Goal: Task Accomplishment & Management: Manage account settings

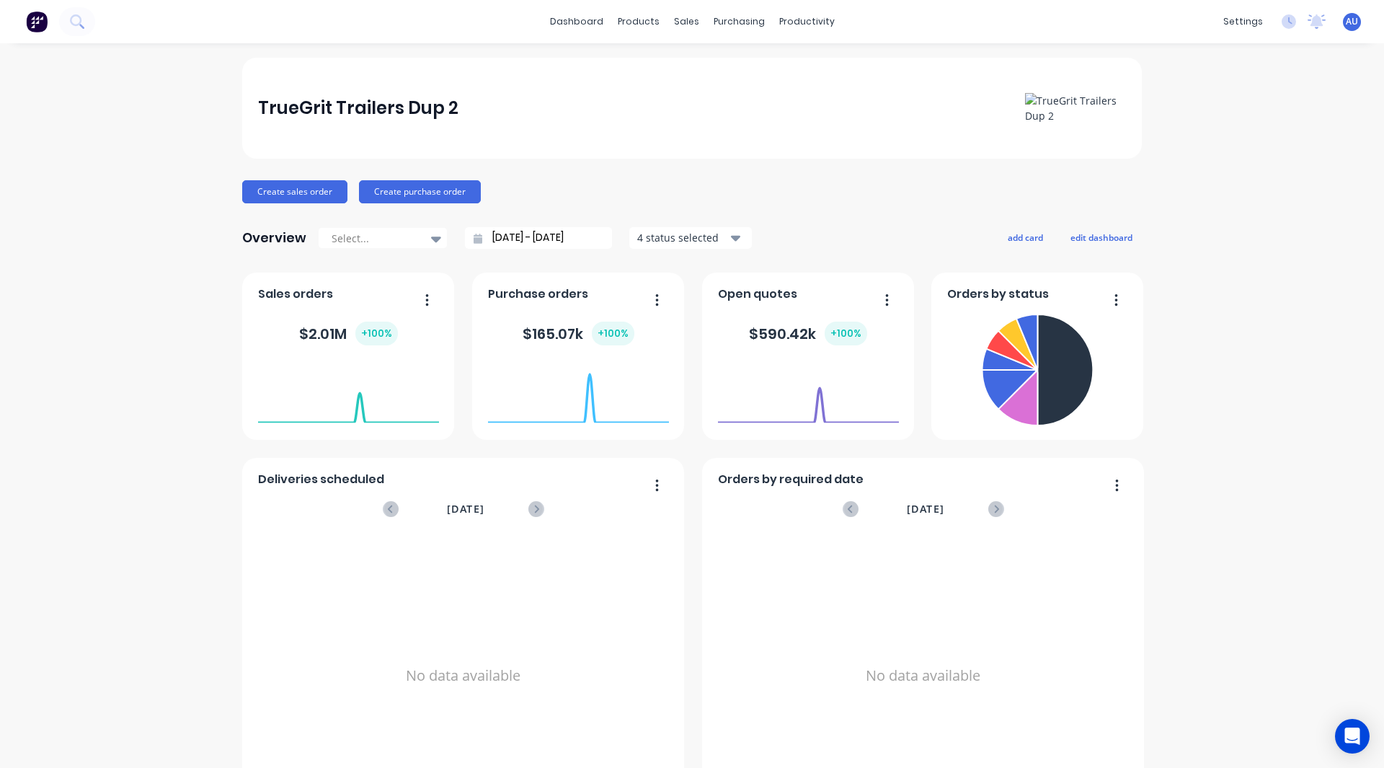
click at [196, 216] on div "TrueGrit Trailers Dup 2 Create sales order Create purchase order Overview Selec…" at bounding box center [692, 434] width 1384 height 753
click at [177, 258] on div "TrueGrit Trailers Dup 2 Create sales order Create purchase order Overview Selec…" at bounding box center [692, 434] width 1384 height 753
click at [155, 288] on div "TrueGrit Trailers Dup 2 Create sales order Create purchase order Overview Selec…" at bounding box center [692, 434] width 1384 height 753
click at [122, 664] on div "TrueGrit Trailers Dup 2 Create sales order Create purchase order Overview Selec…" at bounding box center [692, 434] width 1384 height 753
click at [167, 631] on div "TrueGrit Trailers Dup 2 Create sales order Create purchase order Overview Selec…" at bounding box center [692, 434] width 1384 height 753
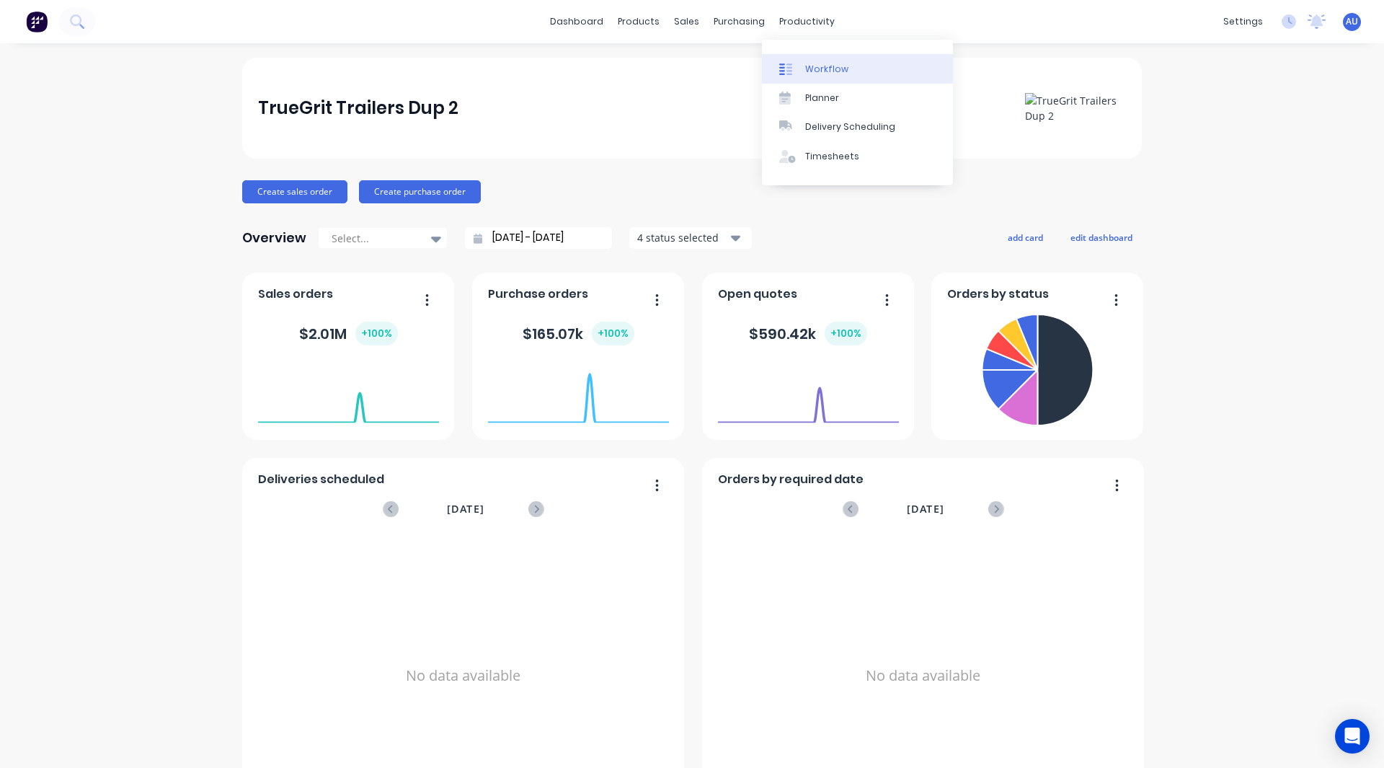
click at [820, 60] on link "Workflow" at bounding box center [857, 68] width 191 height 29
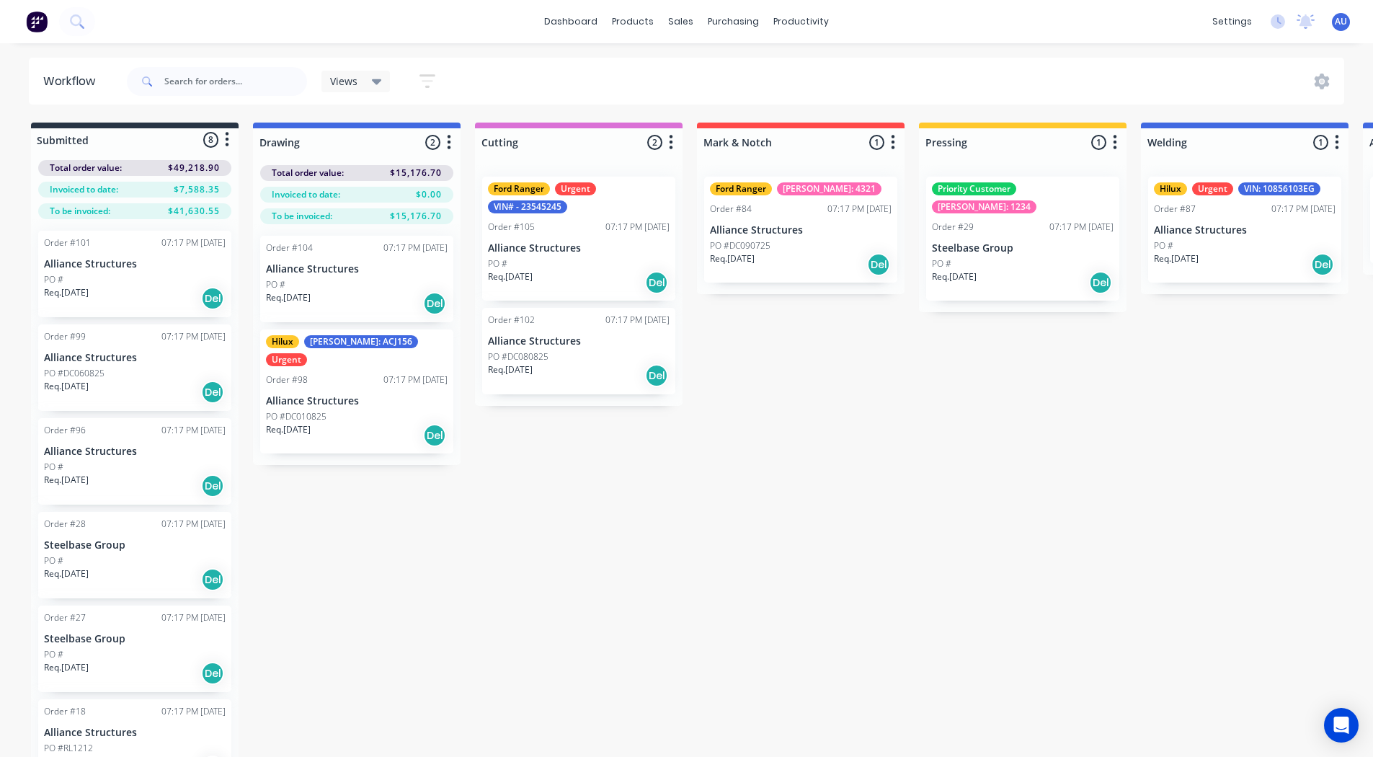
click at [1012, 218] on div "Priority Customer Rego: 1234 Order #29 07:17 PM 26/08/25 Steelbase Group PO # R…" at bounding box center [1022, 239] width 193 height 124
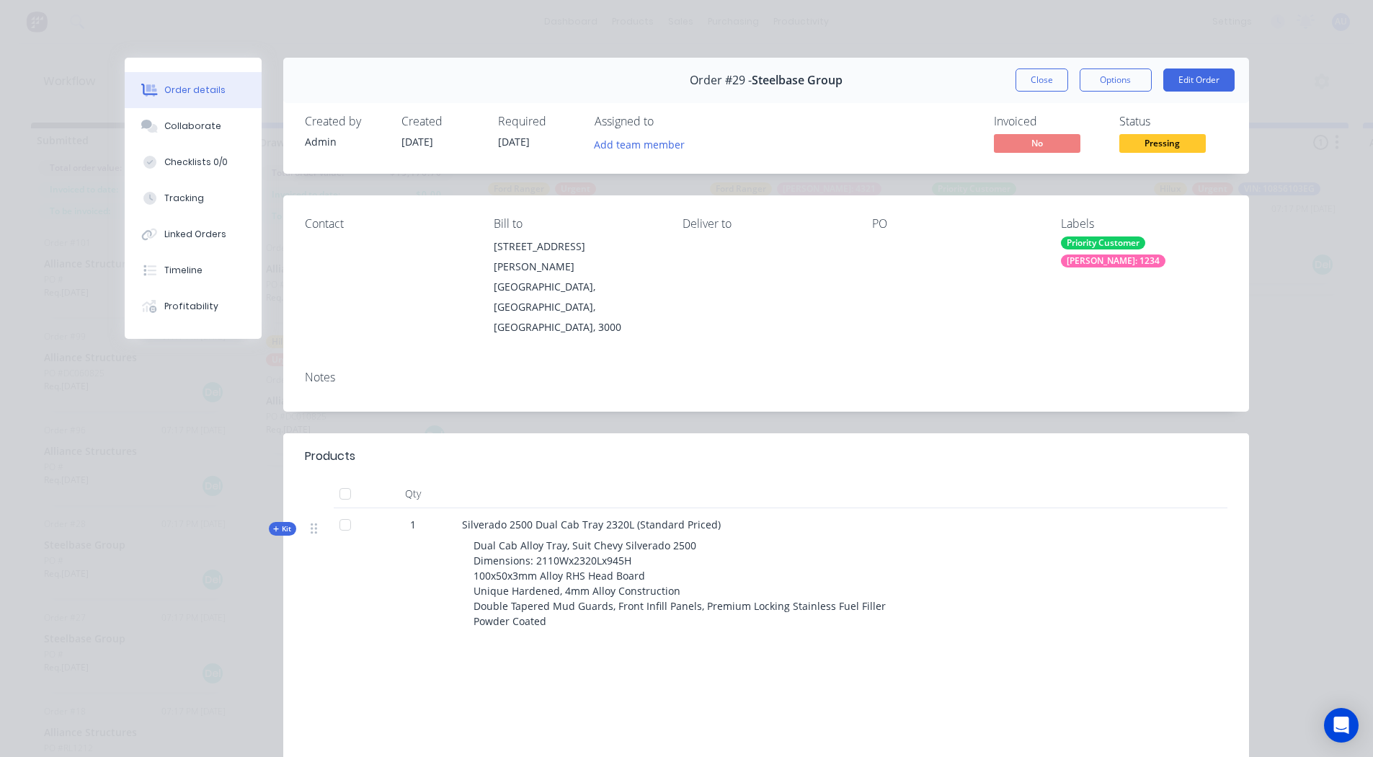
click at [1066, 244] on div "Priority Customer" at bounding box center [1103, 242] width 84 height 13
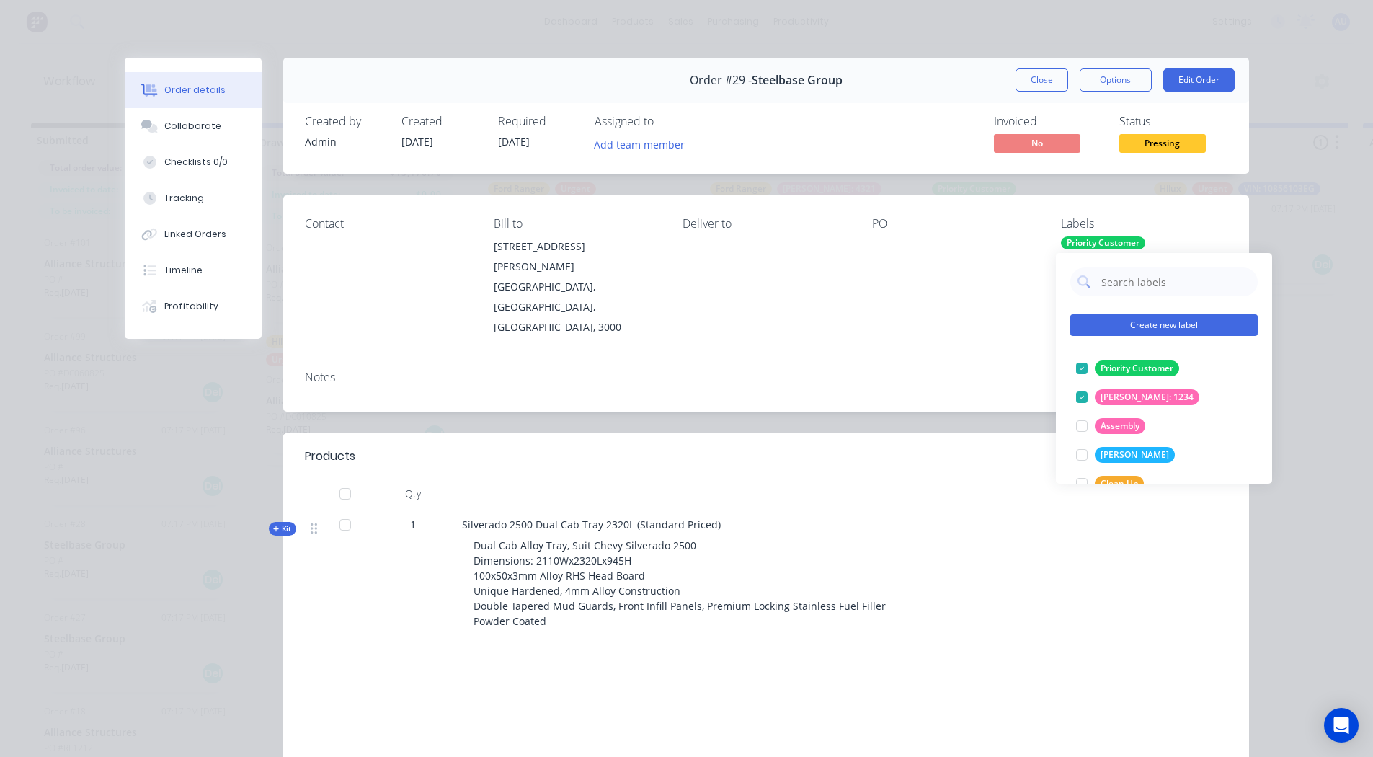
click at [1134, 327] on button "Create new label" at bounding box center [1164, 325] width 187 height 22
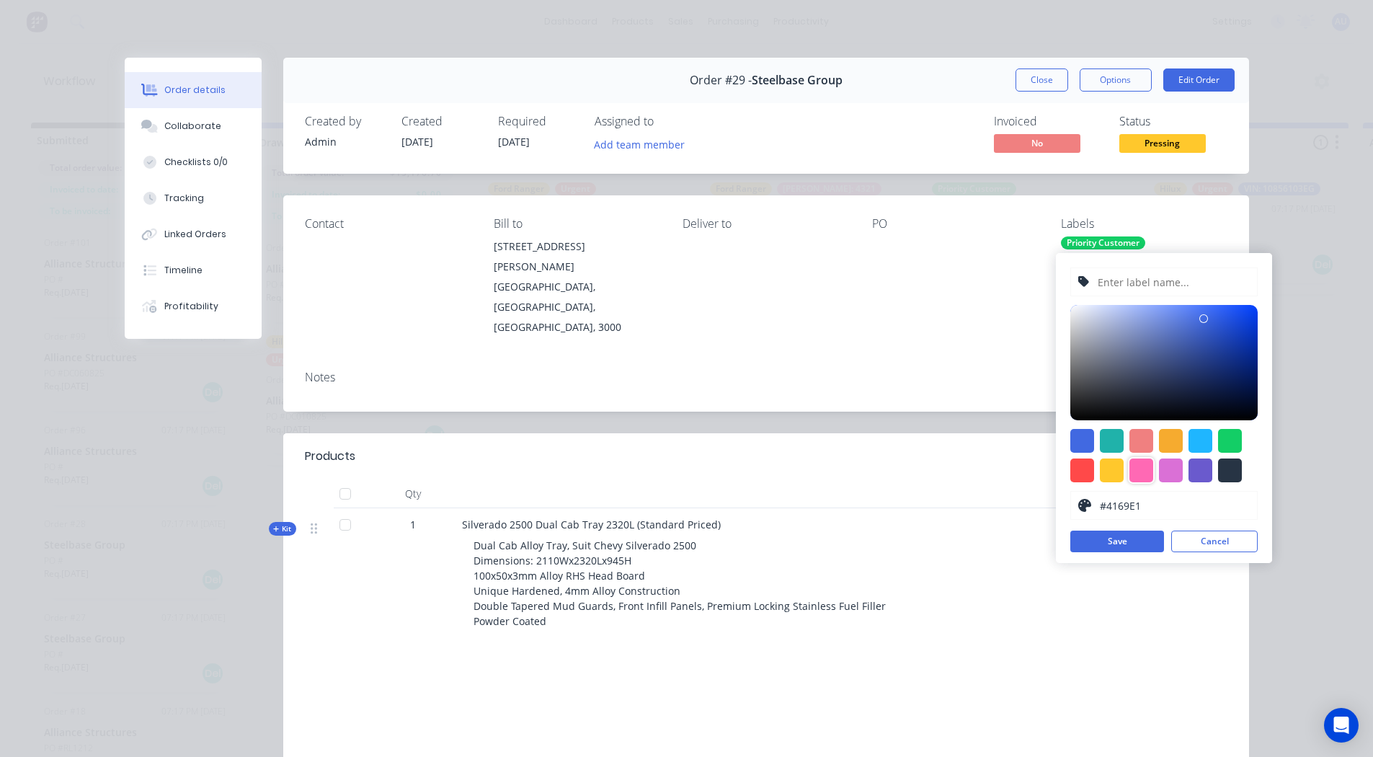
click at [1147, 467] on div at bounding box center [1142, 471] width 24 height 24
type input "#FF69B4"
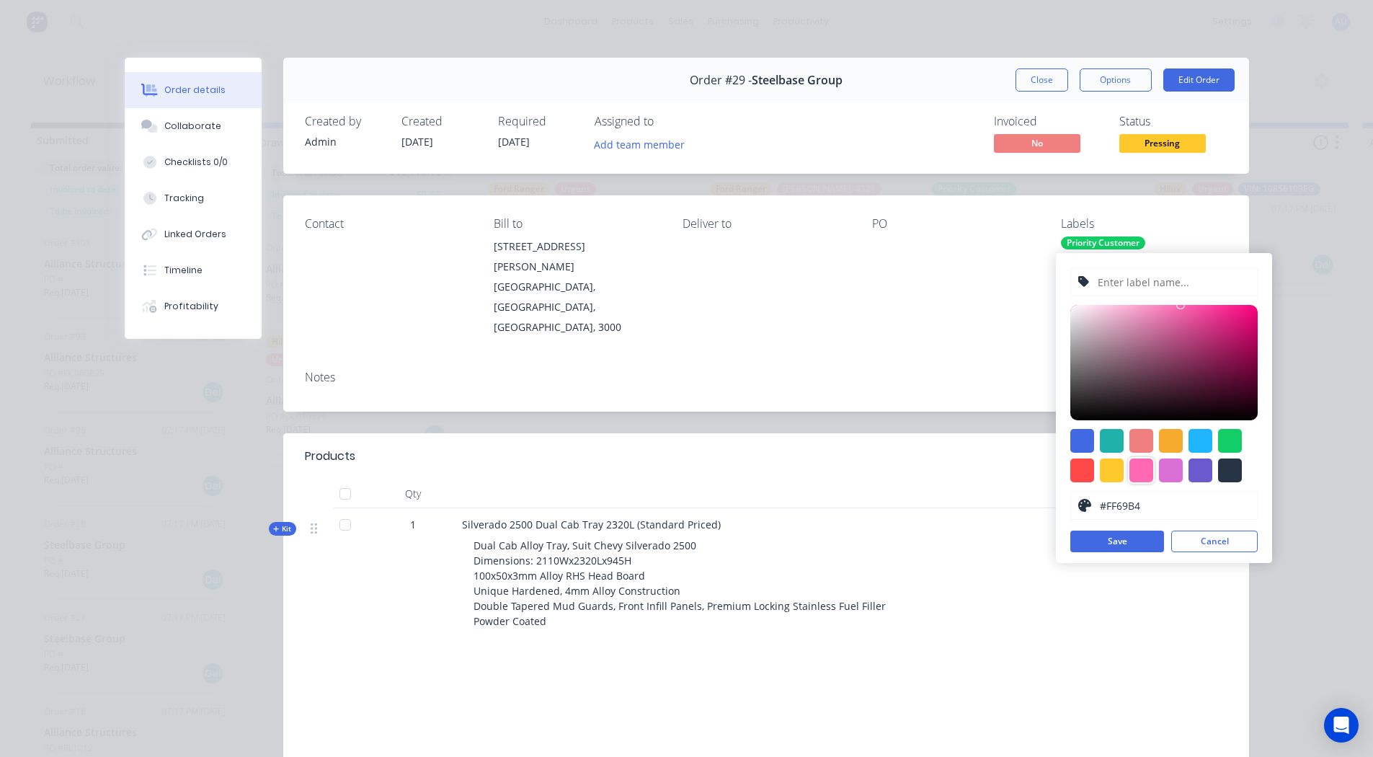
click at [1117, 288] on input "text" at bounding box center [1174, 281] width 154 height 27
click at [1051, 79] on button "Close" at bounding box center [1042, 79] width 53 height 23
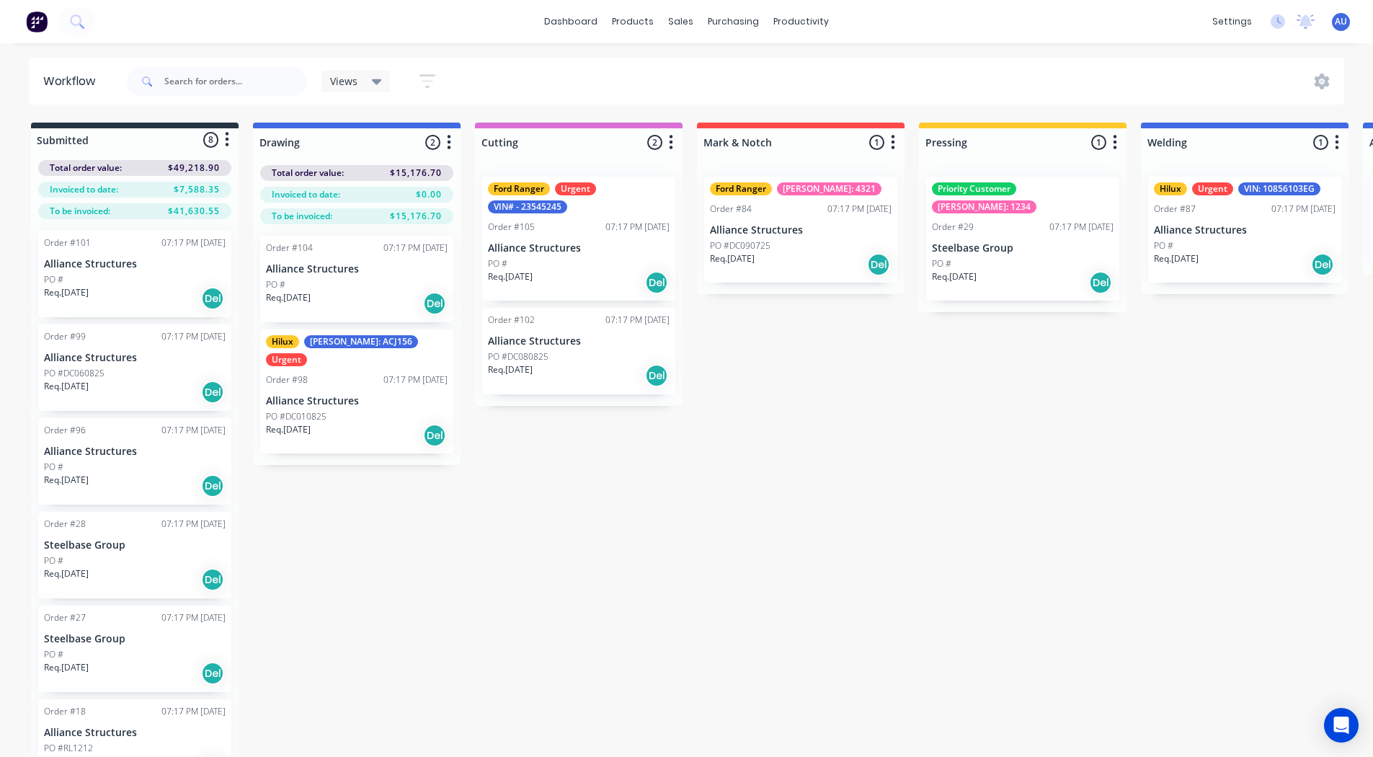
click at [1012, 242] on p "Steelbase Group" at bounding box center [1023, 248] width 182 height 12
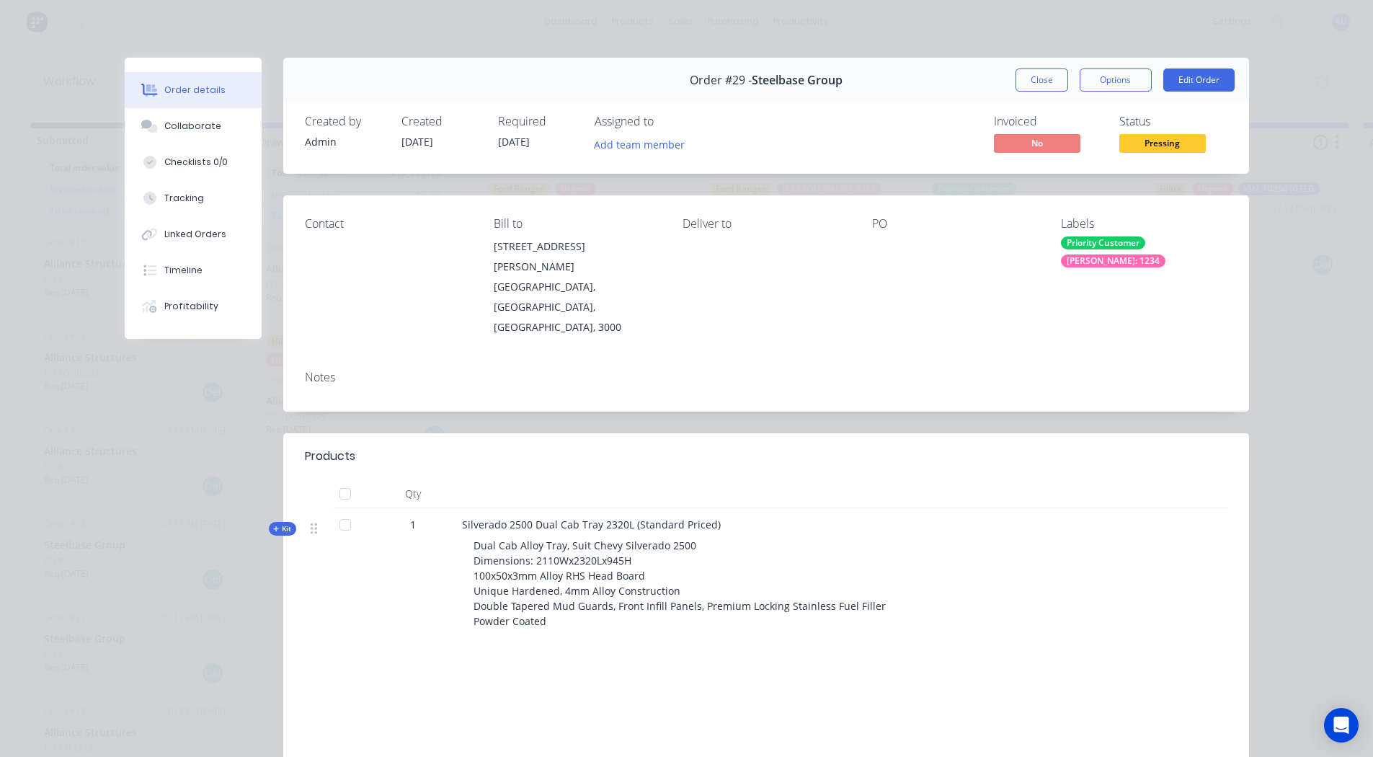
click at [1089, 240] on div "Priority Customer" at bounding box center [1103, 242] width 84 height 13
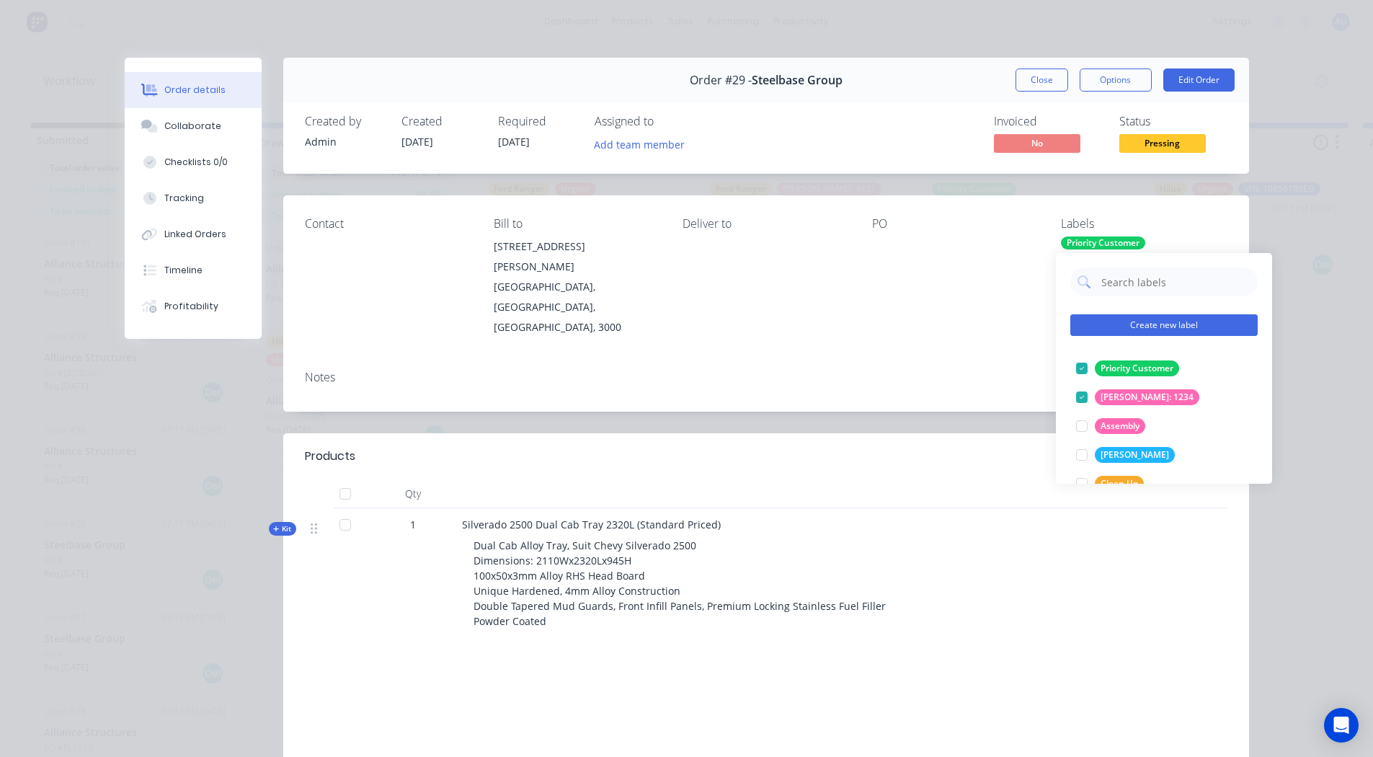
click at [1128, 326] on button "Create new label" at bounding box center [1164, 325] width 187 height 22
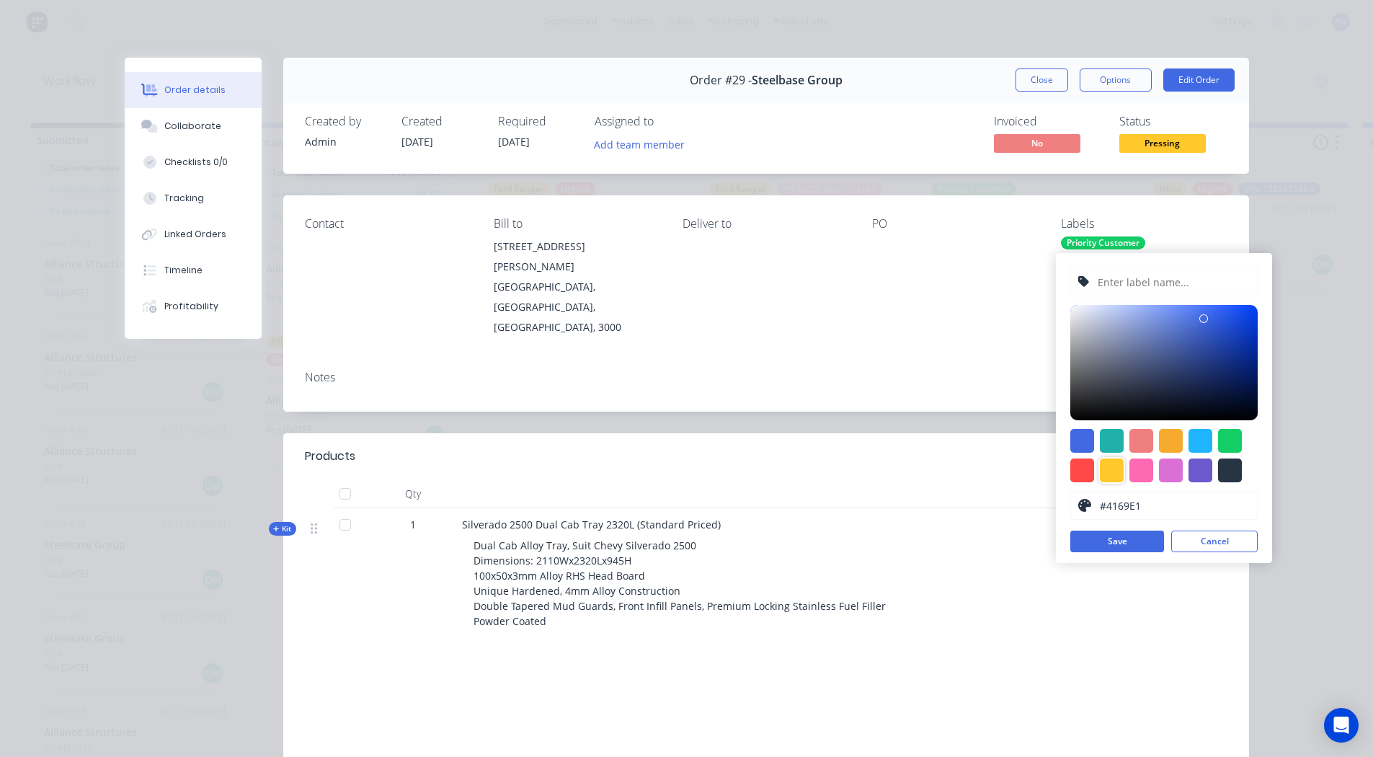
click at [1114, 460] on div at bounding box center [1112, 471] width 24 height 24
type input "#FFC82C"
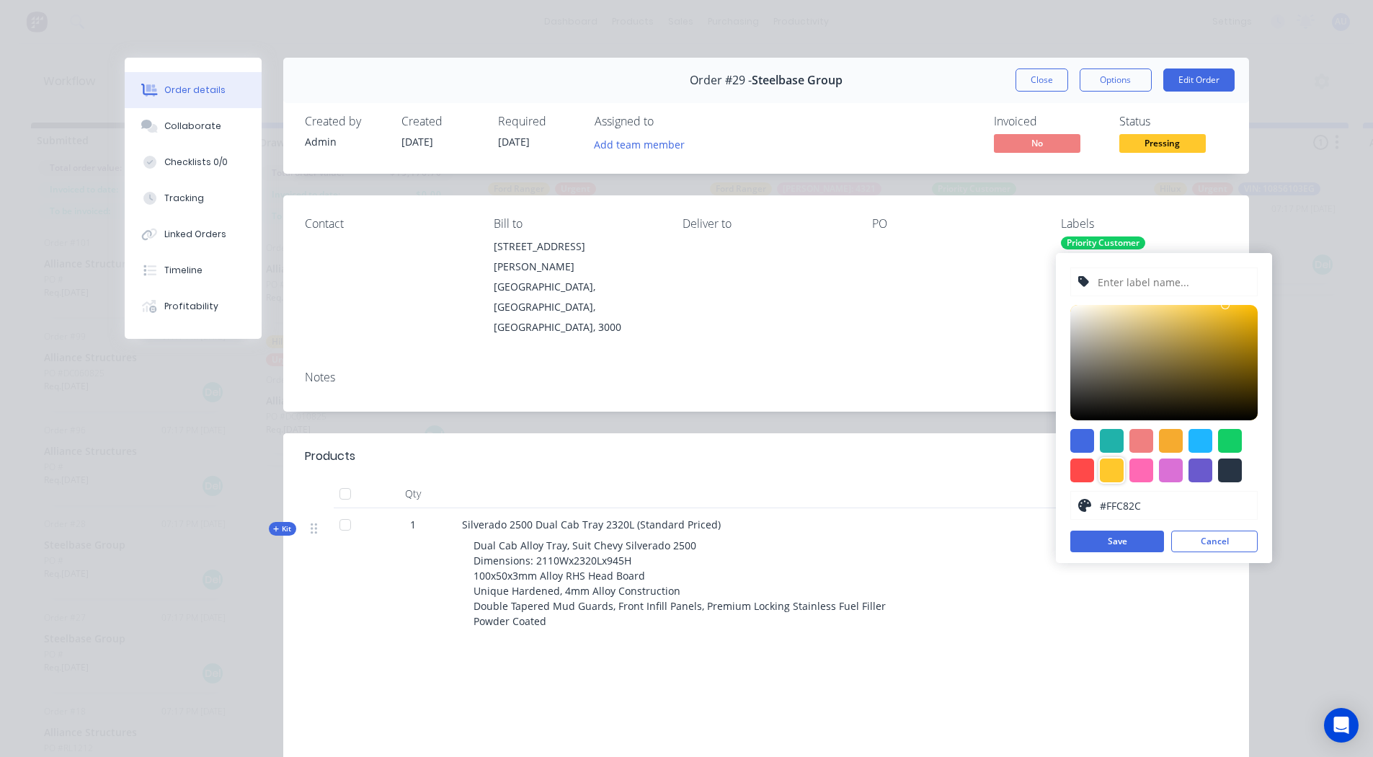
click at [1121, 286] on input "text" at bounding box center [1174, 281] width 154 height 27
type input "M"
type input "Triton"
click at [1118, 550] on button "Save" at bounding box center [1118, 542] width 94 height 22
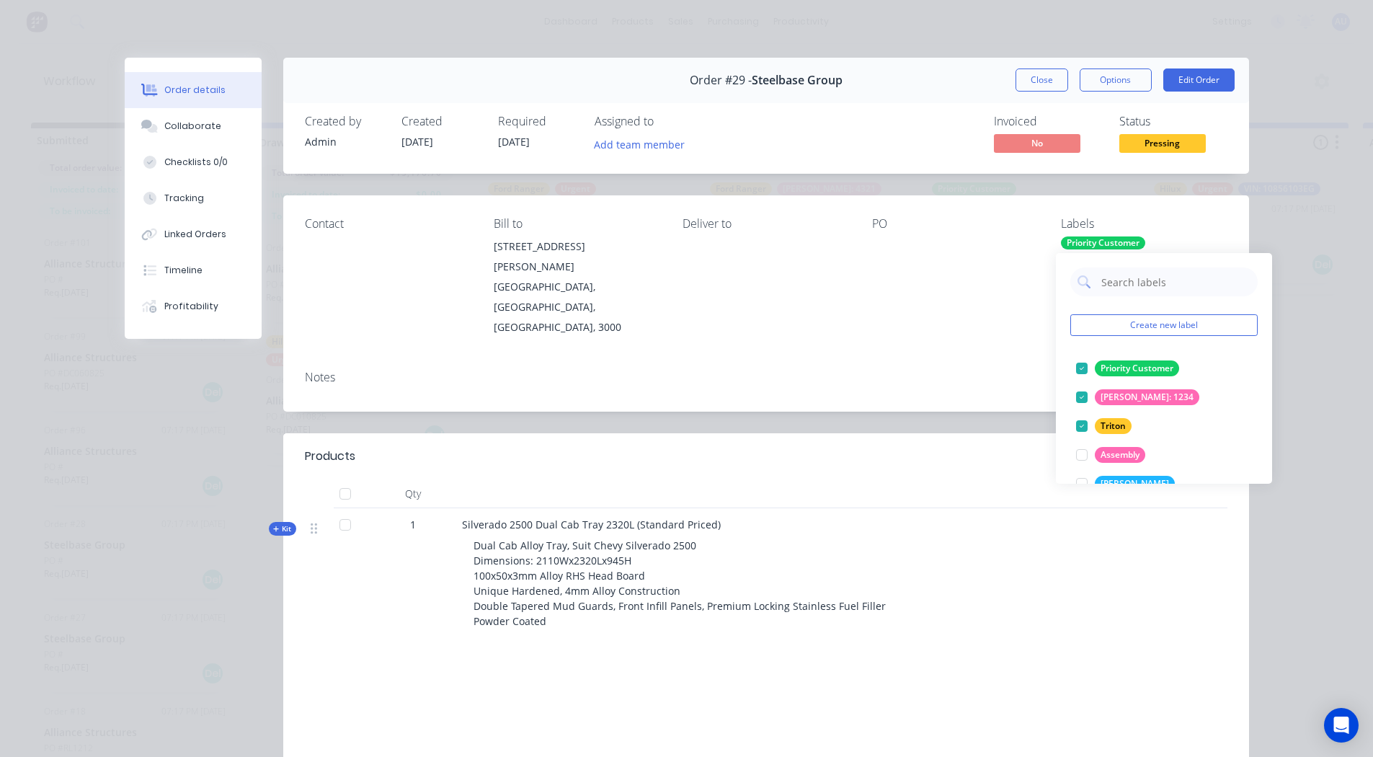
click at [1037, 359] on div "Notes" at bounding box center [766, 385] width 966 height 53
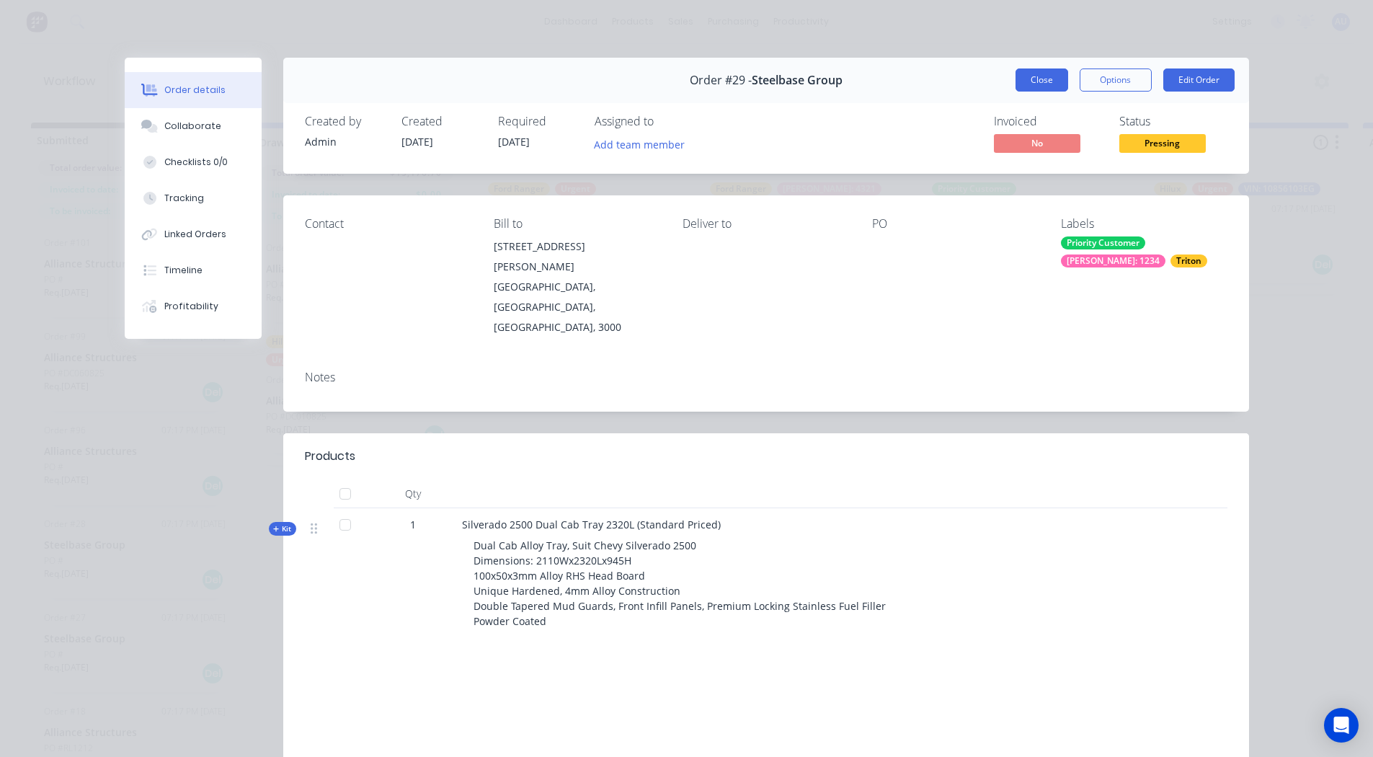
click at [1032, 79] on button "Close" at bounding box center [1042, 79] width 53 height 23
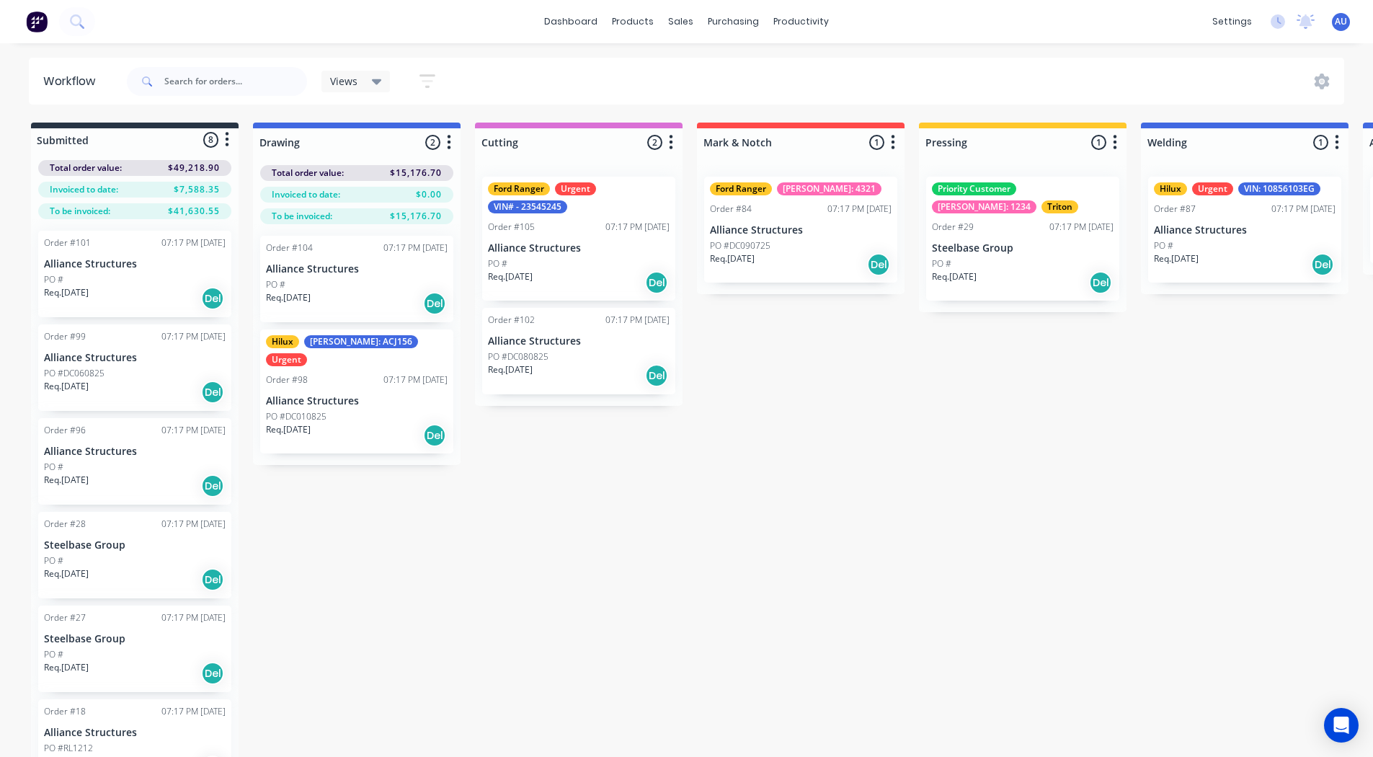
click at [544, 632] on div "Submitted 8 Status colour #273444 hex #273444 Save Cancel Summaries Total order…" at bounding box center [1086, 463] width 2195 height 681
click at [43, 25] on img at bounding box center [37, 22] width 22 height 22
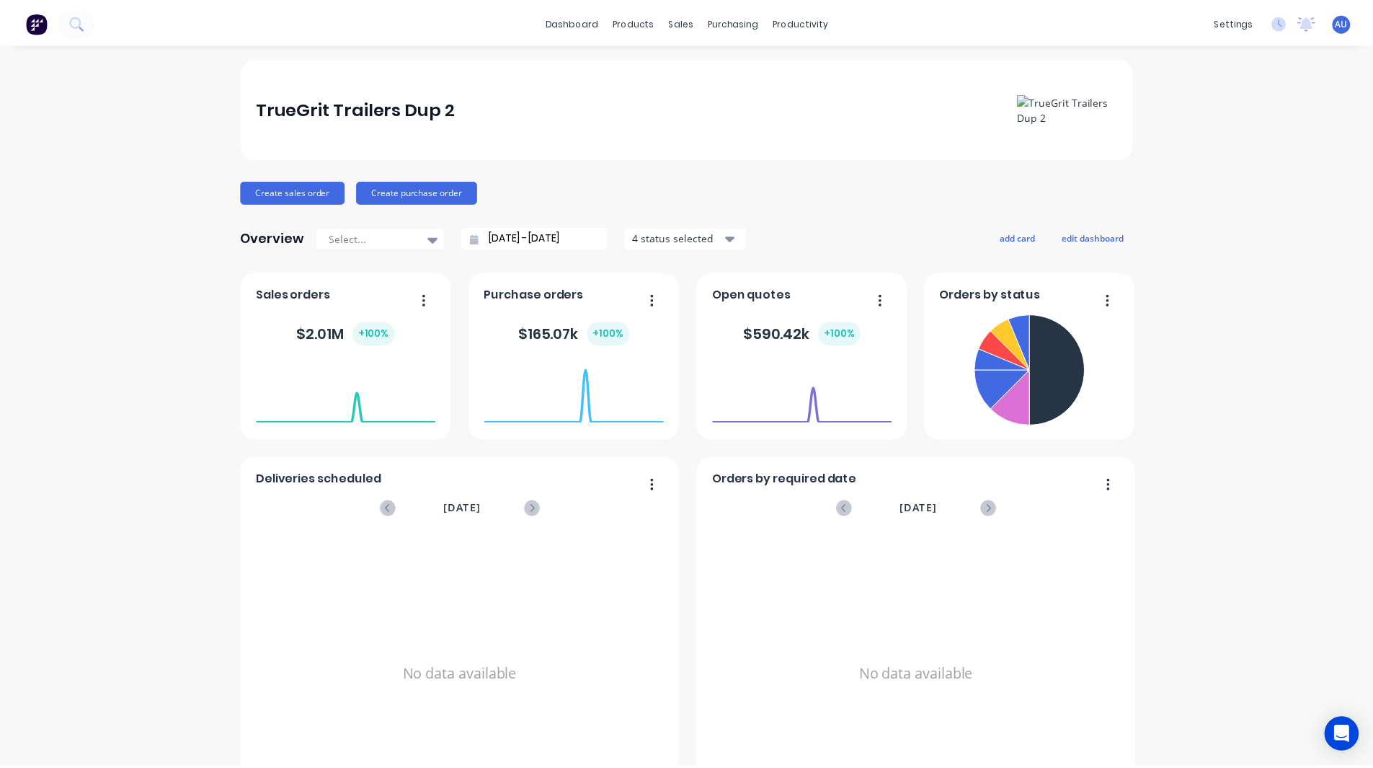
scroll to position [31, 0]
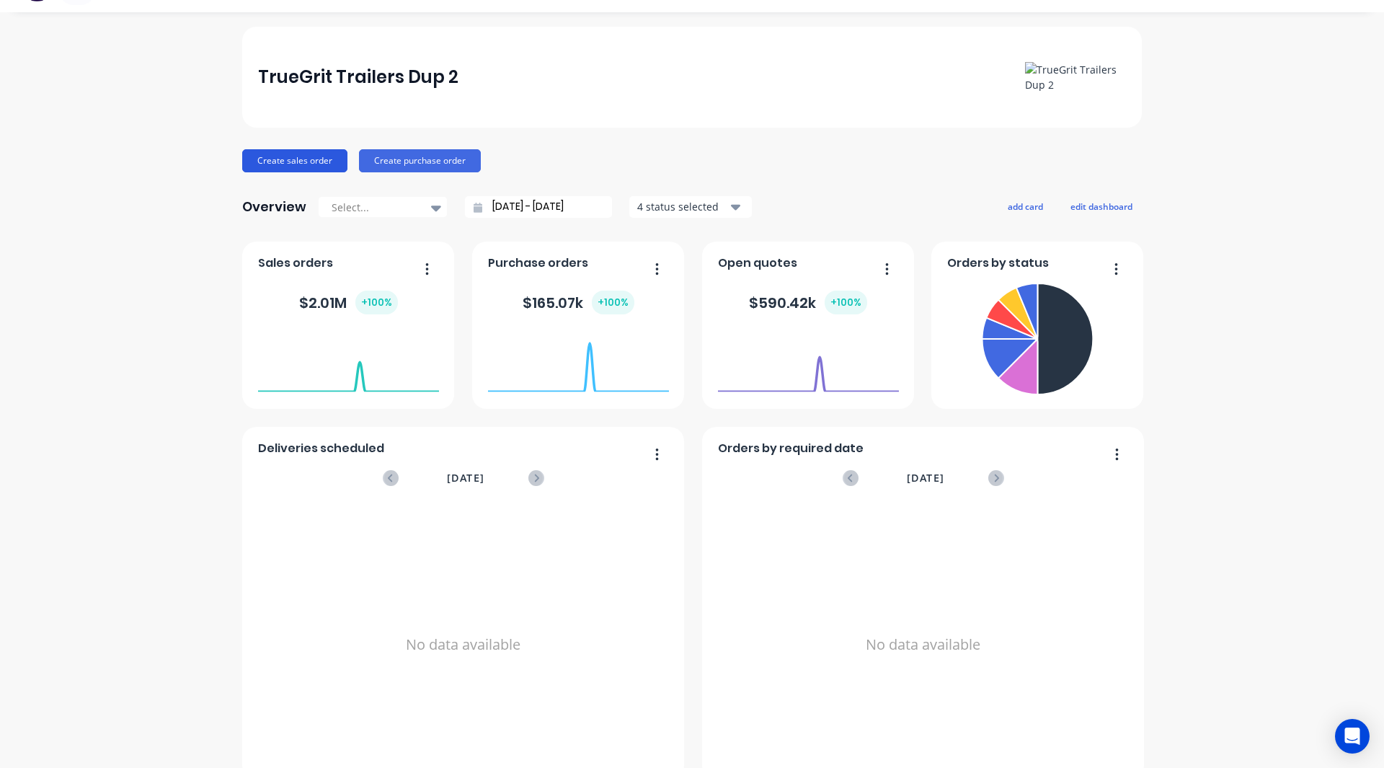
click at [280, 164] on button "Create sales order" at bounding box center [294, 160] width 105 height 23
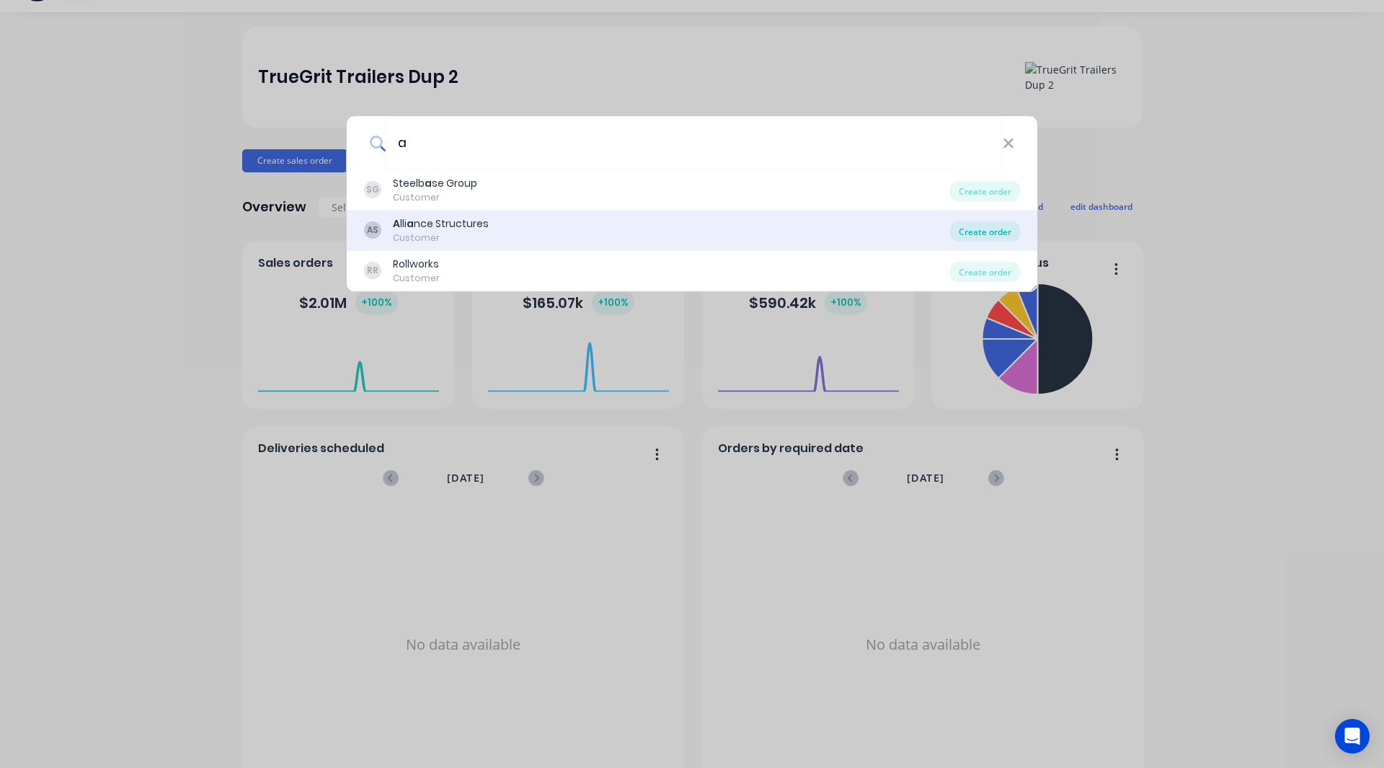
type input "a"
click at [969, 226] on div "Create order" at bounding box center [985, 231] width 70 height 20
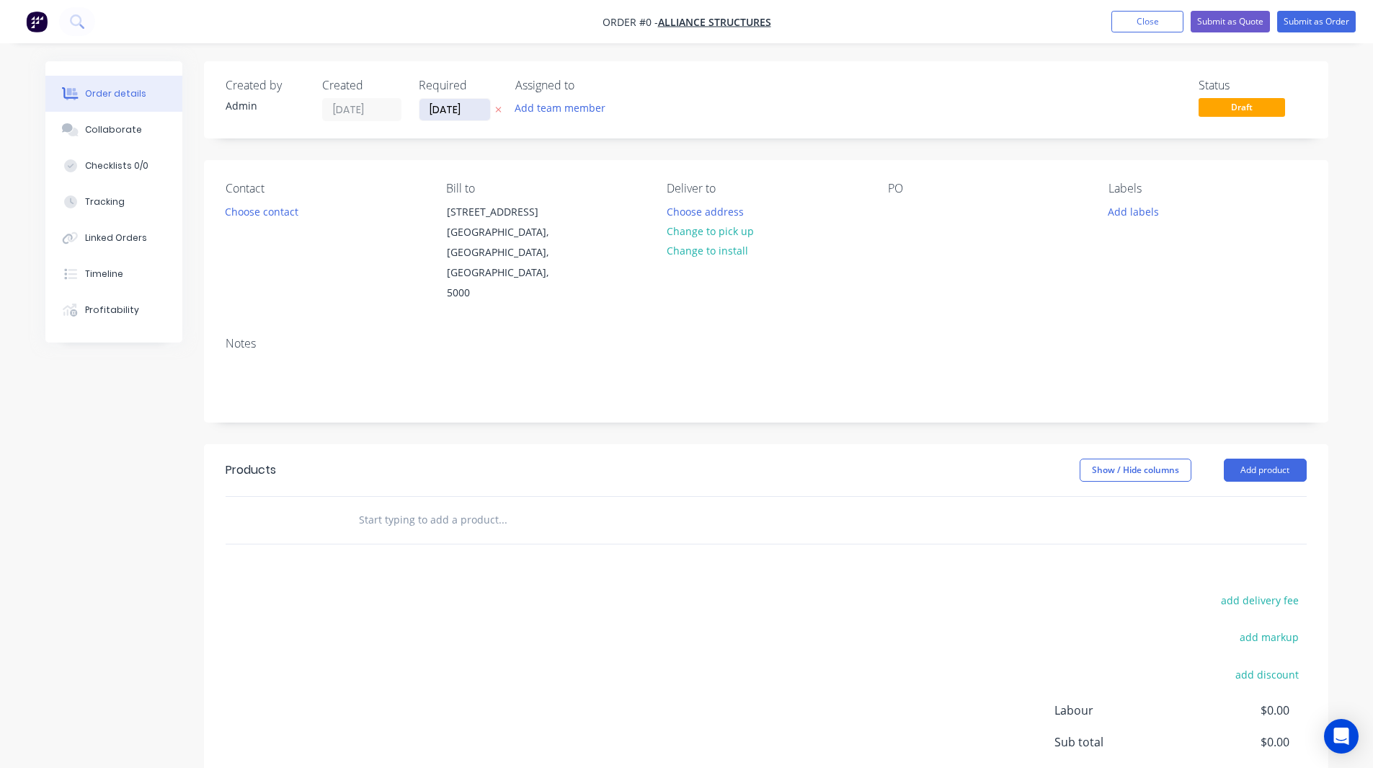
click at [451, 106] on input "09/09/25" at bounding box center [455, 110] width 71 height 22
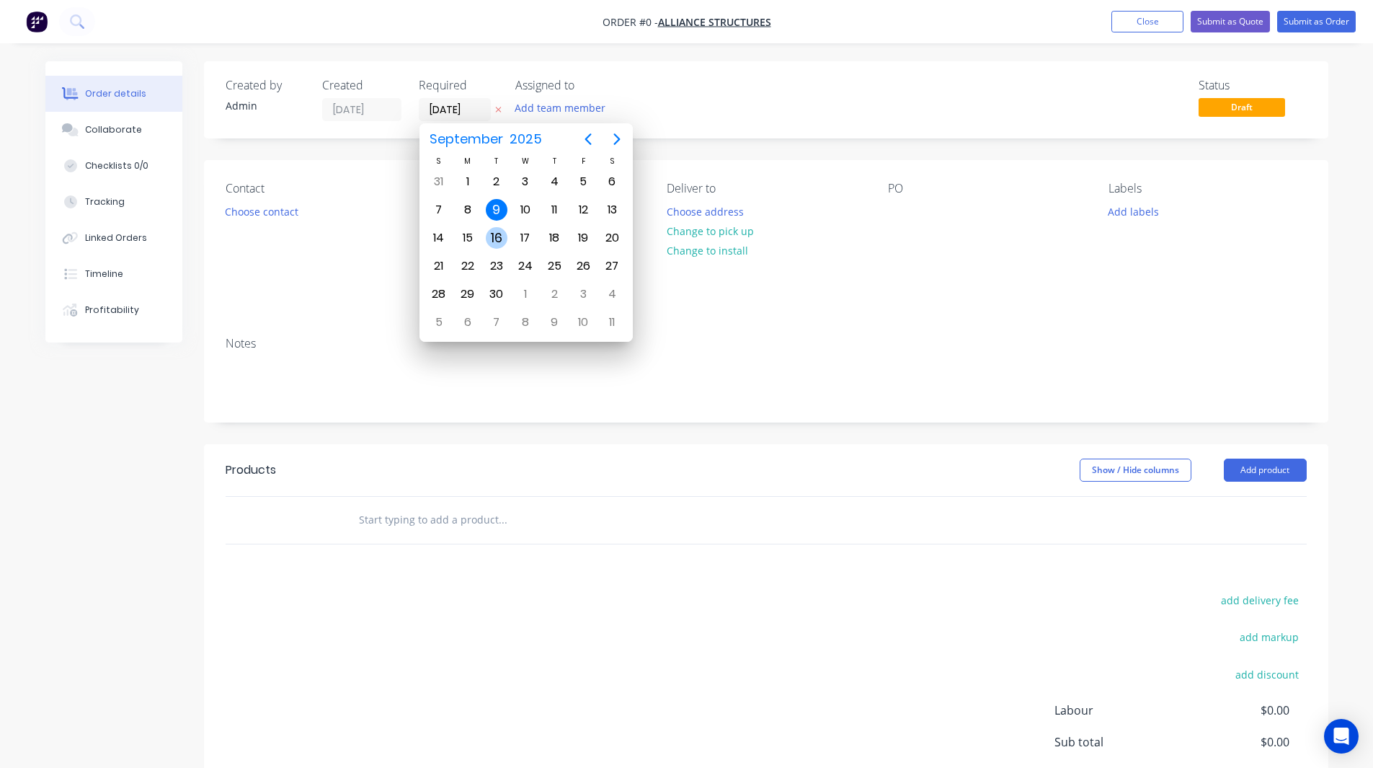
click at [496, 239] on div "16" at bounding box center [497, 238] width 22 height 22
type input "16/09/25"
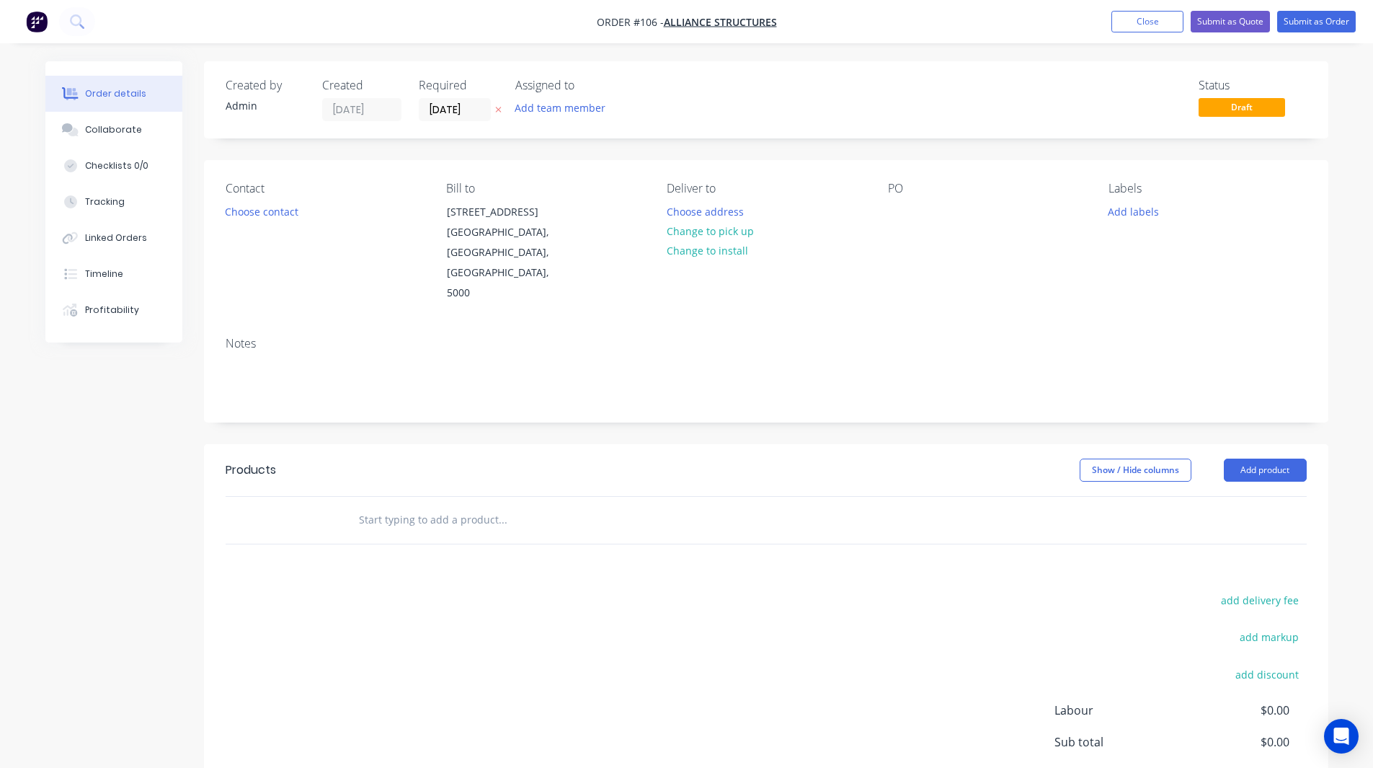
click at [76, 445] on div "Created by Admin Created 09/09/25 Required 16/09/25 Assigned to Add team member…" at bounding box center [686, 486] width 1283 height 851
click at [259, 215] on button "Choose contact" at bounding box center [261, 210] width 89 height 19
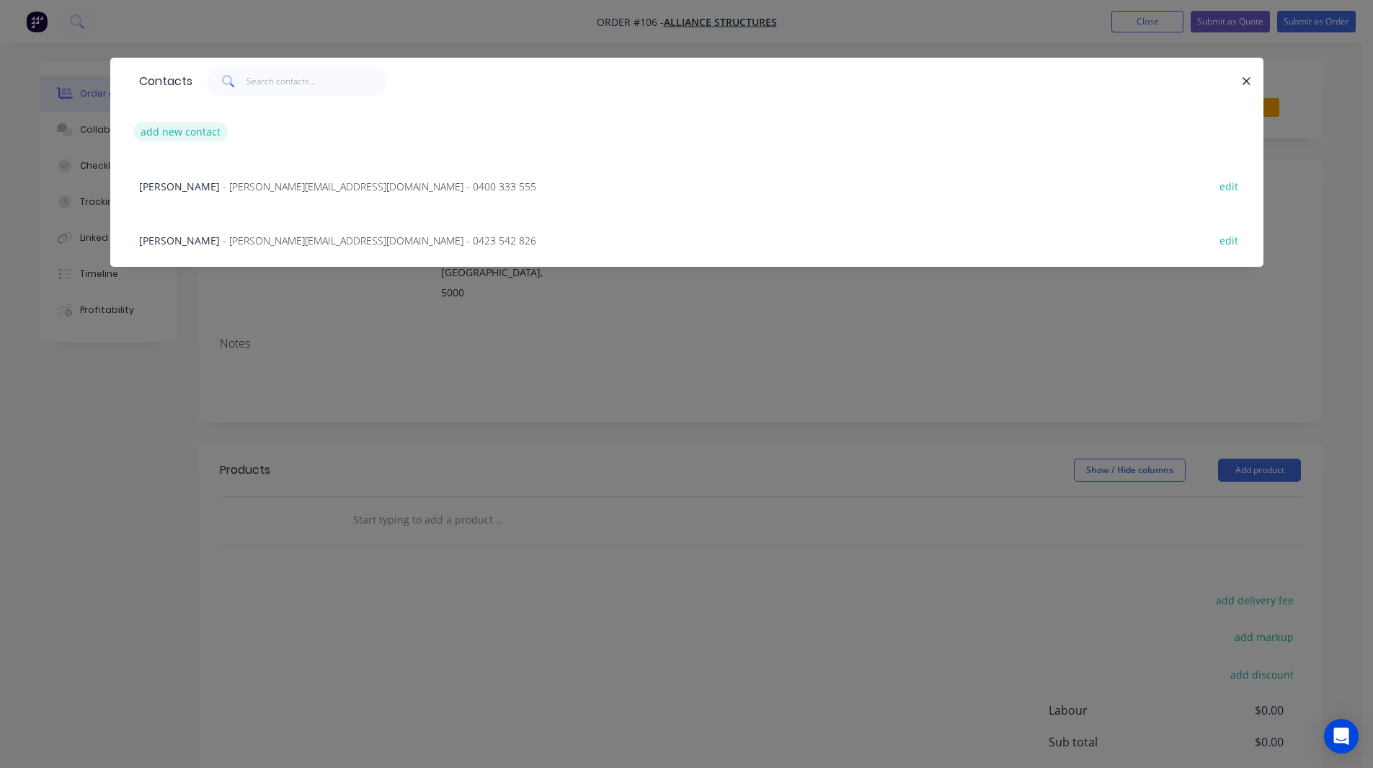
click at [186, 128] on button "add new contact" at bounding box center [180, 131] width 95 height 19
select select "AU"
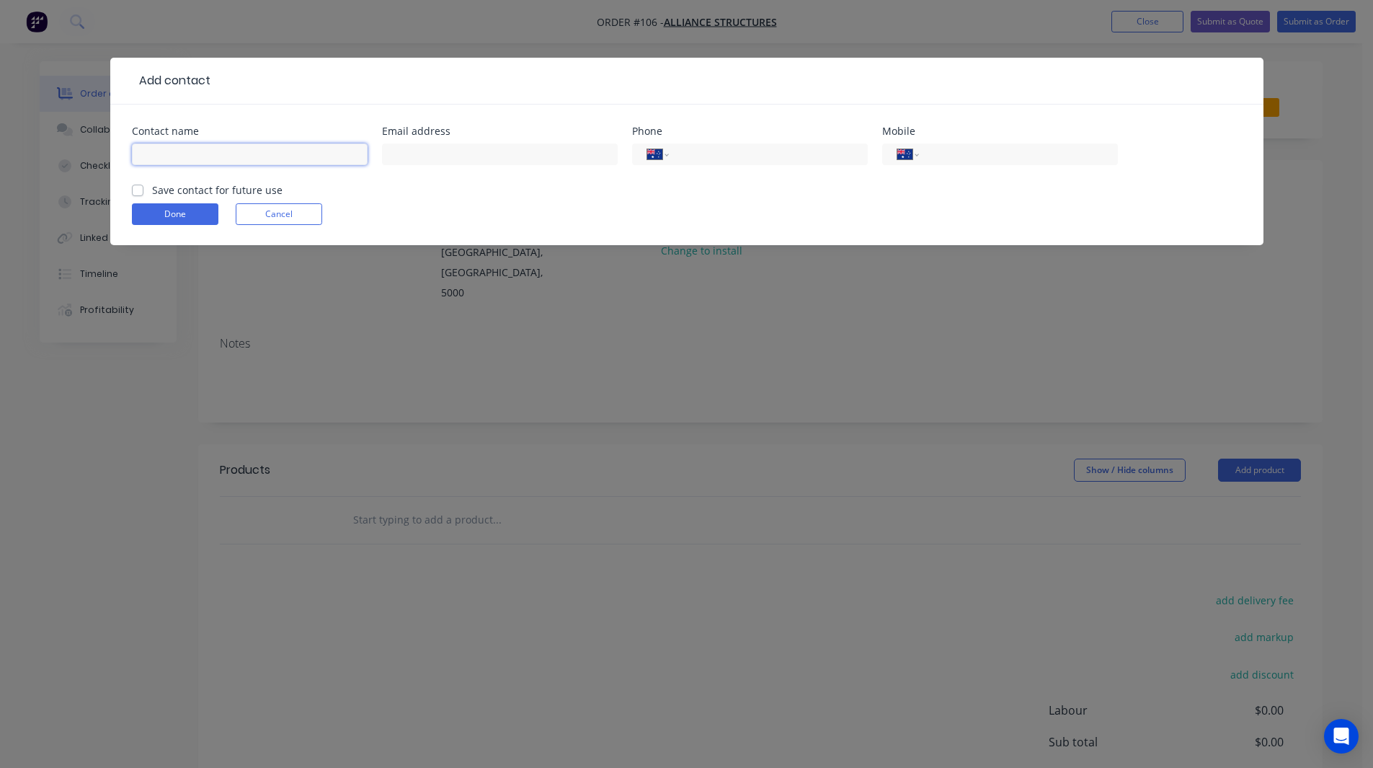
click at [190, 150] on input "text" at bounding box center [250, 154] width 236 height 22
type input "Darren"
click at [957, 156] on input "tel" at bounding box center [1015, 154] width 173 height 17
type input "439600601"
click at [187, 216] on button "Done" at bounding box center [175, 214] width 87 height 22
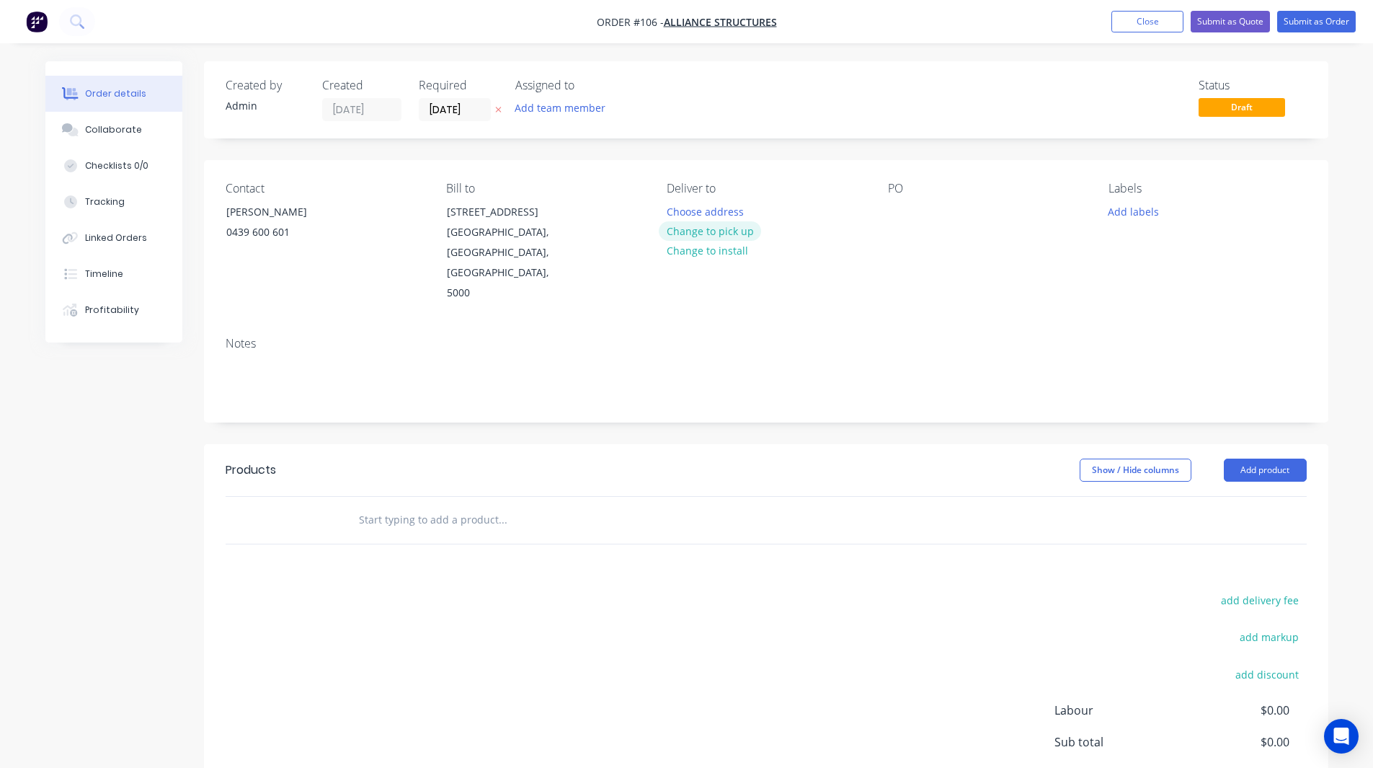
click at [675, 230] on button "Change to pick up" at bounding box center [710, 230] width 102 height 19
click at [678, 198] on div "Pick up Change to delivery Change to install" at bounding box center [766, 243] width 198 height 122
click at [681, 214] on div at bounding box center [678, 211] width 23 height 21
click at [901, 208] on div at bounding box center [899, 211] width 23 height 21
click at [899, 267] on div "Contact Darren 0439 600 601 Bill to 678 Adelaide Road Adelaide, South Australia…" at bounding box center [766, 242] width 1125 height 165
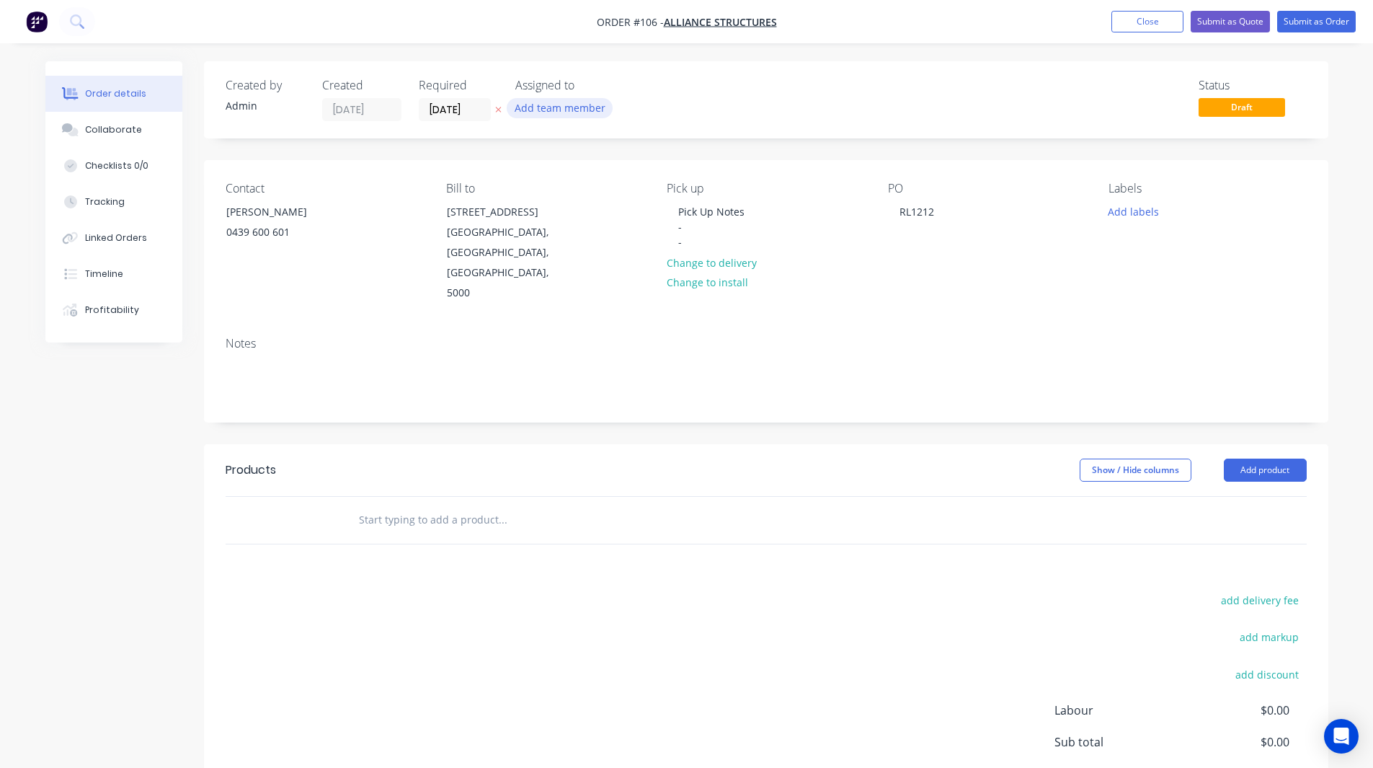
click at [537, 110] on button "Add team member" at bounding box center [560, 107] width 106 height 19
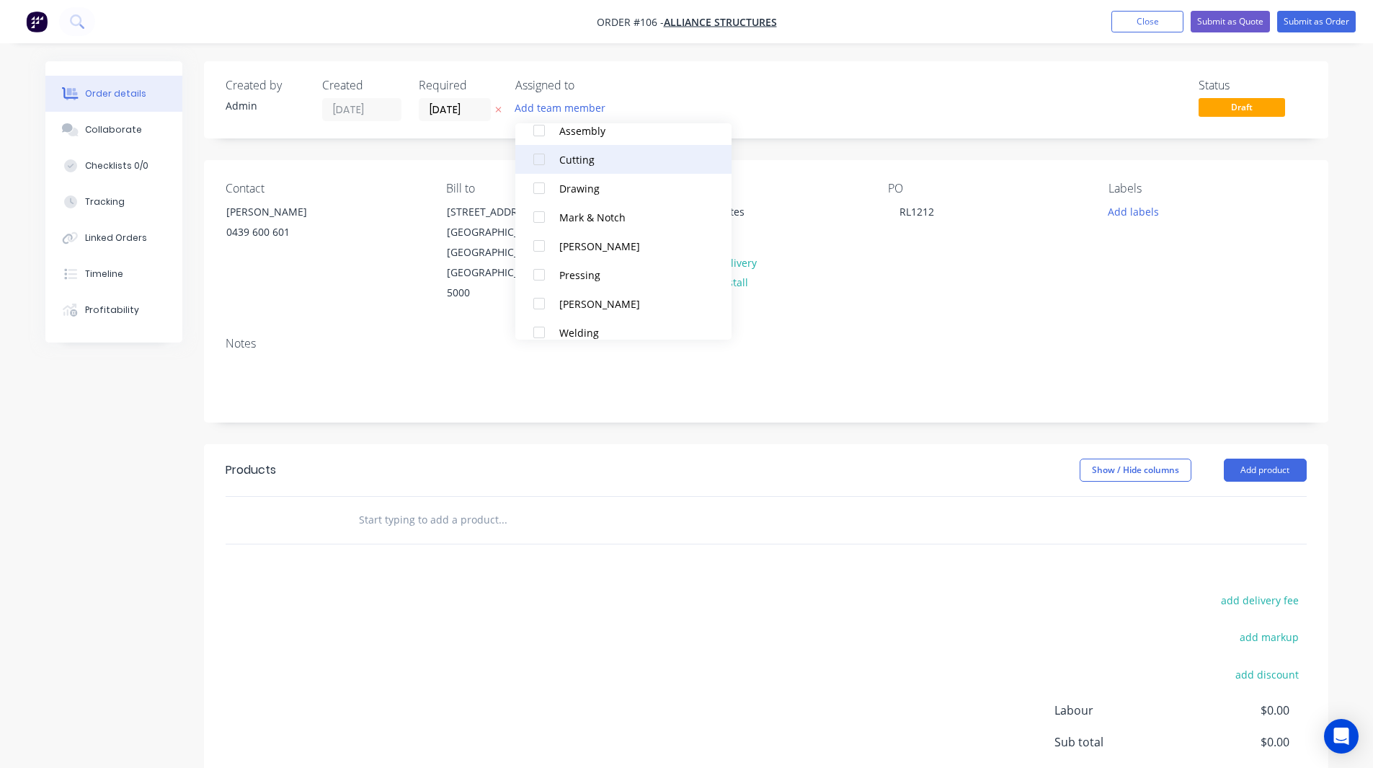
scroll to position [87, 0]
click at [540, 244] on div at bounding box center [539, 245] width 29 height 29
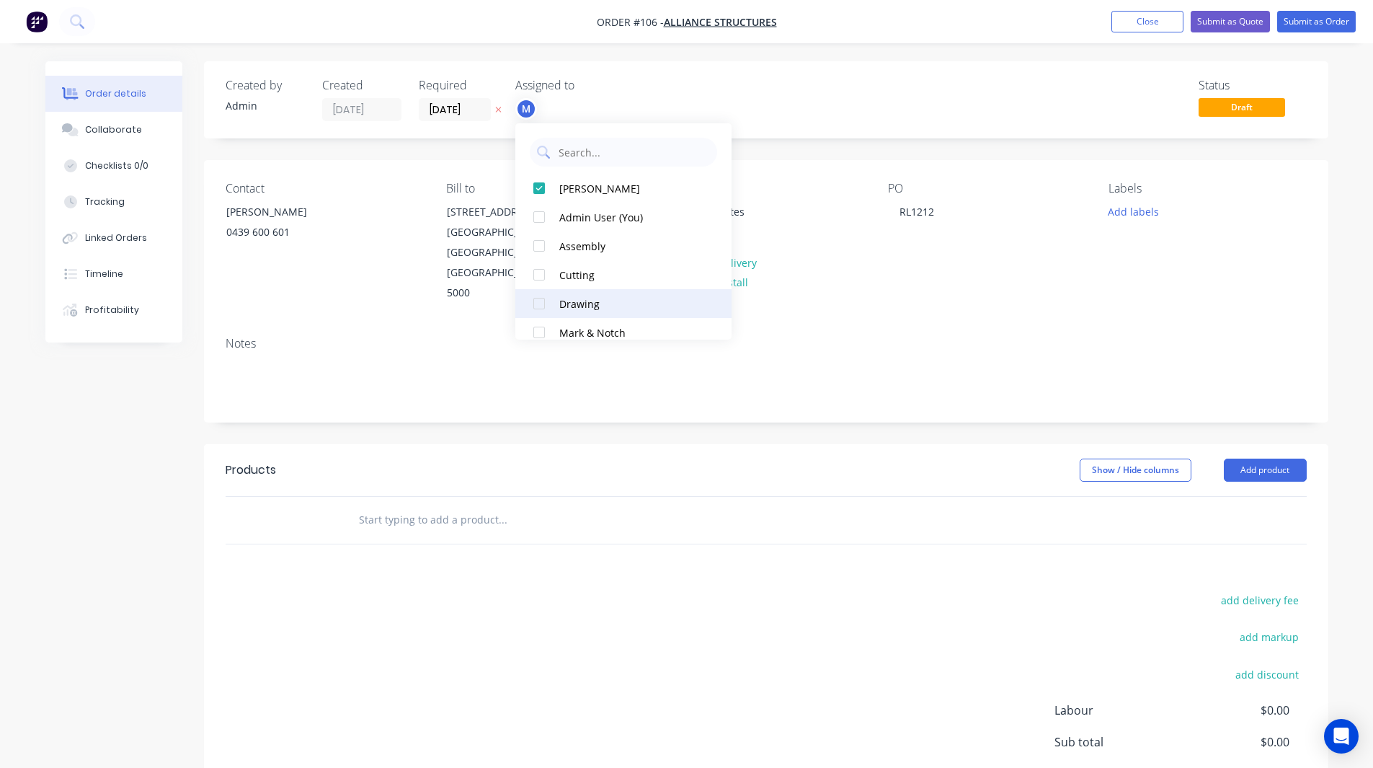
scroll to position [101, 0]
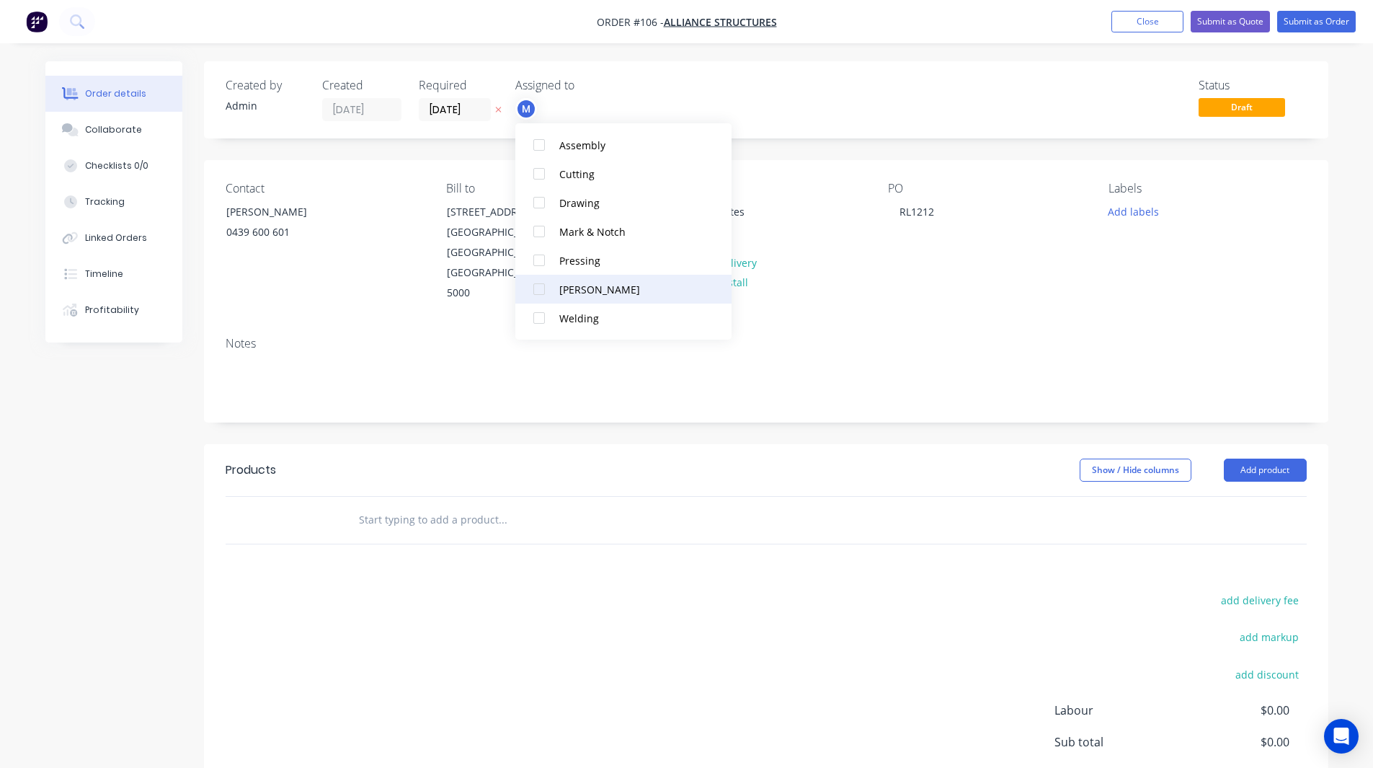
click at [541, 288] on div at bounding box center [539, 289] width 29 height 29
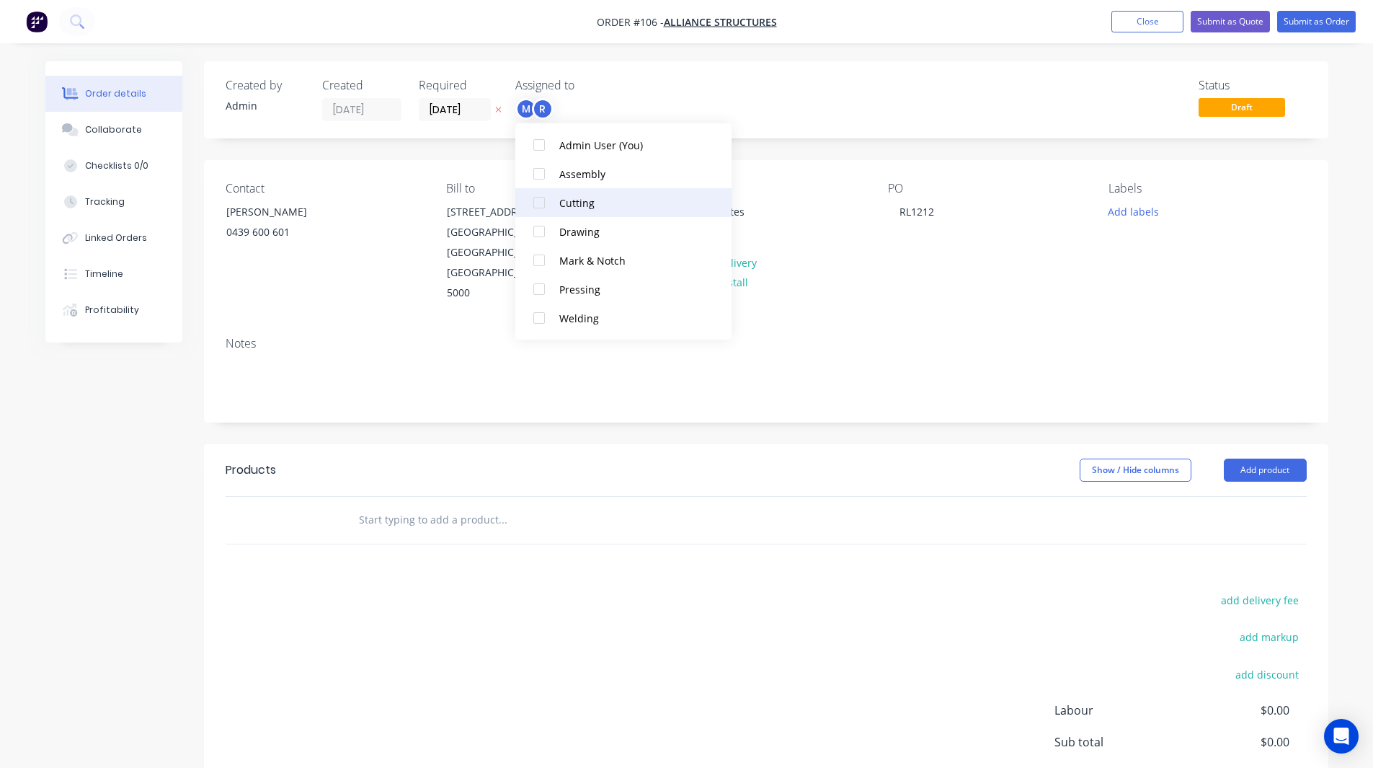
click at [538, 203] on div at bounding box center [539, 202] width 29 height 29
click at [536, 288] on div at bounding box center [539, 289] width 29 height 29
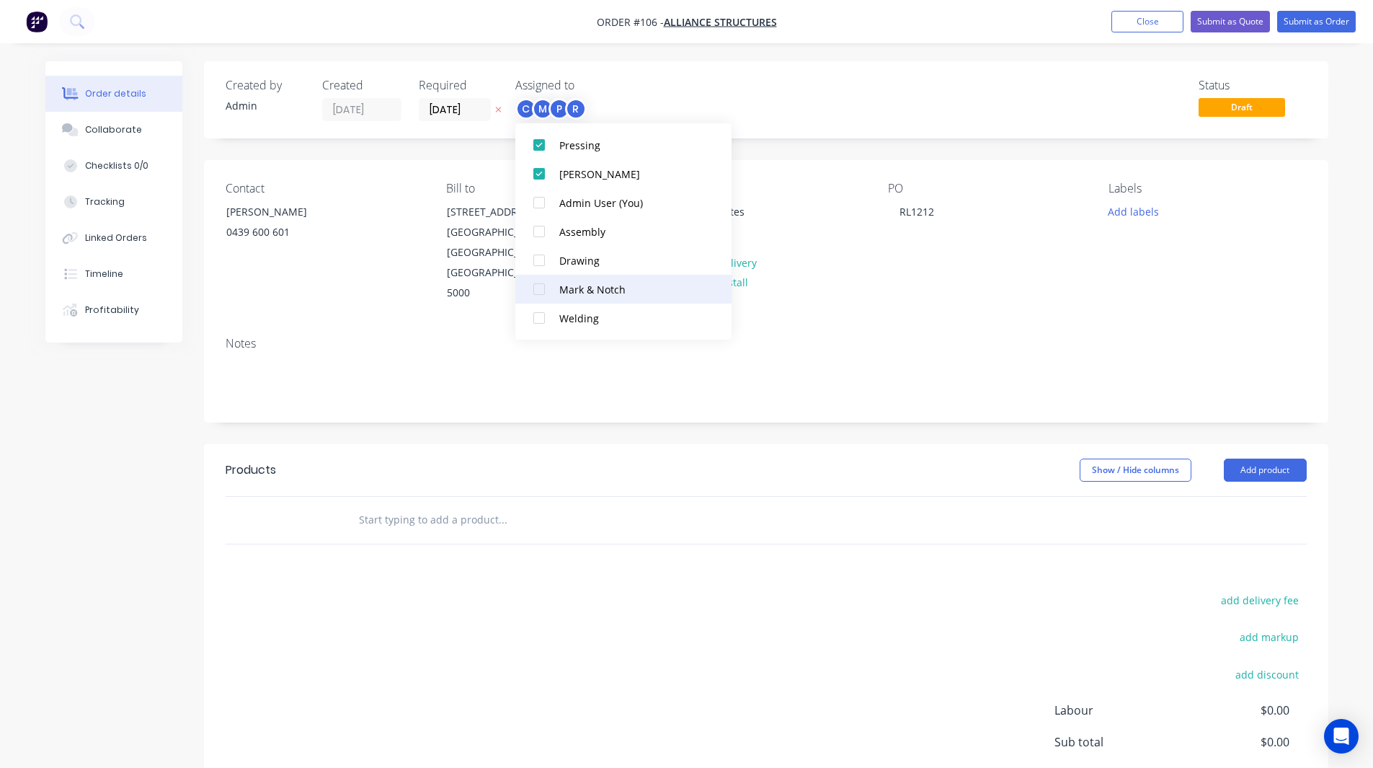
scroll to position [62, 0]
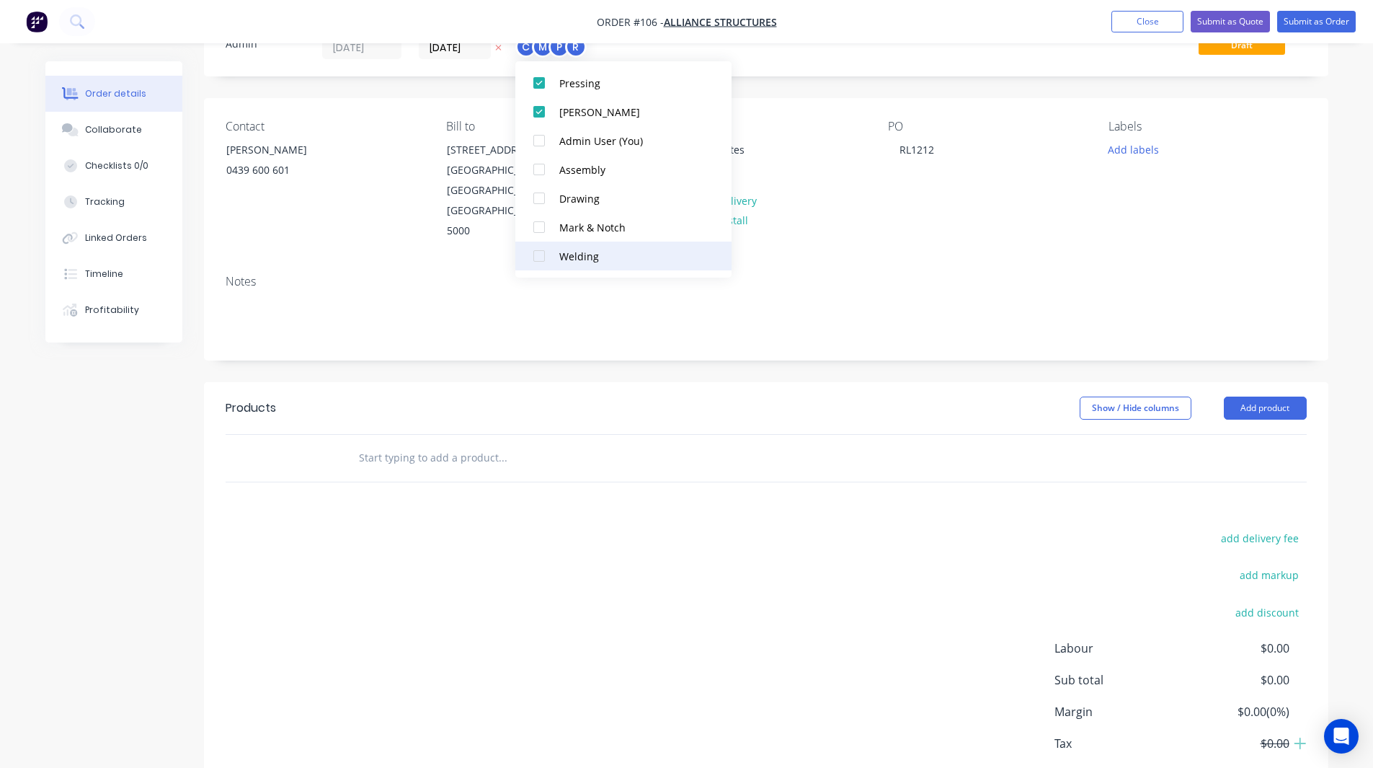
click at [535, 249] on div at bounding box center [539, 256] width 29 height 29
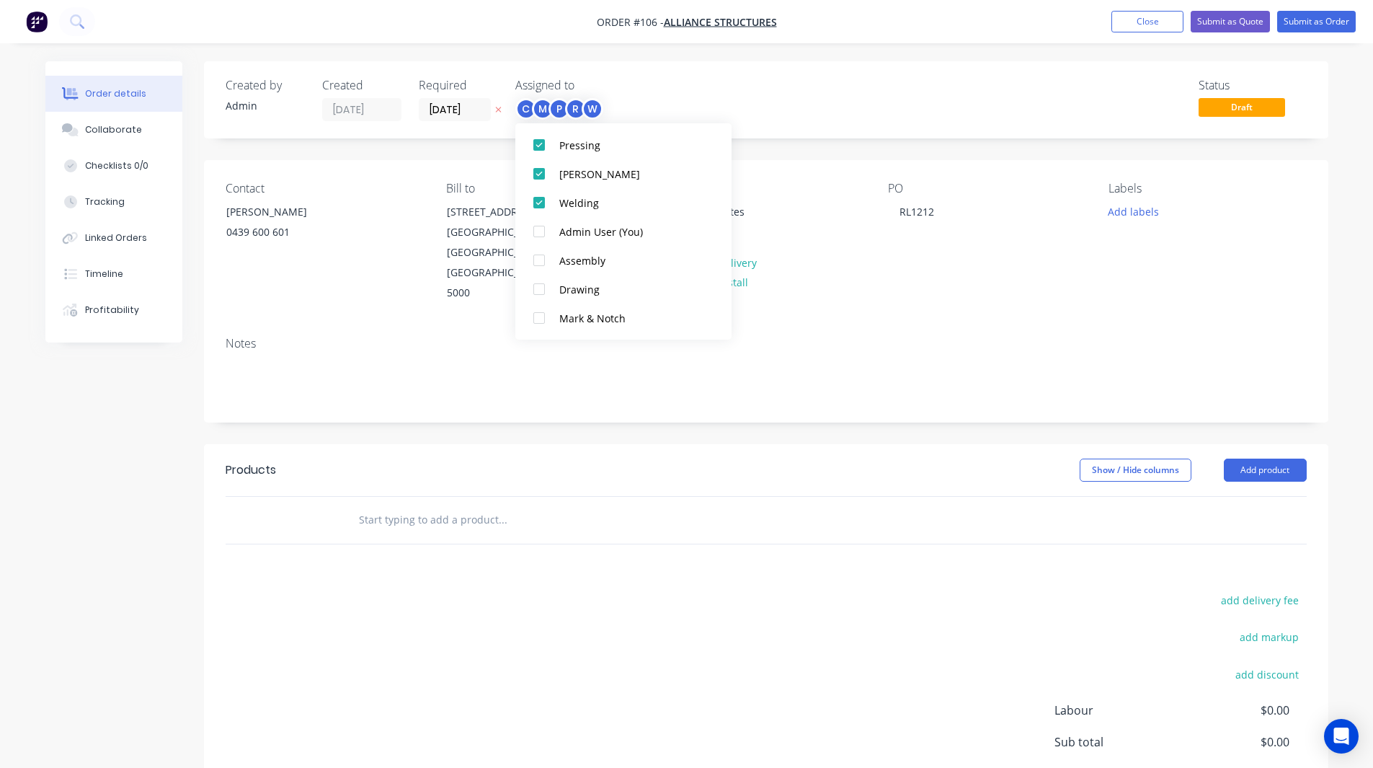
click at [803, 132] on div "Created by Admin Created 09/09/25 Required 16/09/25 Assigned to C M P R W Statu…" at bounding box center [766, 99] width 1125 height 77
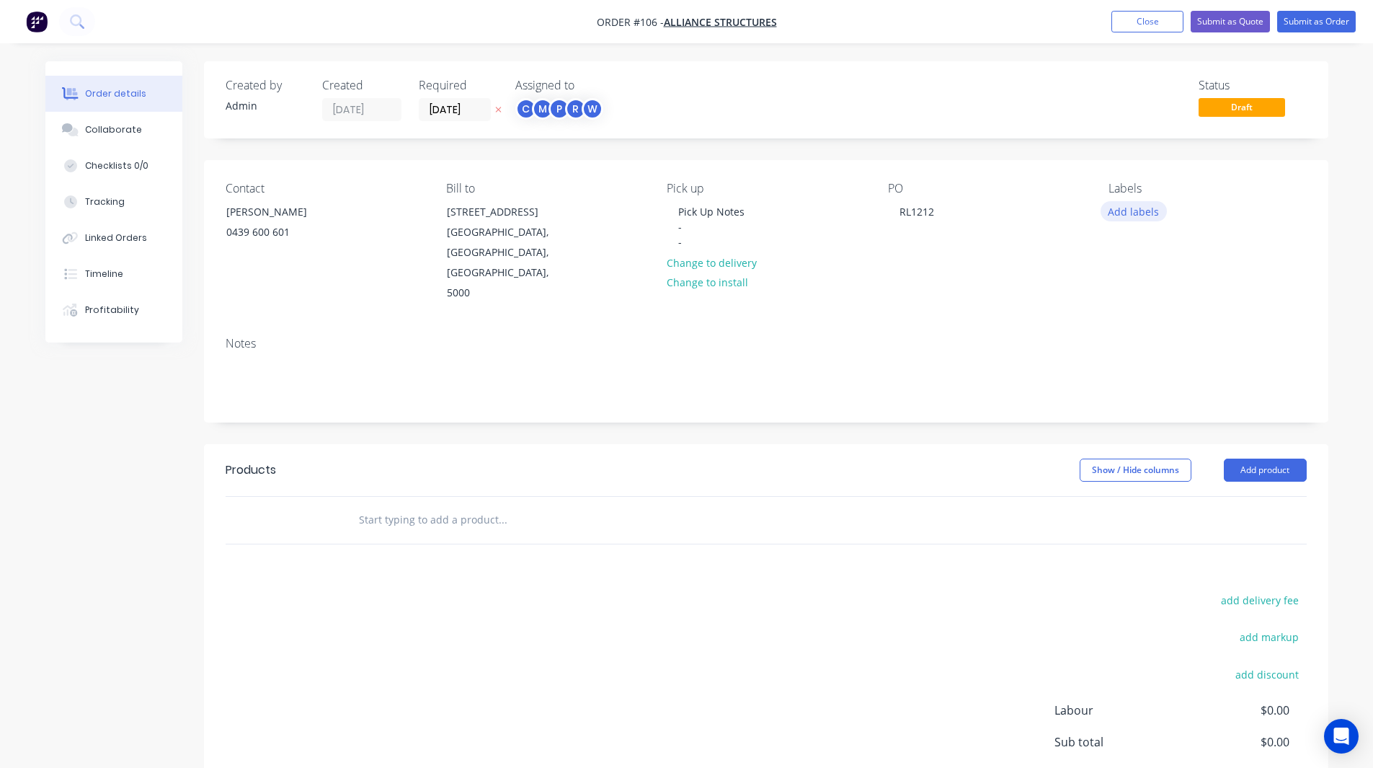
click at [1143, 204] on button "Add labels" at bounding box center [1134, 210] width 66 height 19
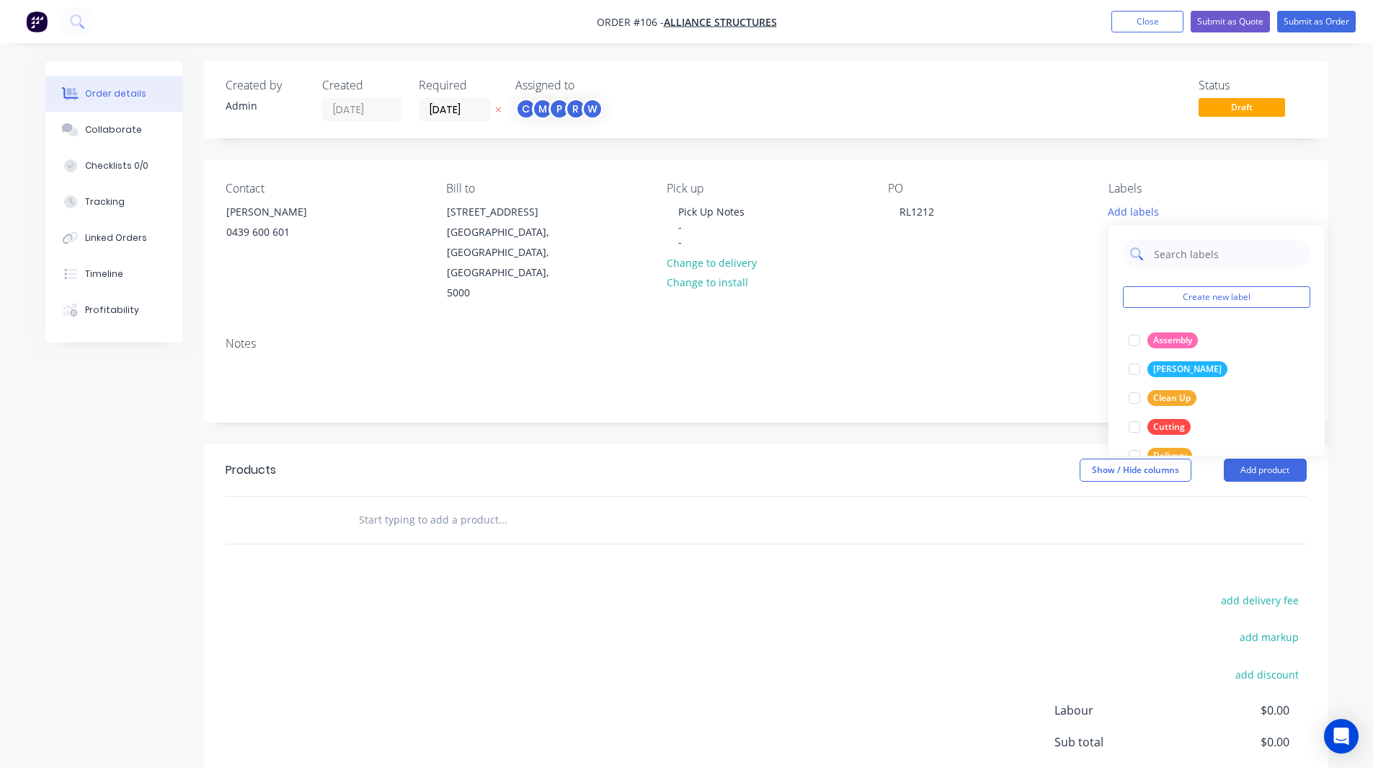
click at [1175, 254] on input "text" at bounding box center [1228, 253] width 151 height 29
click at [1138, 340] on div at bounding box center [1134, 340] width 29 height 29
click at [1195, 246] on input "urgent" at bounding box center [1228, 246] width 151 height 29
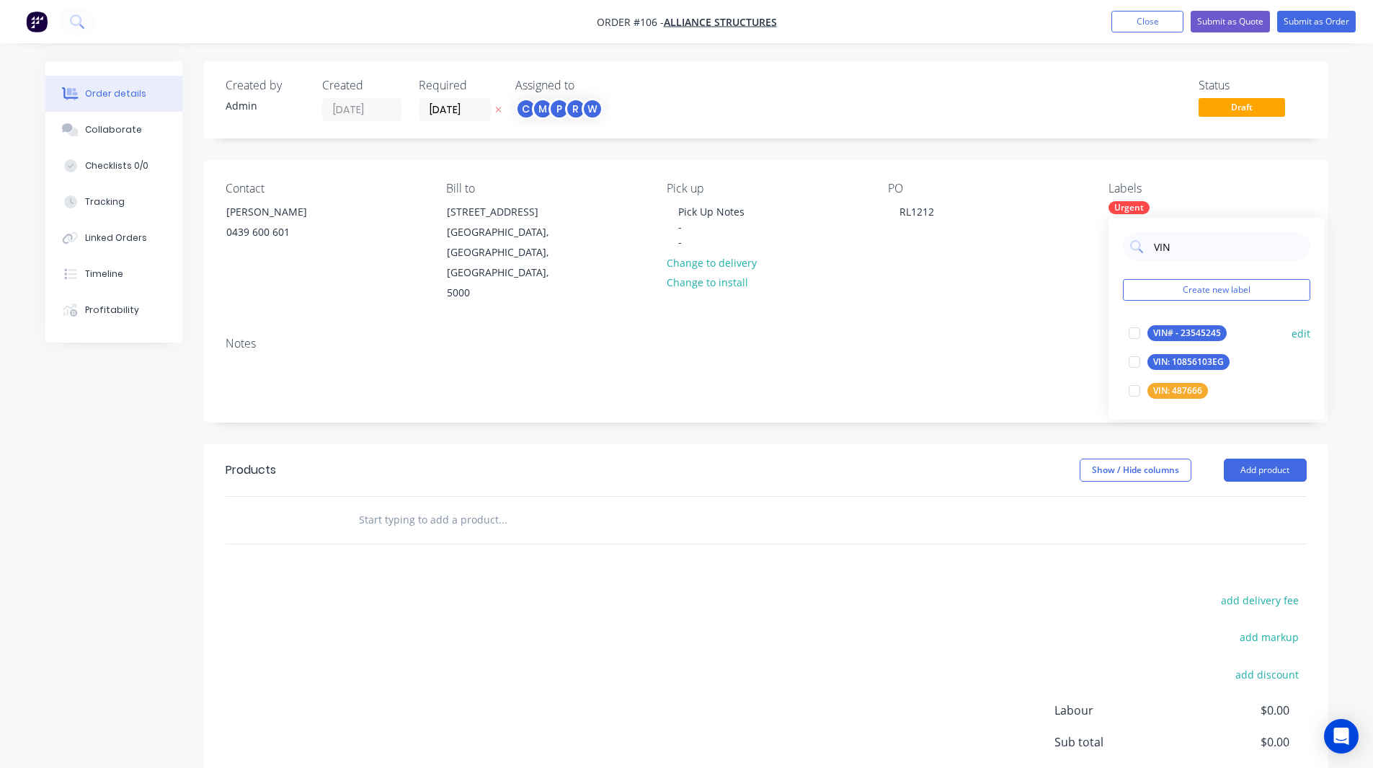
click at [1133, 329] on div at bounding box center [1134, 333] width 29 height 29
click at [1179, 247] on input "VIN" at bounding box center [1228, 246] width 151 height 29
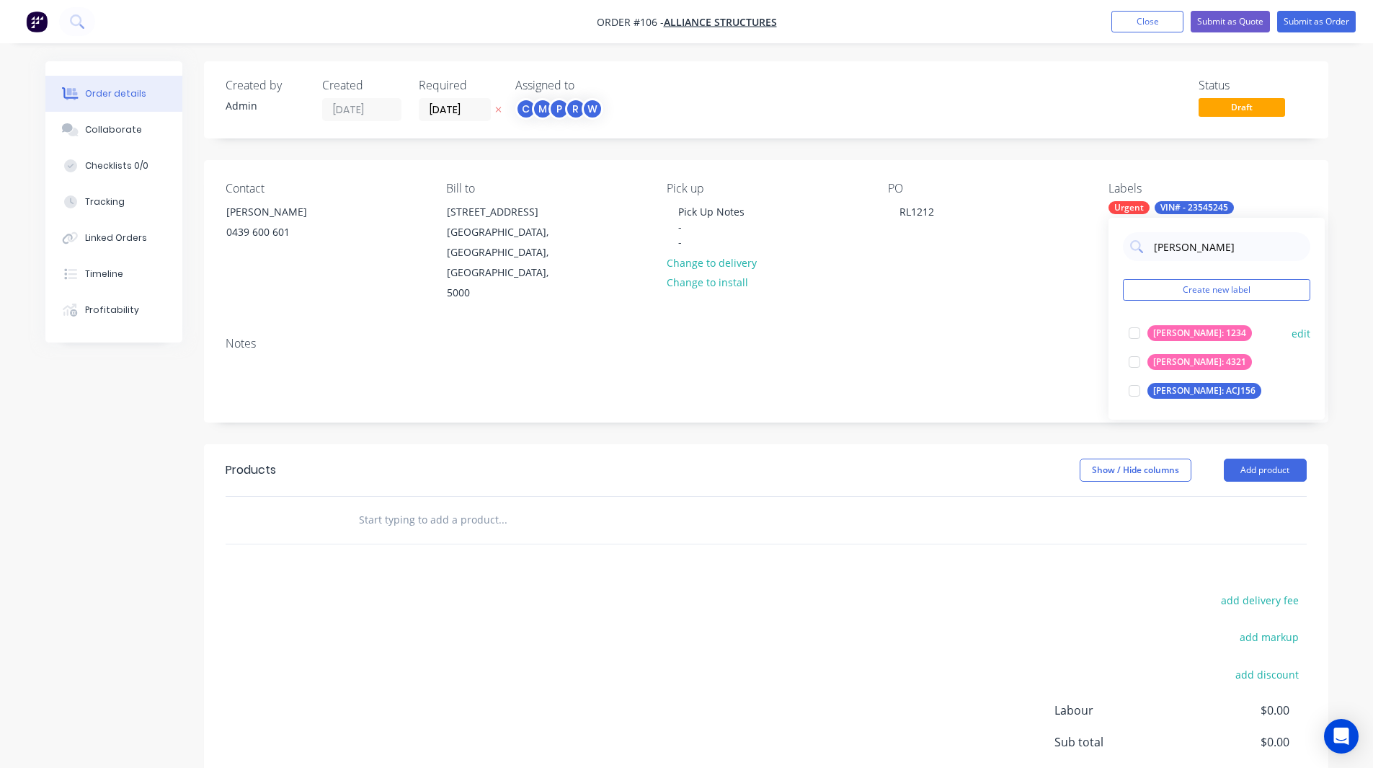
click at [1137, 335] on div at bounding box center [1134, 333] width 29 height 29
type input "Rego"
click at [1188, 291] on button "Create new label" at bounding box center [1216, 290] width 187 height 22
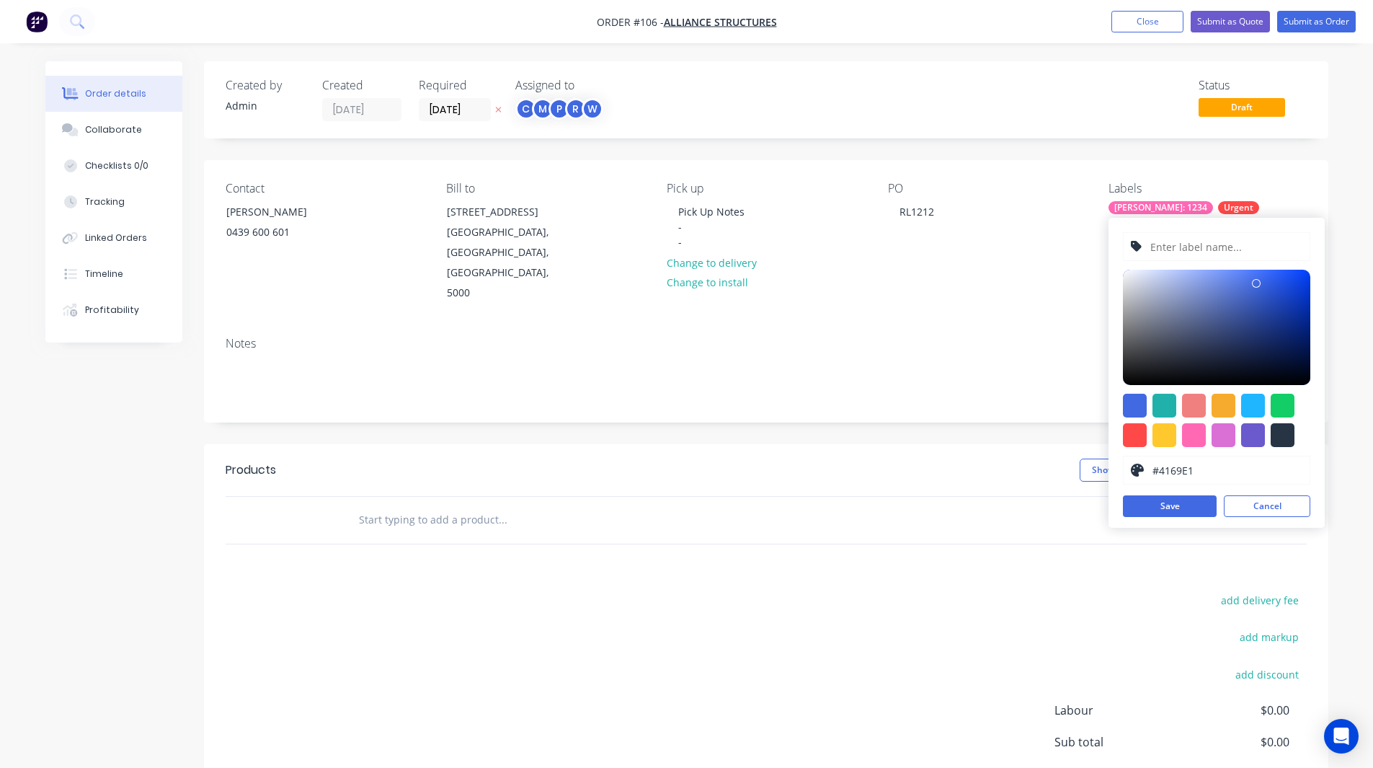
click at [1182, 244] on input "text" at bounding box center [1226, 246] width 154 height 27
type input "[PERSON_NAME]: 4321"
click at [1249, 510] on button "Cancel" at bounding box center [1267, 506] width 87 height 22
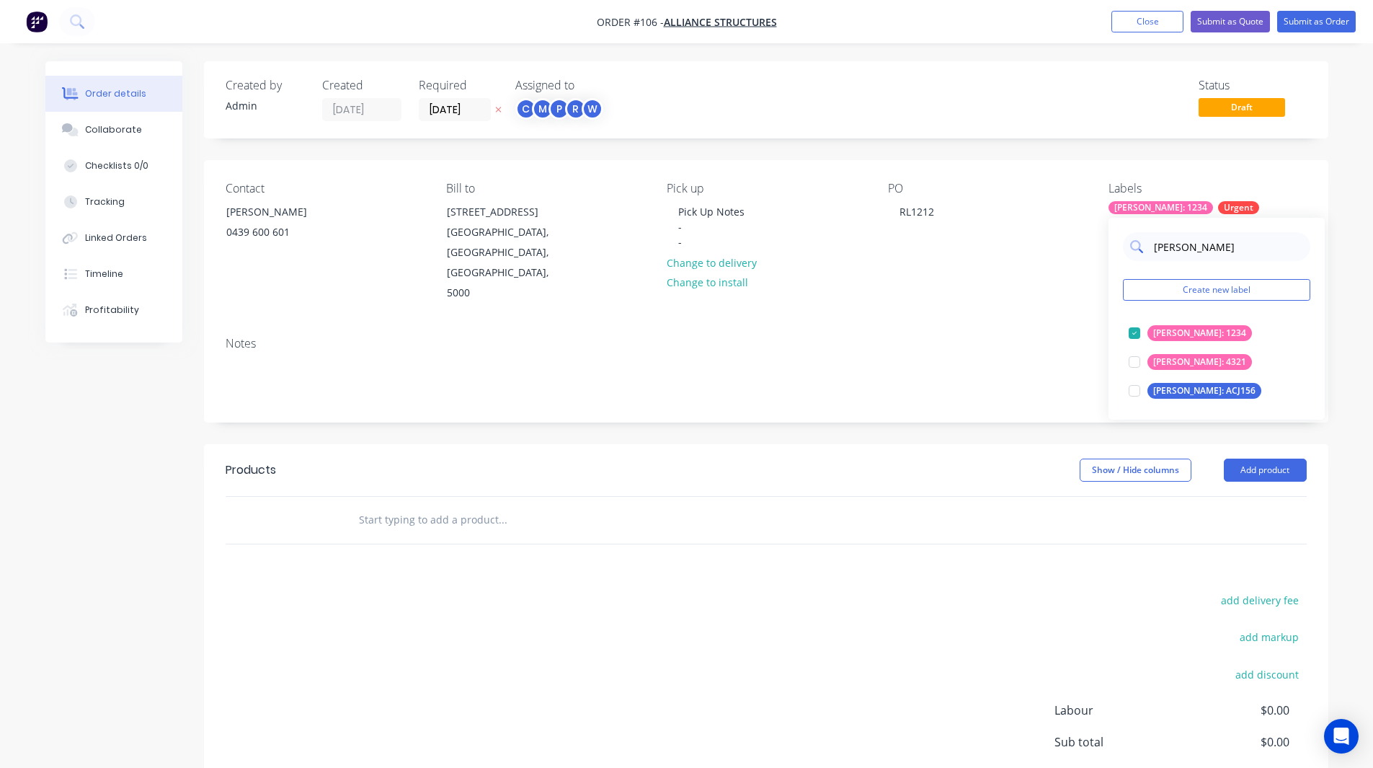
click at [1167, 254] on input "Rego" at bounding box center [1228, 246] width 151 height 29
click at [1171, 241] on input "Hilux" at bounding box center [1228, 246] width 151 height 29
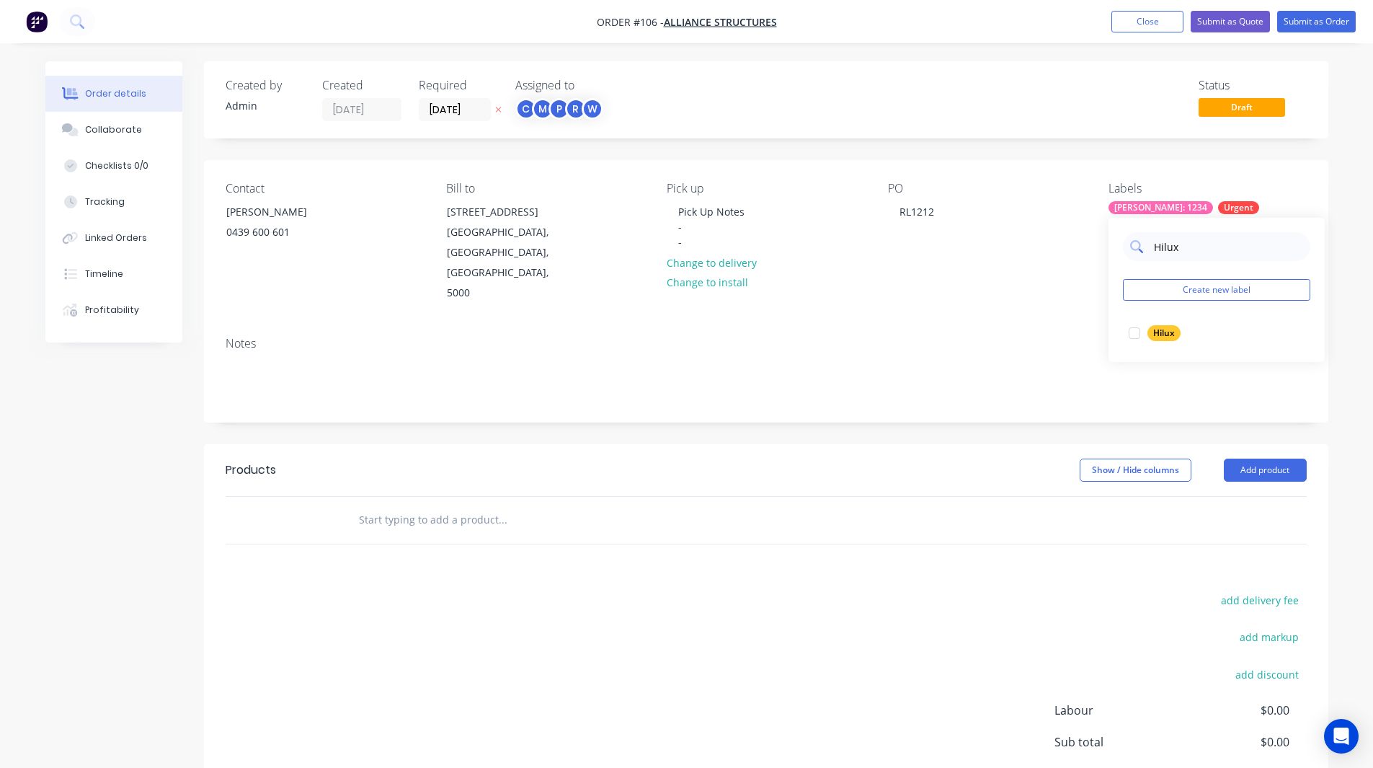
click at [1171, 241] on input "Hilux" at bounding box center [1228, 246] width 151 height 29
type input "Ranger"
click at [1133, 332] on div at bounding box center [1134, 333] width 29 height 29
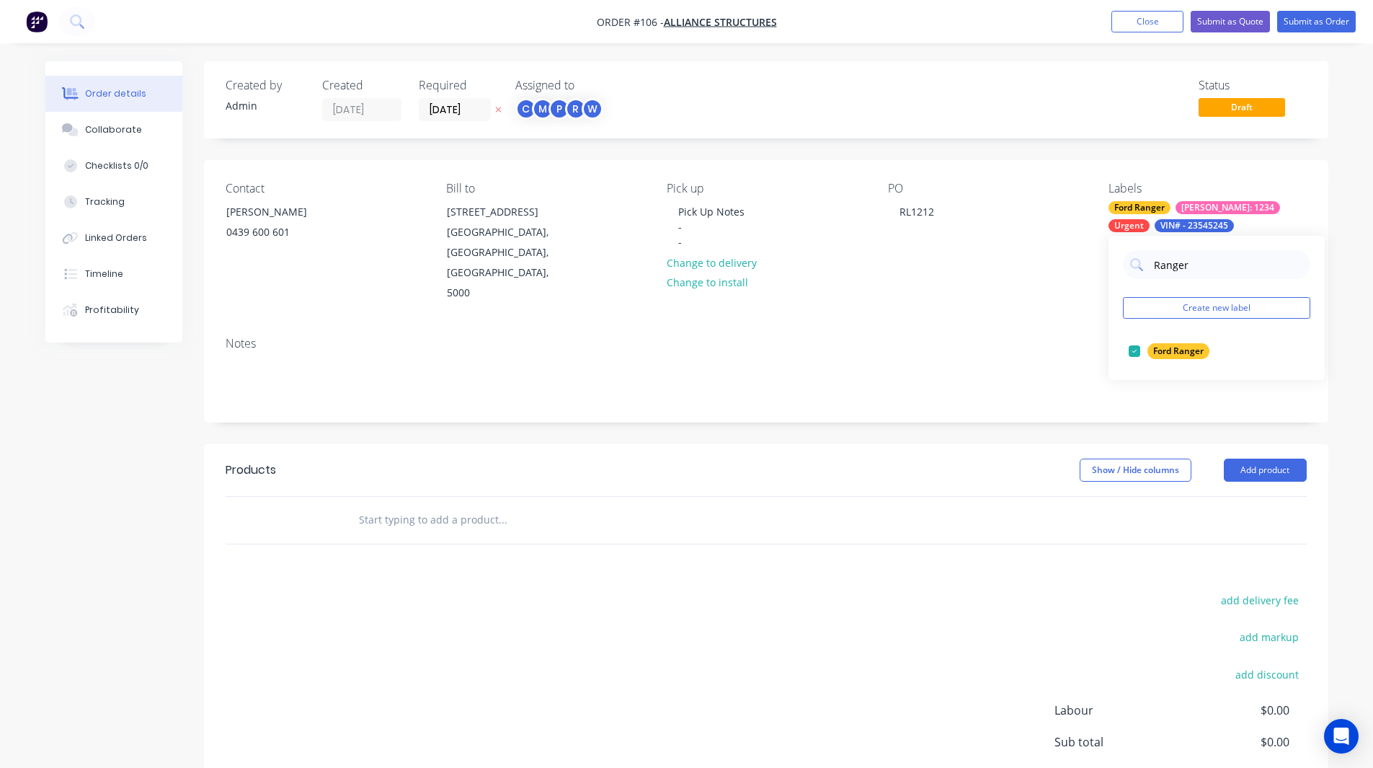
click at [1345, 244] on div "Order details Collaborate Checklists 0/0 Tracking Linked Orders Timeline Profit…" at bounding box center [686, 456] width 1373 height 912
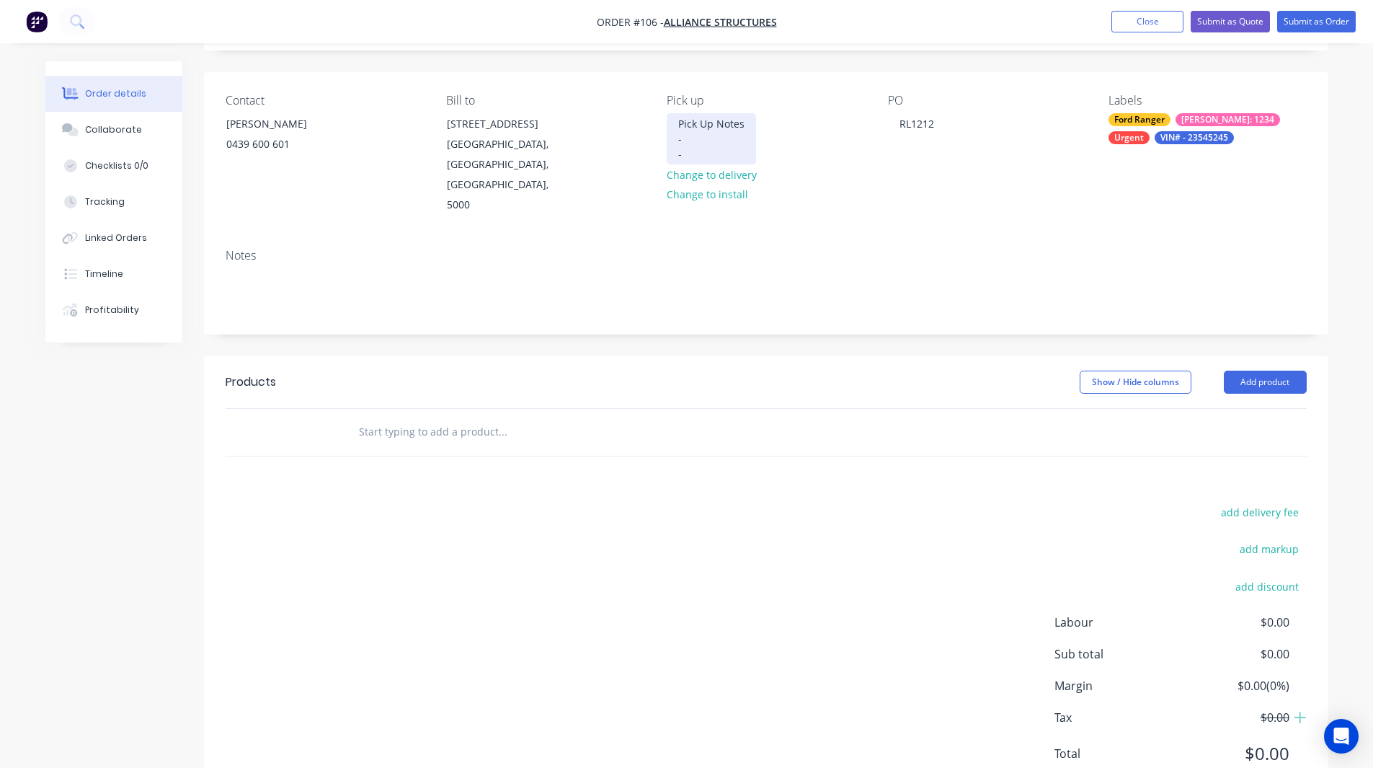
scroll to position [104, 0]
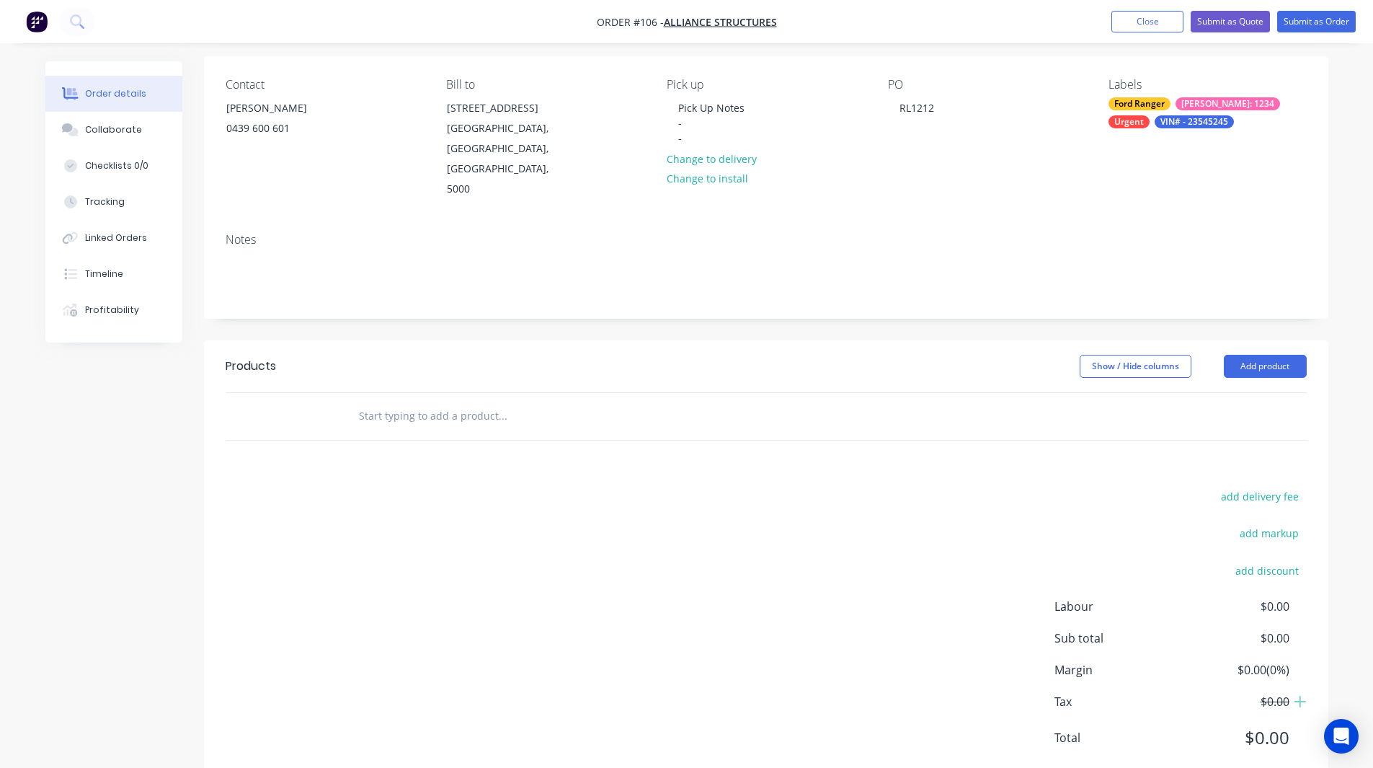
click at [399, 402] on input "text" at bounding box center [502, 416] width 288 height 29
click at [1267, 355] on button "Add product" at bounding box center [1265, 366] width 83 height 23
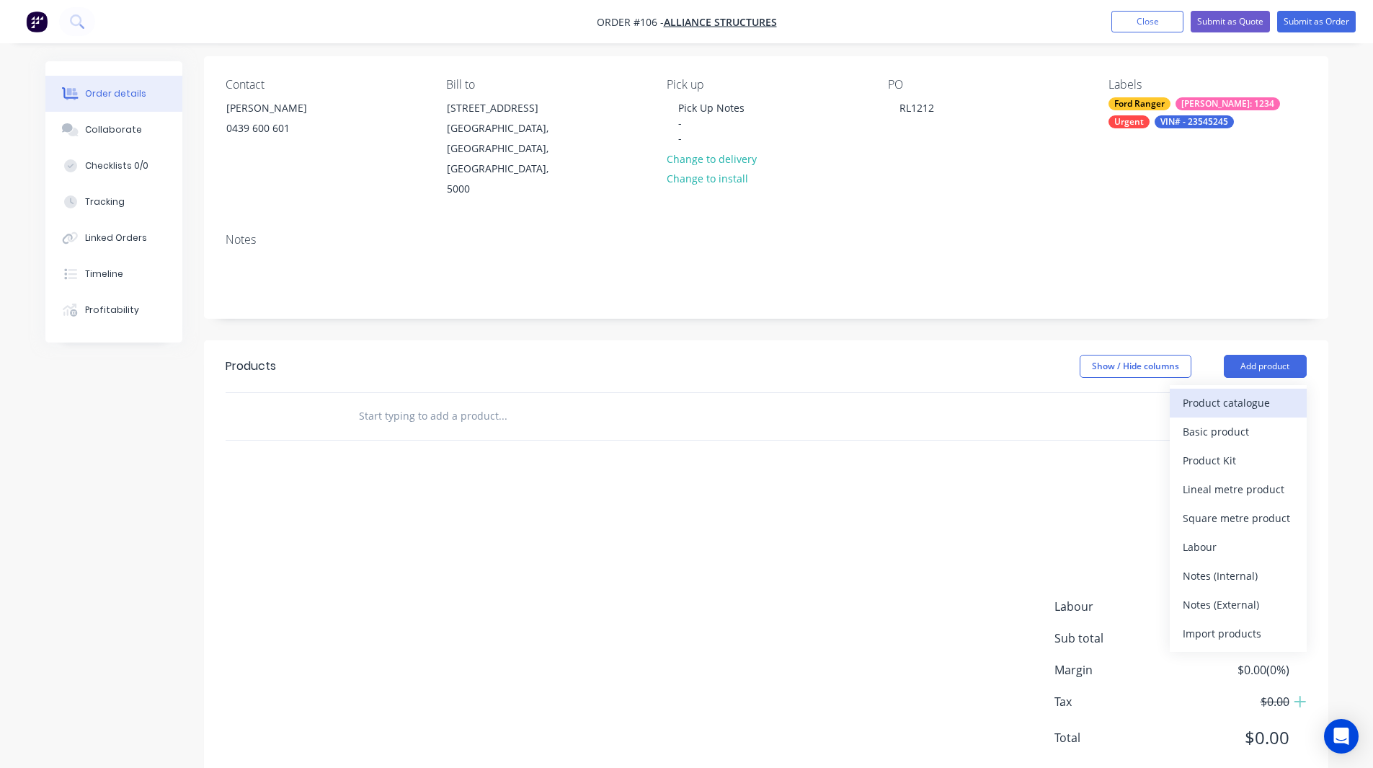
click at [1209, 392] on div "Product catalogue" at bounding box center [1238, 402] width 111 height 21
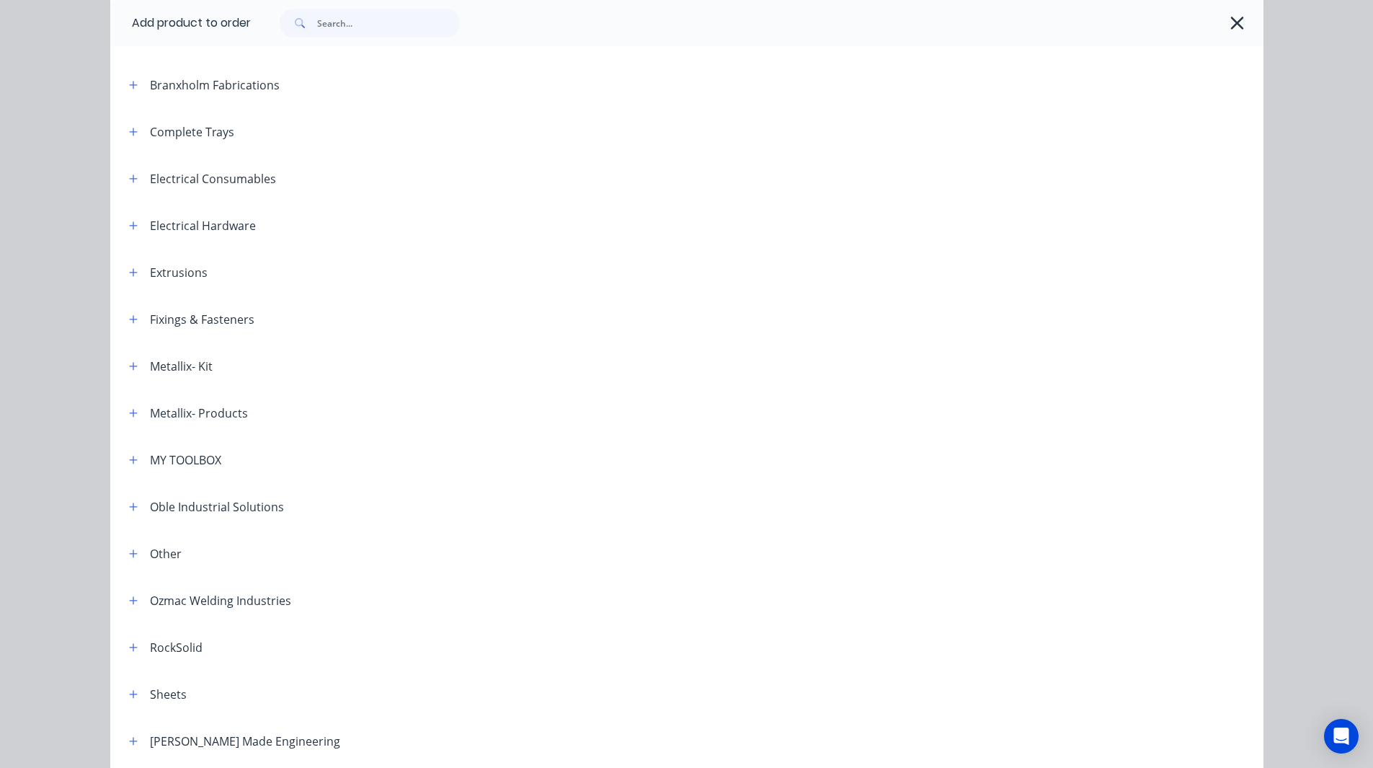
scroll to position [144, 0]
click at [129, 412] on icon "button" at bounding box center [133, 412] width 9 height 10
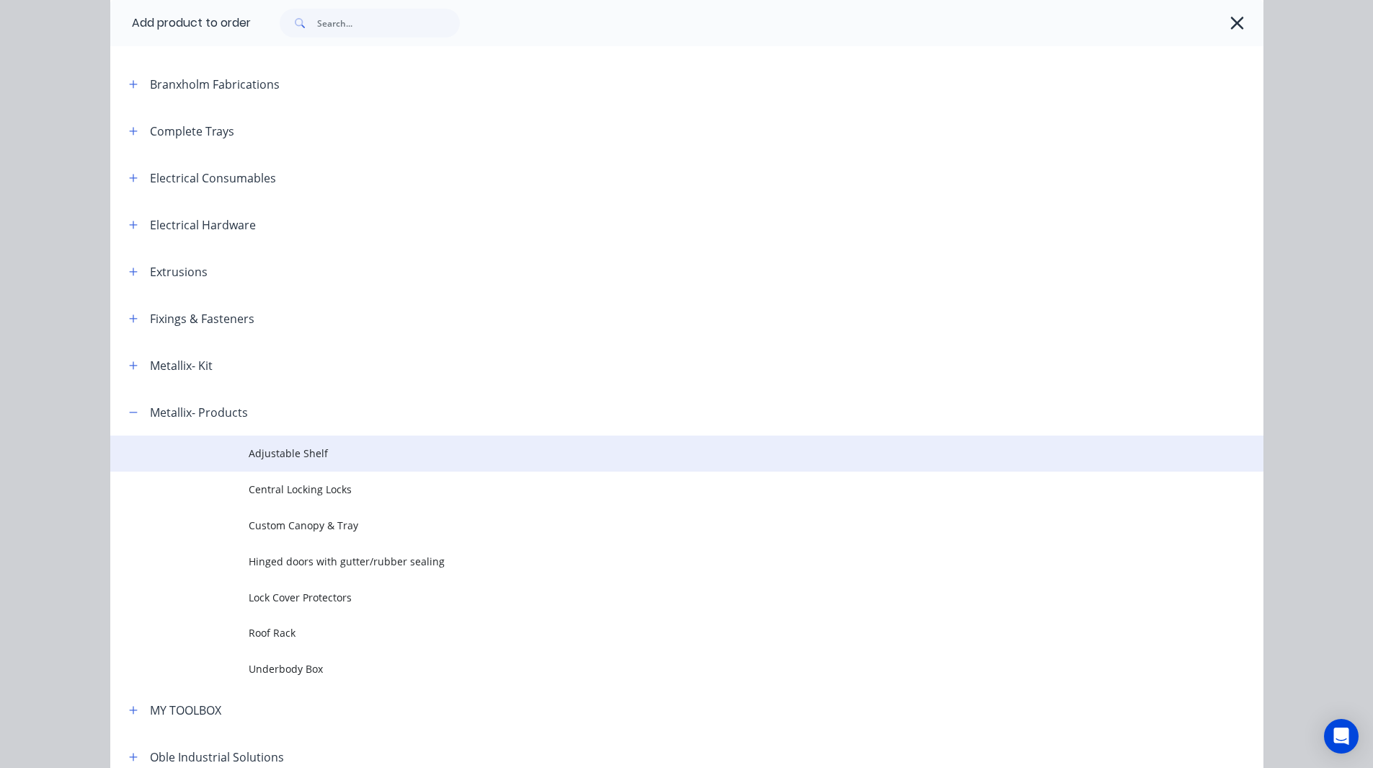
scroll to position [217, 0]
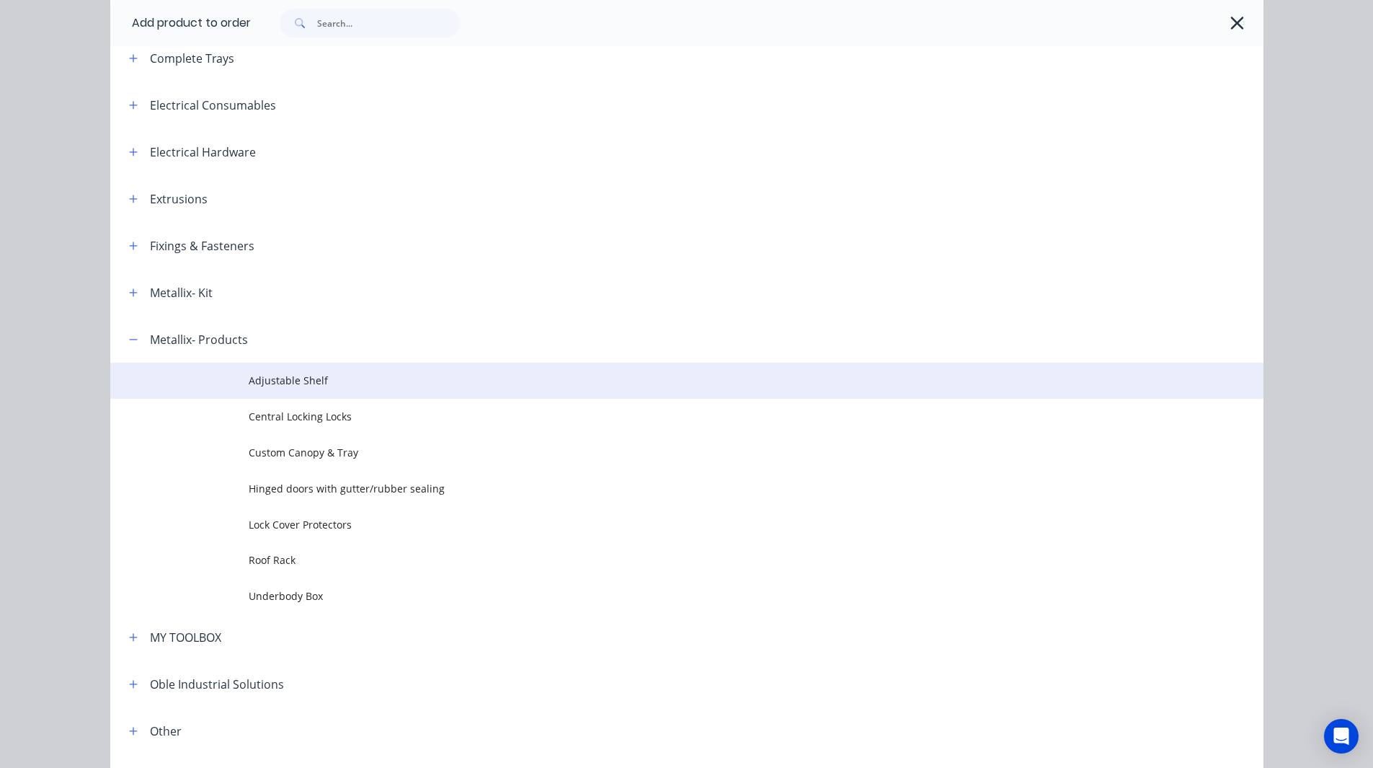
click at [303, 386] on span "Adjustable Shelf" at bounding box center [655, 380] width 812 height 15
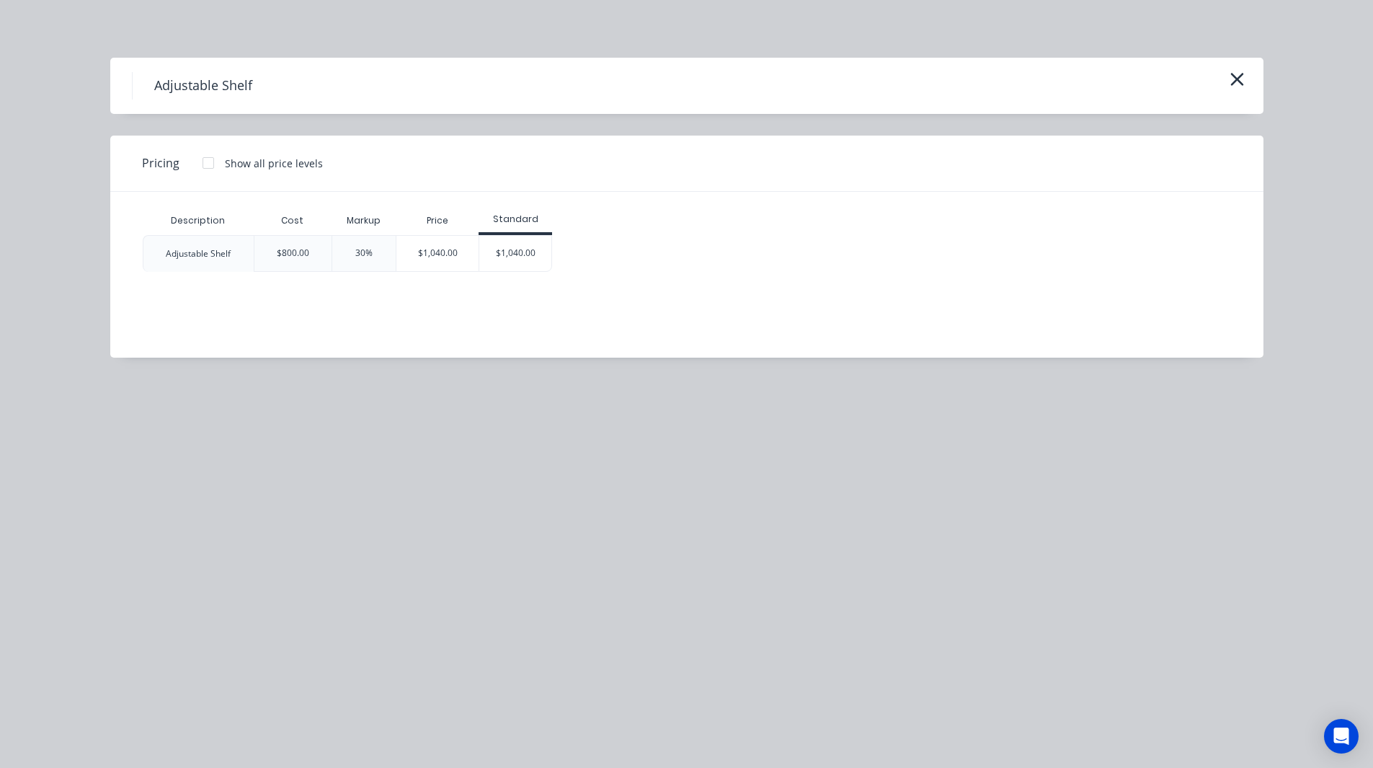
click at [303, 253] on div "$800.00" at bounding box center [293, 253] width 32 height 13
click at [326, 285] on div "Description Cost Markup Price Standard Adjustable Shelf $800.00 30% $1,040.00 $…" at bounding box center [676, 264] width 1132 height 144
click at [364, 252] on div "30%" at bounding box center [363, 253] width 17 height 13
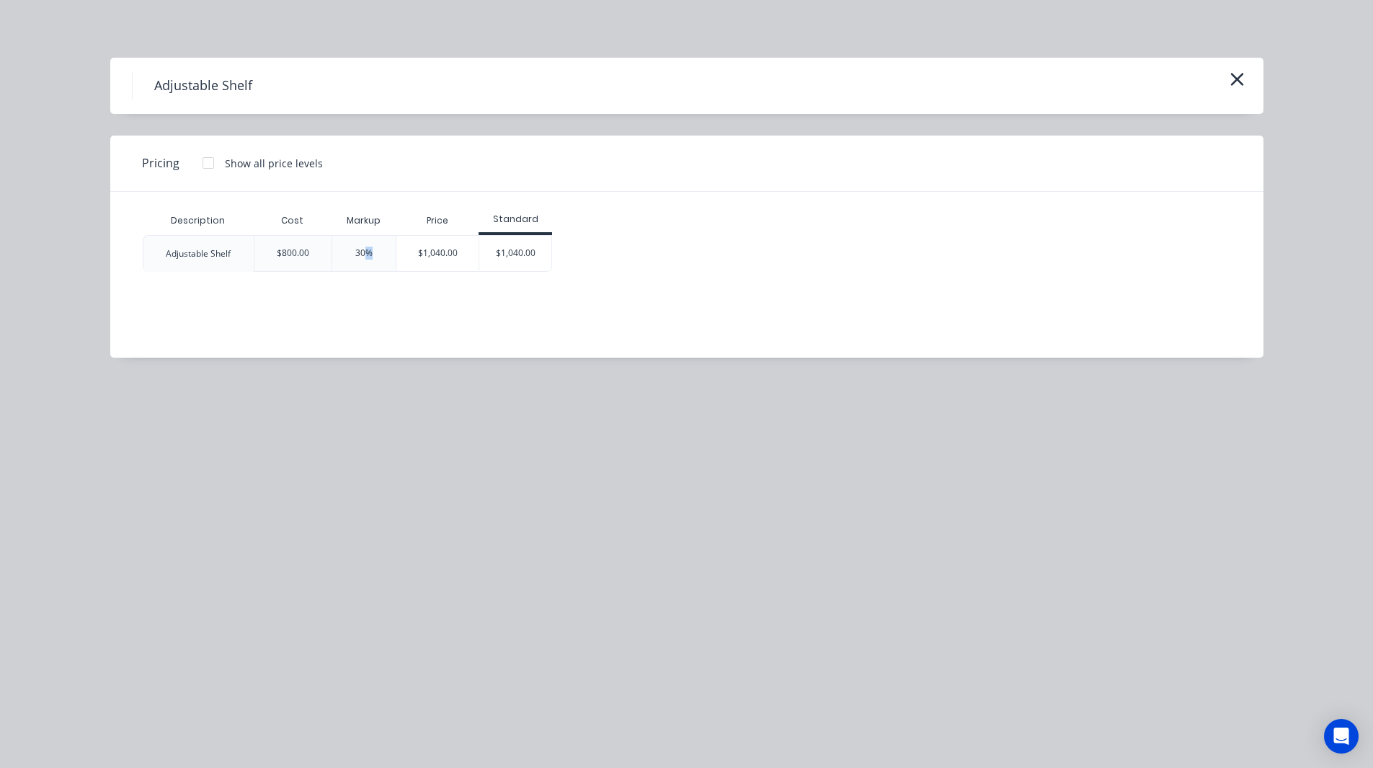
click at [364, 252] on div "30%" at bounding box center [363, 253] width 17 height 13
click at [435, 269] on div "$1,040.00" at bounding box center [438, 253] width 82 height 35
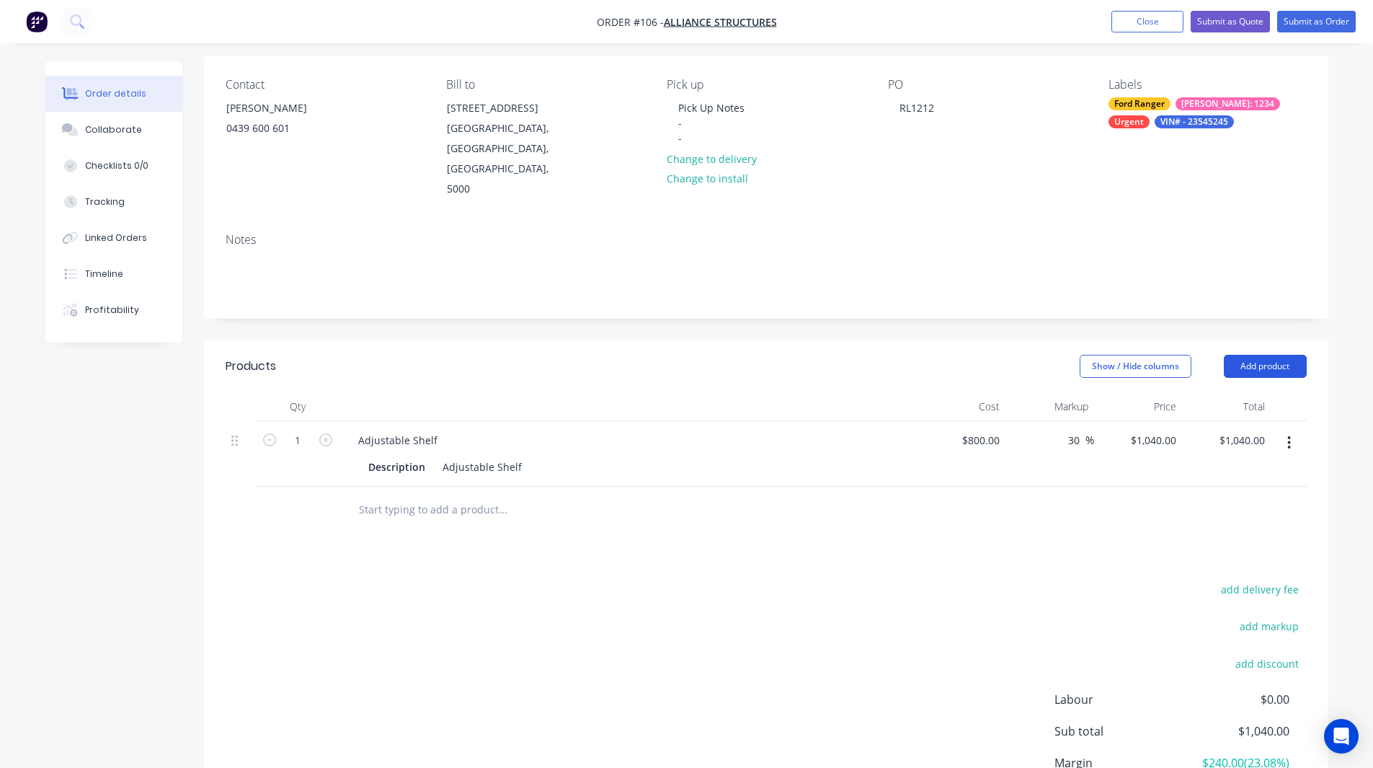
click at [1261, 355] on button "Add product" at bounding box center [1265, 366] width 83 height 23
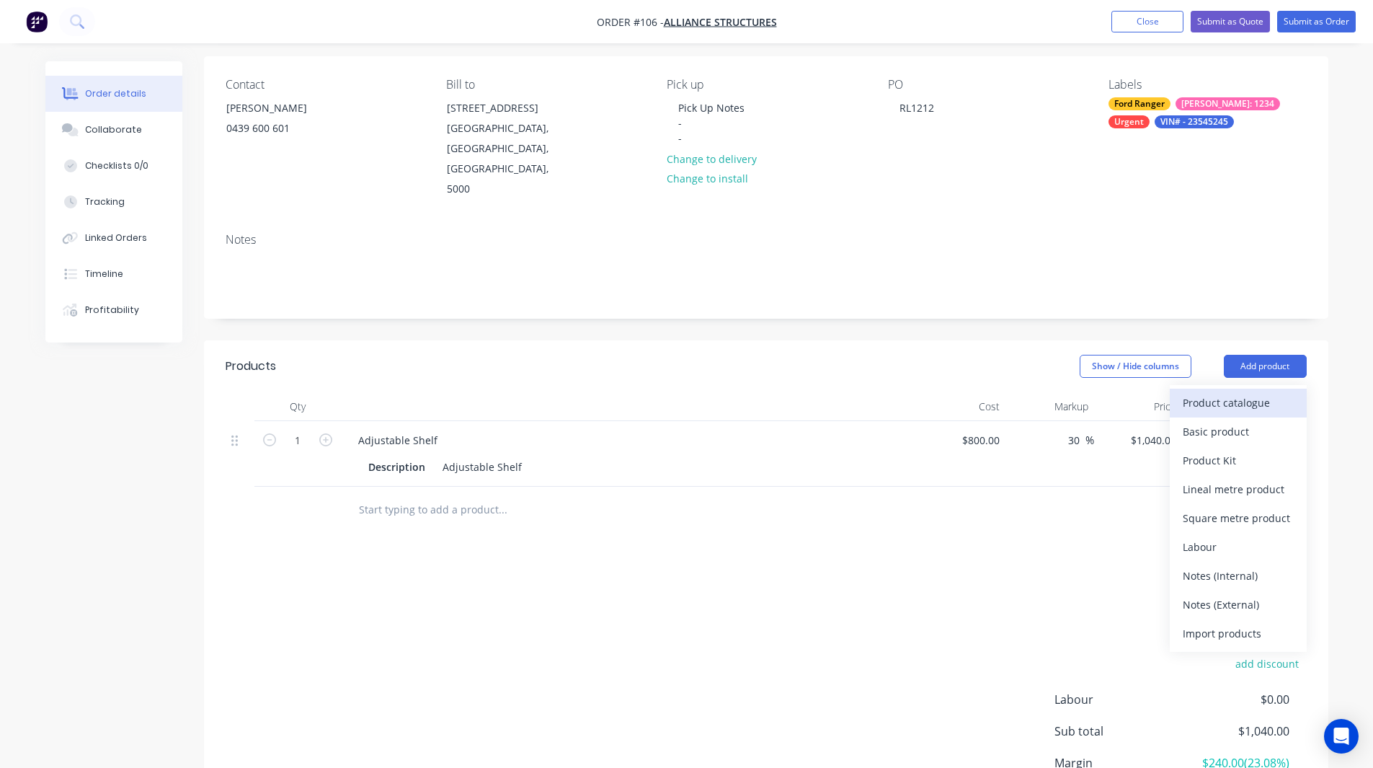
click at [1222, 392] on div "Product catalogue" at bounding box center [1238, 402] width 111 height 21
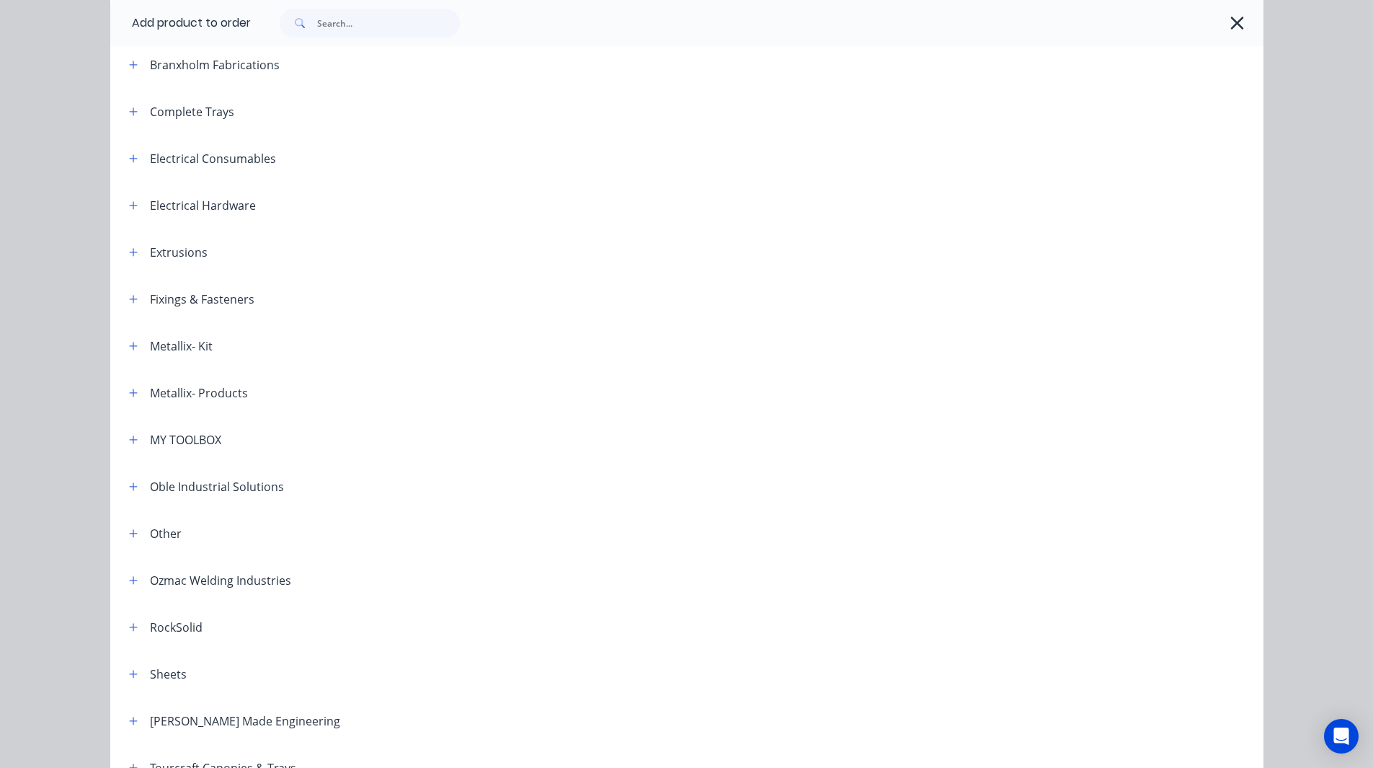
scroll to position [164, 0]
click at [129, 343] on icon "button" at bounding box center [133, 345] width 9 height 10
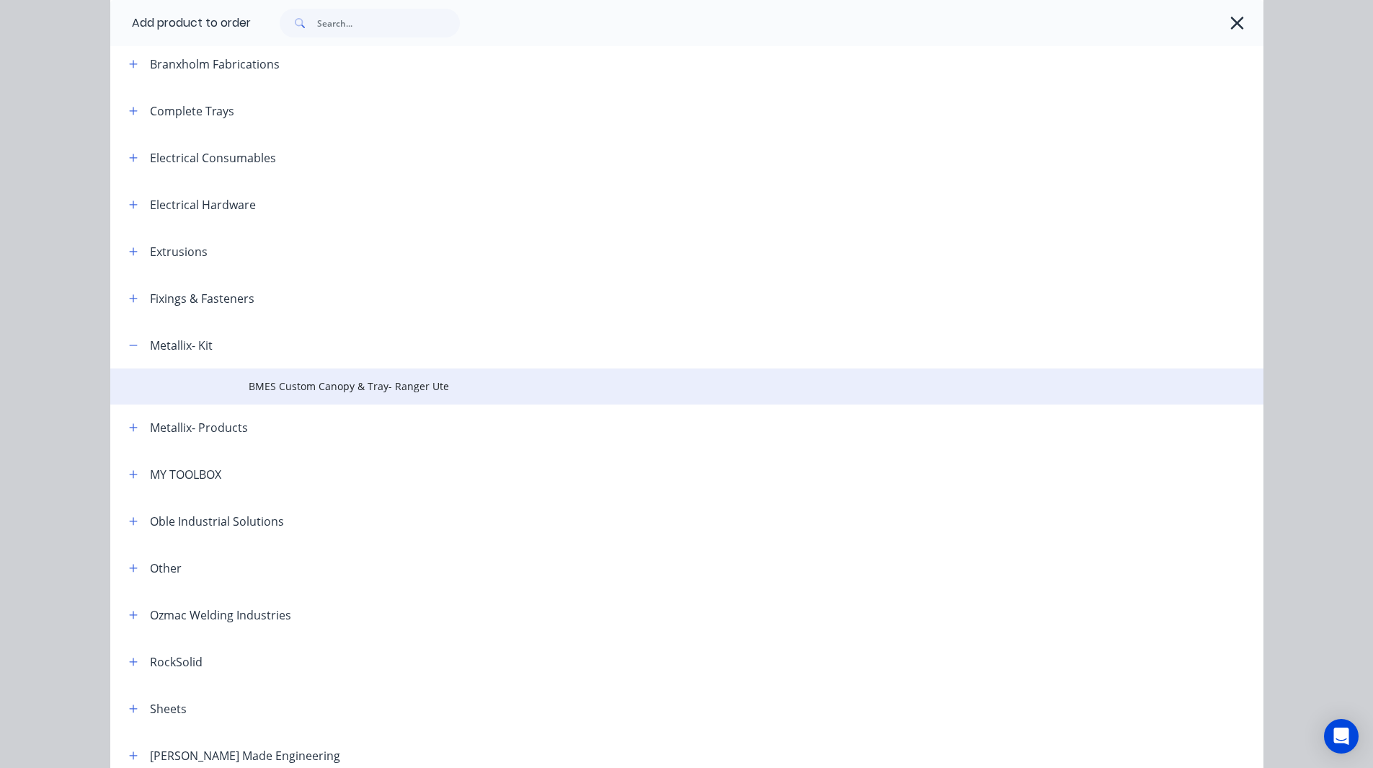
click at [316, 377] on td "BMES Custom Canopy & Tray- Ranger Ute" at bounding box center [756, 386] width 1015 height 36
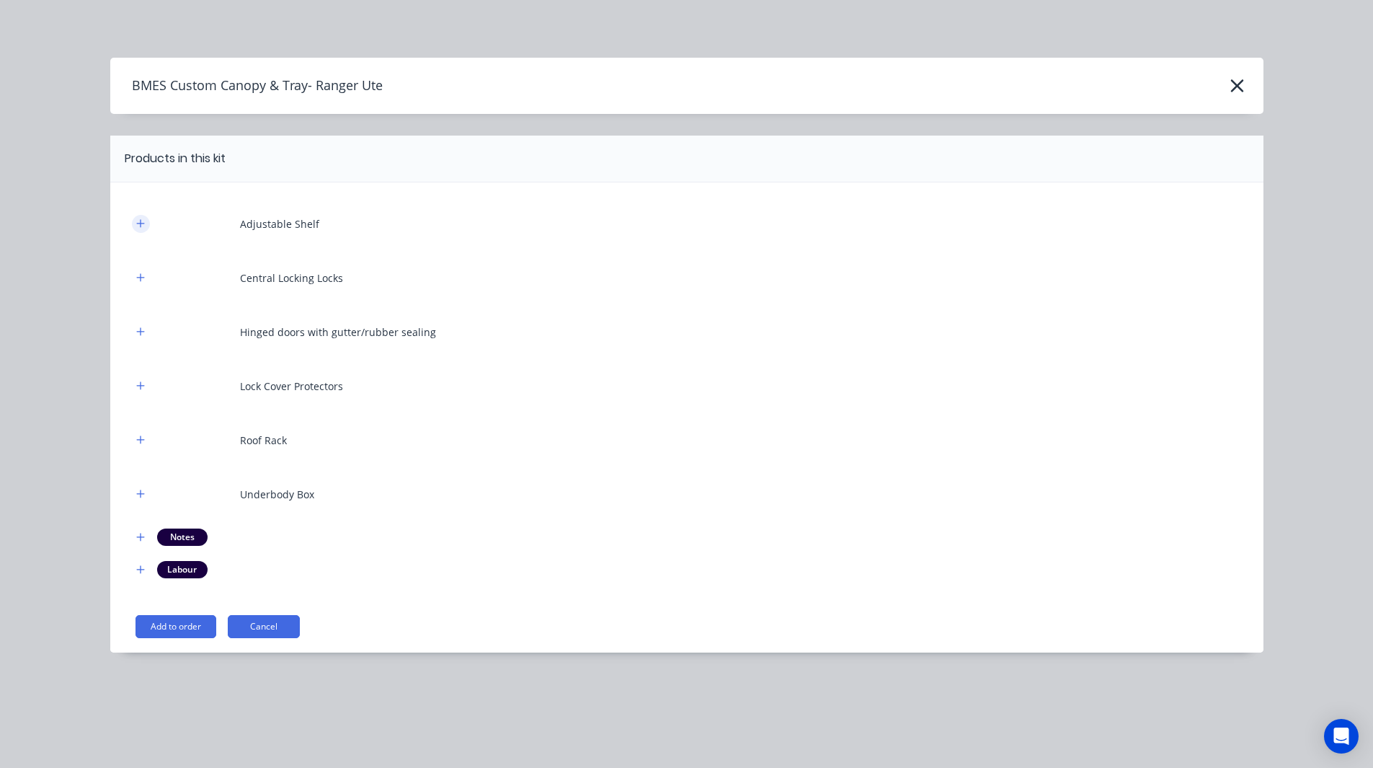
click at [142, 223] on icon "button" at bounding box center [140, 223] width 9 height 10
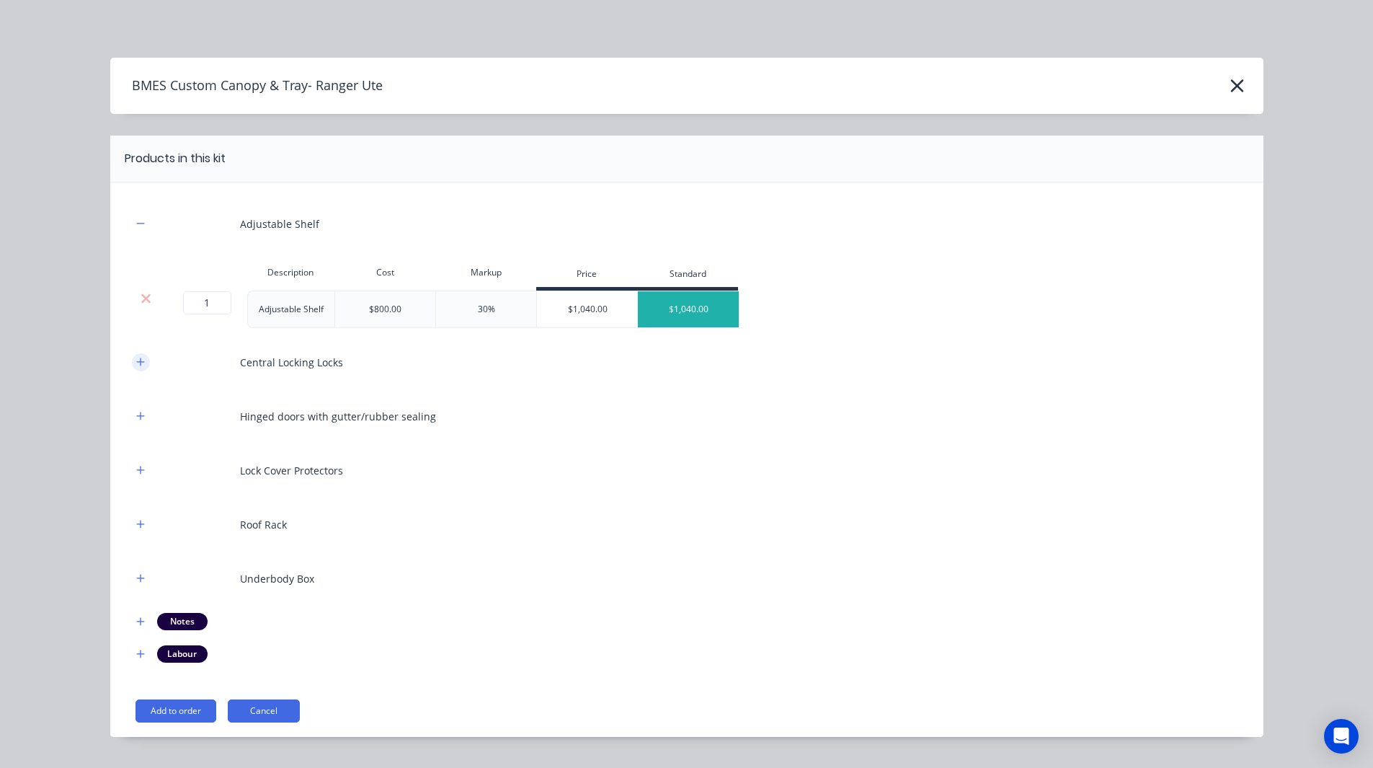
click at [136, 360] on icon "button" at bounding box center [140, 362] width 8 height 8
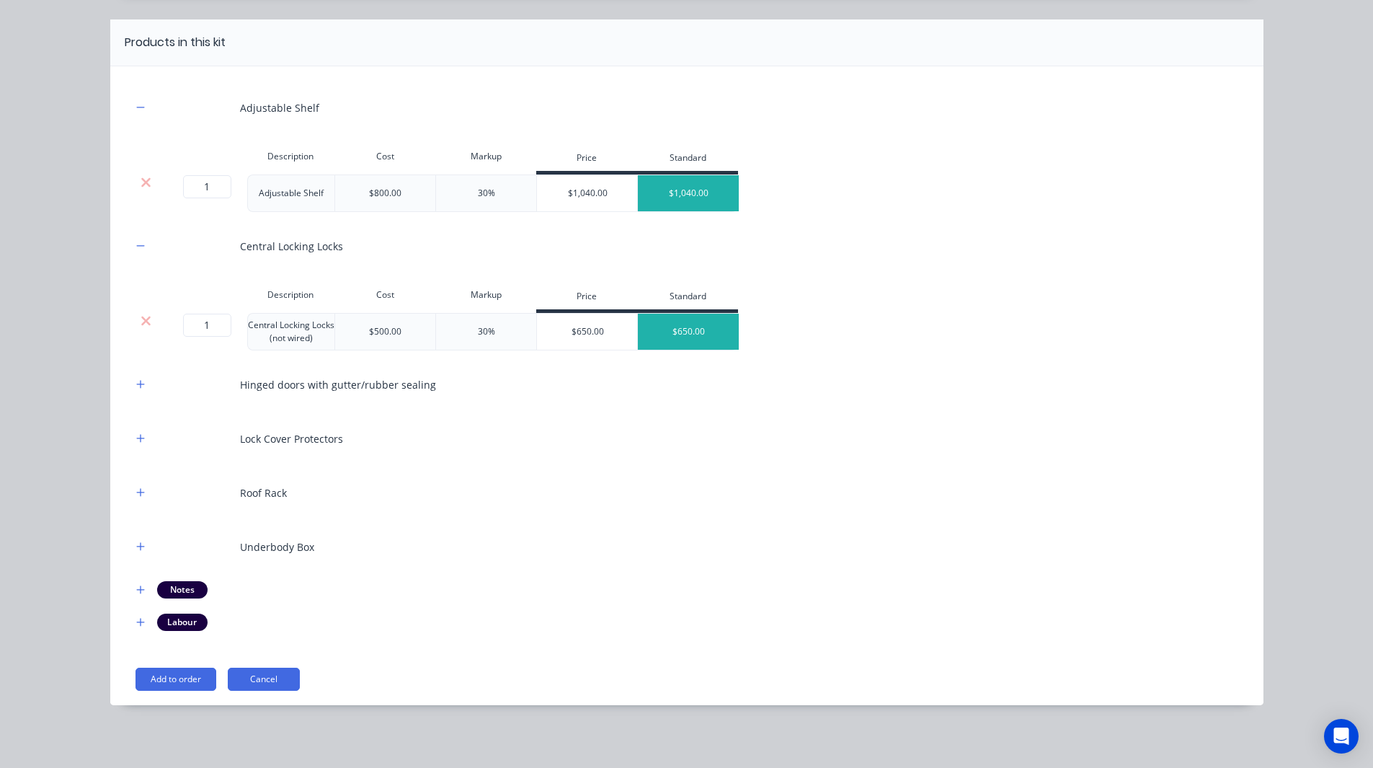
scroll to position [117, 0]
click at [136, 383] on icon "button" at bounding box center [140, 384] width 9 height 10
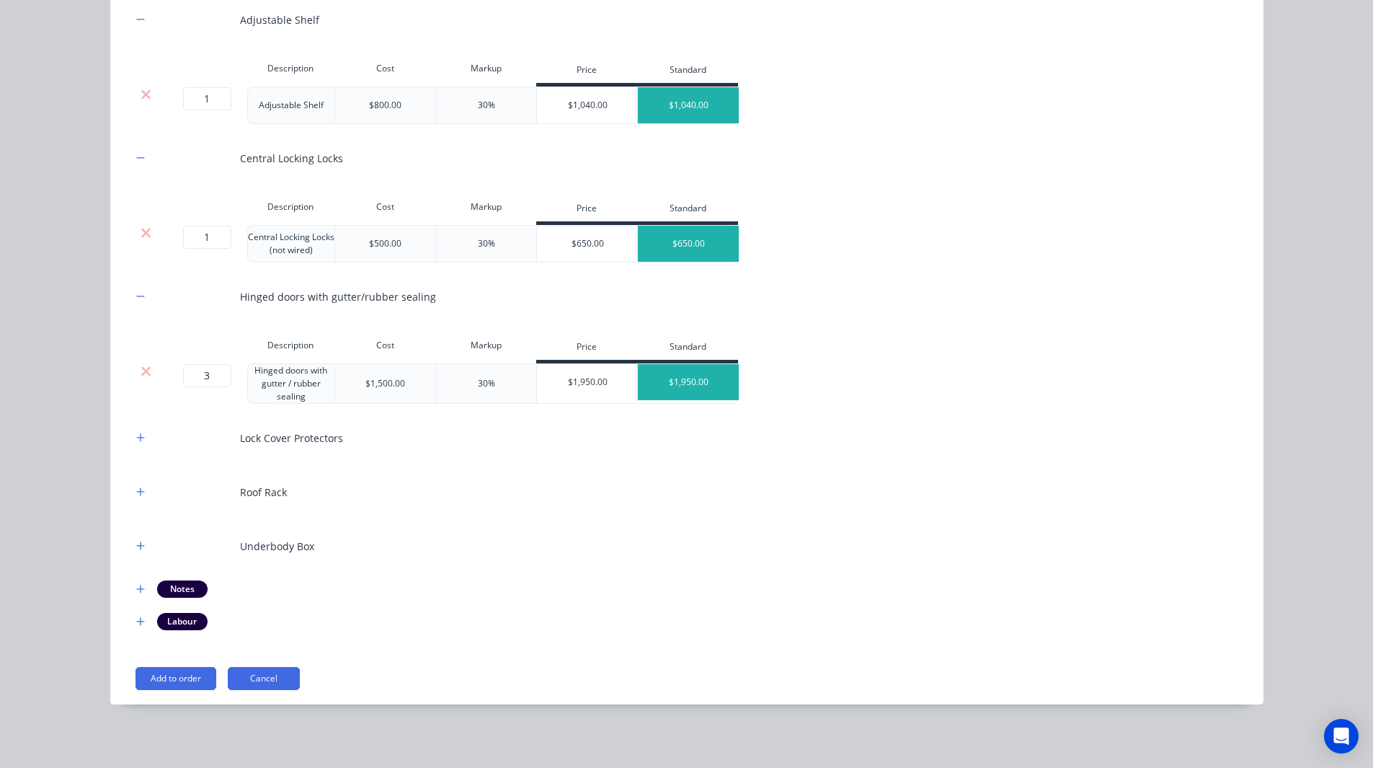
scroll to position [204, 0]
click at [136, 435] on icon "button" at bounding box center [140, 437] width 8 height 8
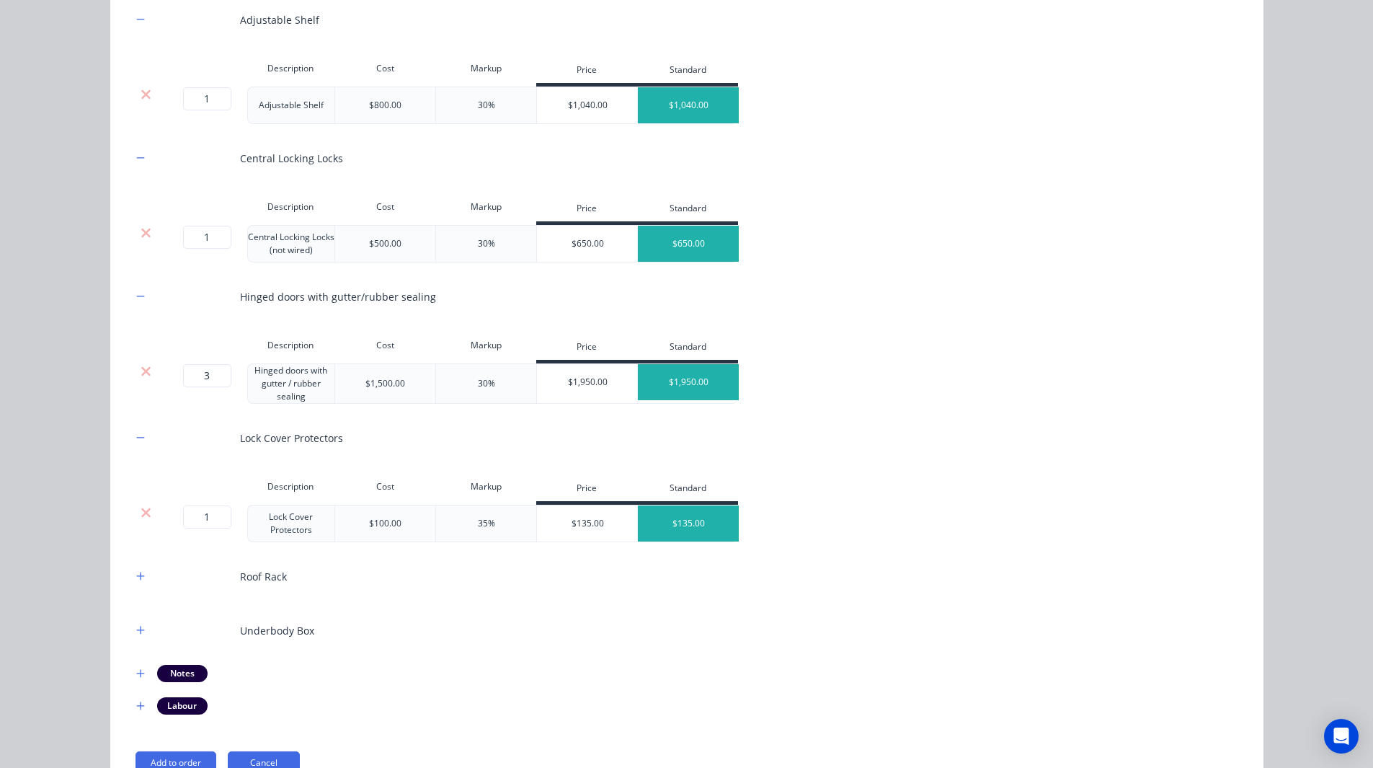
scroll to position [288, 0]
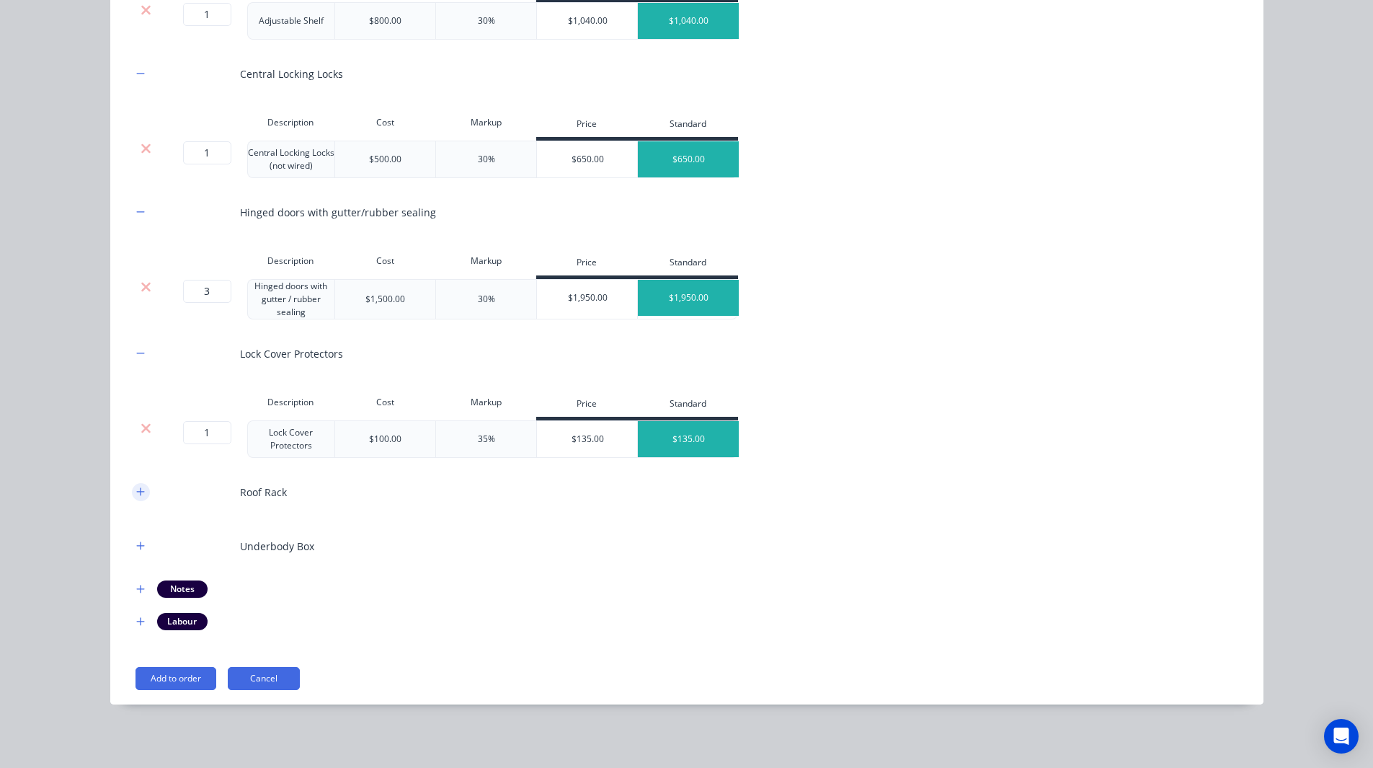
click at [136, 492] on icon "button" at bounding box center [140, 491] width 8 height 8
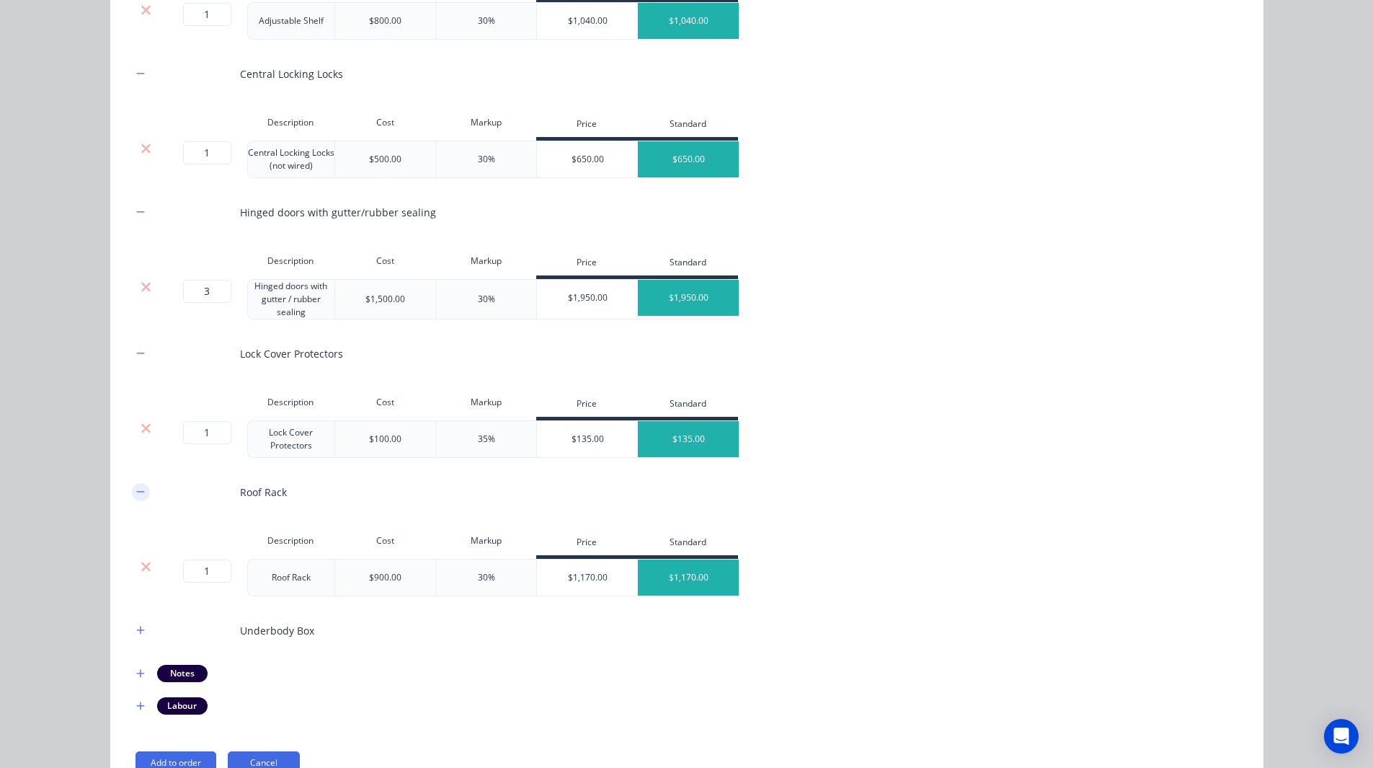
scroll to position [373, 0]
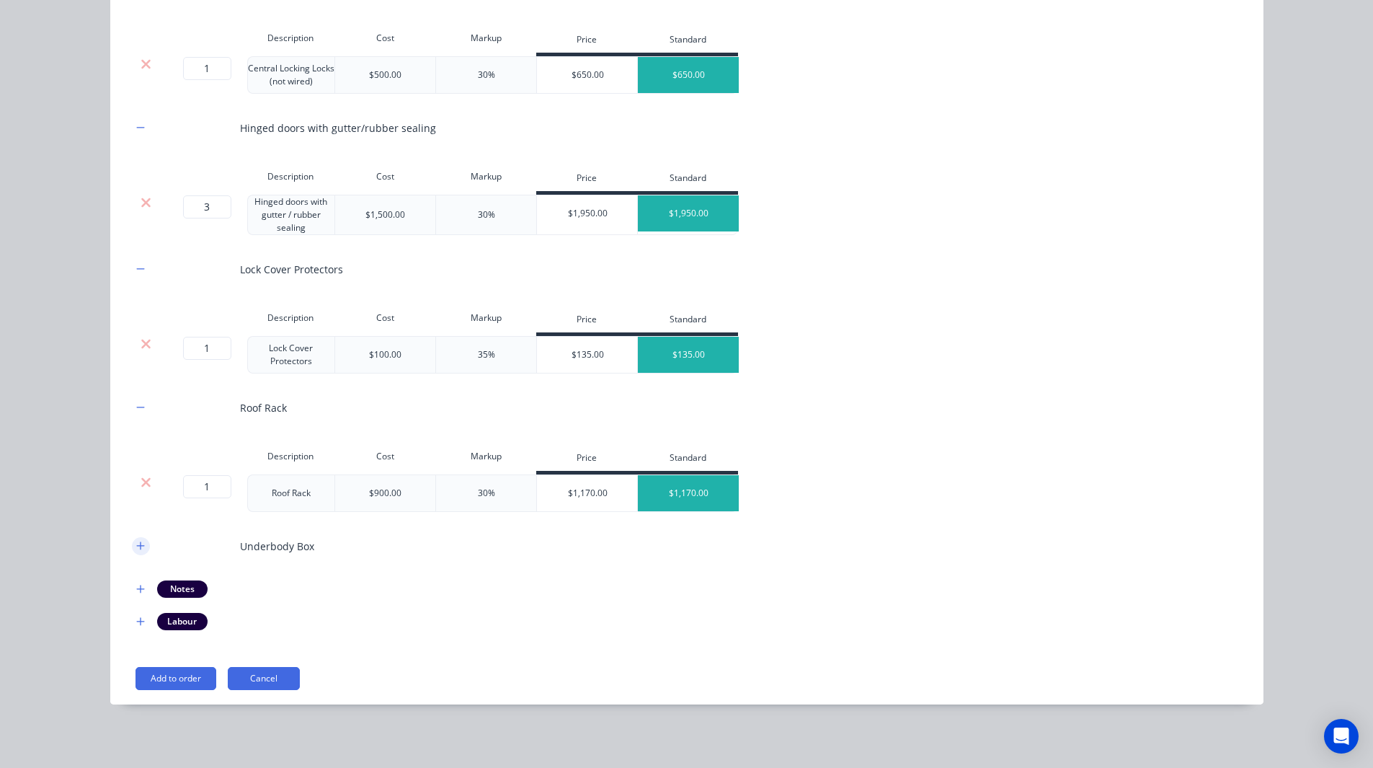
click at [136, 549] on icon "button" at bounding box center [140, 546] width 9 height 10
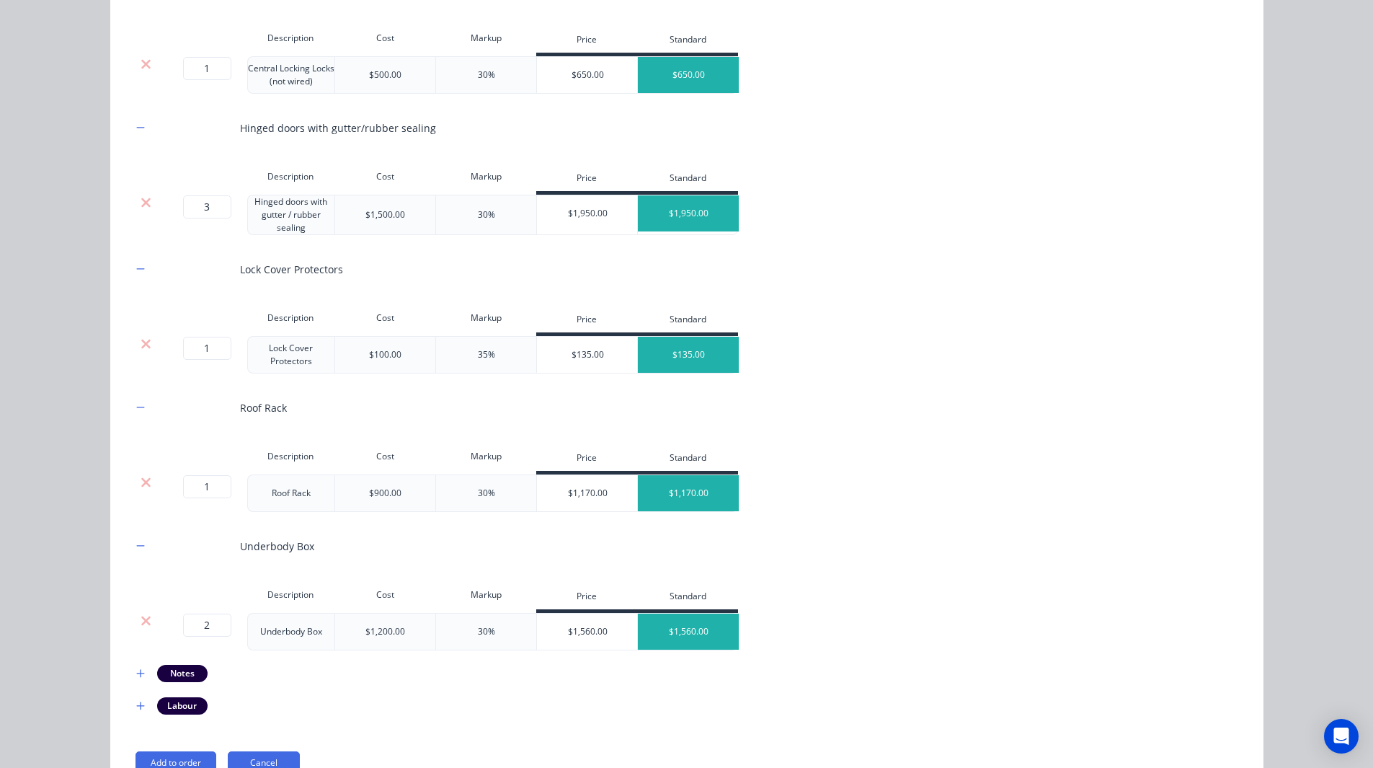
scroll to position [457, 0]
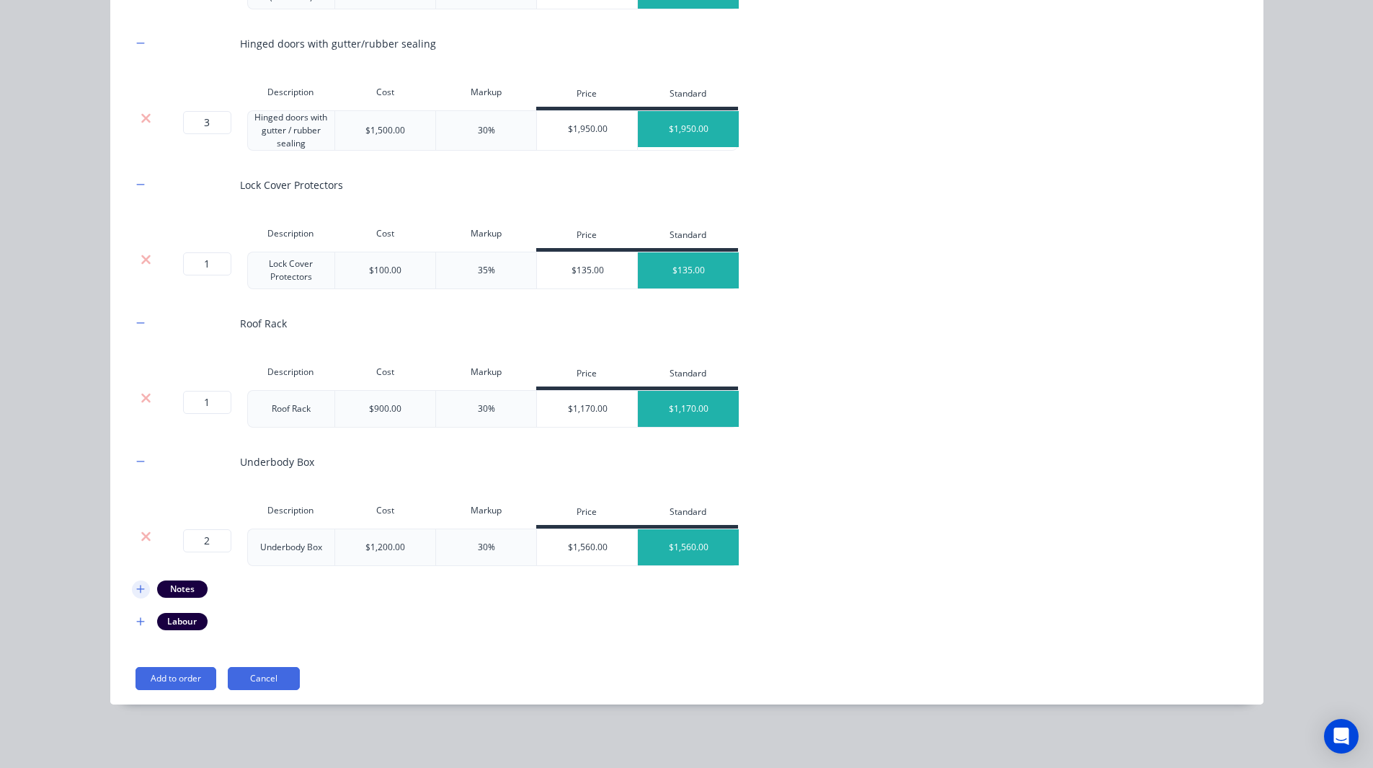
click at [136, 586] on icon "button" at bounding box center [140, 589] width 9 height 10
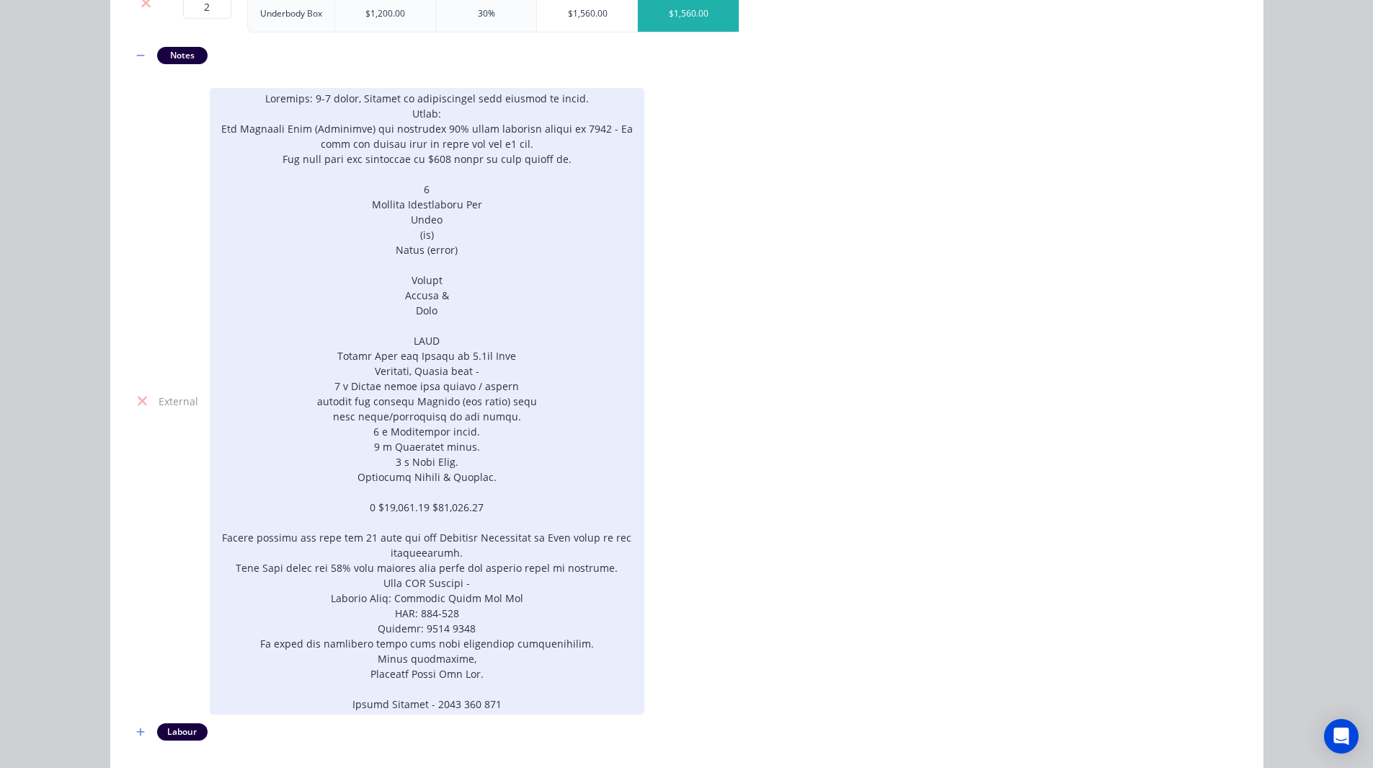
scroll to position [1101, 0]
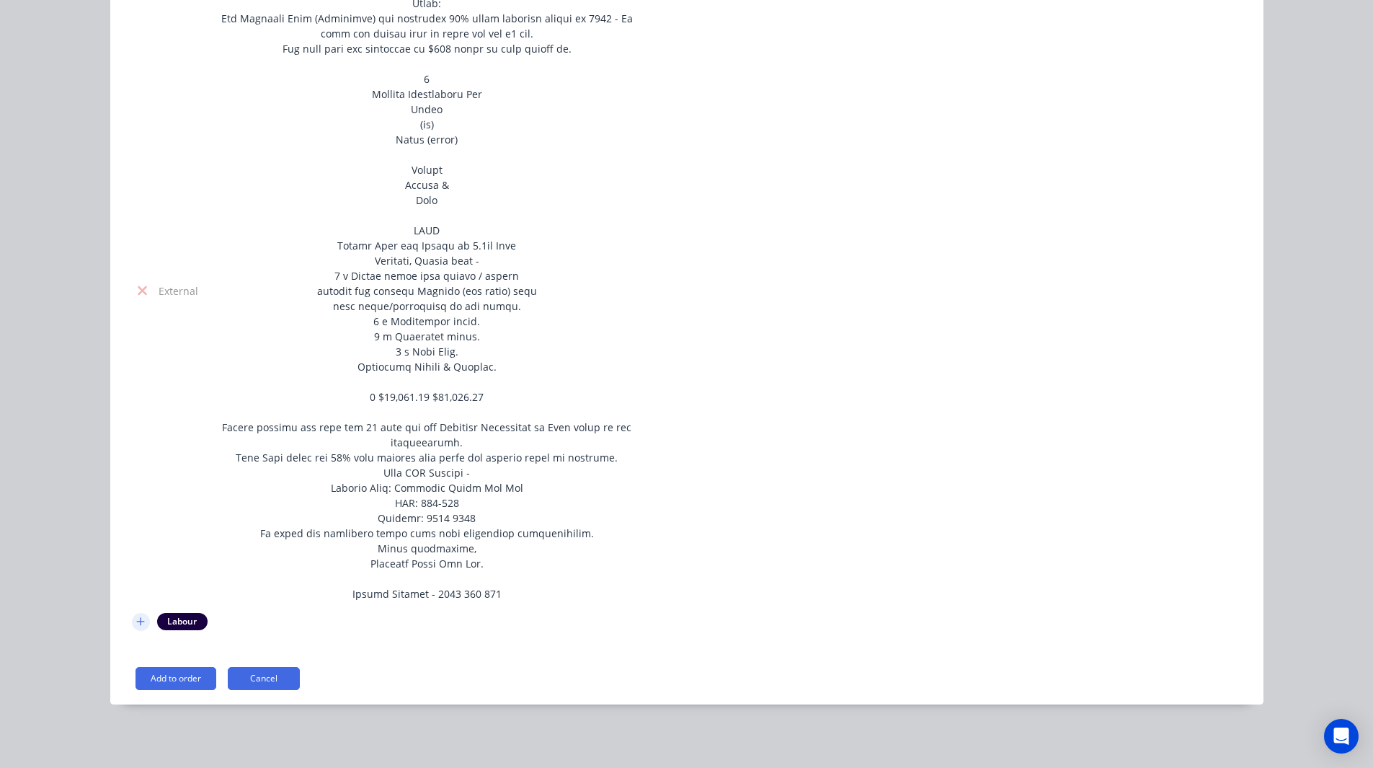
click at [136, 621] on icon "button" at bounding box center [140, 621] width 9 height 10
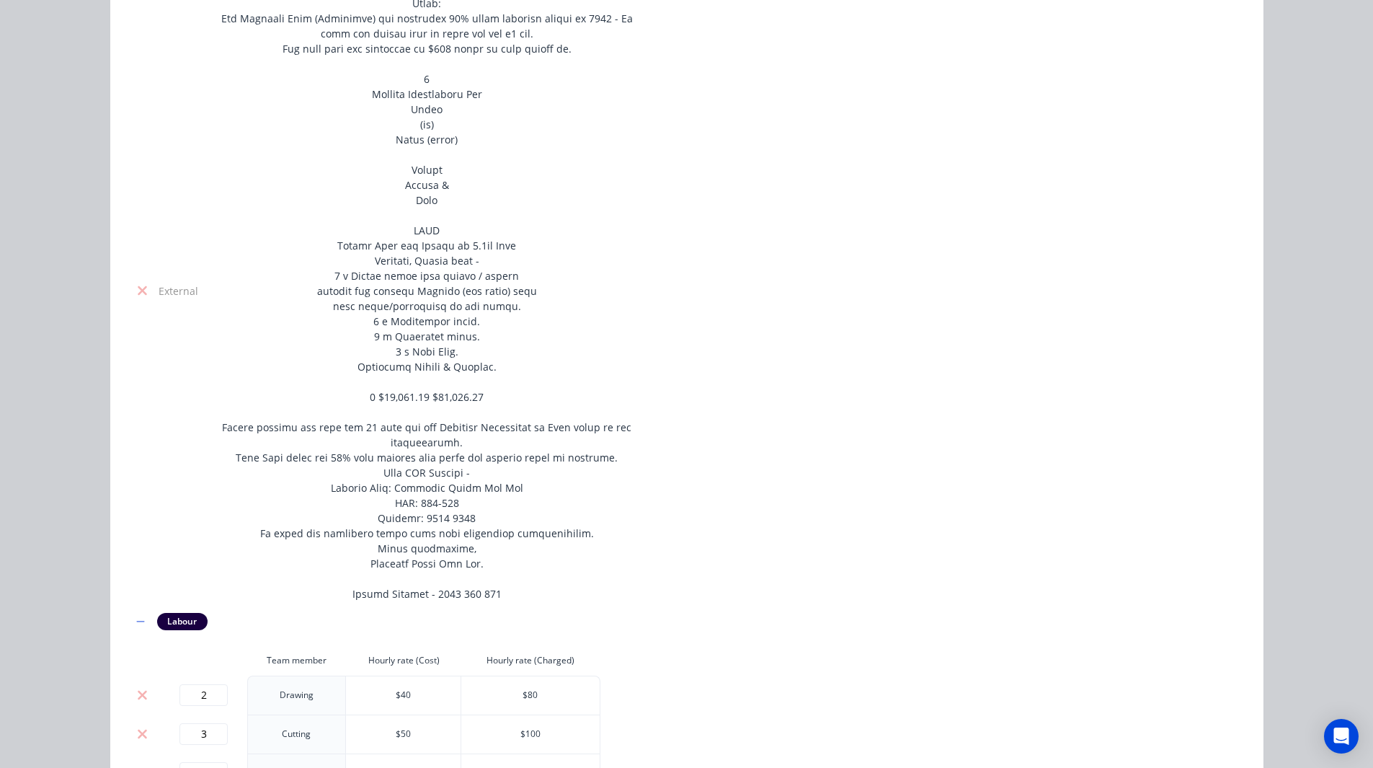
scroll to position [1326, 0]
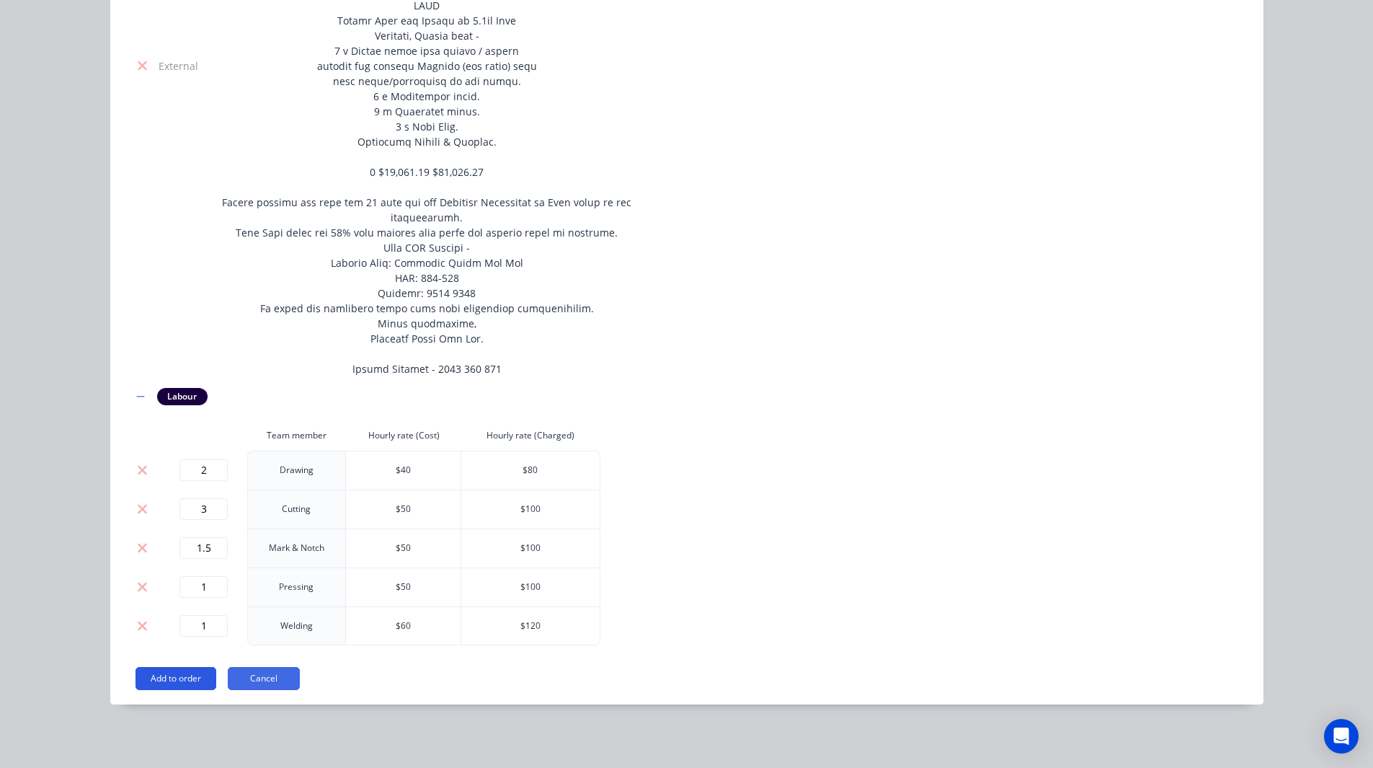
click at [172, 673] on button "Add to order" at bounding box center [176, 678] width 81 height 23
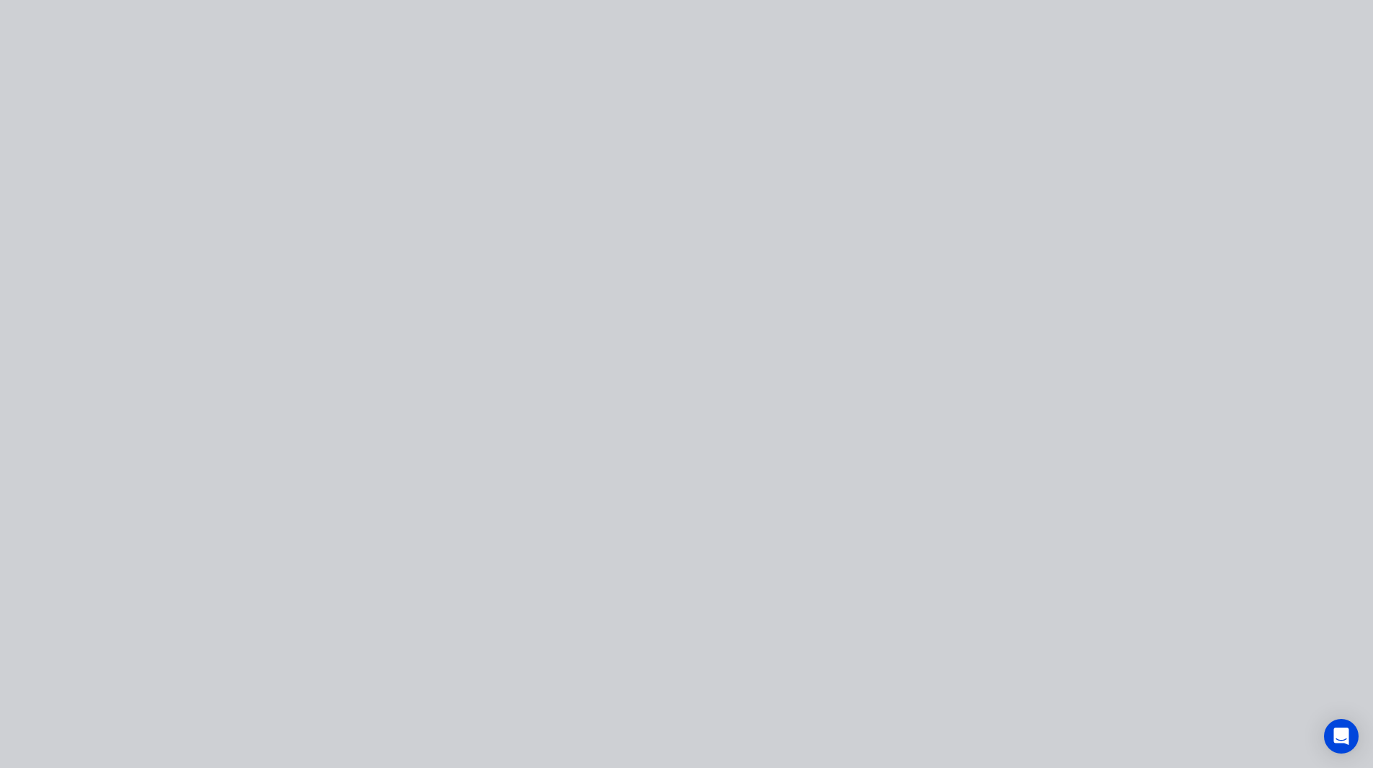
scroll to position [0, 0]
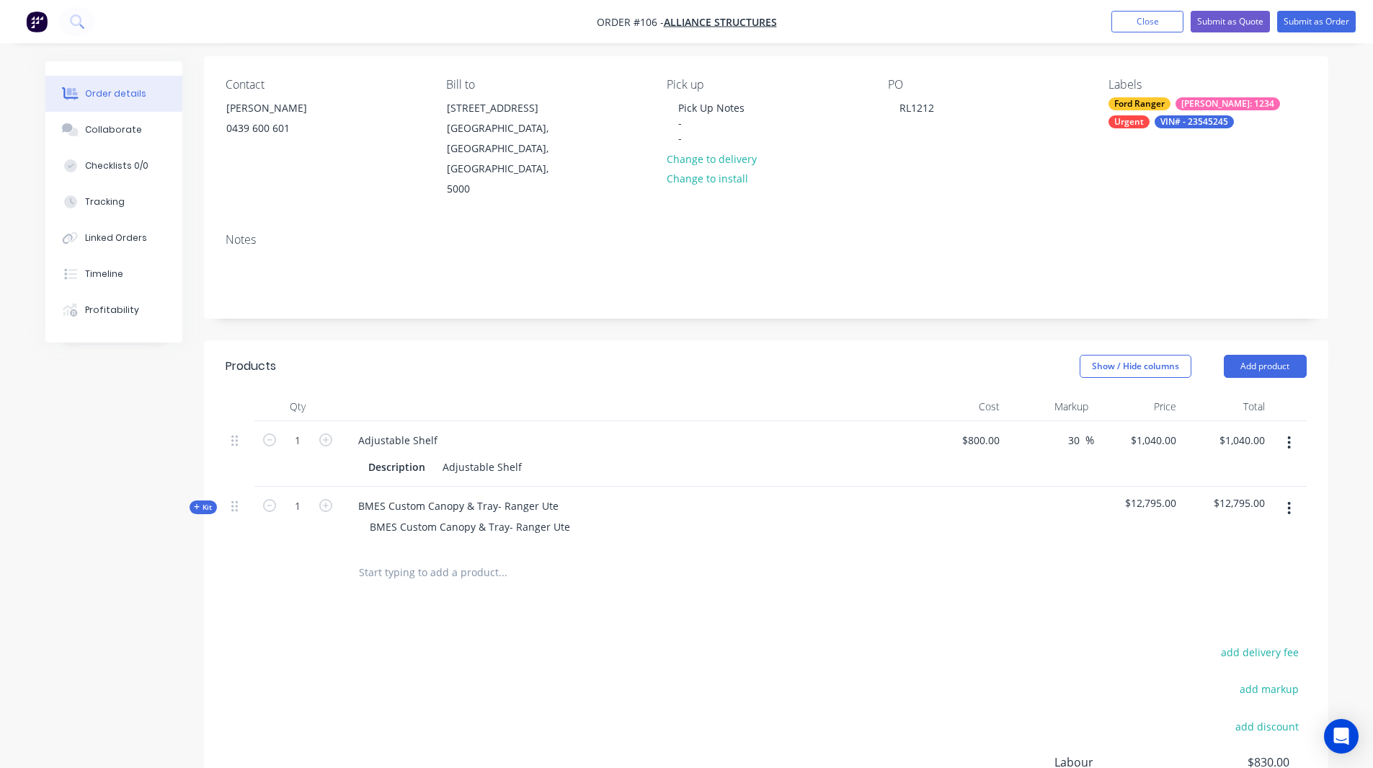
click at [200, 503] on icon at bounding box center [197, 506] width 6 height 7
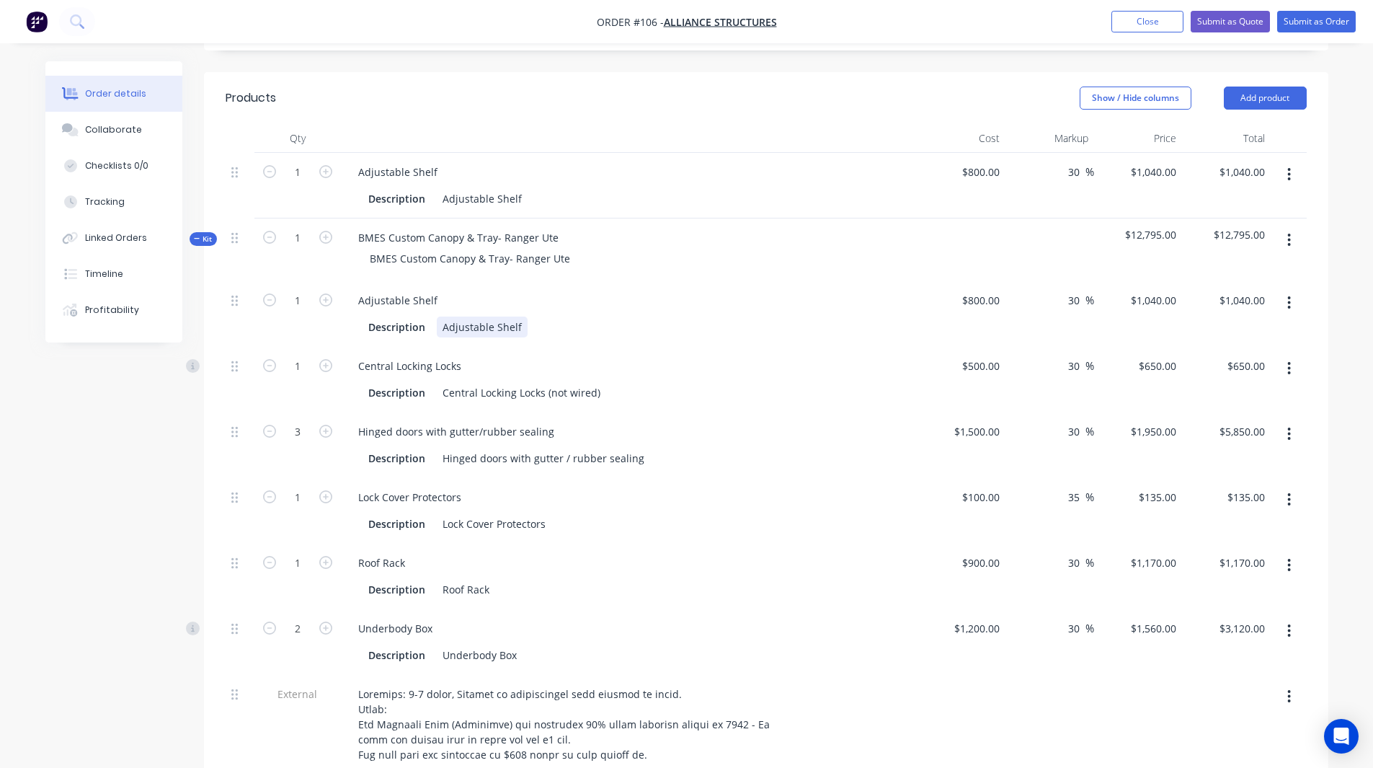
scroll to position [373, 0]
click at [211, 233] on span "Kit" at bounding box center [203, 238] width 19 height 11
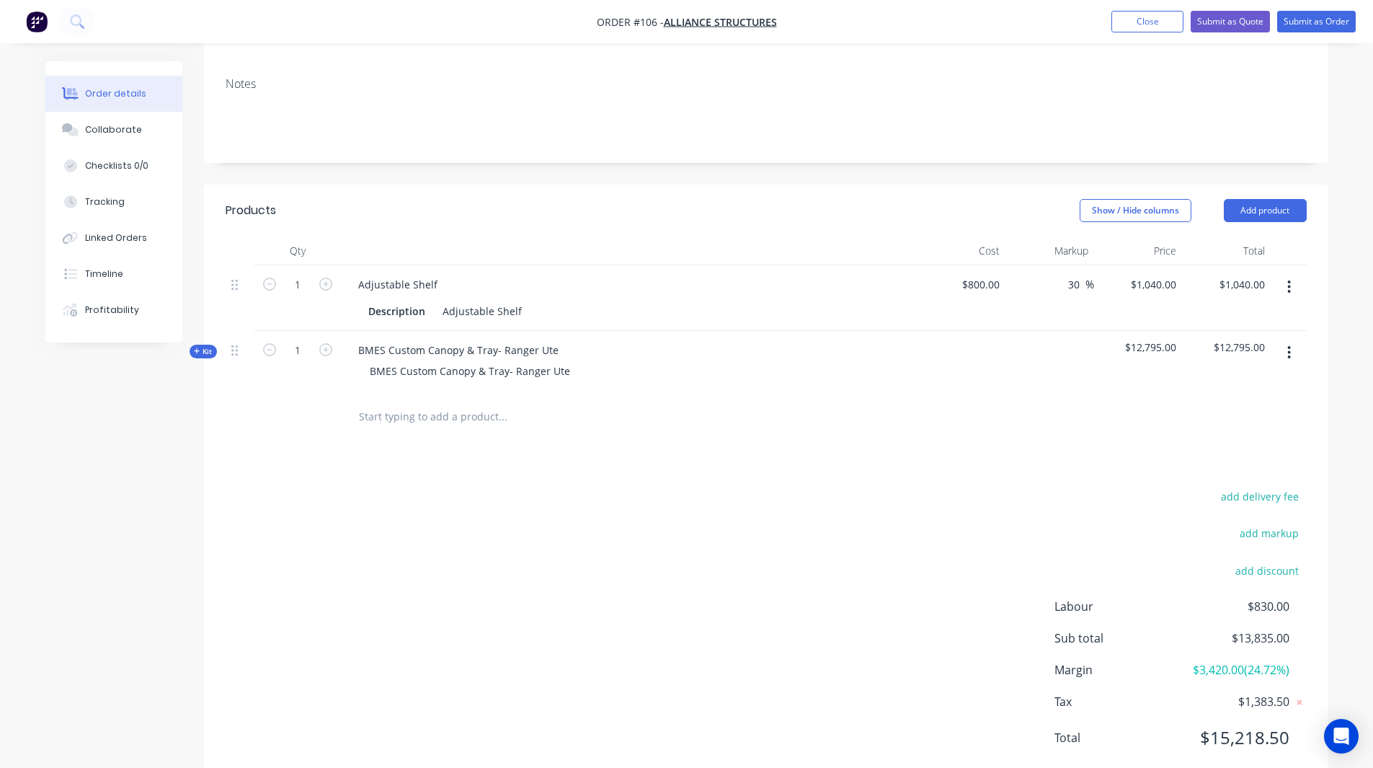
click at [205, 346] on span "Kit" at bounding box center [203, 351] width 19 height 11
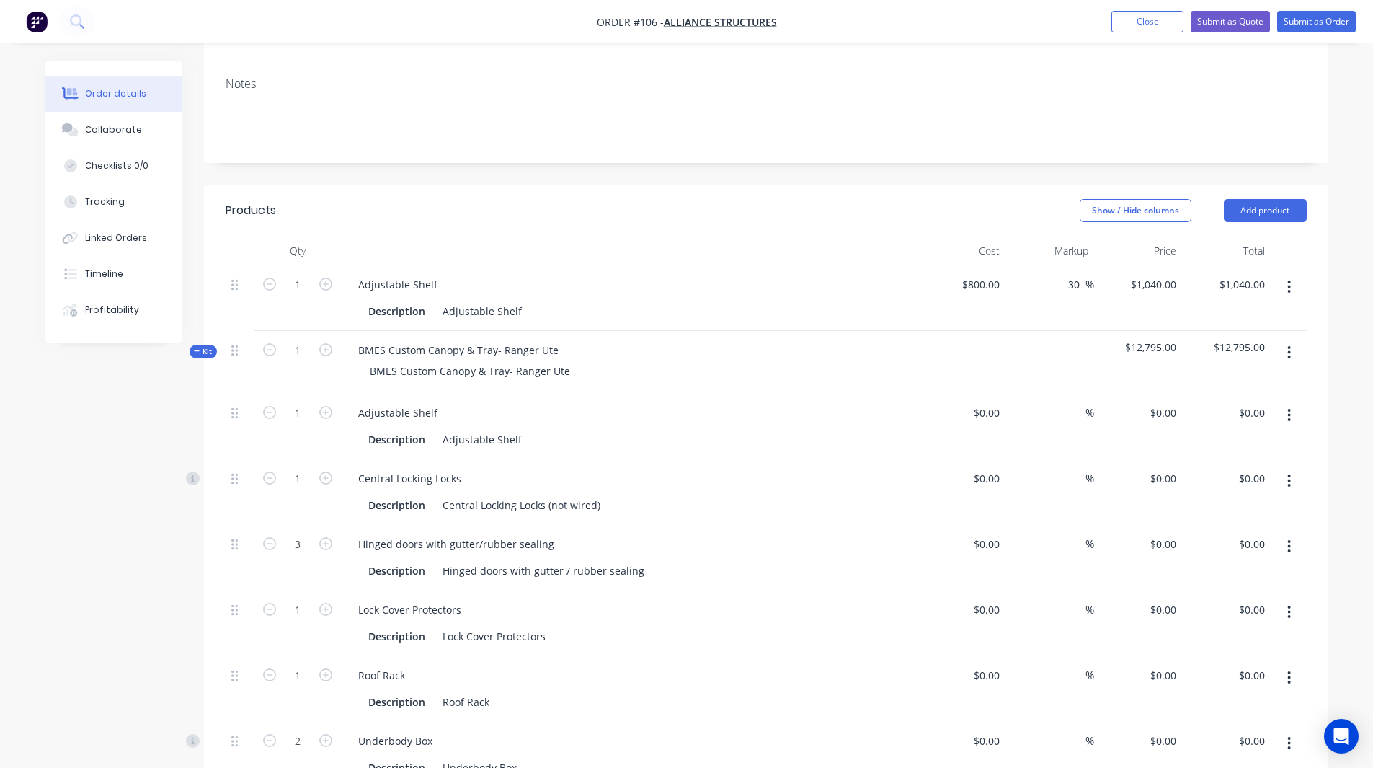
type input "$800.00"
type input "30"
type input "$1,040.00"
type input "$500.00"
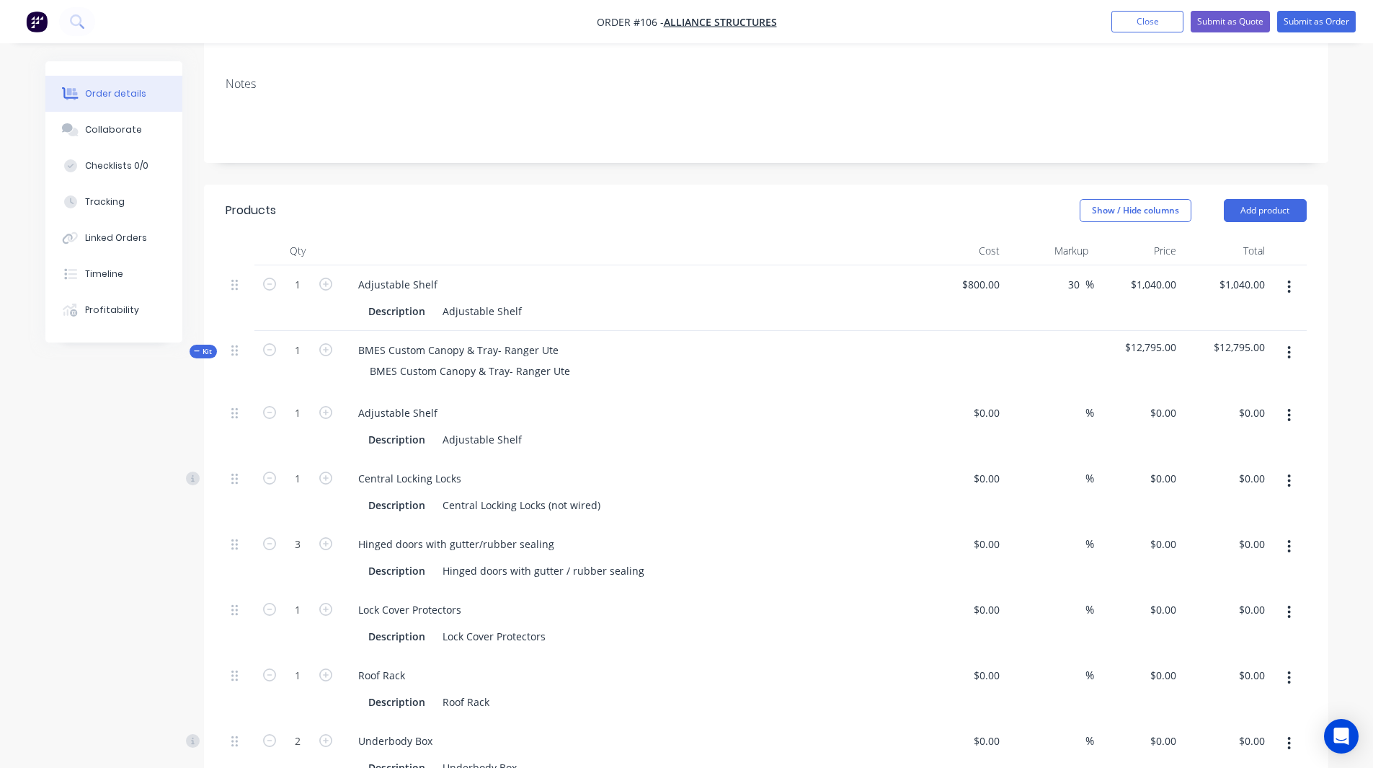
type input "30"
type input "$650.00"
type input "$1,500.00"
type input "30"
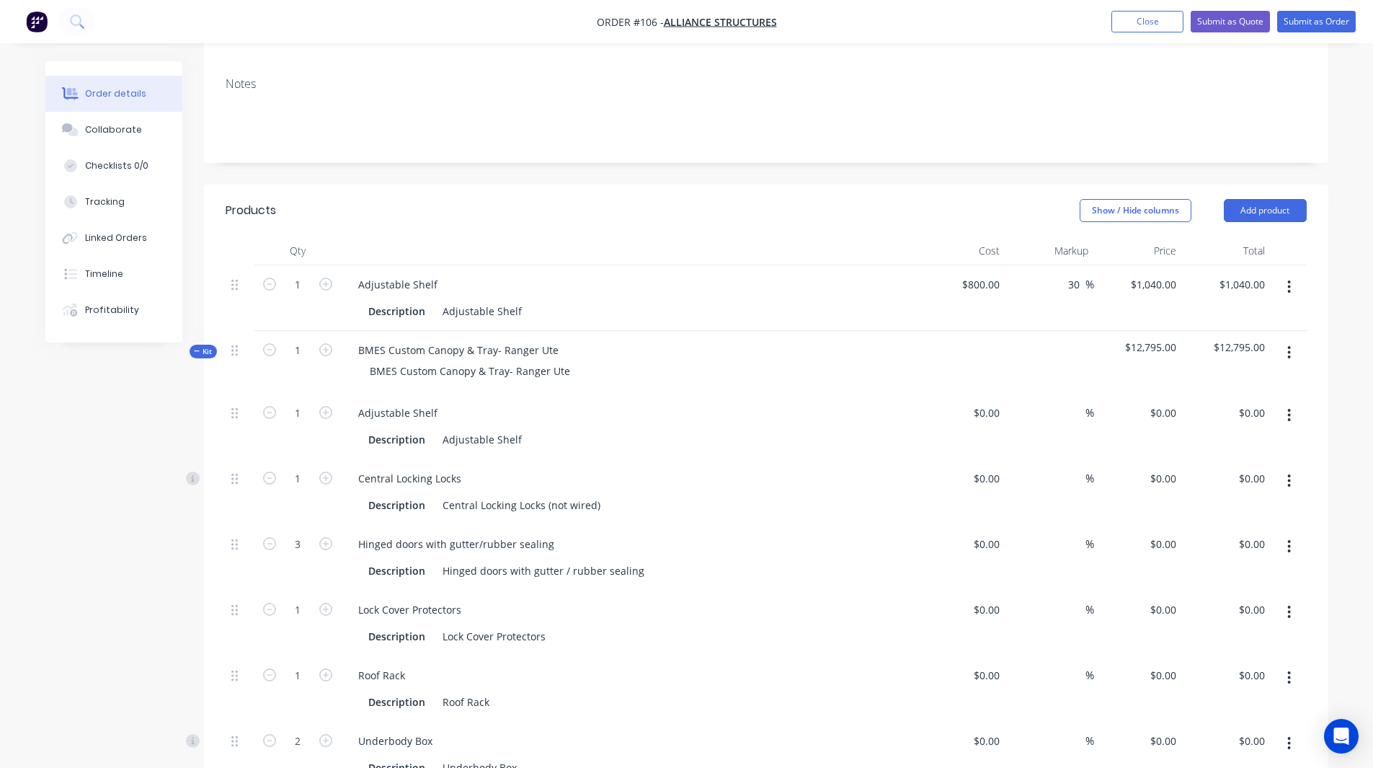
type input "$1,950.00"
type input "$5,850.00"
type input "$100.00"
type input "35"
type input "$135.00"
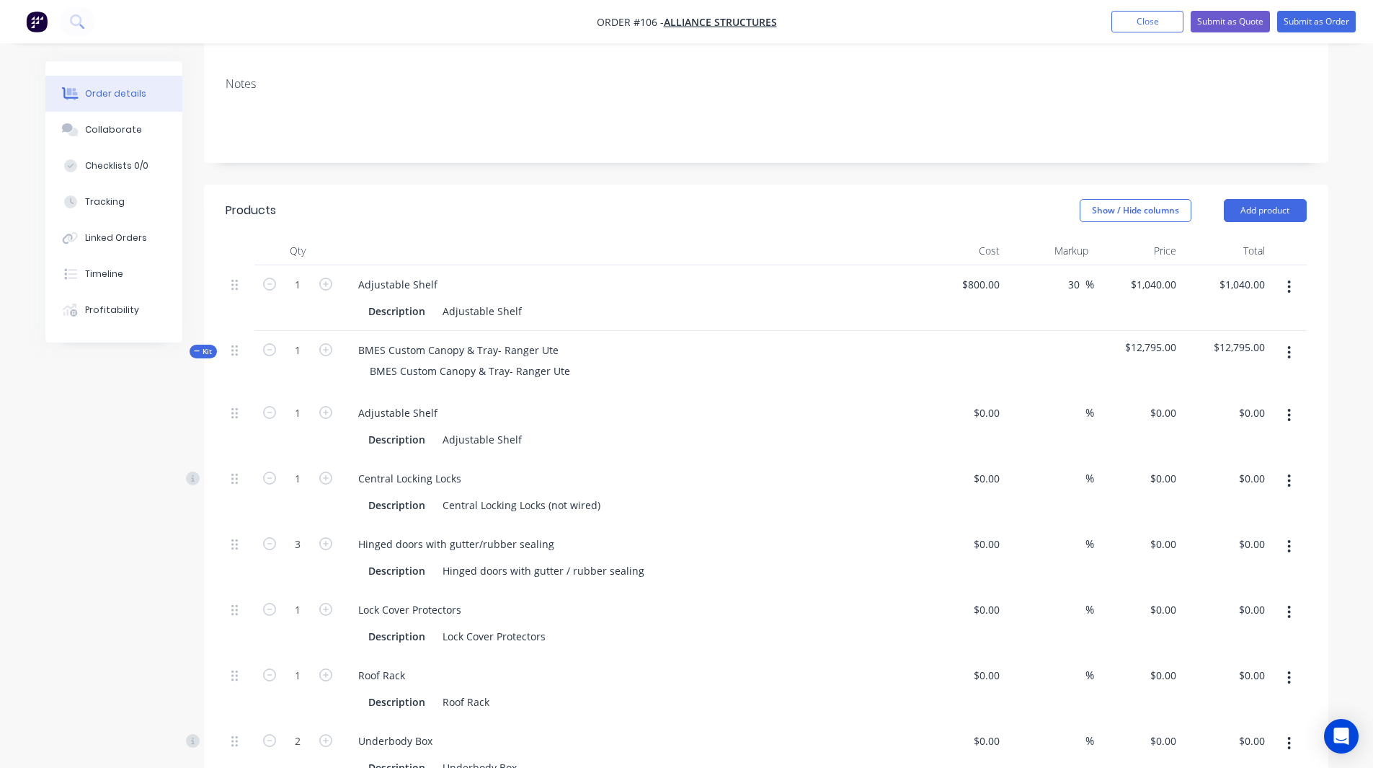
type input "$135.00"
type input "$900.00"
type input "30"
type input "$1,170.00"
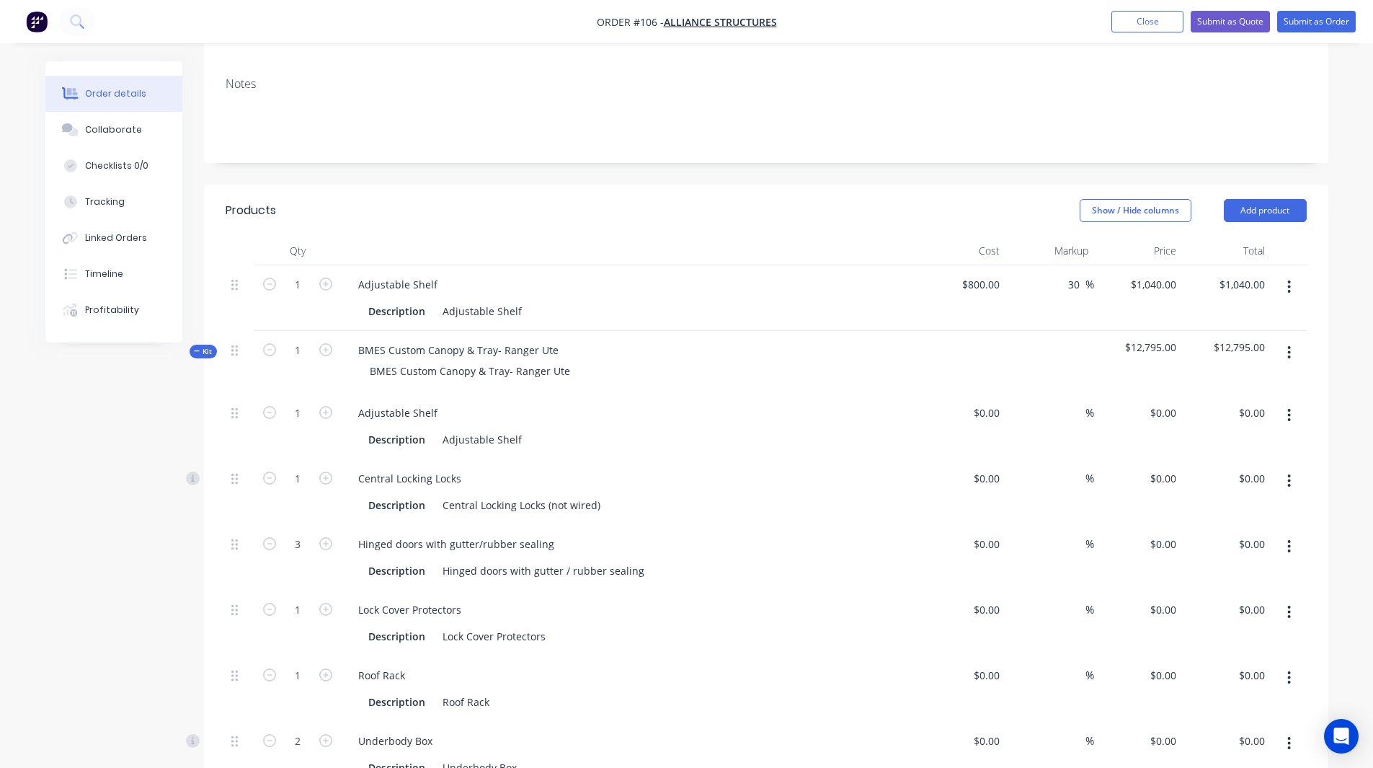
type input "$1,200.00"
type input "30"
type input "$1,560.00"
type input "$3,120.00"
type input "$40.00"
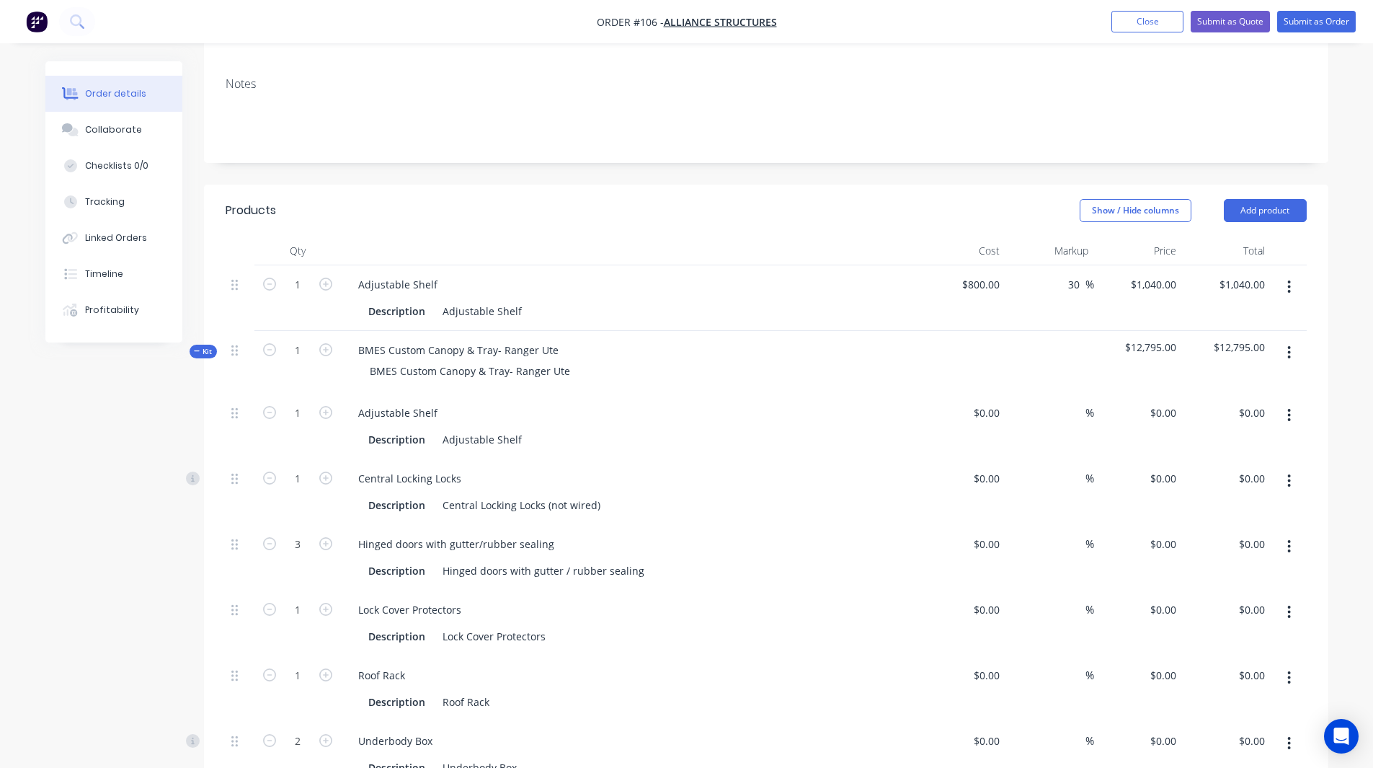
type input "100"
type input "$80.00"
type input "$160.00"
type input "$50.00"
type input "100"
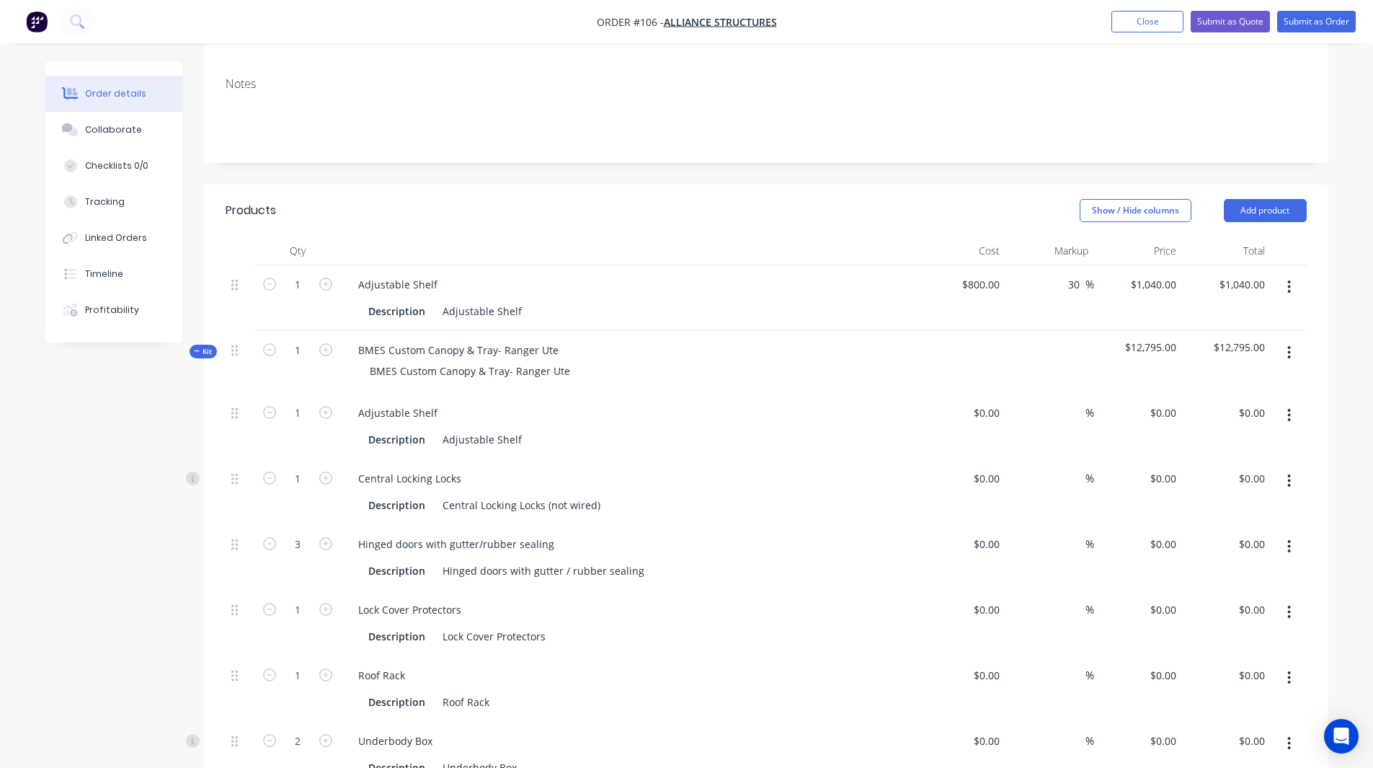
type input "$100.00"
type input "$300.00"
type input "$50.00"
type input "100"
type input "$100.00"
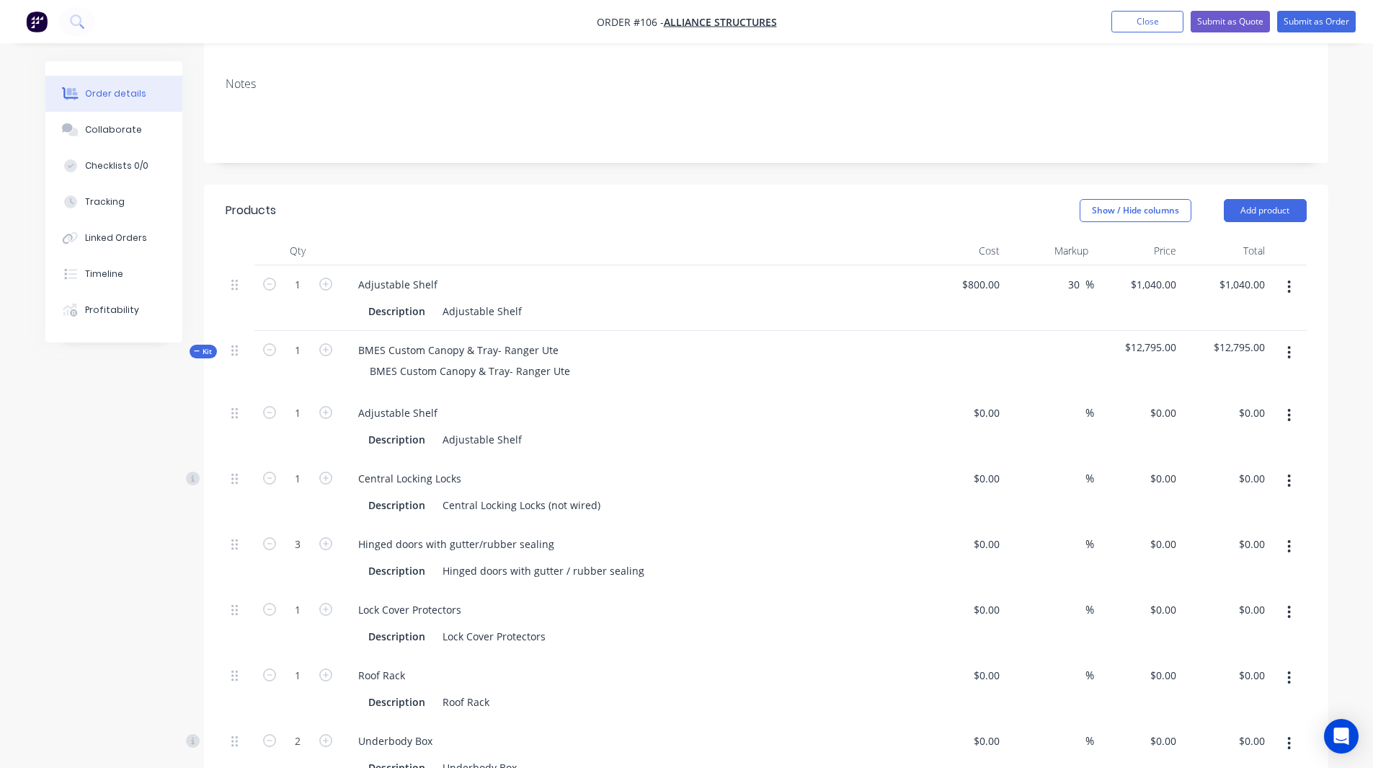
type input "$150.00"
type input "$50.00"
type input "100"
type input "$100.00"
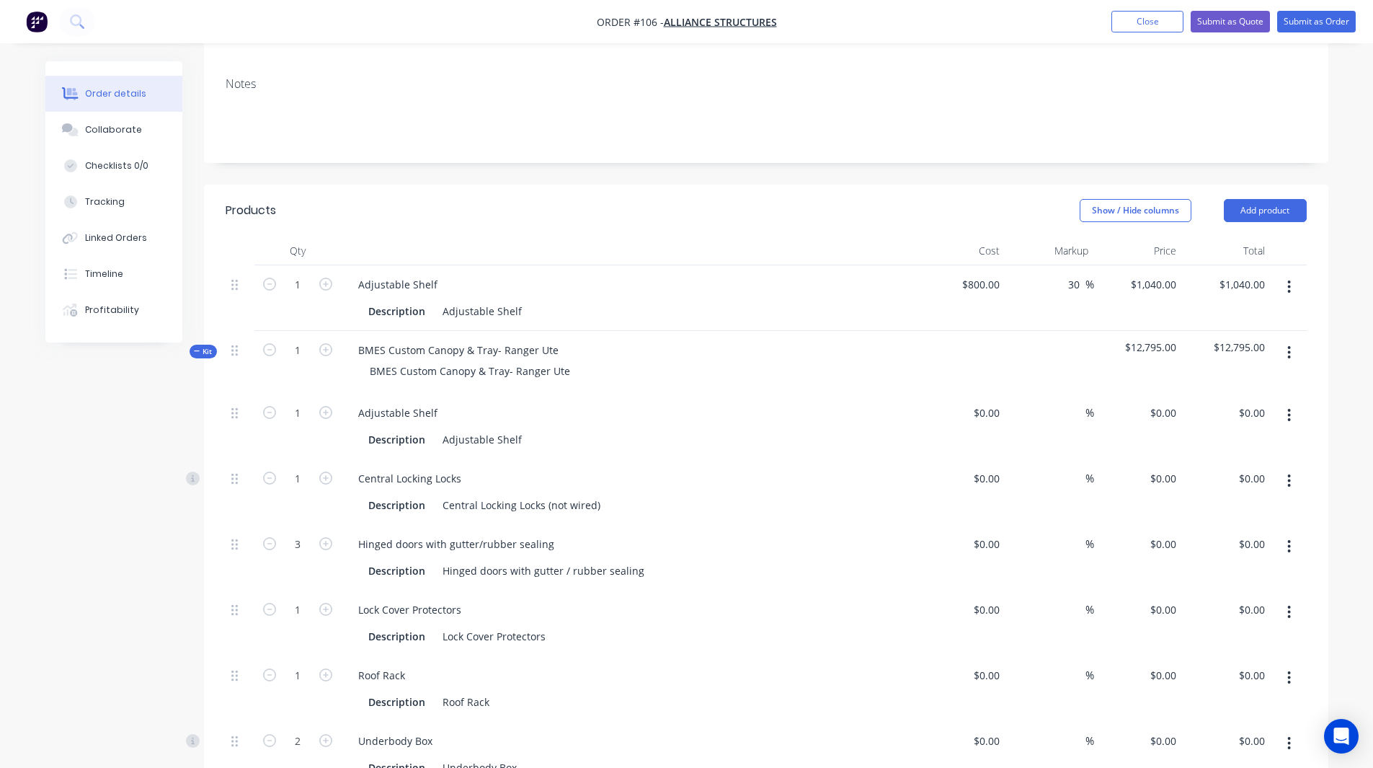
type input "$60.00"
type input "100"
type input "$120.00"
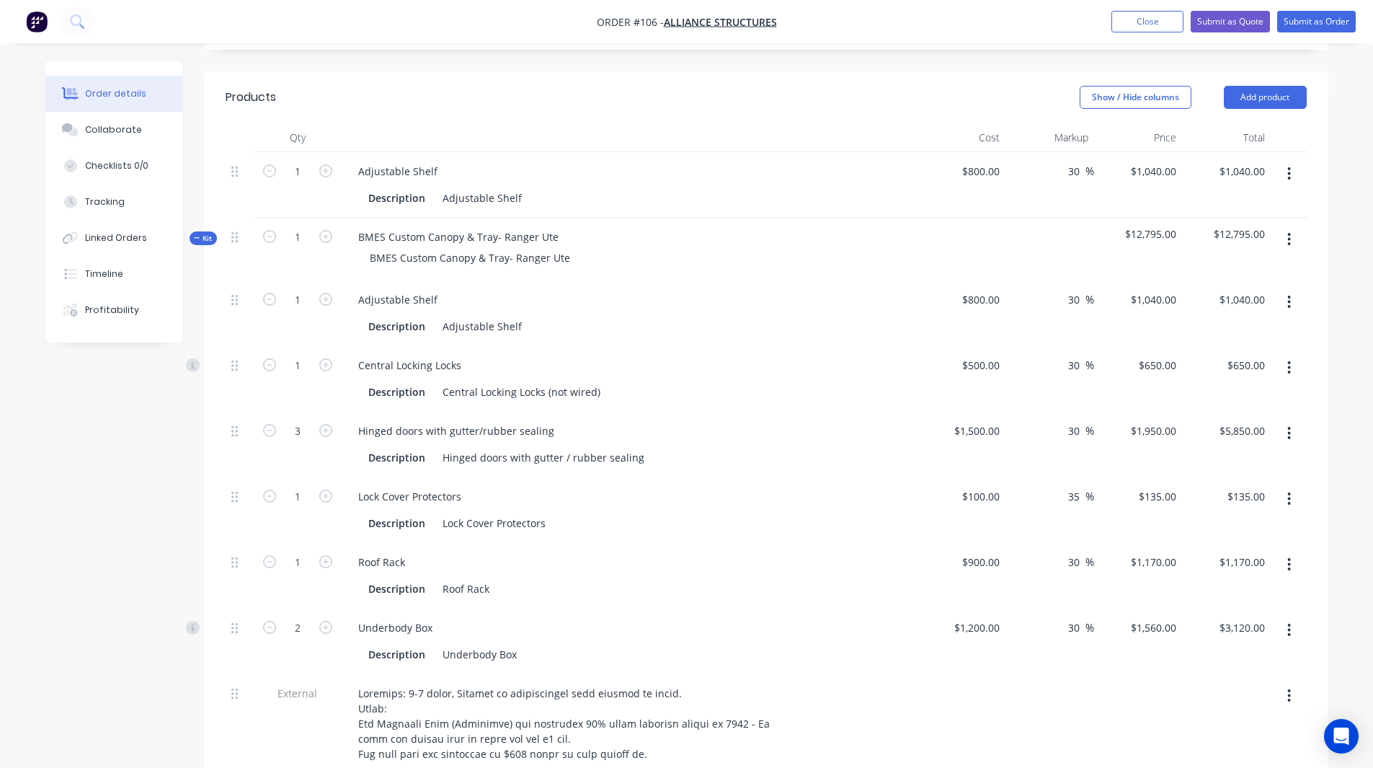
scroll to position [386, 0]
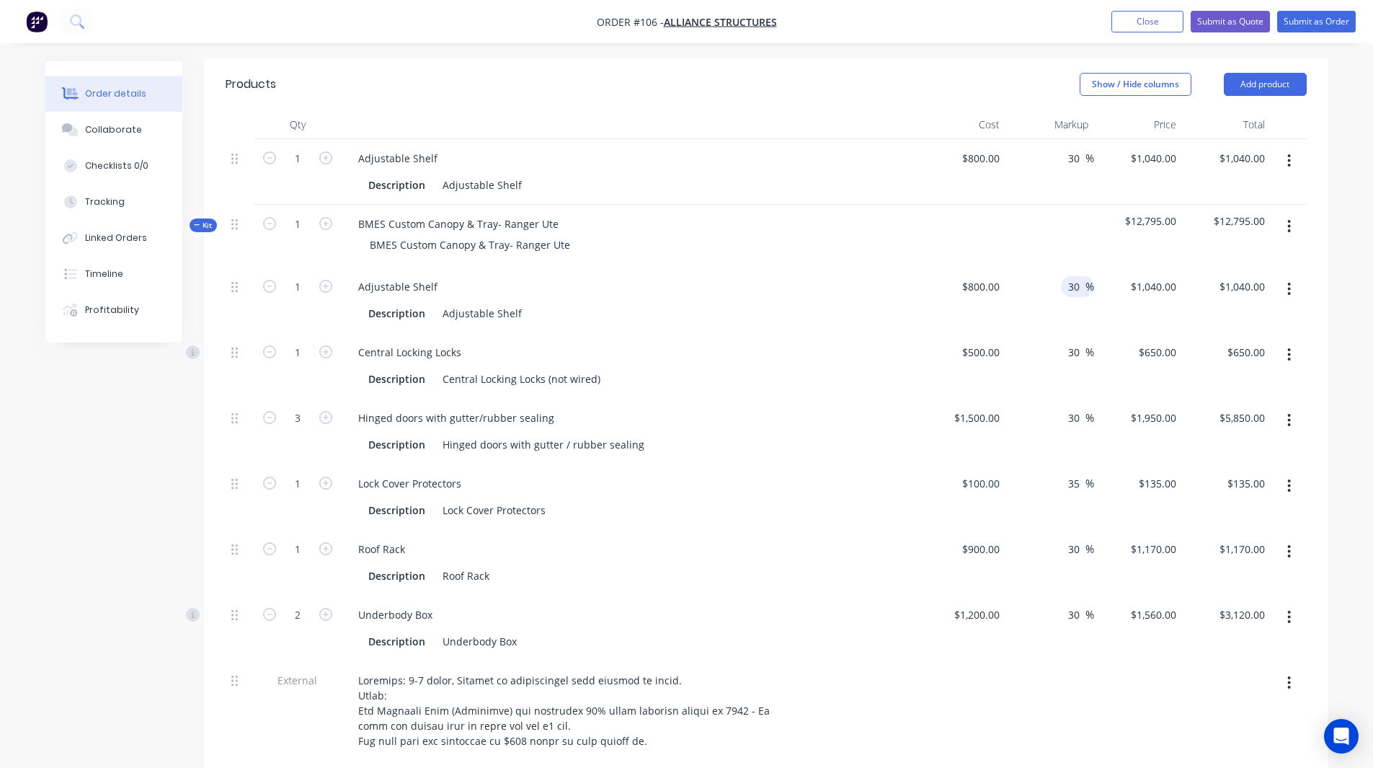
click at [1077, 276] on input "30" at bounding box center [1076, 286] width 19 height 21
type input "35"
type input "$1,080.00"
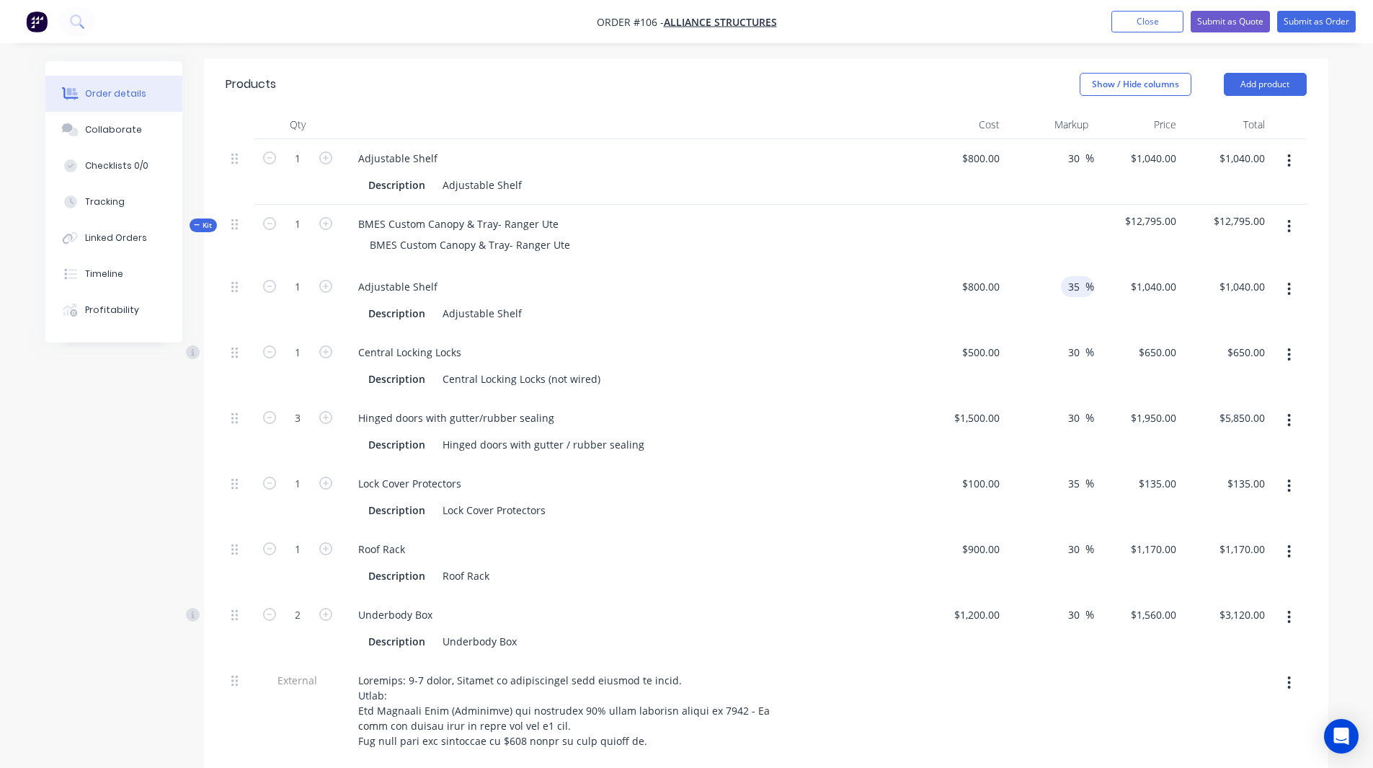
type input "$1,080.00"
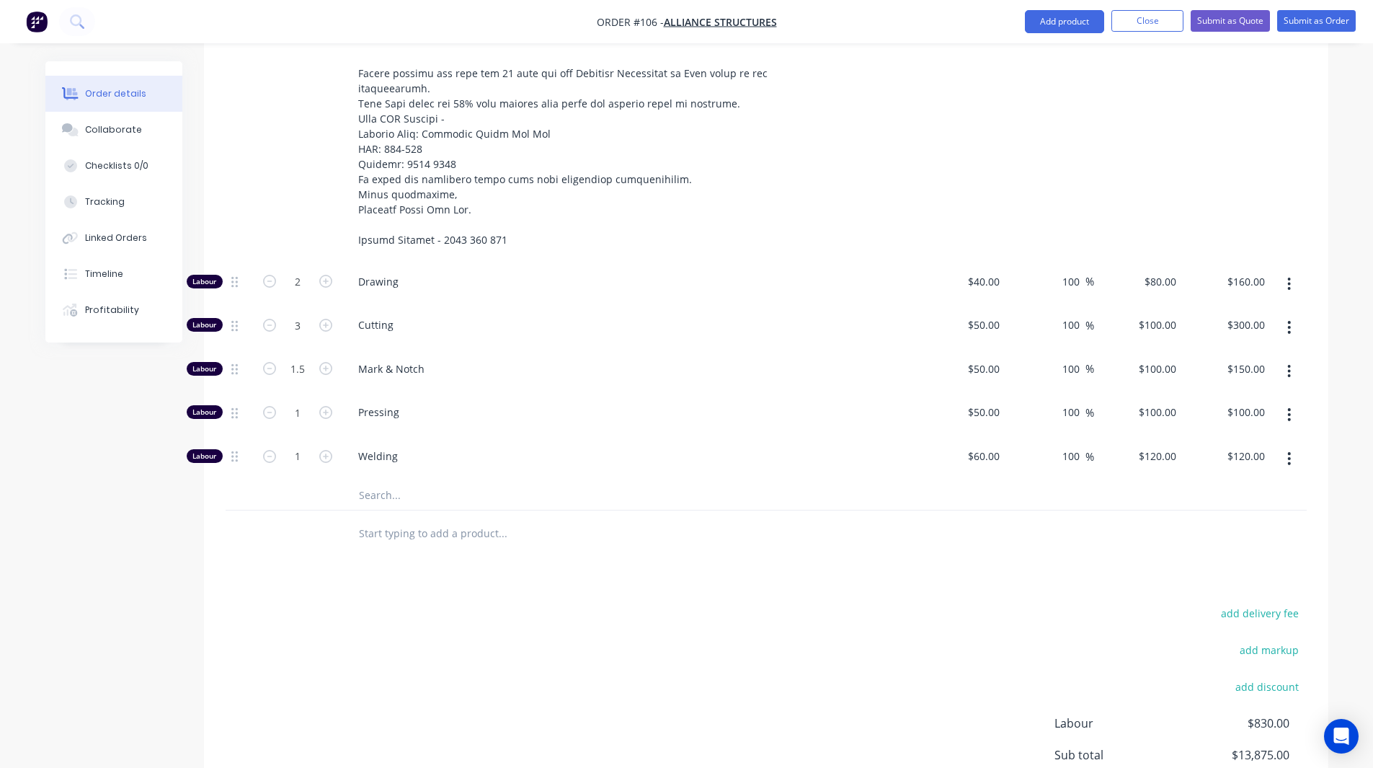
scroll to position [1549, 0]
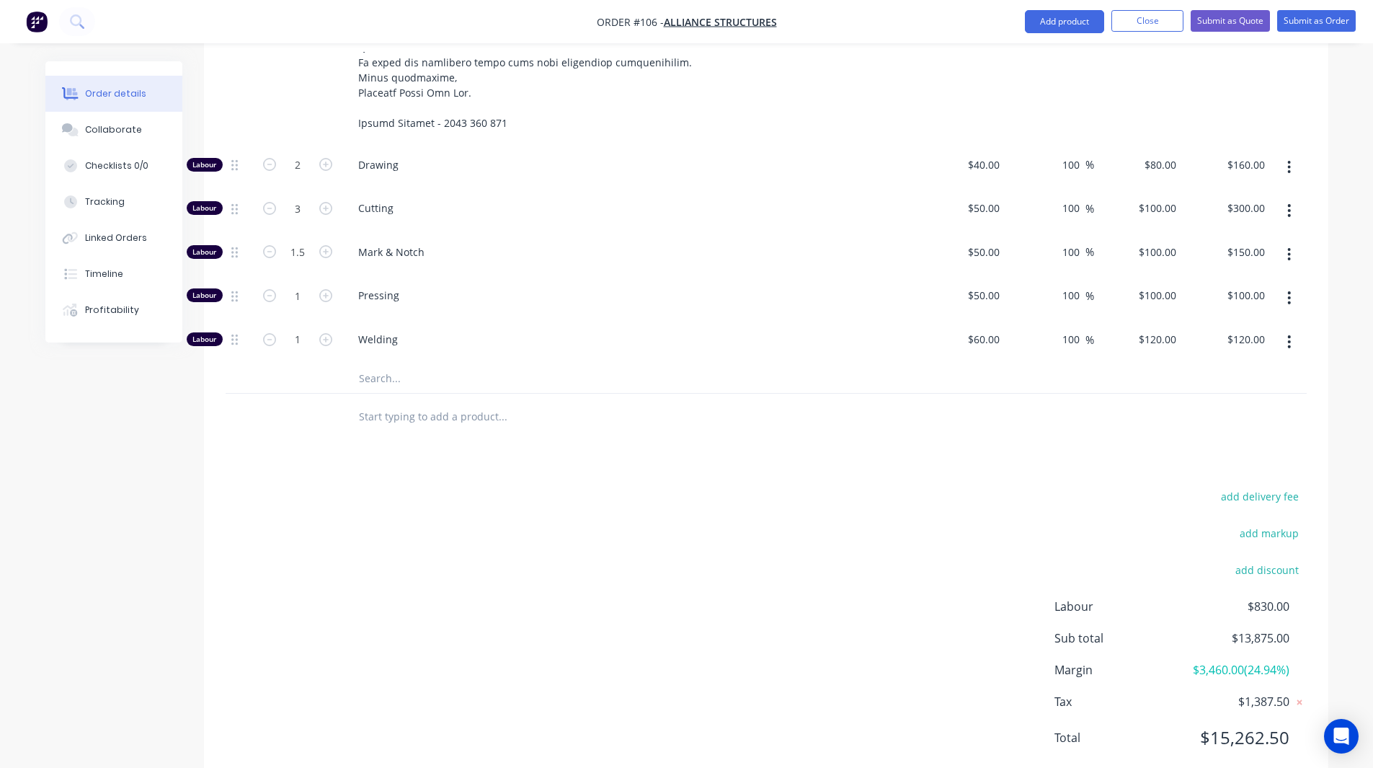
click at [1219, 661] on span "$3,460.00 ( 24.94 %)" at bounding box center [1235, 669] width 107 height 17
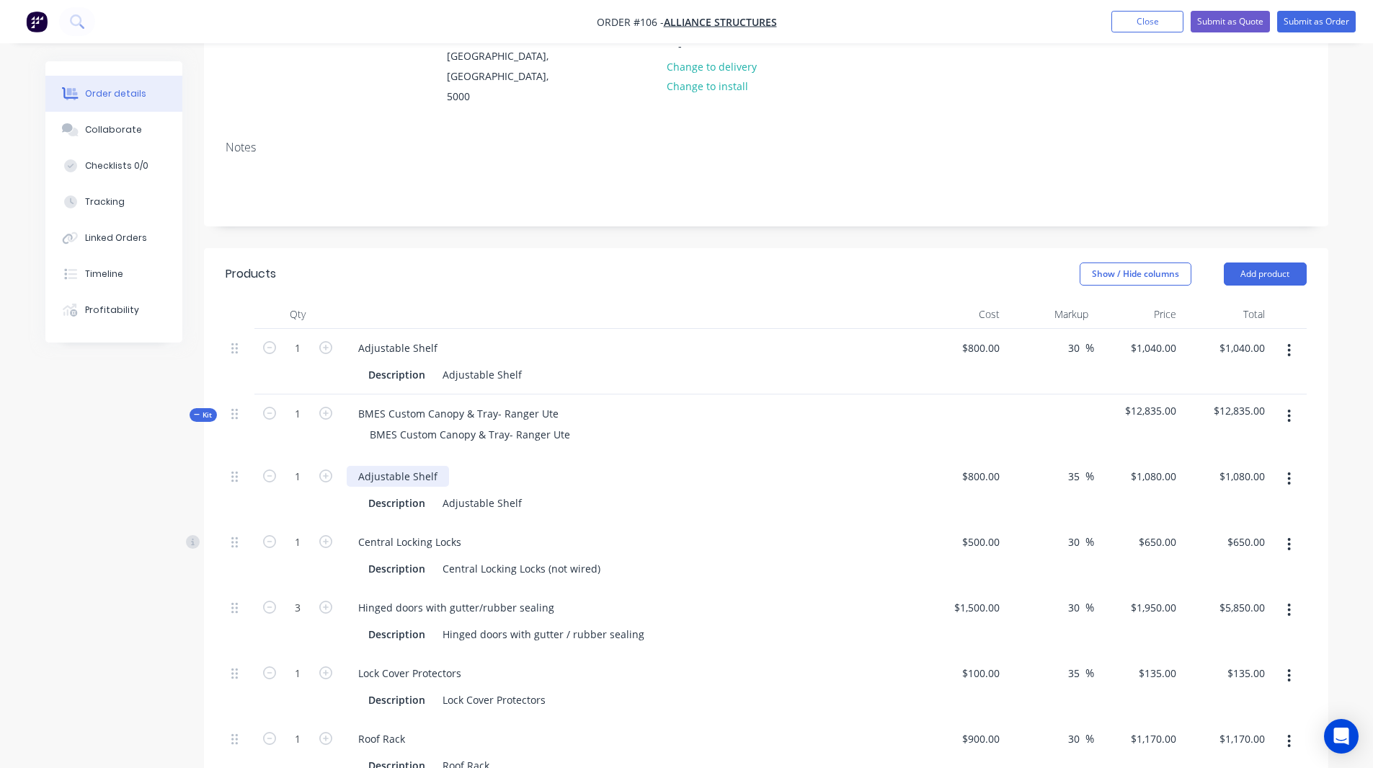
scroll to position [208, 0]
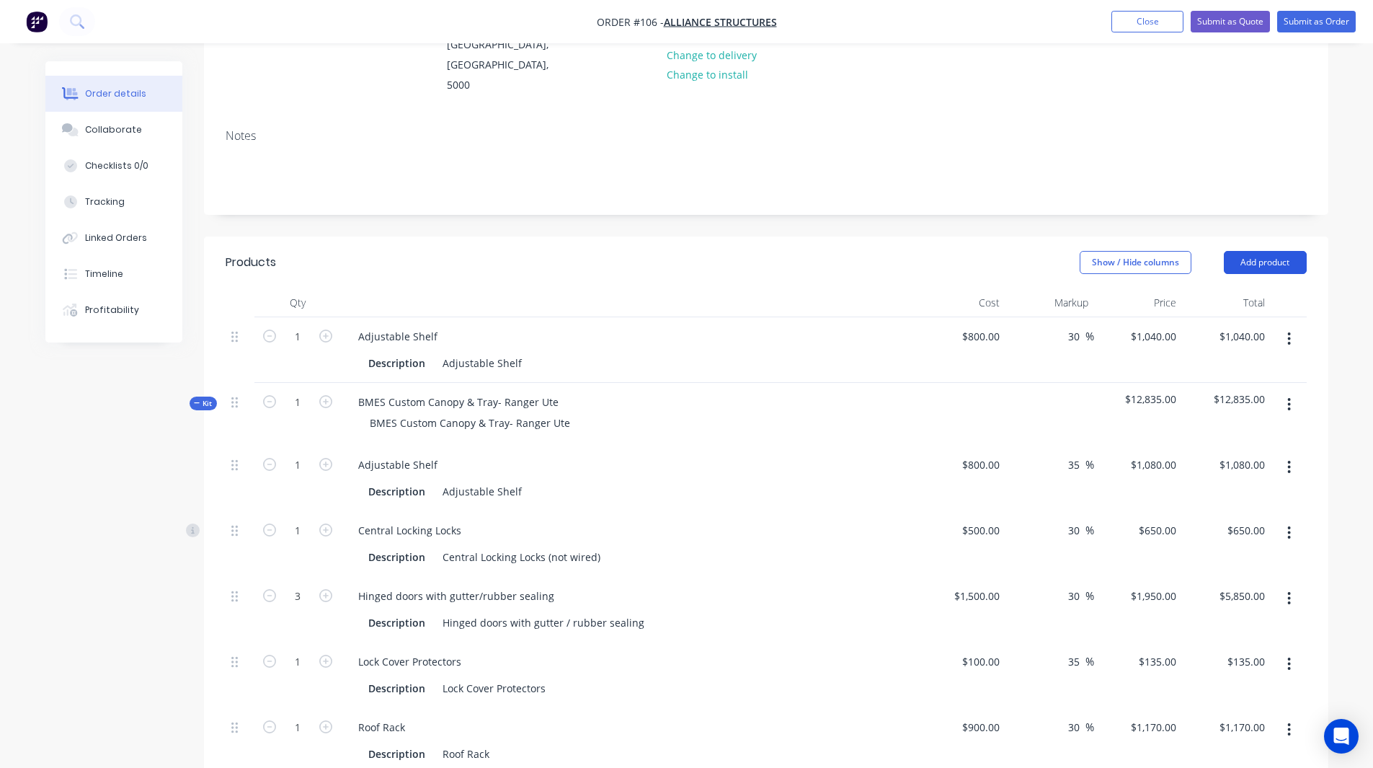
click at [1250, 251] on button "Add product" at bounding box center [1265, 262] width 83 height 23
drag, startPoint x: 1265, startPoint y: 224, endPoint x: 1274, endPoint y: 227, distance: 9.8
click at [1274, 251] on button "Add product" at bounding box center [1265, 262] width 83 height 23
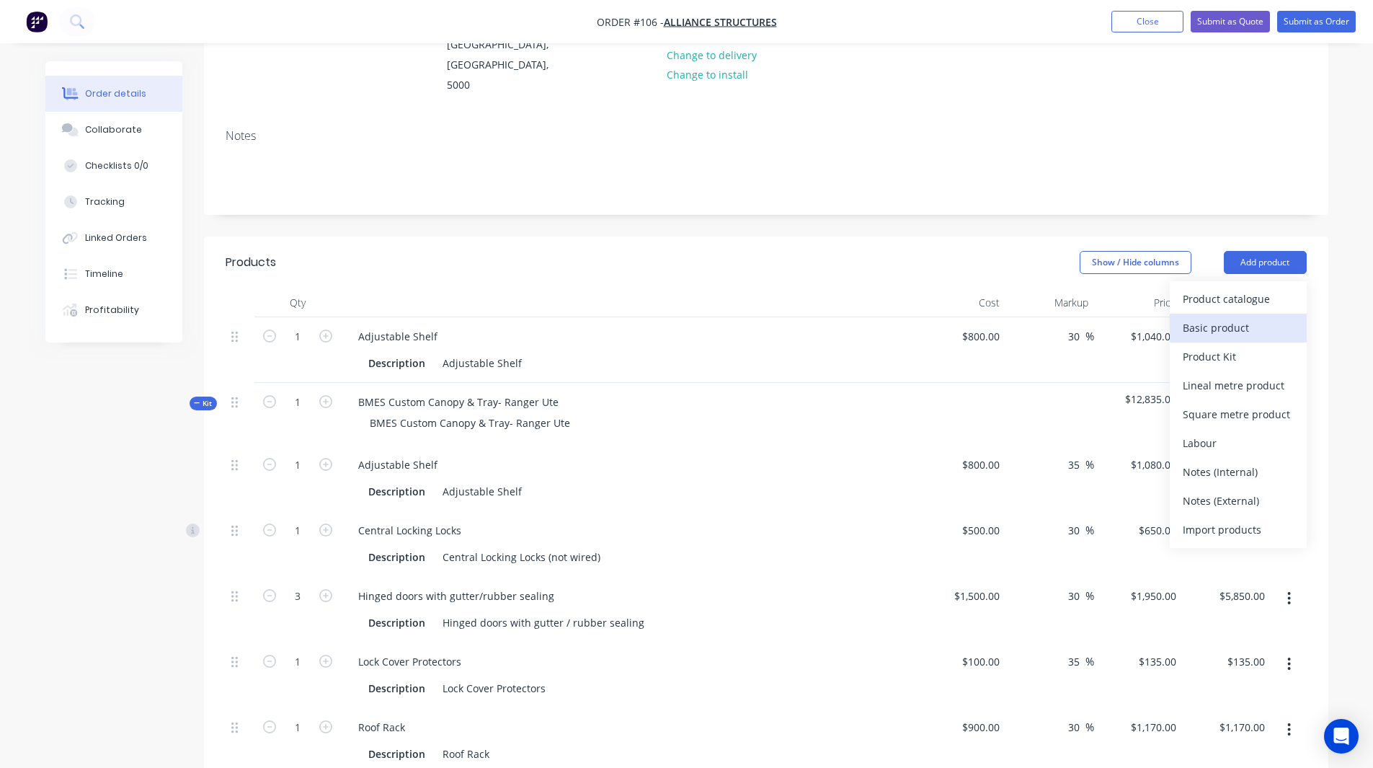
click at [1219, 317] on div "Basic product" at bounding box center [1238, 327] width 111 height 21
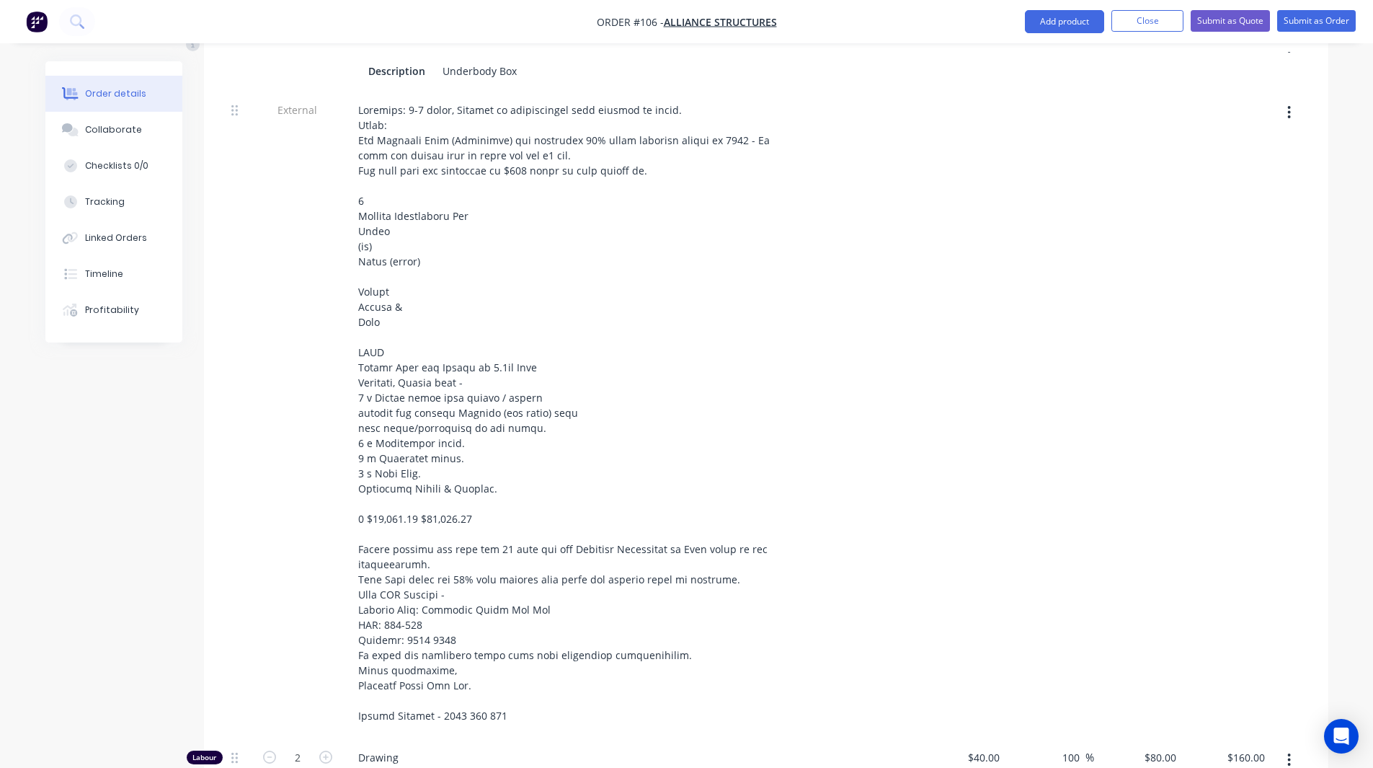
scroll to position [1614, 0]
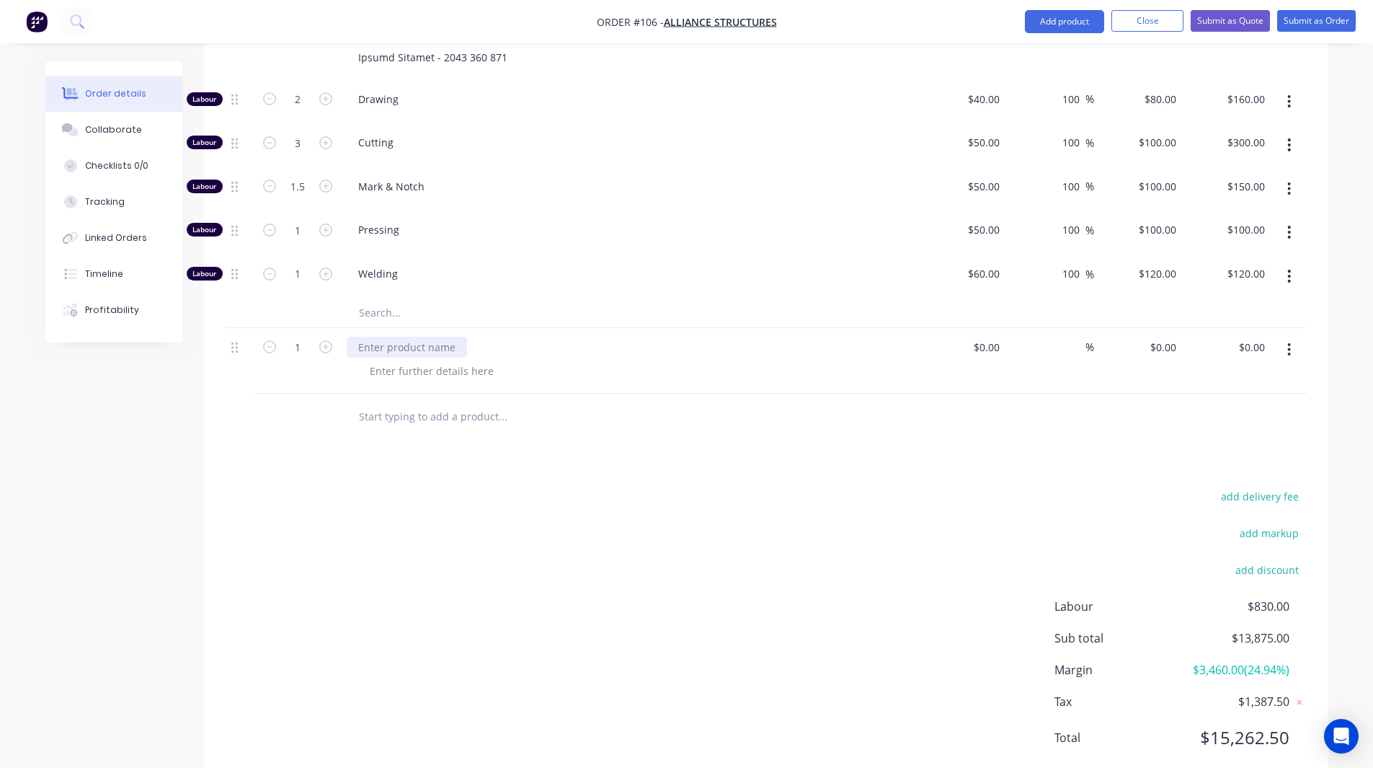
click at [407, 337] on div at bounding box center [407, 347] width 120 height 21
click at [307, 337] on input "1" at bounding box center [297, 348] width 37 height 22
type input "1.5"
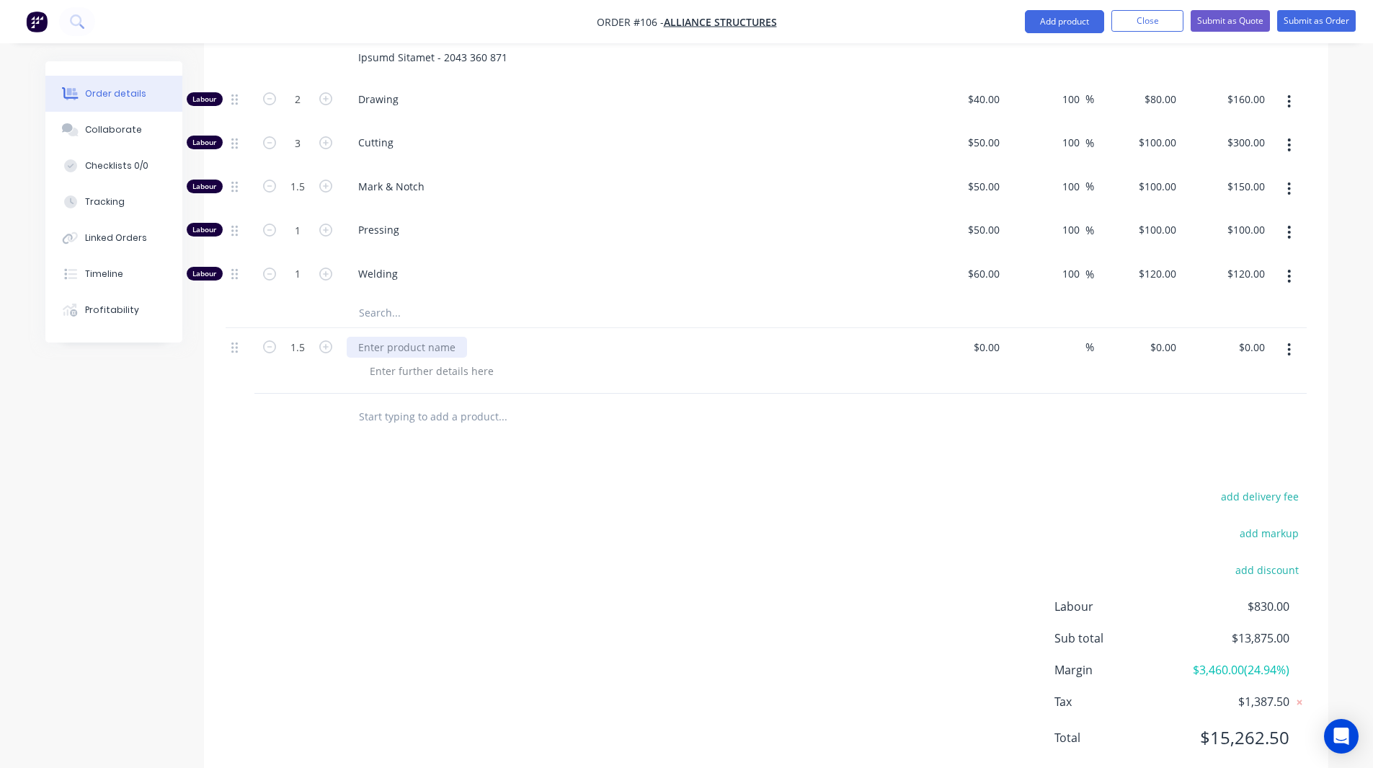
click at [415, 337] on div at bounding box center [407, 347] width 120 height 21
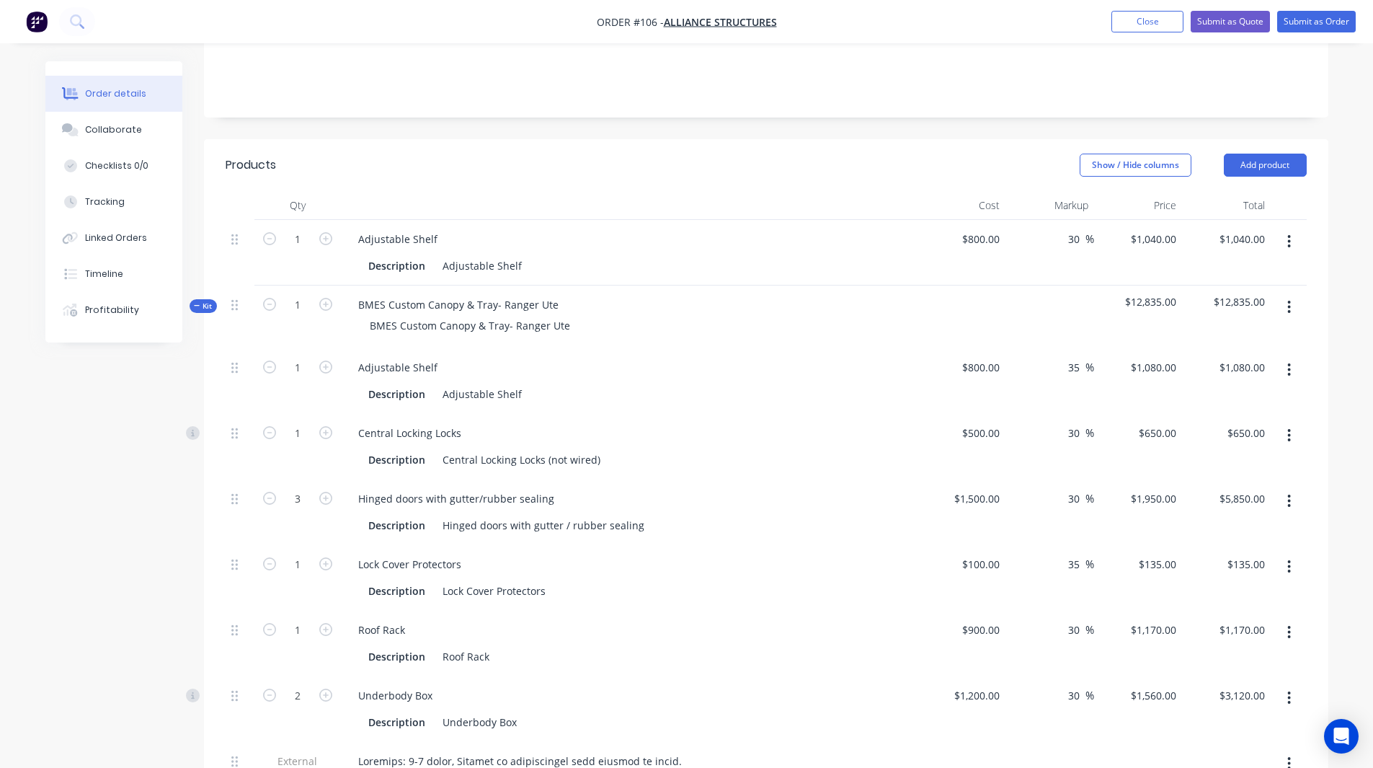
scroll to position [304, 0]
click at [975, 415] on div "500 $500.00" at bounding box center [962, 448] width 89 height 66
click at [975, 415] on div "500 500" at bounding box center [962, 448] width 89 height 66
type input "$500.00"
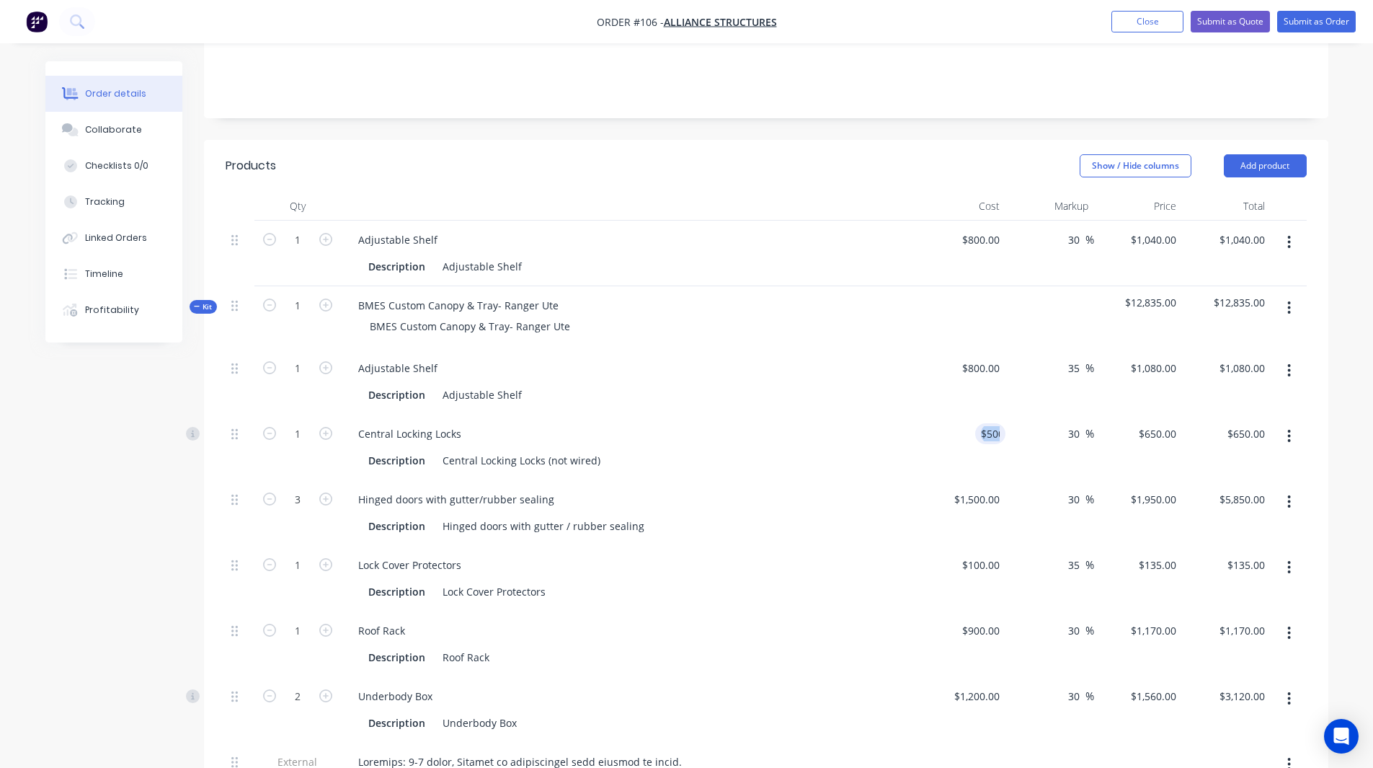
click at [975, 415] on div "$500.00 500" at bounding box center [962, 448] width 89 height 66
click at [1289, 430] on icon "button" at bounding box center [1289, 436] width 3 height 13
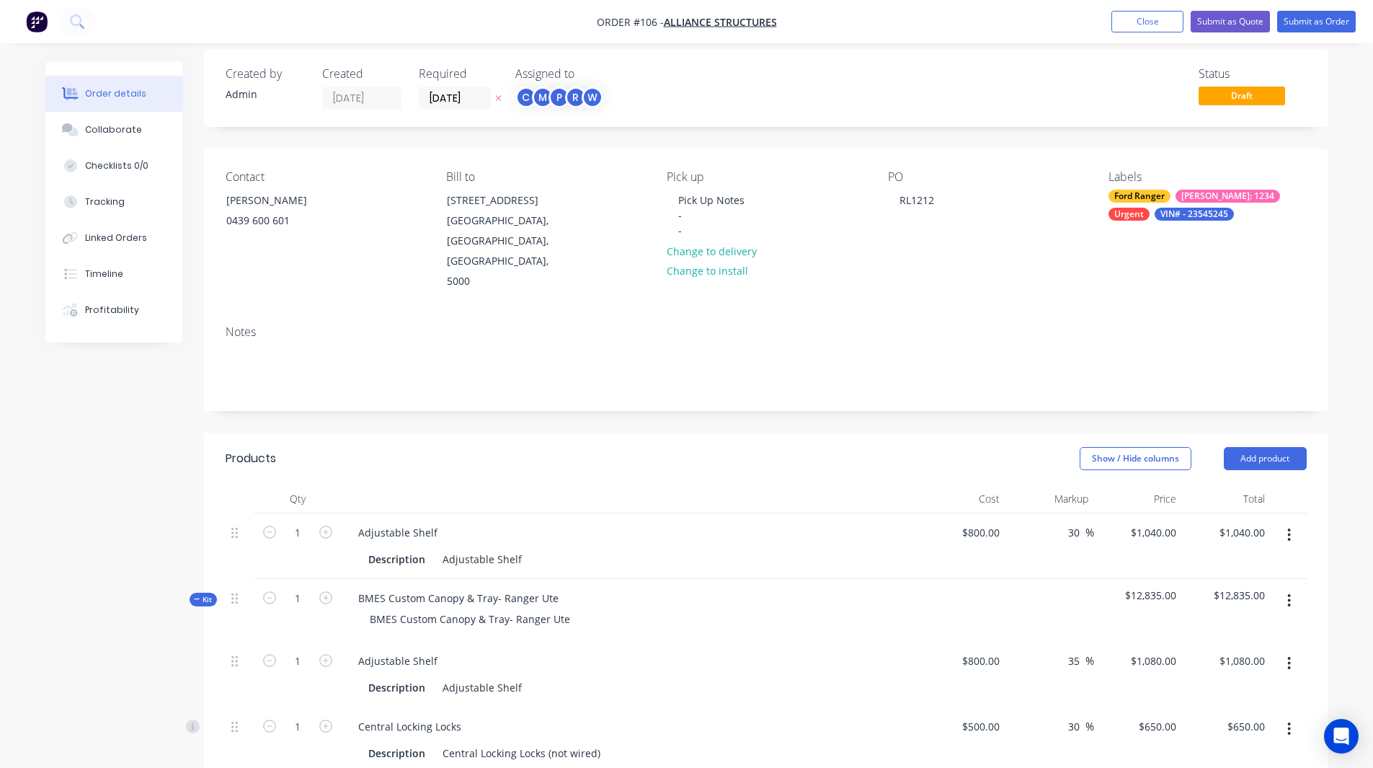
scroll to position [0, 0]
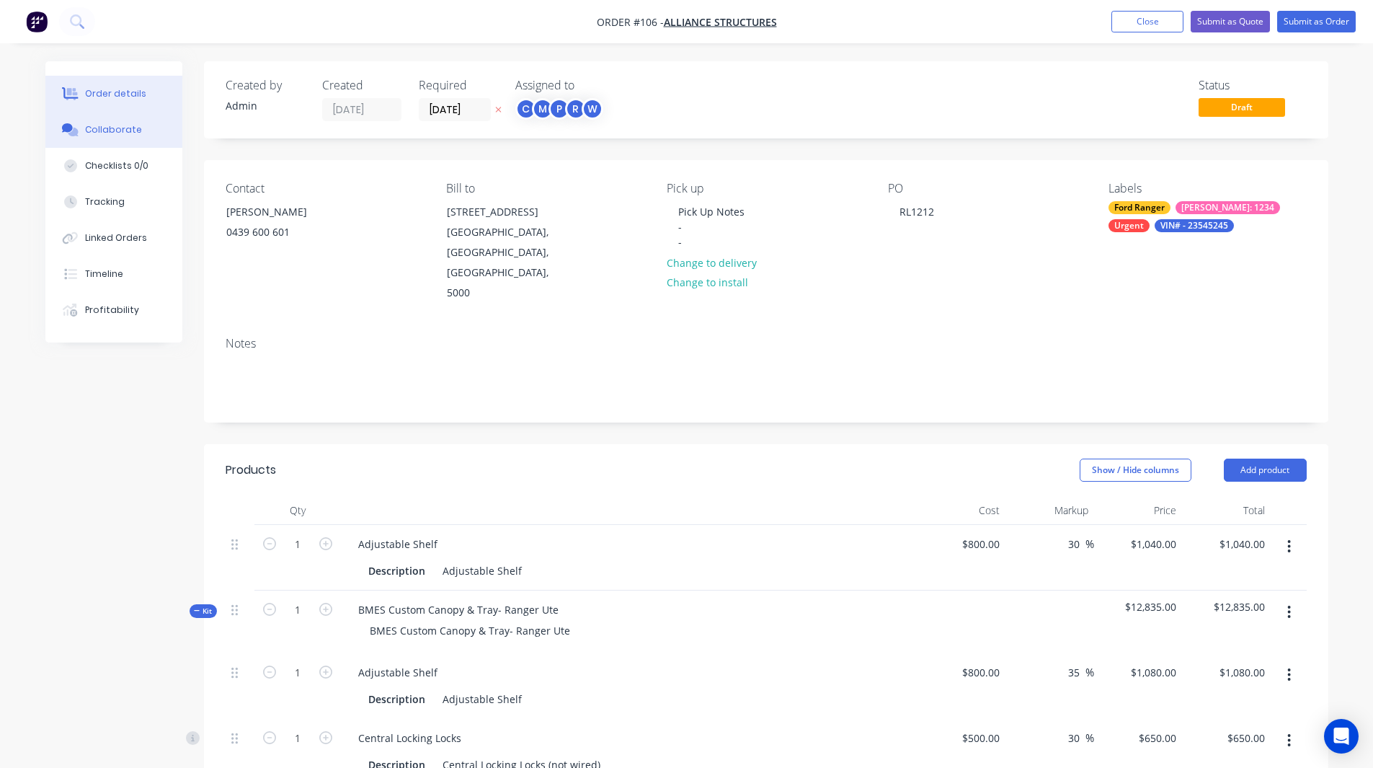
click at [83, 133] on button "Collaborate" at bounding box center [113, 130] width 137 height 36
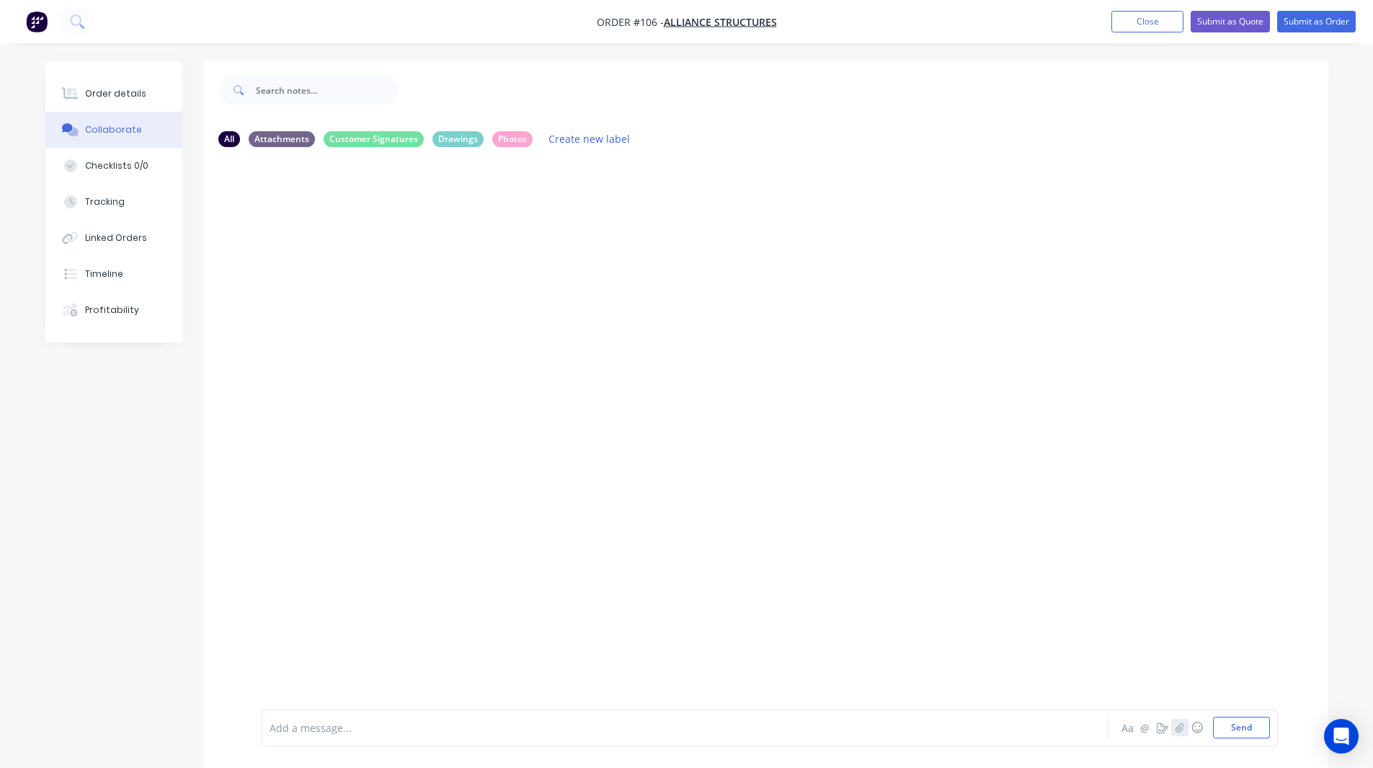
click at [1178, 721] on button "button" at bounding box center [1180, 727] width 17 height 17
click at [296, 735] on div "Add a message..." at bounding box center [645, 728] width 751 height 22
click at [1167, 725] on icon "button" at bounding box center [1163, 727] width 12 height 10
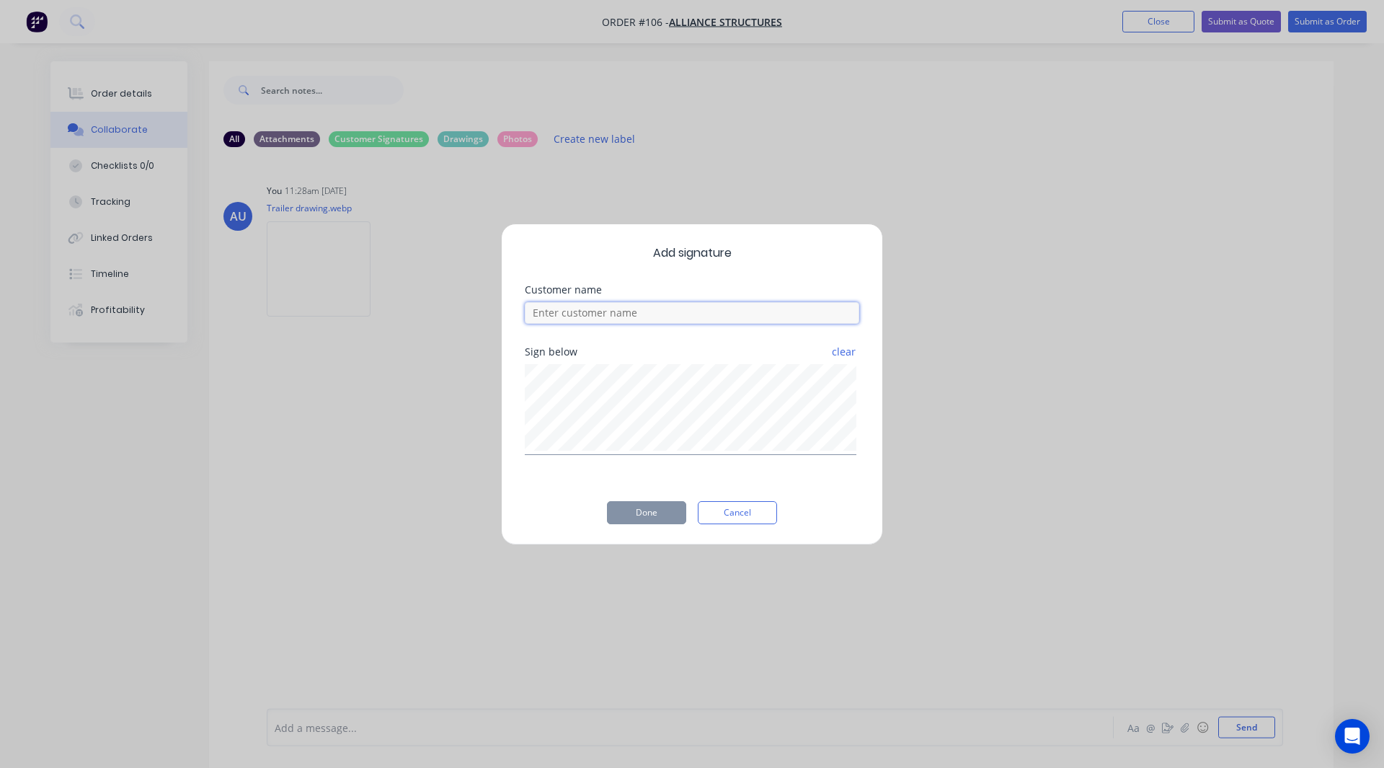
click at [583, 312] on input at bounding box center [692, 313] width 335 height 22
type input "Rob"
click at [626, 504] on button "Done" at bounding box center [646, 512] width 79 height 23
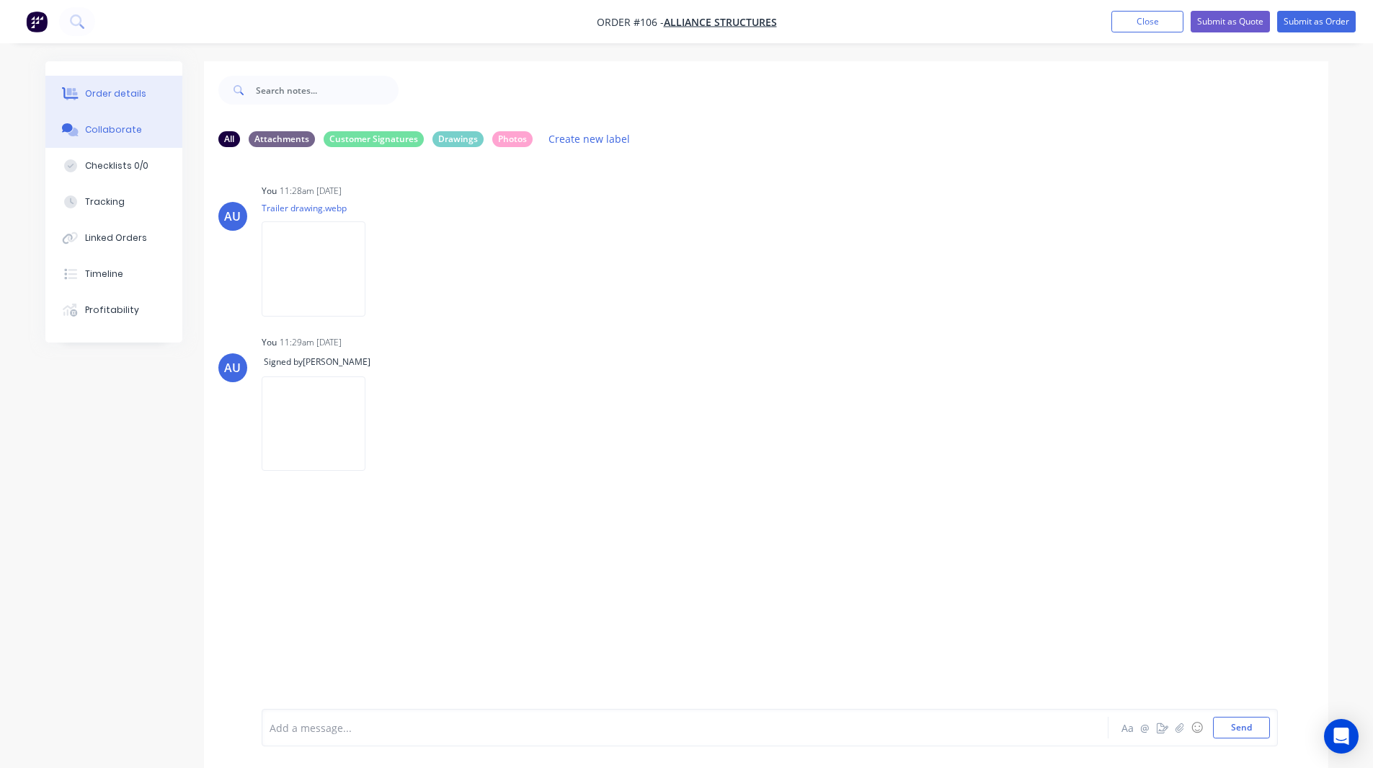
click at [144, 99] on button "Order details" at bounding box center [113, 94] width 137 height 36
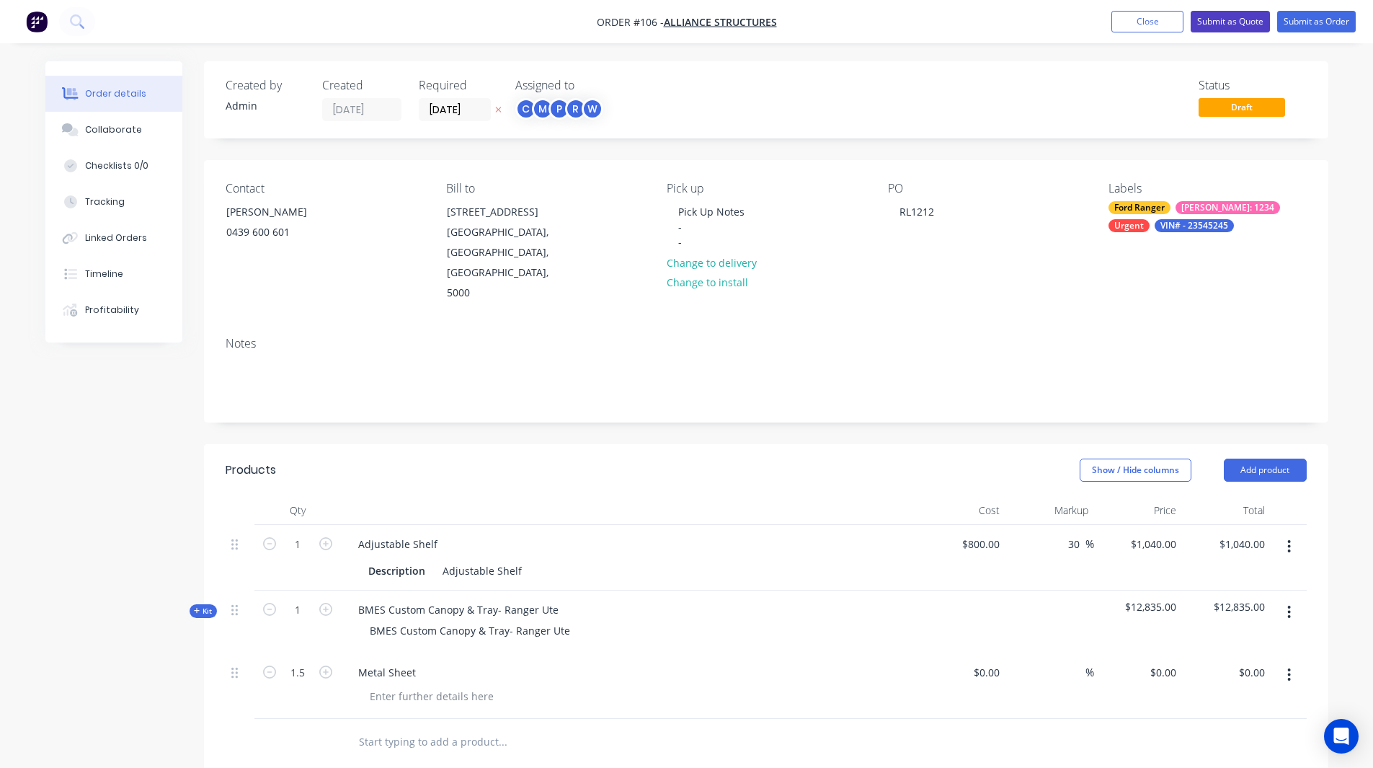
click at [1223, 23] on button "Submit as Quote" at bounding box center [1230, 22] width 79 height 22
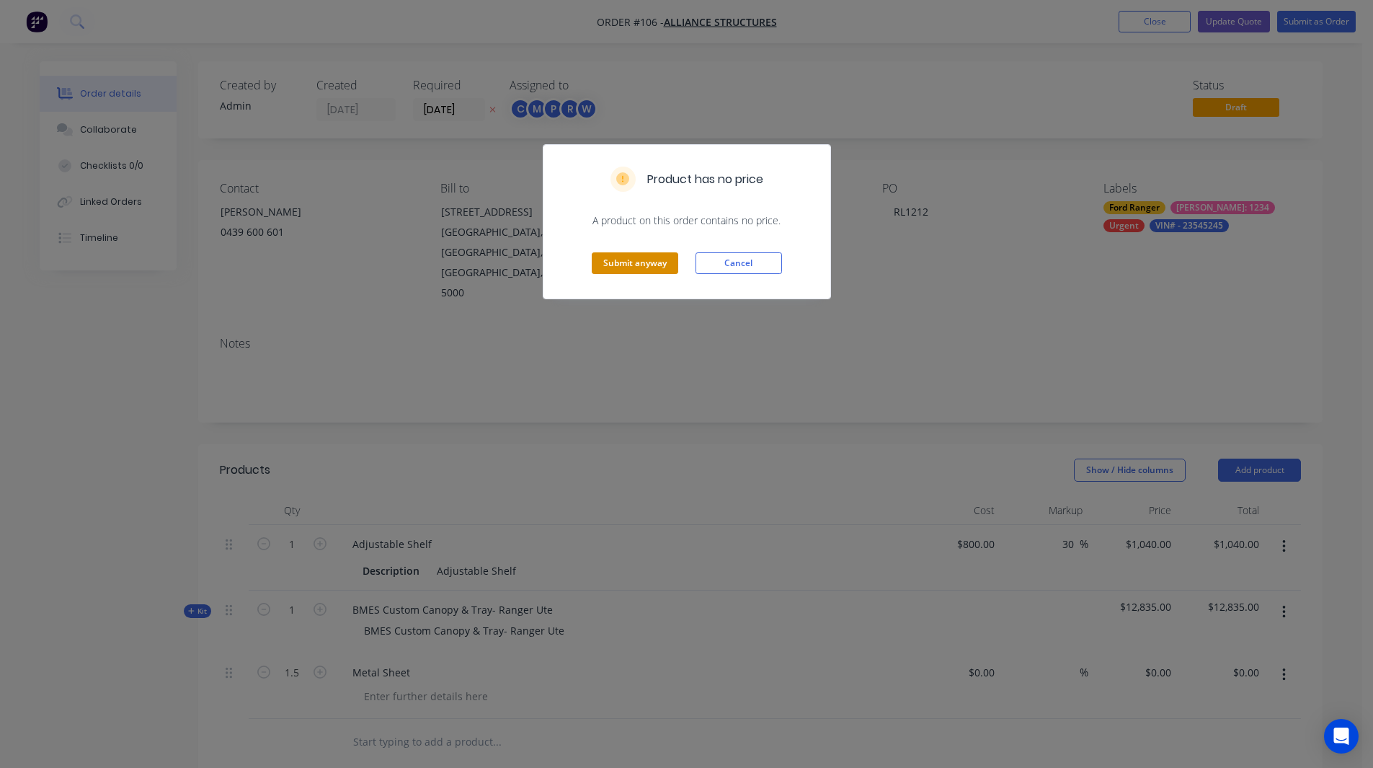
click at [644, 265] on button "Submit anyway" at bounding box center [635, 263] width 87 height 22
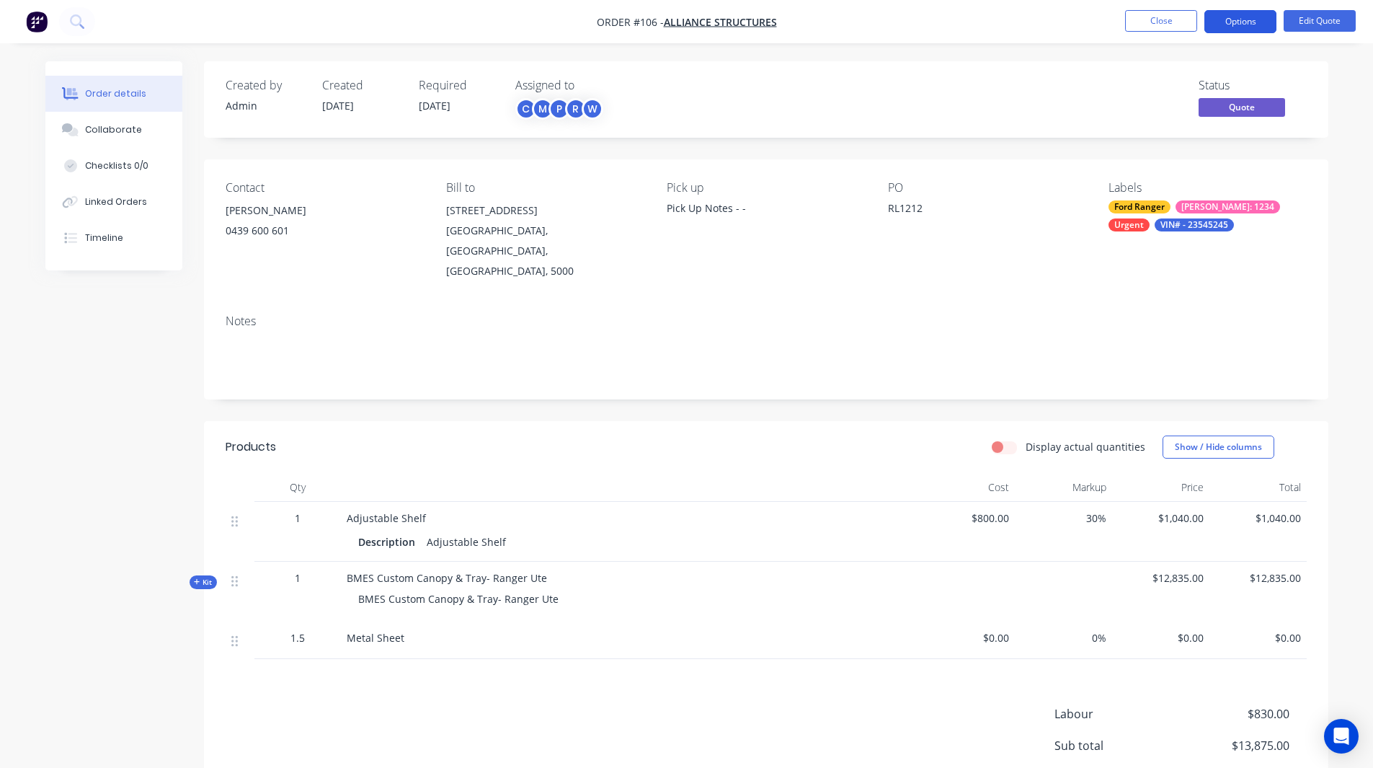
click at [1224, 27] on button "Options" at bounding box center [1241, 21] width 72 height 23
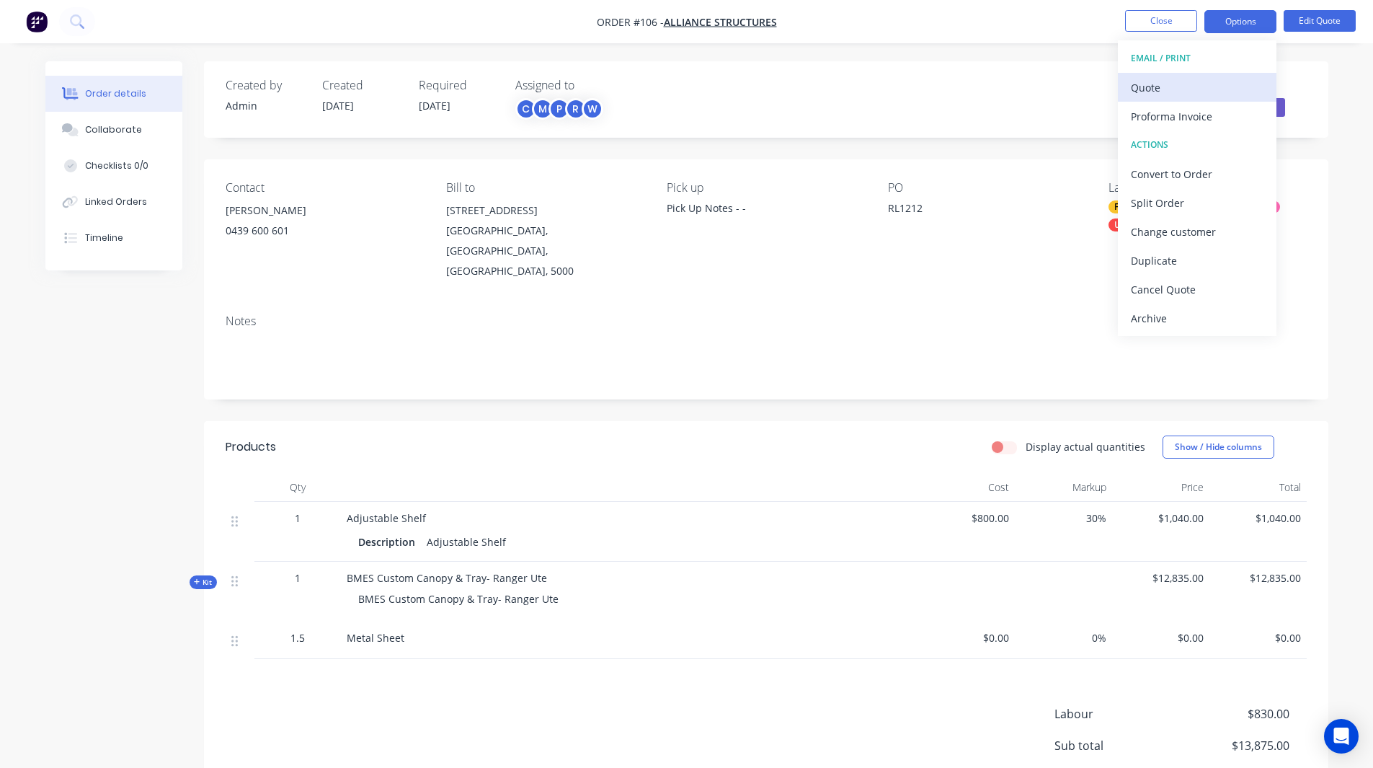
click at [1159, 84] on div "Quote" at bounding box center [1197, 87] width 133 height 21
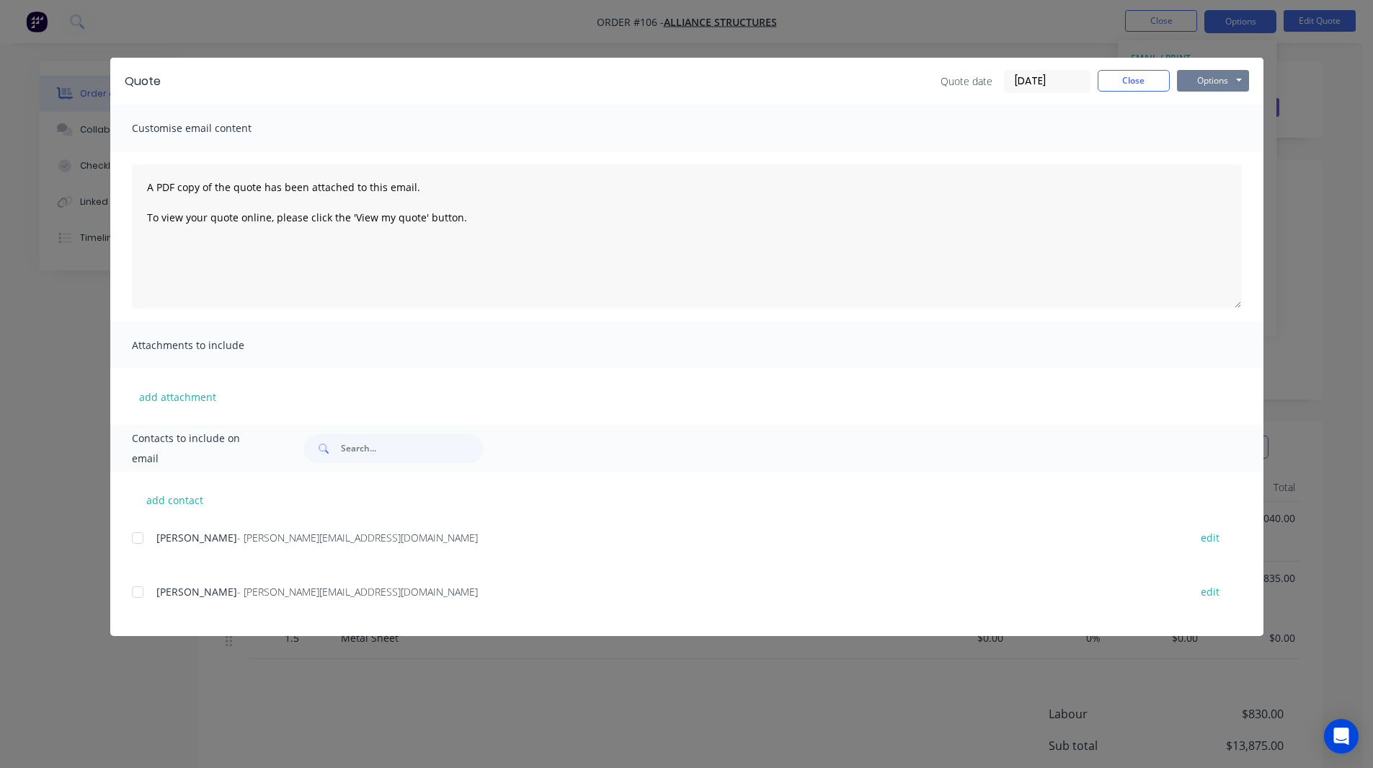
click at [1220, 73] on button "Options" at bounding box center [1213, 81] width 72 height 22
click at [140, 537] on div at bounding box center [137, 537] width 29 height 29
click at [1128, 81] on button "Close" at bounding box center [1134, 81] width 72 height 22
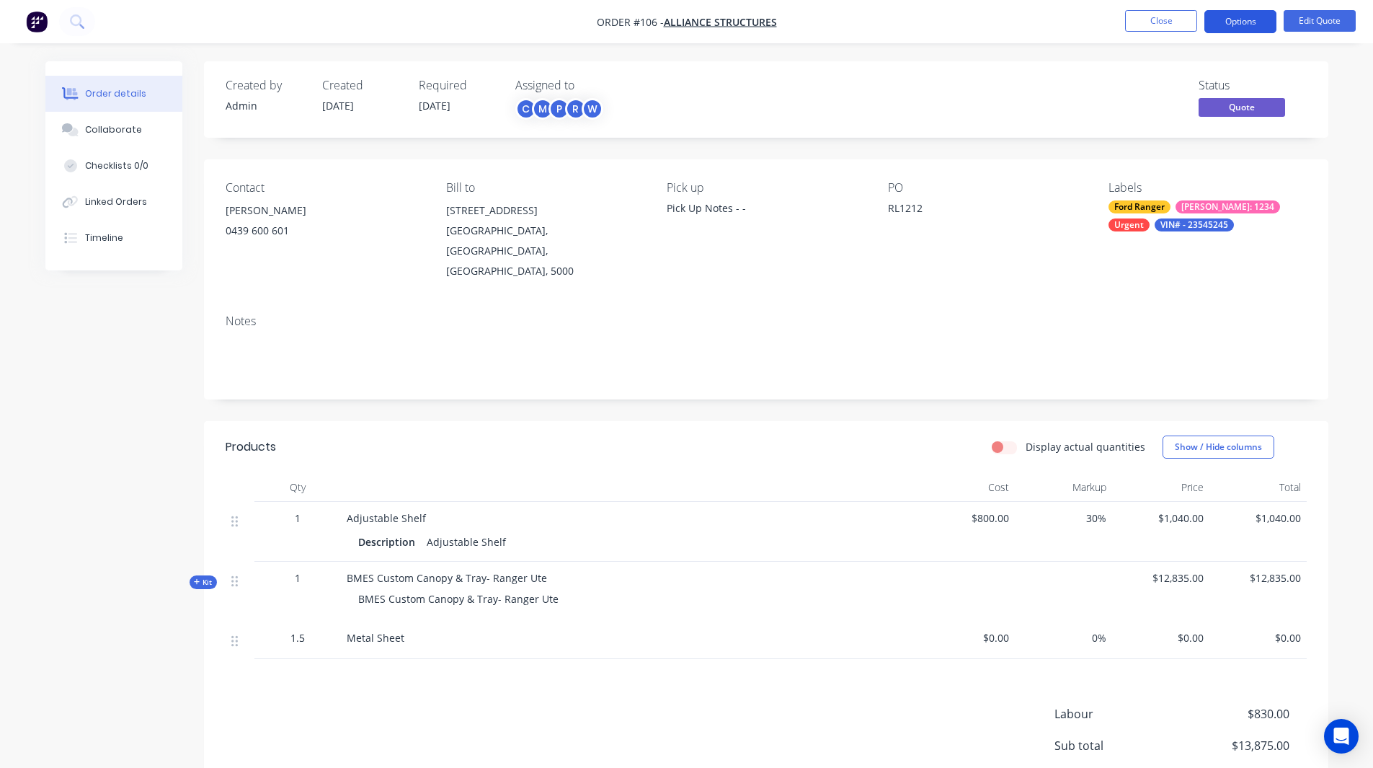
click at [1229, 27] on button "Options" at bounding box center [1241, 21] width 72 height 23
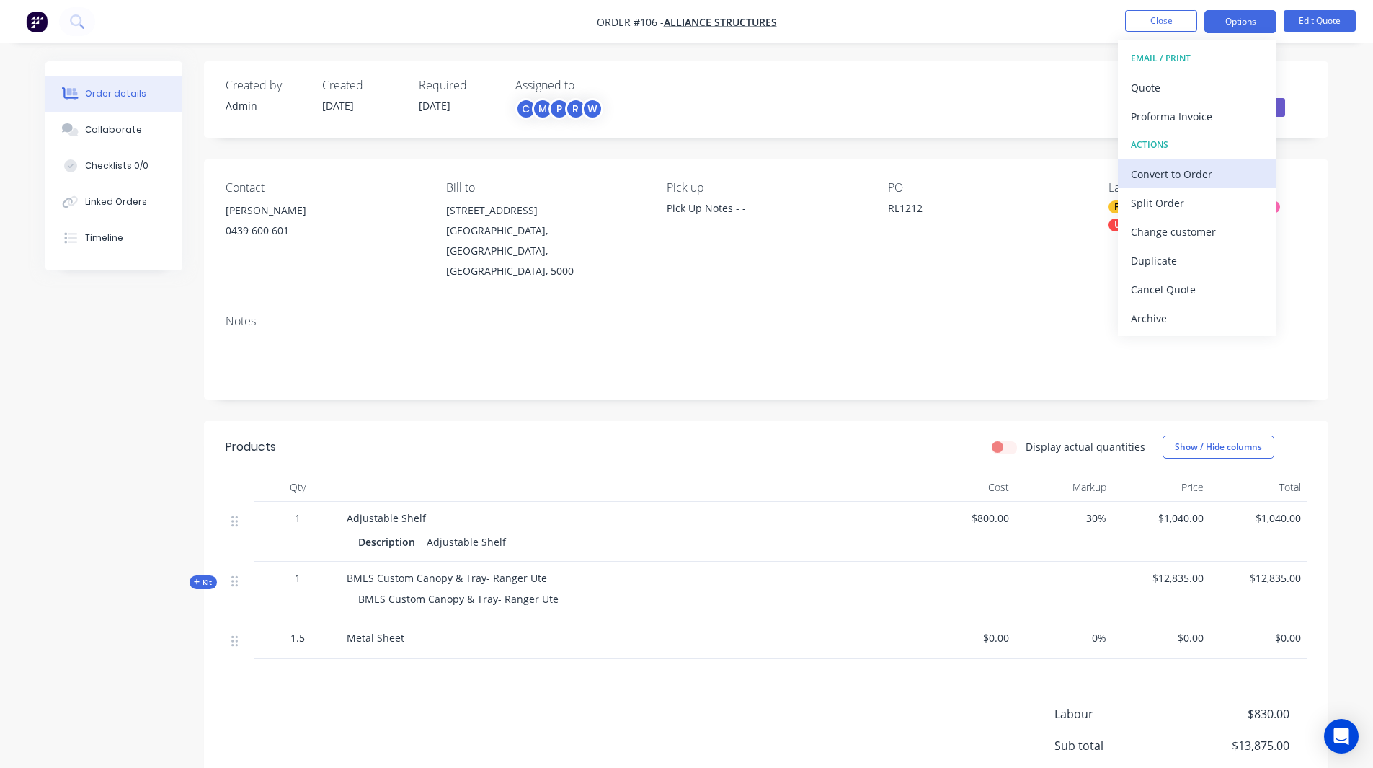
click at [1167, 172] on div "Convert to Order" at bounding box center [1197, 174] width 133 height 21
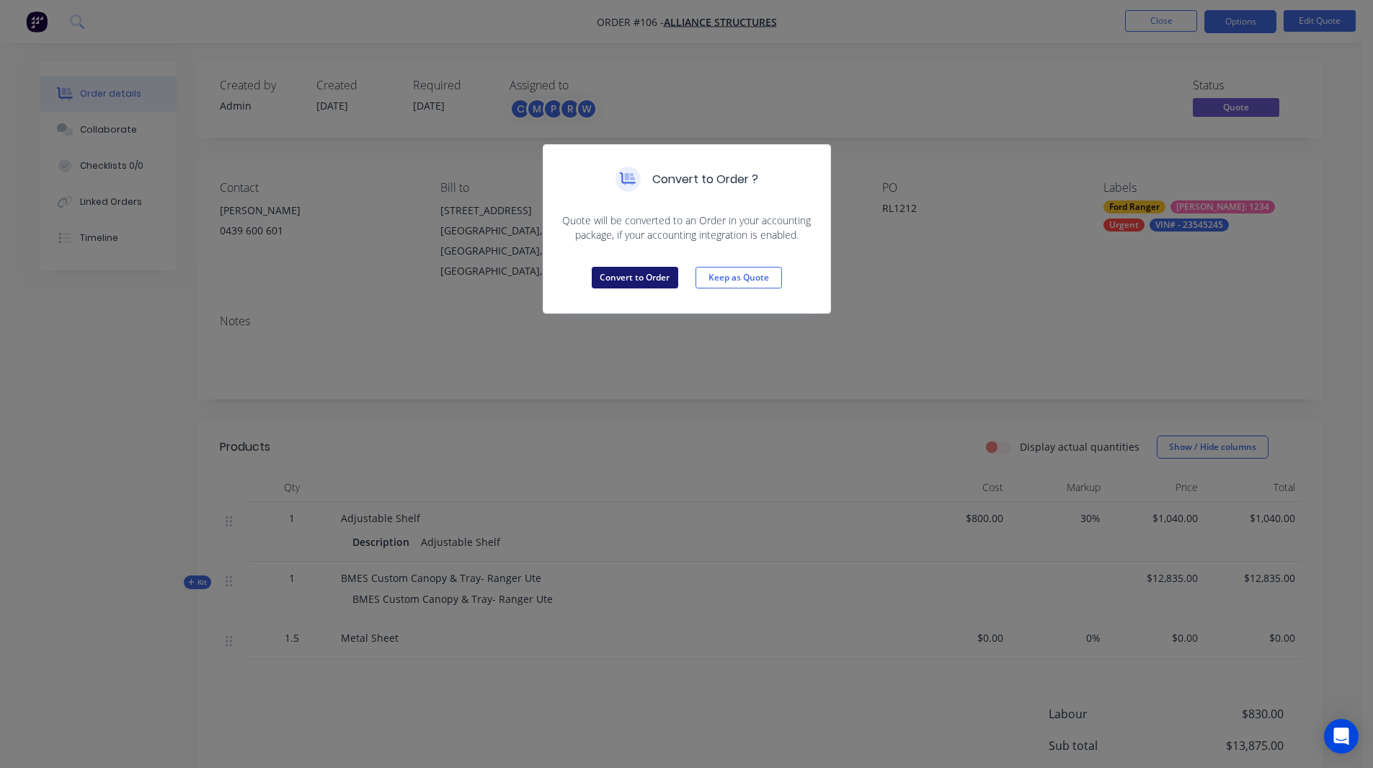
click at [632, 276] on button "Convert to Order" at bounding box center [635, 278] width 87 height 22
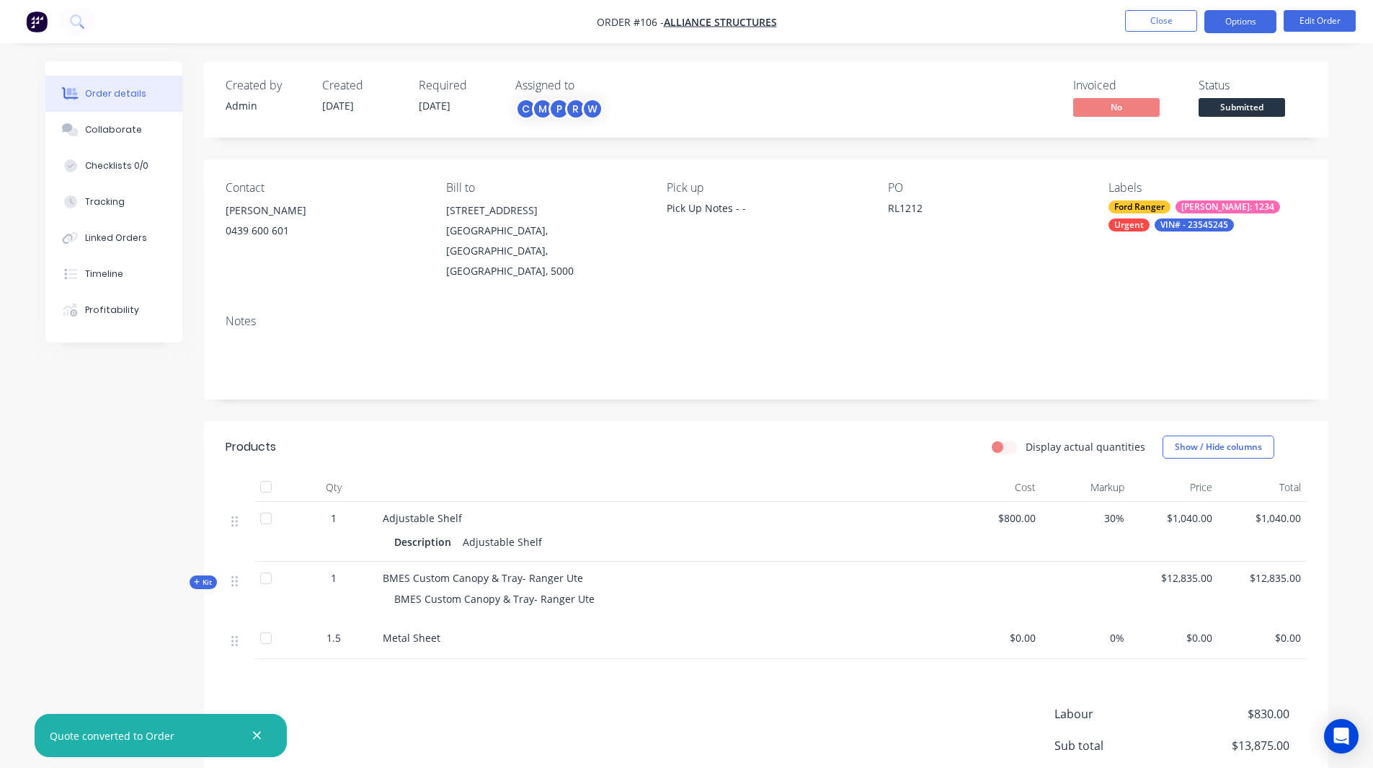
click at [1244, 18] on button "Options" at bounding box center [1241, 21] width 72 height 23
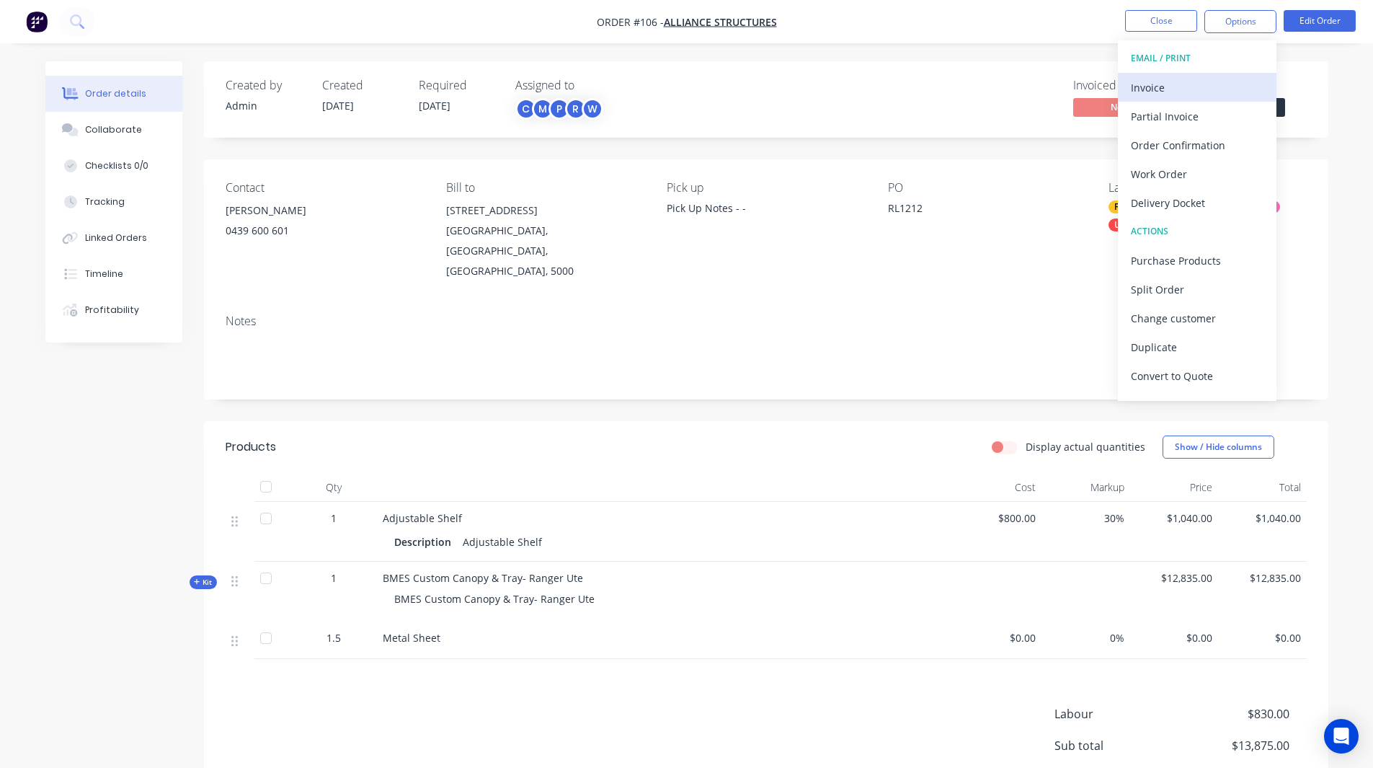
click at [1161, 81] on div "Invoice" at bounding box center [1197, 87] width 133 height 21
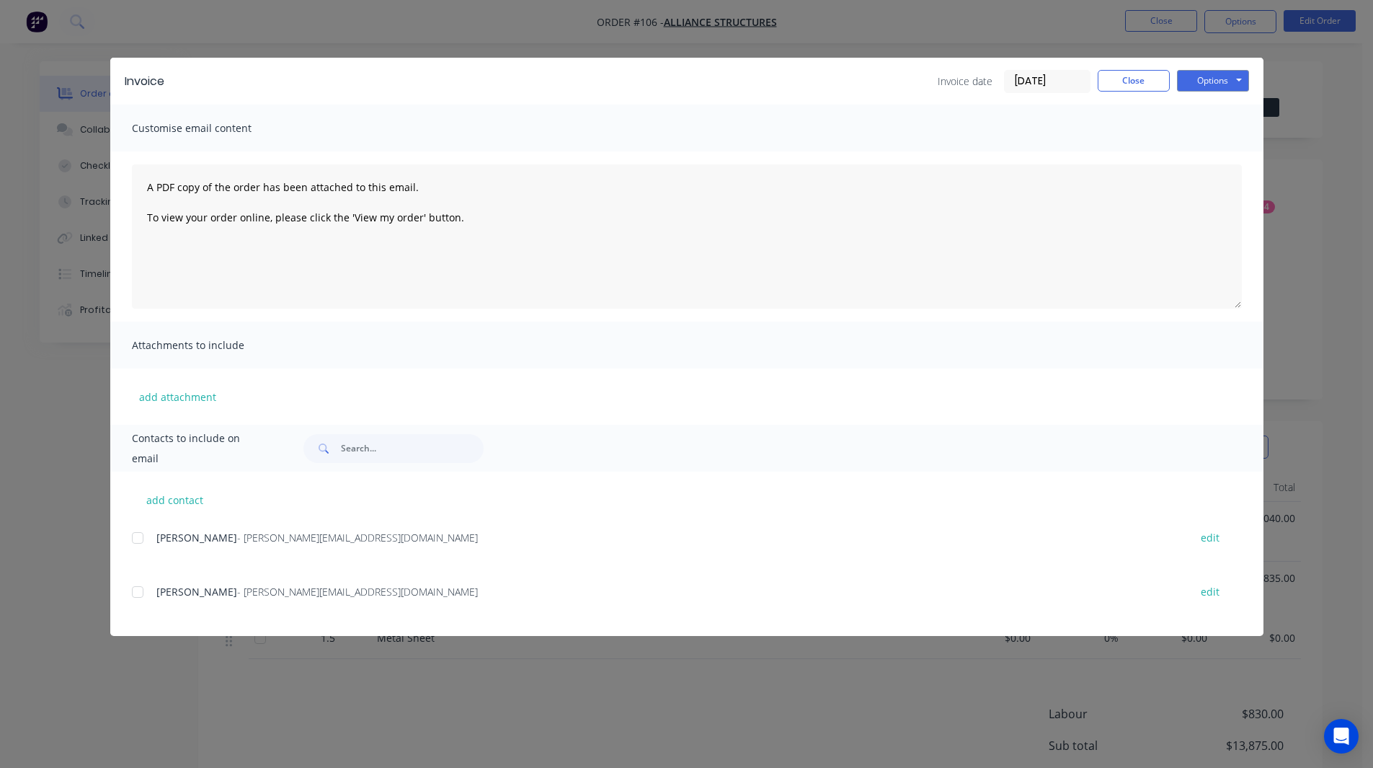
click at [141, 536] on div at bounding box center [137, 537] width 29 height 29
click at [1215, 79] on button "Options" at bounding box center [1213, 81] width 72 height 22
click at [1134, 77] on button "Close" at bounding box center [1134, 81] width 72 height 22
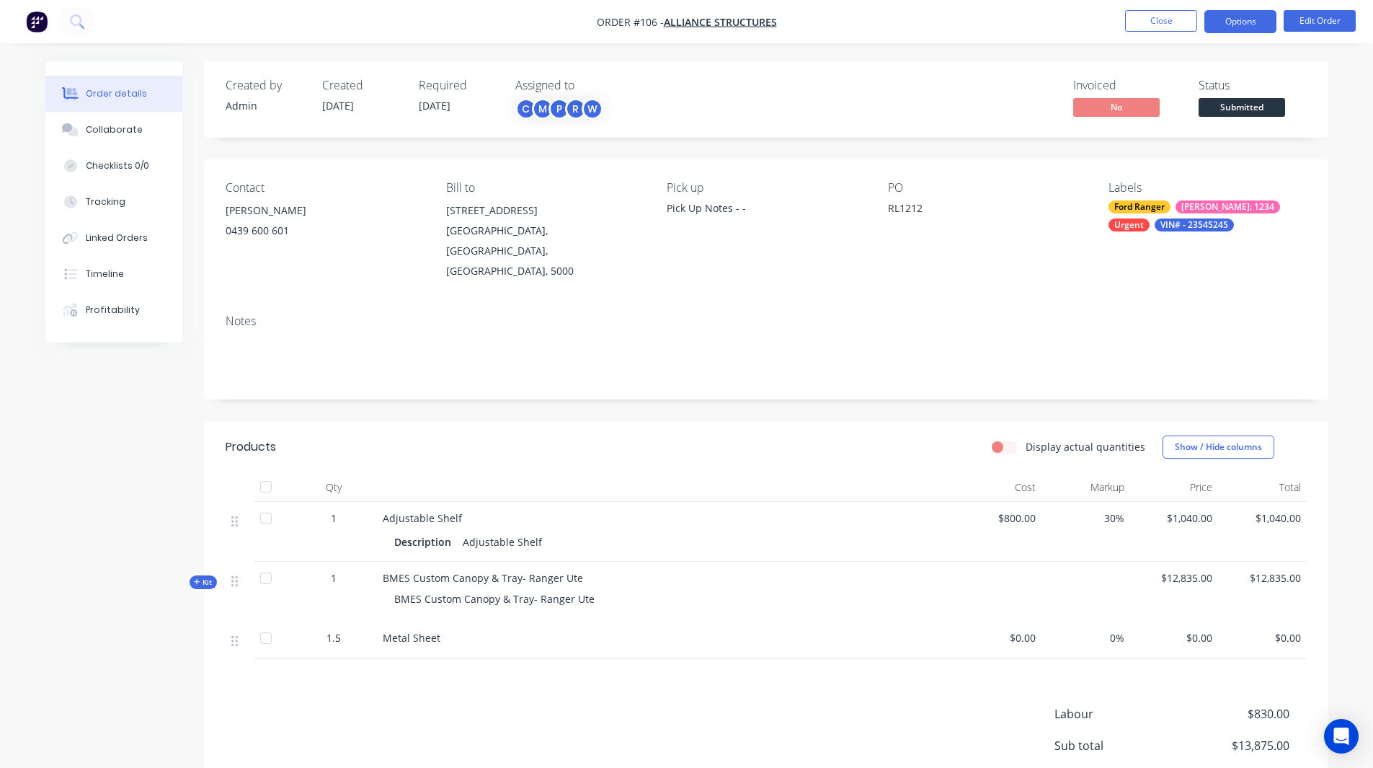
click at [1231, 19] on button "Options" at bounding box center [1241, 21] width 72 height 23
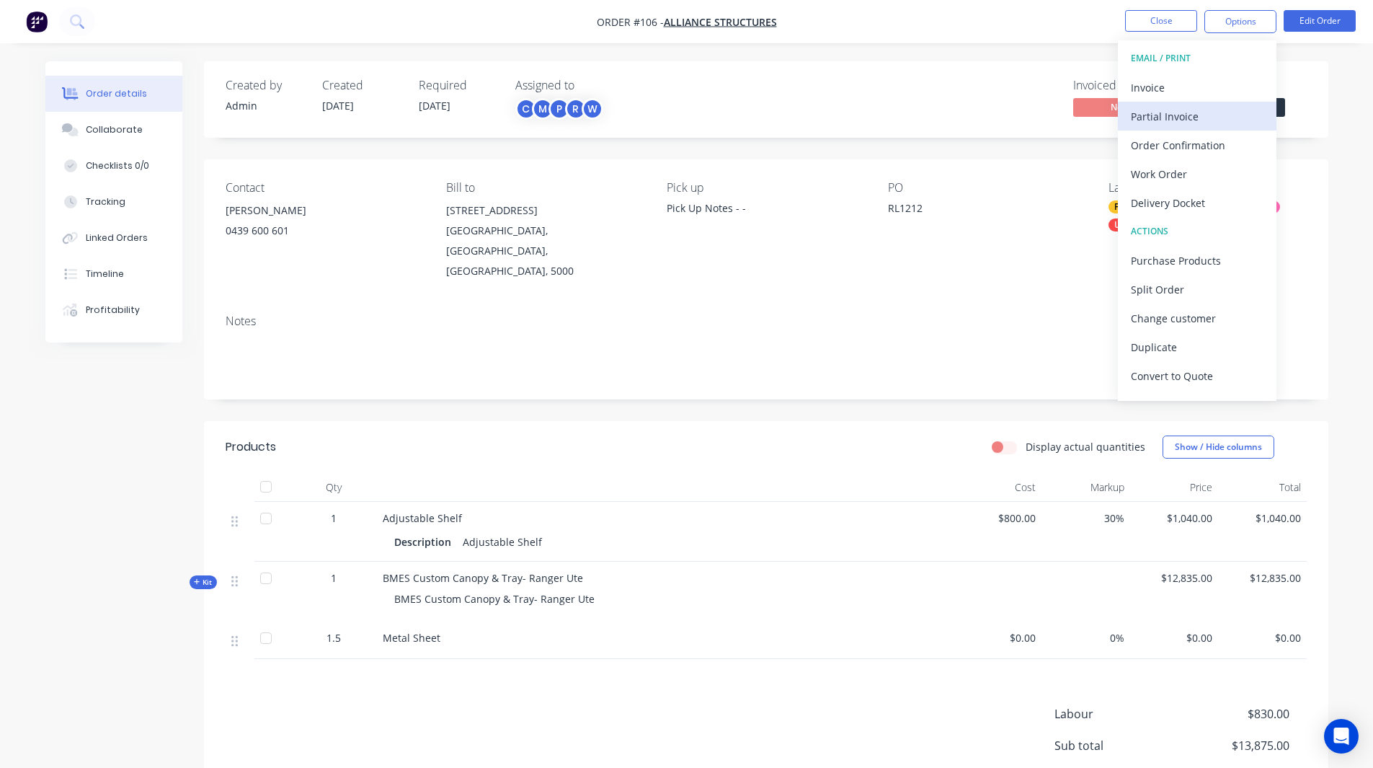
click at [1169, 115] on div "Partial Invoice" at bounding box center [1197, 116] width 133 height 21
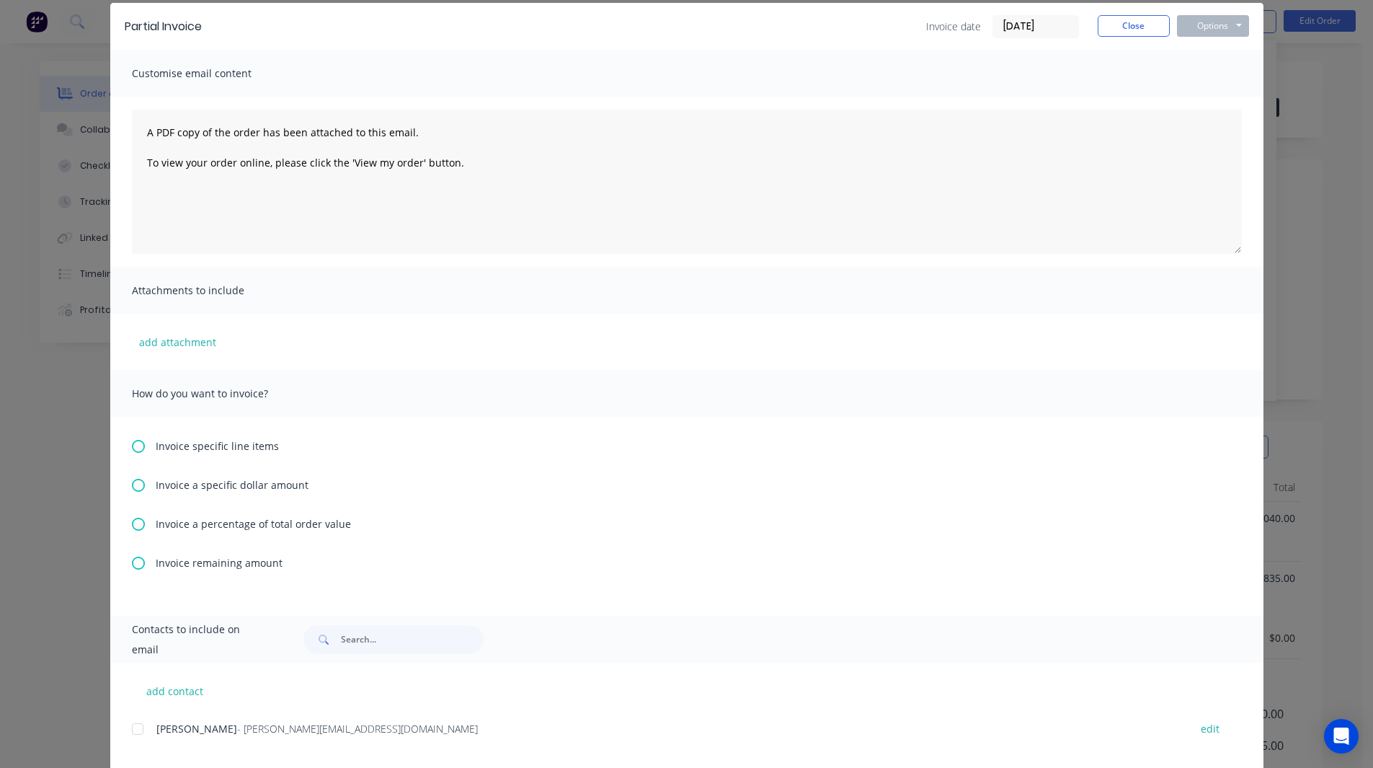
scroll to position [56, 0]
click at [136, 518] on icon at bounding box center [138, 523] width 13 height 13
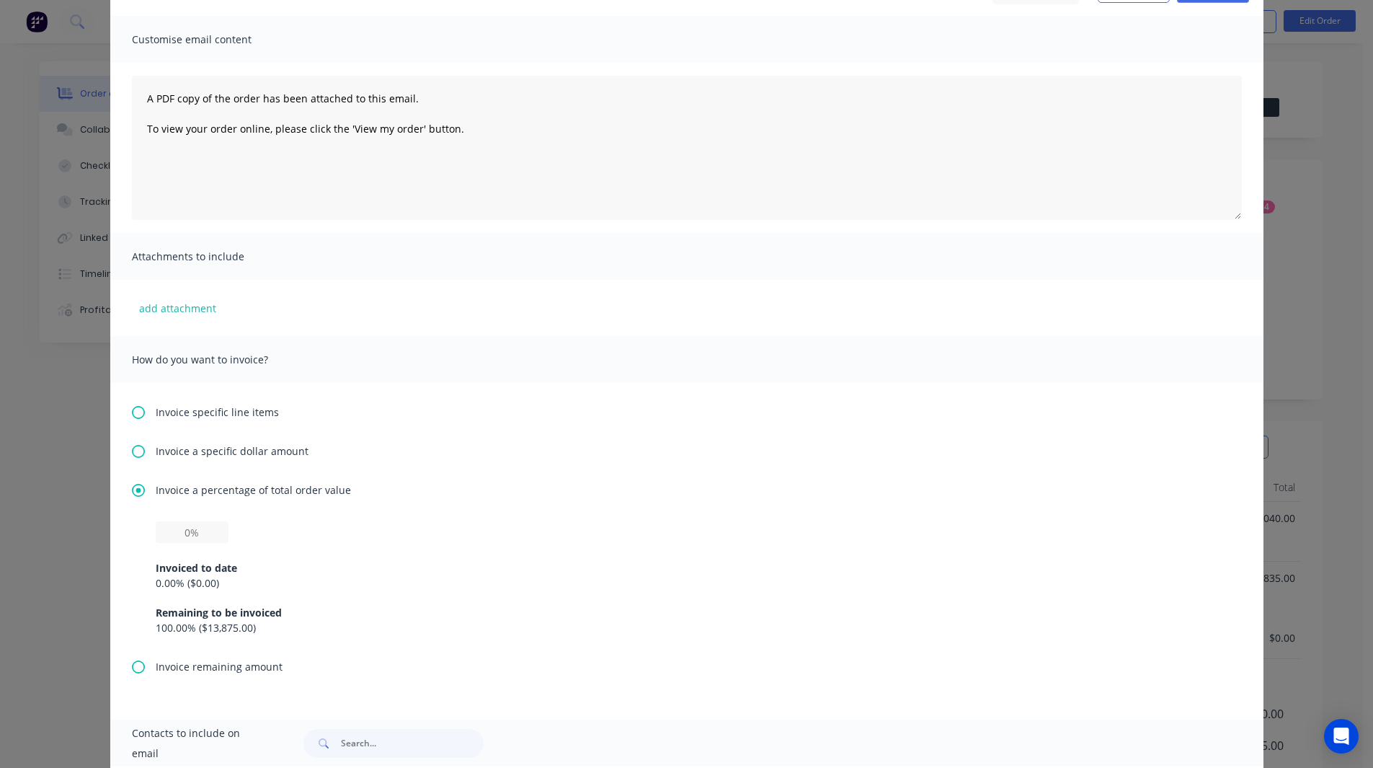
scroll to position [103, 0]
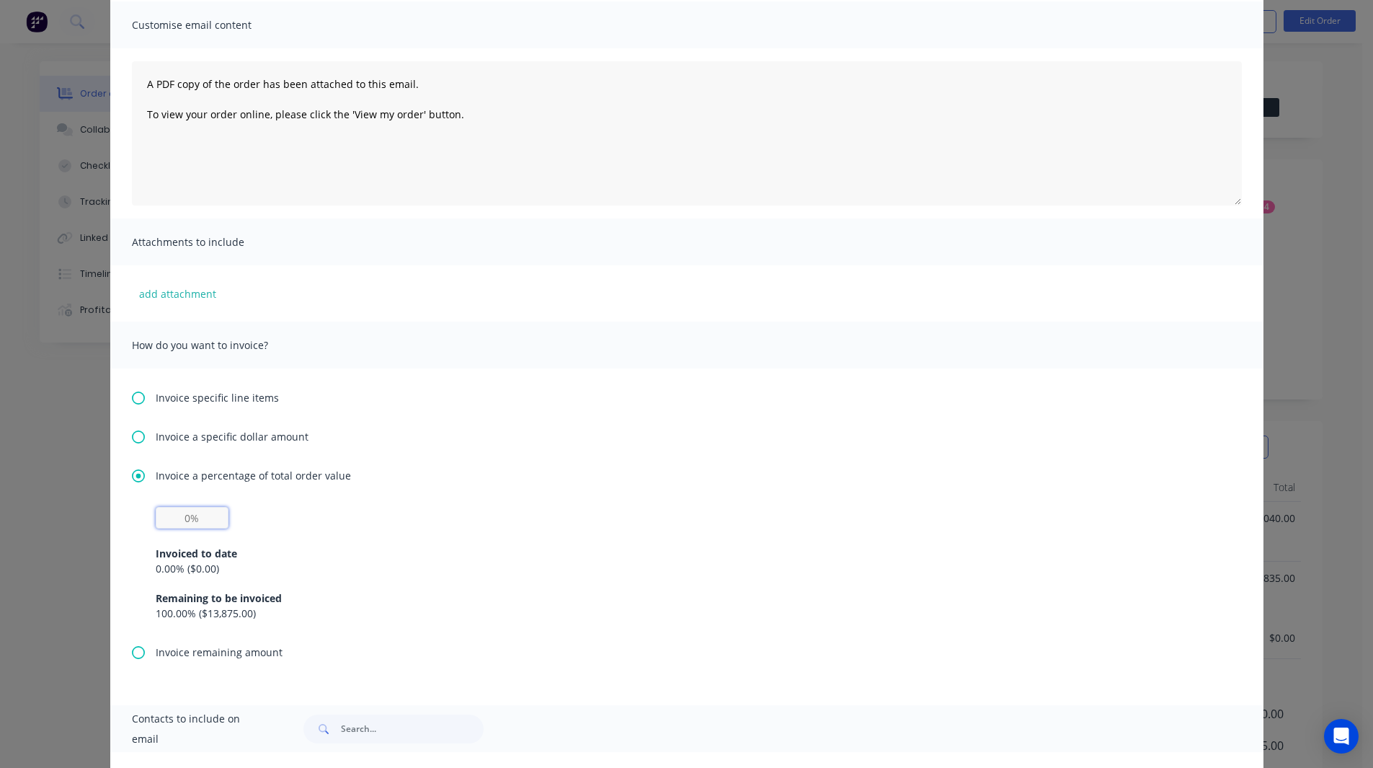
click at [182, 518] on input "text" at bounding box center [192, 518] width 73 height 22
type input "50%"
click at [260, 513] on div "50% Invoiced to date 0.00 % ( $0.00 ) Remaining to be invoiced 100.00 % ( $13,8…" at bounding box center [687, 564] width 1063 height 114
click at [133, 397] on icon at bounding box center [138, 397] width 13 height 13
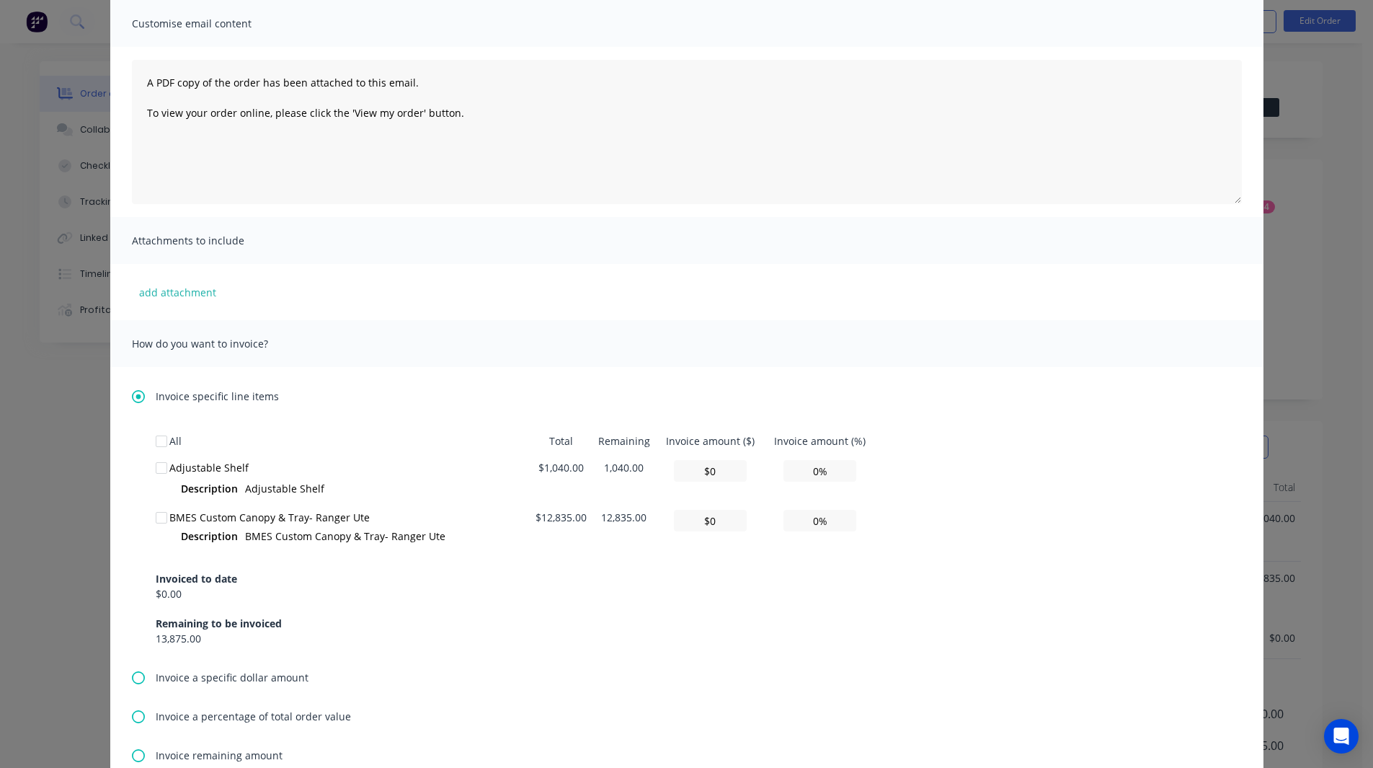
scroll to position [105, 0]
click at [155, 469] on div at bounding box center [161, 467] width 29 height 29
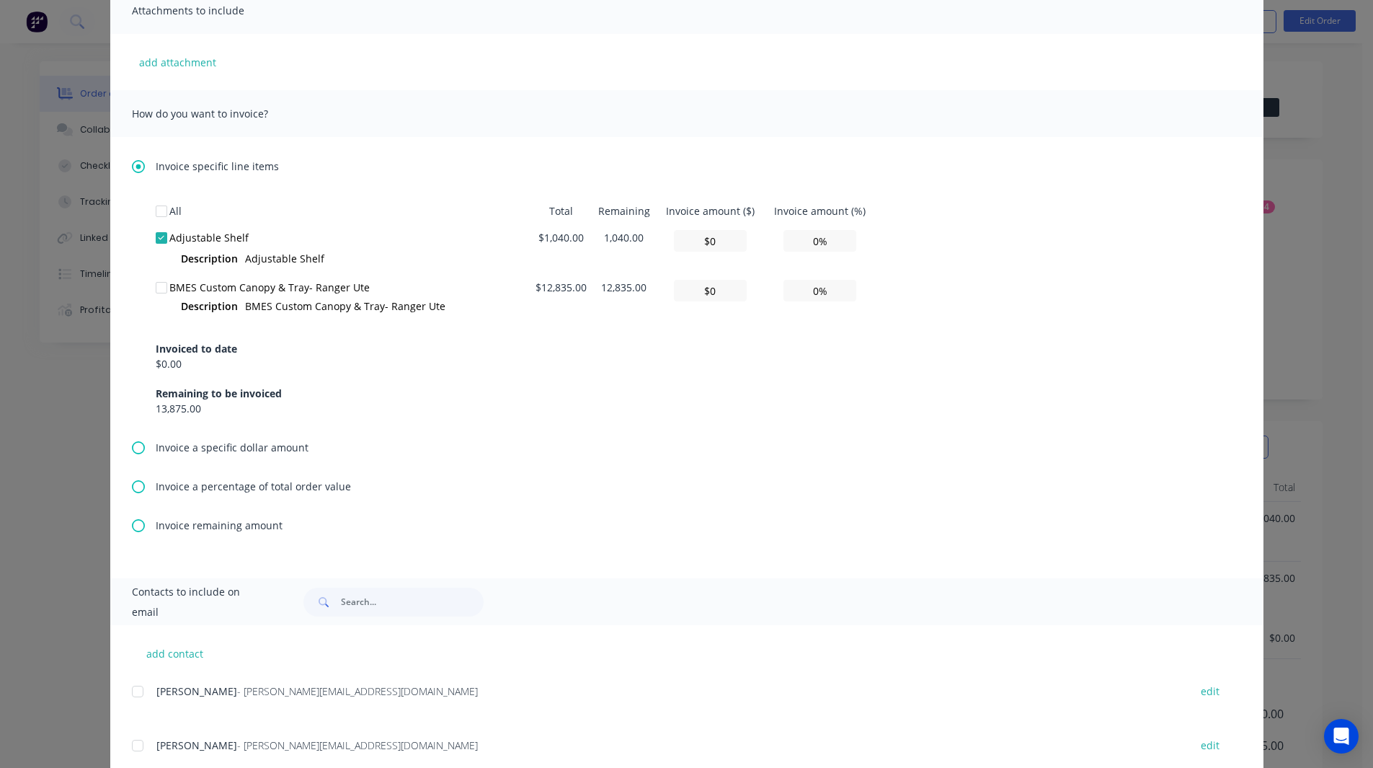
scroll to position [376, 0]
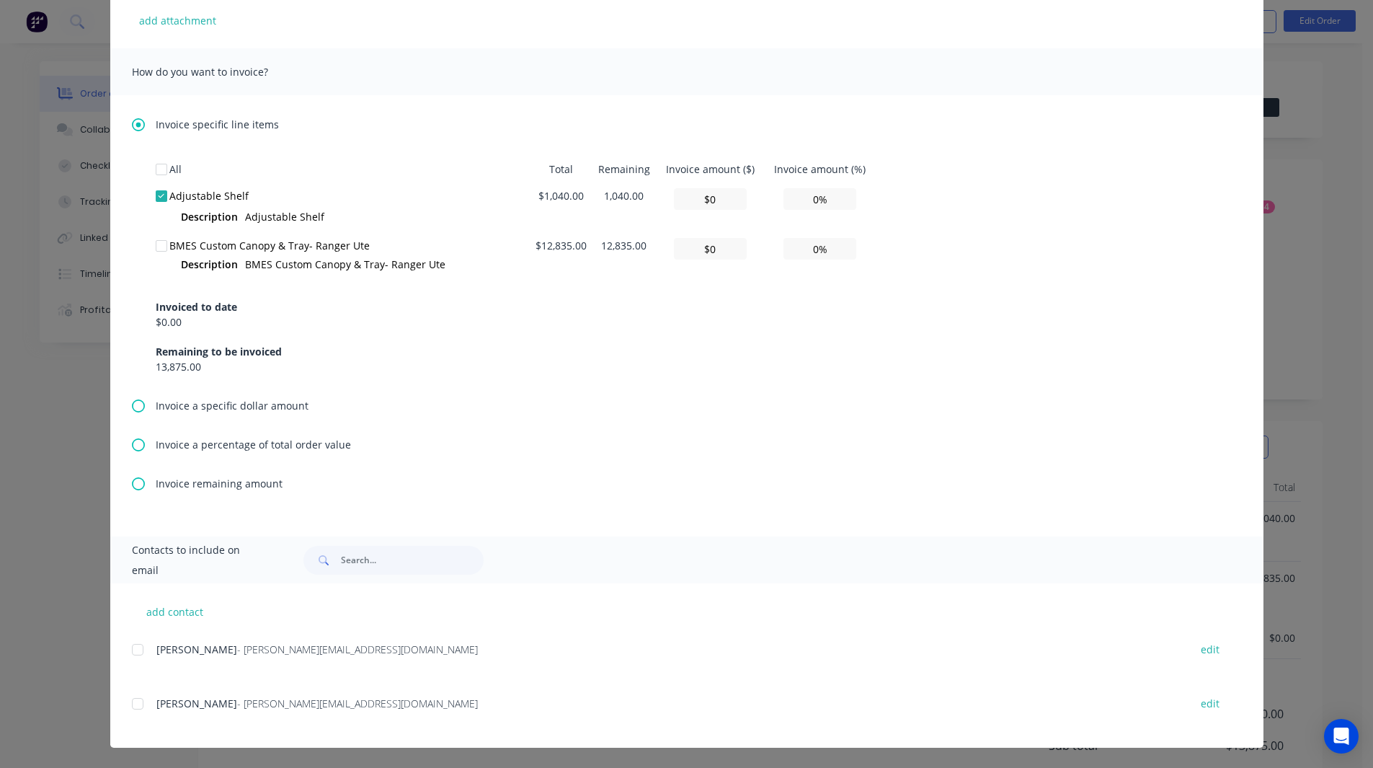
click at [130, 647] on div at bounding box center [137, 649] width 29 height 29
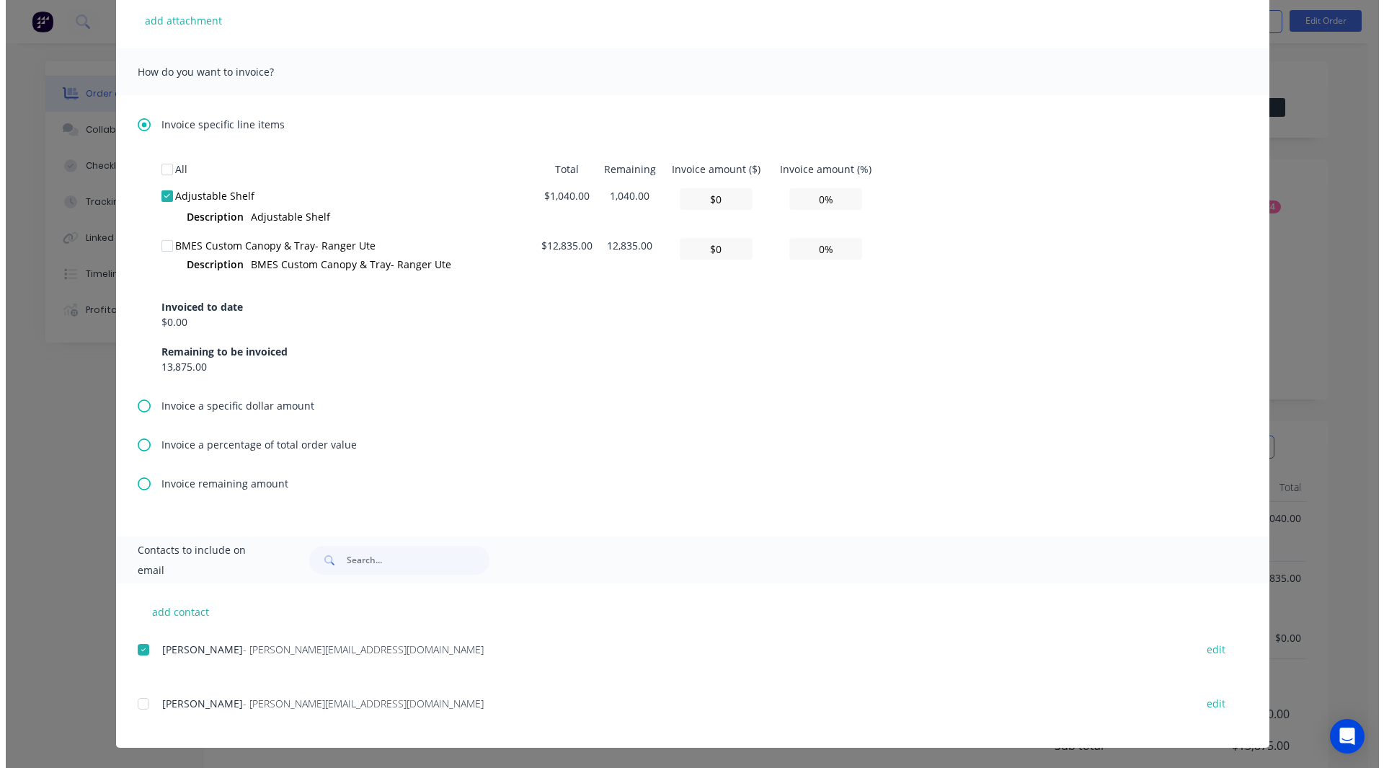
scroll to position [0, 0]
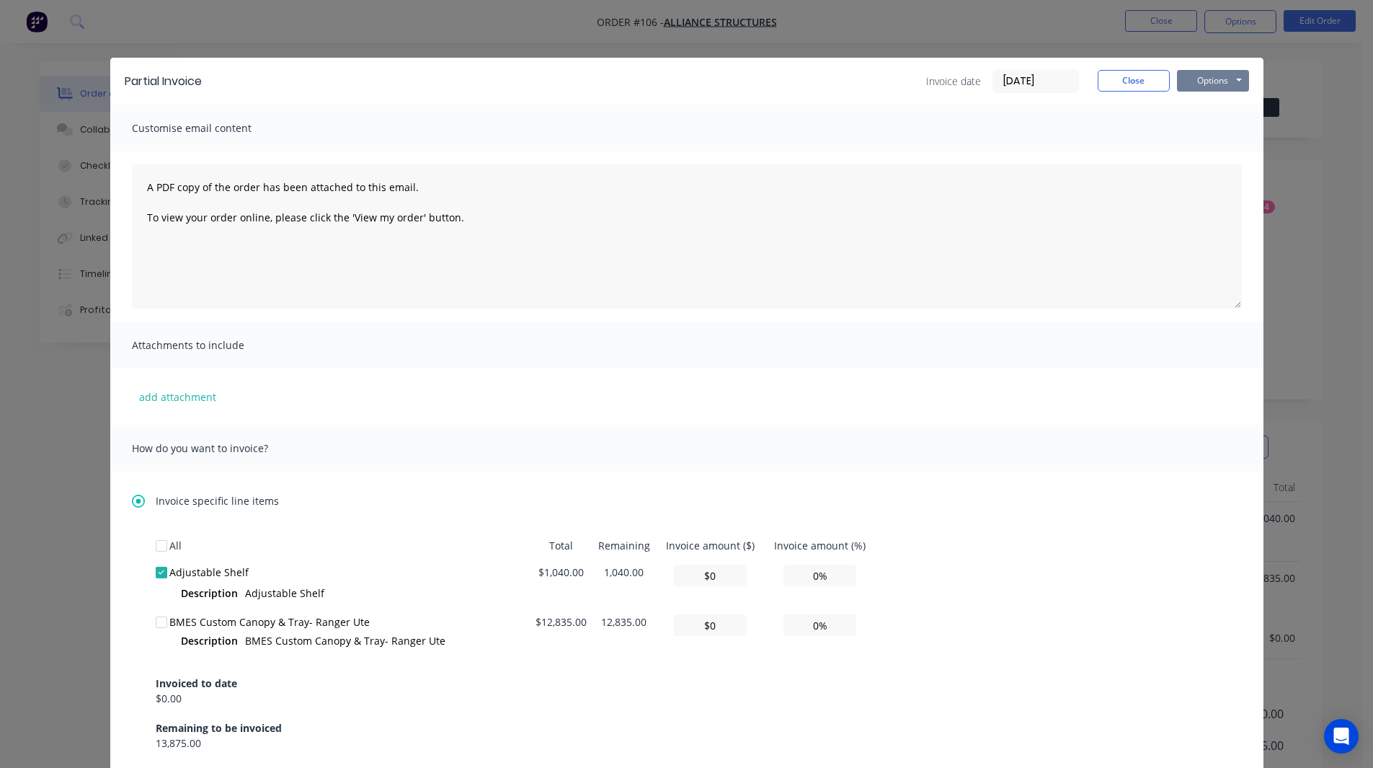
click at [1218, 76] on button "Options" at bounding box center [1213, 81] width 72 height 22
click at [1123, 80] on button "Close" at bounding box center [1134, 81] width 72 height 22
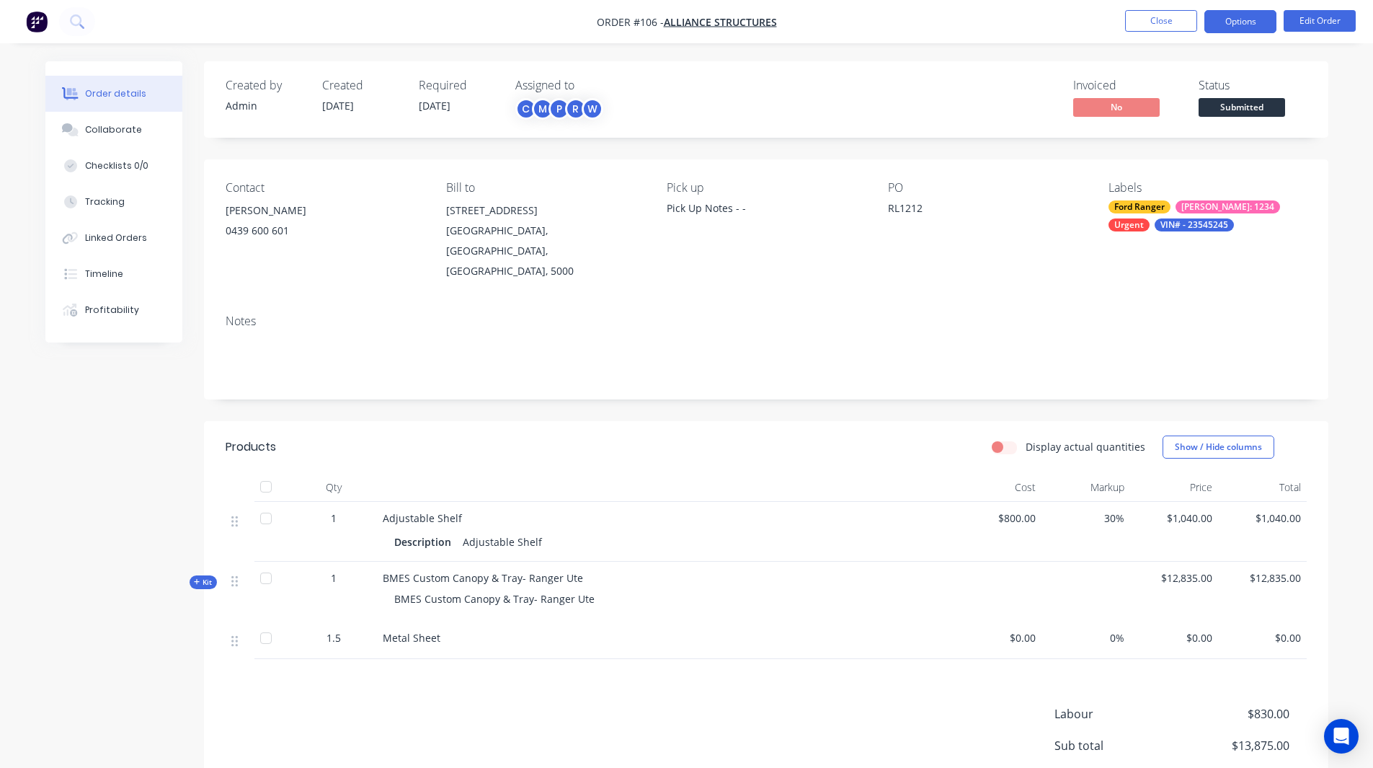
click at [1231, 21] on button "Options" at bounding box center [1241, 21] width 72 height 23
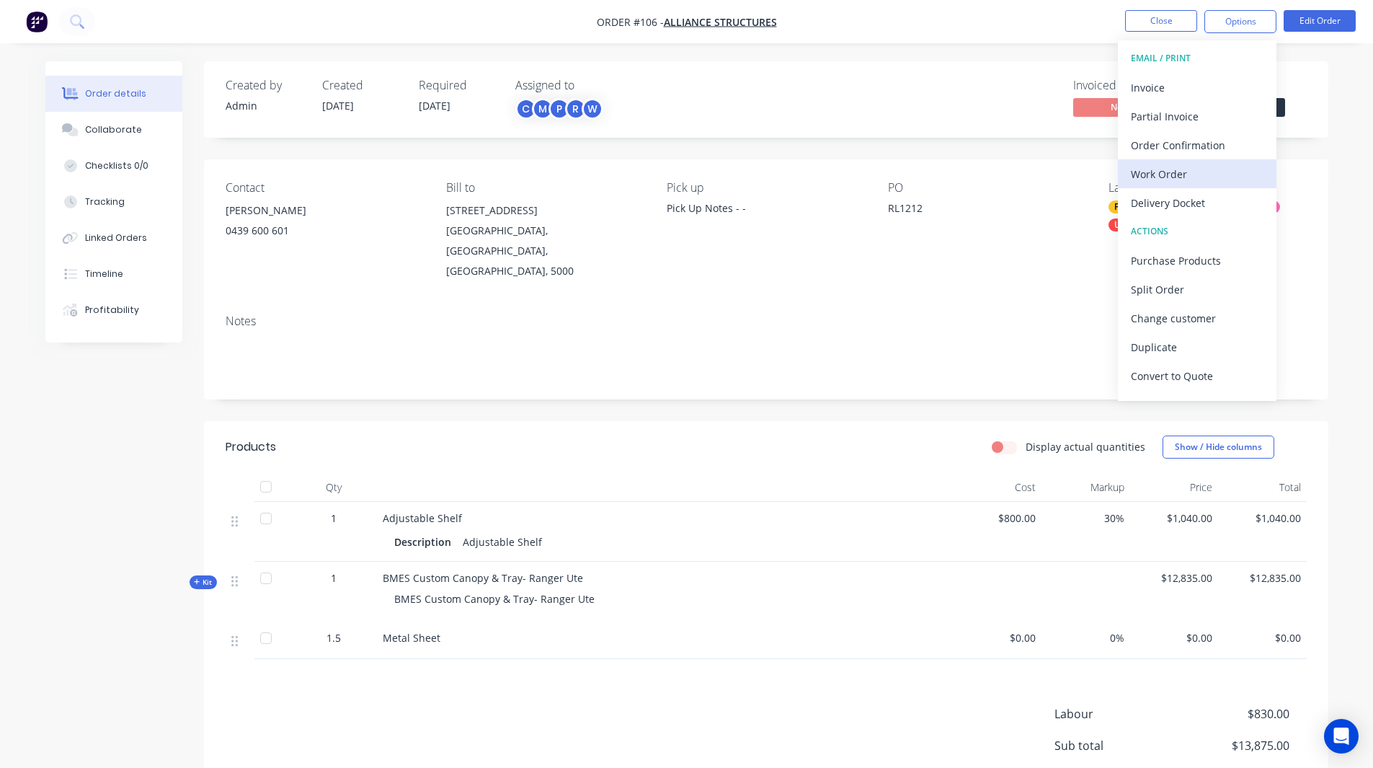
click at [1151, 164] on div "Work Order" at bounding box center [1197, 174] width 133 height 21
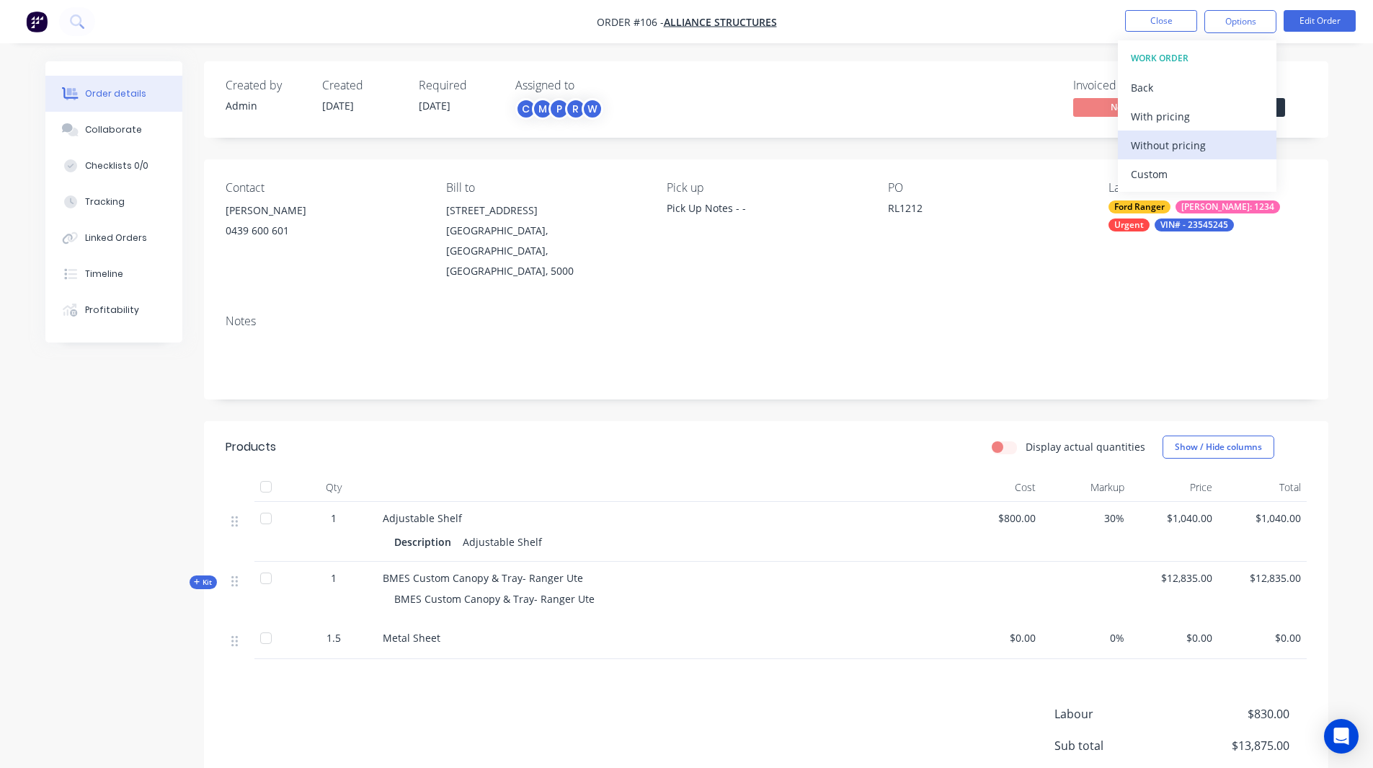
click at [1165, 141] on div "Without pricing" at bounding box center [1197, 145] width 133 height 21
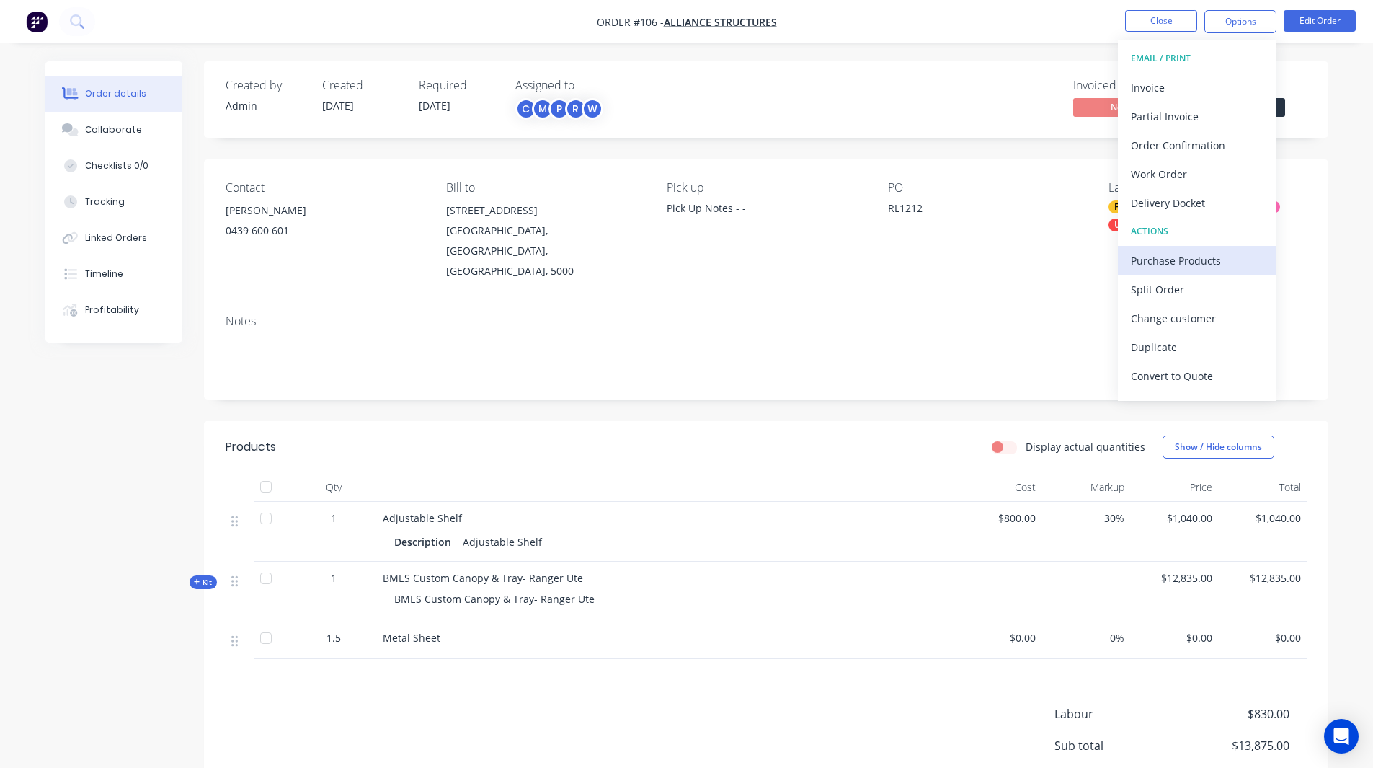
click at [1192, 258] on div "Purchase Products" at bounding box center [1197, 260] width 133 height 21
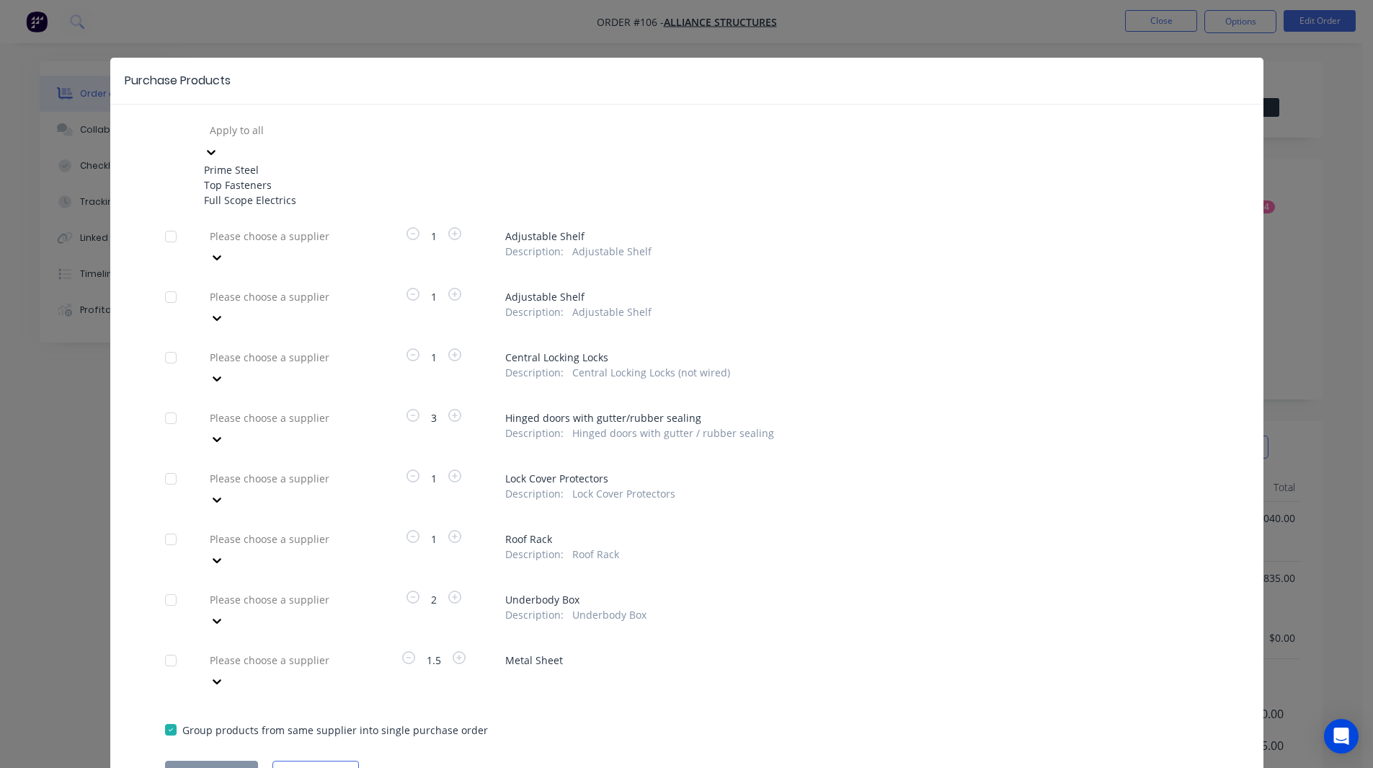
click at [297, 131] on div at bounding box center [312, 130] width 208 height 18
click at [281, 186] on div "Top Fasteners" at bounding box center [283, 184] width 159 height 15
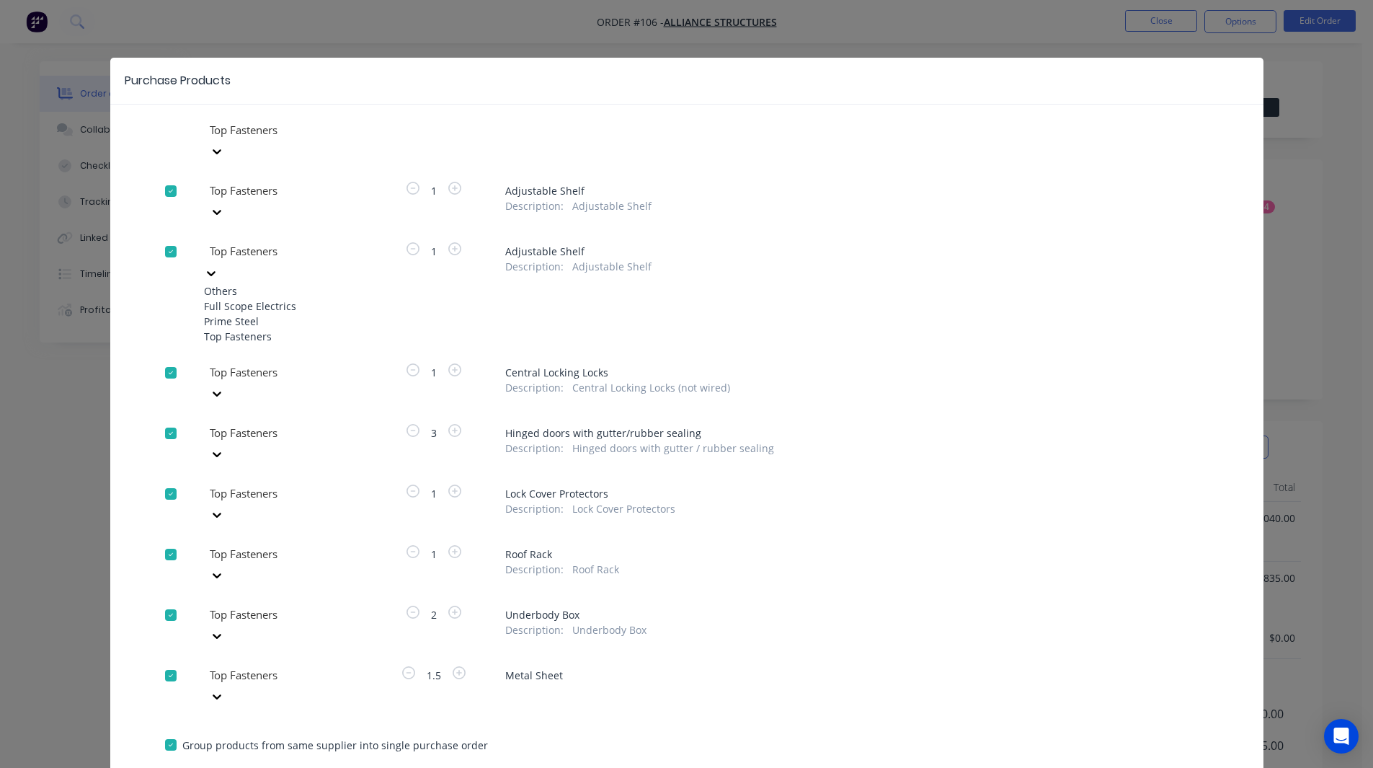
click at [266, 242] on div at bounding box center [312, 251] width 208 height 18
click at [254, 314] on div "Prime Steel" at bounding box center [283, 321] width 159 height 15
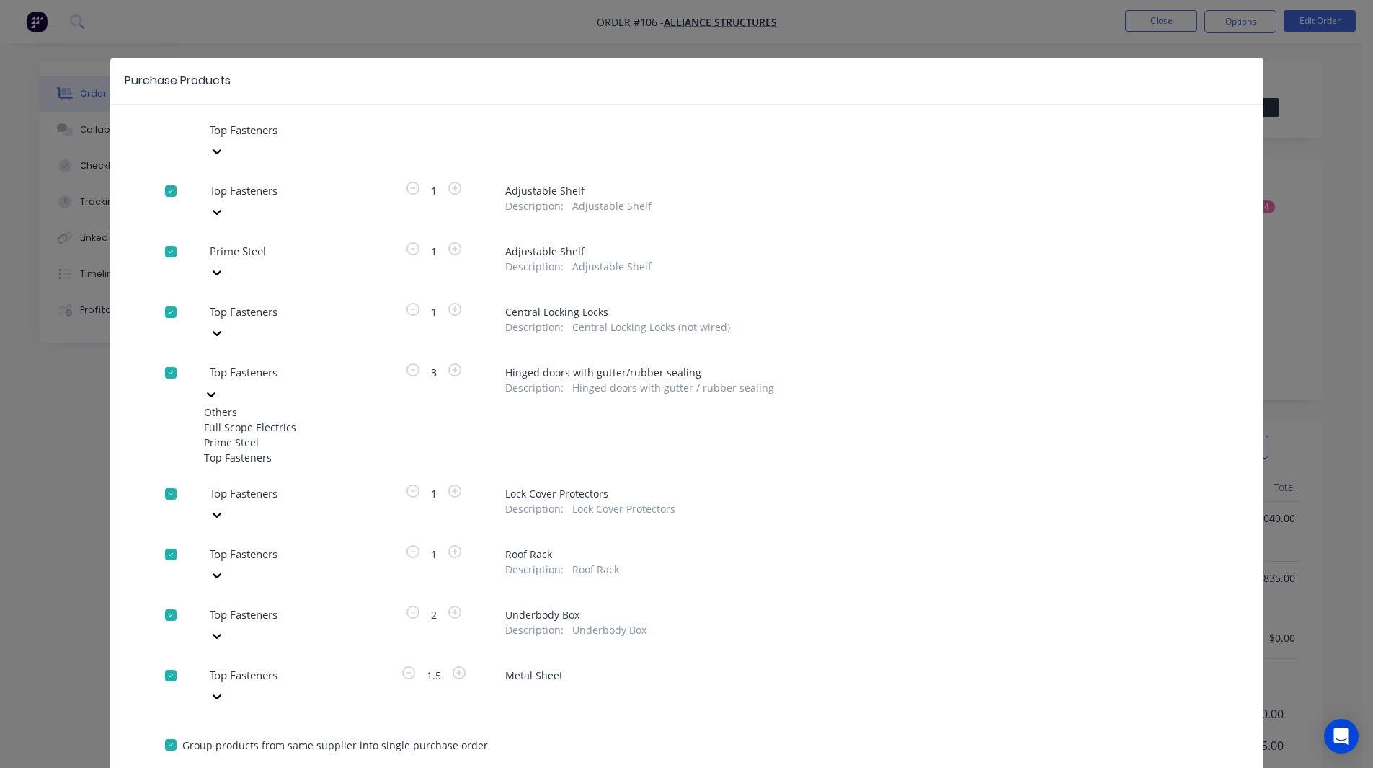
click at [254, 363] on div at bounding box center [312, 372] width 208 height 18
click at [247, 435] on div "Prime Steel" at bounding box center [283, 442] width 159 height 15
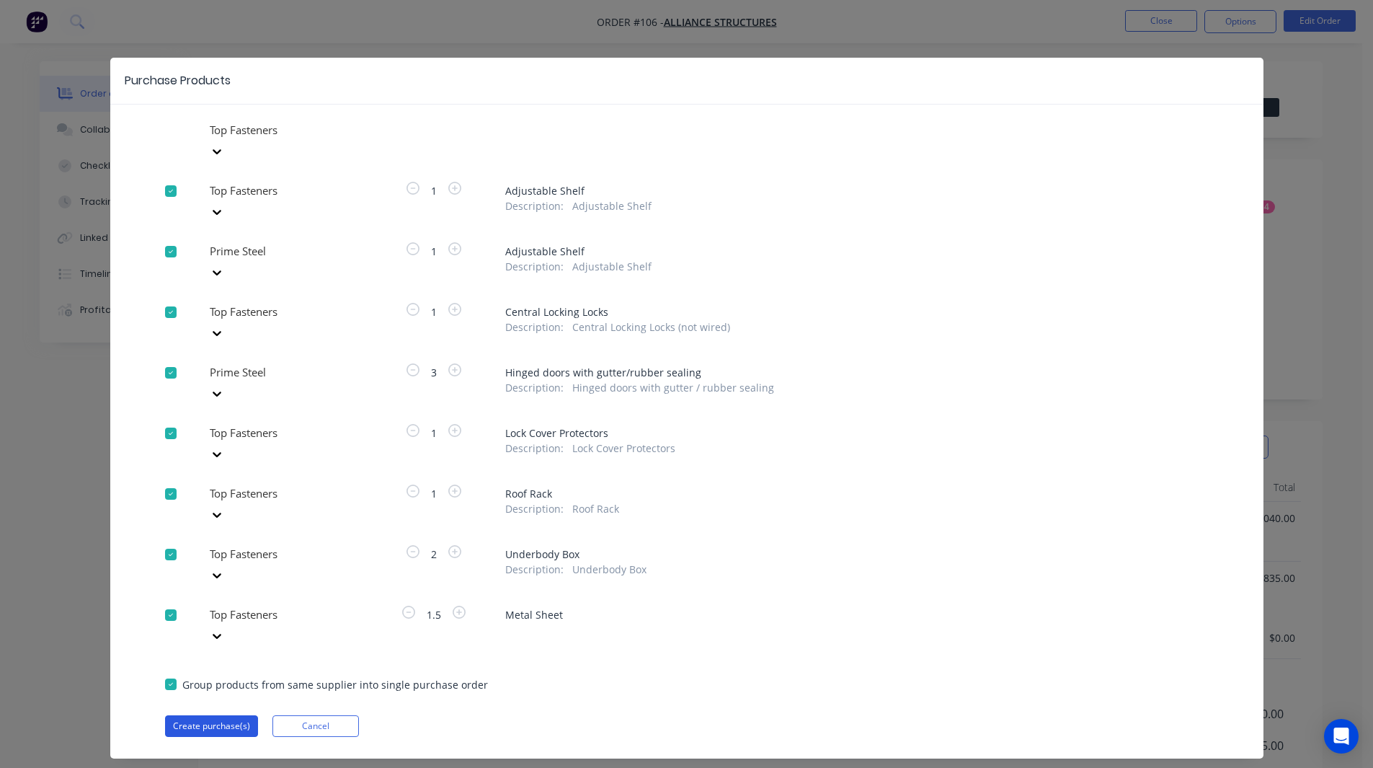
click at [216, 715] on button "Create purchase(s)" at bounding box center [211, 726] width 93 height 22
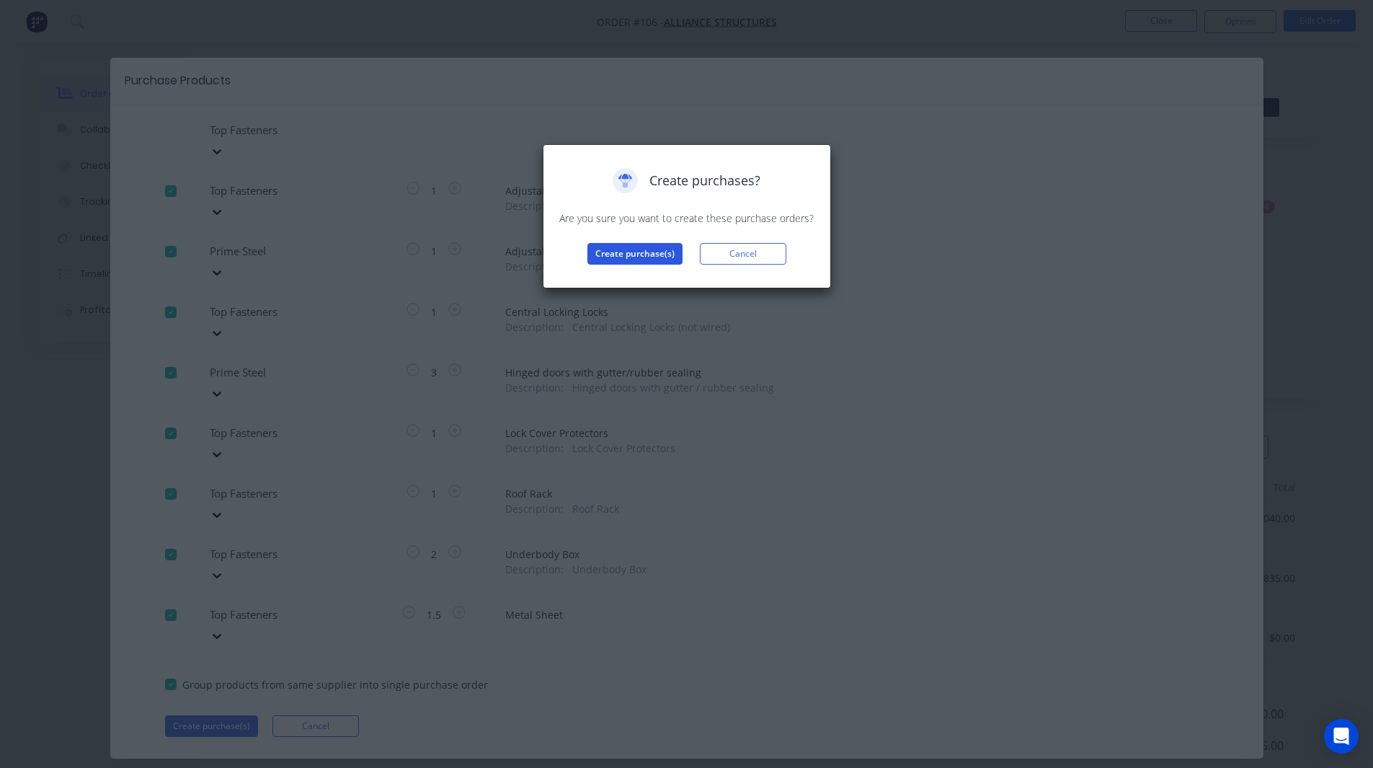
click at [626, 252] on button "Create purchase(s)" at bounding box center [635, 254] width 95 height 22
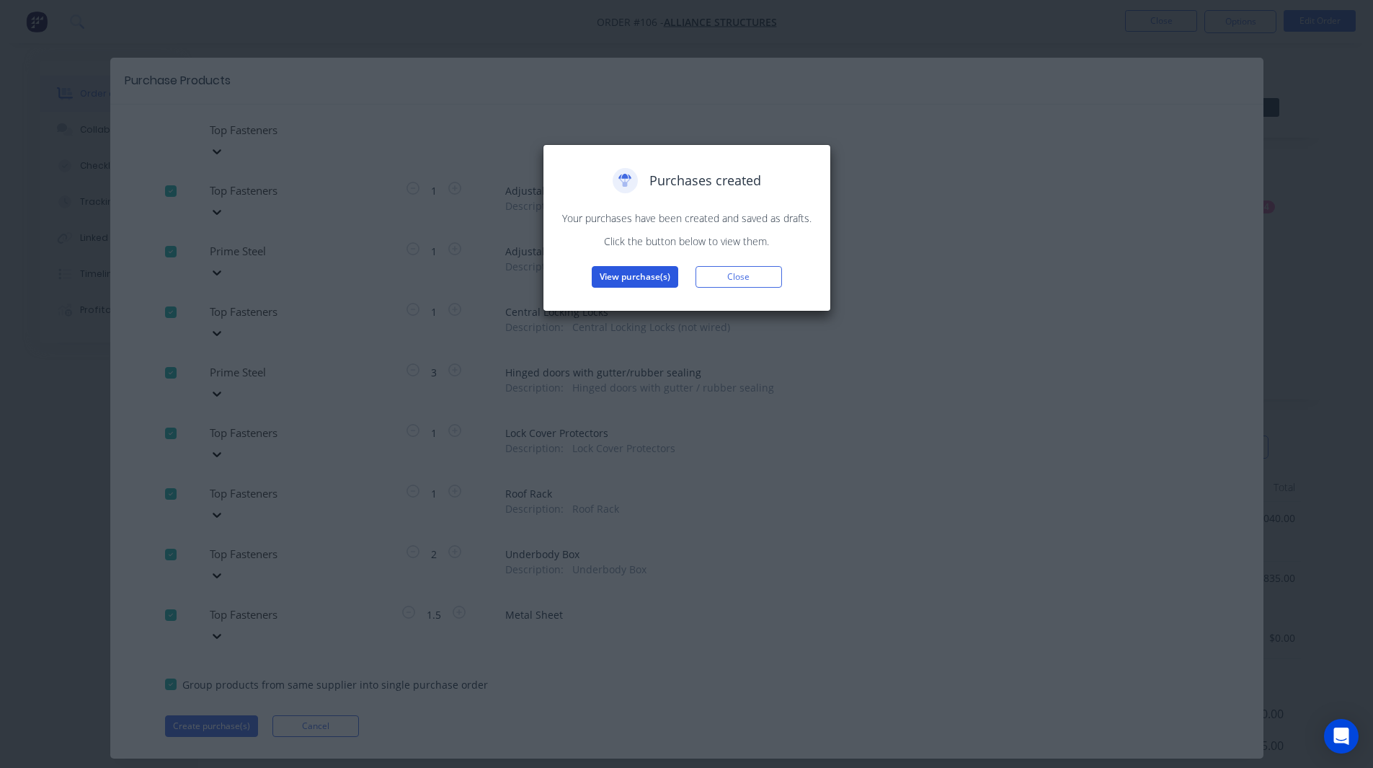
click at [646, 269] on button "View purchase(s)" at bounding box center [635, 277] width 87 height 22
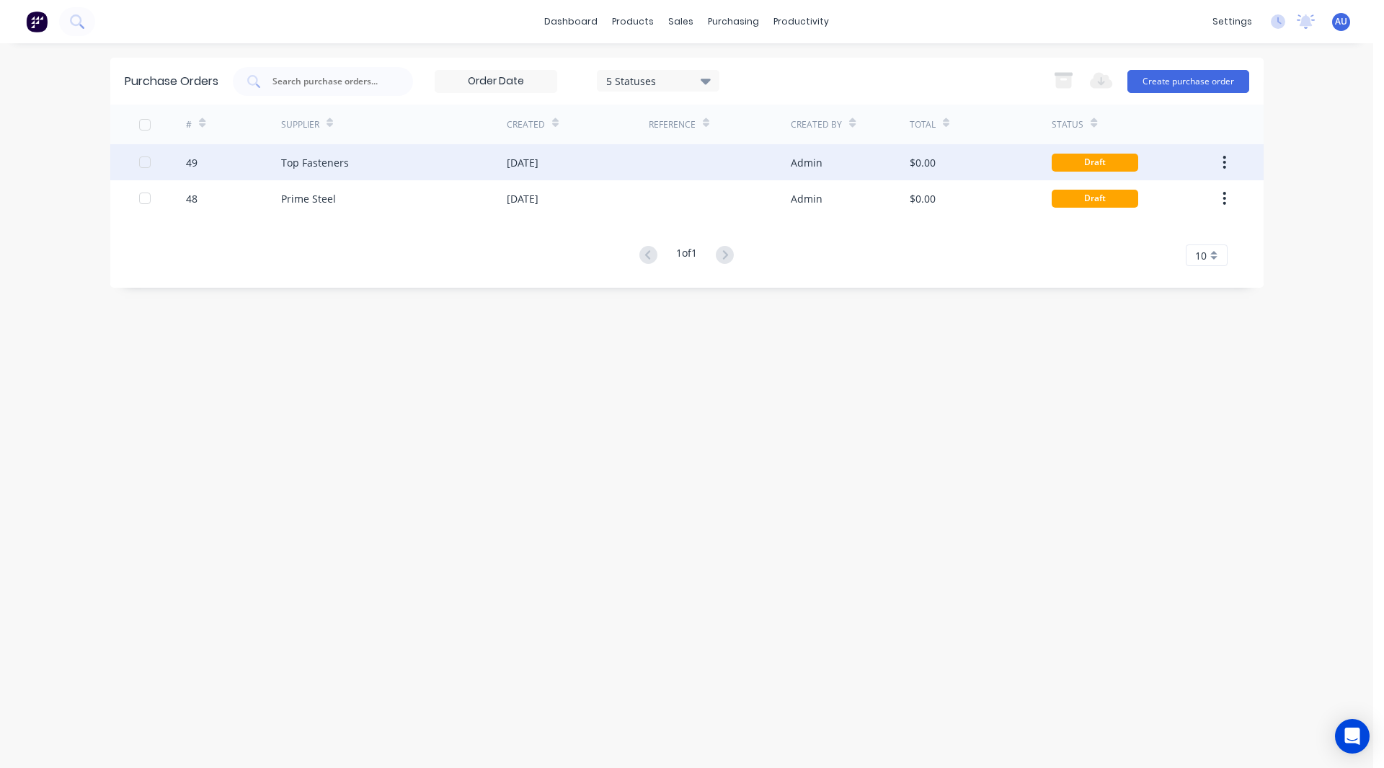
click at [443, 153] on div "Top Fasteners" at bounding box center [394, 162] width 226 height 36
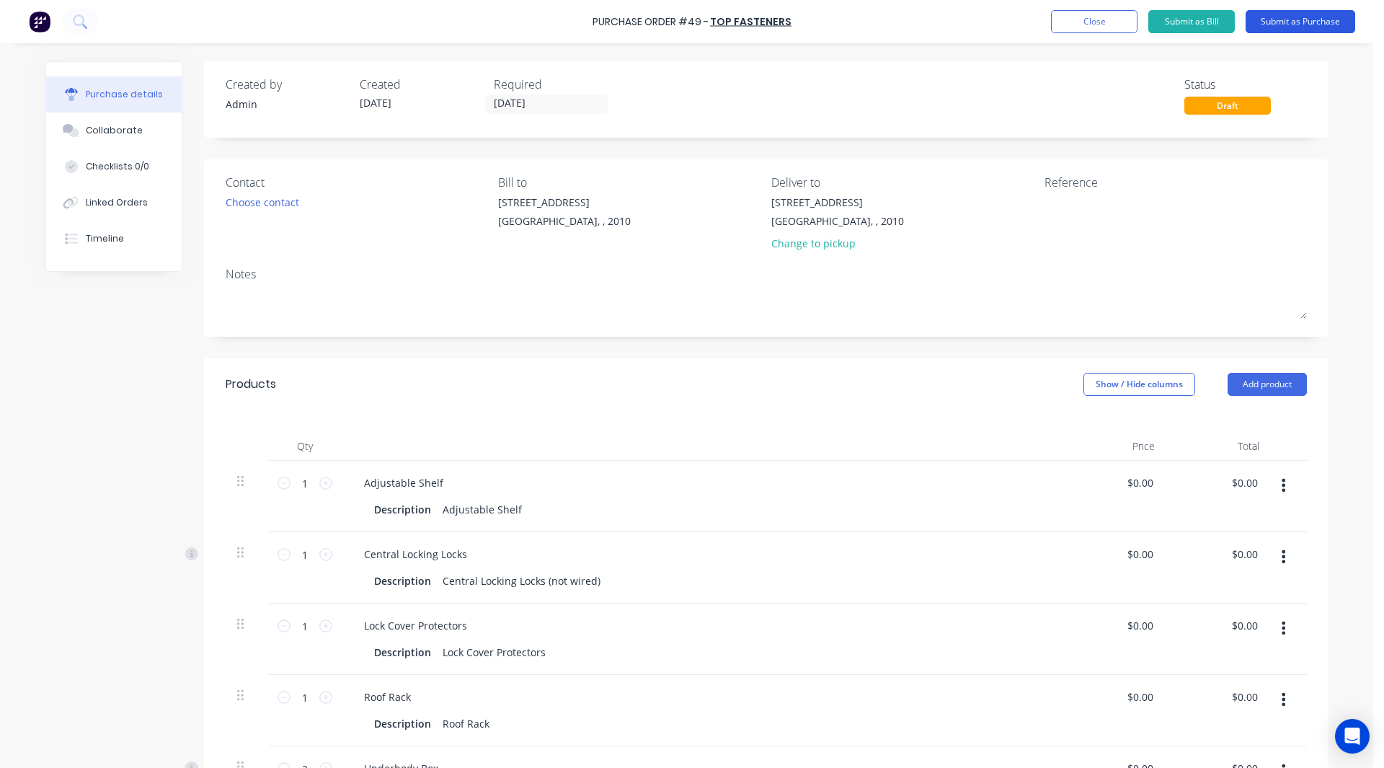
click at [1291, 21] on button "Submit as Purchase" at bounding box center [1301, 21] width 110 height 23
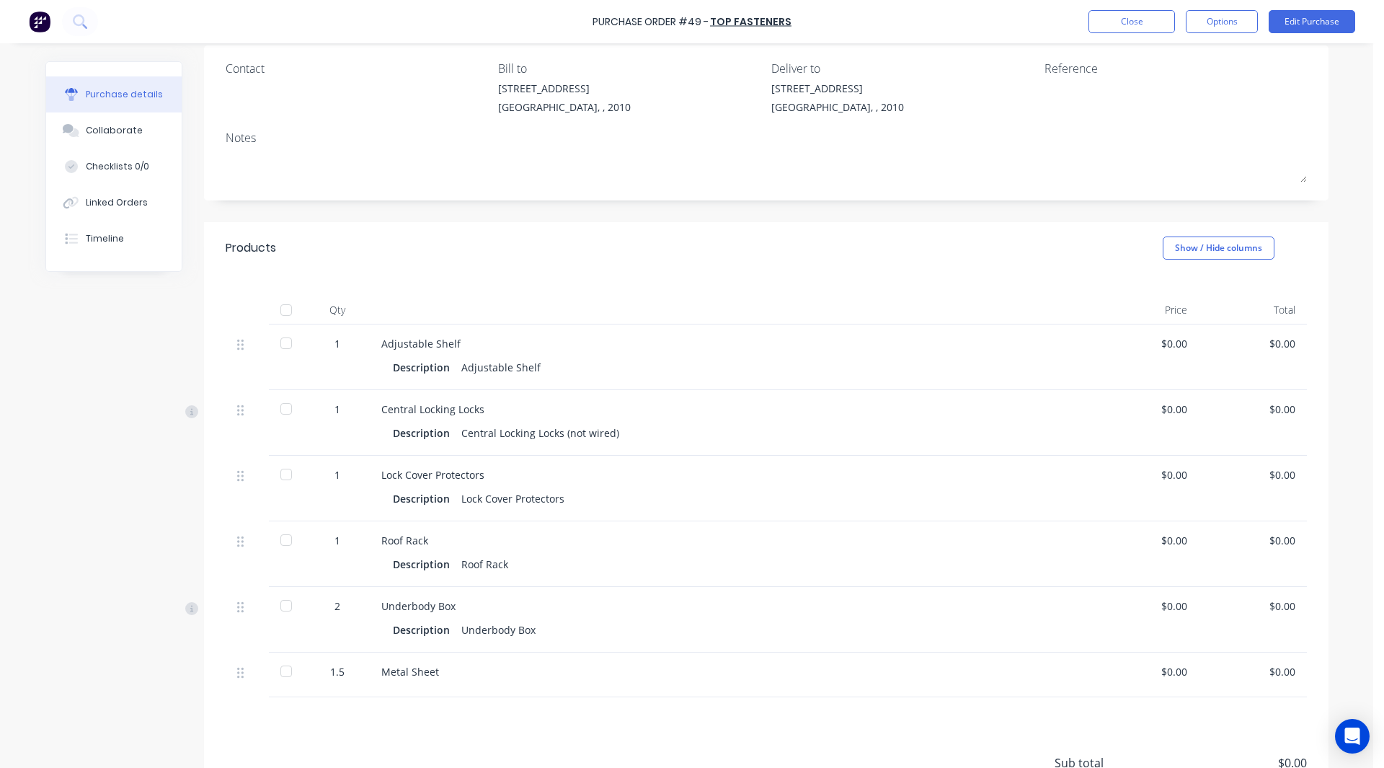
scroll to position [97, 0]
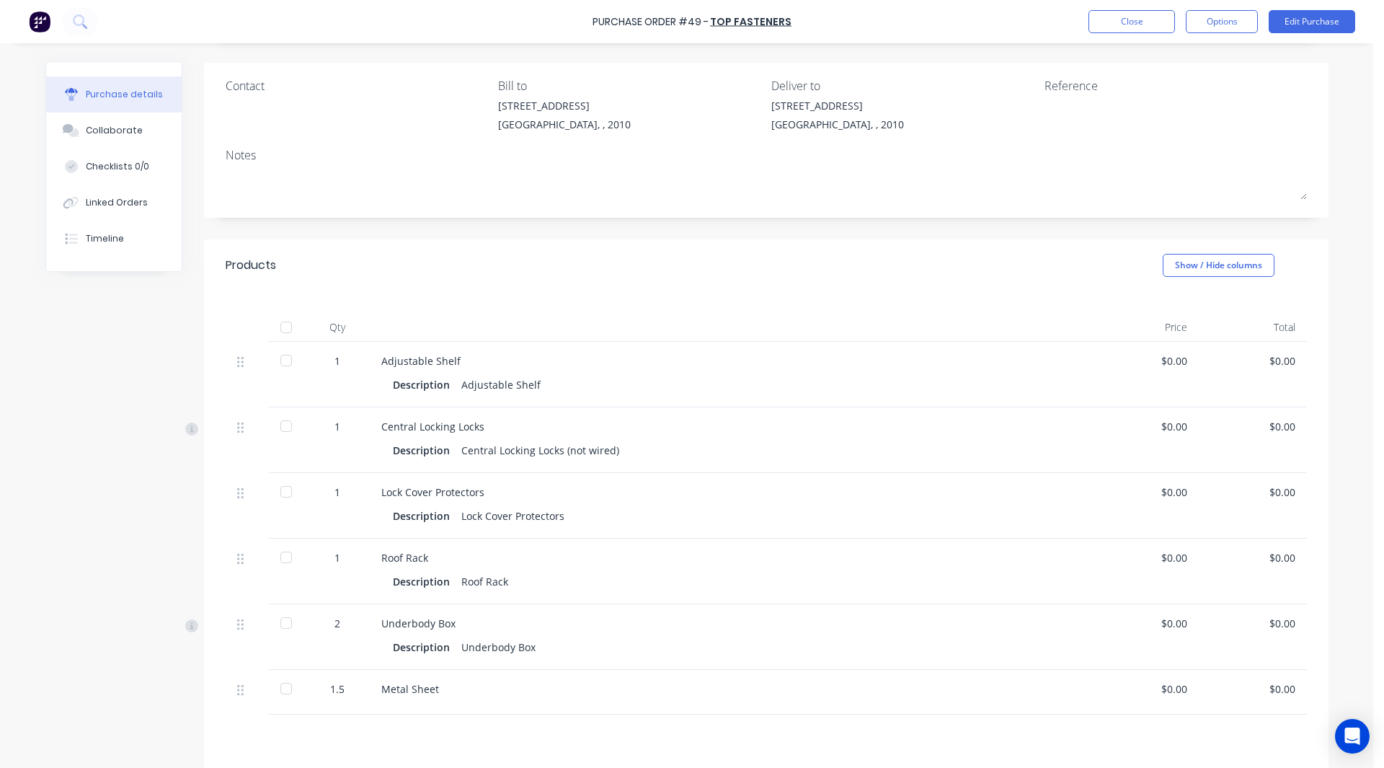
click at [284, 358] on div at bounding box center [286, 360] width 29 height 29
click at [278, 422] on div at bounding box center [286, 426] width 29 height 29
click at [283, 497] on div at bounding box center [286, 491] width 29 height 29
click at [280, 557] on div at bounding box center [286, 557] width 29 height 29
click at [280, 620] on div at bounding box center [286, 622] width 29 height 29
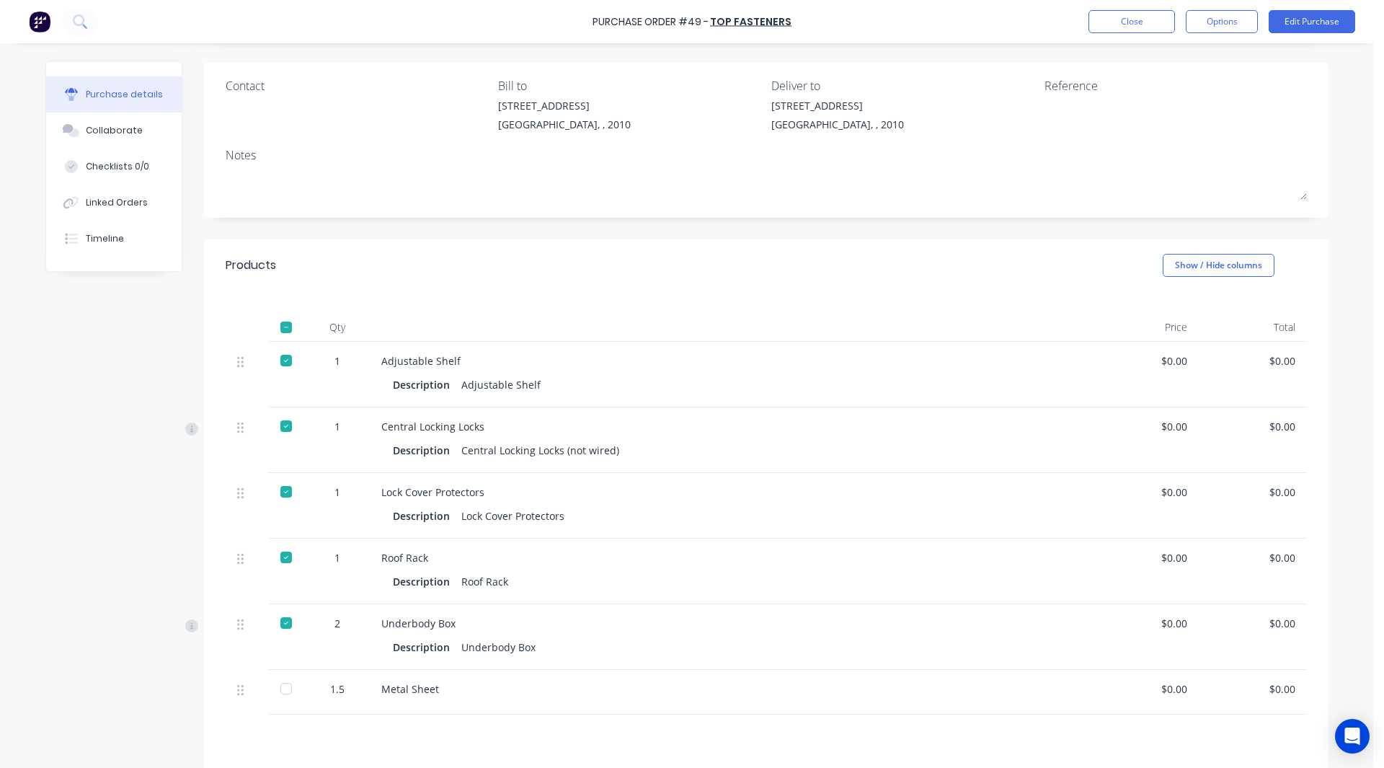
click at [280, 684] on div at bounding box center [286, 688] width 29 height 29
click at [632, 294] on div "Qty Price Total 1 Adjustable Shelf Description Adjustable Shelf $0.00 $0.00 1 C…" at bounding box center [766, 502] width 1125 height 423
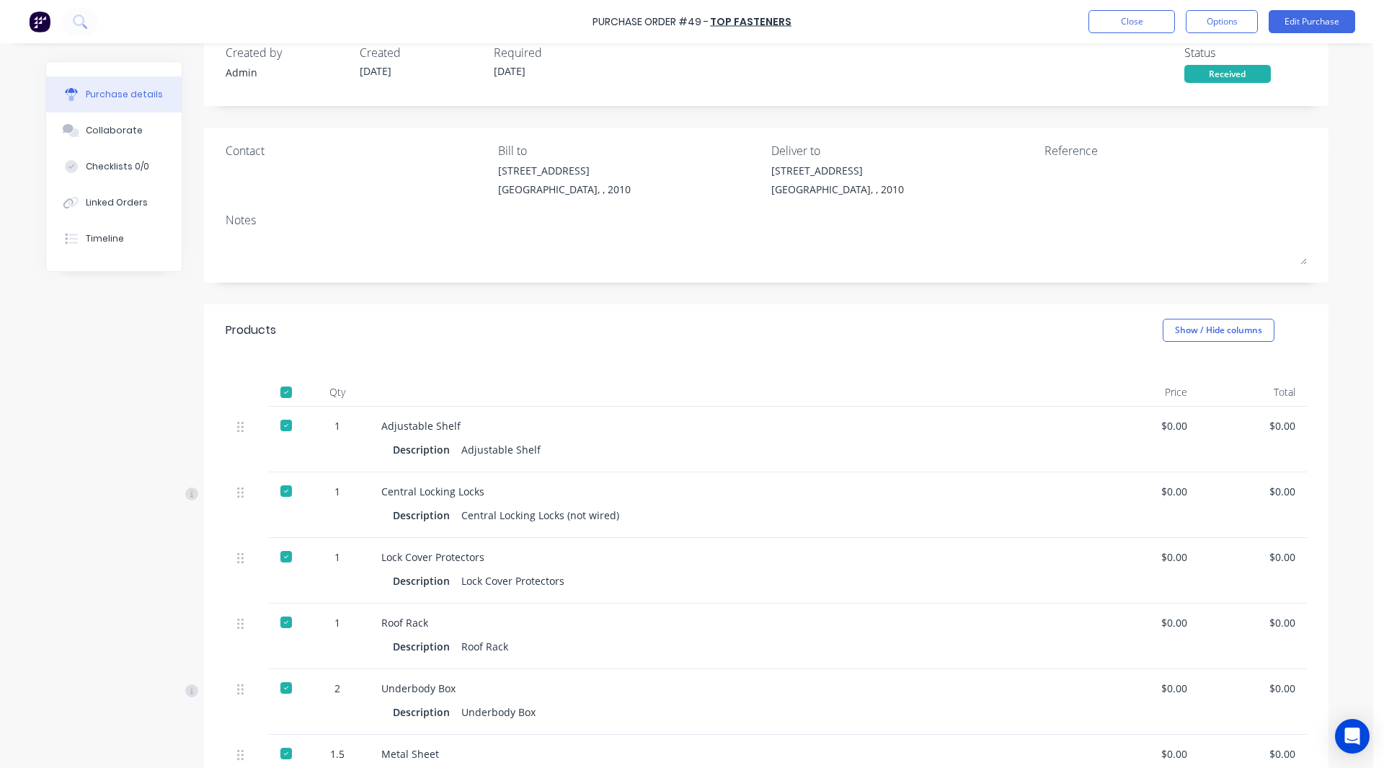
scroll to position [0, 0]
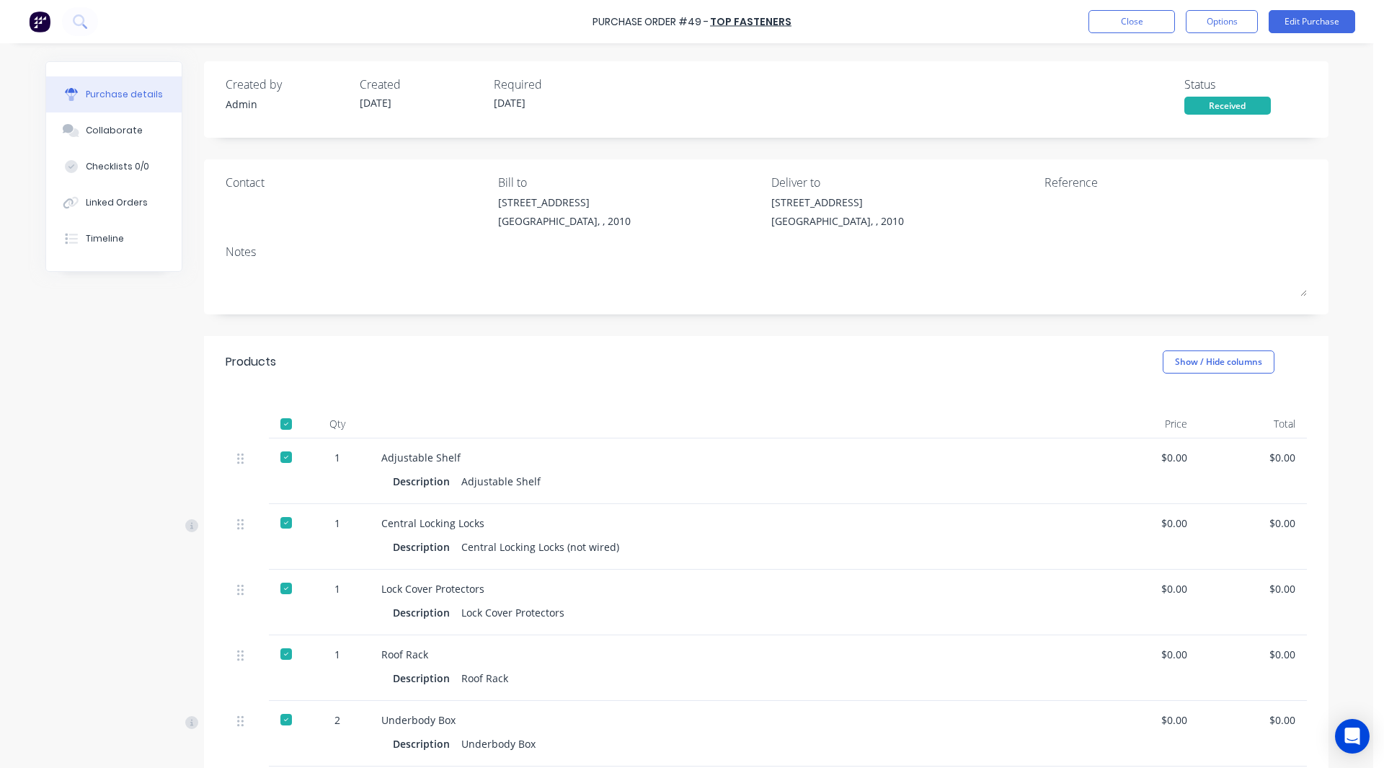
click at [633, 450] on div "Adjustable Shelf" at bounding box center [730, 457] width 698 height 15
click at [1356, 738] on icon "Open Intercom Messenger" at bounding box center [1352, 736] width 17 height 19
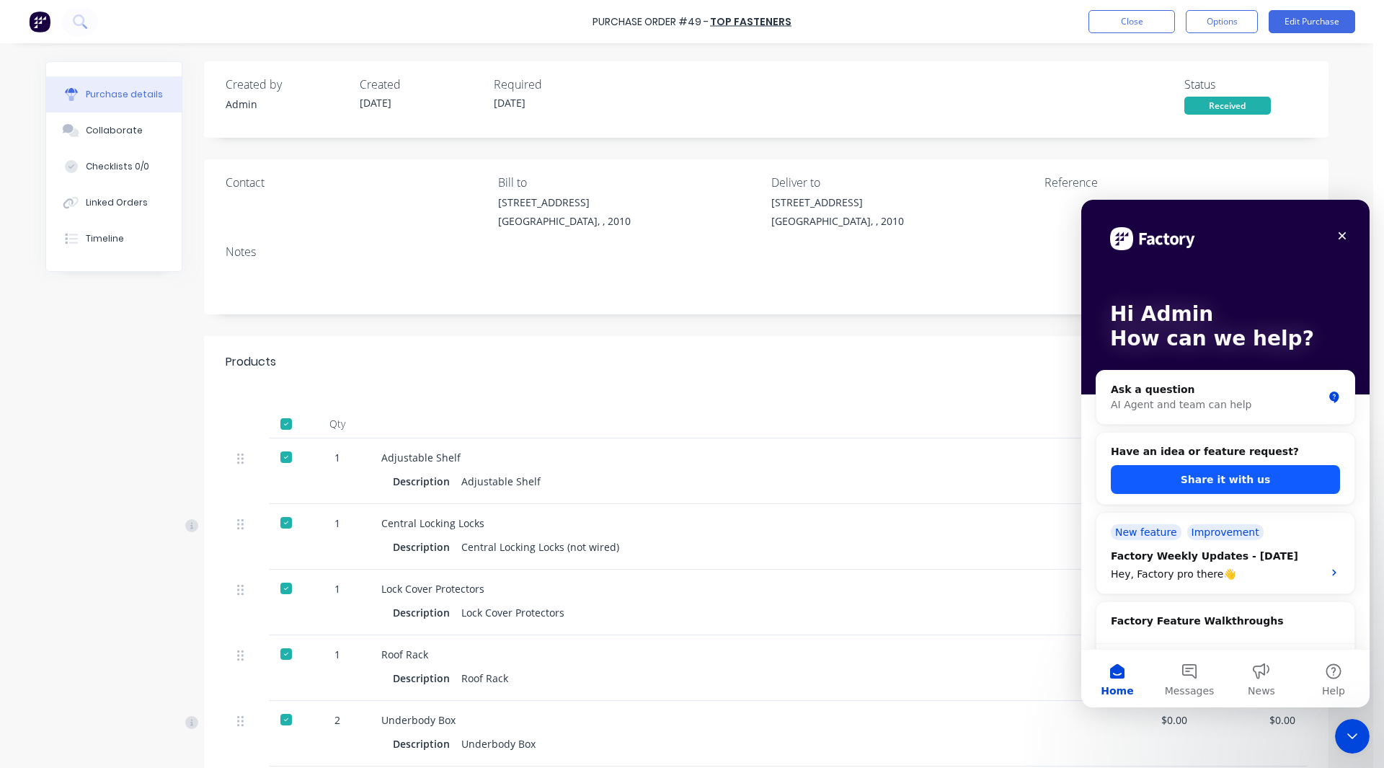
click at [1232, 477] on button "Share it with us" at bounding box center [1225, 479] width 229 height 29
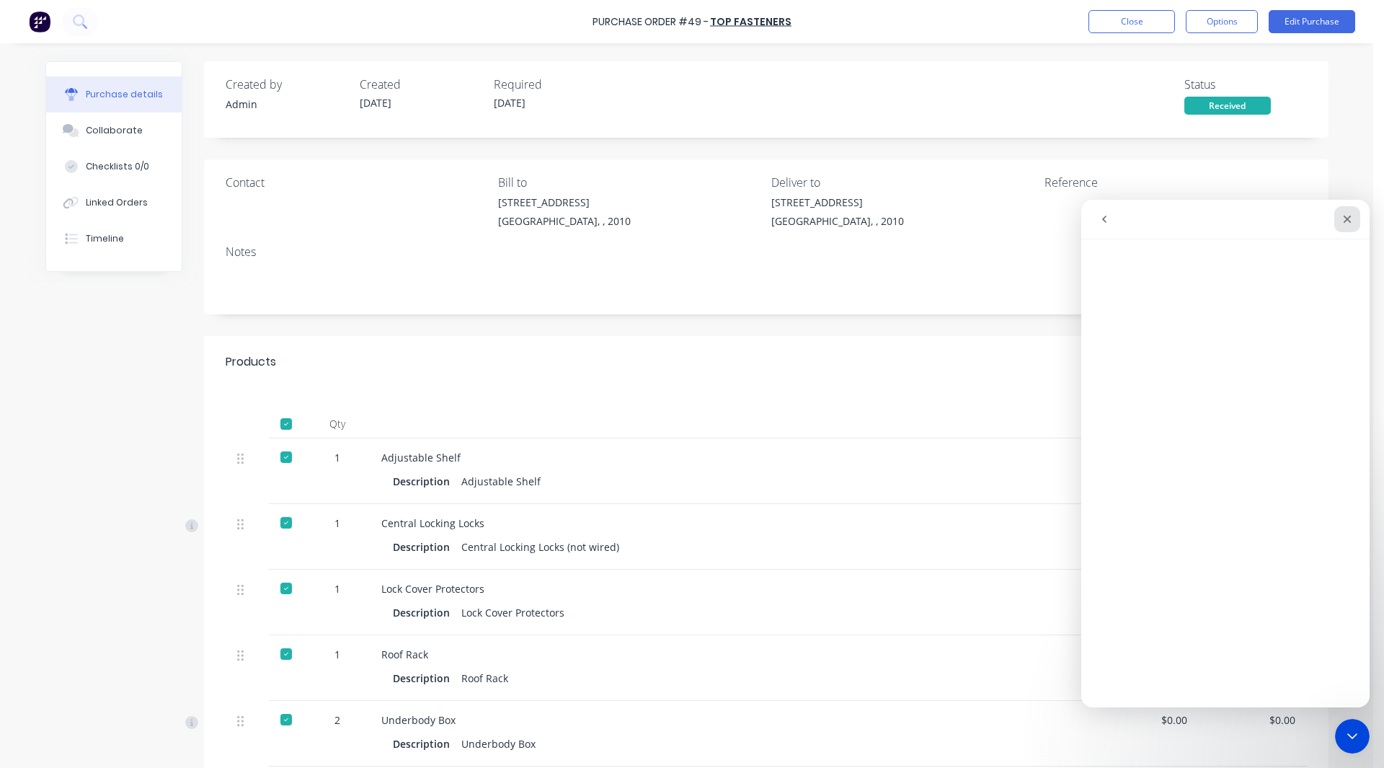
click at [1346, 219] on icon "Close" at bounding box center [1348, 219] width 12 height 12
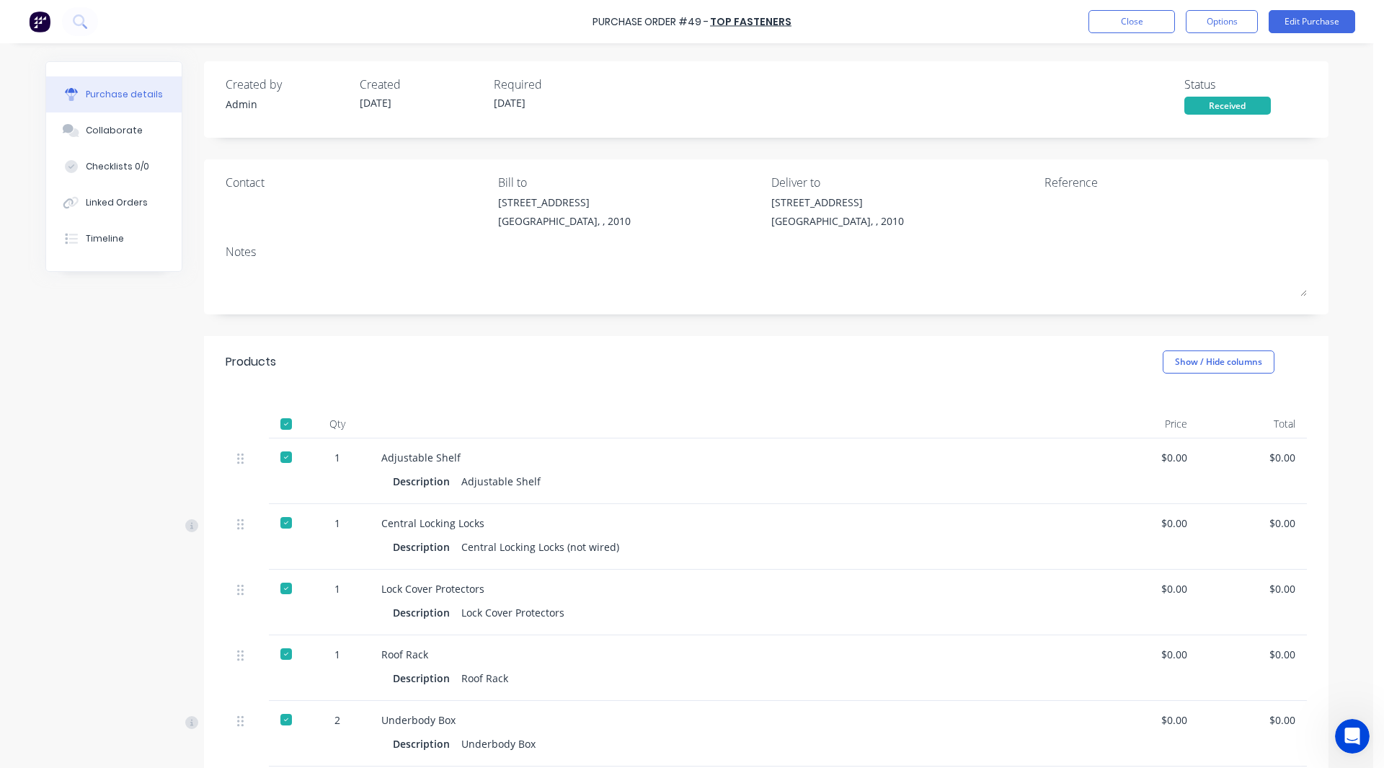
click at [38, 17] on img at bounding box center [40, 22] width 22 height 22
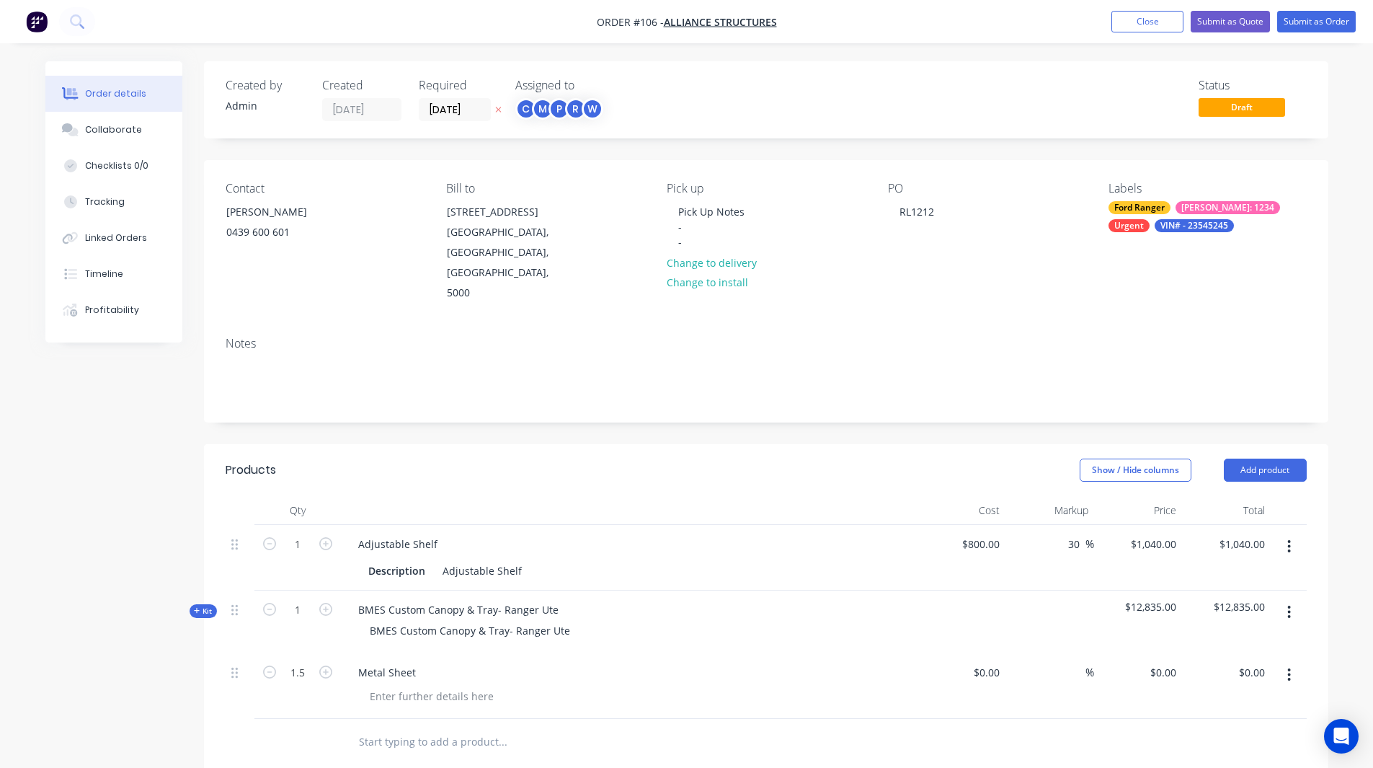
click at [41, 6] on nav "Order #106 - Alliance Structures Add product Close Submit as Quote Submit as Or…" at bounding box center [686, 21] width 1373 height 43
click at [39, 14] on img "button" at bounding box center [37, 22] width 22 height 22
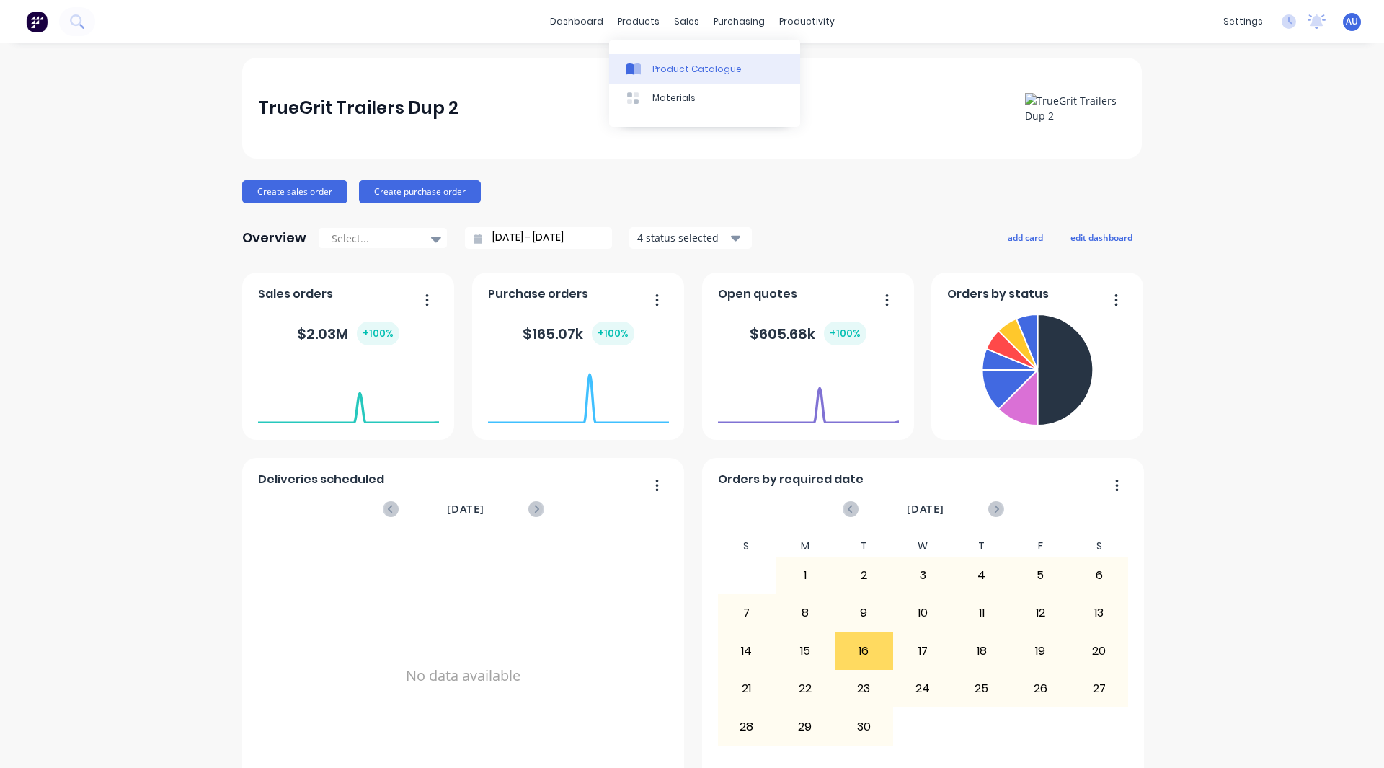
click at [670, 71] on div "Product Catalogue" at bounding box center [696, 69] width 89 height 13
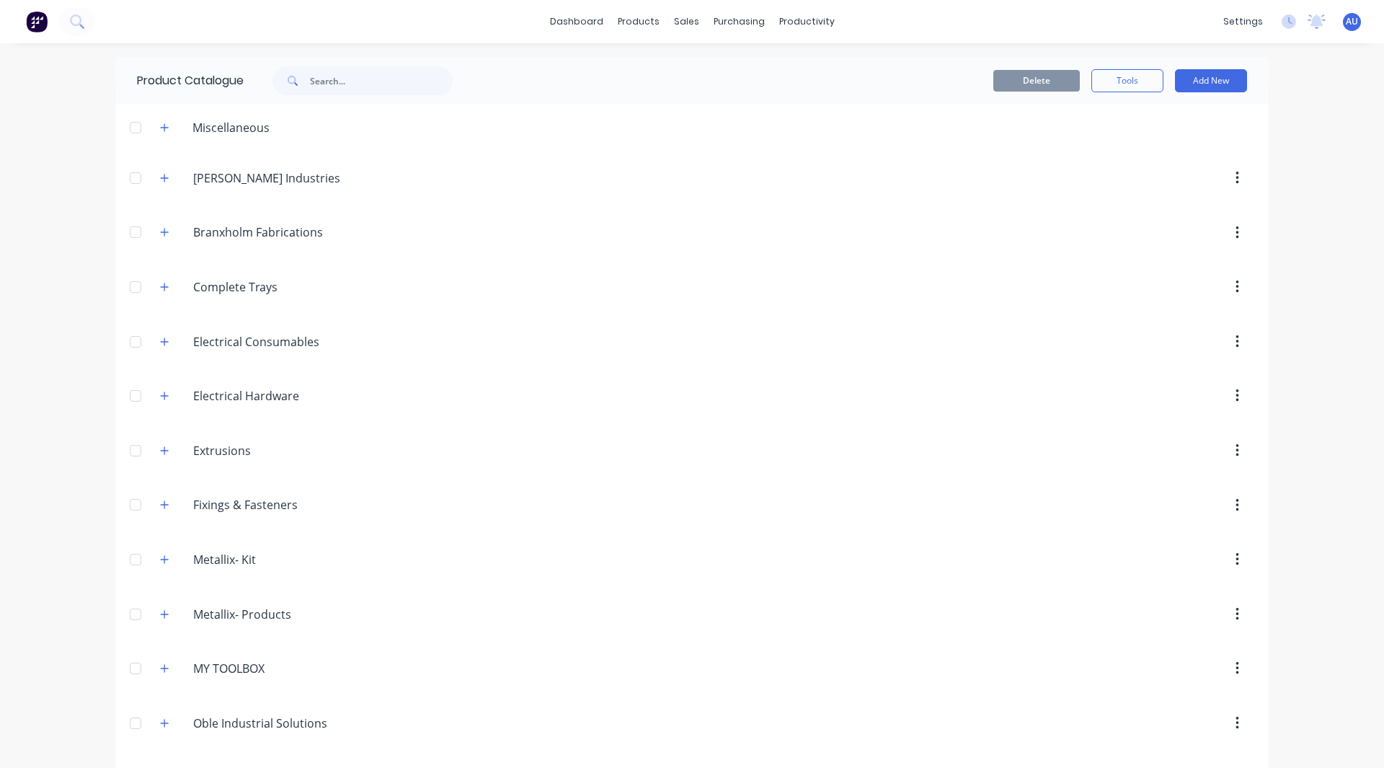
scroll to position [324, 0]
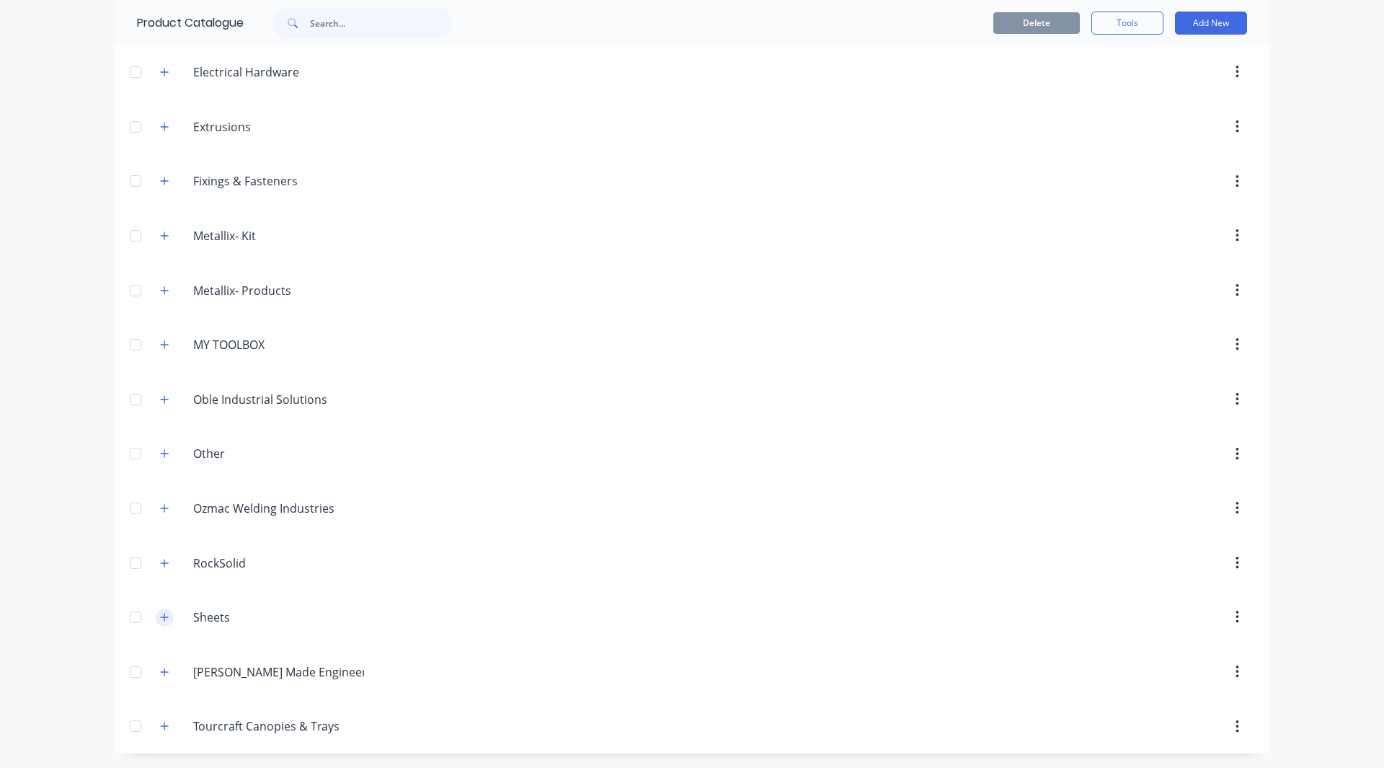
drag, startPoint x: 164, startPoint y: 611, endPoint x: 154, endPoint y: 619, distance: 12.8
click at [160, 619] on icon "button" at bounding box center [164, 617] width 9 height 10
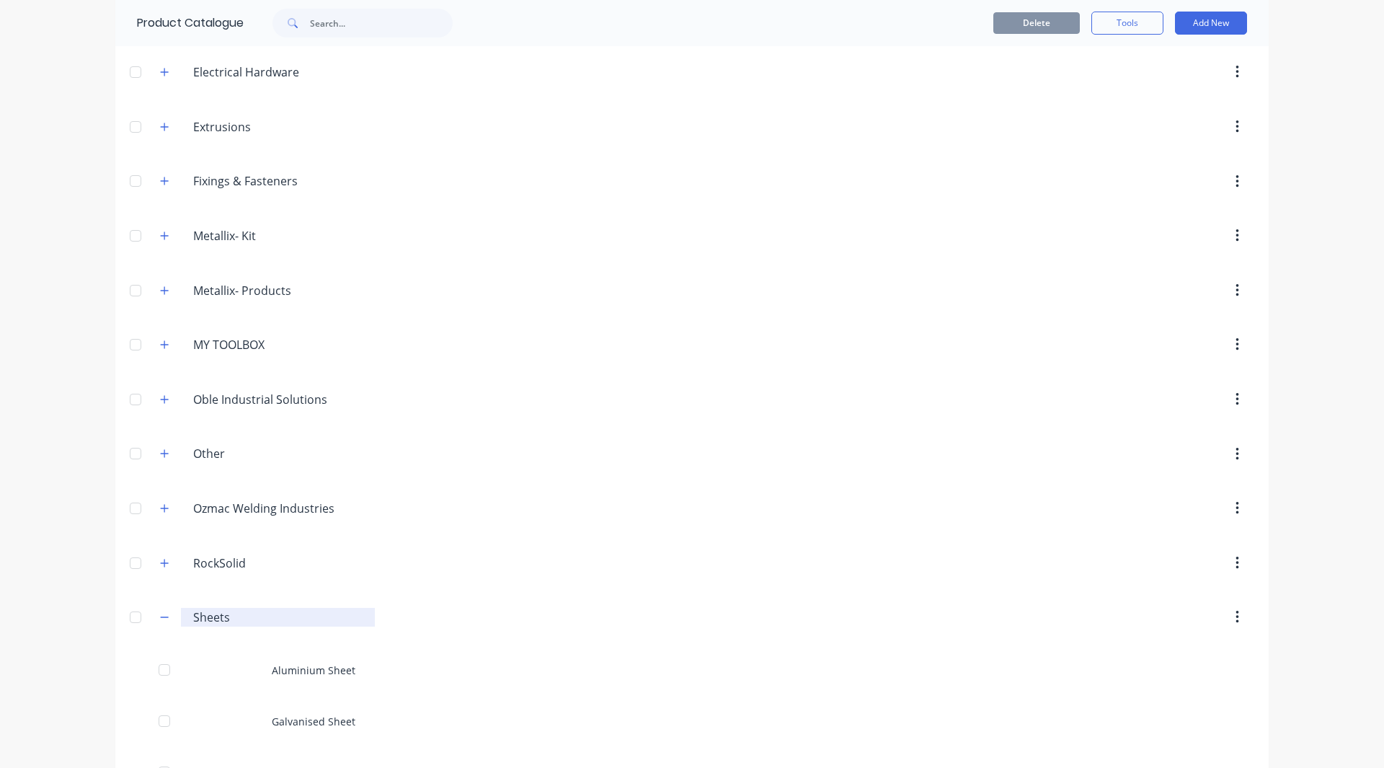
scroll to position [580, 0]
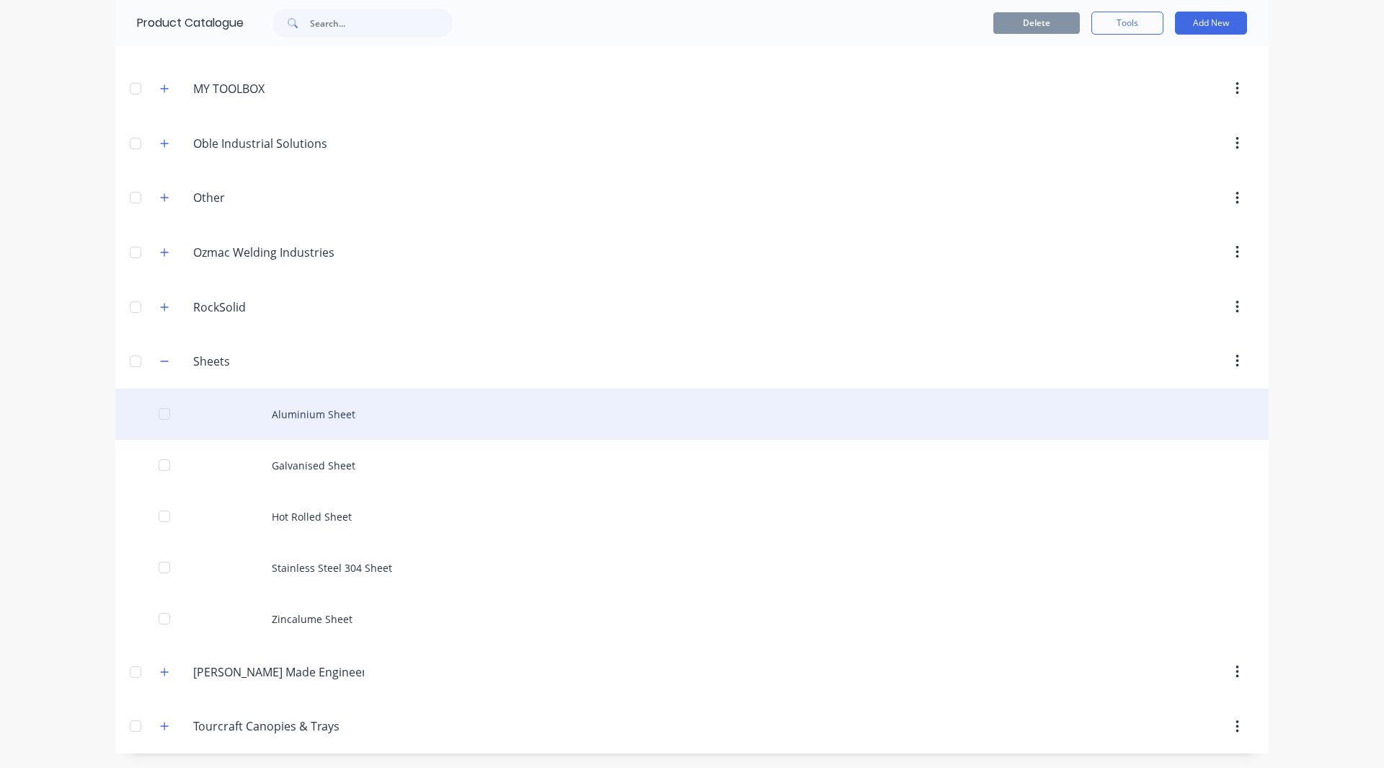
click at [274, 412] on div "Aluminium Sheet" at bounding box center [692, 414] width 1154 height 51
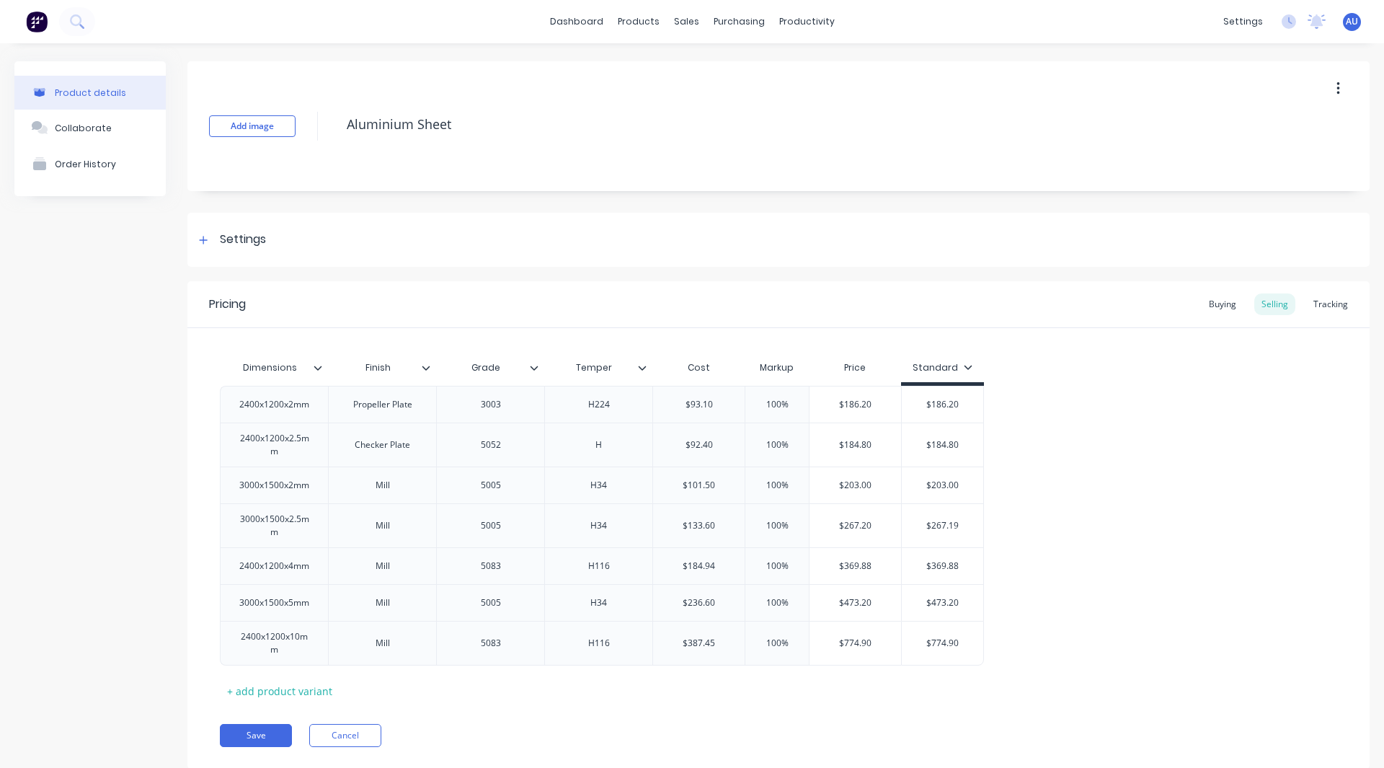
type textarea "x"
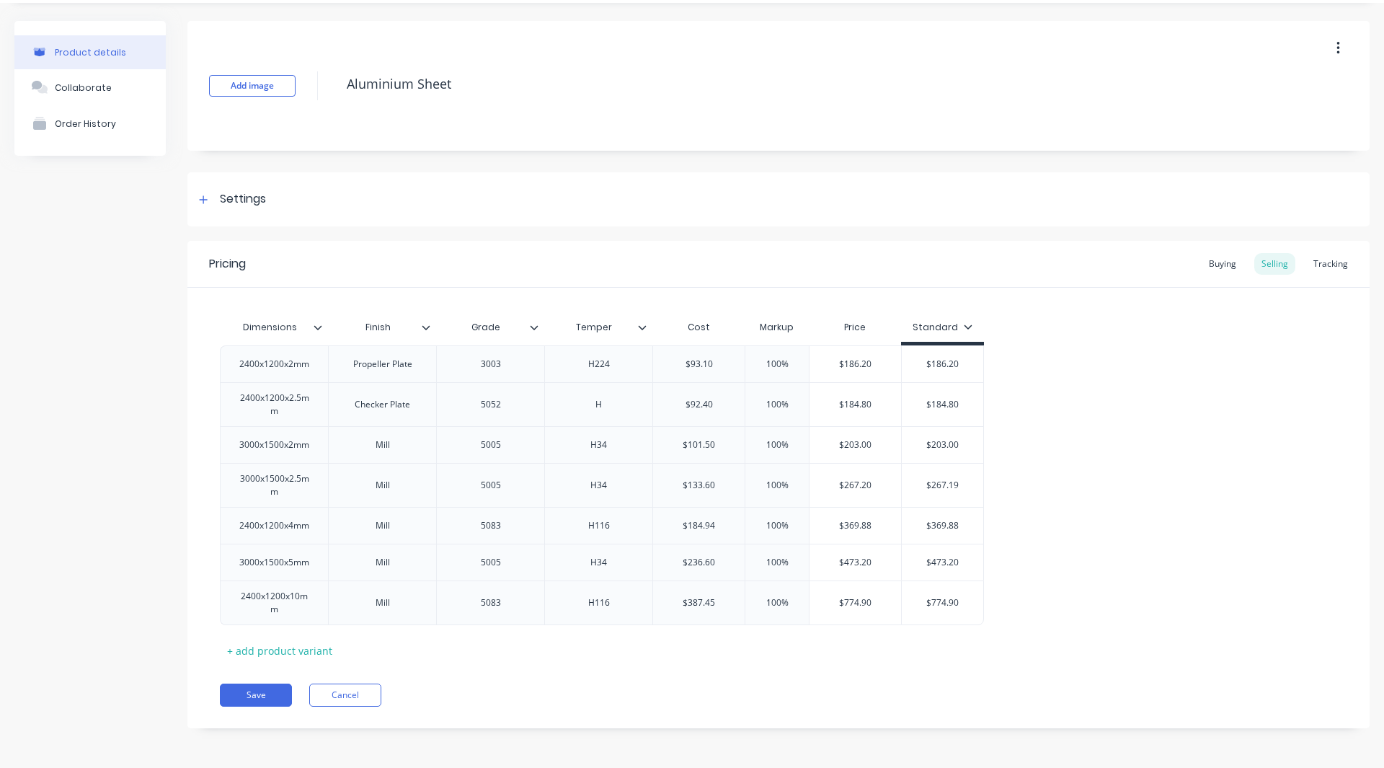
click at [117, 381] on div "Product details Collaborate Order History" at bounding box center [89, 385] width 151 height 729
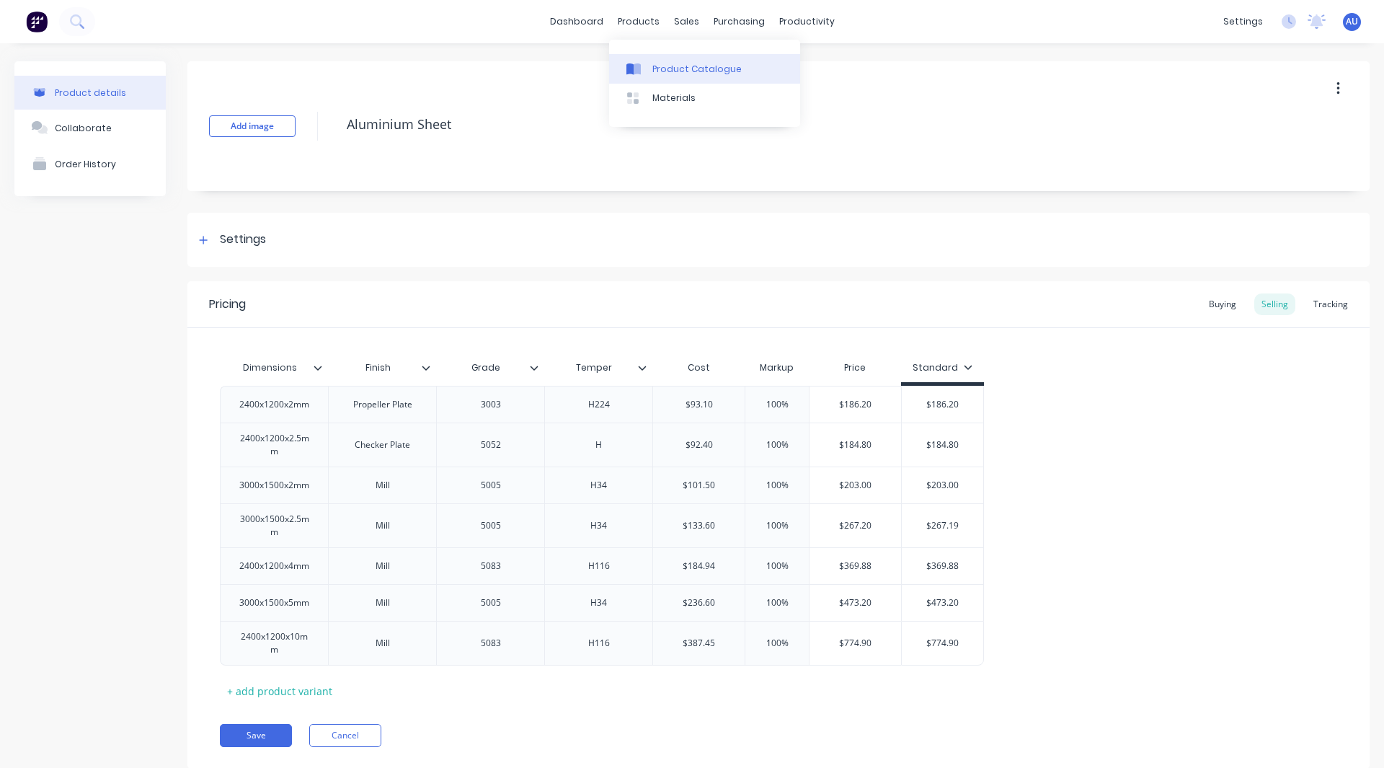
click at [660, 60] on link "Product Catalogue" at bounding box center [704, 68] width 191 height 29
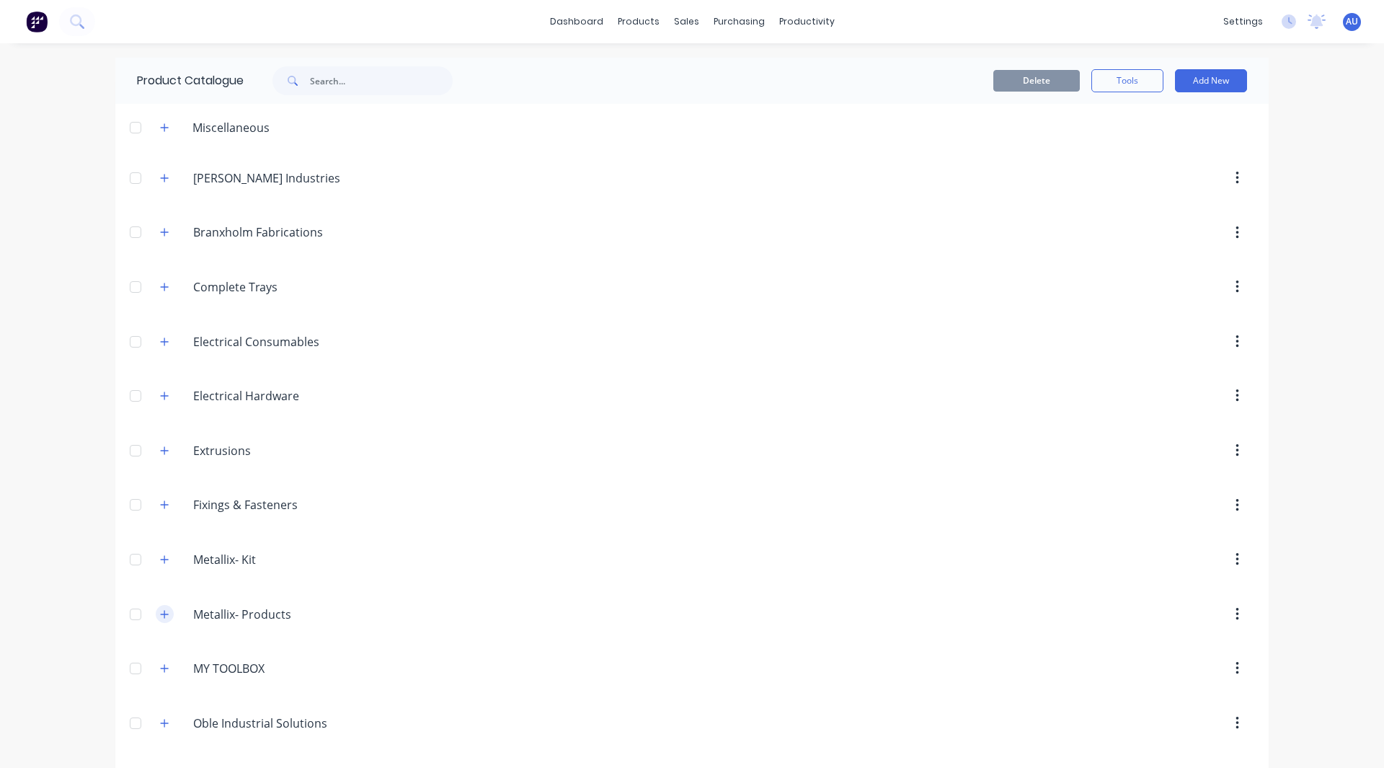
click at [156, 621] on button "button" at bounding box center [165, 614] width 18 height 18
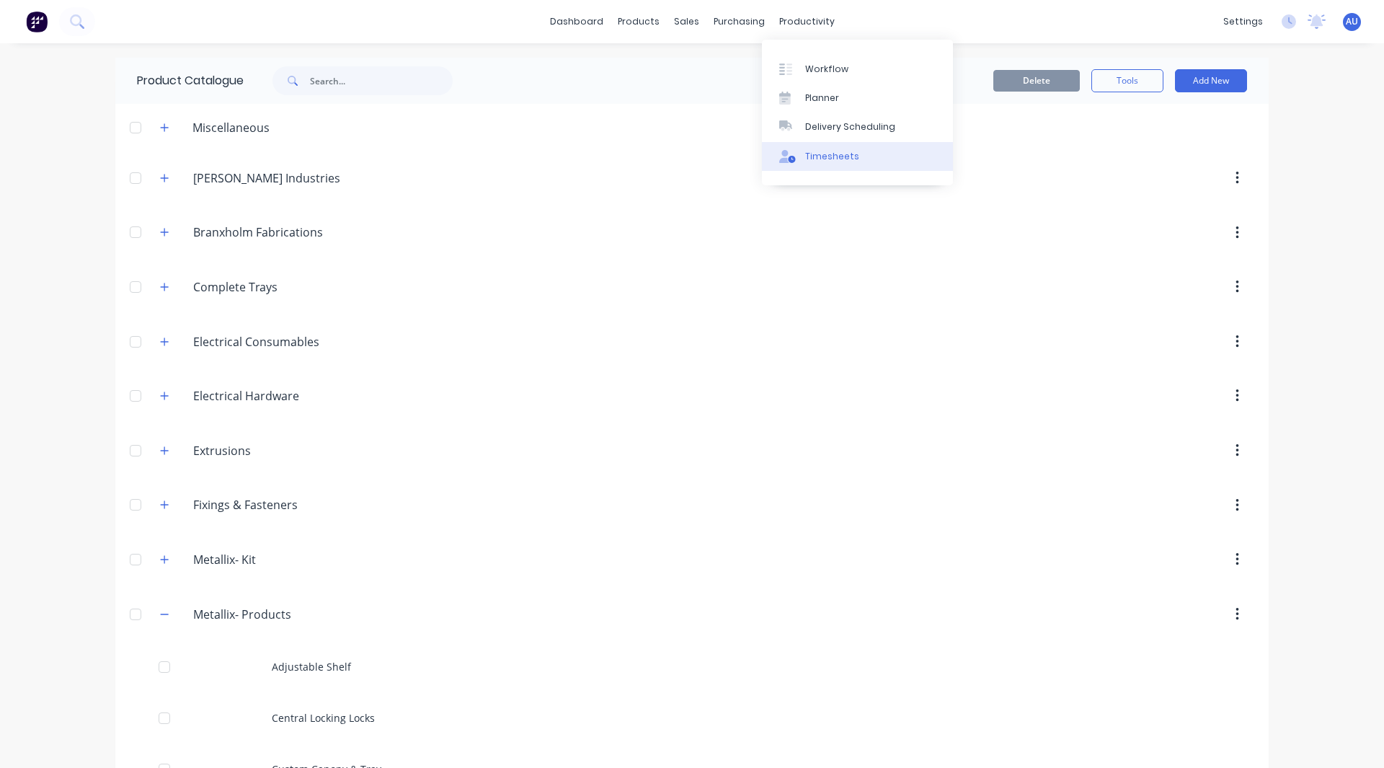
click at [846, 160] on div "Timesheets" at bounding box center [832, 156] width 54 height 13
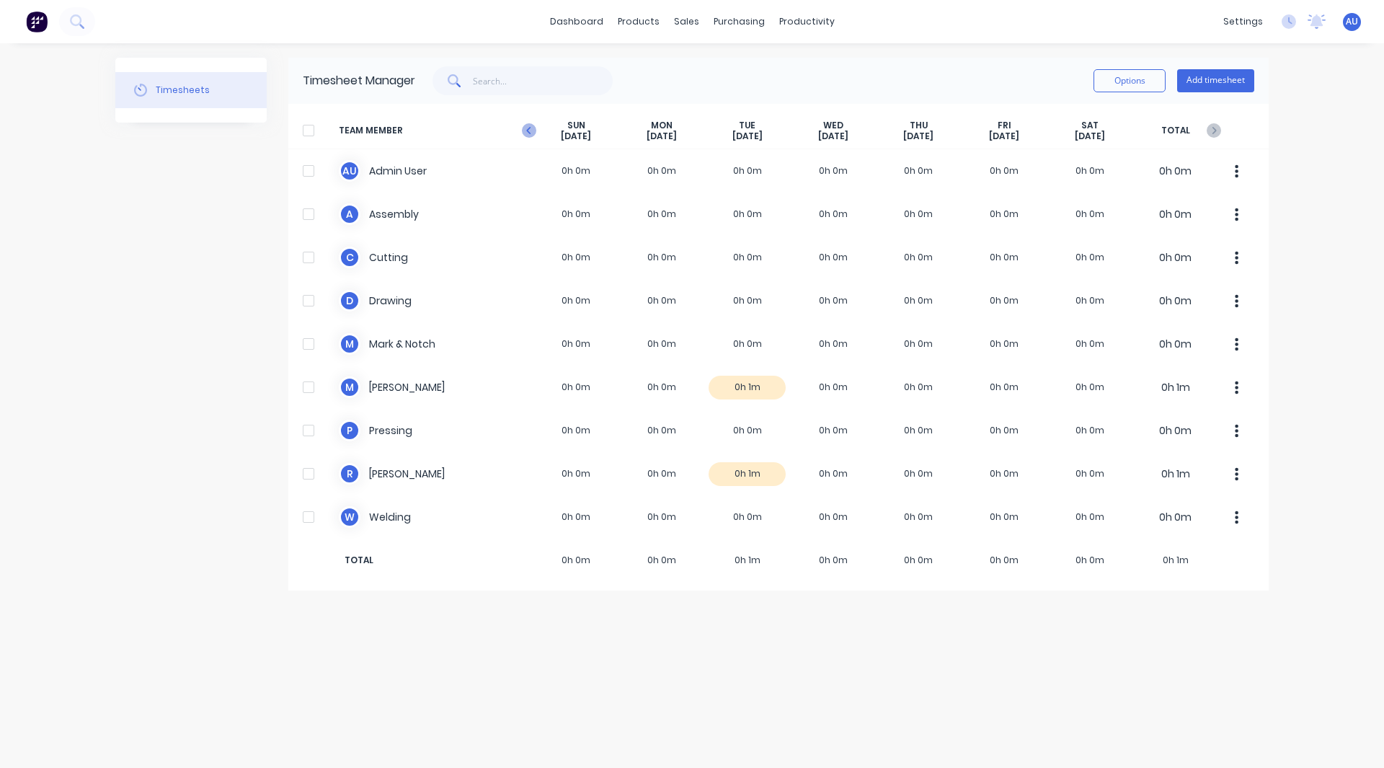
click at [534, 125] on icon "button" at bounding box center [529, 130] width 14 height 14
click at [1214, 129] on icon "button" at bounding box center [1215, 130] width 4 height 7
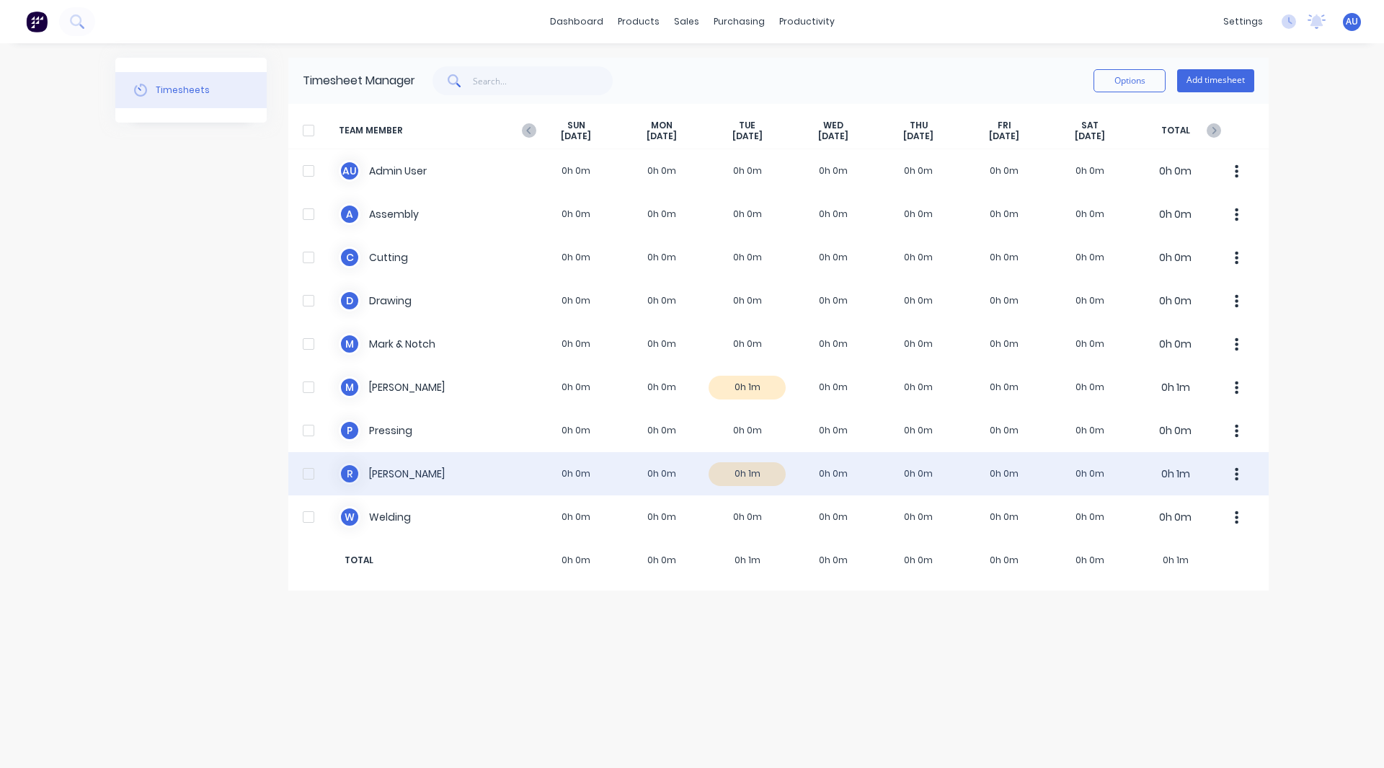
click at [735, 472] on div "R Robert 0h 0m 0h 0m 0h 1m 0h 0m 0h 0m 0h 0m 0h 0m 0h 1m" at bounding box center [778, 473] width 981 height 43
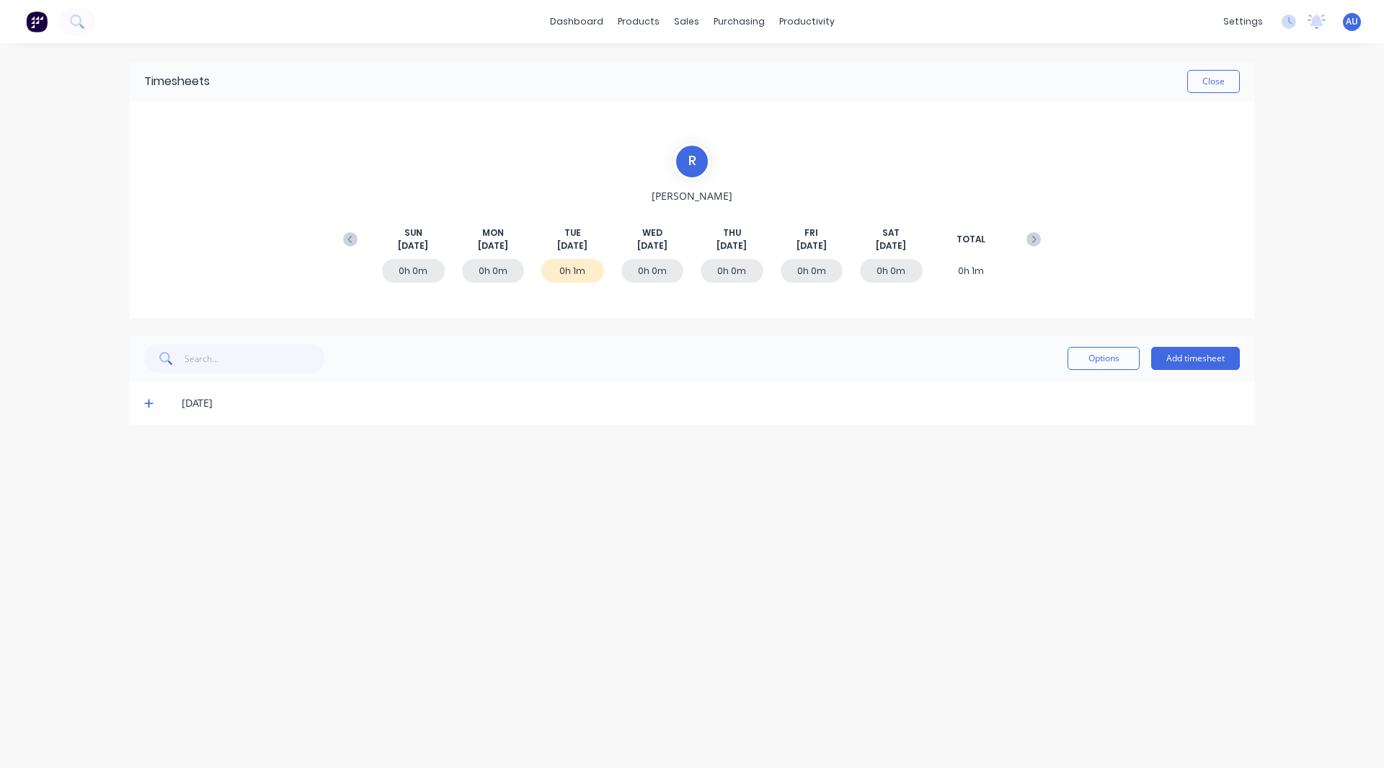
click at [154, 402] on span at bounding box center [151, 403] width 14 height 14
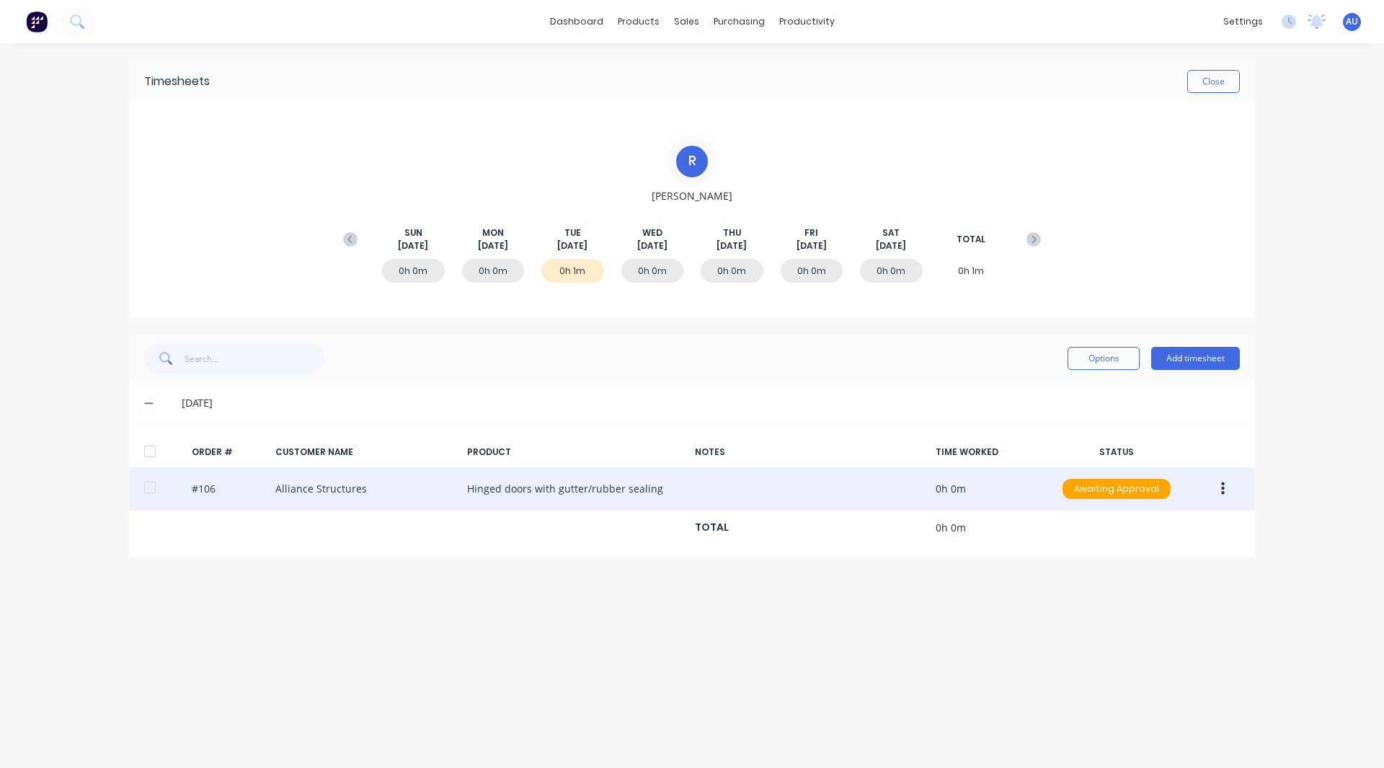
click at [1223, 486] on icon "button" at bounding box center [1223, 489] width 4 height 16
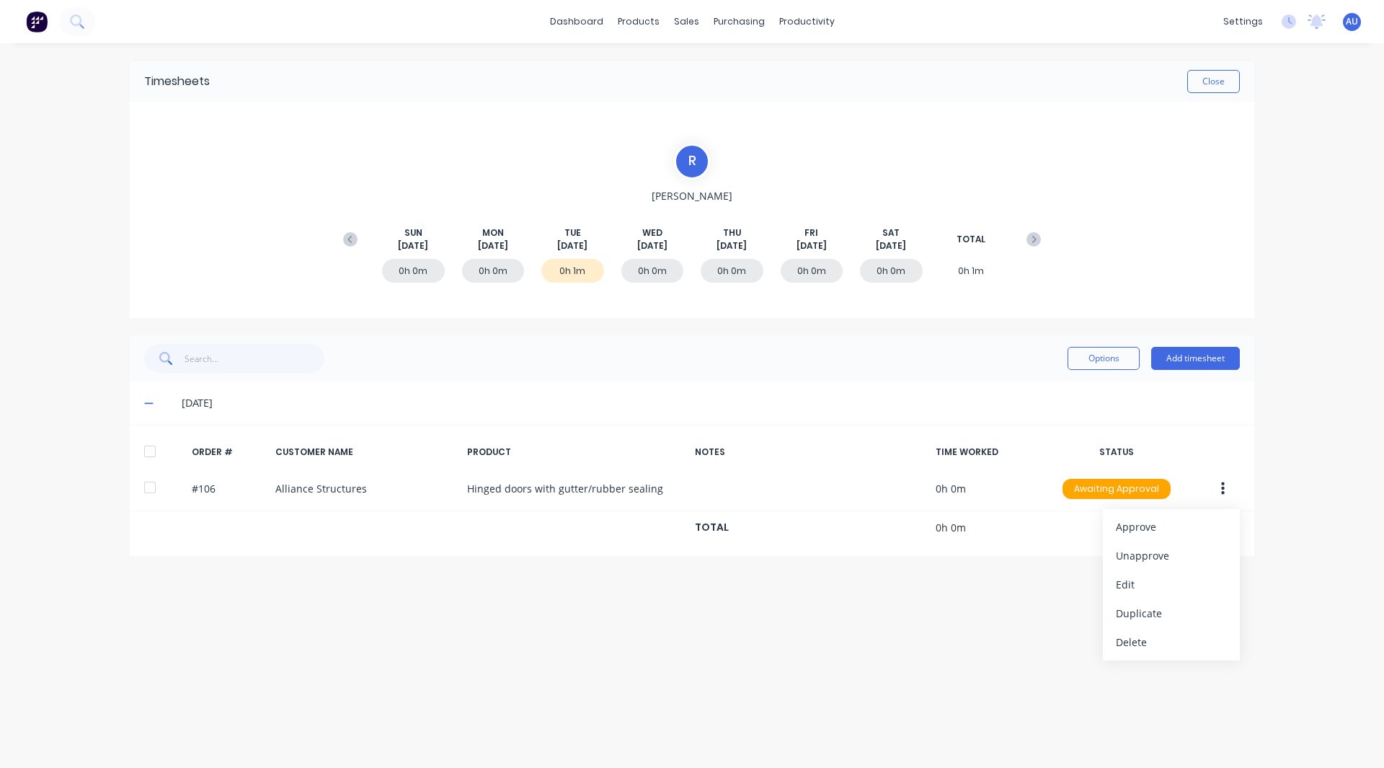
click at [1046, 620] on div "Timesheets Close R Robert SUN Sep 7th MON Sep 8th TUE Sep 9th WED Sep 10th THU …" at bounding box center [692, 391] width 1154 height 696
drag, startPoint x: 1192, startPoint y: 363, endPoint x: 1172, endPoint y: 360, distance: 20.5
click at [1172, 360] on button "Add timesheet" at bounding box center [1195, 358] width 89 height 23
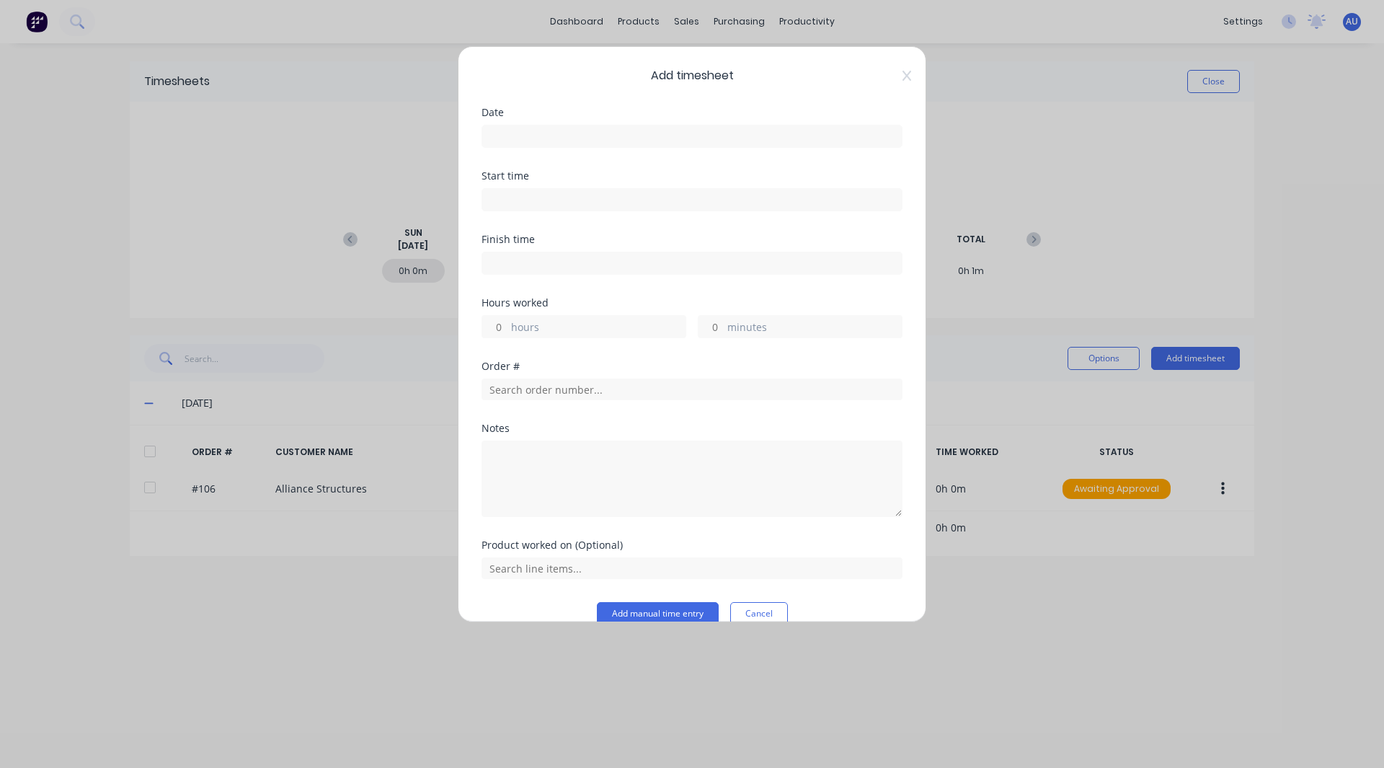
click at [531, 130] on input at bounding box center [692, 136] width 420 height 22
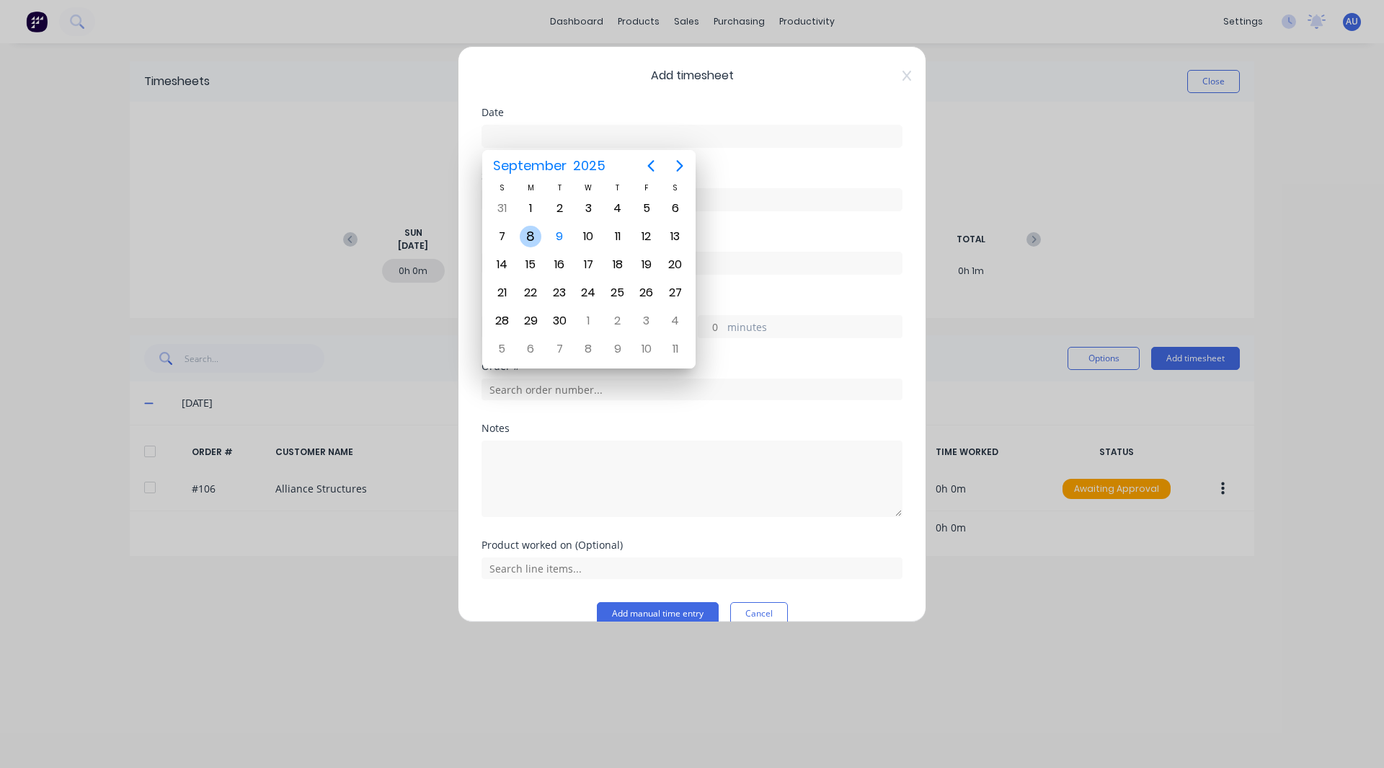
click at [526, 236] on div "8" at bounding box center [531, 237] width 22 height 22
type input "08/09/2025"
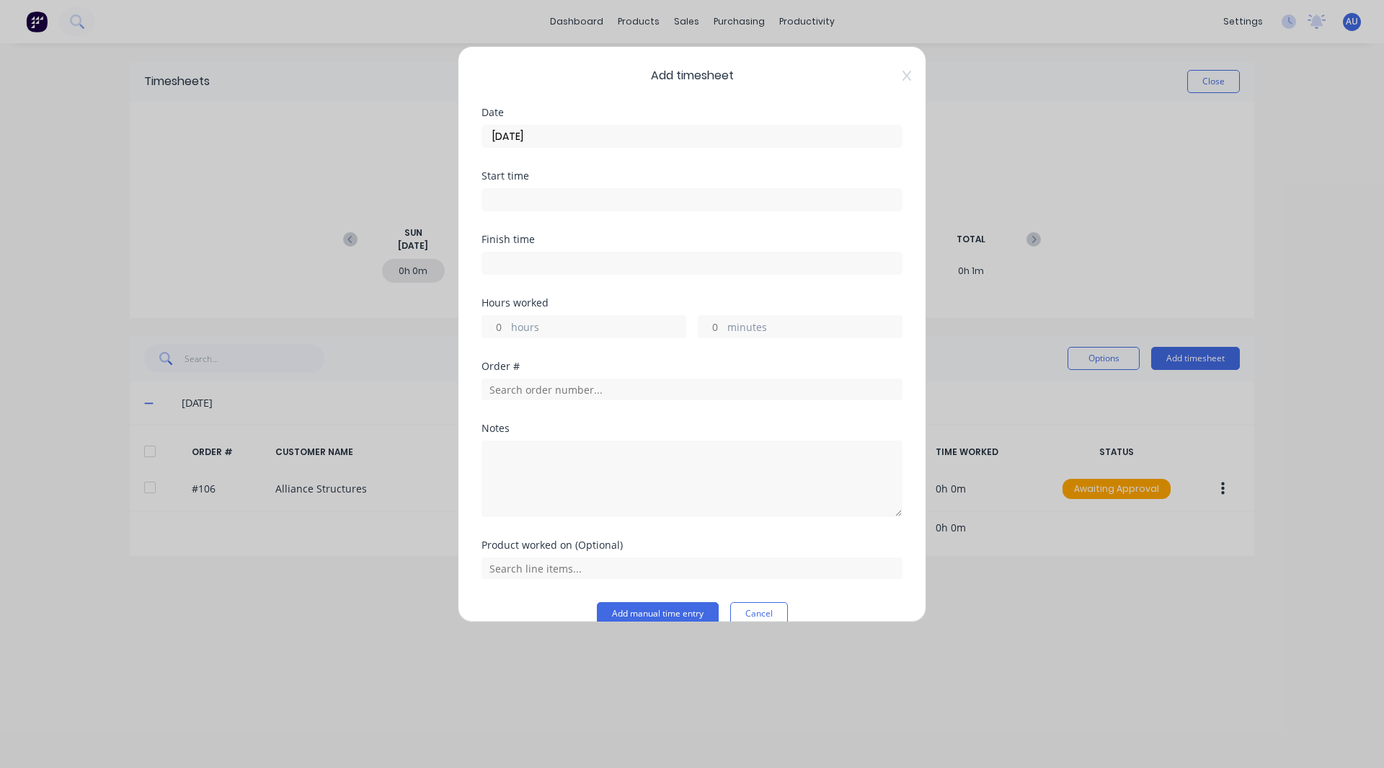
click at [514, 202] on input at bounding box center [692, 200] width 420 height 22
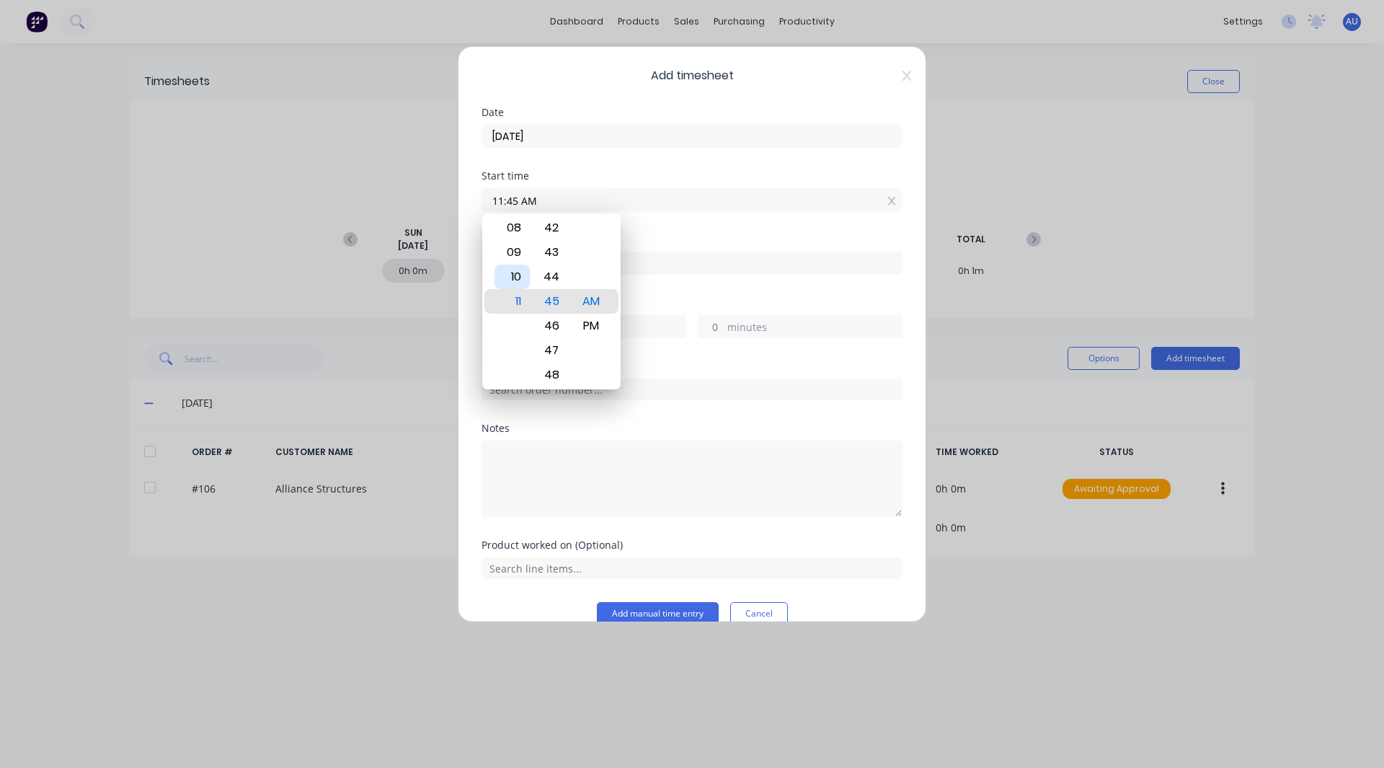
click at [516, 273] on div "10" at bounding box center [512, 277] width 35 height 25
type input "10:45 AM"
drag, startPoint x: 667, startPoint y: 225, endPoint x: 650, endPoint y: 231, distance: 18.5
click at [650, 231] on div "Start time 10:45 AM" at bounding box center [692, 202] width 421 height 63
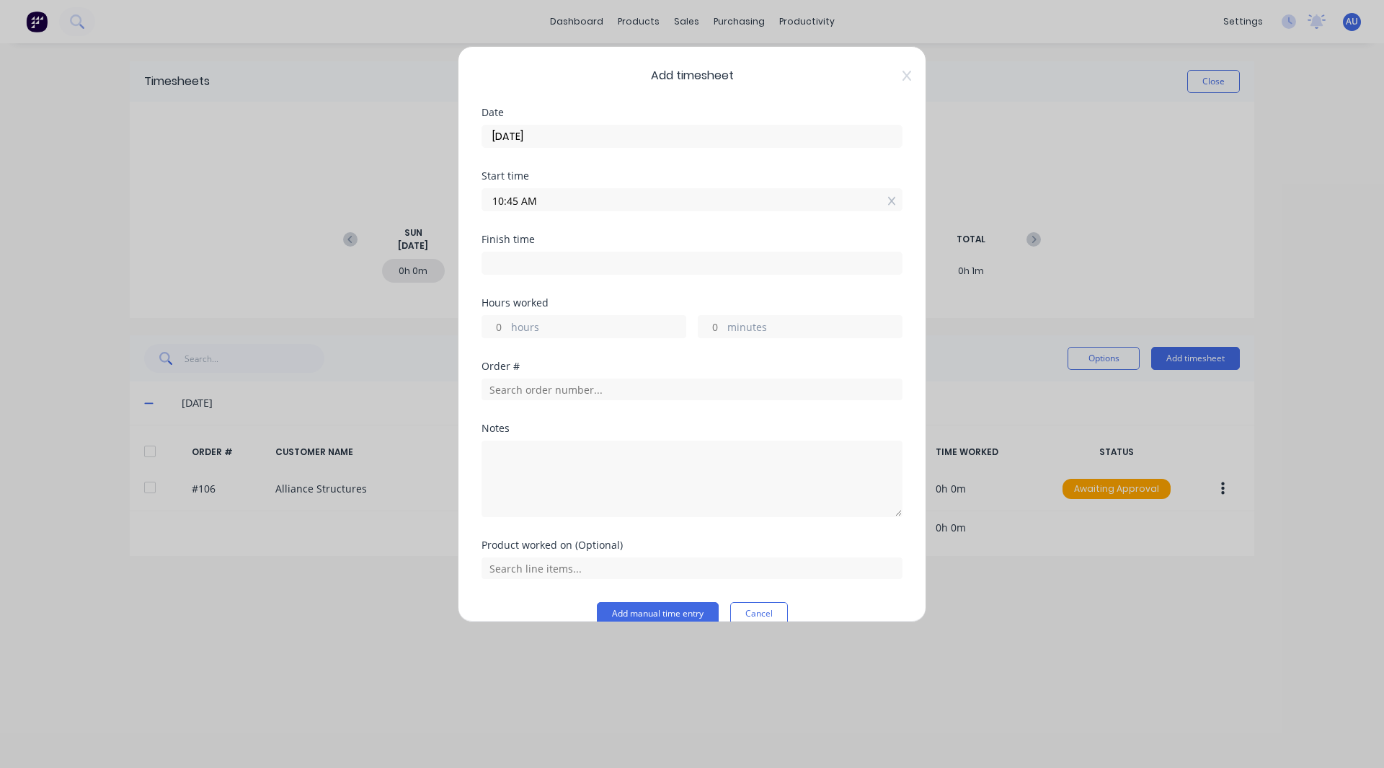
click at [490, 252] on label at bounding box center [692, 263] width 421 height 23
click at [490, 252] on input at bounding box center [692, 263] width 420 height 22
type input "11:45 AM"
type input "1"
type input "0"
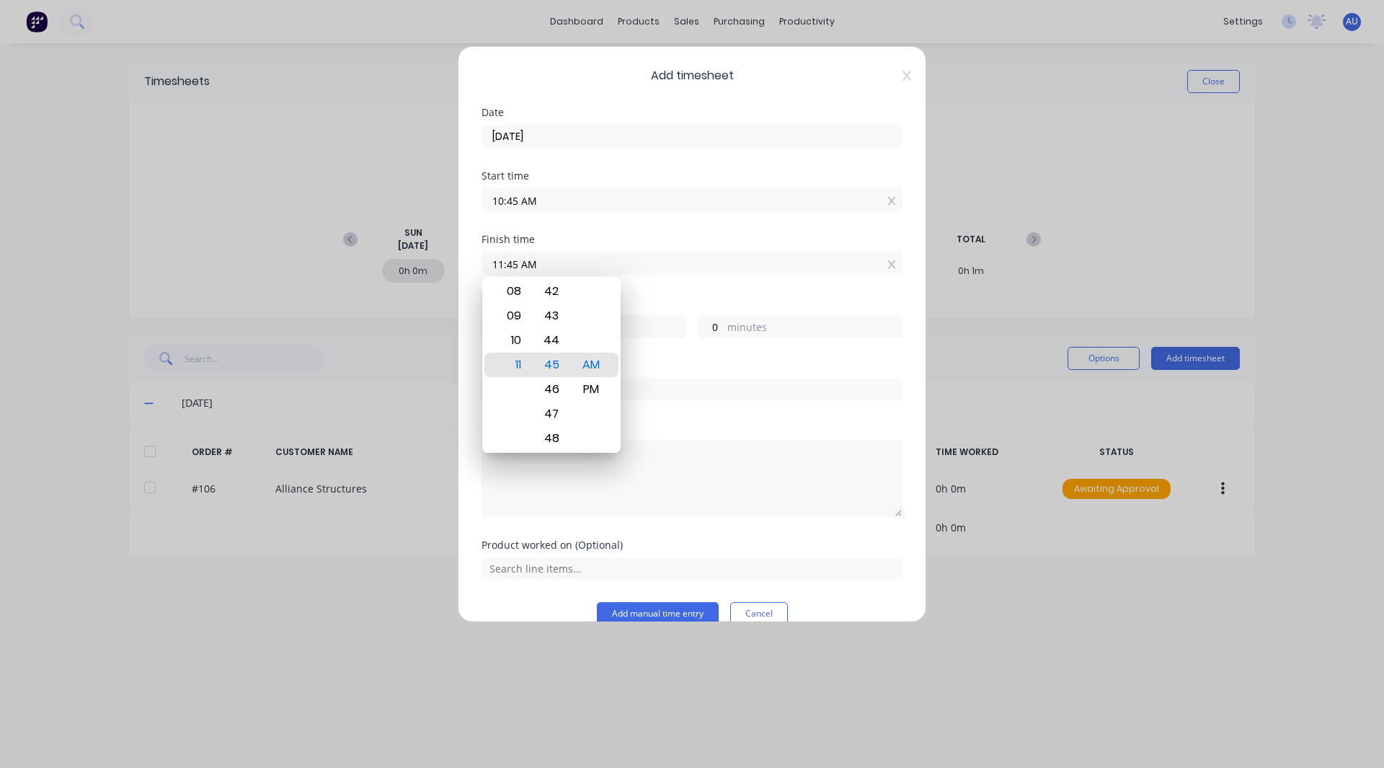
click at [674, 304] on div "Hours worked" at bounding box center [692, 303] width 421 height 10
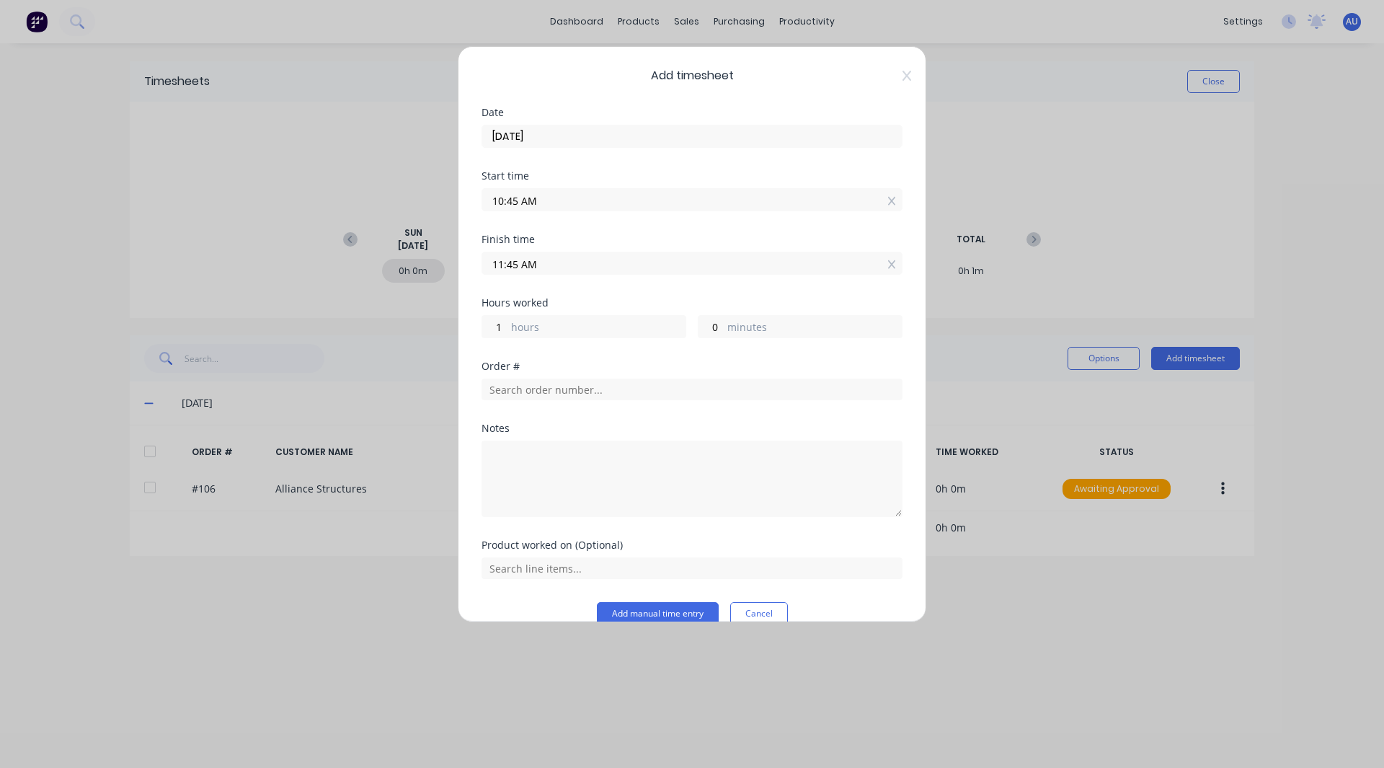
scroll to position [24, 0]
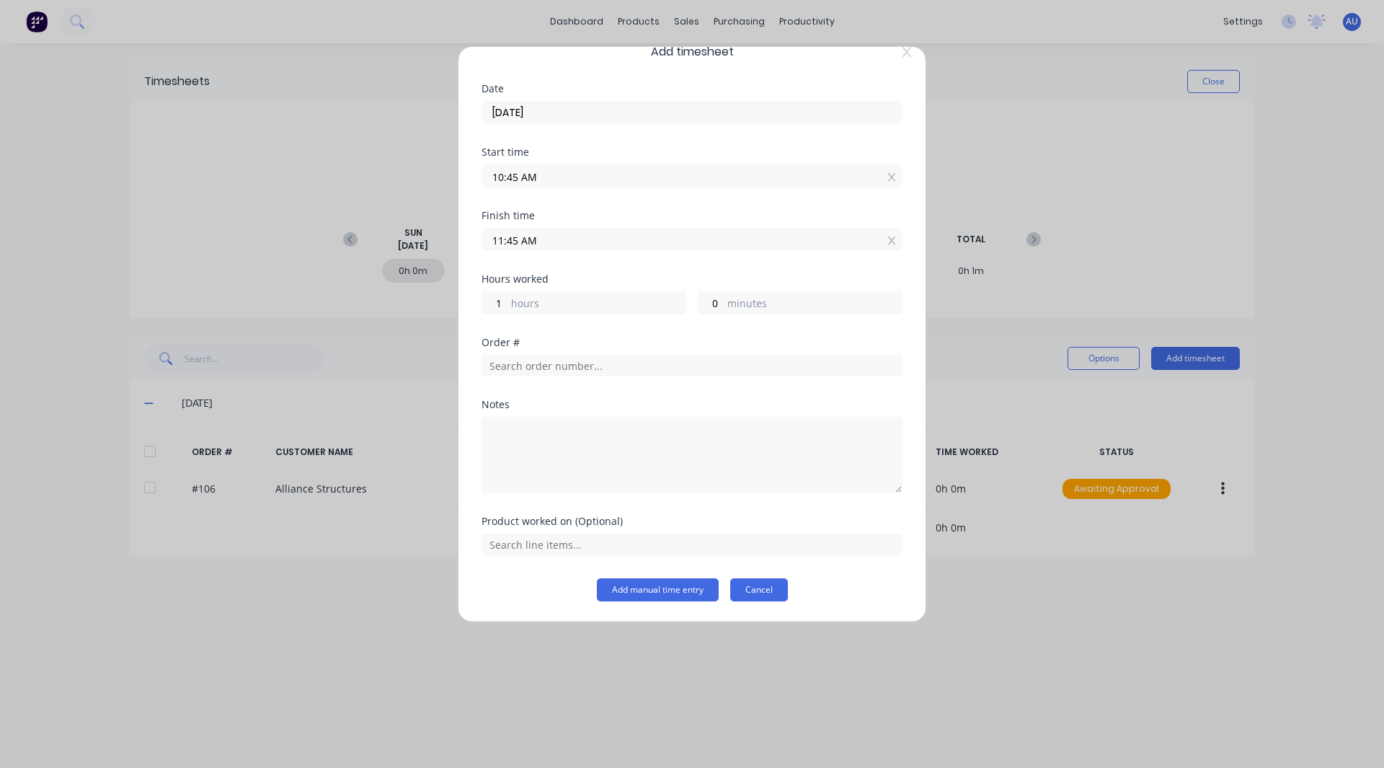
click at [747, 593] on button "Cancel" at bounding box center [759, 589] width 58 height 23
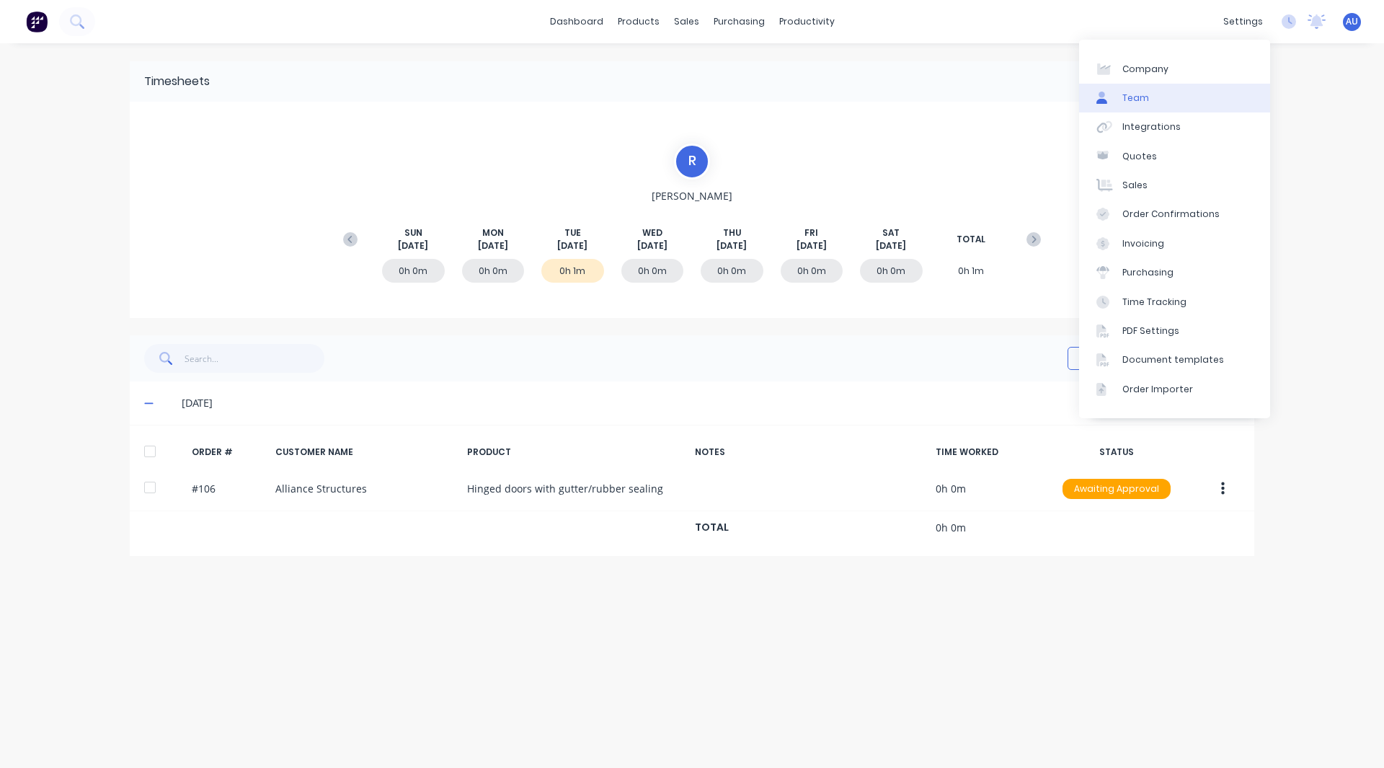
click at [1146, 95] on div "Team" at bounding box center [1136, 98] width 27 height 13
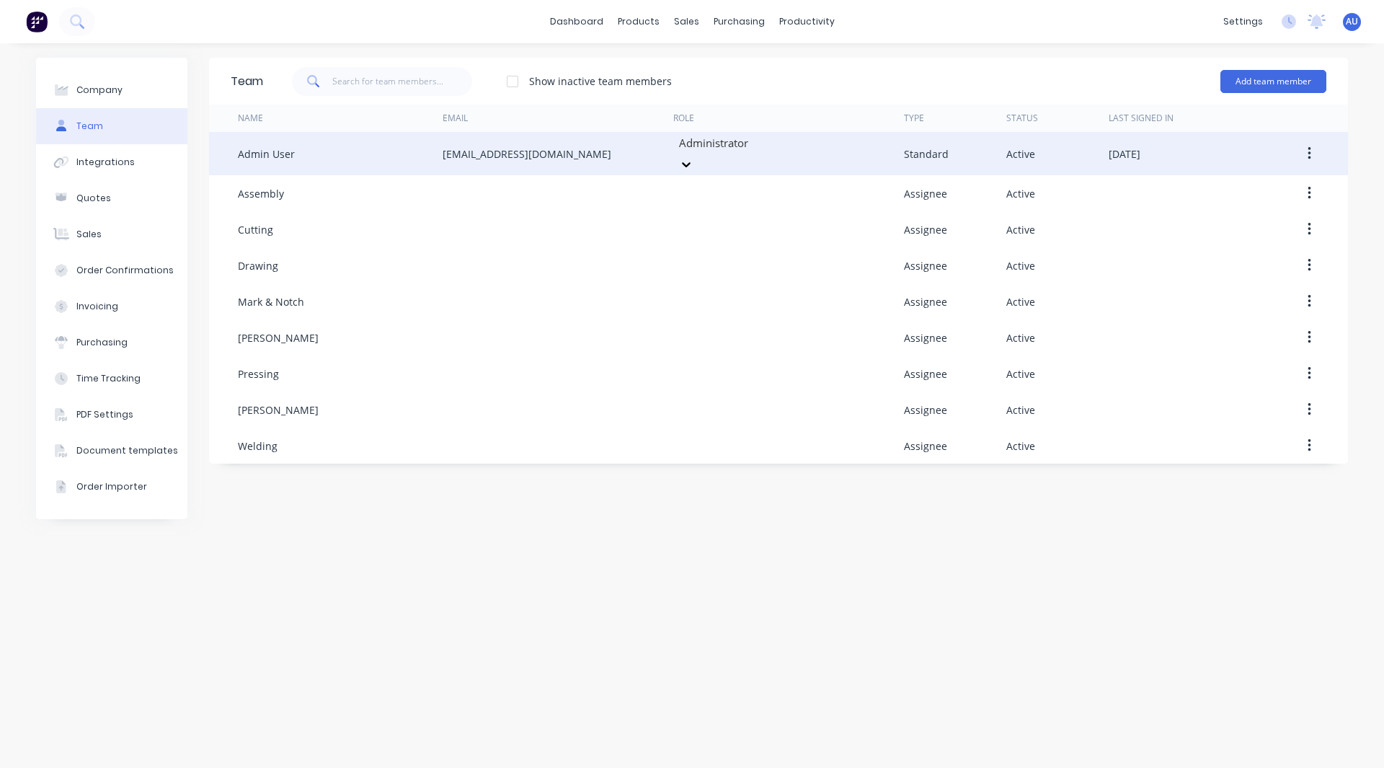
click at [724, 152] on div at bounding box center [782, 143] width 208 height 18
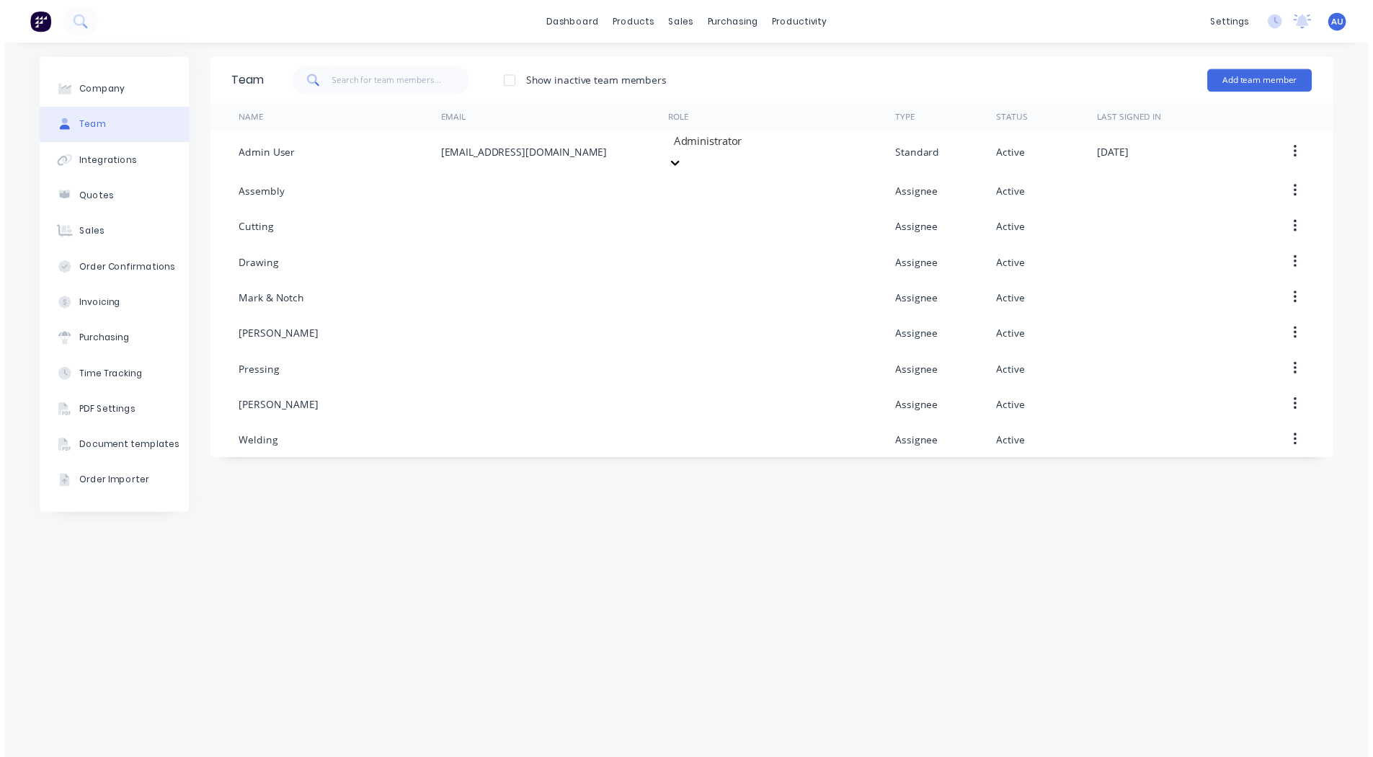
scroll to position [85, 0]
click at [652, 552] on div "Team Show inactive team members Add team member Name Email Role Type Status Las…" at bounding box center [778, 406] width 1139 height 696
click at [813, 60] on link "Workflow" at bounding box center [862, 68] width 191 height 29
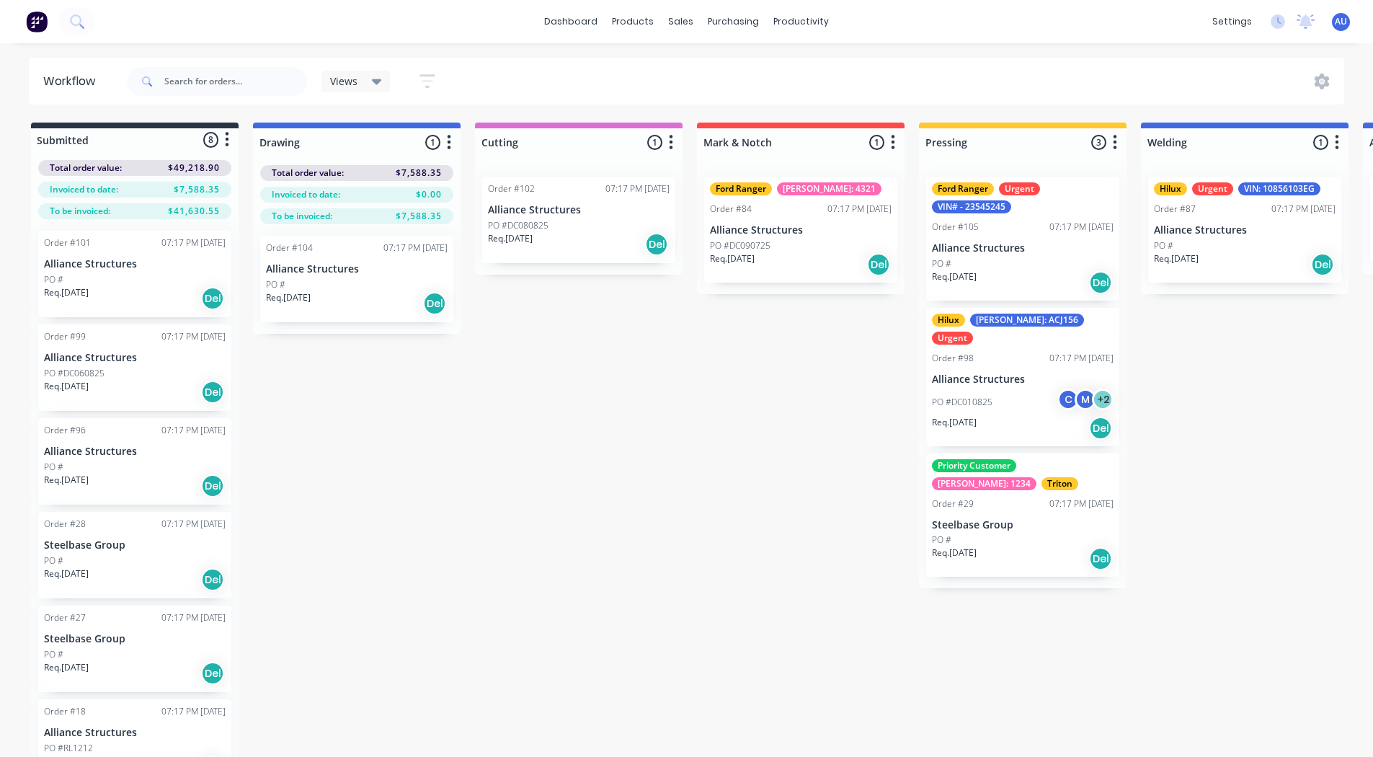
click at [430, 80] on icon "button" at bounding box center [428, 81] width 12 height 2
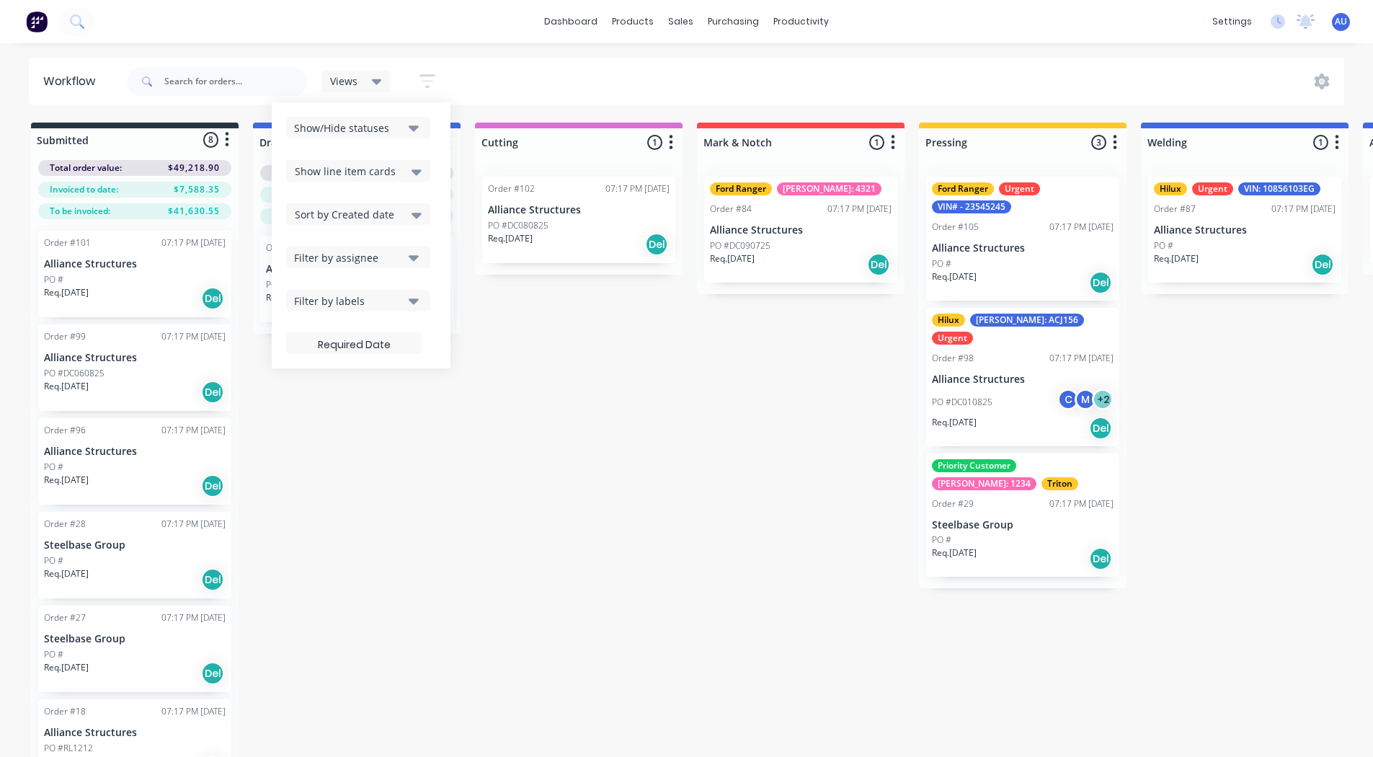
click at [337, 255] on div "Filter by assignee" at bounding box center [348, 257] width 109 height 15
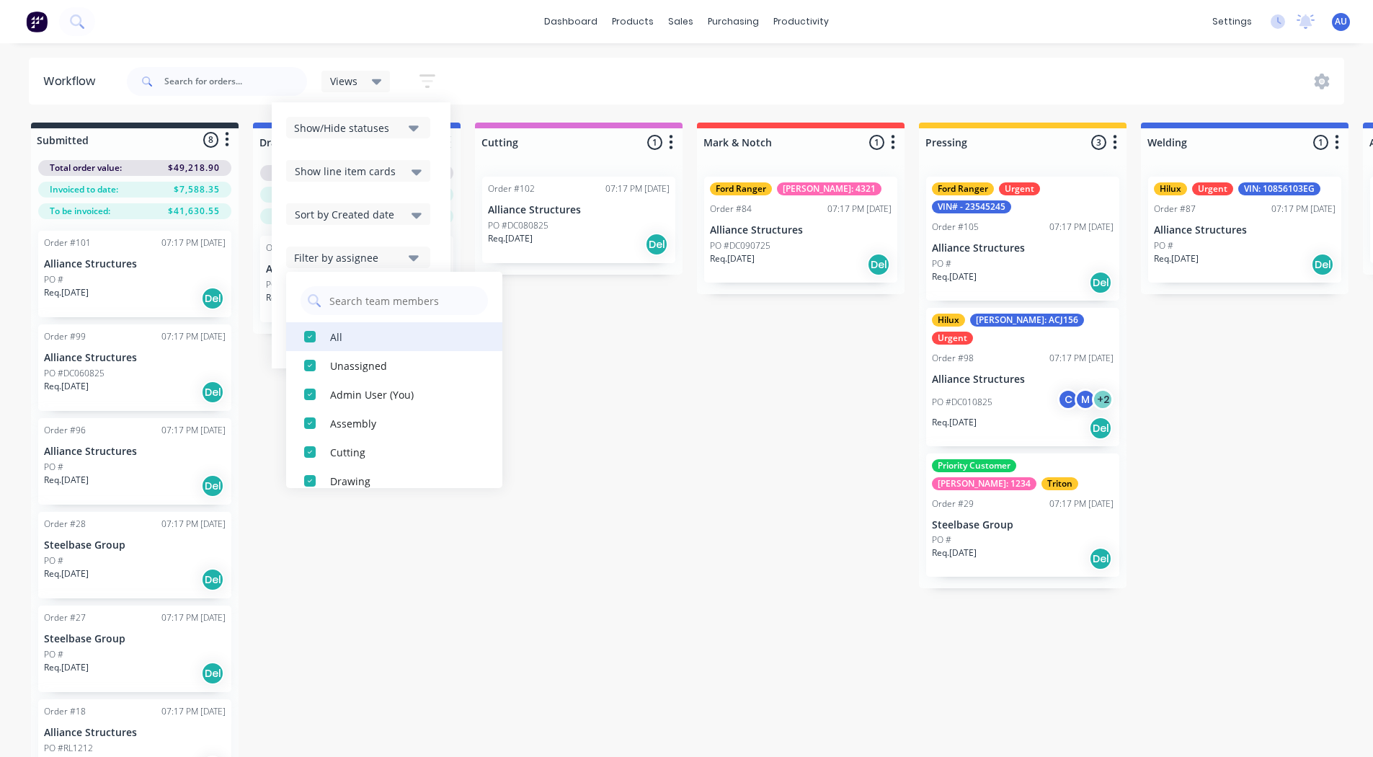
click at [309, 335] on div "button" at bounding box center [310, 336] width 29 height 29
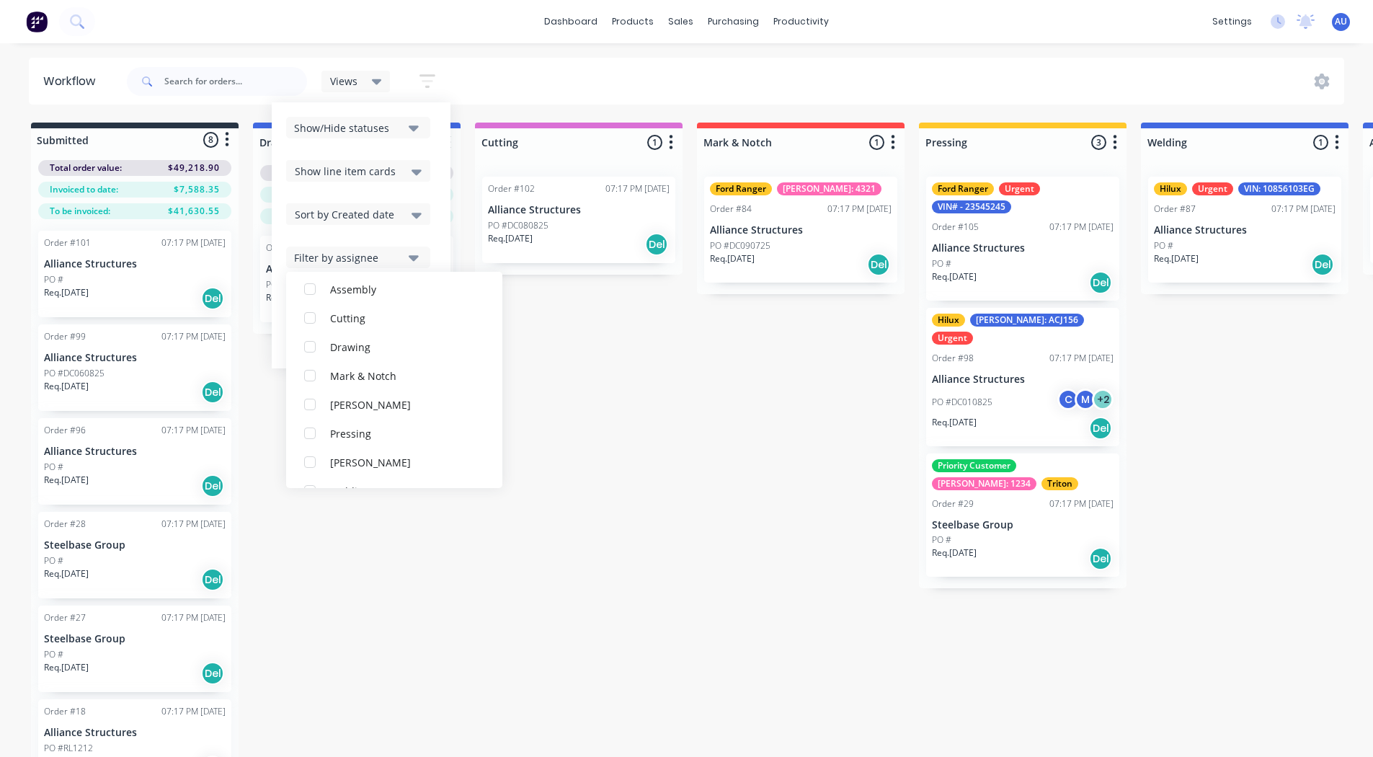
scroll to position [135, 0]
click at [309, 400] on div "button" at bounding box center [310, 403] width 29 height 29
click at [590, 417] on div "Submitted 8 Status colour #273444 hex #273444 Save Cancel Summaries Total order…" at bounding box center [1086, 463] width 2195 height 681
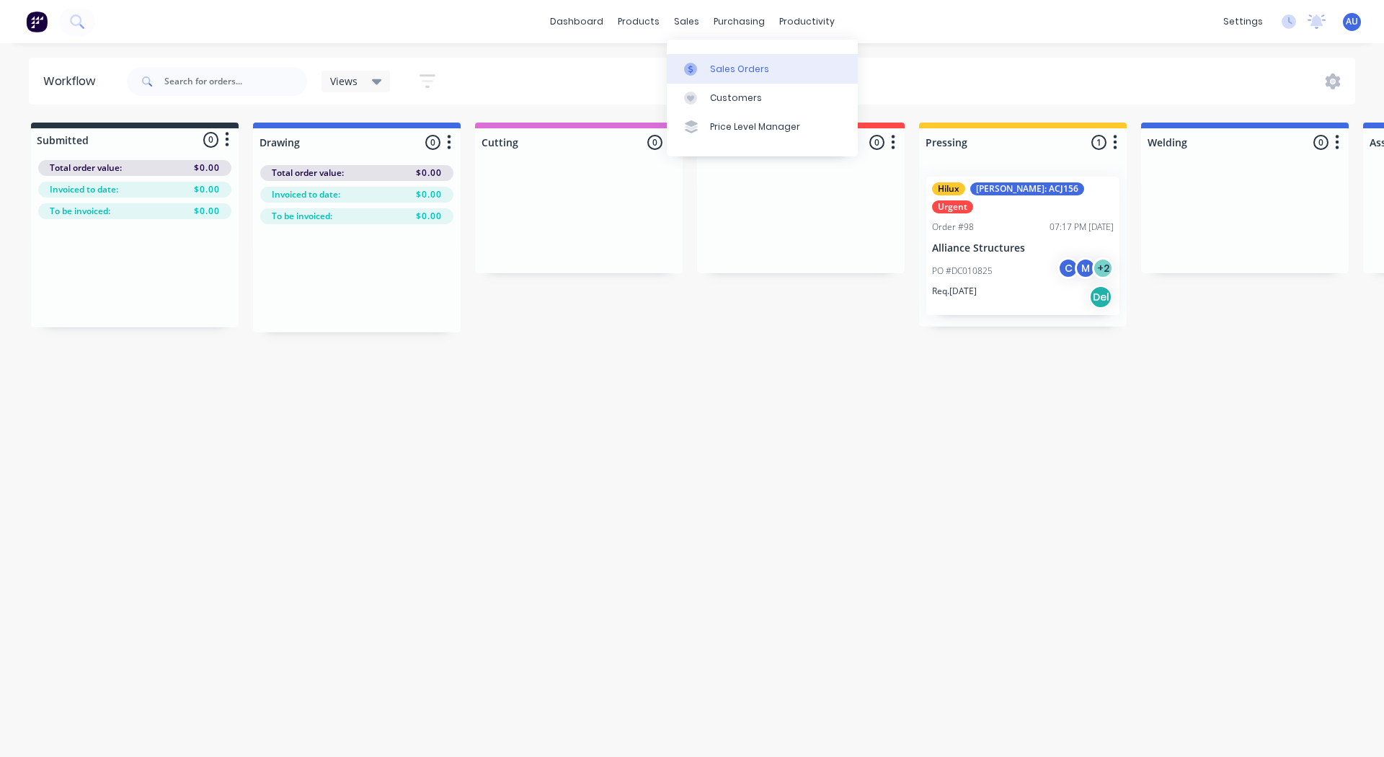
click at [723, 61] on link "Sales Orders" at bounding box center [762, 68] width 191 height 29
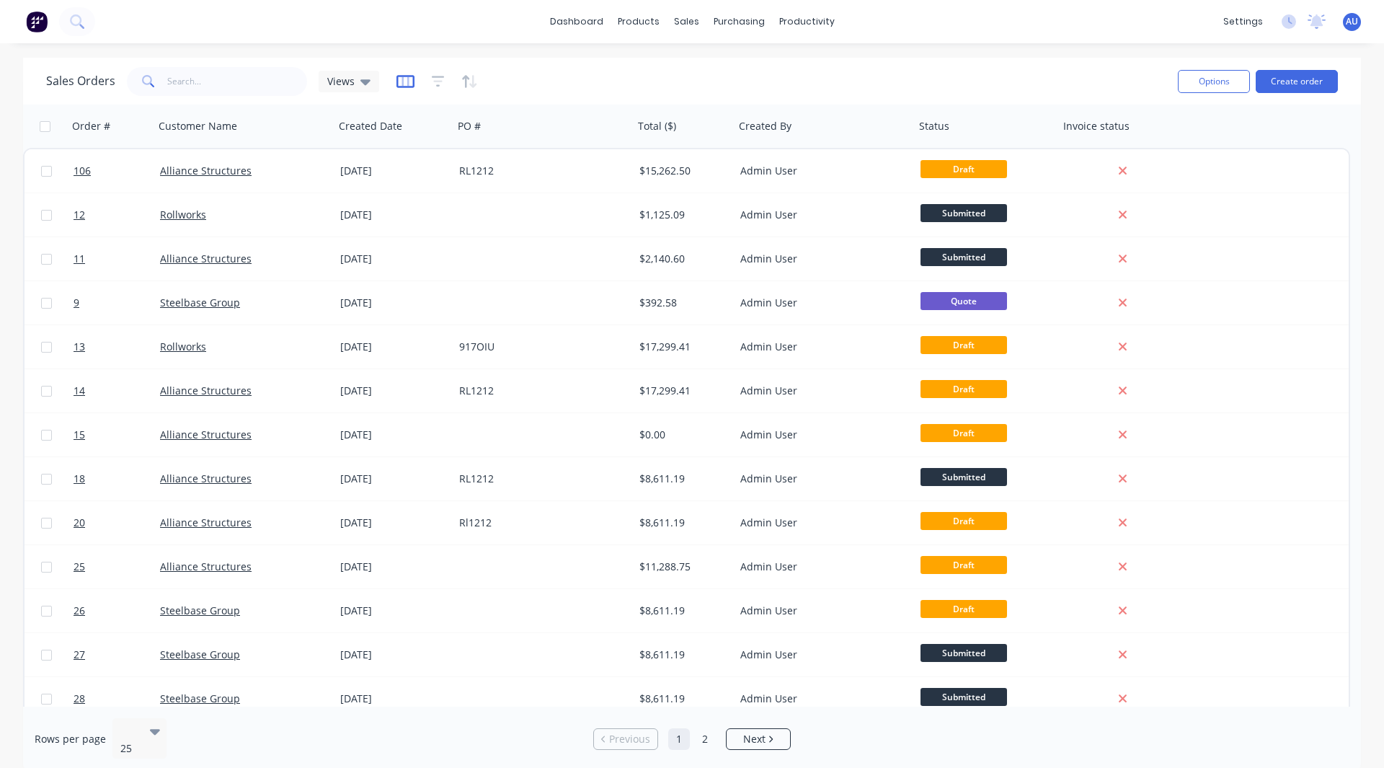
click at [402, 84] on icon "button" at bounding box center [405, 80] width 7 height 9
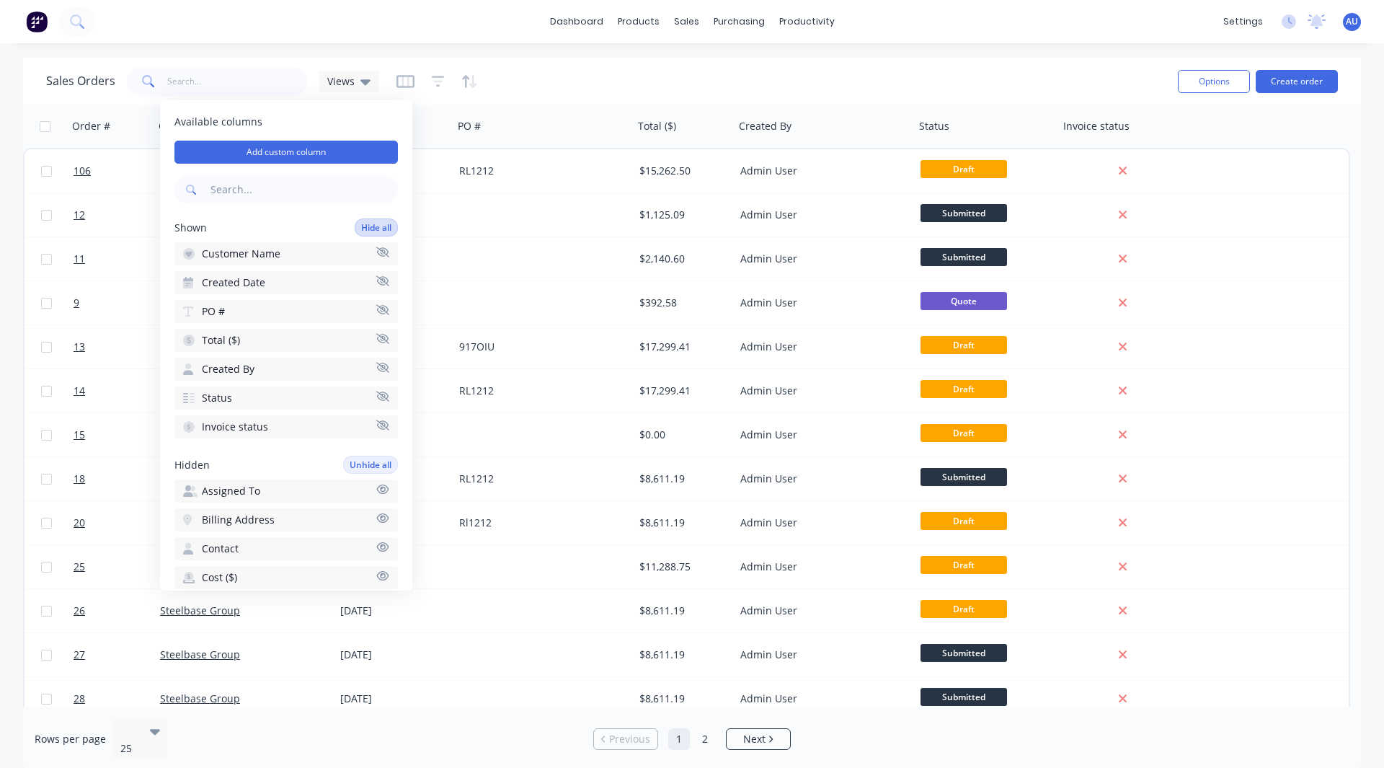
click at [361, 226] on button "Hide all" at bounding box center [376, 227] width 43 height 18
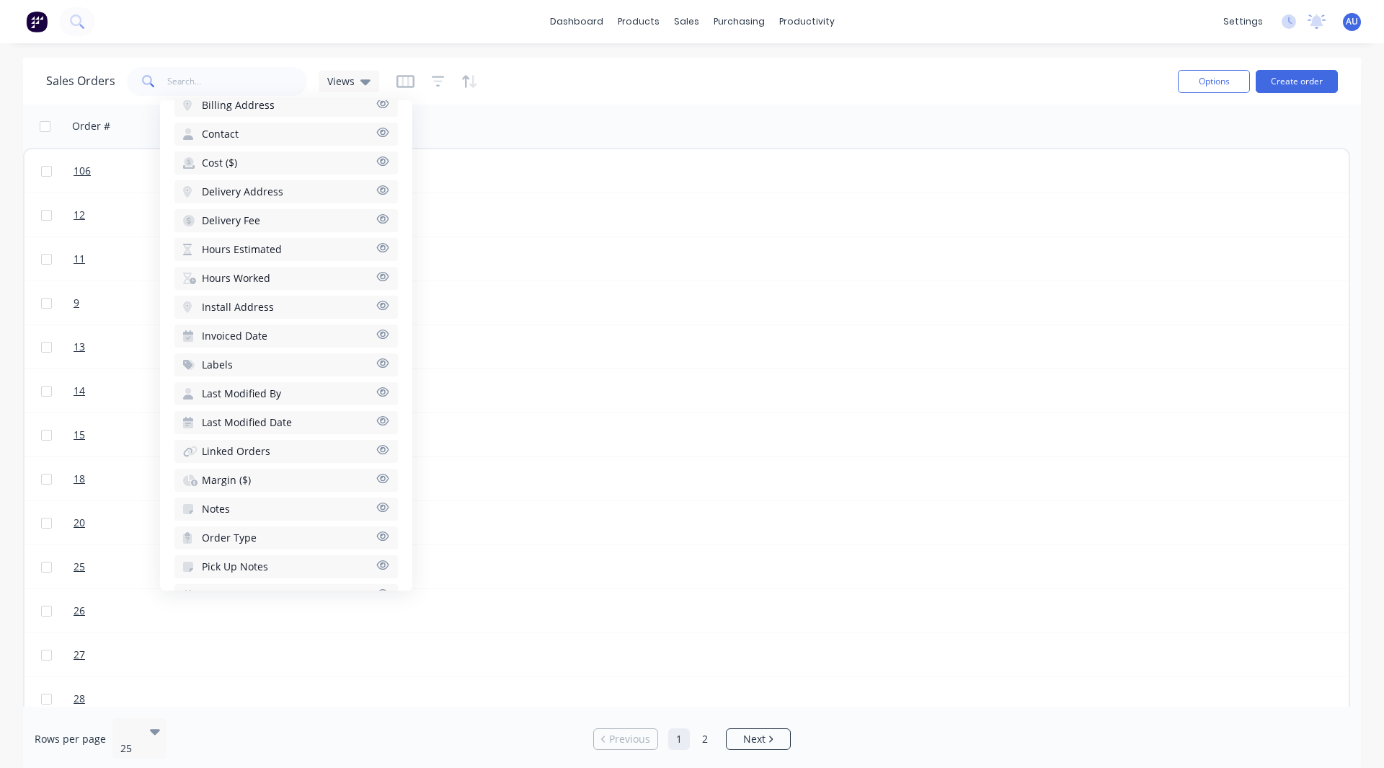
scroll to position [480, 0]
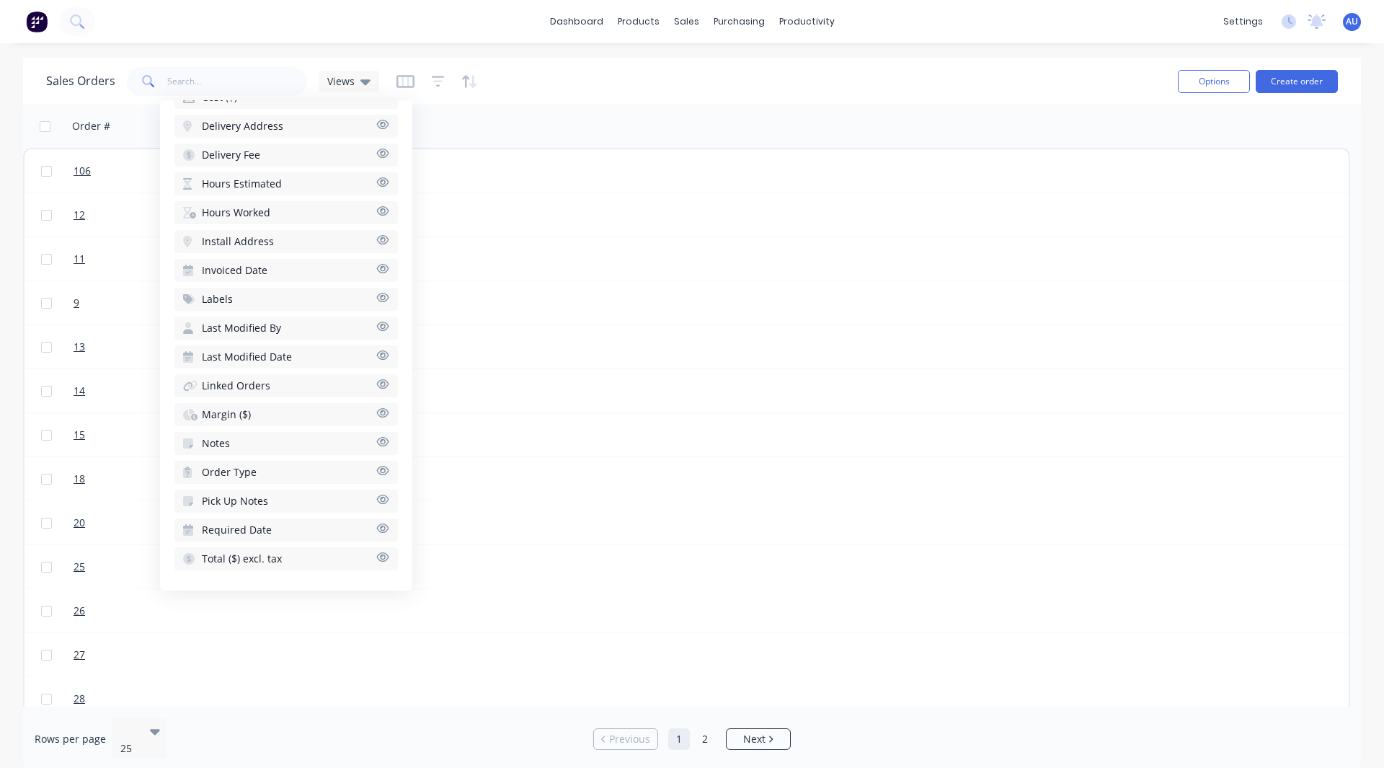
click at [247, 185] on span "Hours Estimated" at bounding box center [242, 184] width 80 height 14
click at [243, 212] on span "Hours Worked" at bounding box center [236, 212] width 68 height 14
click at [228, 411] on span "Margin ($)" at bounding box center [226, 414] width 49 height 14
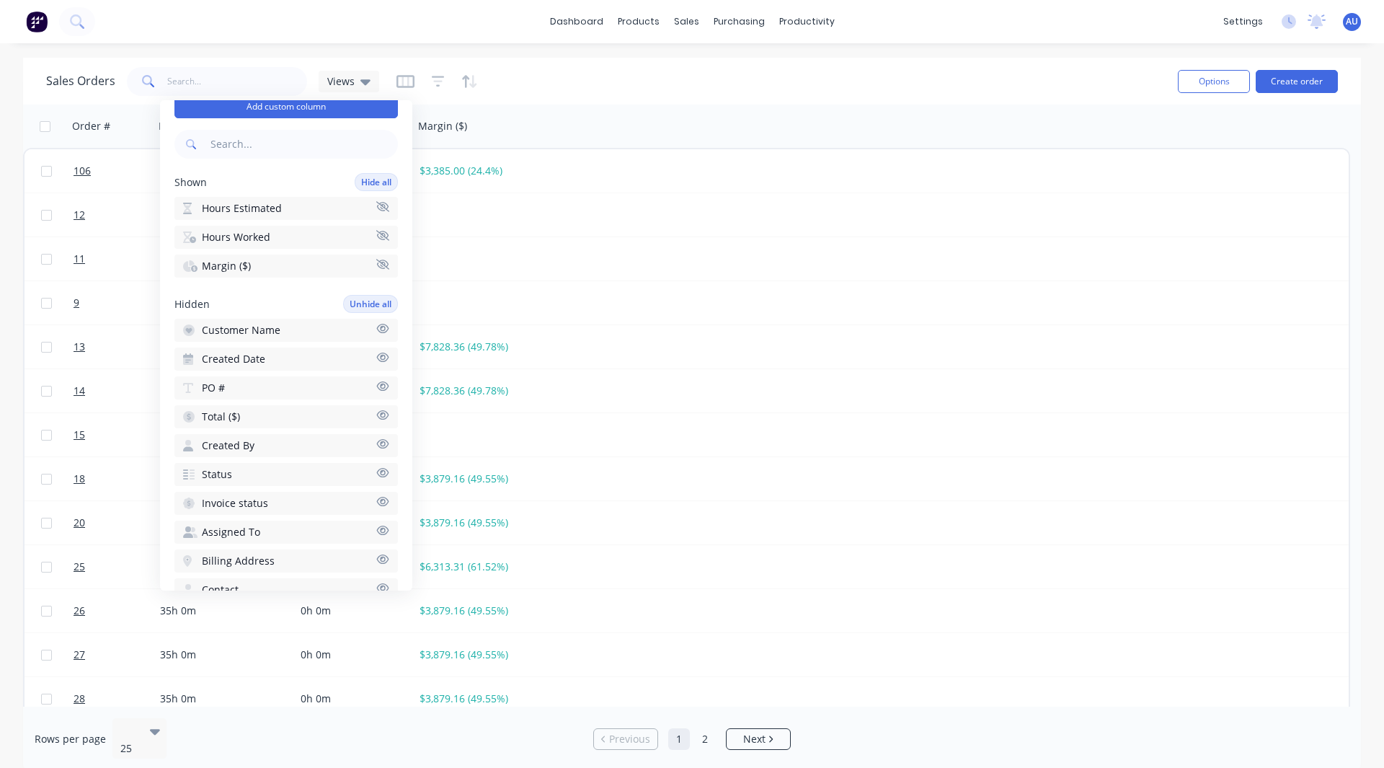
scroll to position [0, 0]
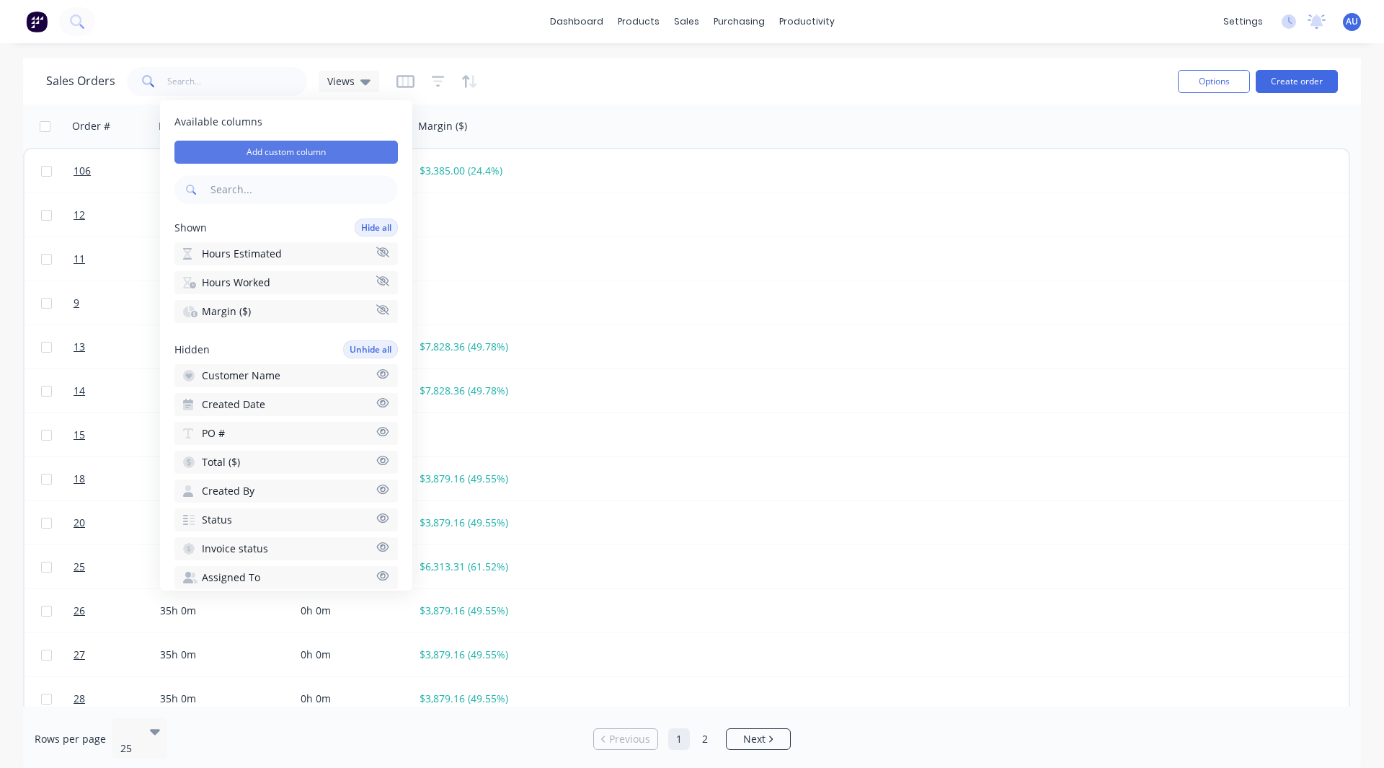
click at [280, 149] on button "Add custom column" at bounding box center [285, 152] width 223 height 23
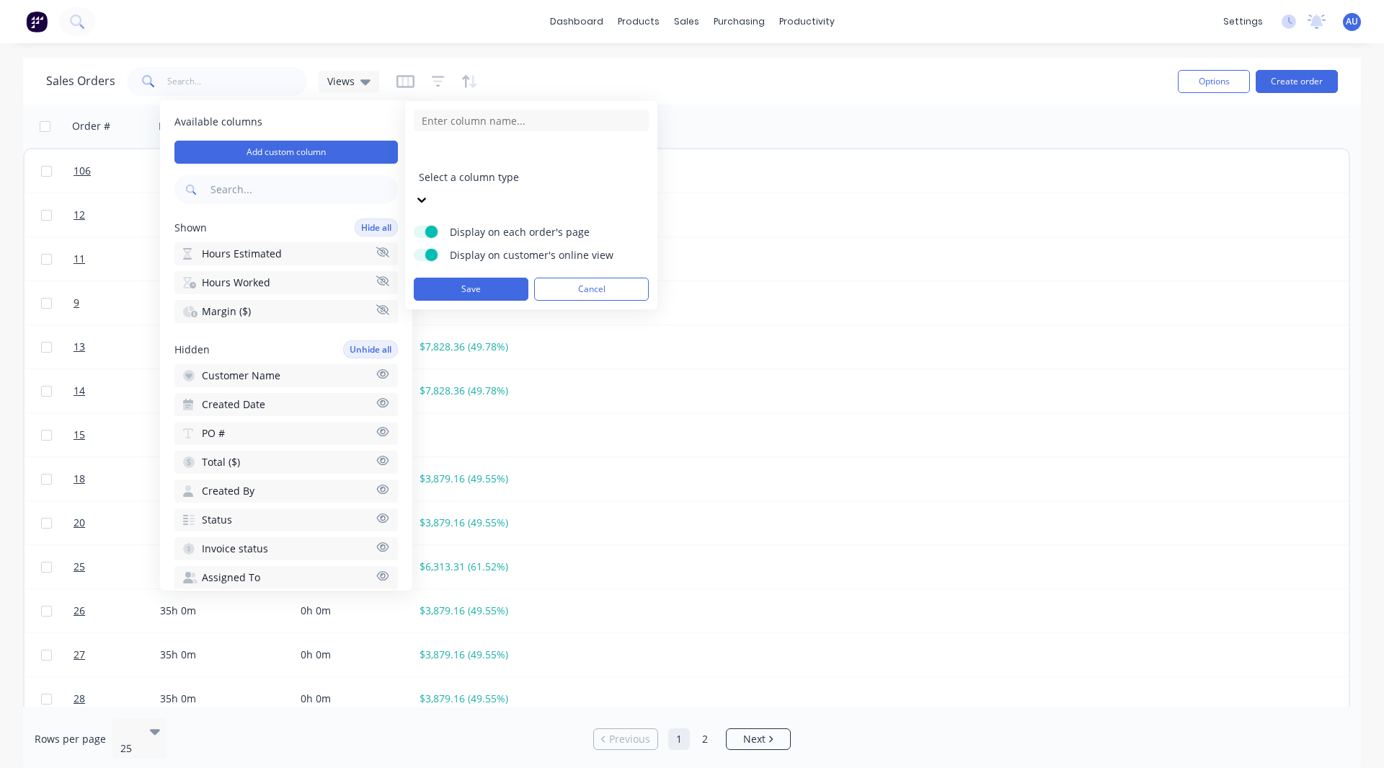
click at [487, 162] on div at bounding box center [523, 158] width 208 height 18
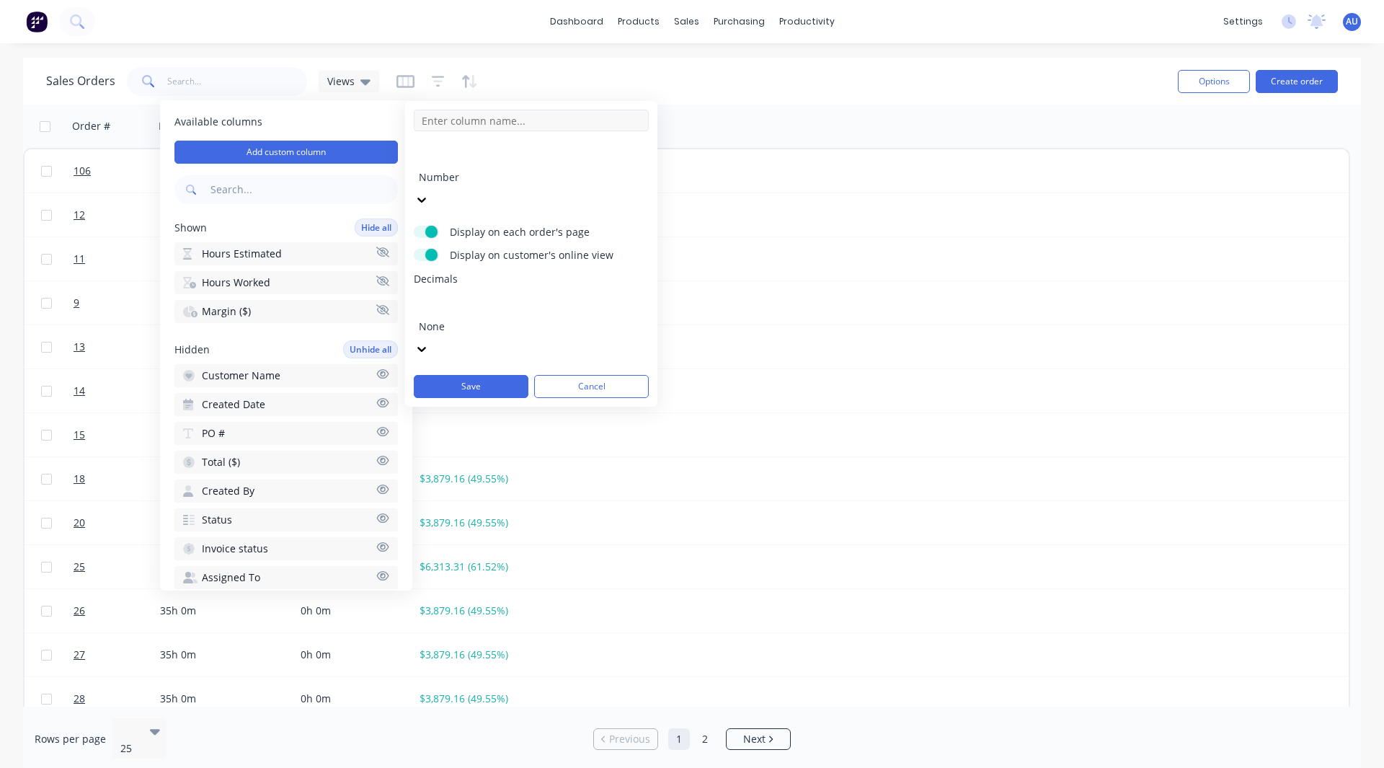
click at [470, 123] on input at bounding box center [531, 121] width 235 height 22
type input "VIN Number"
click at [466, 375] on button "Save" at bounding box center [471, 386] width 115 height 23
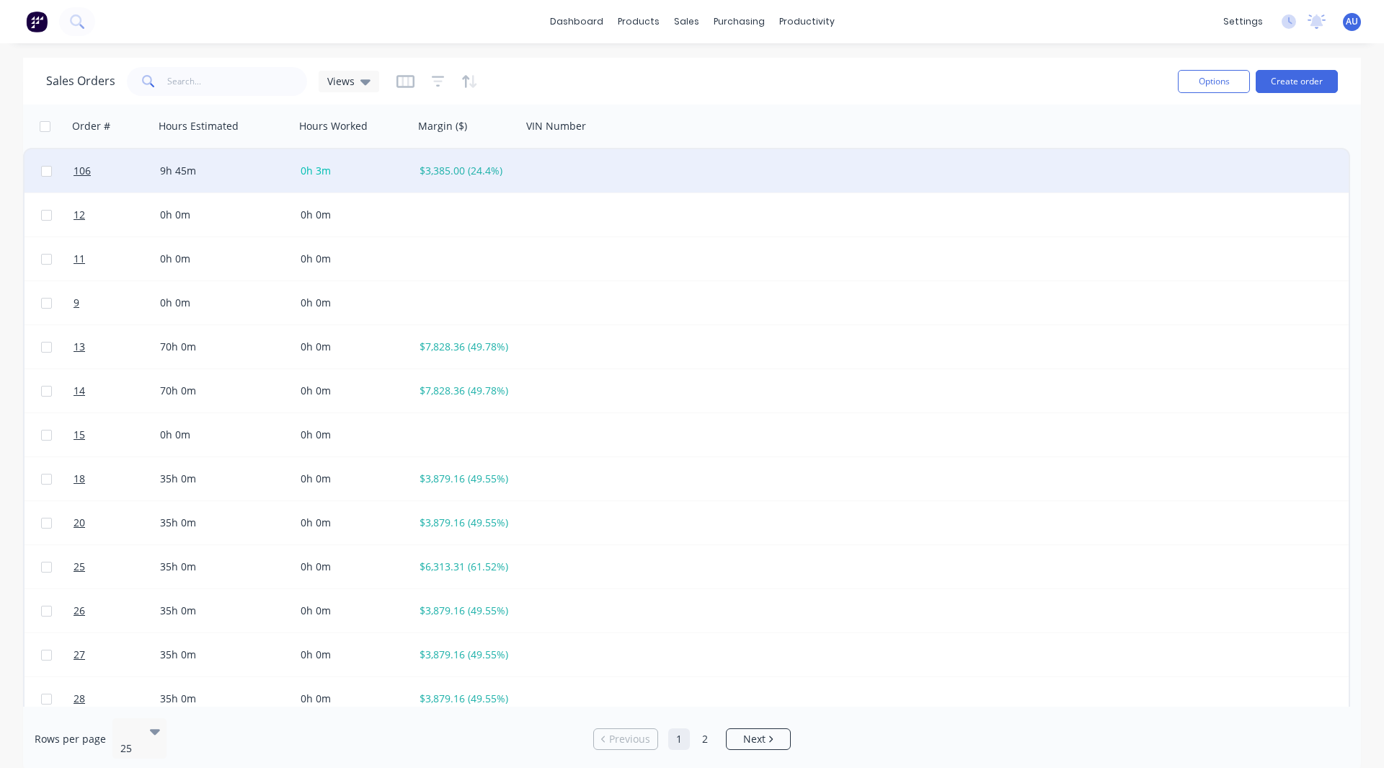
click at [551, 170] on div at bounding box center [578, 170] width 112 height 43
type input "2345"
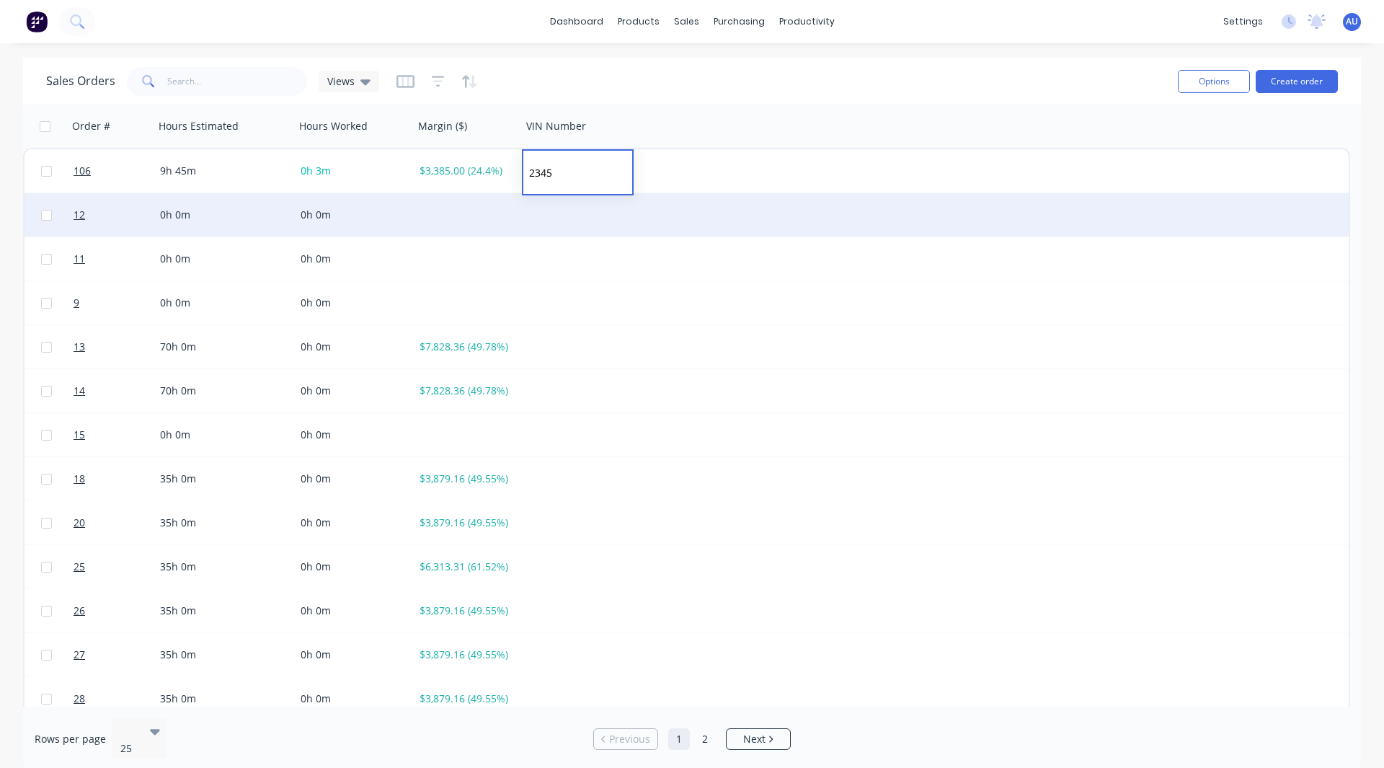
click at [549, 219] on div at bounding box center [578, 214] width 112 height 43
click at [548, 217] on div at bounding box center [578, 214] width 112 height 43
click at [548, 217] on input at bounding box center [577, 216] width 109 height 43
type input "6543"
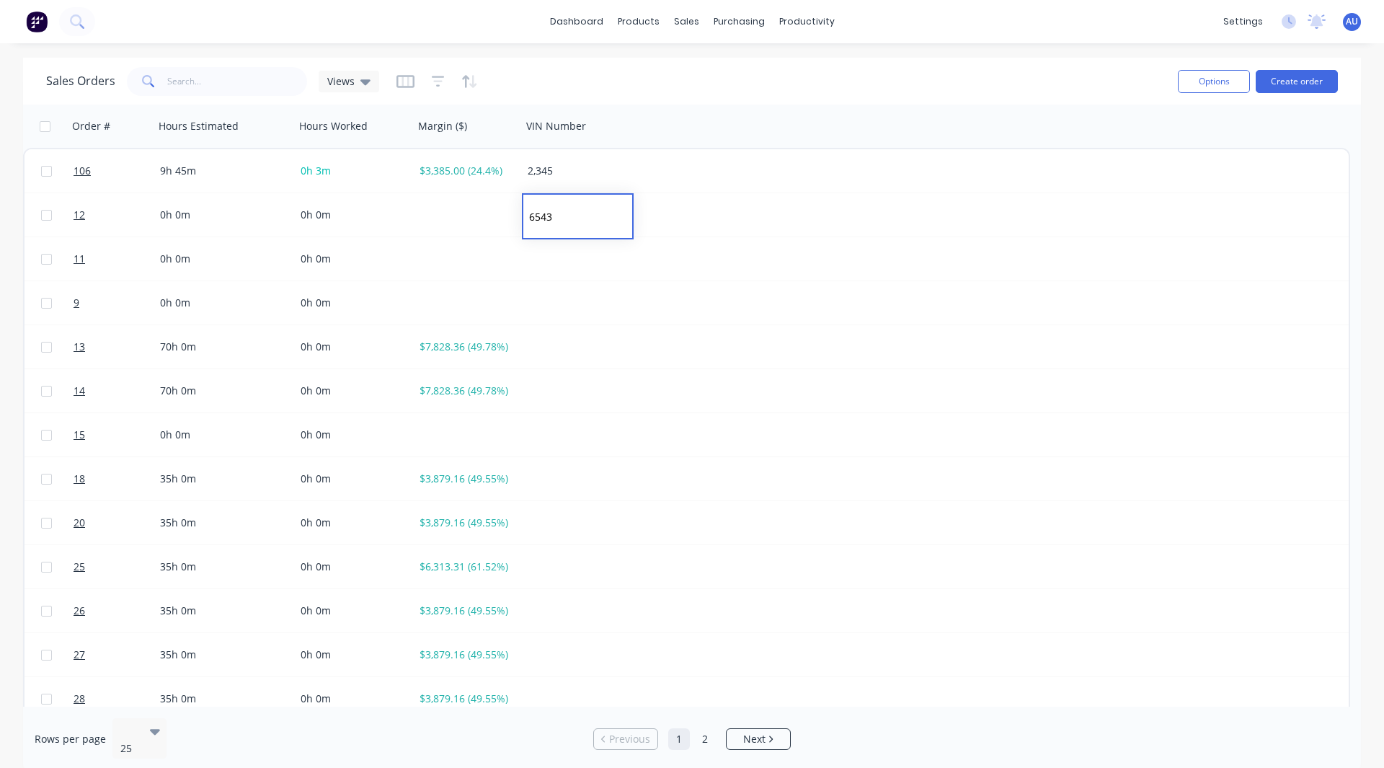
click at [650, 60] on div "Sales Orders Views Options Create order" at bounding box center [692, 81] width 1338 height 47
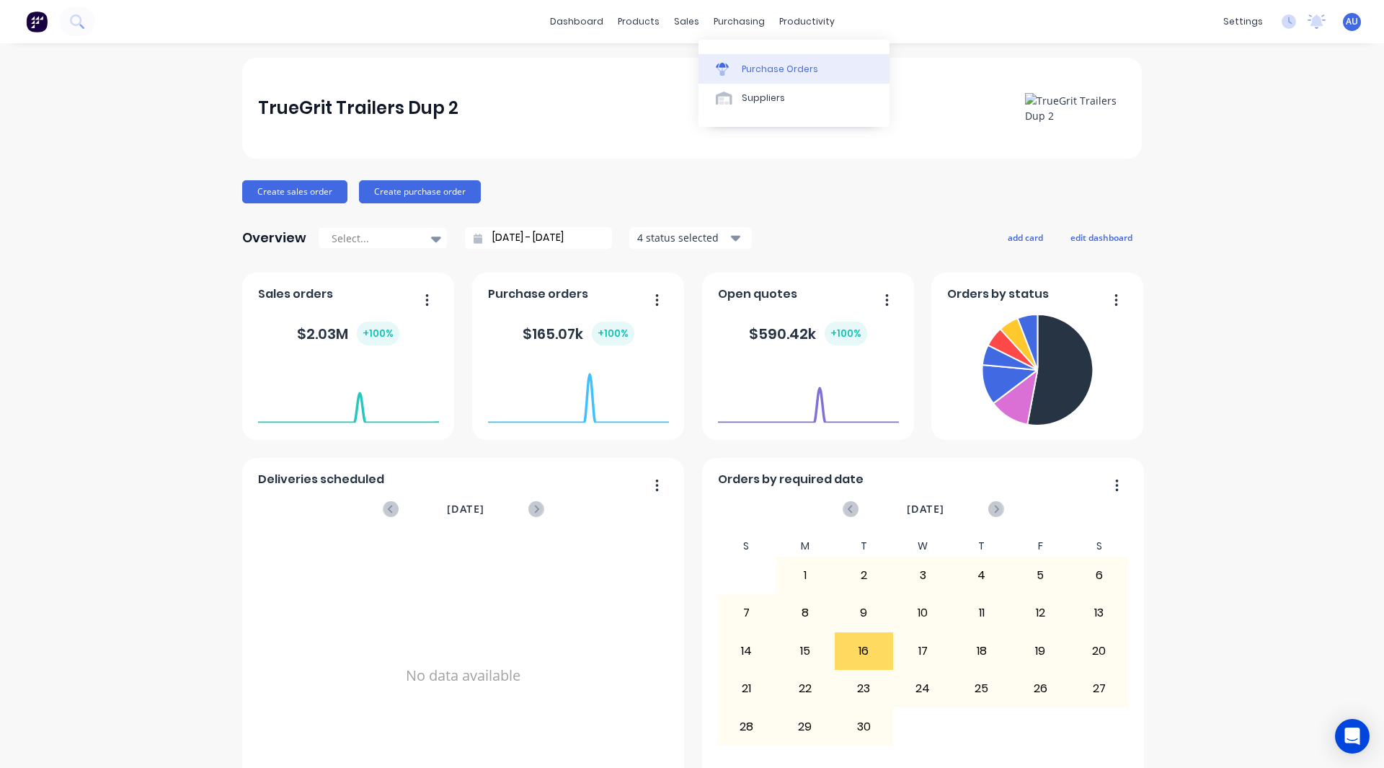
click at [762, 61] on link "Purchase Orders" at bounding box center [794, 68] width 191 height 29
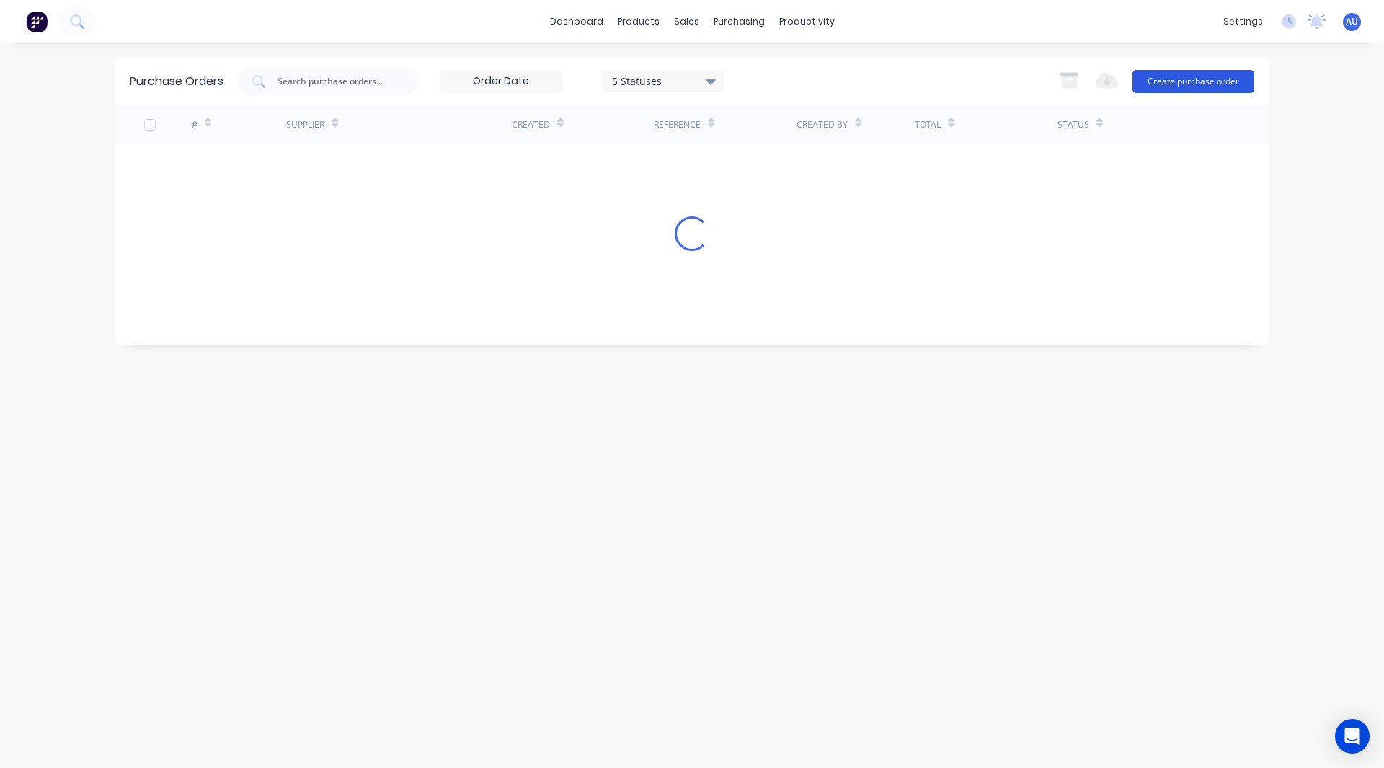
click at [1190, 80] on button "Create purchase order" at bounding box center [1194, 81] width 122 height 23
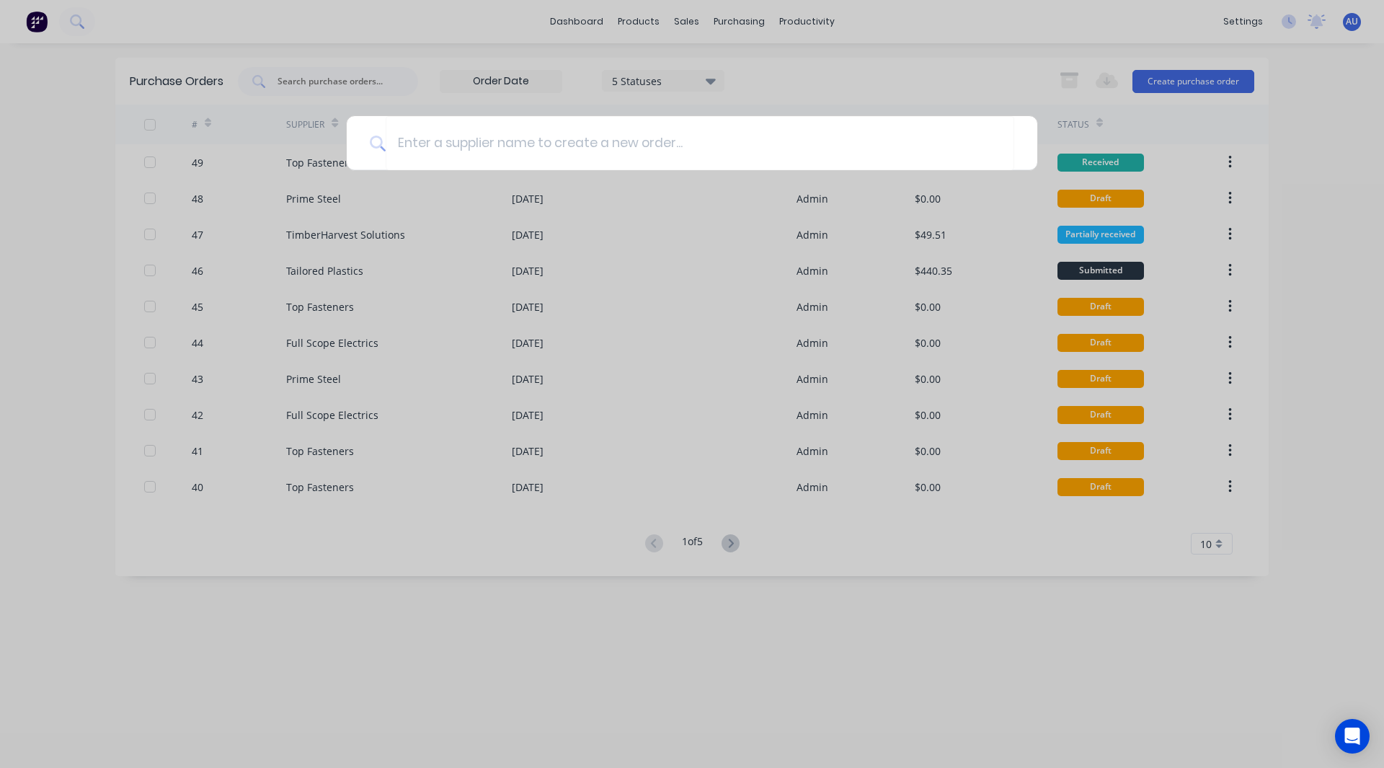
click at [61, 197] on div at bounding box center [692, 384] width 1384 height 768
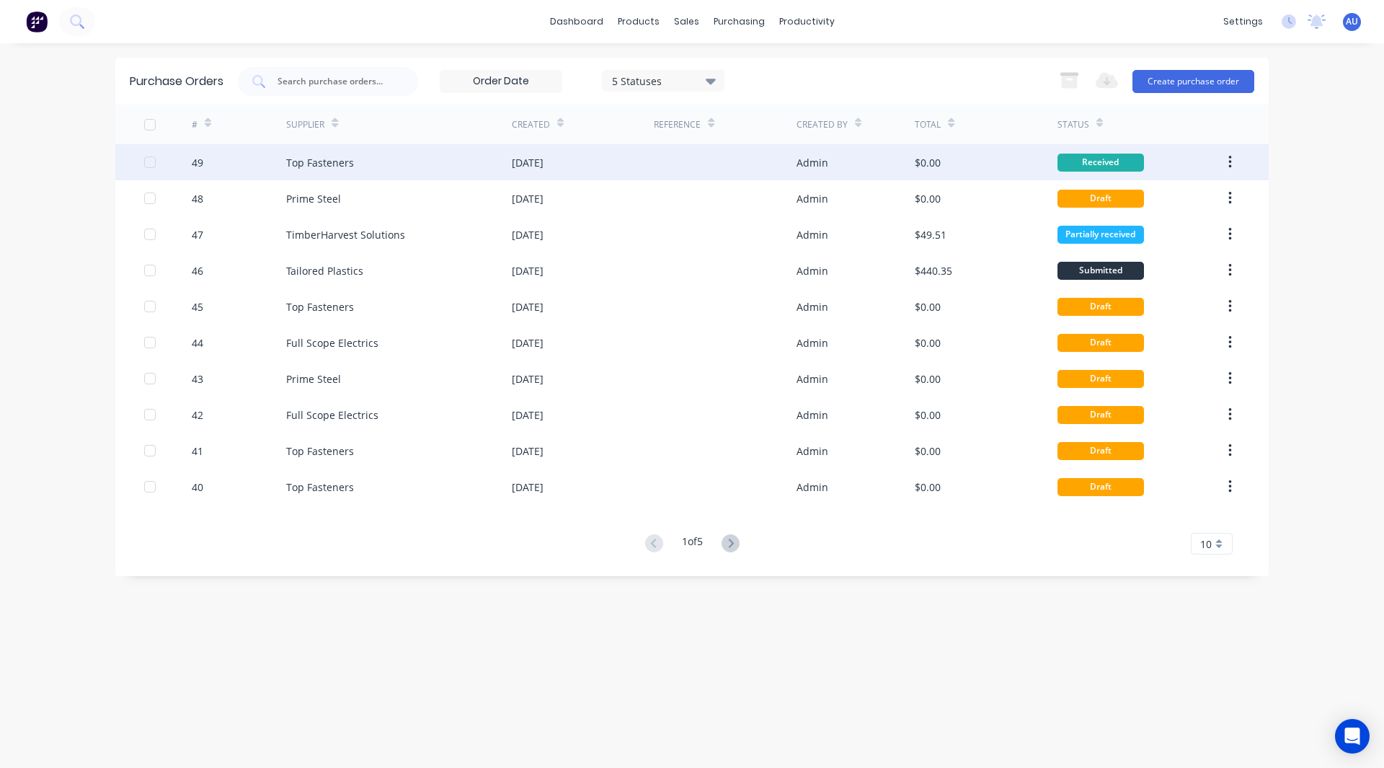
click at [377, 176] on div "Top Fasteners" at bounding box center [399, 162] width 226 height 36
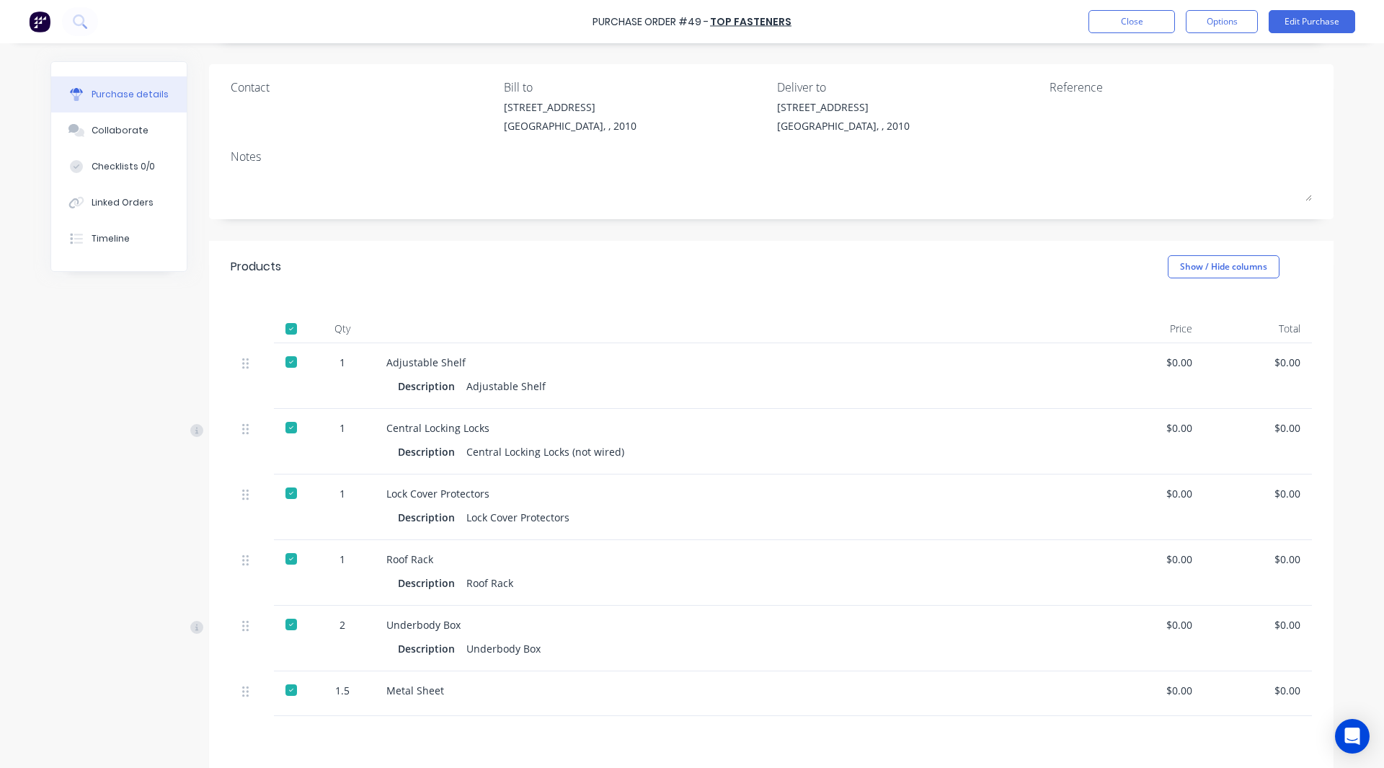
scroll to position [97, 0]
click at [288, 688] on div at bounding box center [291, 688] width 29 height 29
click at [287, 621] on div at bounding box center [291, 622] width 29 height 29
click at [282, 557] on div at bounding box center [291, 557] width 29 height 29
click at [286, 492] on div at bounding box center [291, 491] width 29 height 29
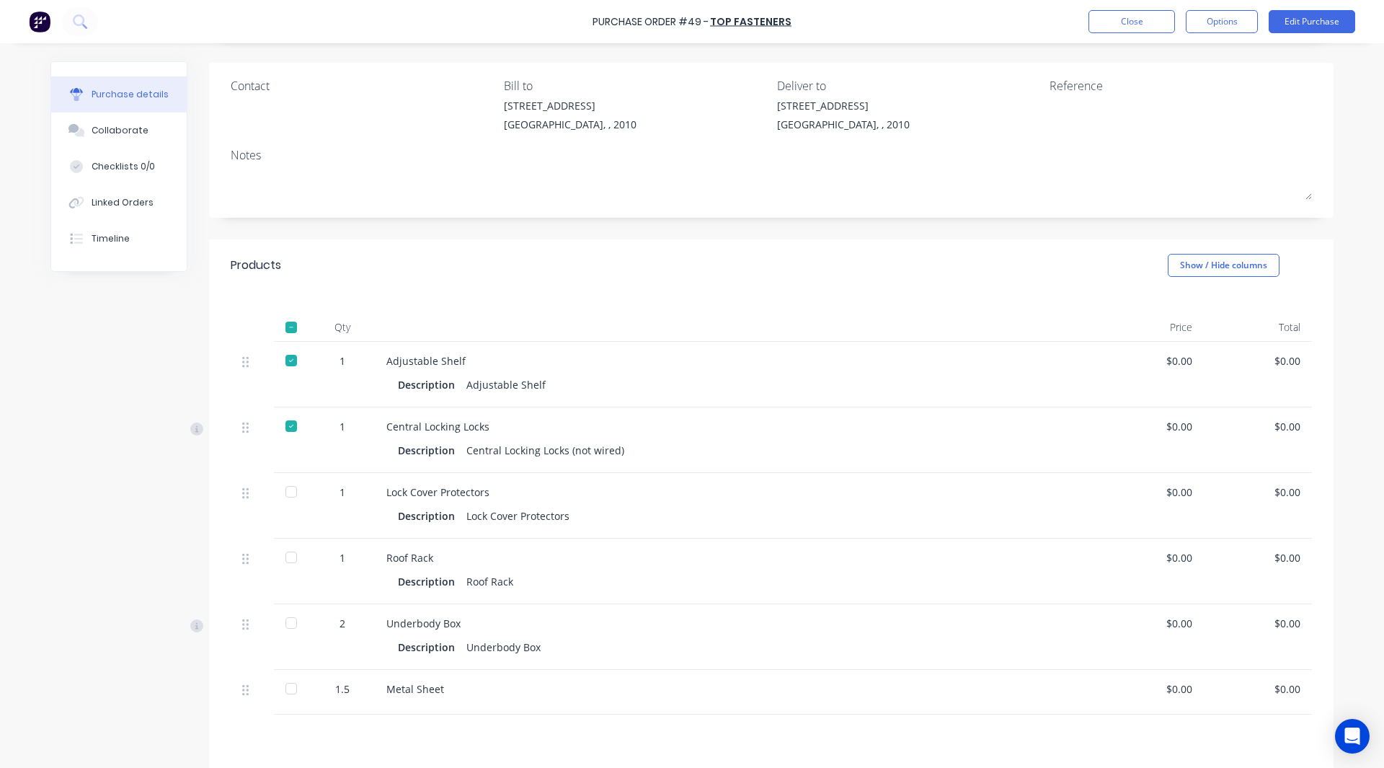
click at [286, 492] on div at bounding box center [291, 491] width 29 height 29
click at [285, 554] on div at bounding box center [291, 557] width 29 height 29
click at [286, 624] on div at bounding box center [291, 622] width 29 height 29
click at [285, 684] on div at bounding box center [291, 688] width 29 height 29
click at [190, 659] on div "Created by Admin Created 09/09/25 Required 09/09/25 Status Received Contact Bil…" at bounding box center [691, 435] width 1283 height 941
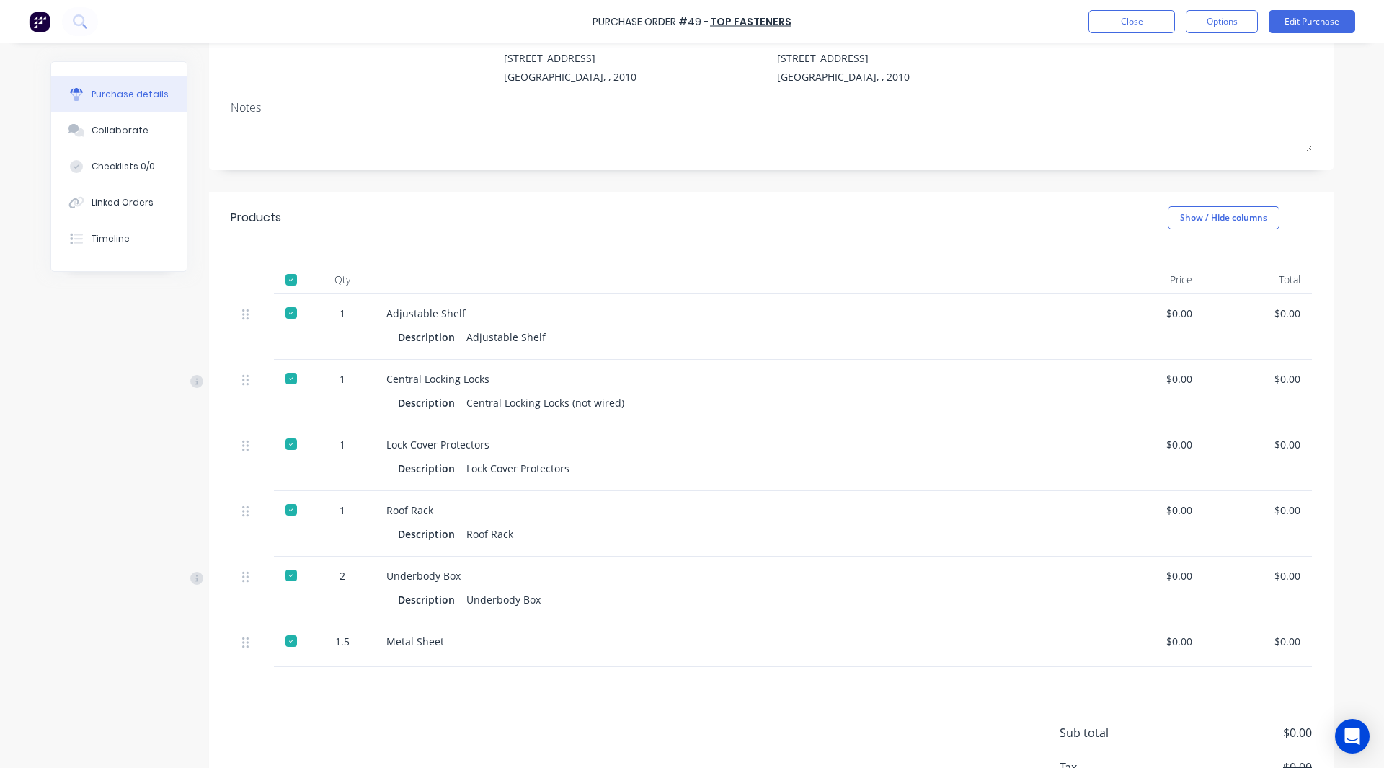
scroll to position [145, 0]
click at [291, 642] on div at bounding box center [291, 640] width 29 height 29
click at [286, 575] on div at bounding box center [291, 574] width 29 height 29
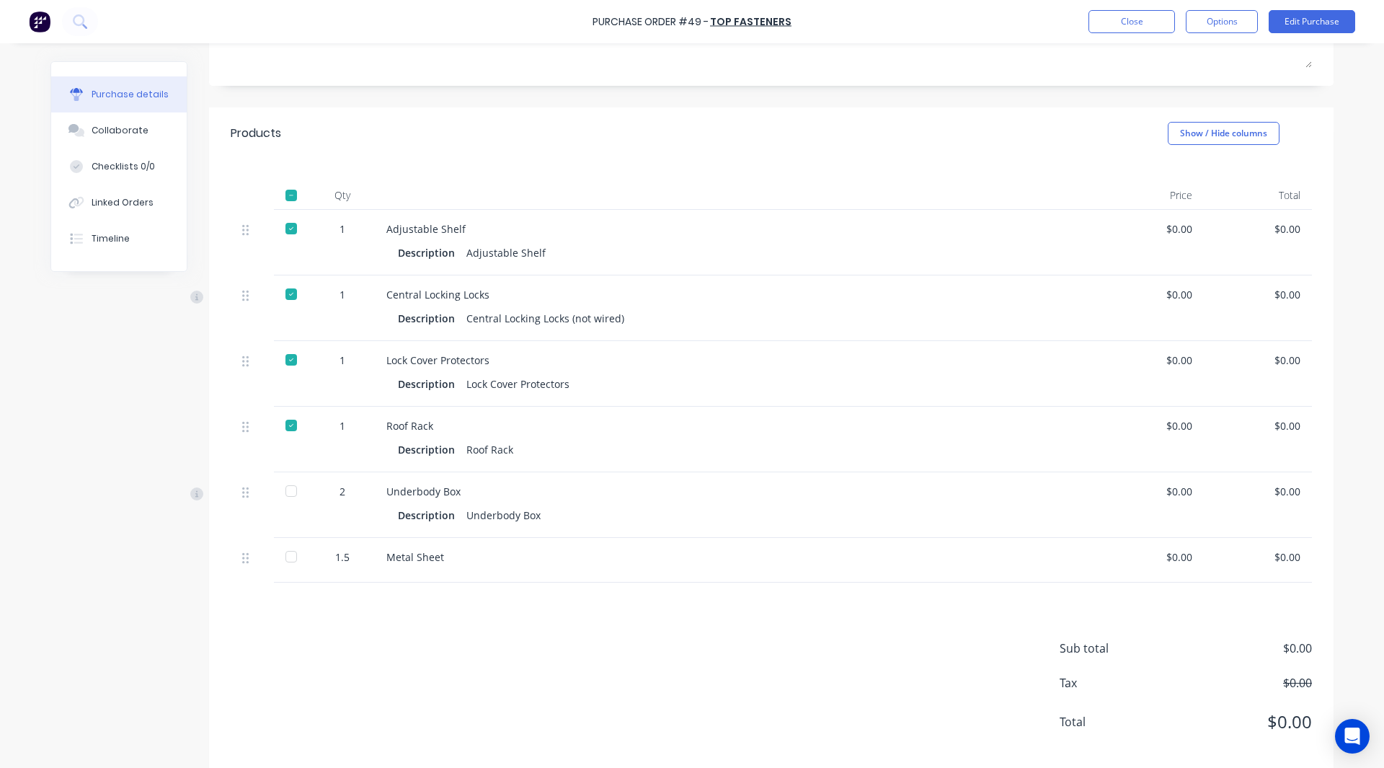
scroll to position [249, 0]
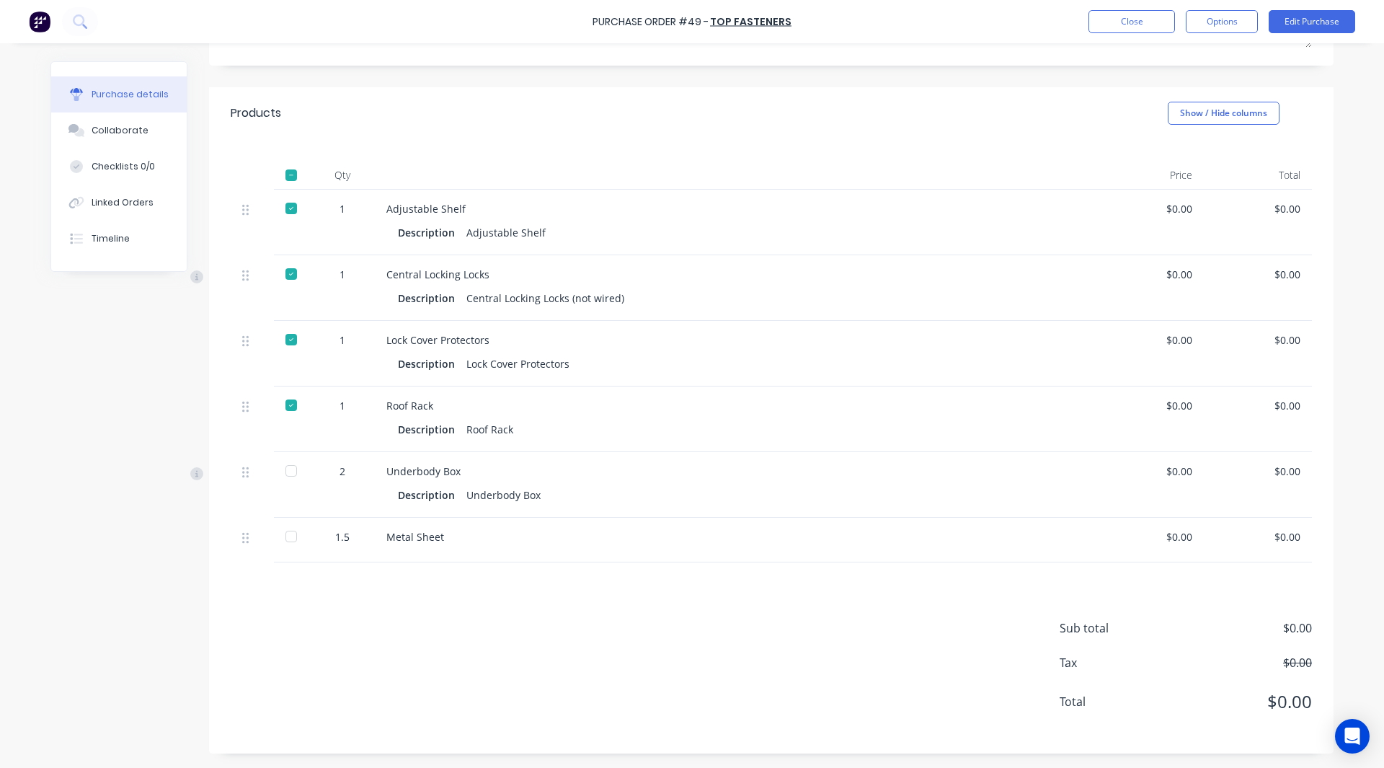
click at [289, 466] on div at bounding box center [291, 470] width 29 height 29
click at [283, 536] on div at bounding box center [291, 536] width 29 height 29
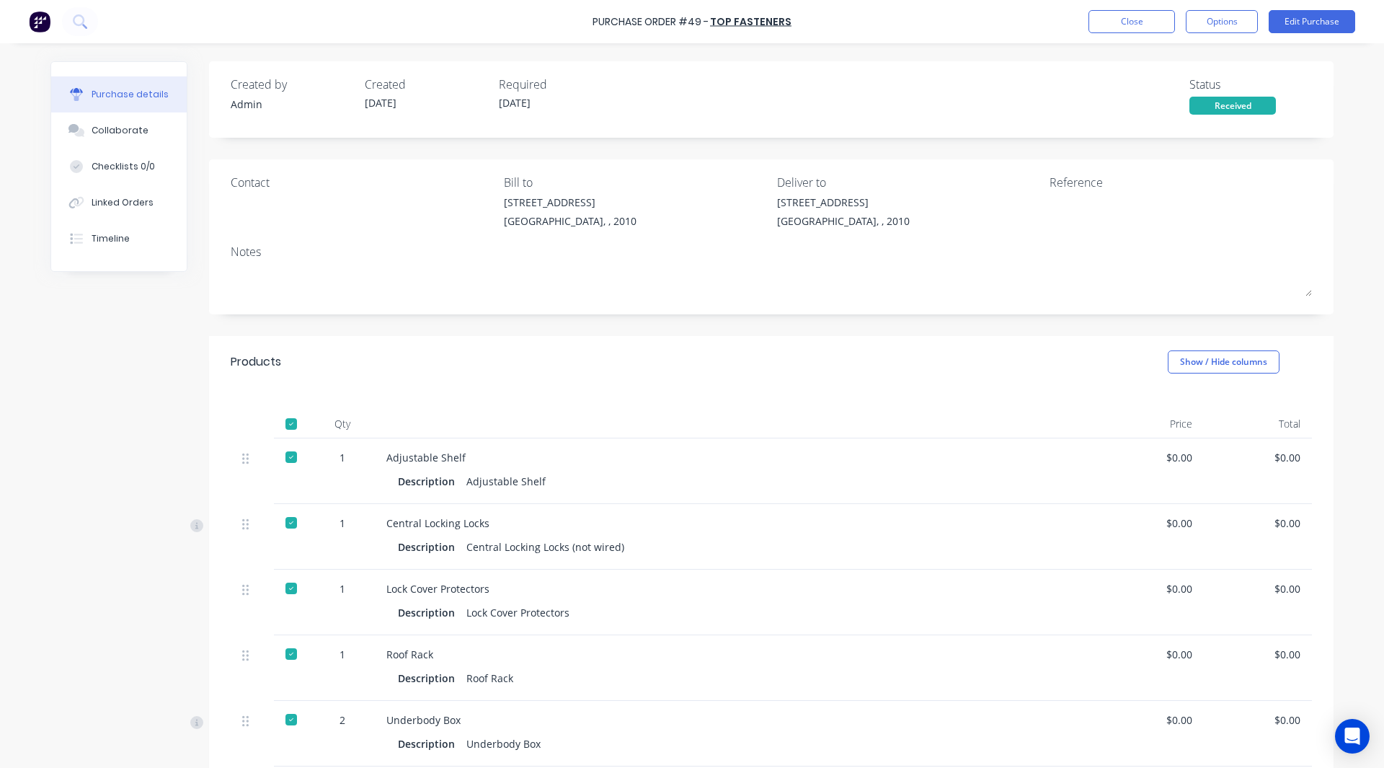
click at [55, 407] on div "Created by Admin Created 09/09/25 Required 09/09/25 Status Received Contact Bil…" at bounding box center [691, 531] width 1283 height 941
click at [146, 122] on button "Collaborate" at bounding box center [119, 130] width 136 height 36
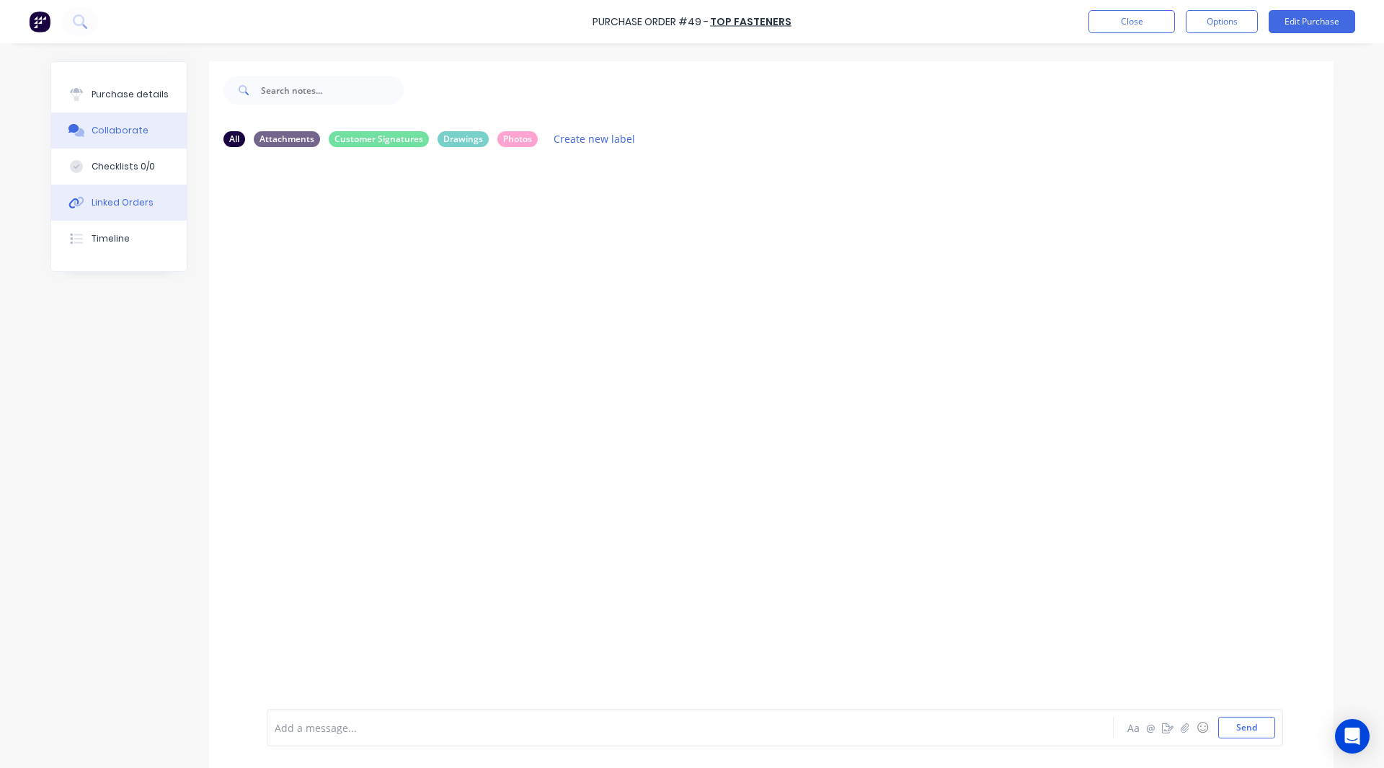
click at [146, 200] on button "Linked Orders" at bounding box center [119, 203] width 136 height 36
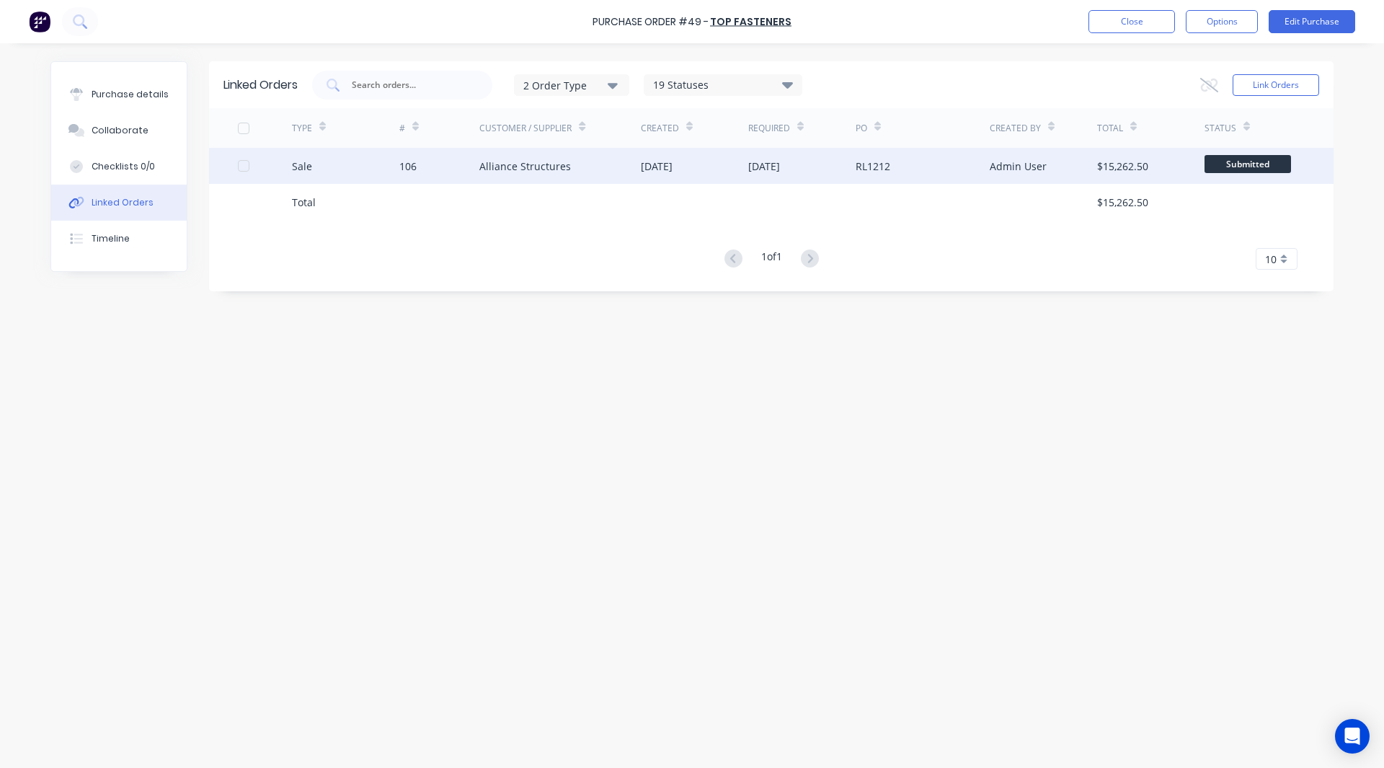
click at [498, 155] on div "Alliance Structures" at bounding box center [559, 166] width 161 height 36
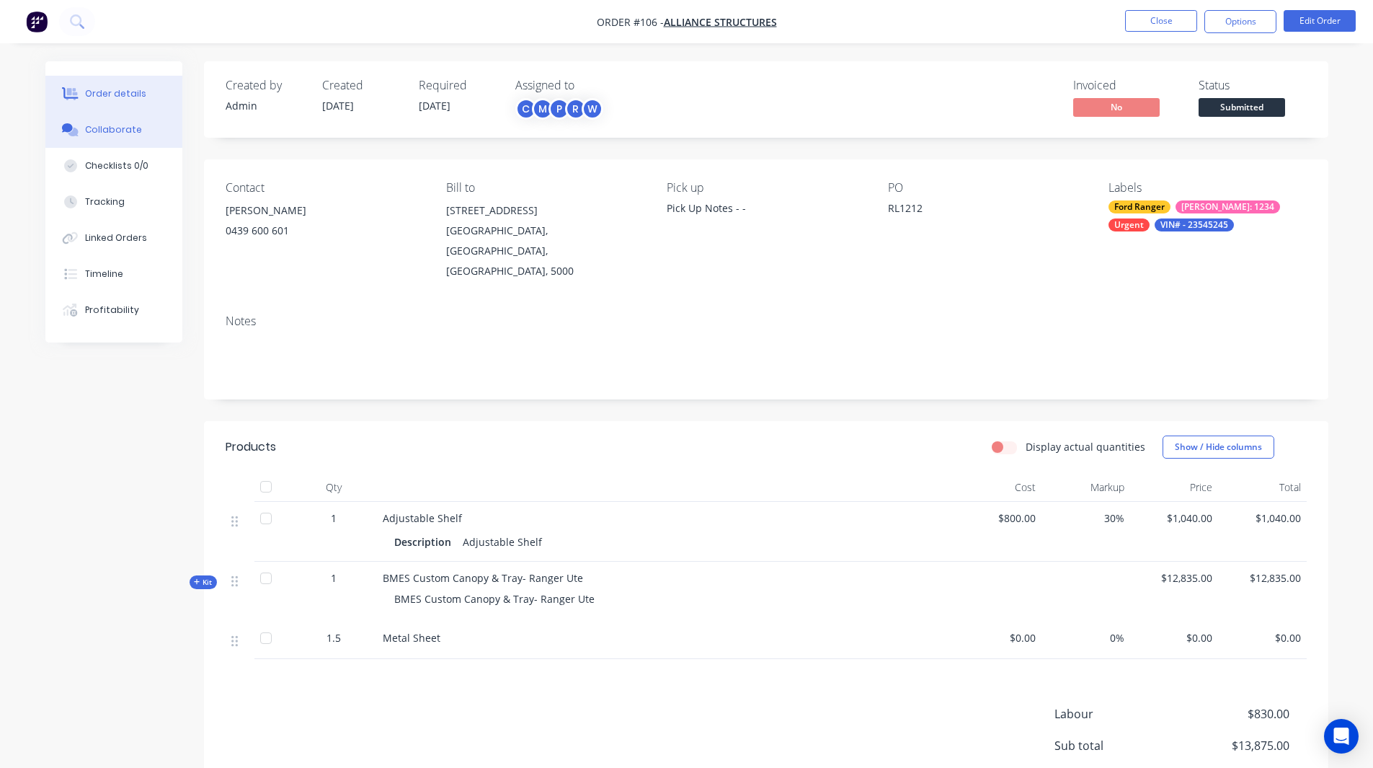
click at [123, 123] on div "Collaborate" at bounding box center [113, 129] width 57 height 13
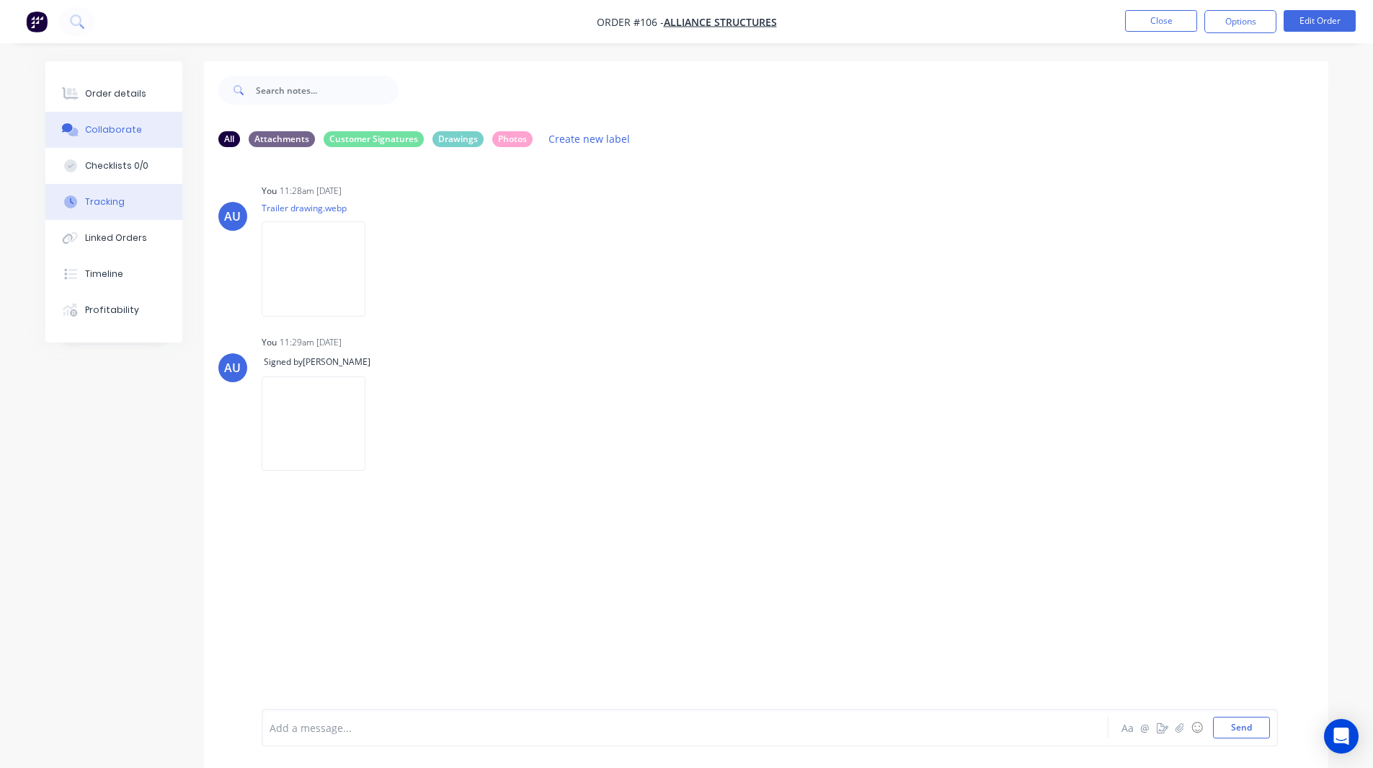
click at [118, 198] on div "Tracking" at bounding box center [105, 201] width 40 height 13
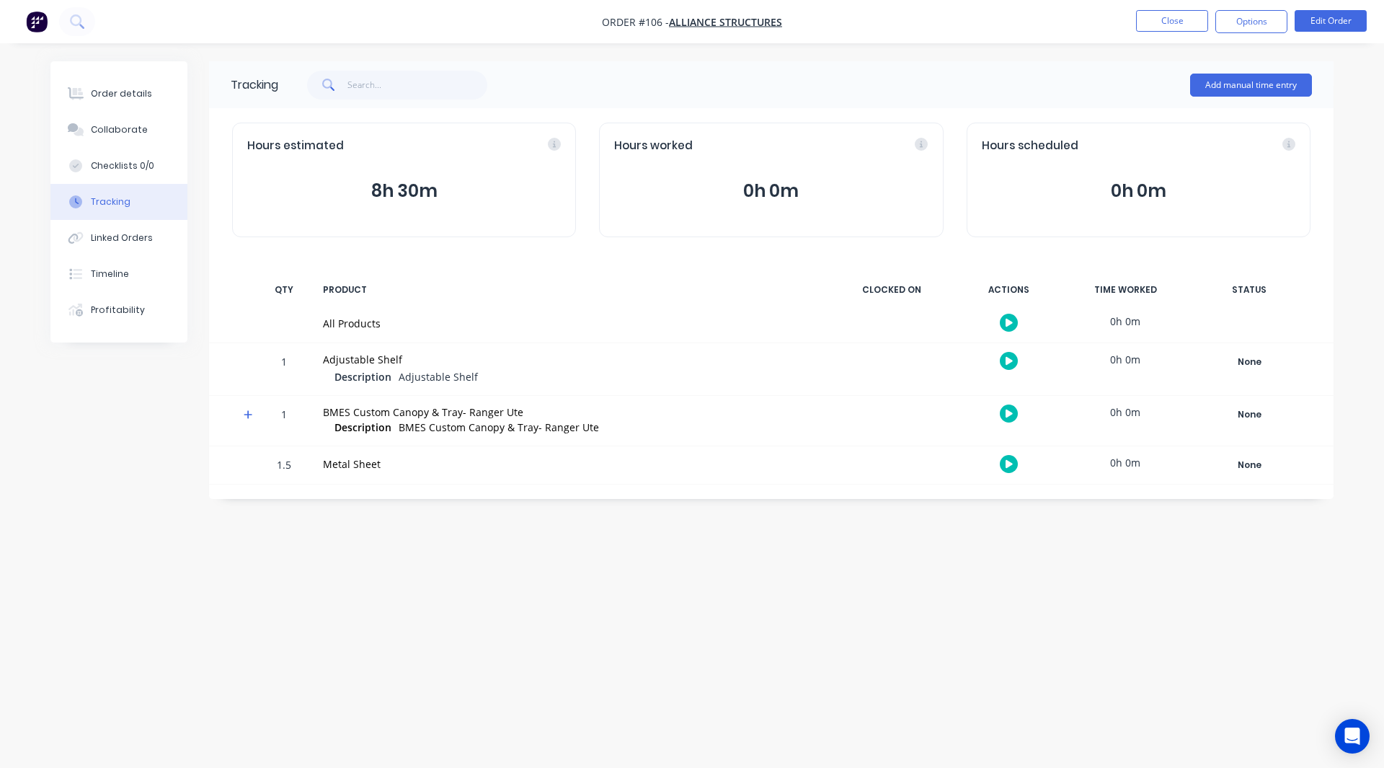
click at [1006, 411] on icon "button" at bounding box center [1009, 413] width 7 height 9
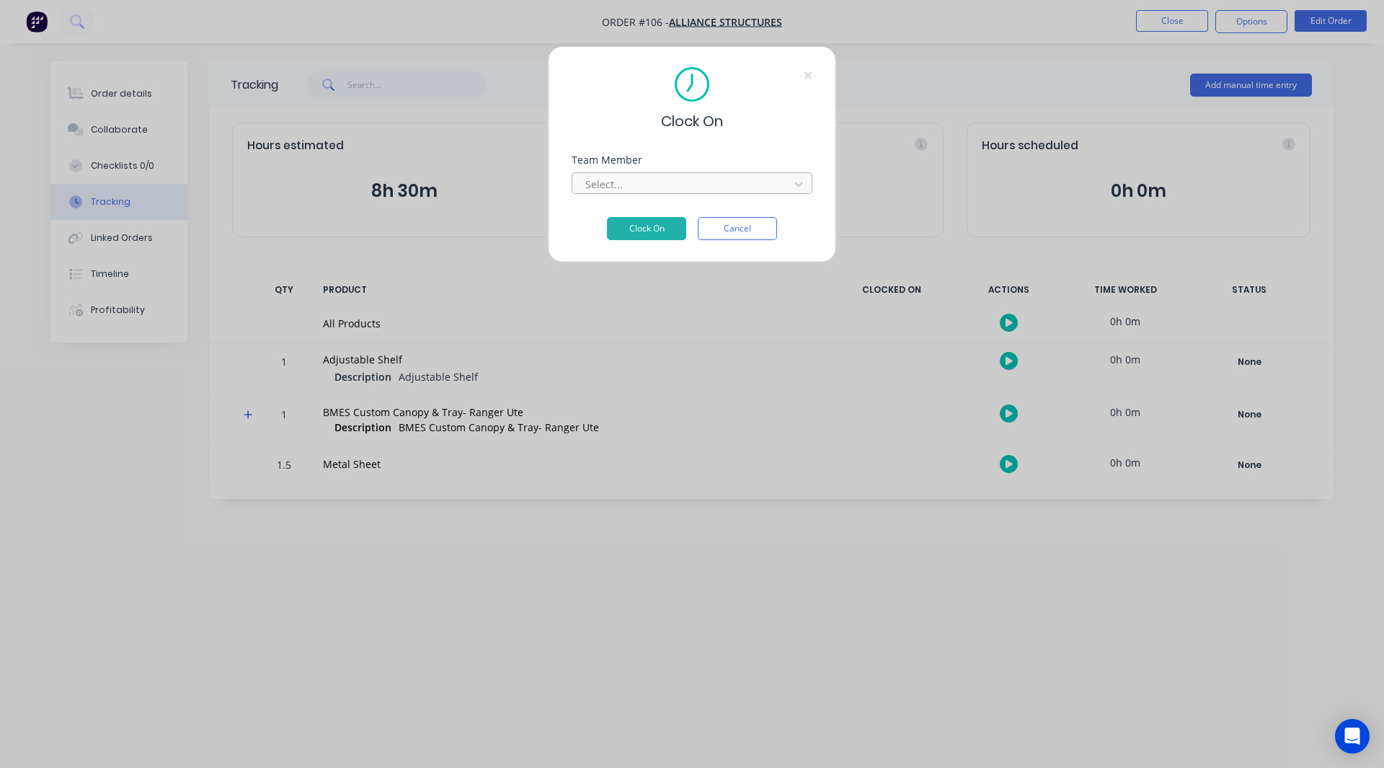
click at [619, 188] on div at bounding box center [683, 184] width 198 height 18
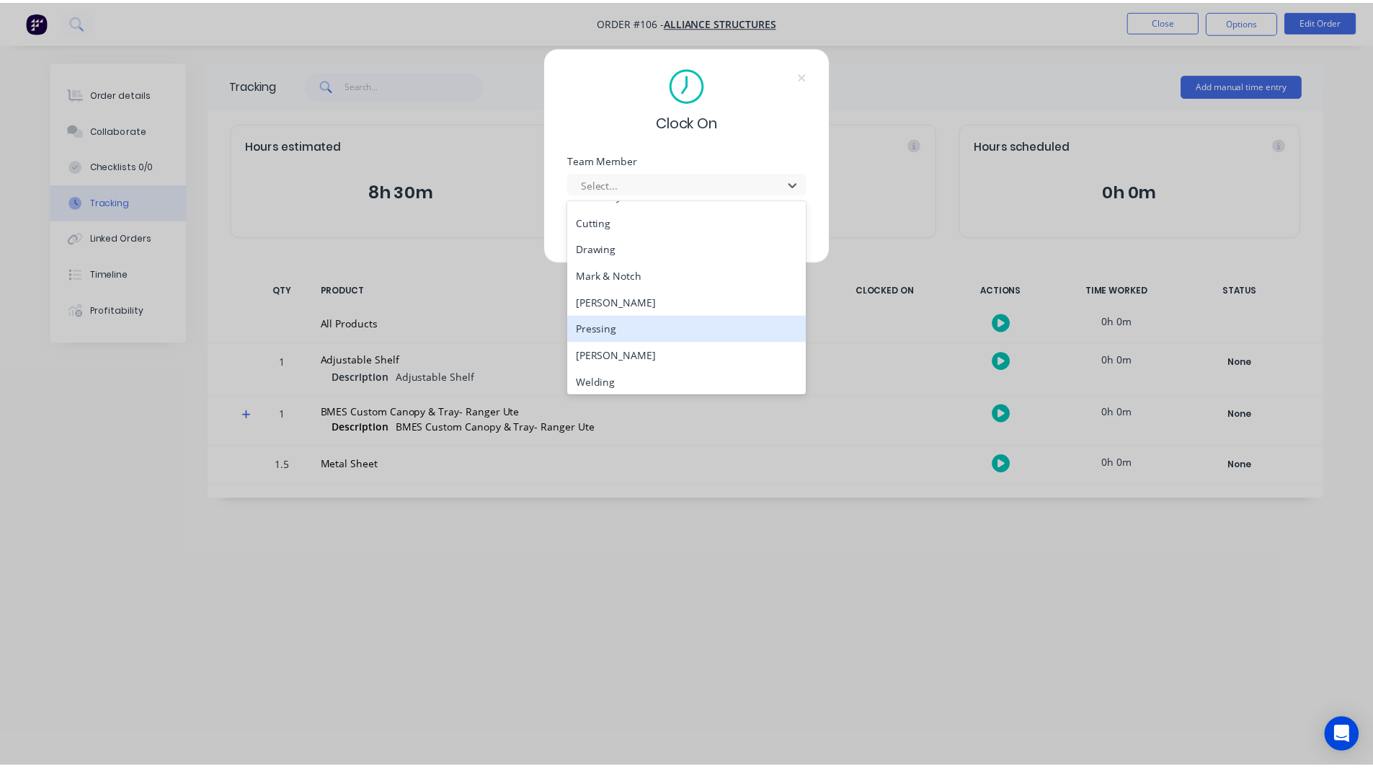
scroll to position [48, 0]
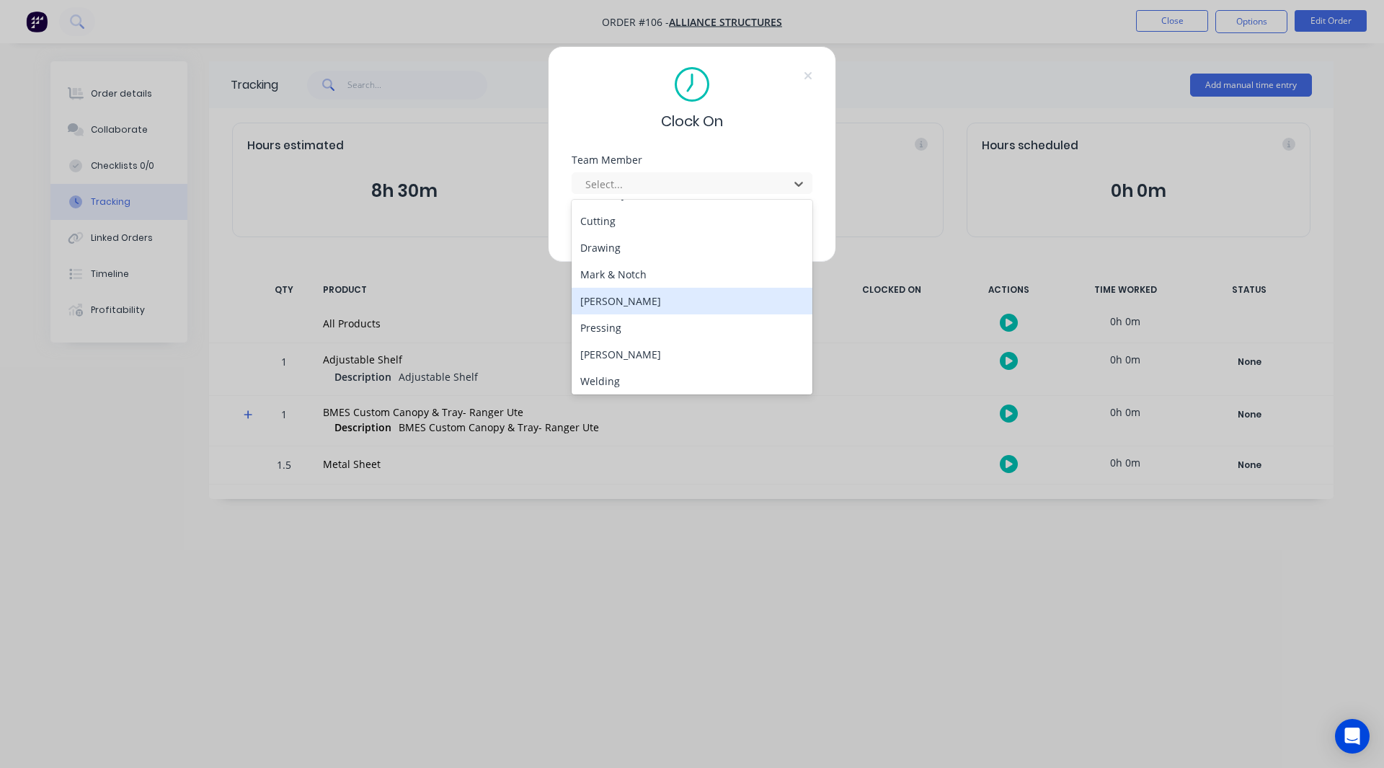
click at [623, 304] on div "Michael" at bounding box center [692, 301] width 241 height 27
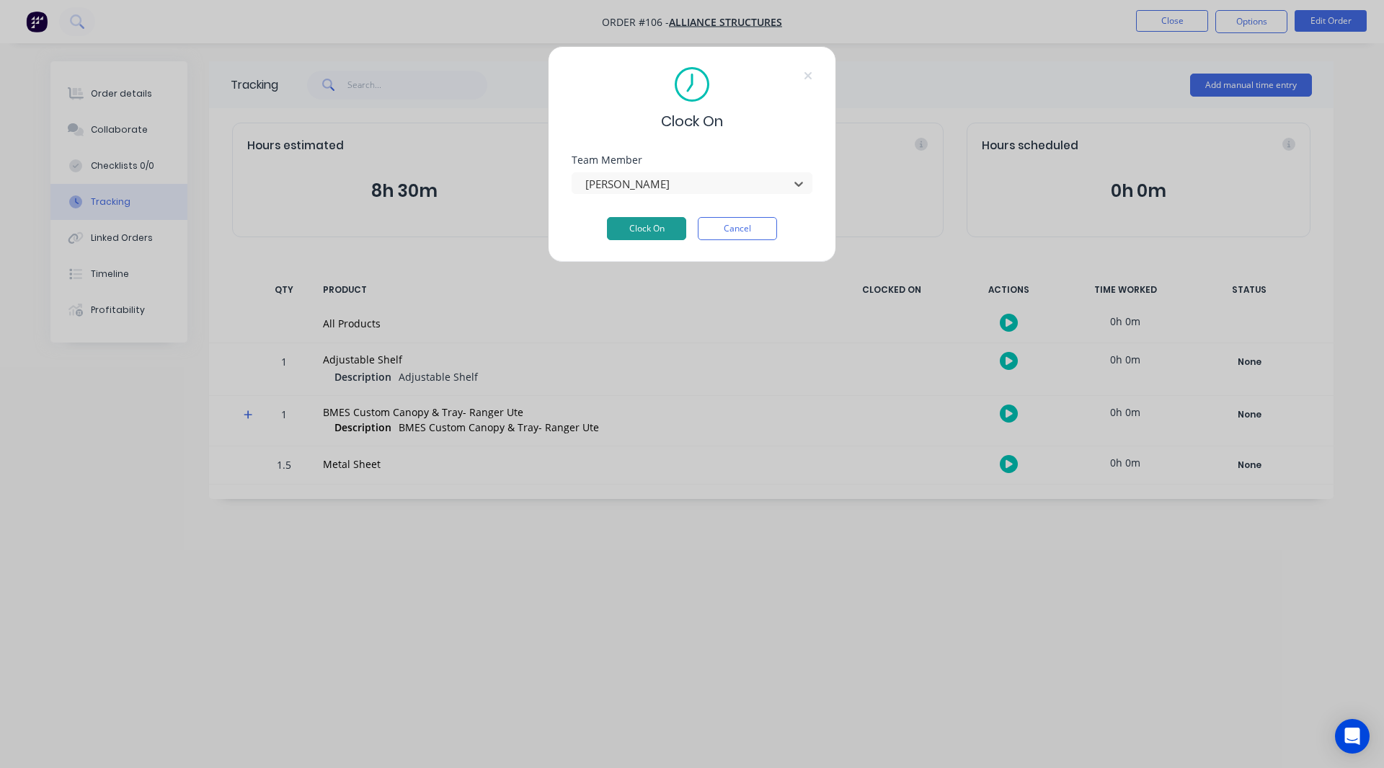
click at [654, 229] on button "Clock On" at bounding box center [646, 228] width 79 height 23
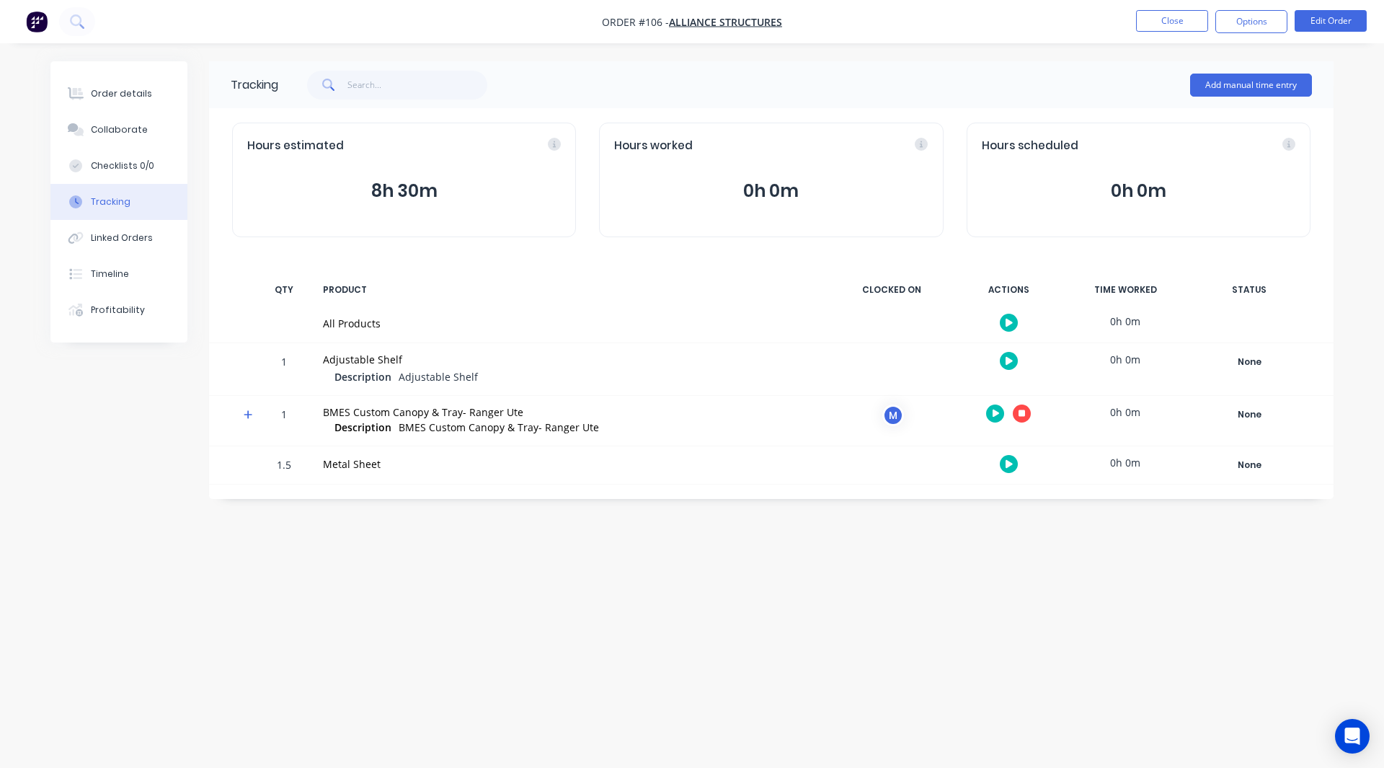
click at [246, 412] on icon at bounding box center [248, 415] width 9 height 10
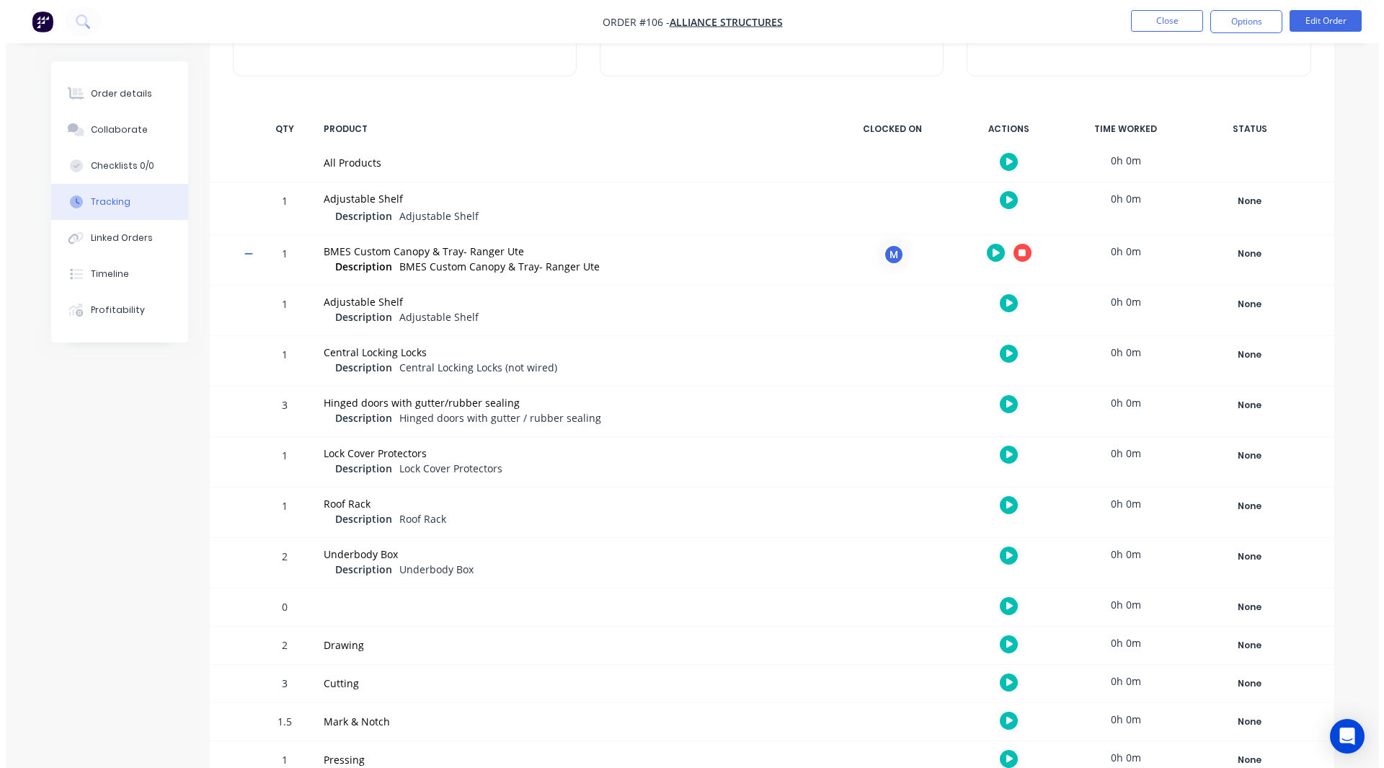
scroll to position [161, 0]
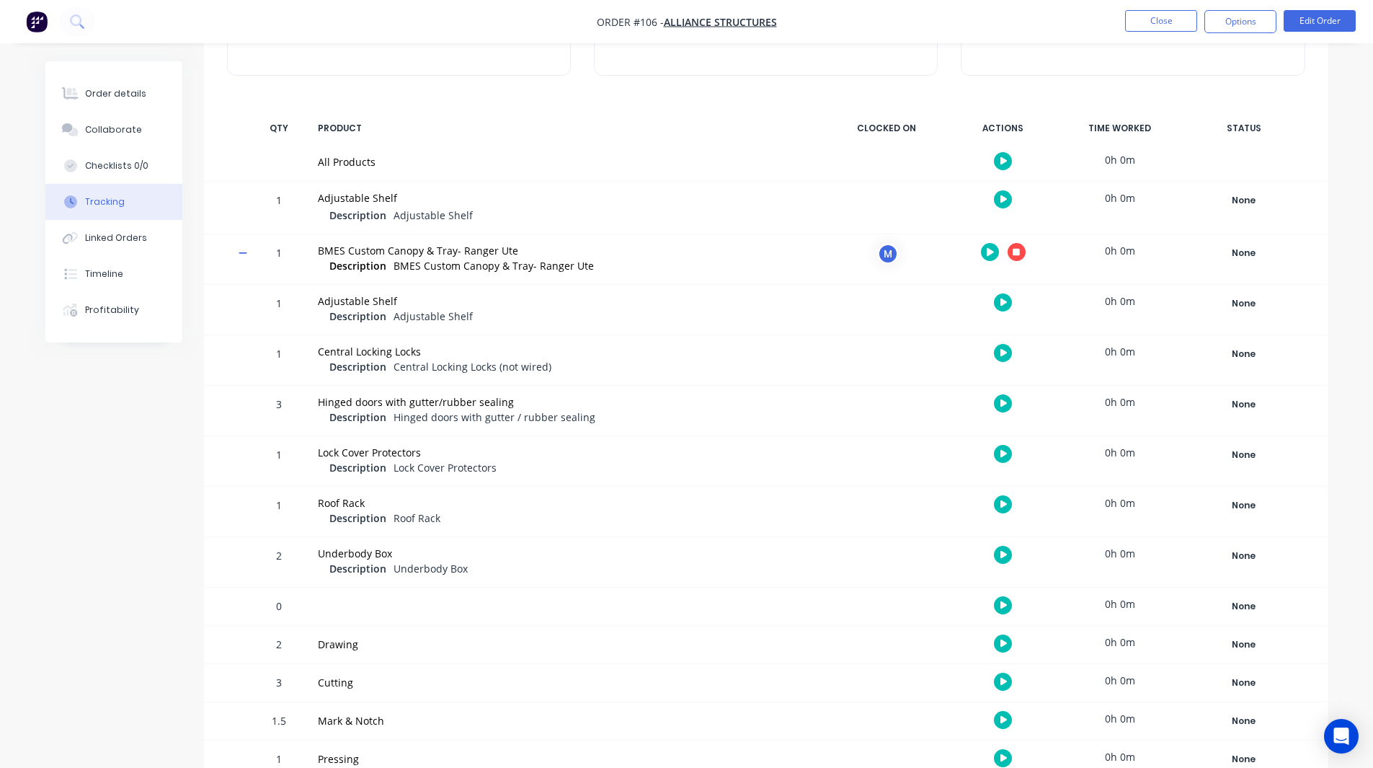
click at [1004, 403] on icon "button" at bounding box center [1004, 403] width 7 height 8
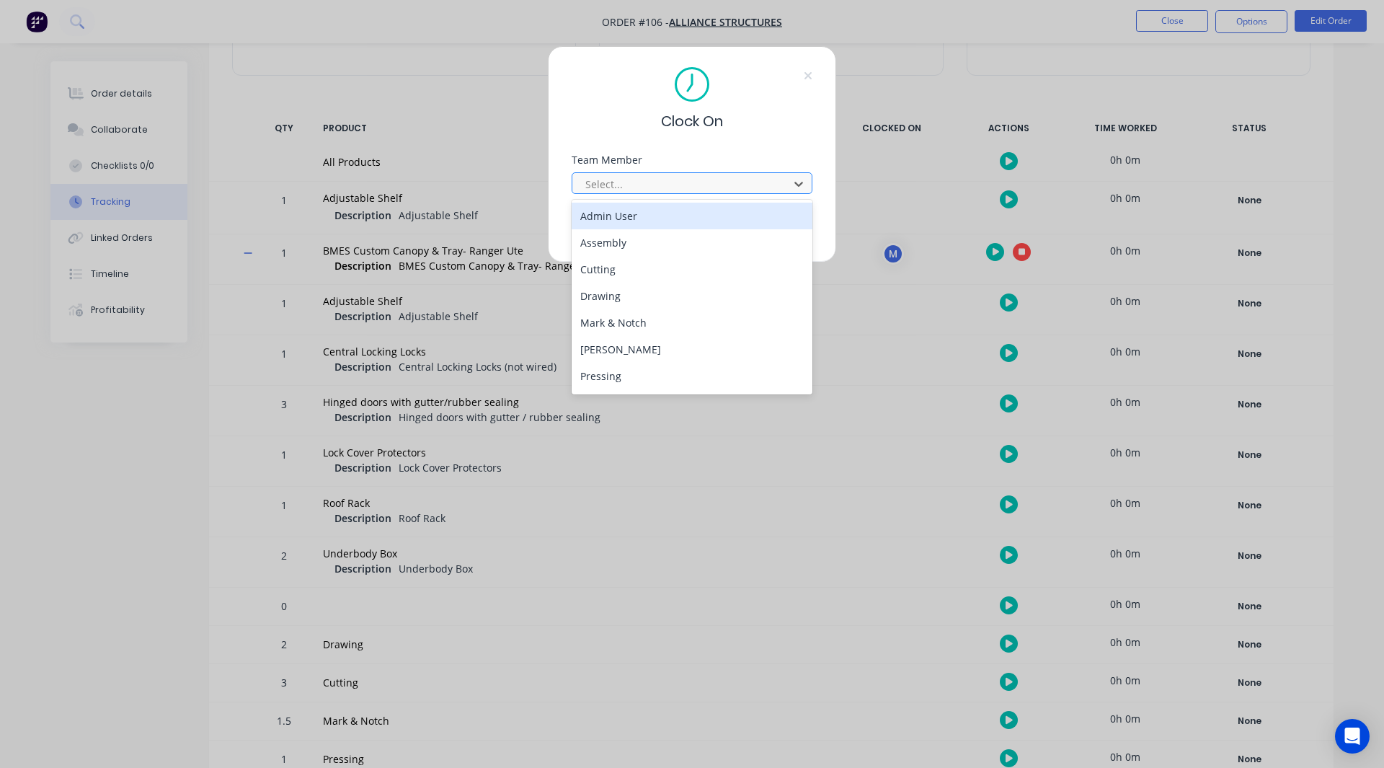
click at [643, 190] on div at bounding box center [683, 184] width 198 height 18
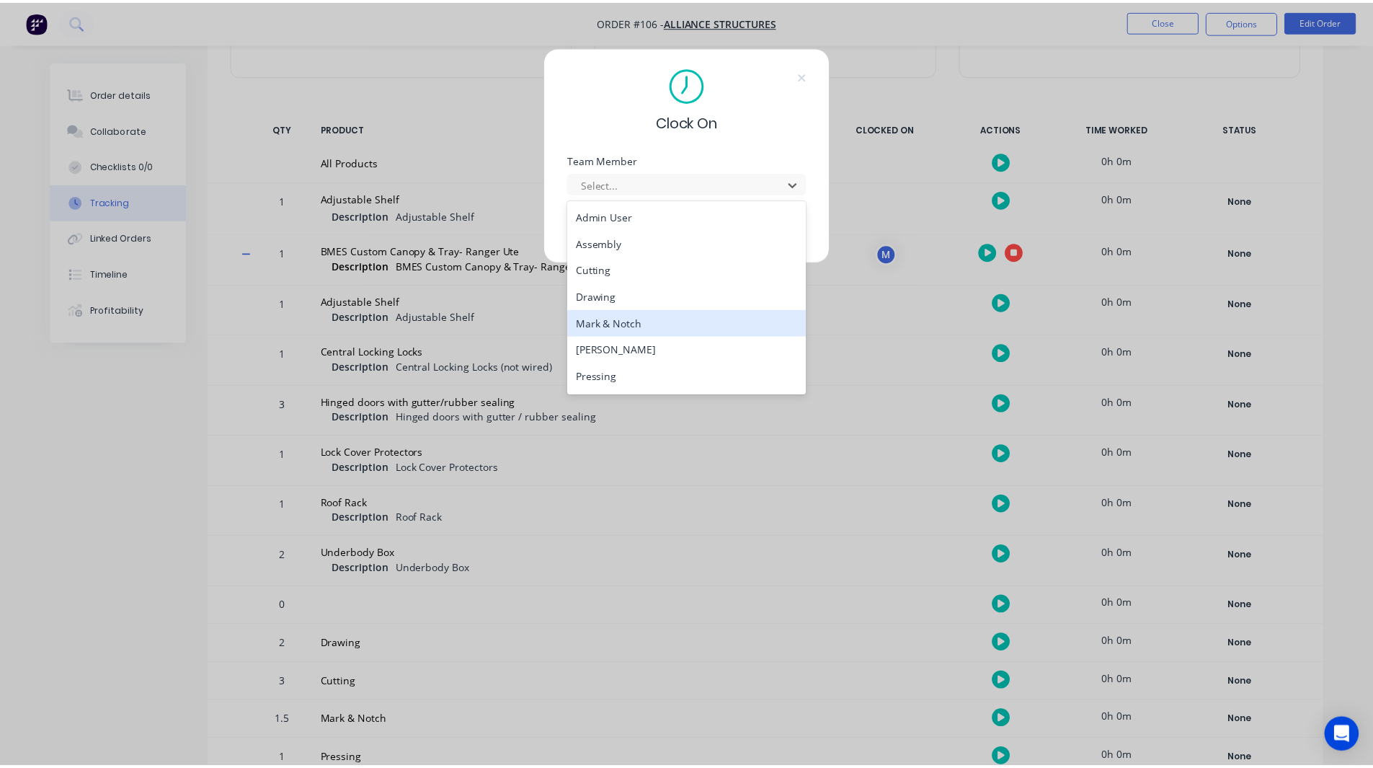
scroll to position [51, 0]
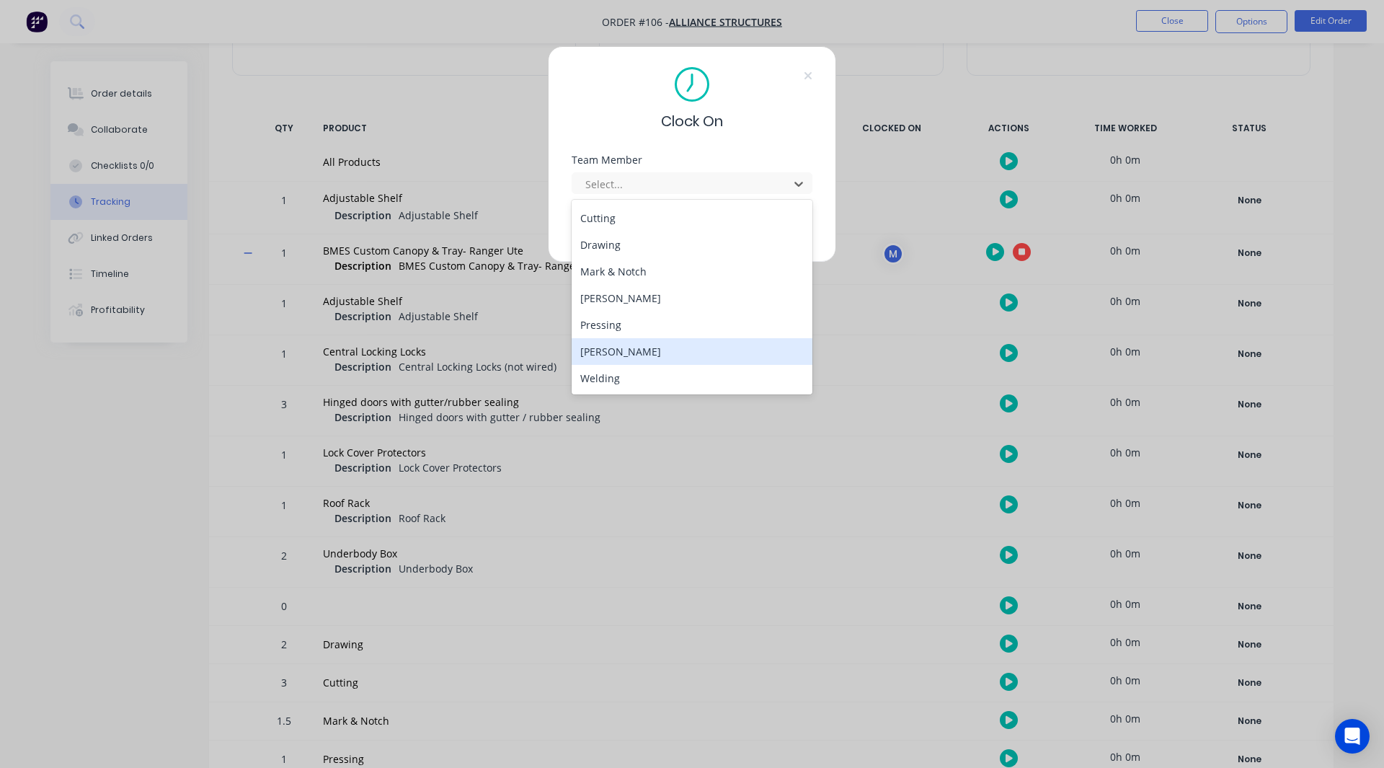
click at [619, 348] on div "Robert" at bounding box center [692, 351] width 241 height 27
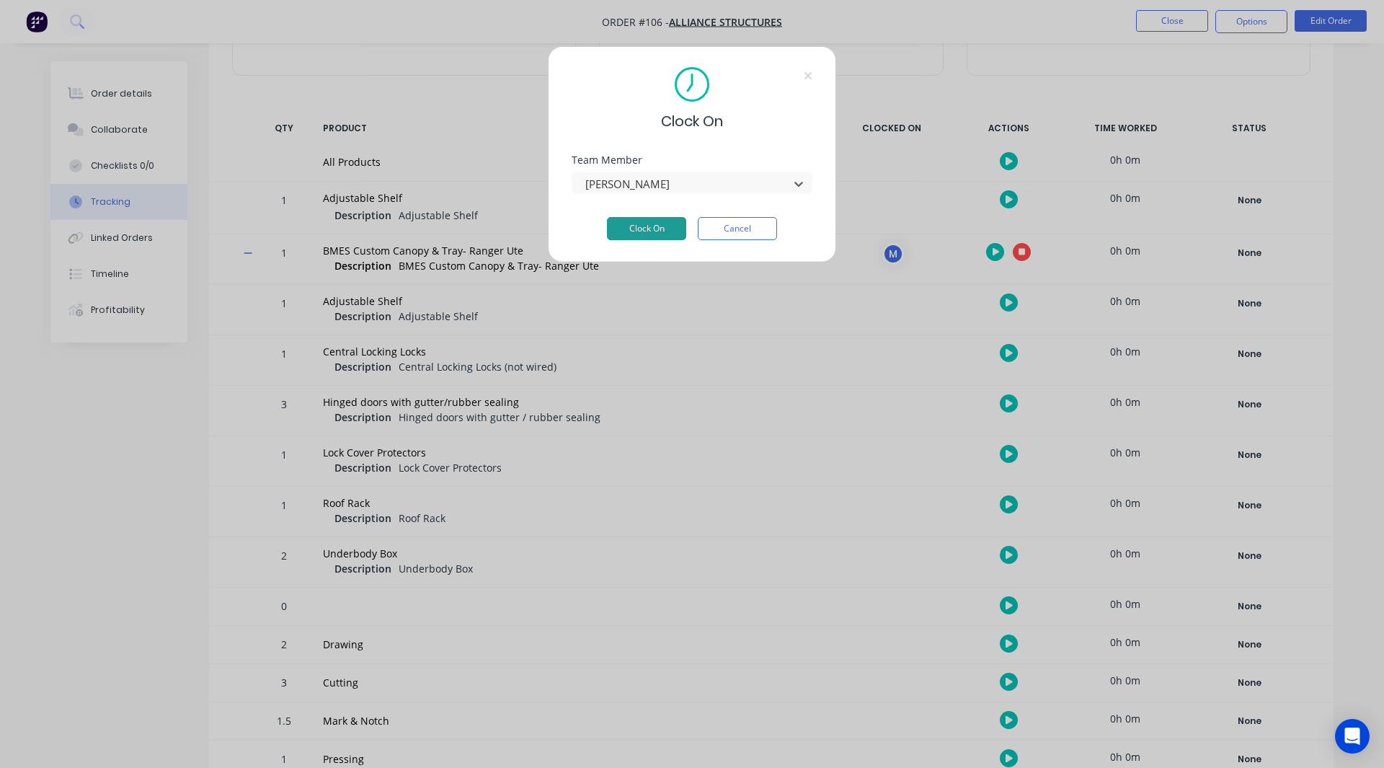
click at [668, 227] on button "Clock On" at bounding box center [646, 228] width 79 height 23
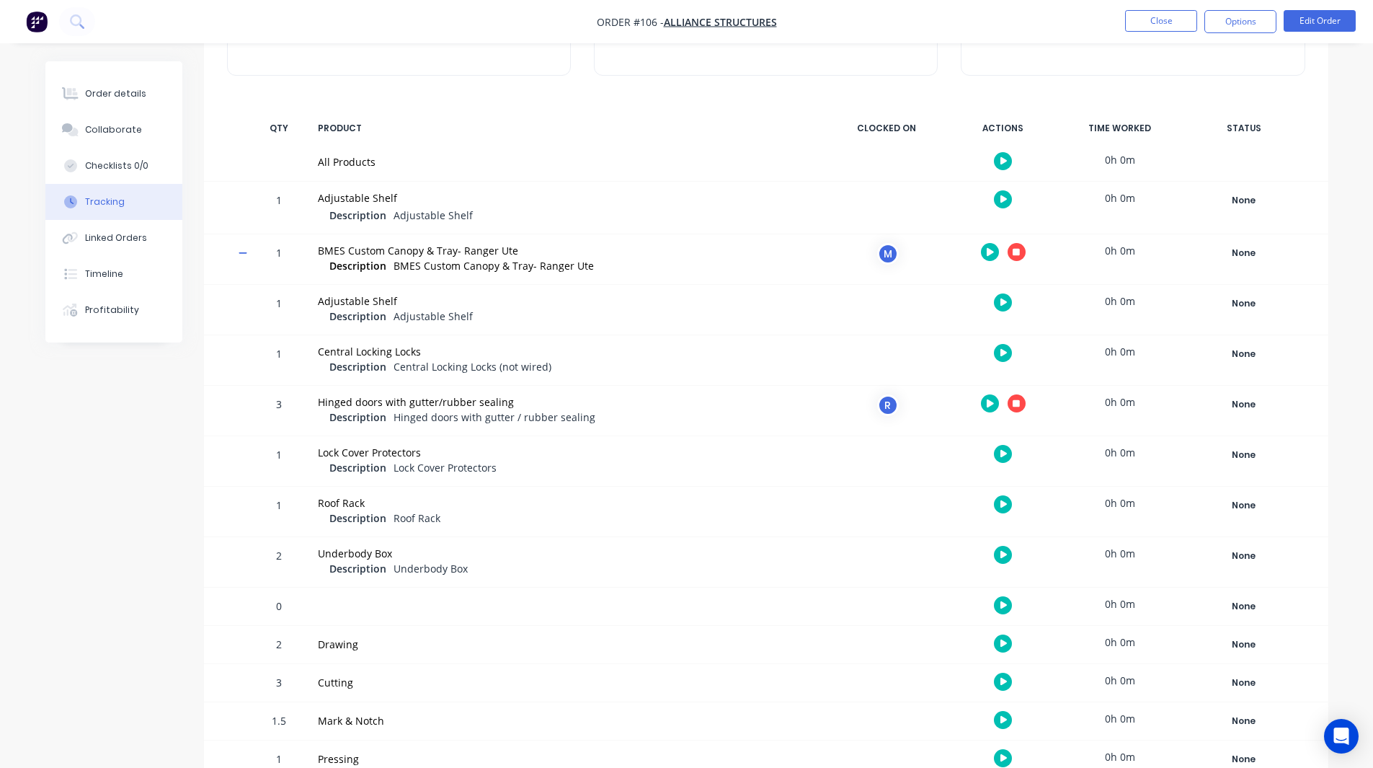
scroll to position [0, 0]
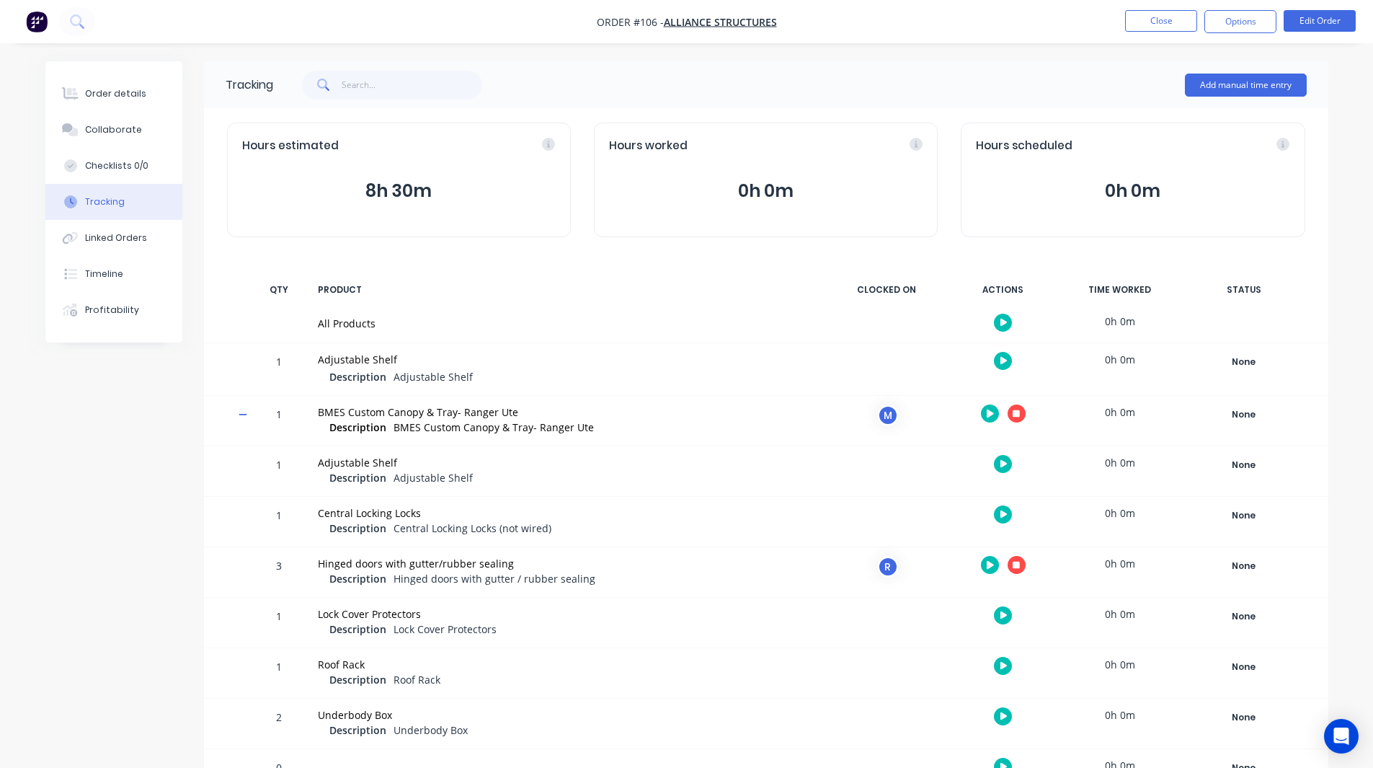
click at [1020, 411] on button "button" at bounding box center [1017, 413] width 18 height 18
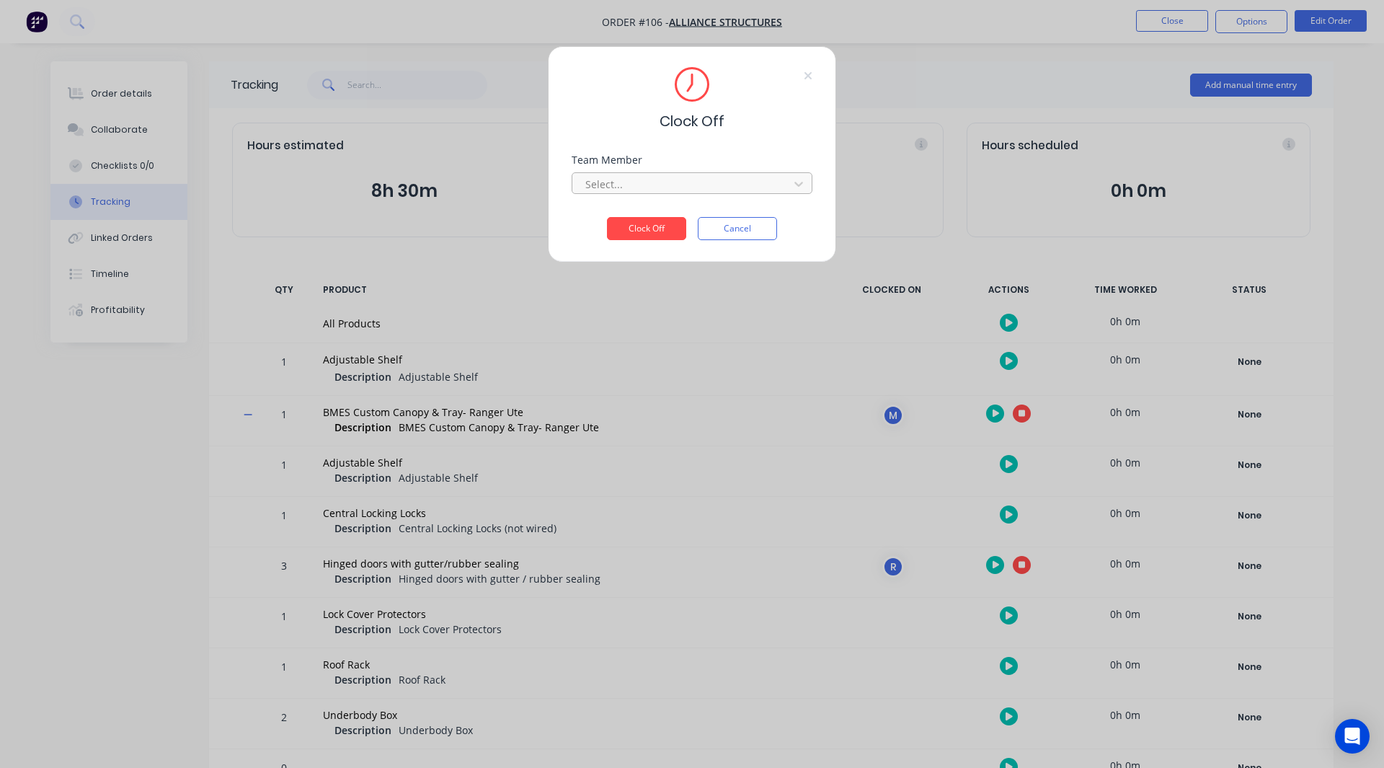
click at [667, 173] on div "Select..." at bounding box center [683, 184] width 206 height 22
click at [647, 215] on div "Michael" at bounding box center [692, 216] width 241 height 27
click at [647, 218] on button "Clock Off" at bounding box center [646, 228] width 79 height 23
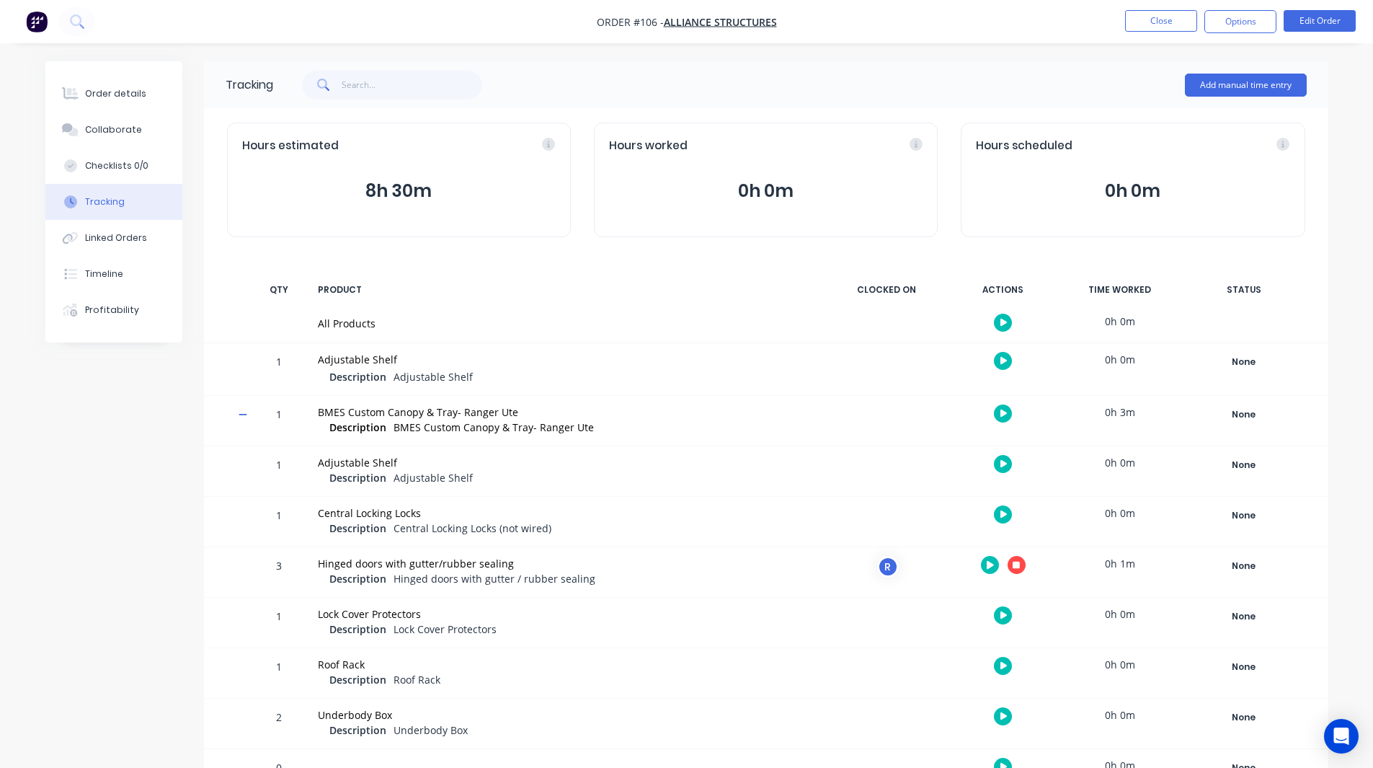
click at [1017, 567] on icon "button" at bounding box center [1016, 564] width 7 height 7
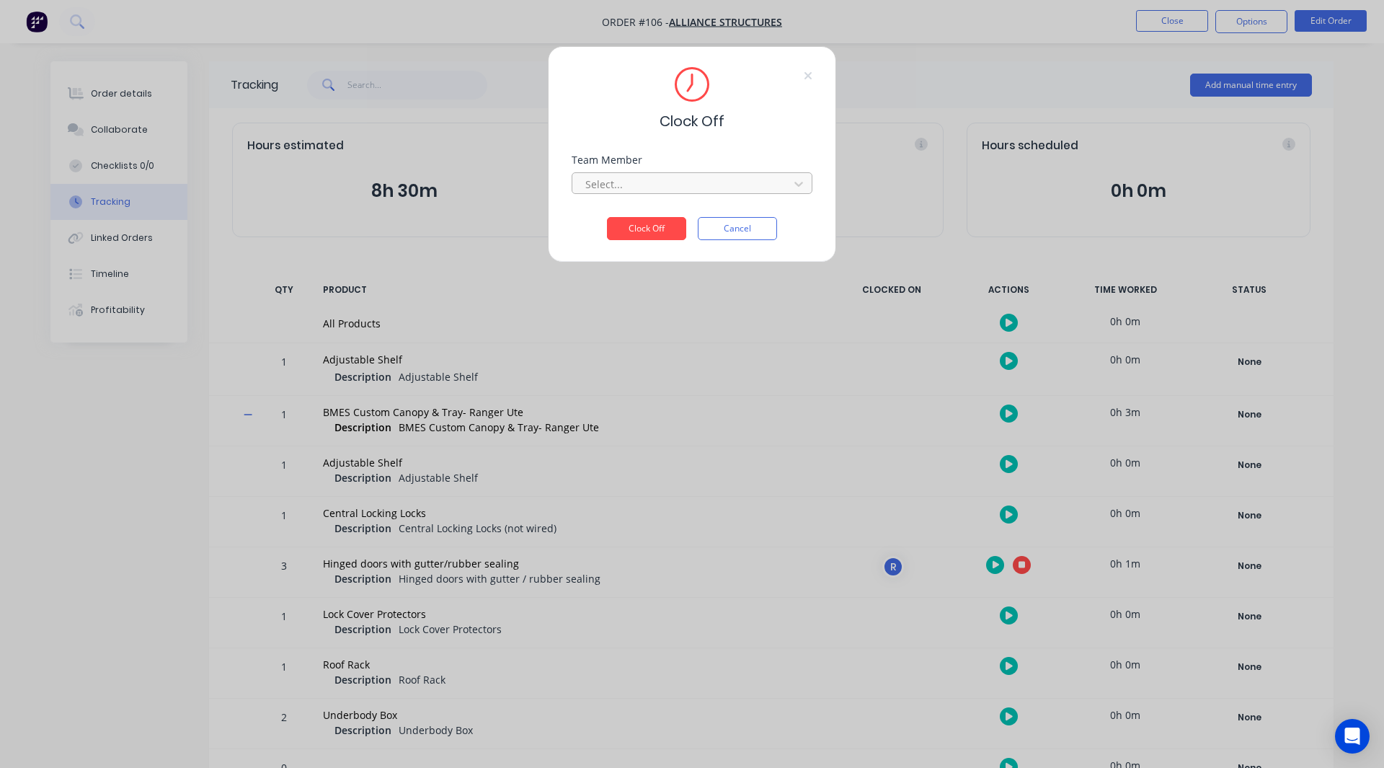
click at [654, 182] on div at bounding box center [683, 184] width 198 height 18
click at [643, 214] on div "Robert" at bounding box center [692, 216] width 241 height 27
click at [644, 224] on button "Clock Off" at bounding box center [646, 228] width 79 height 23
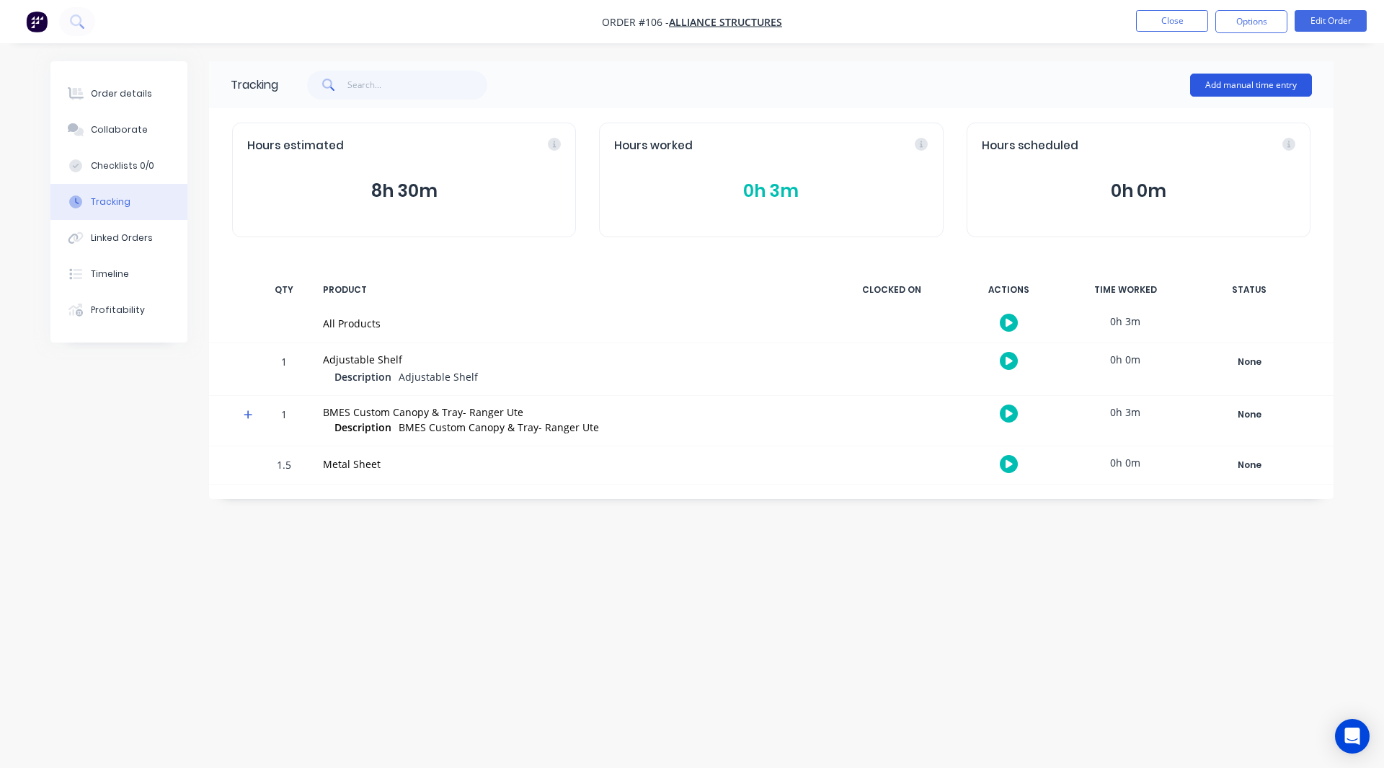
click at [1232, 81] on button "Add manual time entry" at bounding box center [1251, 85] width 122 height 23
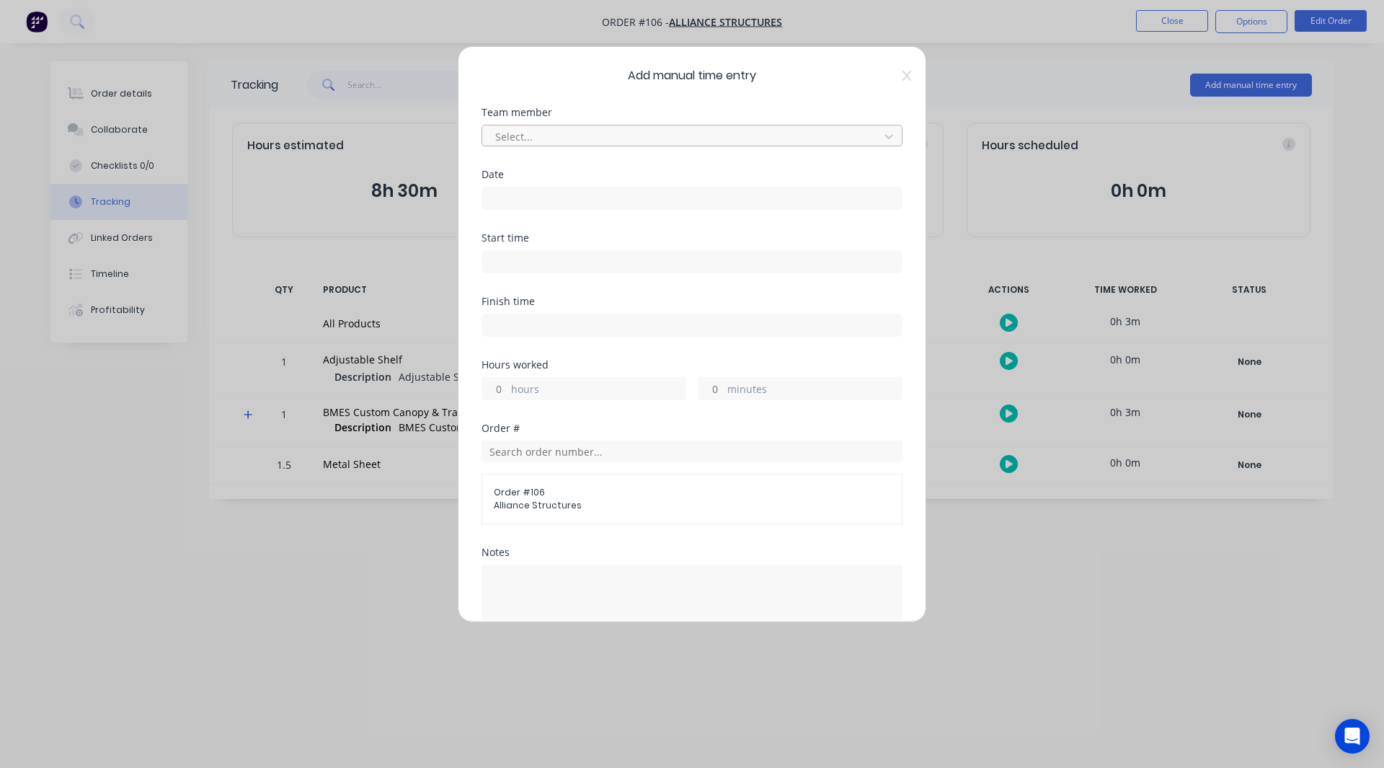
click at [627, 132] on div at bounding box center [683, 137] width 378 height 18
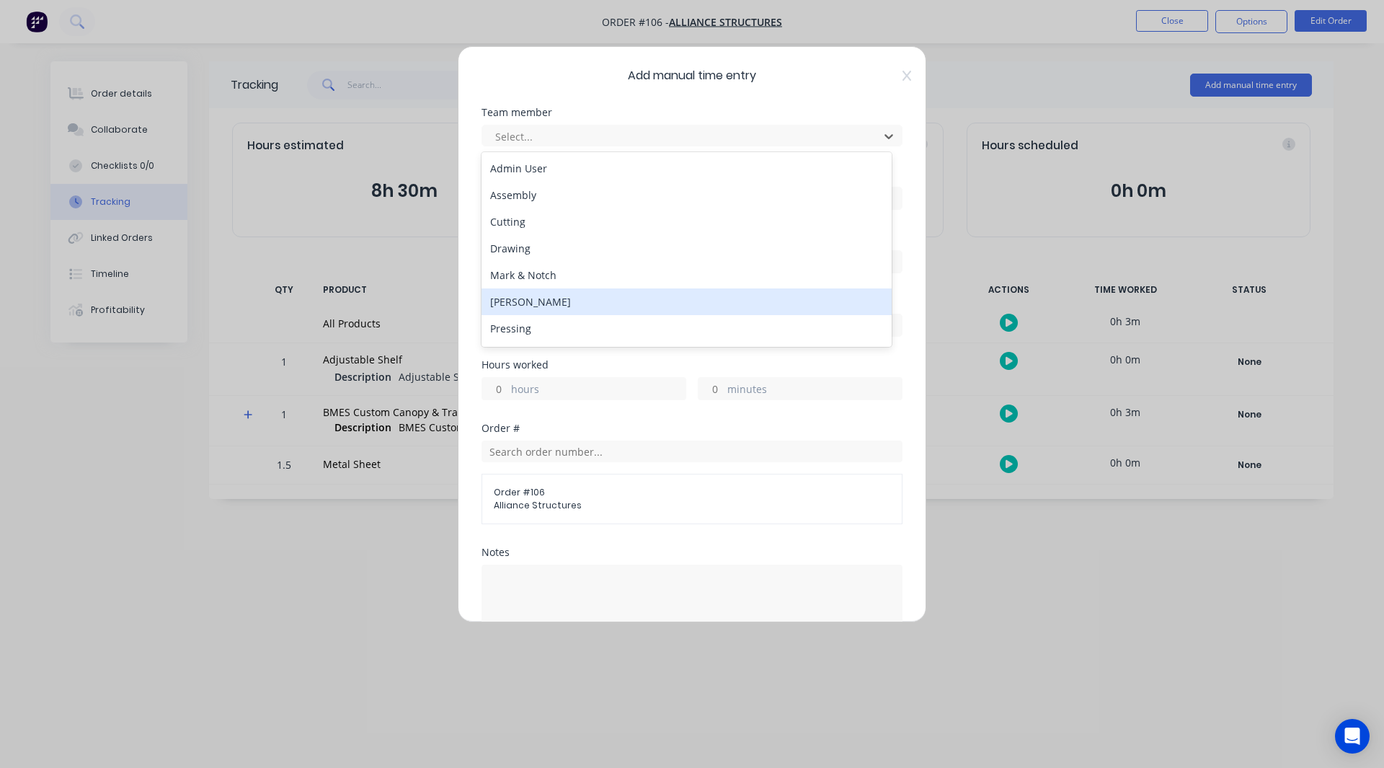
click at [572, 298] on div "[PERSON_NAME]" at bounding box center [687, 301] width 410 height 27
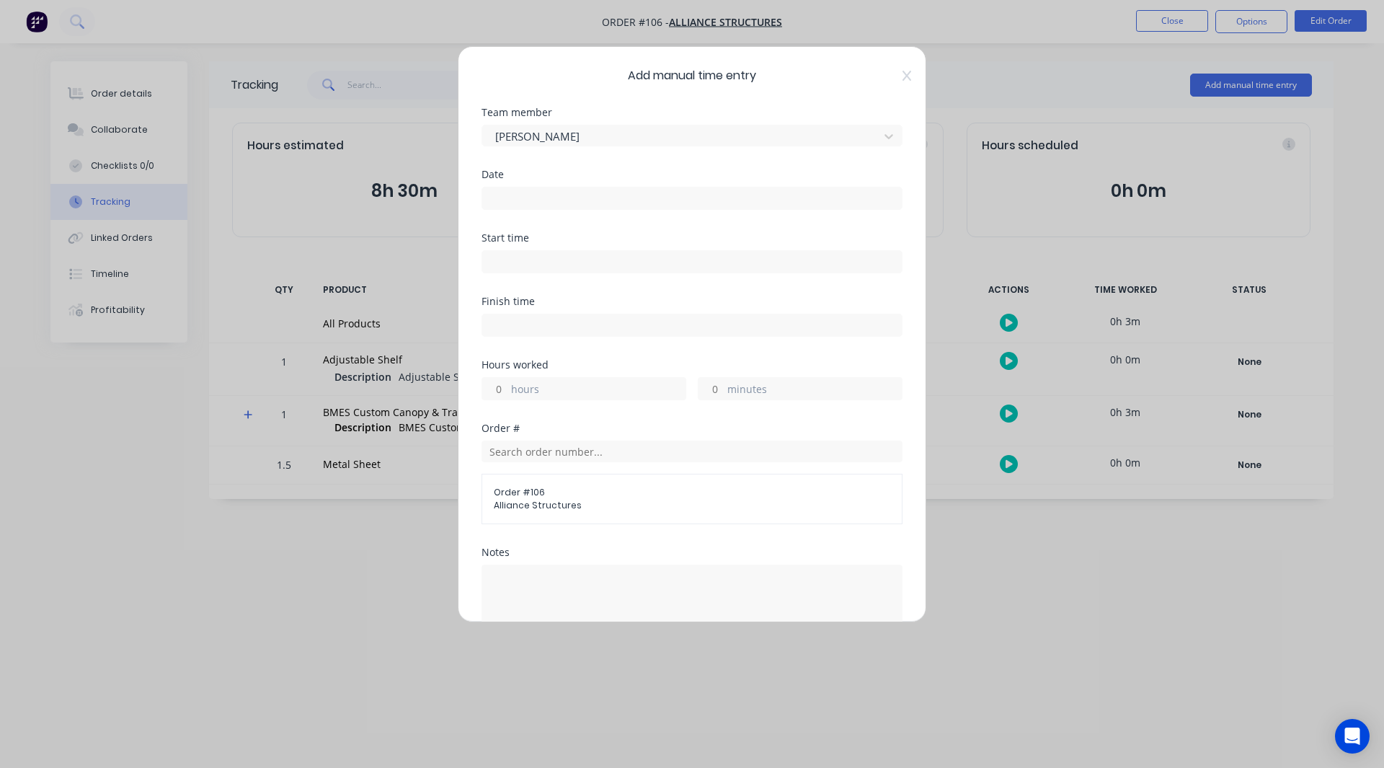
click at [560, 229] on div "Date" at bounding box center [692, 200] width 421 height 63
click at [531, 200] on input at bounding box center [692, 198] width 420 height 22
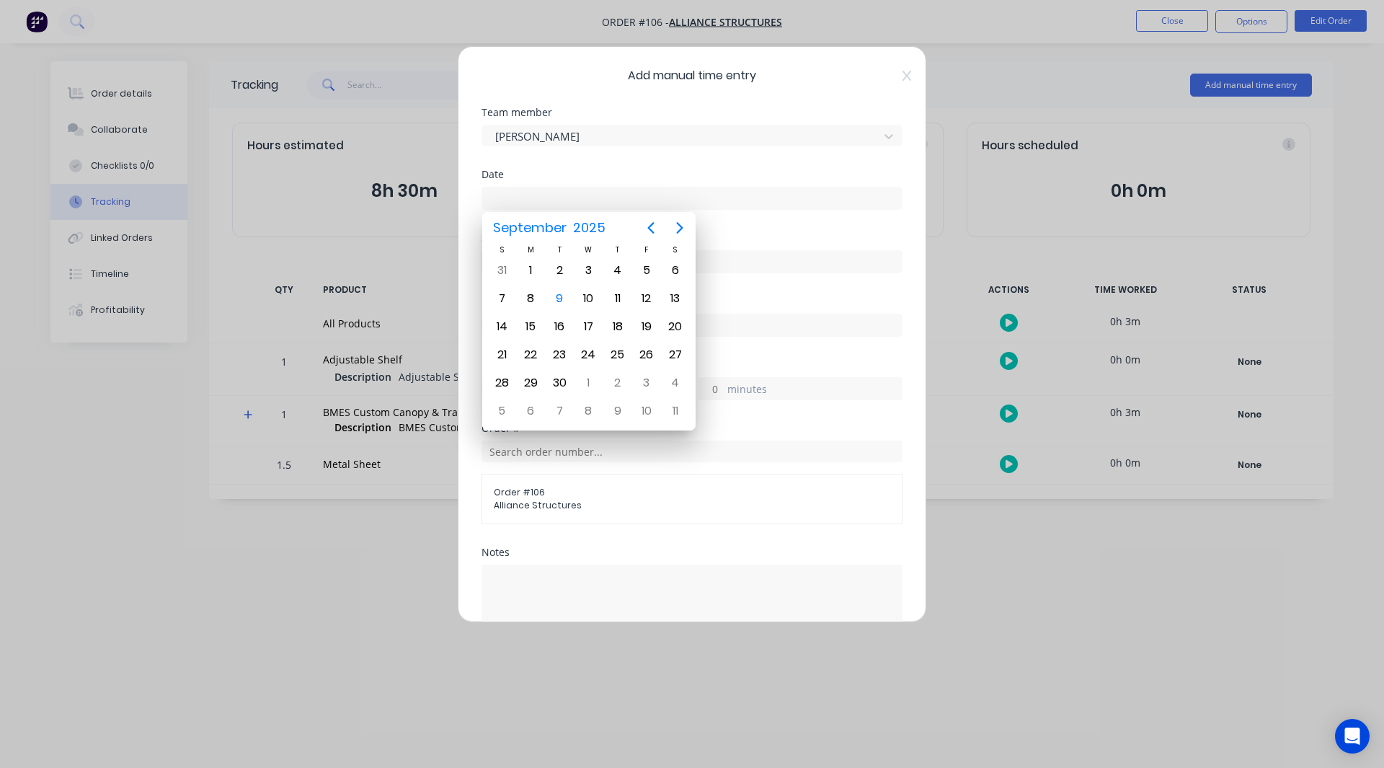
click at [741, 242] on div "Start time" at bounding box center [692, 238] width 421 height 10
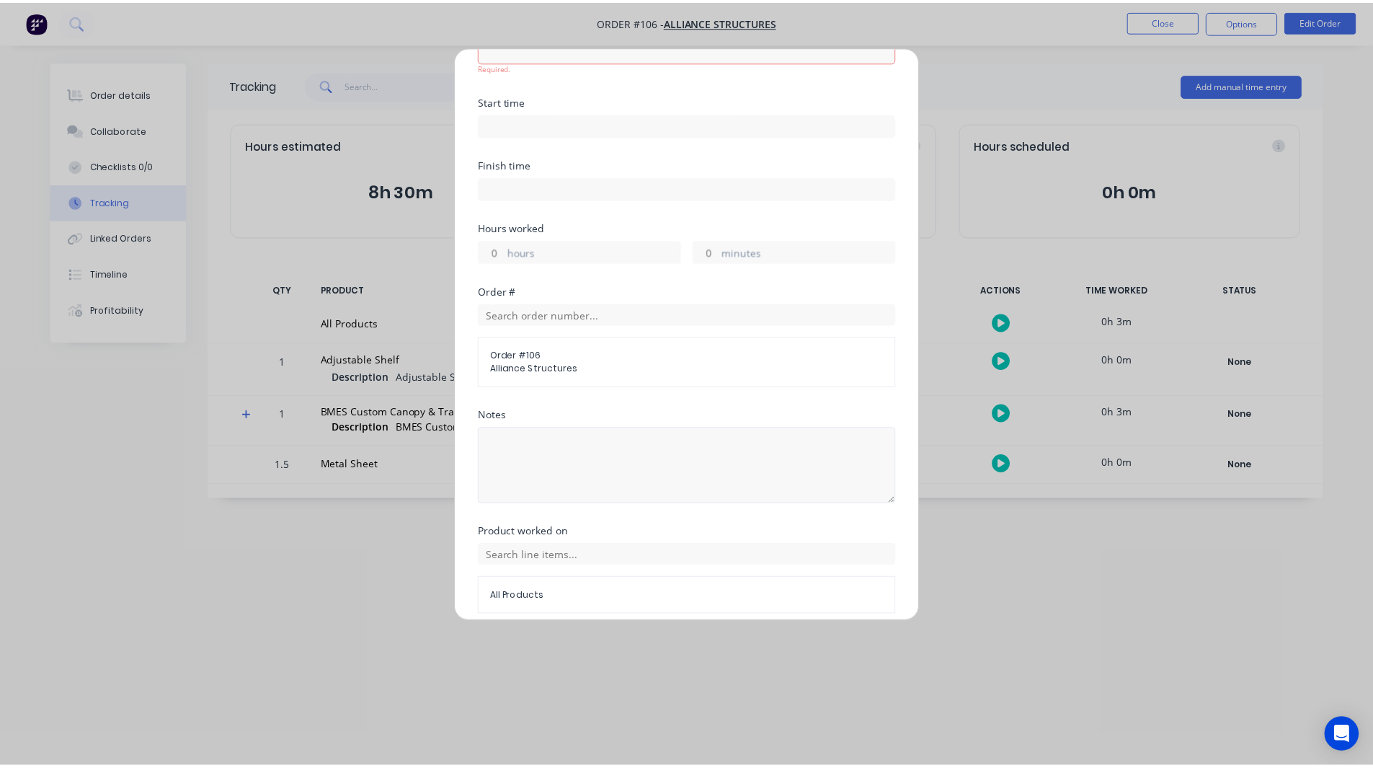
scroll to position [208, 0]
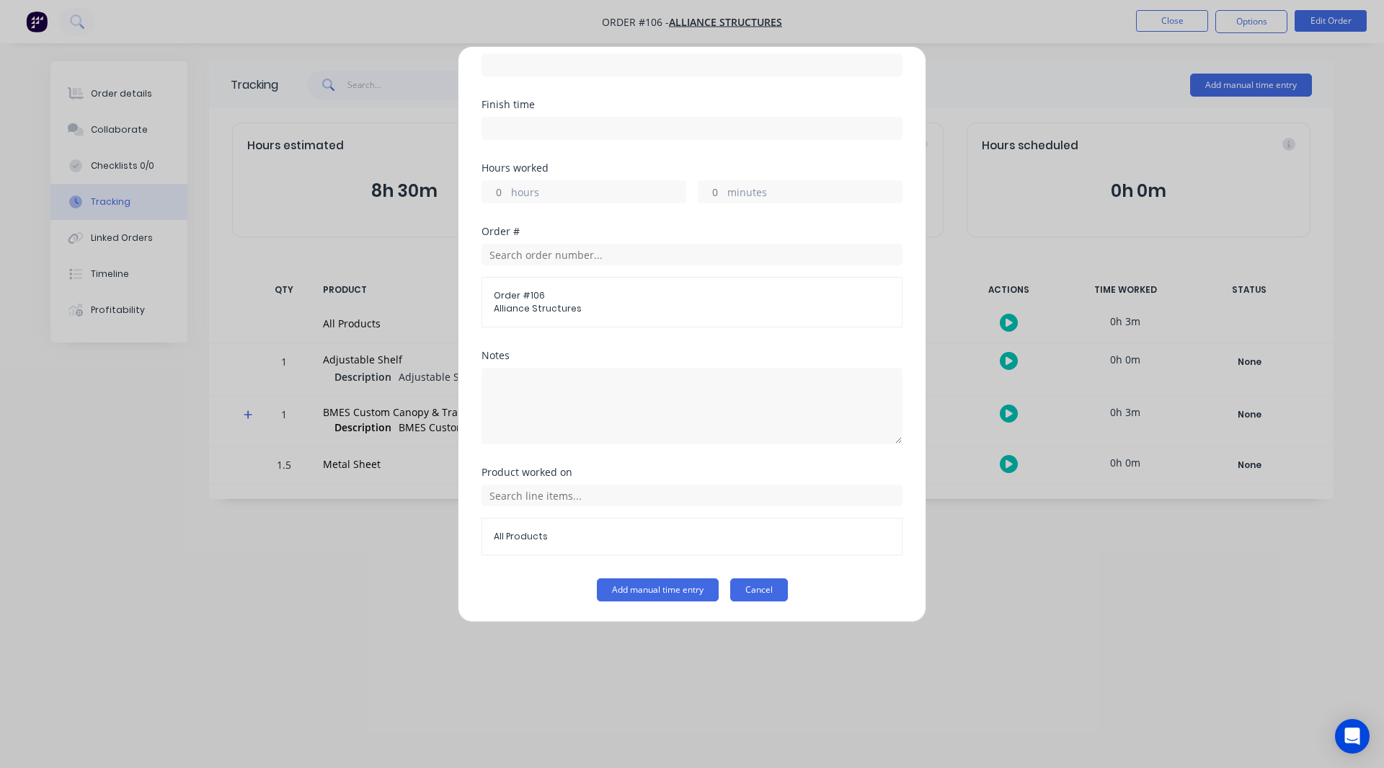
click at [764, 589] on button "Cancel" at bounding box center [759, 589] width 58 height 23
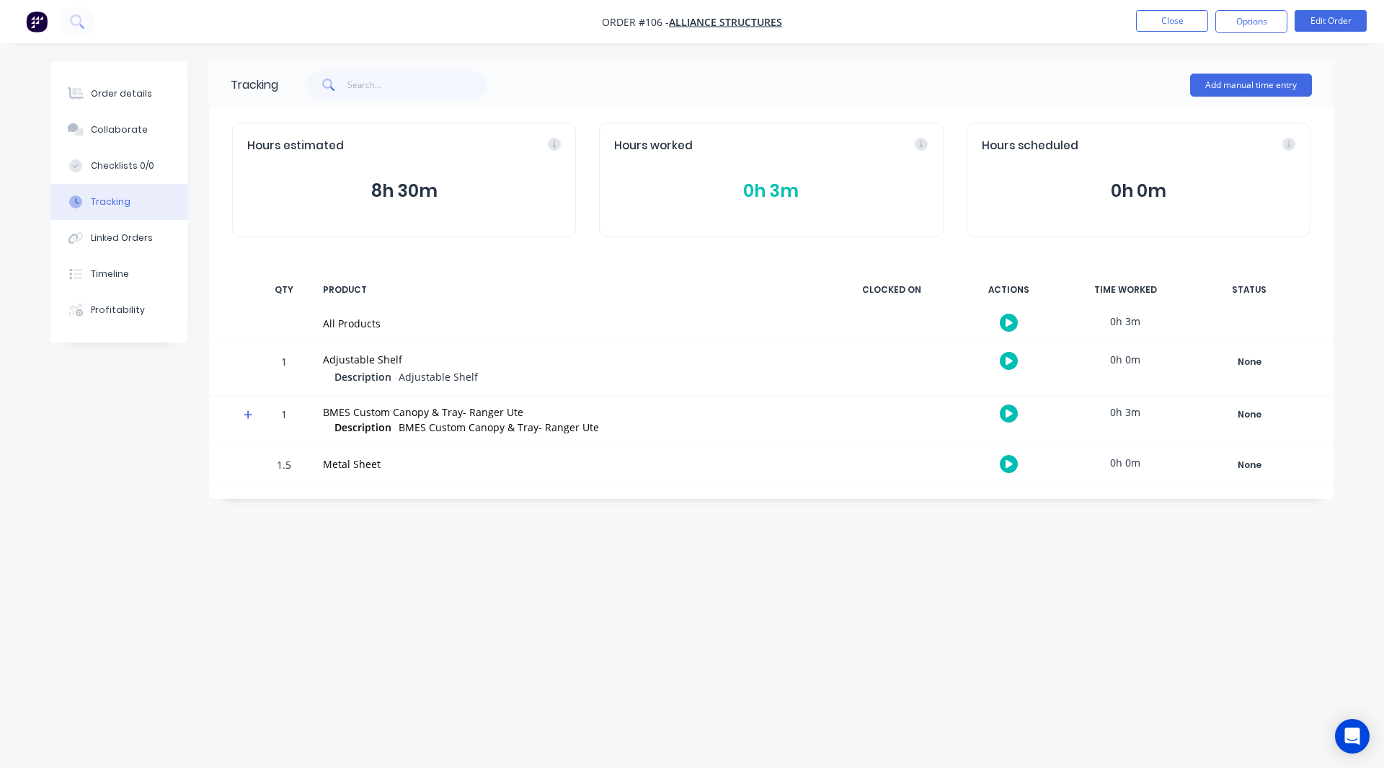
drag, startPoint x: 120, startPoint y: 311, endPoint x: 130, endPoint y: 345, distance: 35.6
click at [130, 345] on div "Order details Collaborate Checklists 0/0 Tracking Linked Orders Timeline Profit…" at bounding box center [692, 356] width 1312 height 590
click at [134, 97] on div "Order details" at bounding box center [121, 93] width 61 height 13
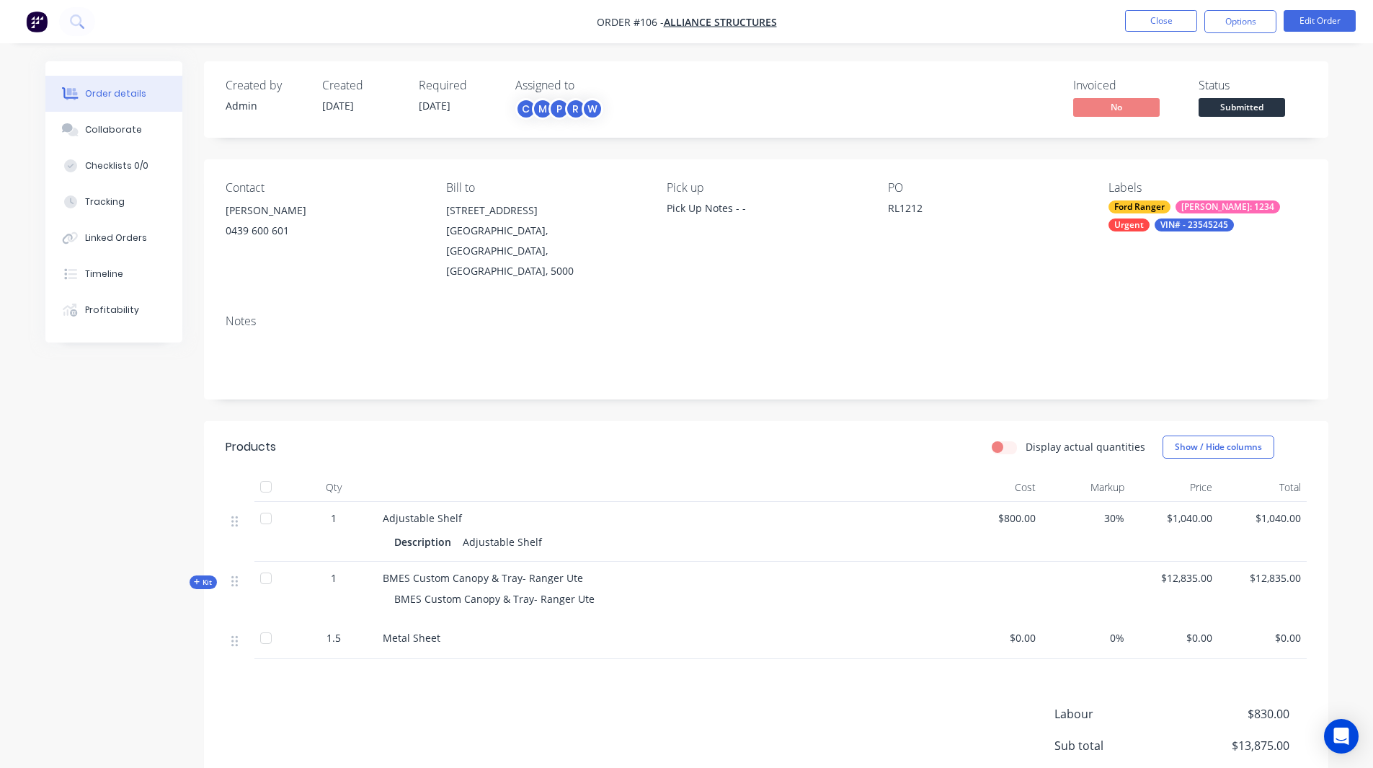
click at [202, 577] on span "Kit" at bounding box center [203, 582] width 19 height 11
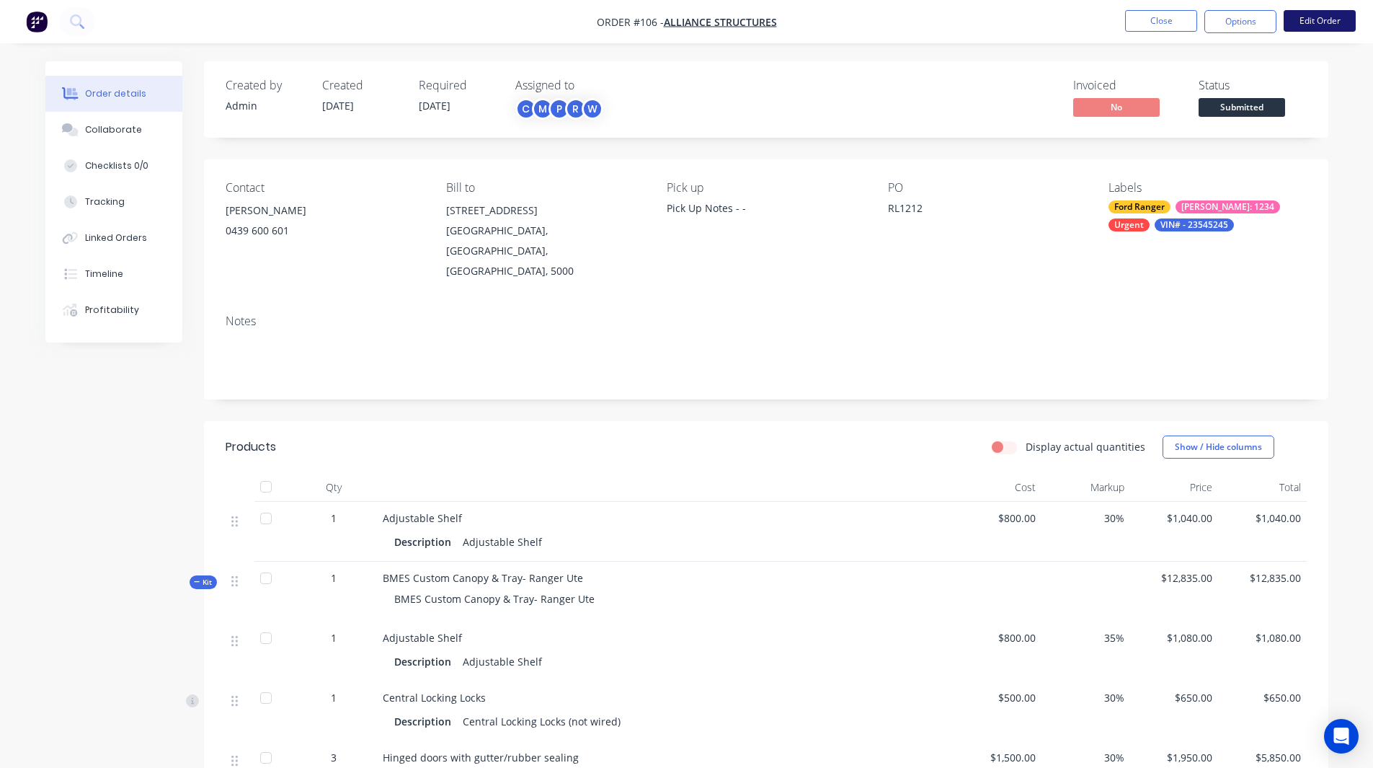
click at [1318, 23] on button "Edit Order" at bounding box center [1320, 21] width 72 height 22
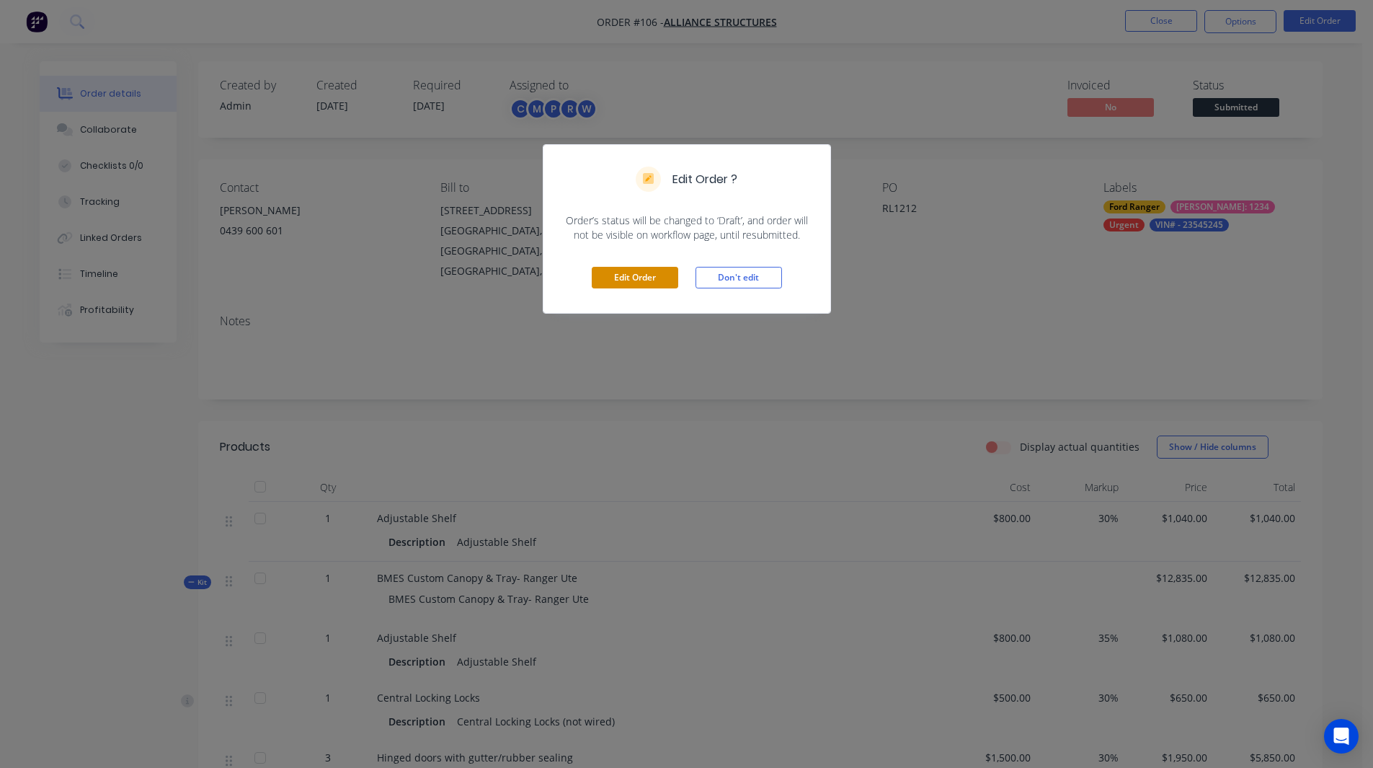
click at [632, 273] on button "Edit Order" at bounding box center [635, 278] width 87 height 22
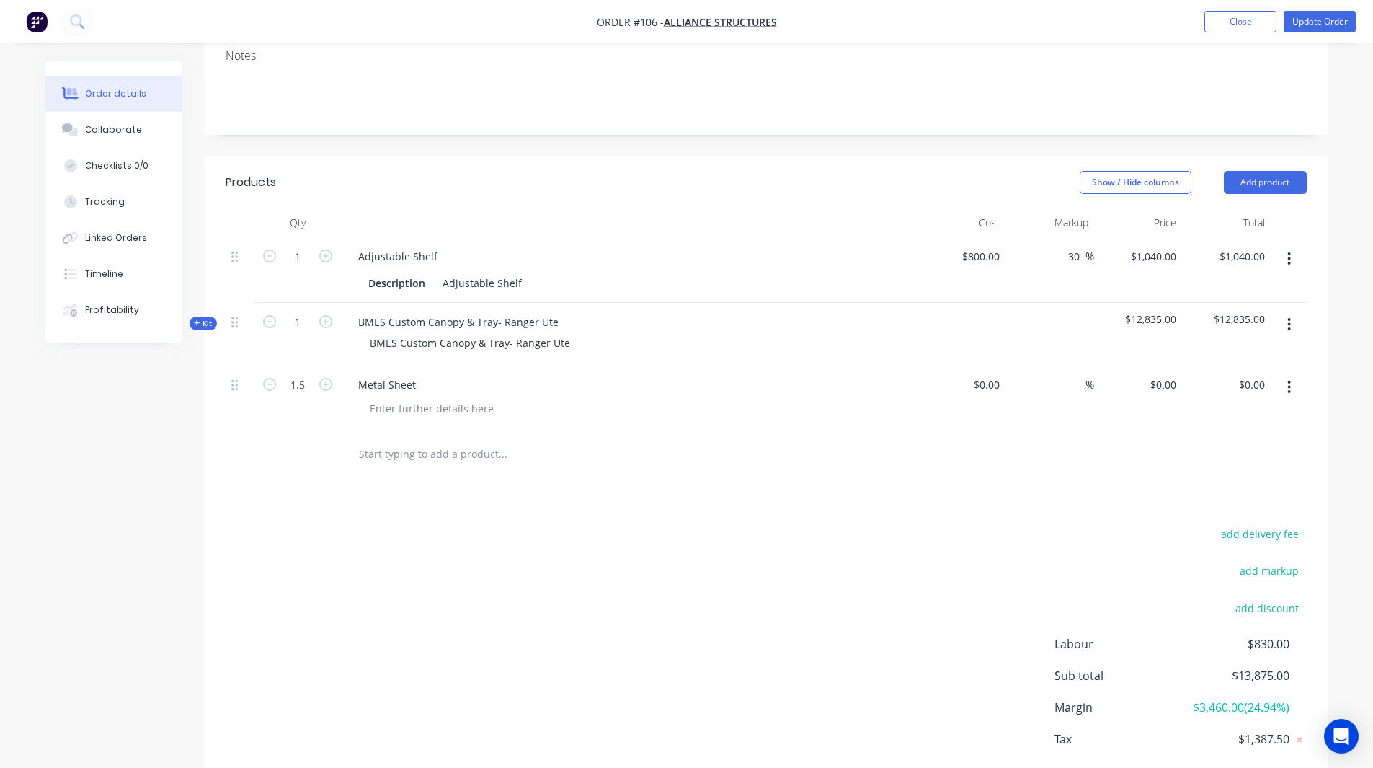
scroll to position [288, 0]
click at [402, 439] on input "text" at bounding box center [502, 453] width 288 height 29
click at [1268, 170] on button "Add product" at bounding box center [1265, 181] width 83 height 23
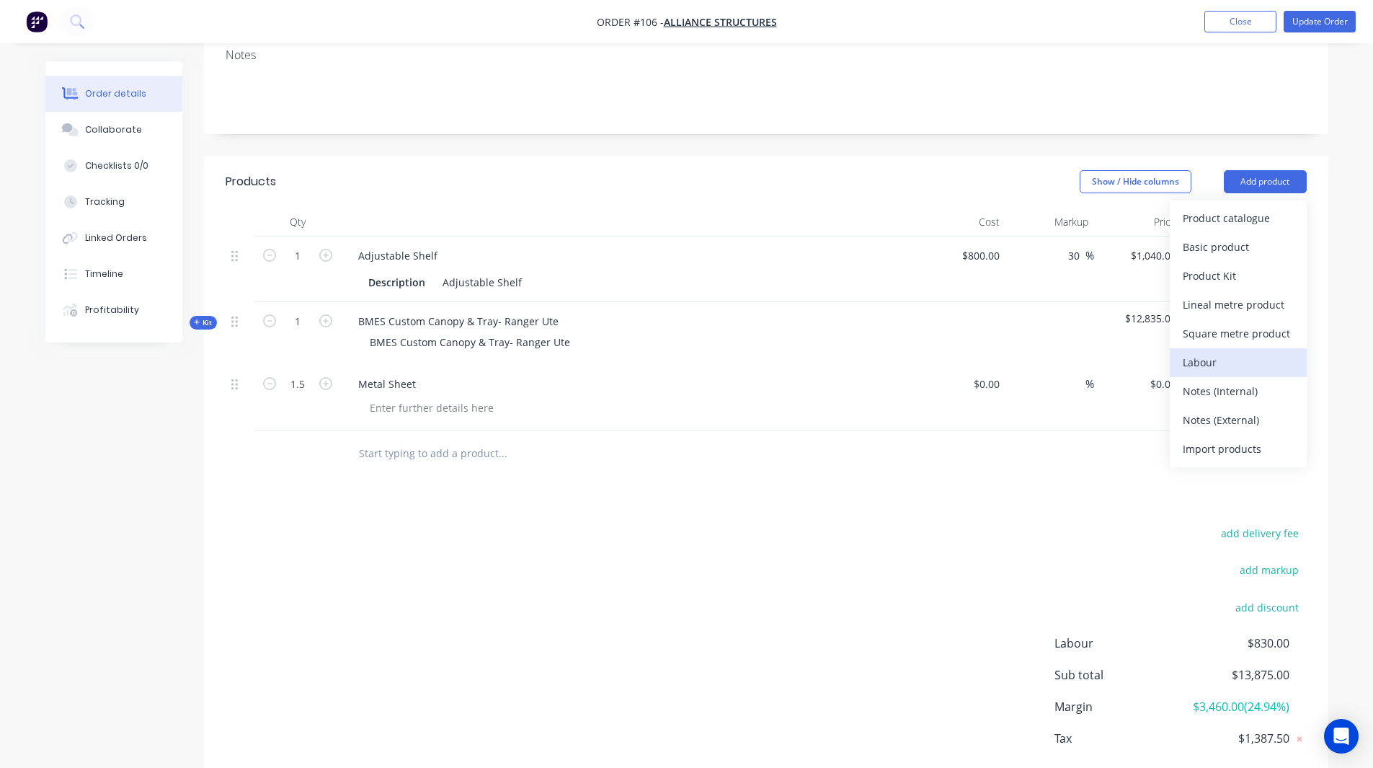
click at [1205, 352] on div "Labour" at bounding box center [1238, 362] width 111 height 21
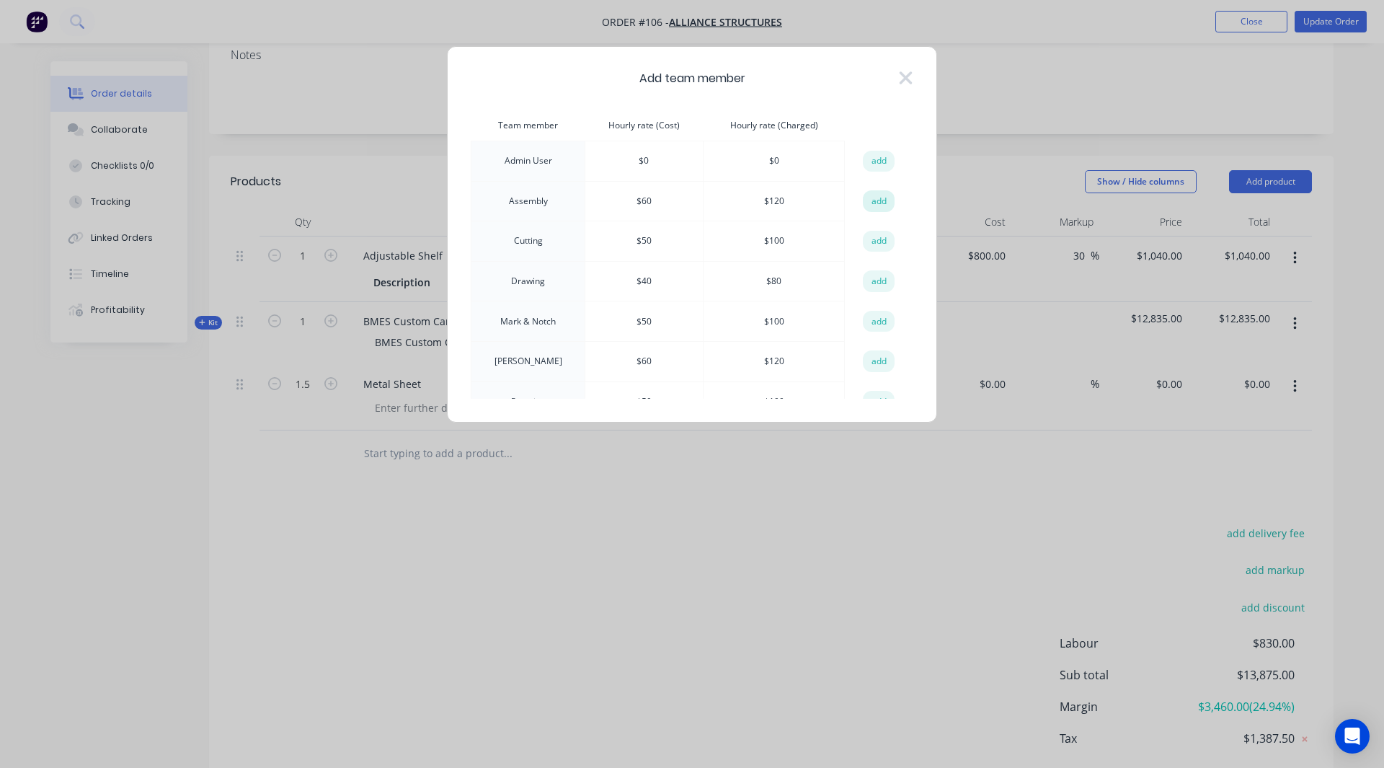
click at [872, 203] on button "add" at bounding box center [879, 201] width 32 height 22
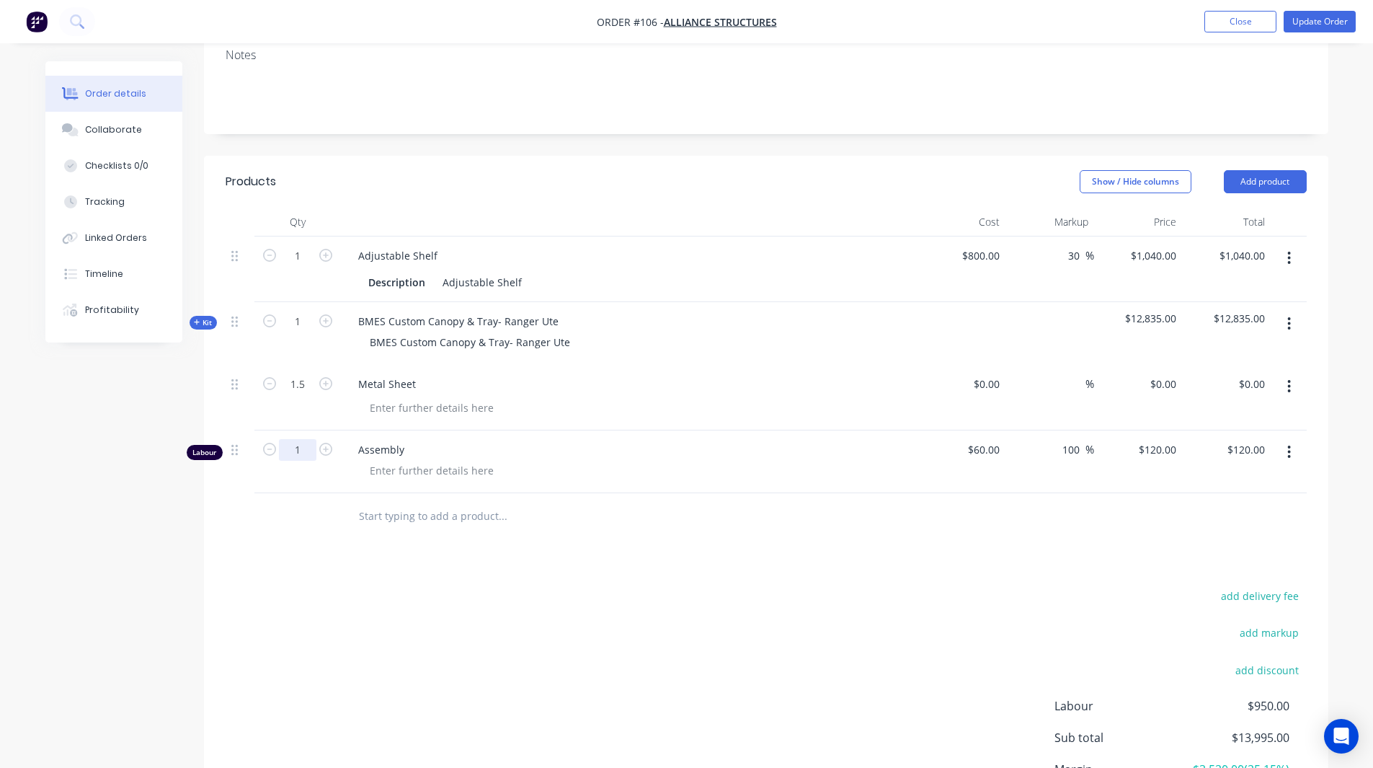
click at [306, 439] on input "1" at bounding box center [297, 450] width 37 height 22
type input "1.25"
type input "$150.00"
drag, startPoint x: 432, startPoint y: 491, endPoint x: 875, endPoint y: 489, distance: 443.4
drag, startPoint x: 875, startPoint y: 489, endPoint x: 1162, endPoint y: 503, distance: 287.3
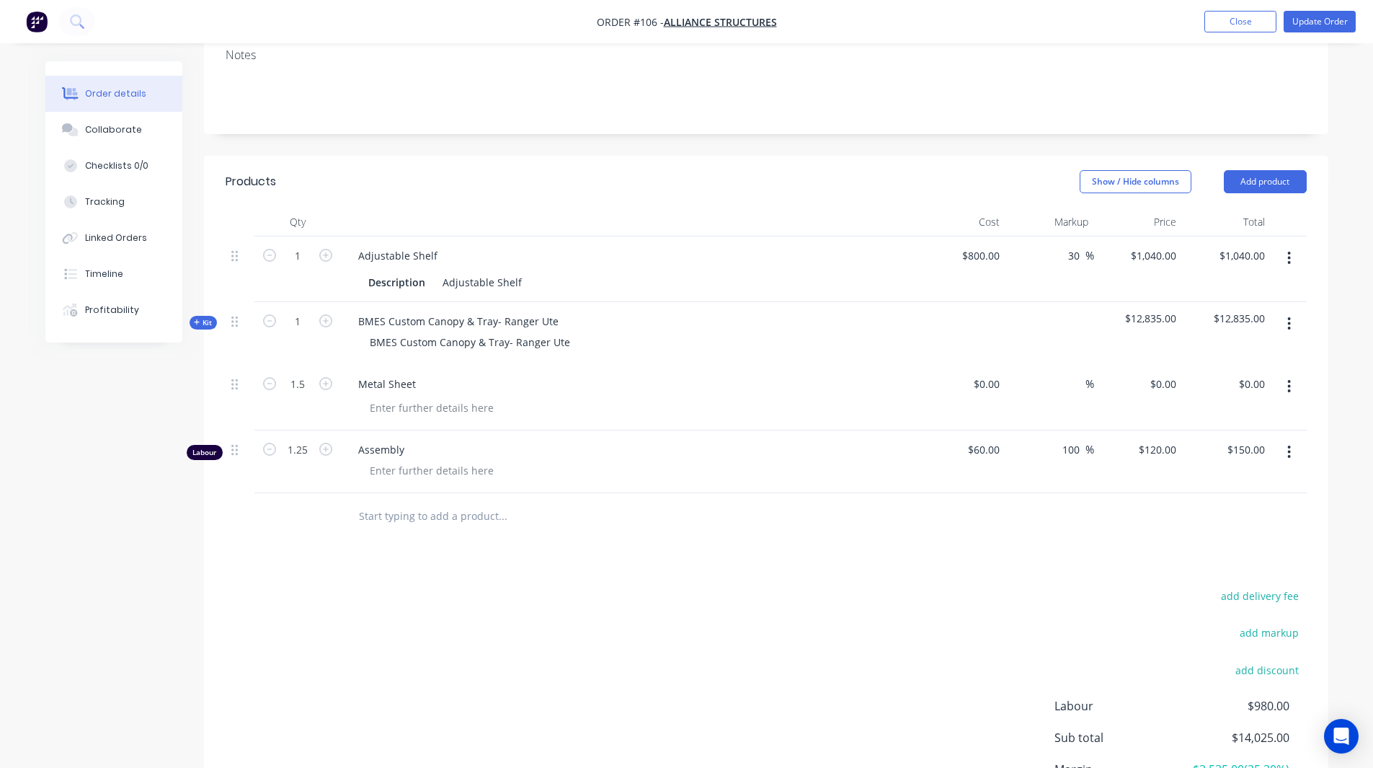
click at [1162, 503] on div "Products Show / Hide columns Add product Qty Cost Markup Price Total 1 Adjustab…" at bounding box center [766, 521] width 1125 height 730
click at [1358, 482] on div "Order details Collaborate Checklists 0/0 Tracking Linked Orders Timeline Profit…" at bounding box center [686, 310] width 1373 height 1196
click at [1077, 439] on input "100" at bounding box center [1073, 449] width 25 height 21
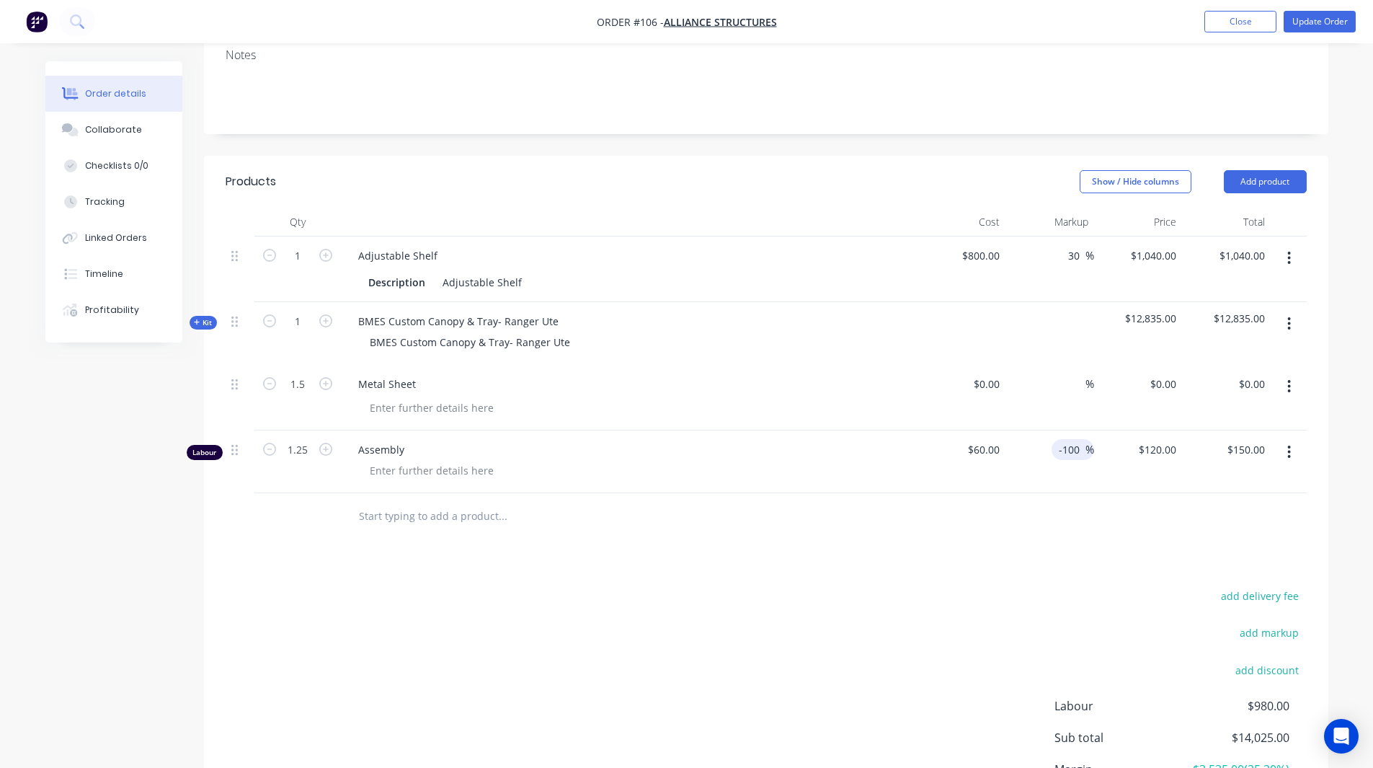
type input "-100"
type input "$0.00"
drag, startPoint x: 1120, startPoint y: 493, endPoint x: 1187, endPoint y: 536, distance: 79.4
click at [1187, 536] on div "Products Show / Hide columns Add product Qty Cost Markup Price Total 1 Adjustab…" at bounding box center [766, 521] width 1125 height 730
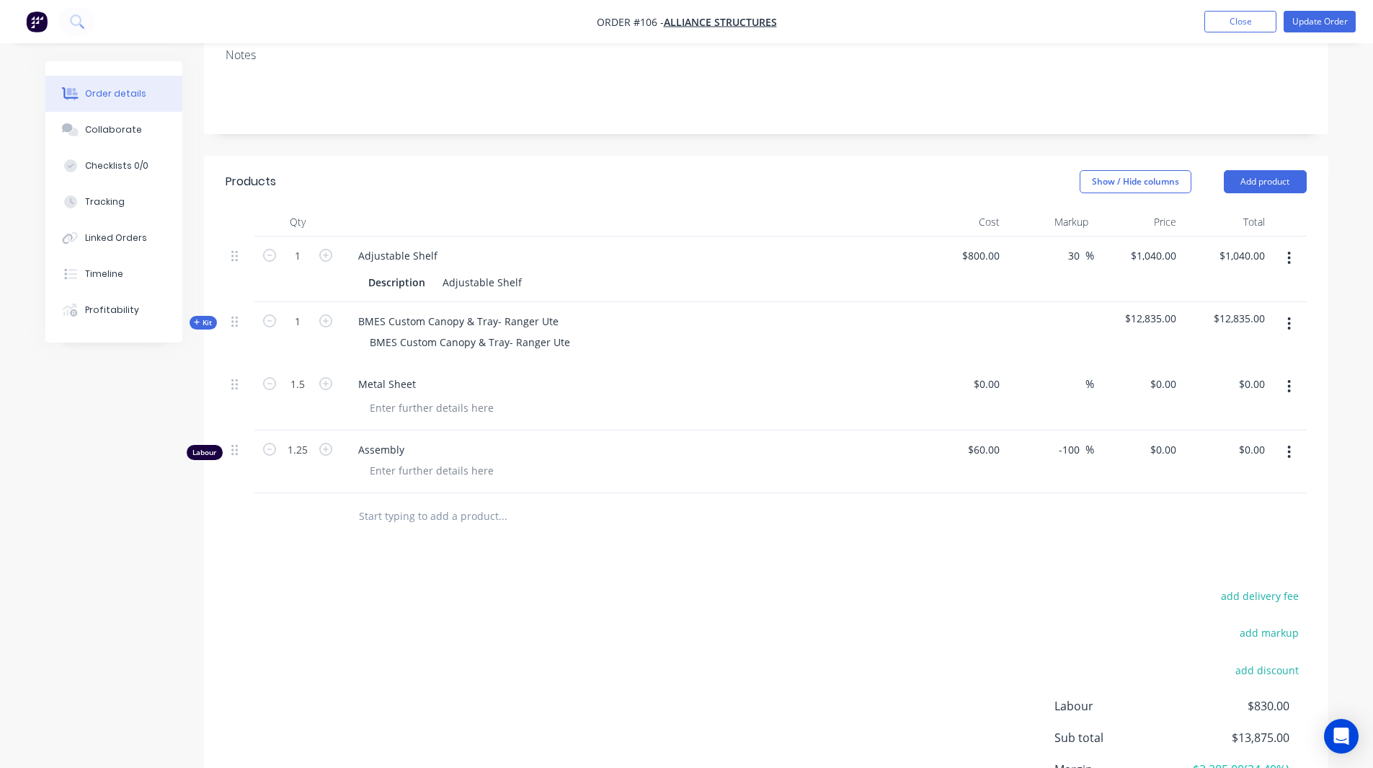
click at [1342, 487] on div "Order details Collaborate Checklists 0/0 Tracking Linked Orders Timeline Profit…" at bounding box center [687, 340] width 1312 height 1135
click at [143, 117] on button "Collaborate" at bounding box center [113, 130] width 137 height 36
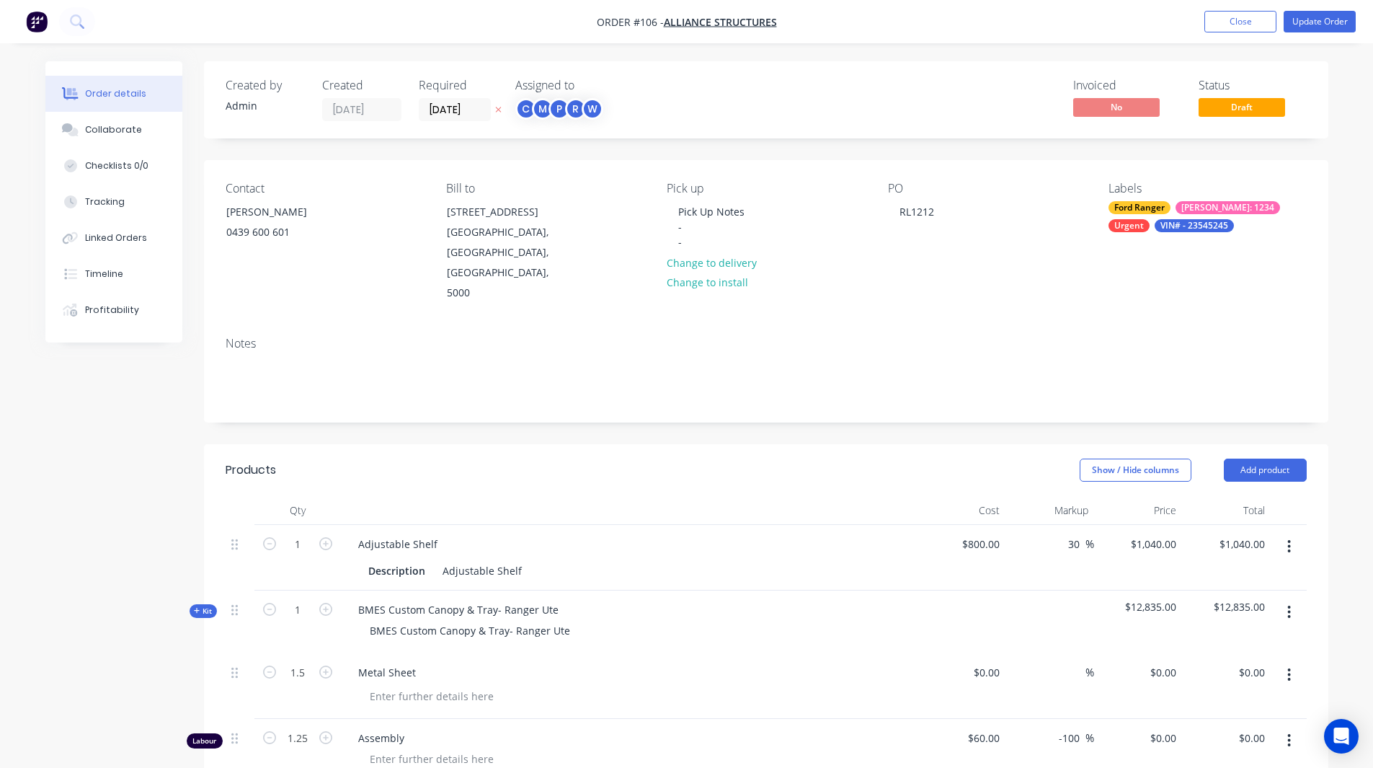
type input "$800.00"
type input "30"
type input "$1,040.00"
type input "$60.00"
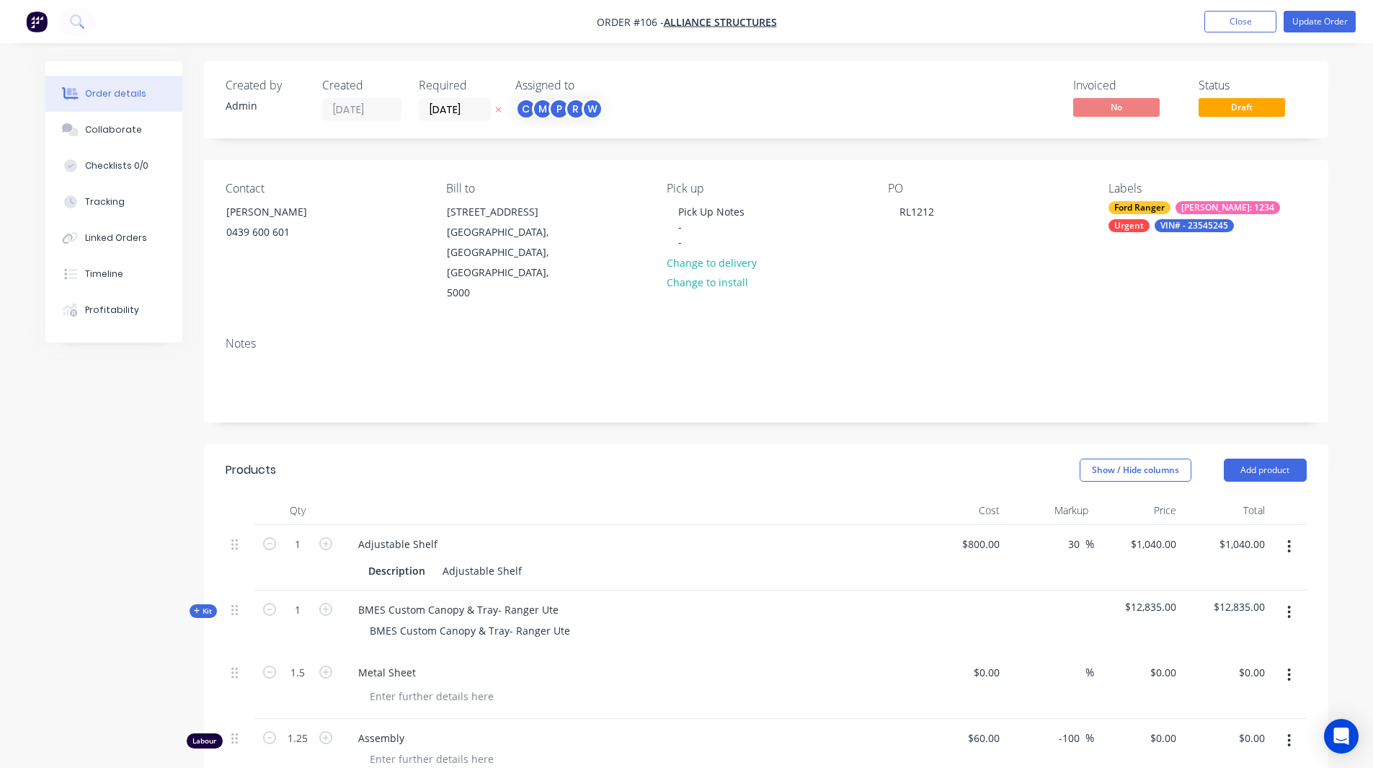
type input "-100"
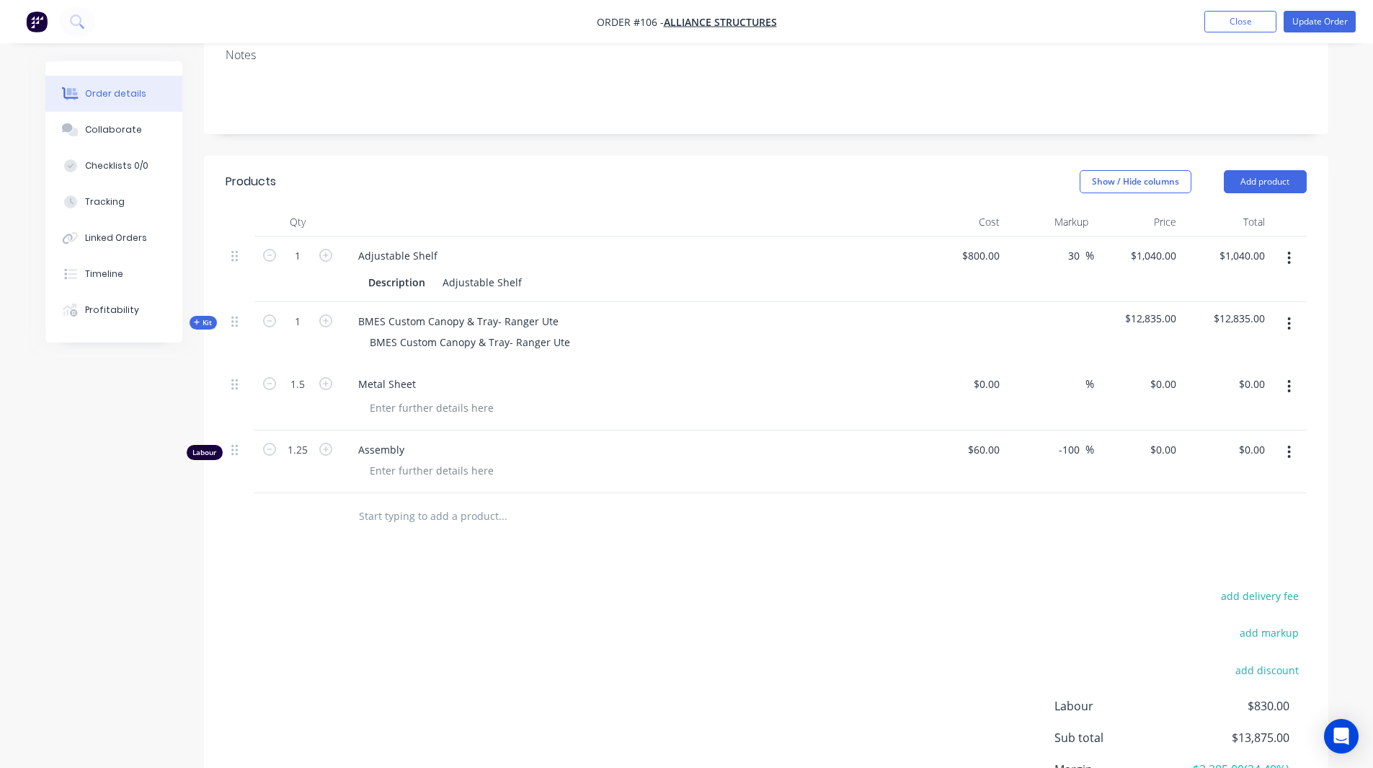
click at [902, 332] on div "BMES Custom Canopy & Tray- Ranger Ute" at bounding box center [629, 342] width 565 height 21
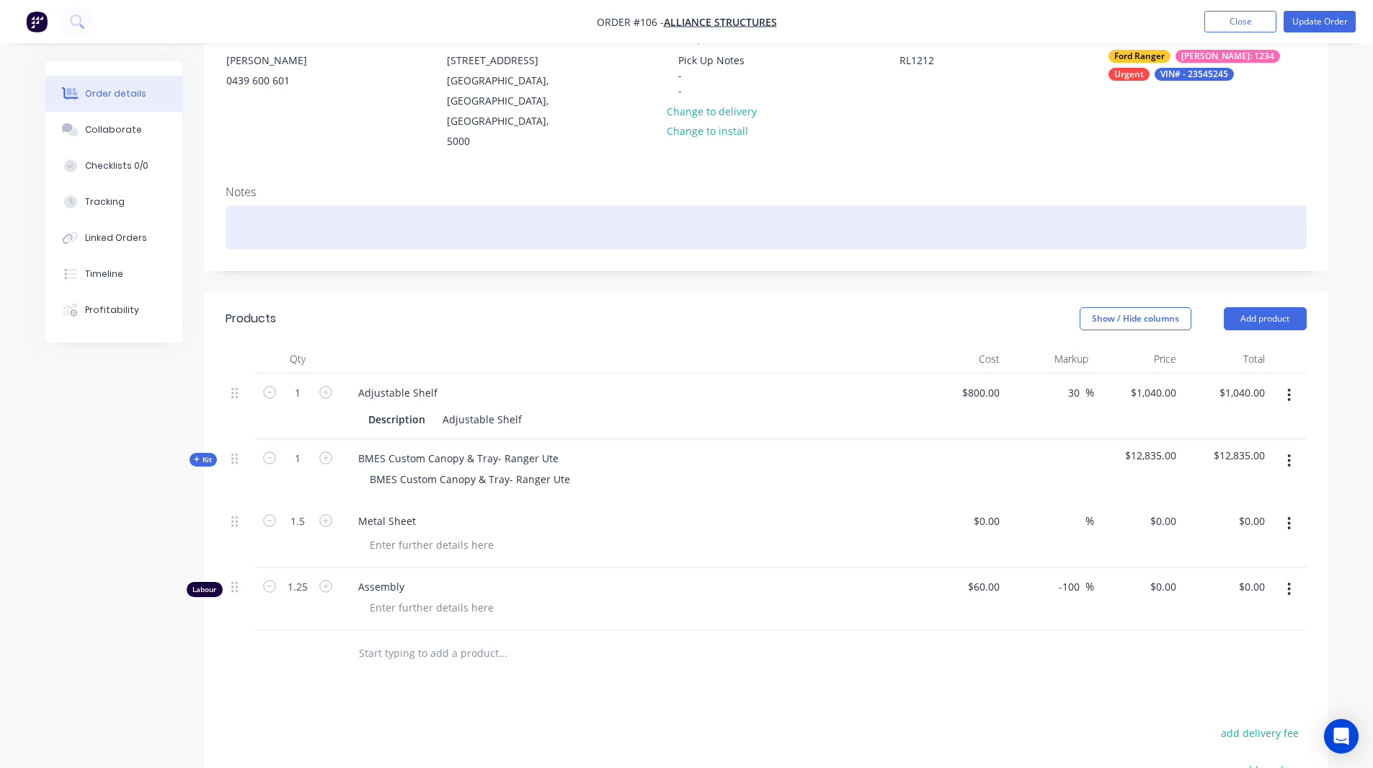
scroll to position [151, 0]
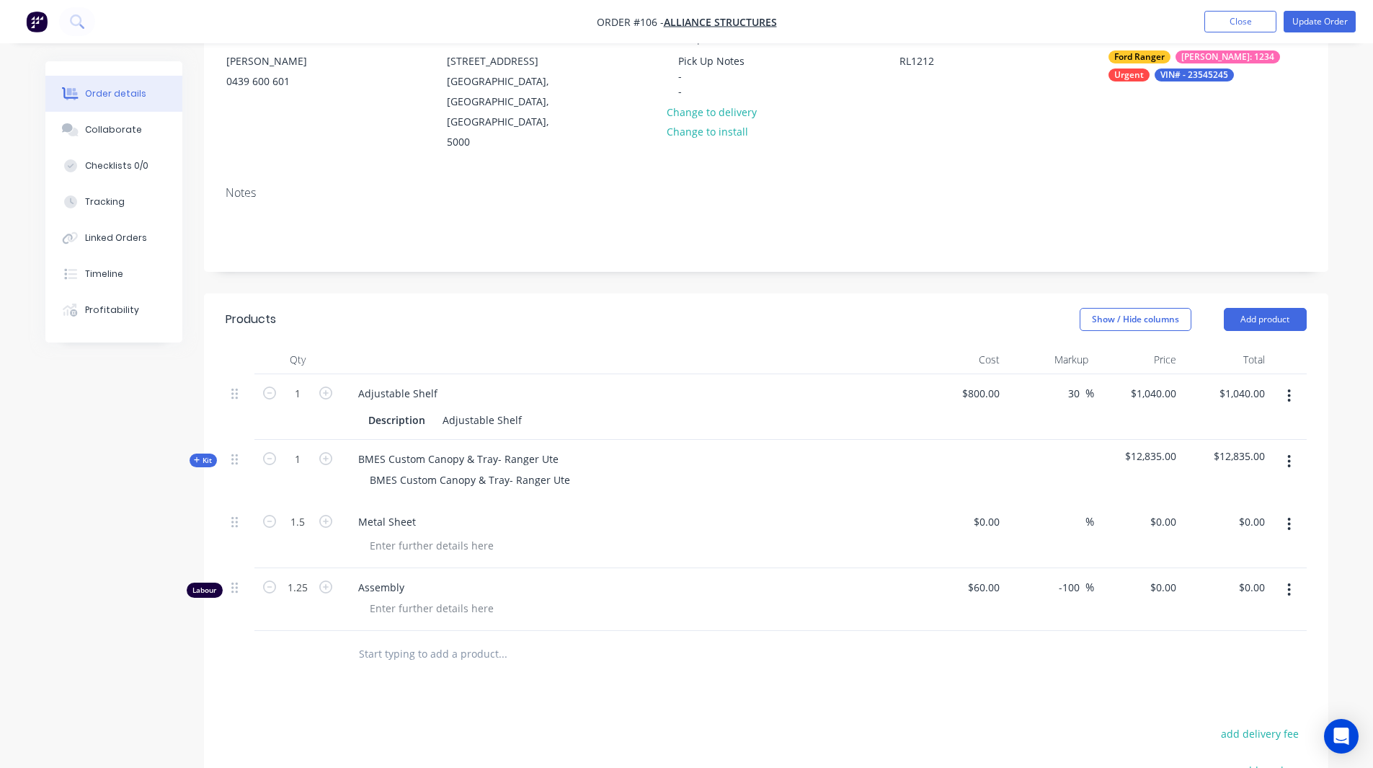
click at [33, 17] on img "button" at bounding box center [37, 22] width 22 height 22
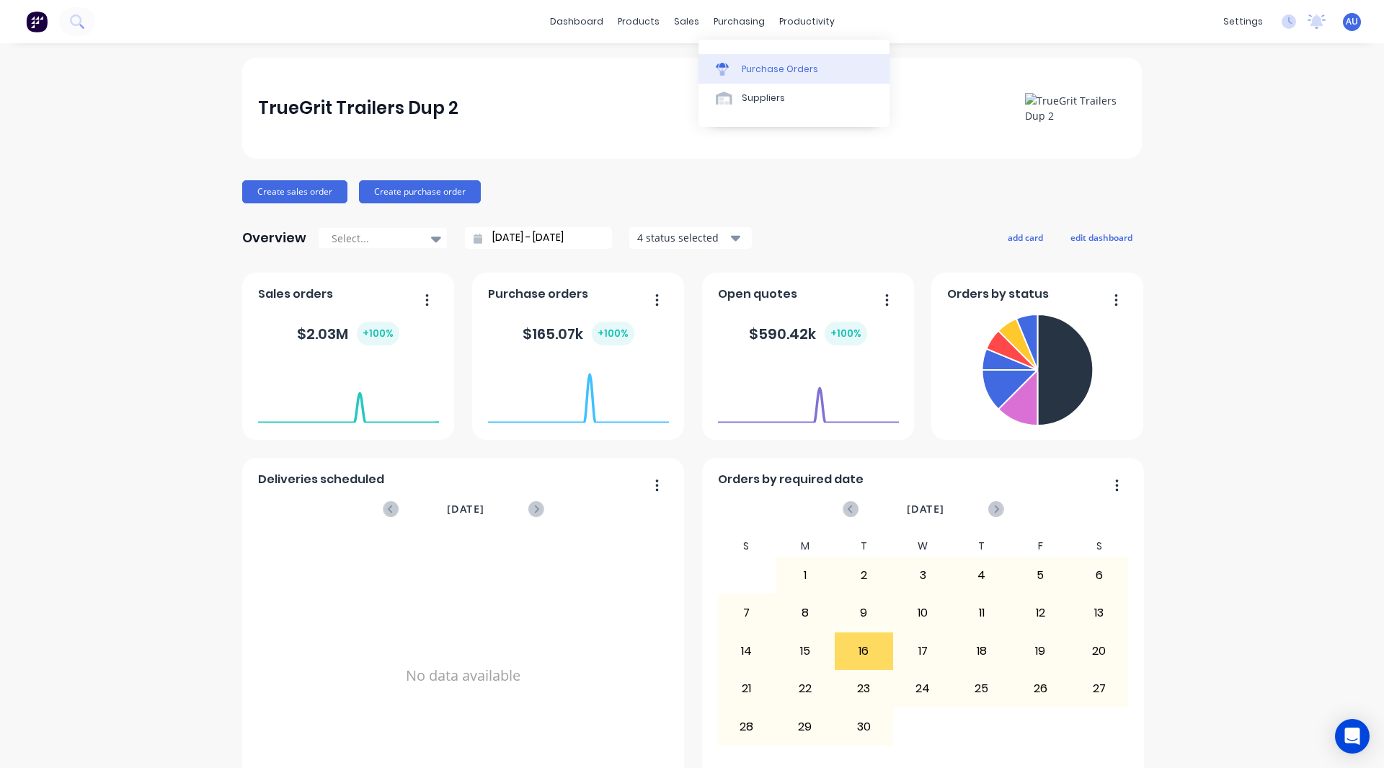
click at [767, 67] on div "Purchase Orders" at bounding box center [780, 69] width 76 height 13
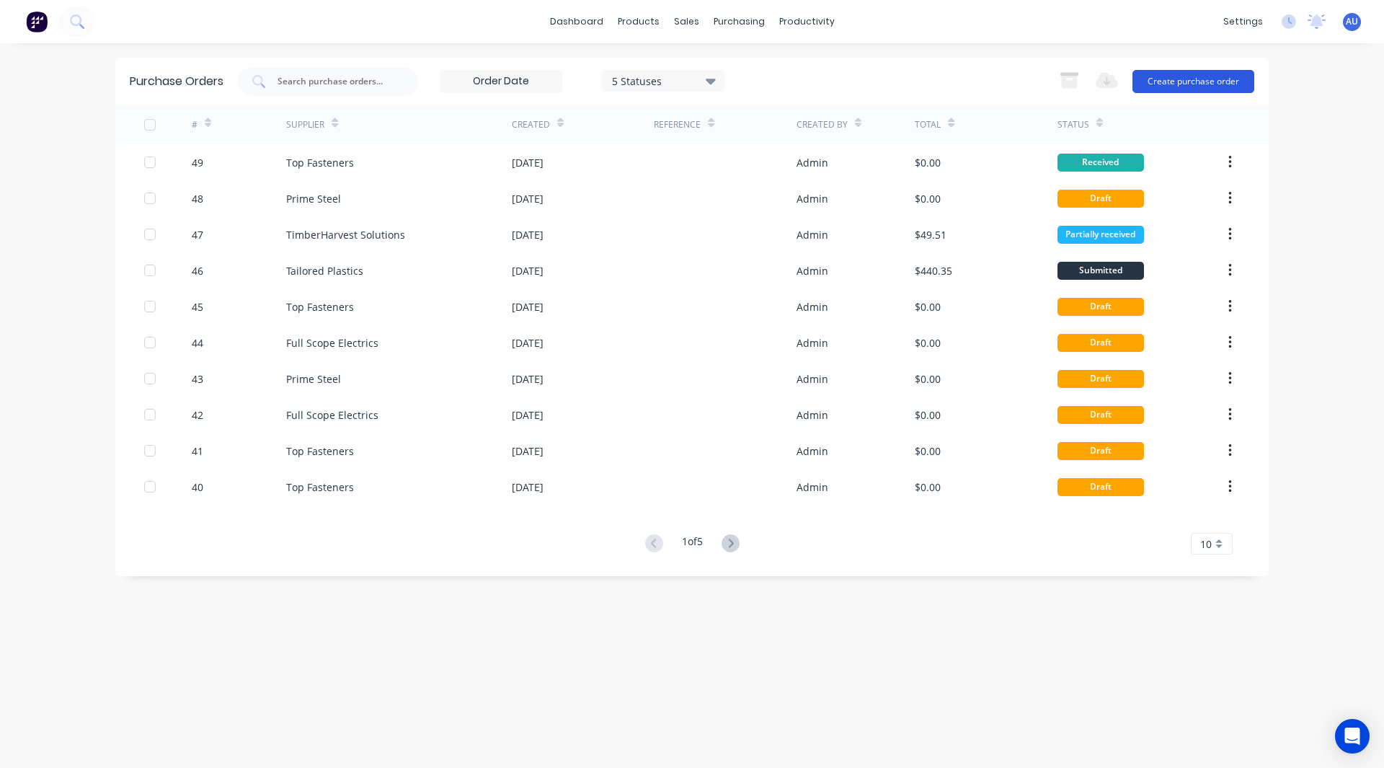
click at [1193, 84] on button "Create purchase order" at bounding box center [1194, 81] width 122 height 23
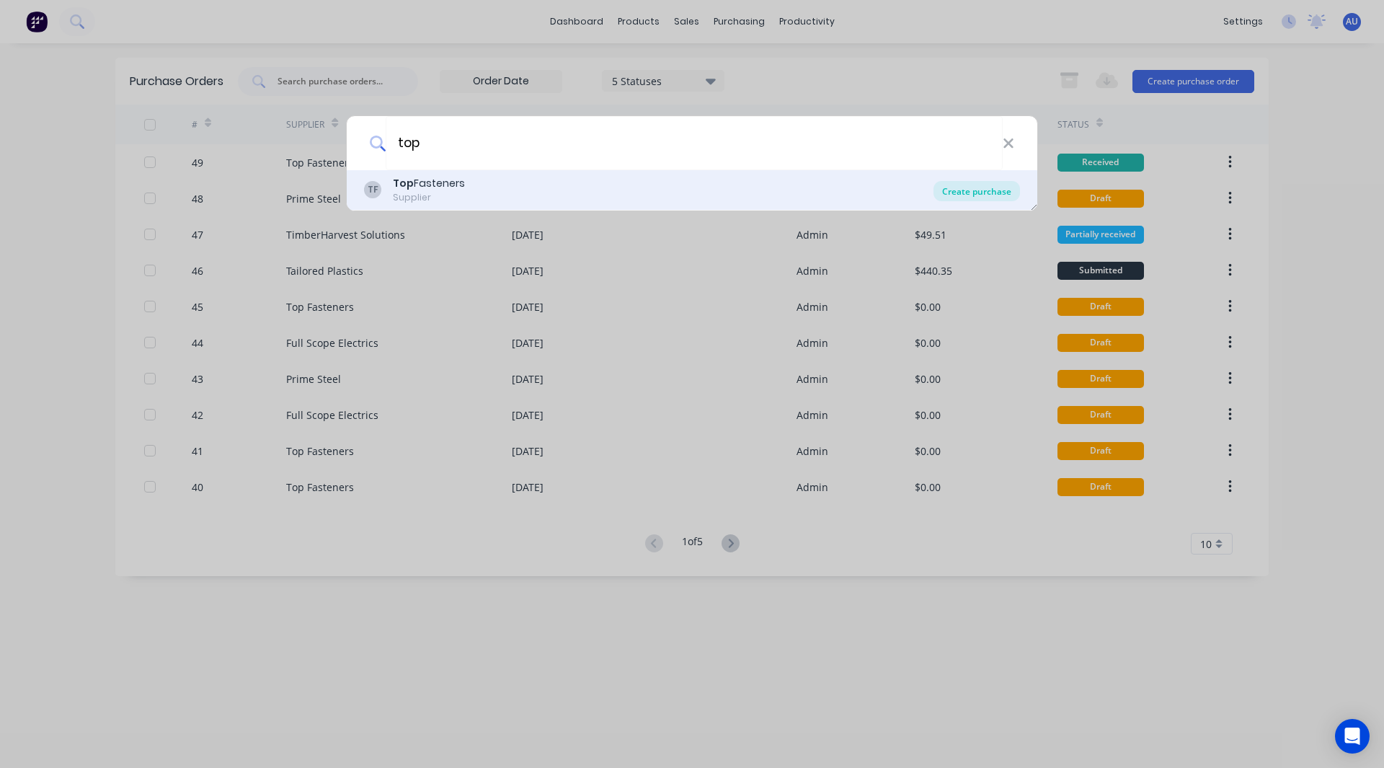
type input "top"
click at [999, 191] on div "Create purchase" at bounding box center [977, 191] width 87 height 20
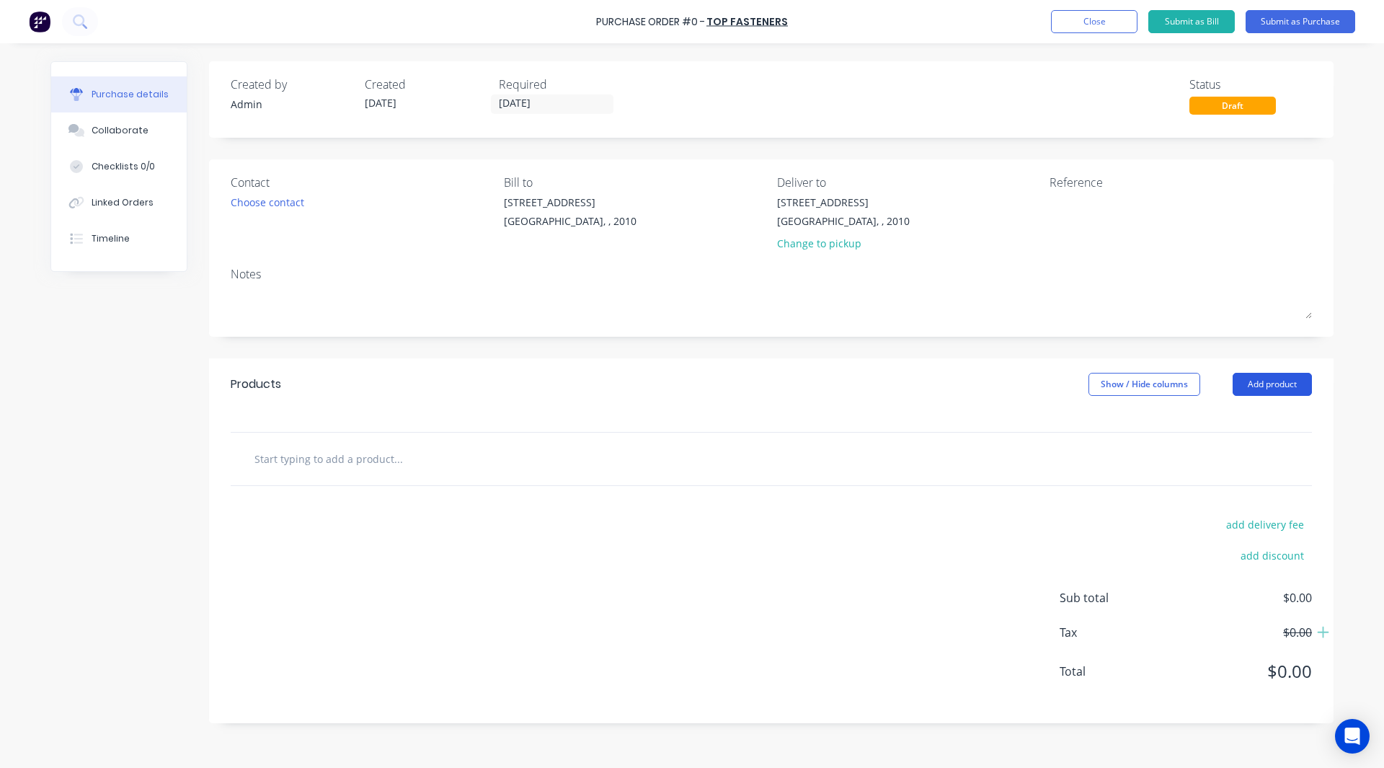
click at [1265, 381] on button "Add product" at bounding box center [1272, 384] width 79 height 23
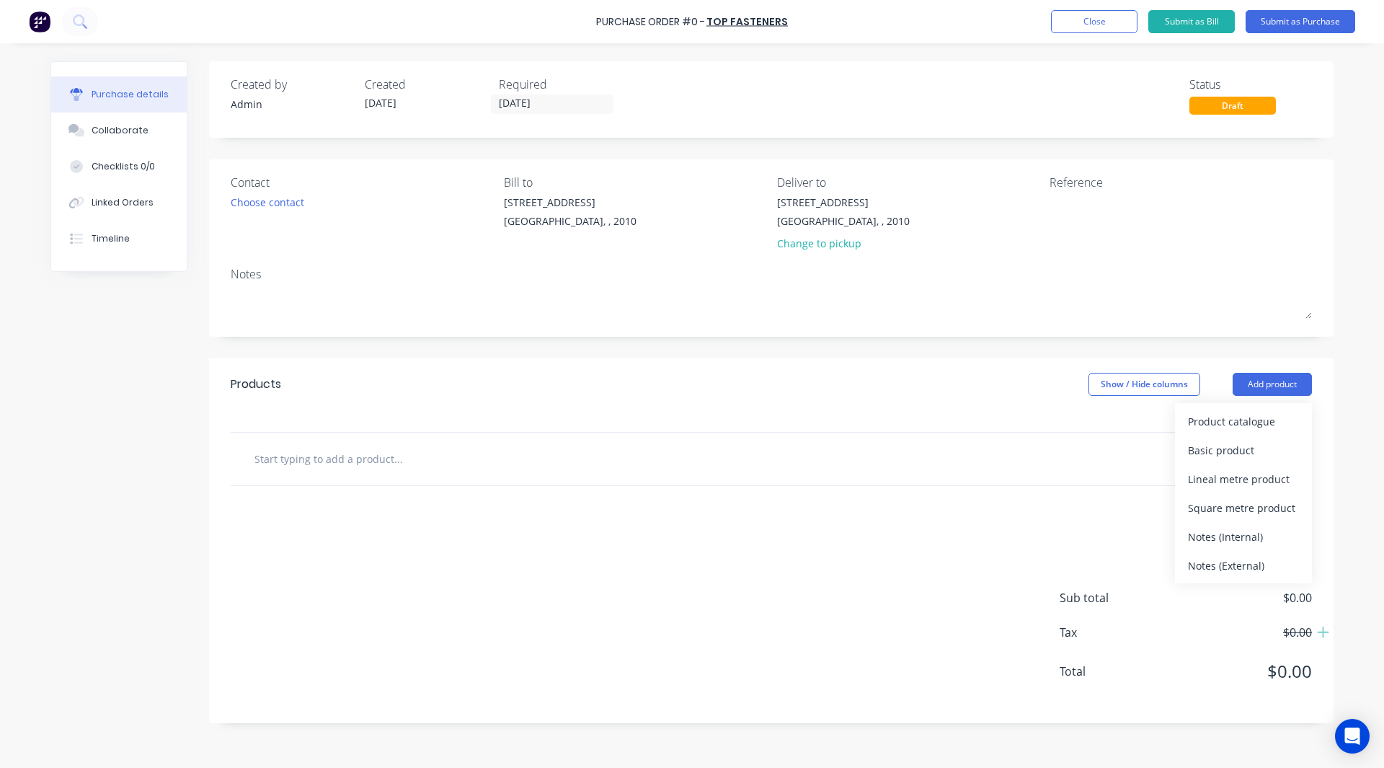
click at [1368, 548] on div "Purchase Order #0 - Top Fasteners Add product Close Submit as Bill Submit as Pu…" at bounding box center [692, 384] width 1384 height 768
click at [1015, 543] on div "add delivery fee add discount Sub total $0.00 Tax $0.00 Total $0.00" at bounding box center [771, 604] width 1125 height 237
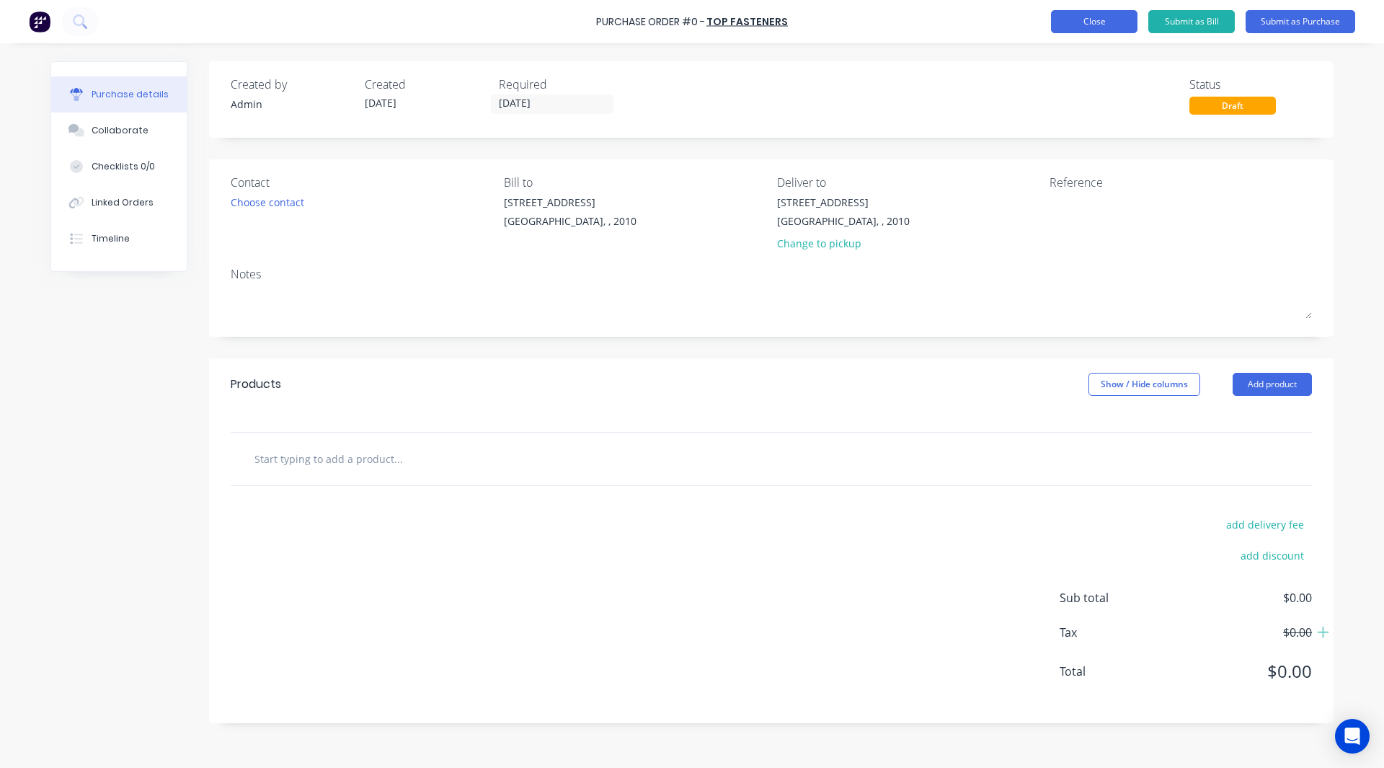
click at [1107, 13] on button "Close" at bounding box center [1094, 21] width 87 height 23
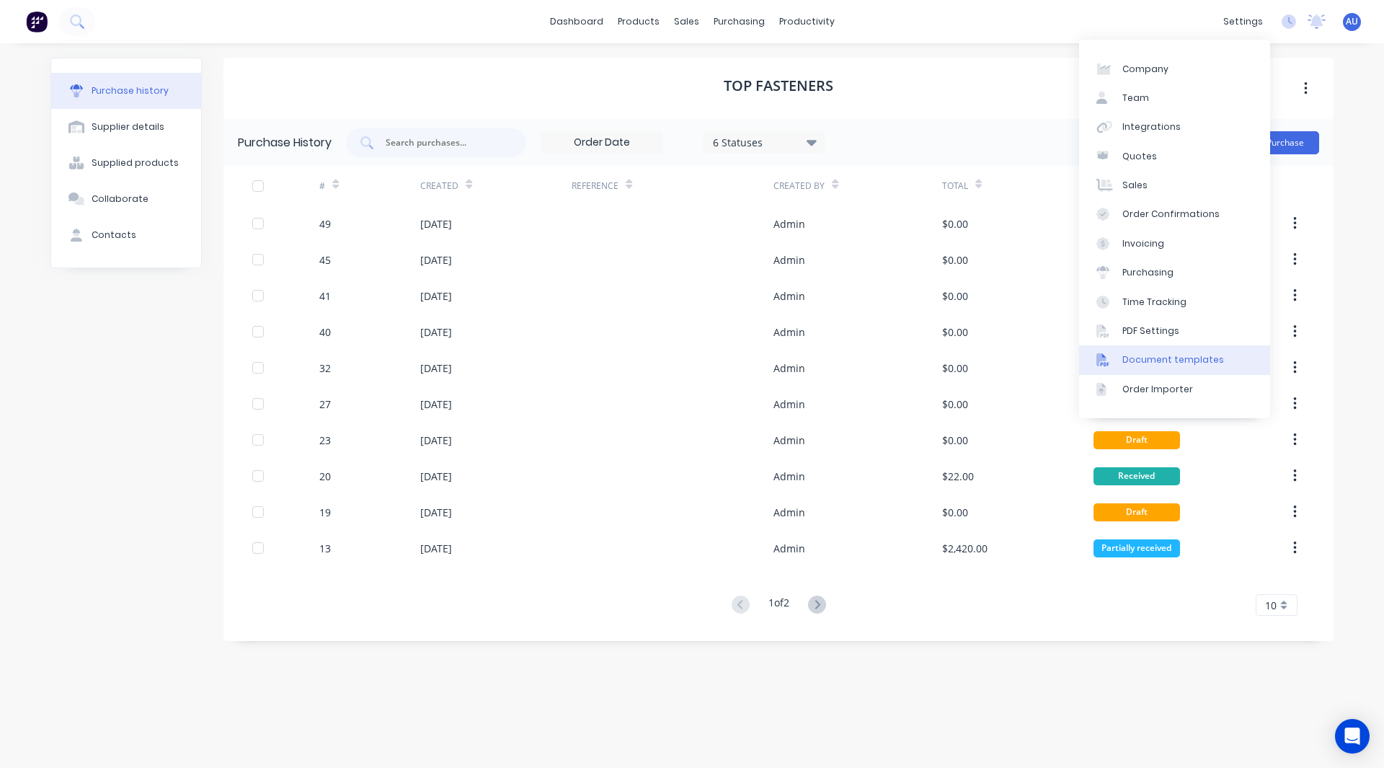
click at [1142, 353] on div "Document templates" at bounding box center [1174, 359] width 102 height 13
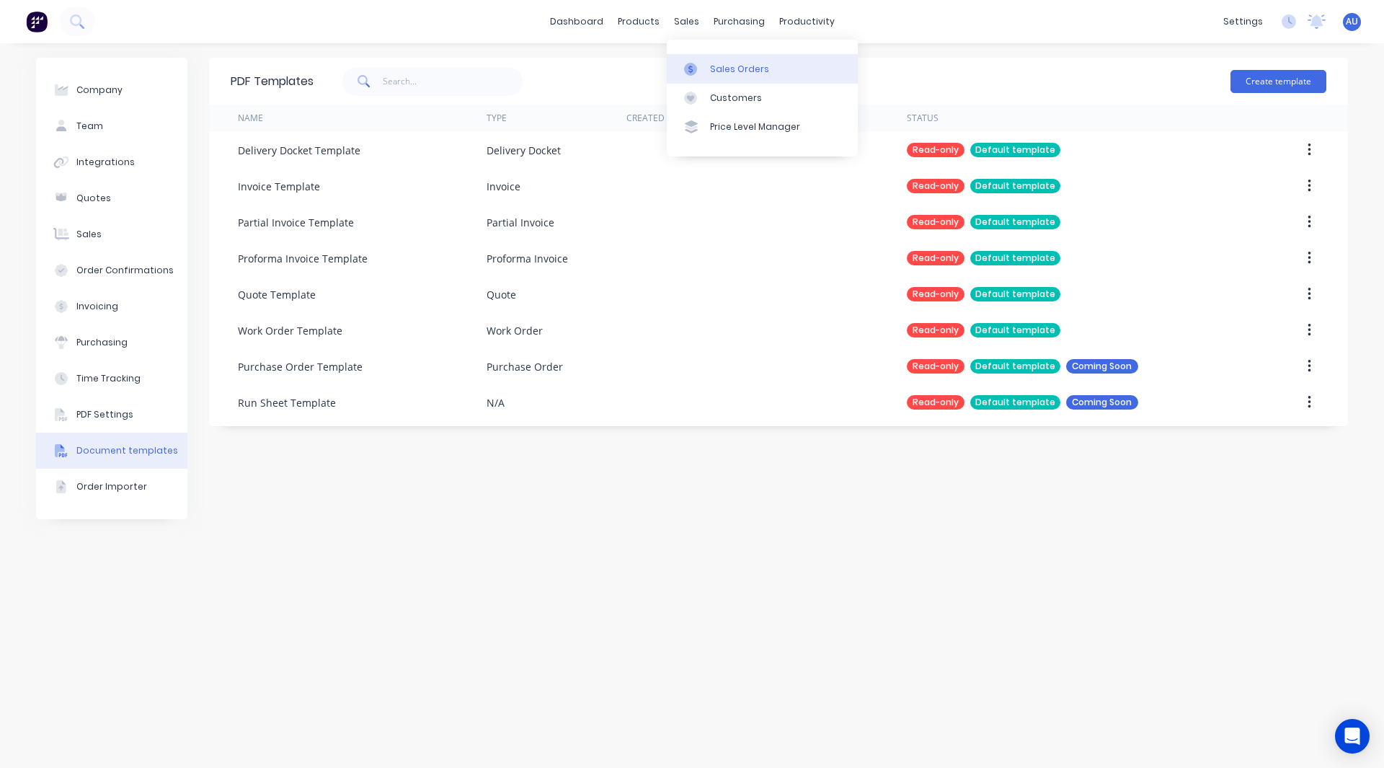
click at [721, 68] on div "Sales Orders" at bounding box center [739, 69] width 59 height 13
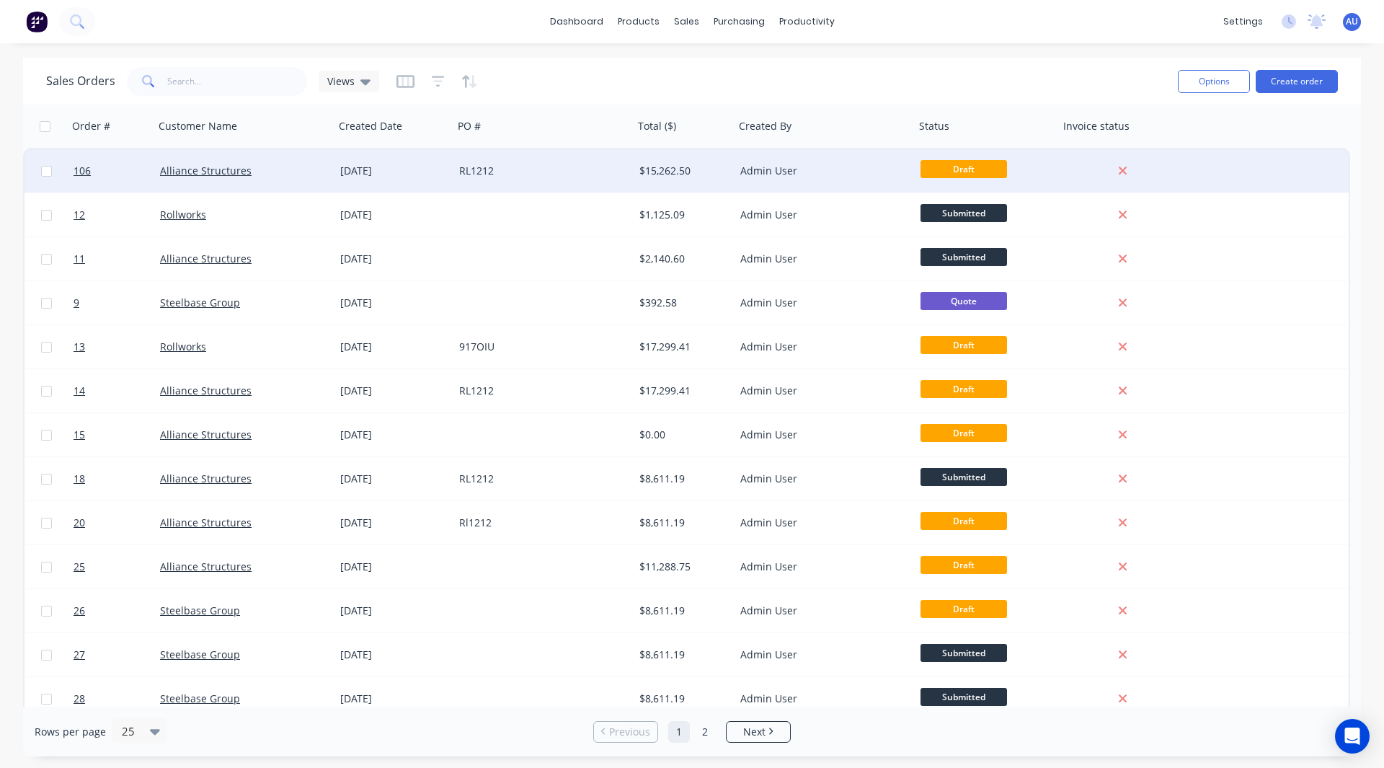
click at [532, 166] on div "RL1212" at bounding box center [539, 171] width 160 height 14
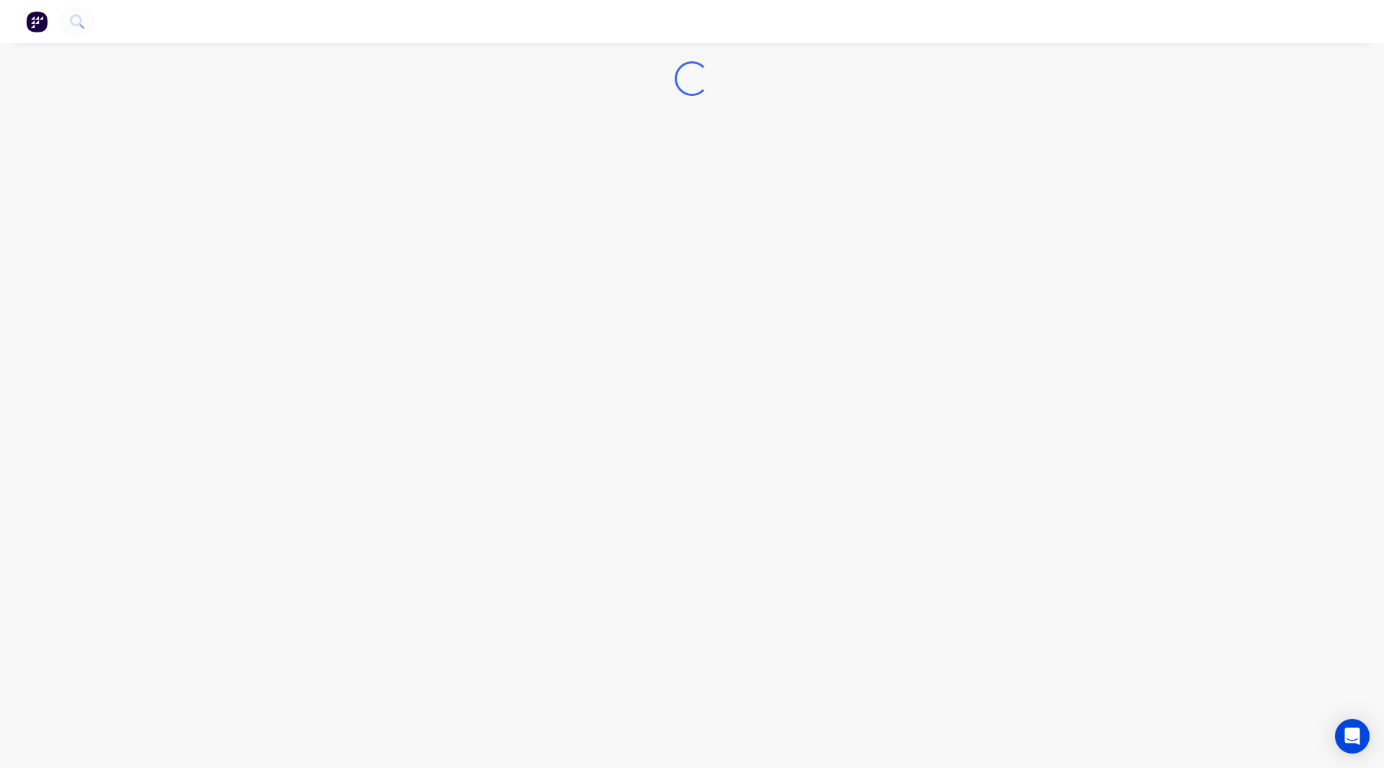
click at [532, 166] on div "Loading..." at bounding box center [692, 384] width 1384 height 768
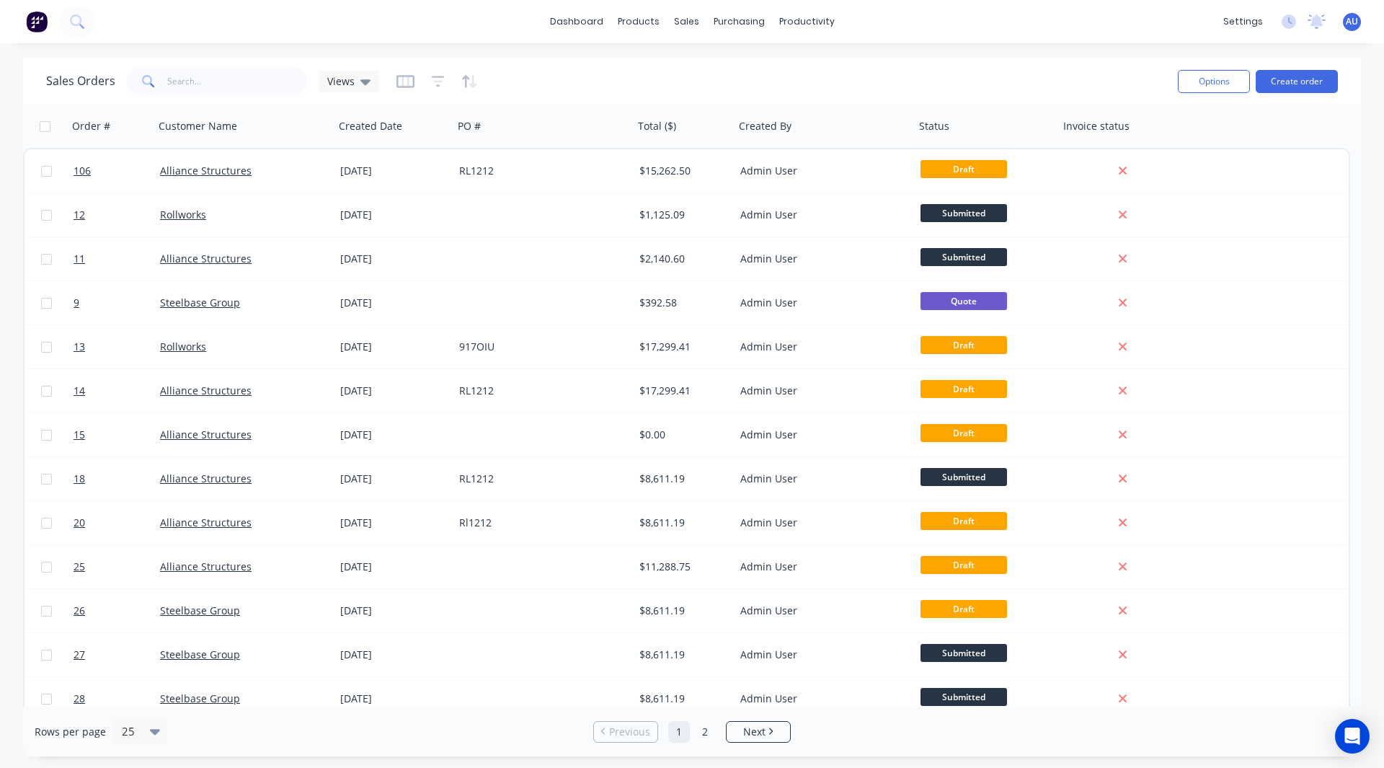
click at [1274, 120] on div "Order # Customer Name Created Date PO # Total ($) Created By Status Invoice sta…" at bounding box center [686, 126] width 1327 height 43
click at [1294, 73] on button "Create order" at bounding box center [1297, 81] width 82 height 23
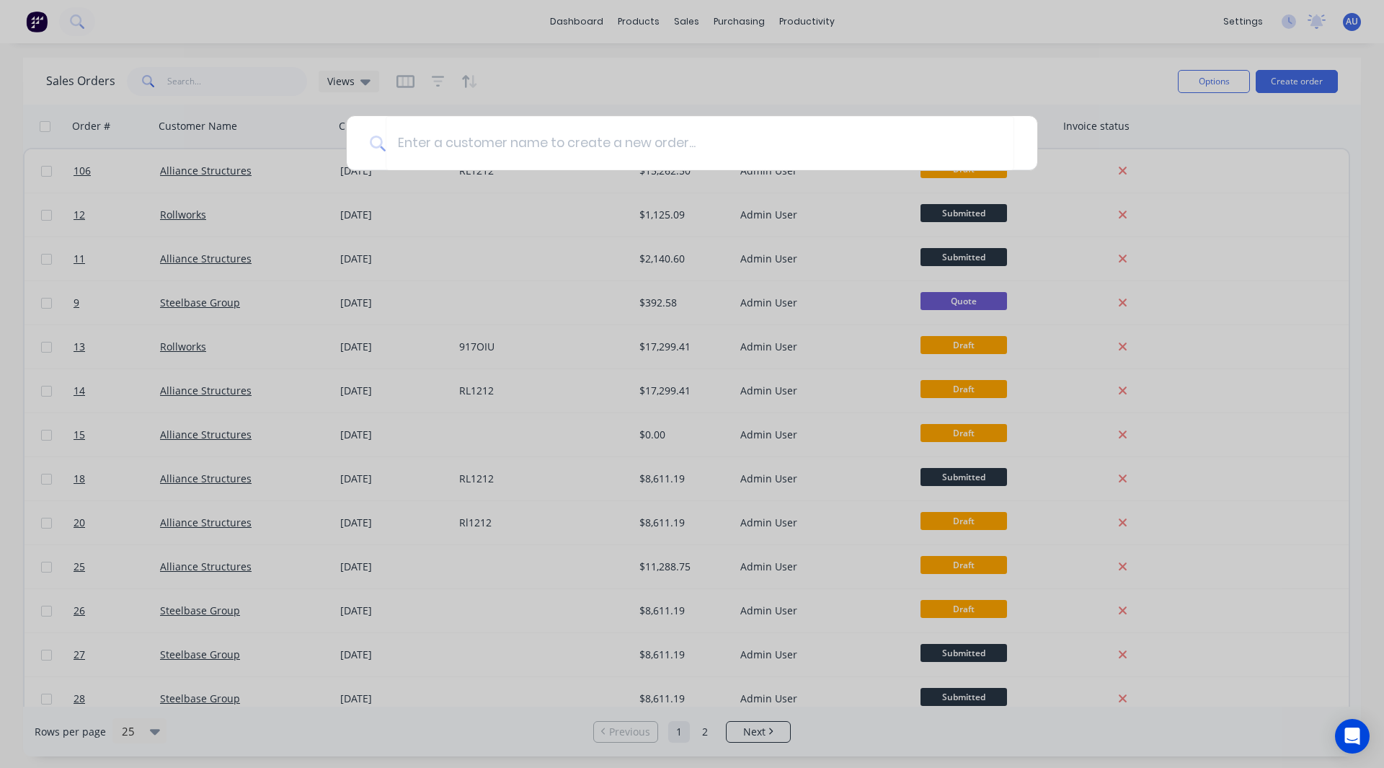
click at [891, 82] on div at bounding box center [692, 384] width 1384 height 768
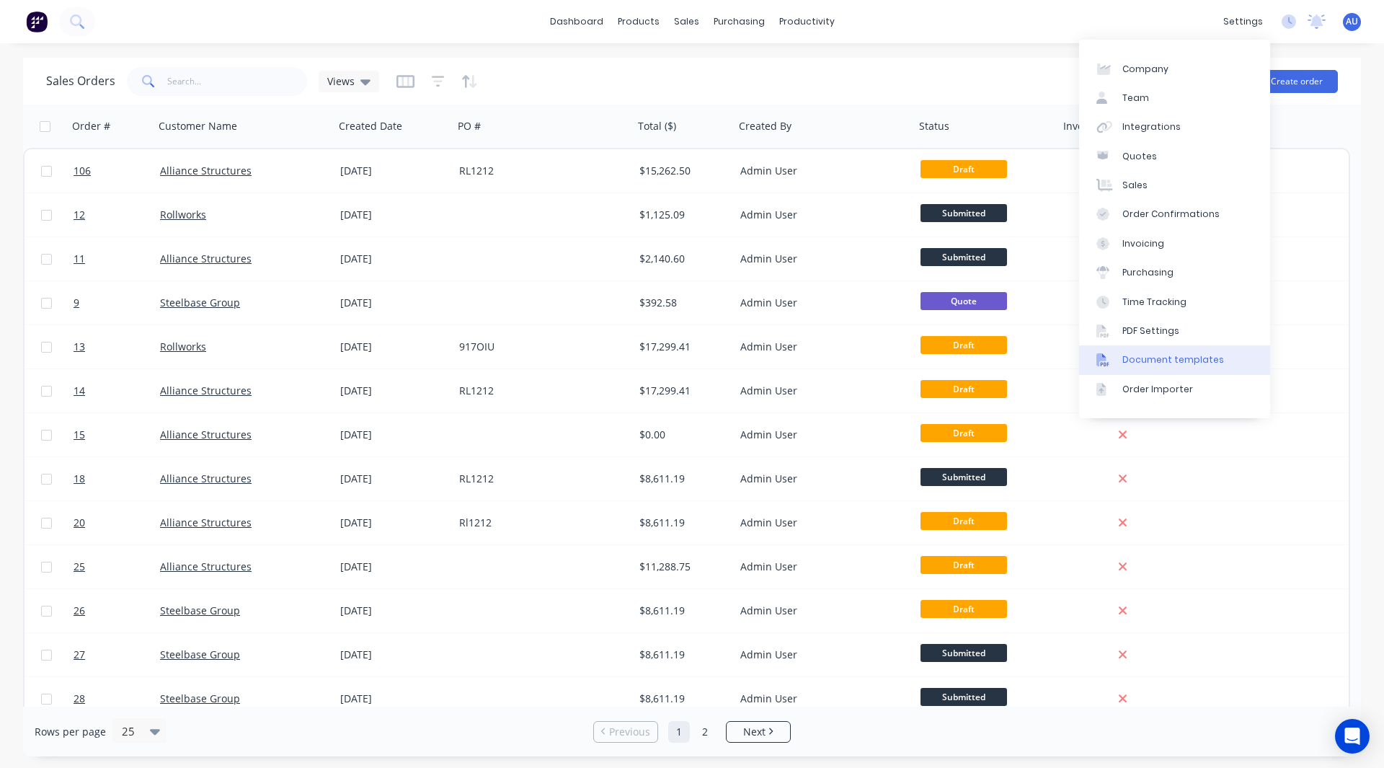
click at [1151, 358] on div "Document templates" at bounding box center [1174, 359] width 102 height 13
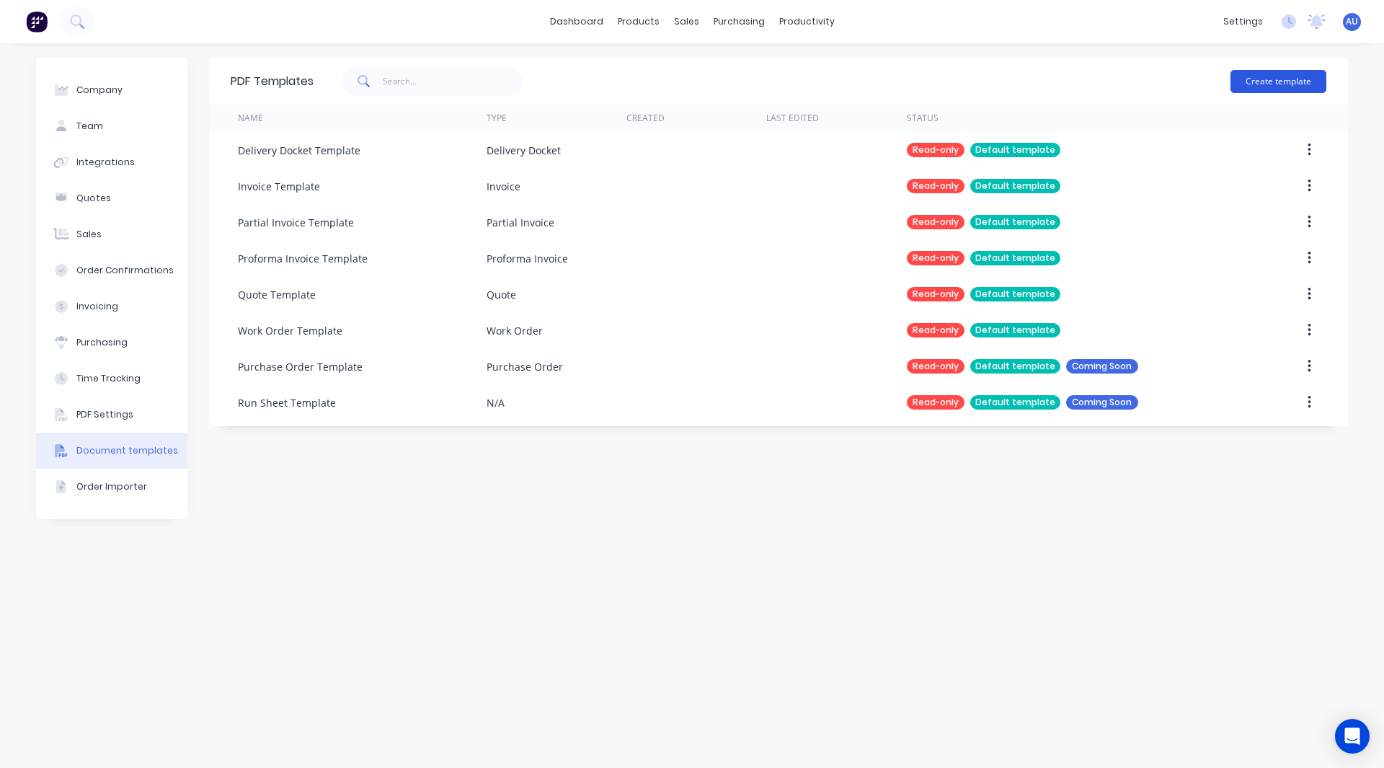
click at [1257, 81] on button "Create template" at bounding box center [1279, 81] width 96 height 23
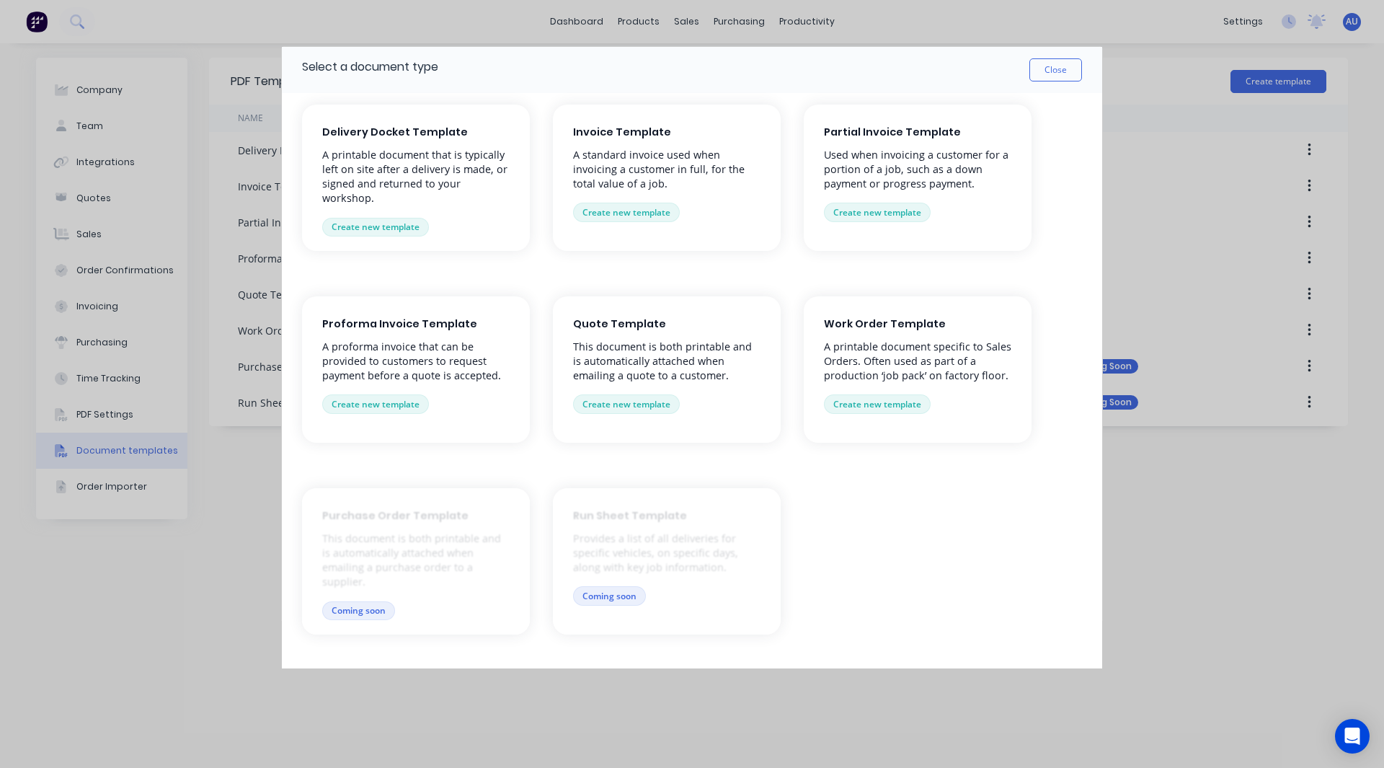
click at [658, 353] on p "This document is both printable and is automatically attached when emailing a q…" at bounding box center [666, 361] width 187 height 43
click at [634, 399] on button "Create new template" at bounding box center [626, 403] width 107 height 19
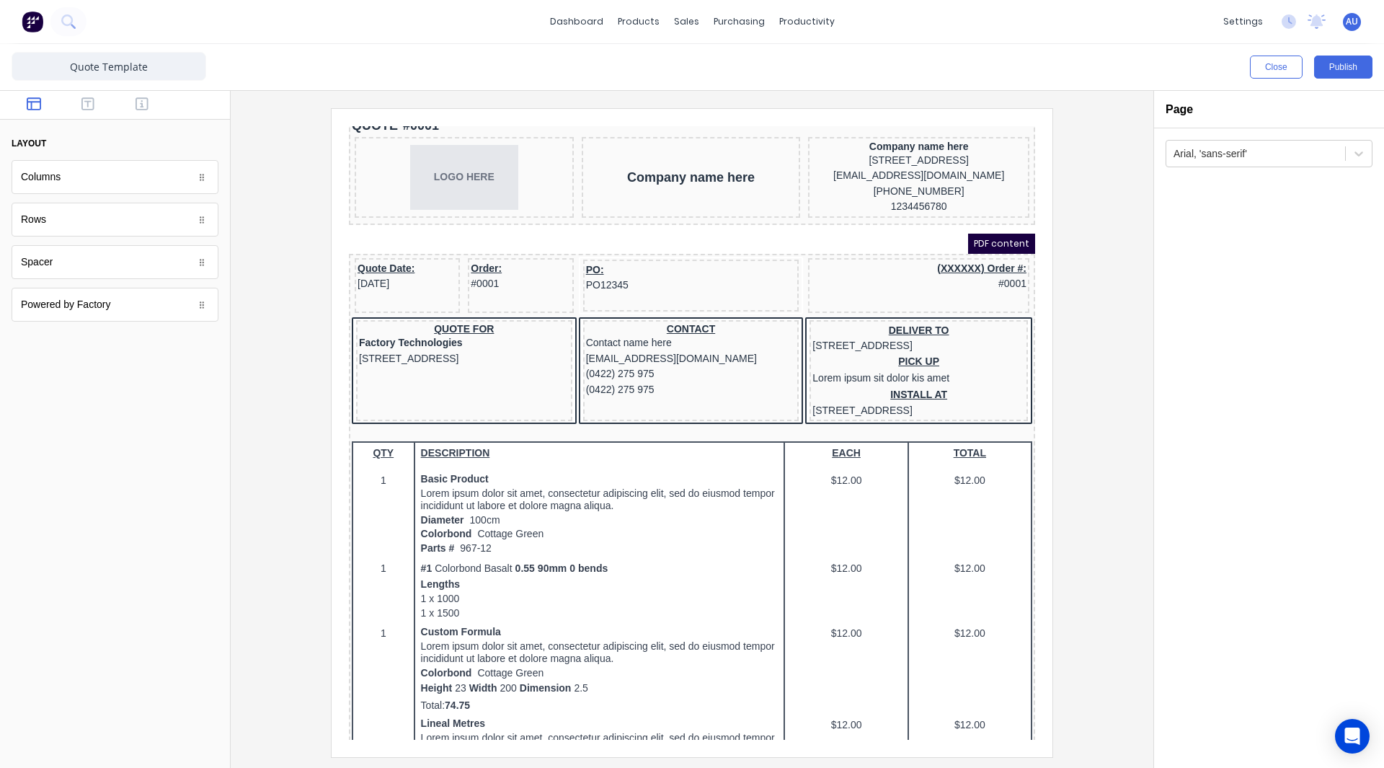
scroll to position [34, 0]
click at [820, 68] on div "Workflow" at bounding box center [831, 69] width 43 height 13
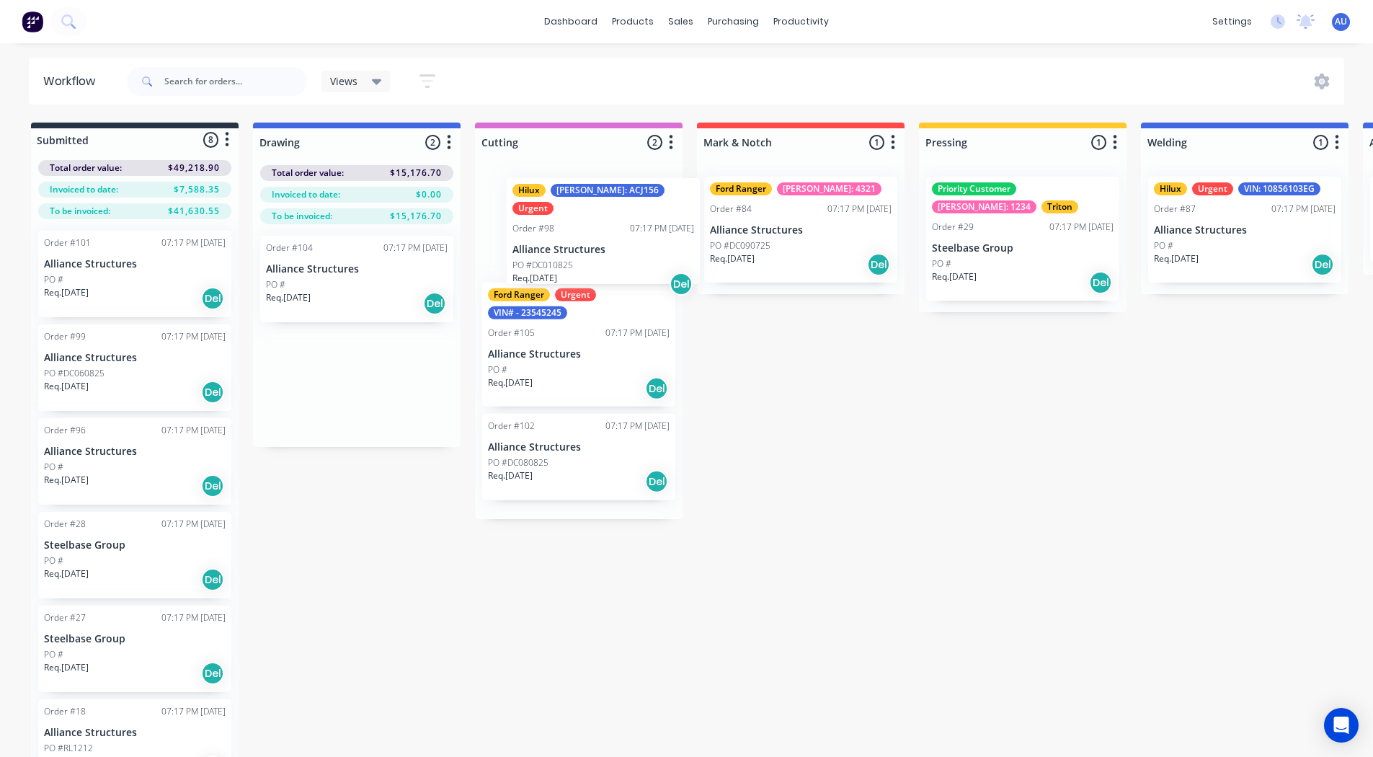
drag, startPoint x: 309, startPoint y: 371, endPoint x: 567, endPoint y: 217, distance: 300.7
click at [567, 217] on div "Submitted 8 Status colour #273444 hex #273444 Save Cancel Summaries Total order…" at bounding box center [1086, 463] width 2195 height 681
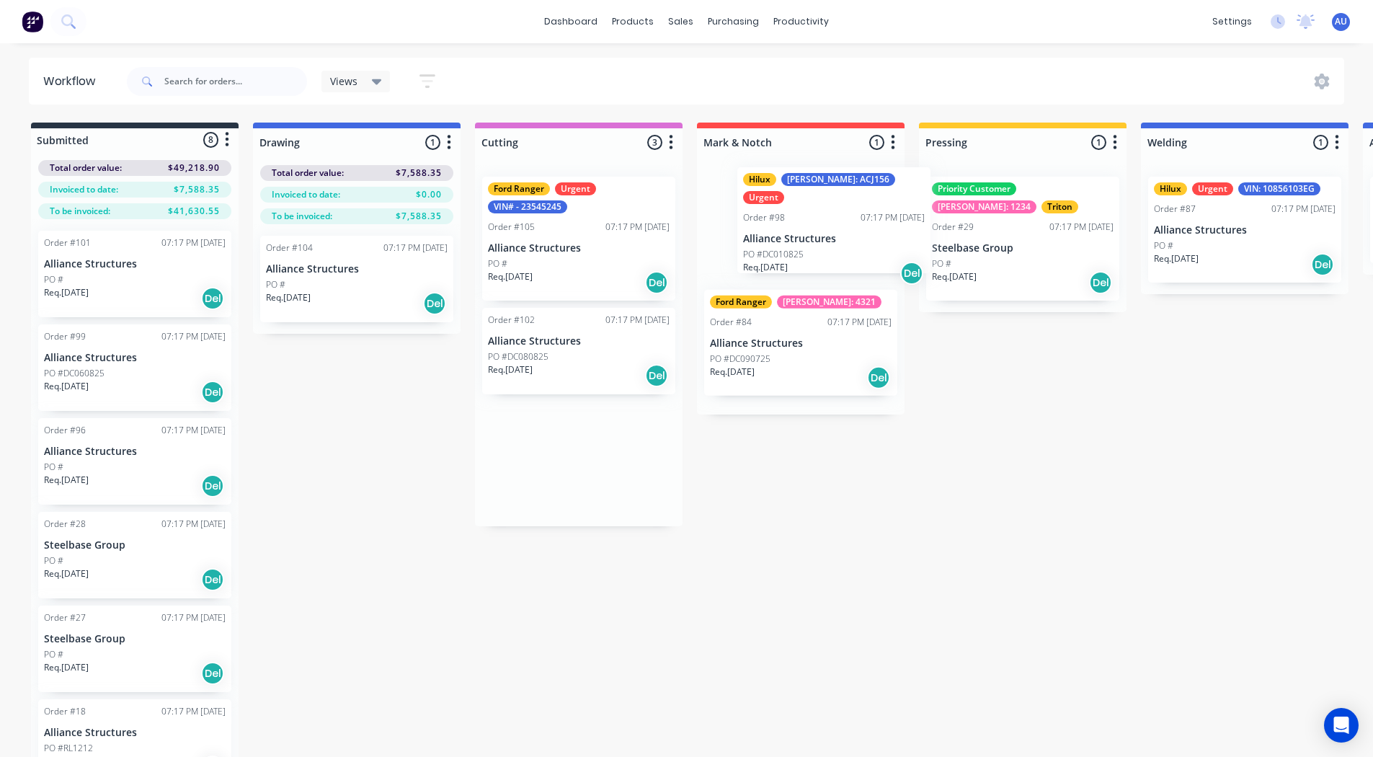
drag, startPoint x: 567, startPoint y: 217, endPoint x: 828, endPoint y: 206, distance: 261.9
click at [828, 206] on div "Submitted 8 Status colour #273444 hex #273444 Save Cancel Summaries Total order…" at bounding box center [1086, 463] width 2195 height 681
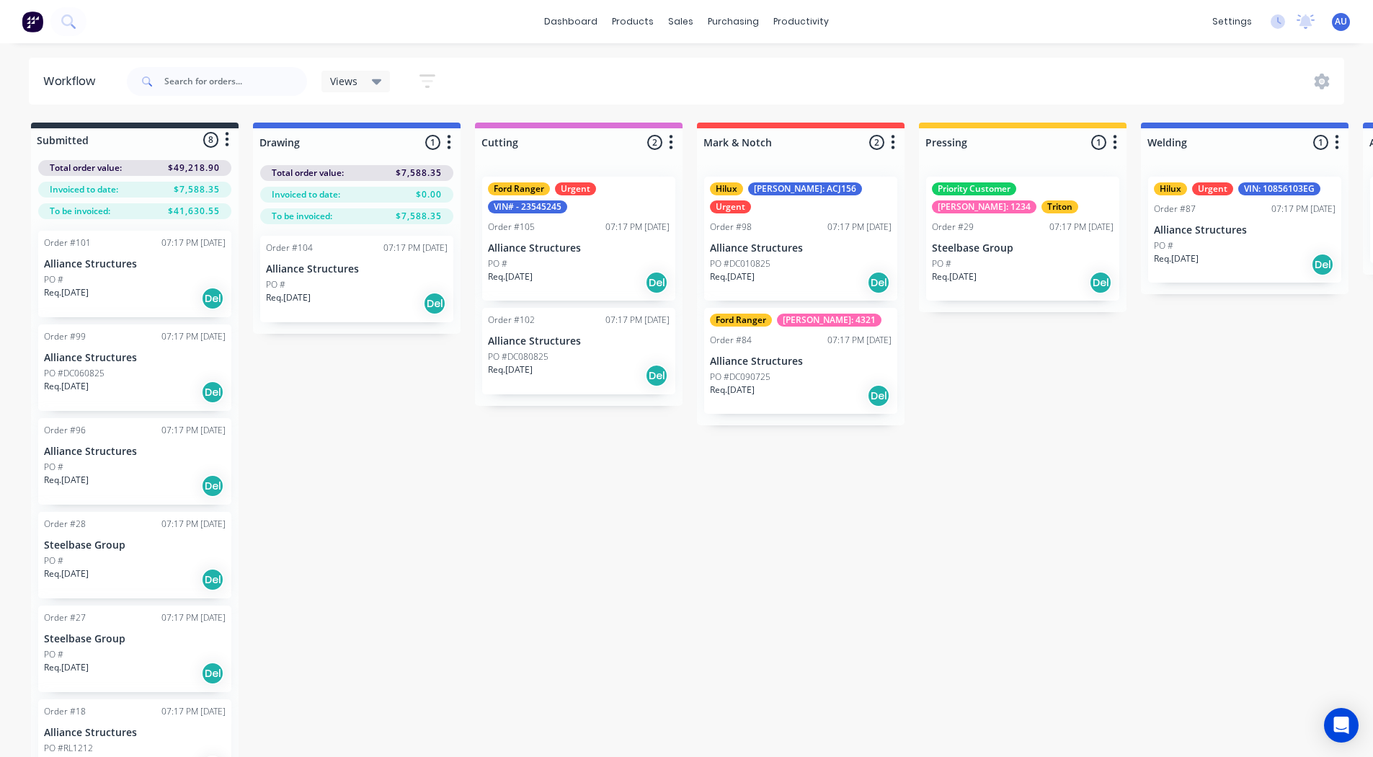
click at [796, 242] on p "Alliance Structures" at bounding box center [801, 248] width 182 height 12
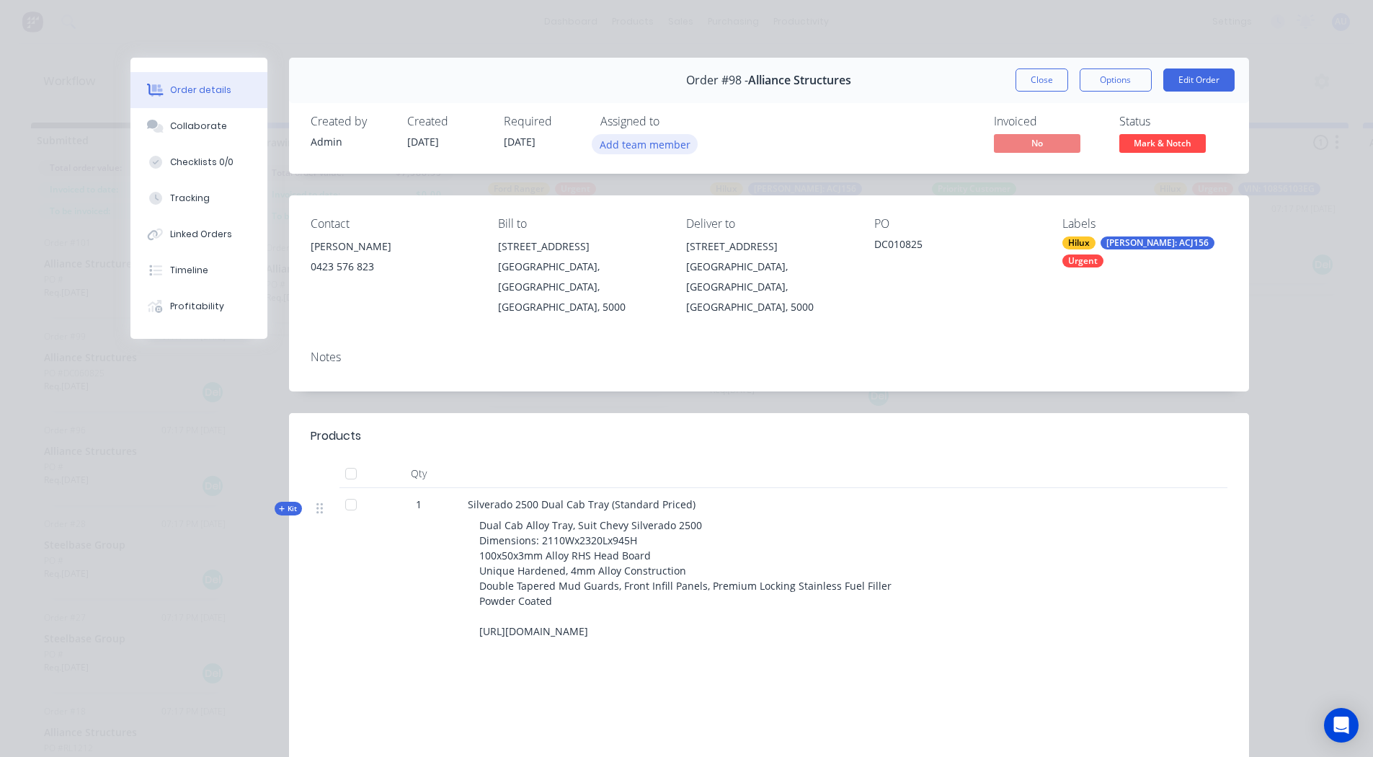
drag, startPoint x: 627, startPoint y: 137, endPoint x: 610, endPoint y: 140, distance: 17.5
click at [610, 140] on button "Add team member" at bounding box center [645, 143] width 106 height 19
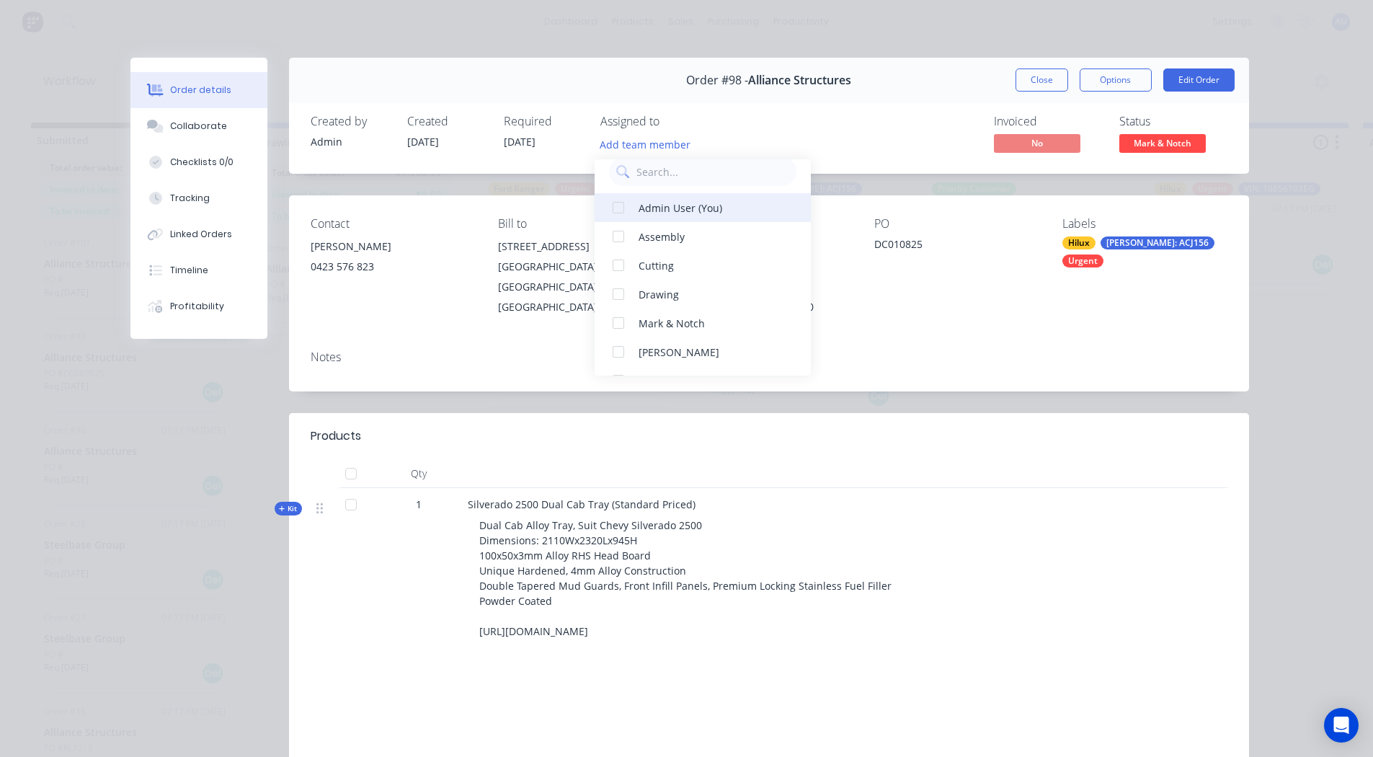
scroll to position [24, 0]
click at [618, 256] on div at bounding box center [618, 258] width 29 height 29
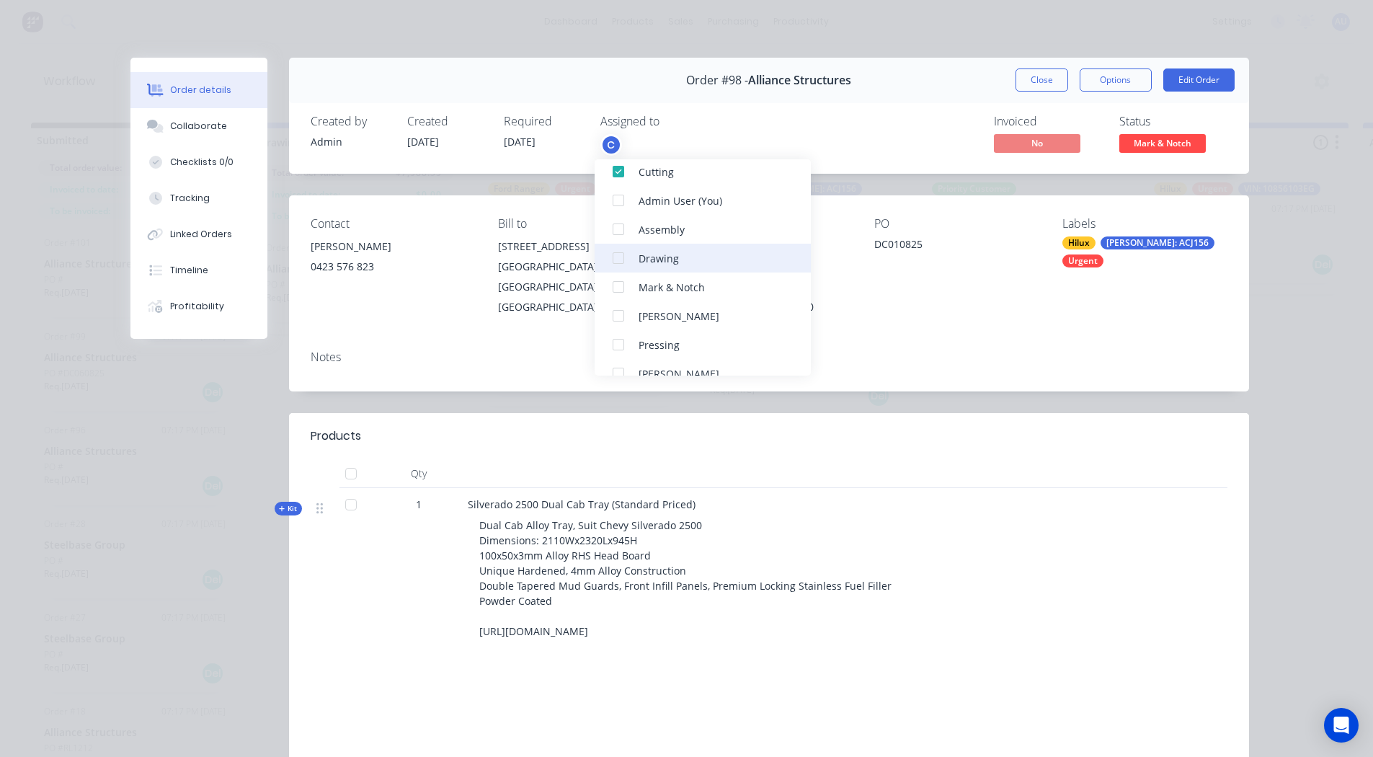
scroll to position [53, 0]
click at [623, 341] on div at bounding box center [618, 343] width 29 height 29
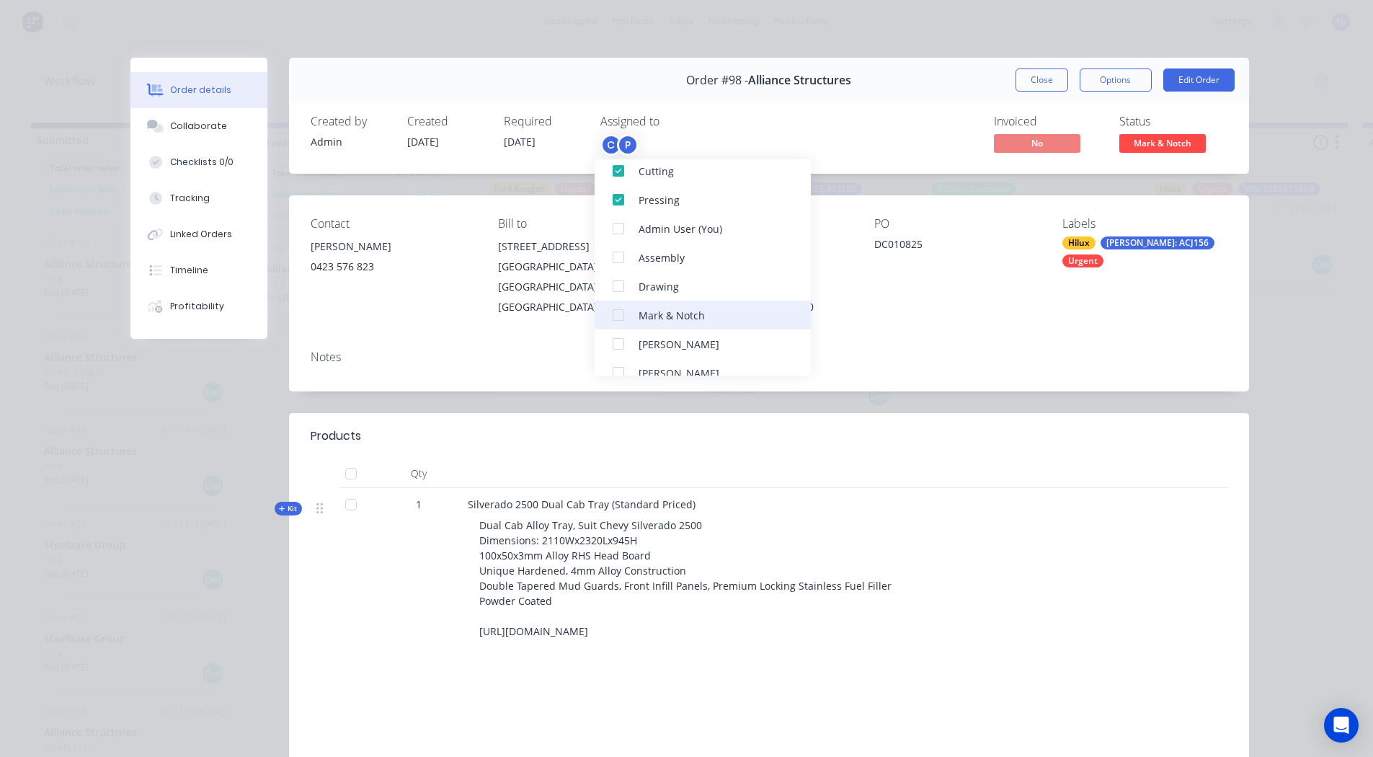
scroll to position [91, 0]
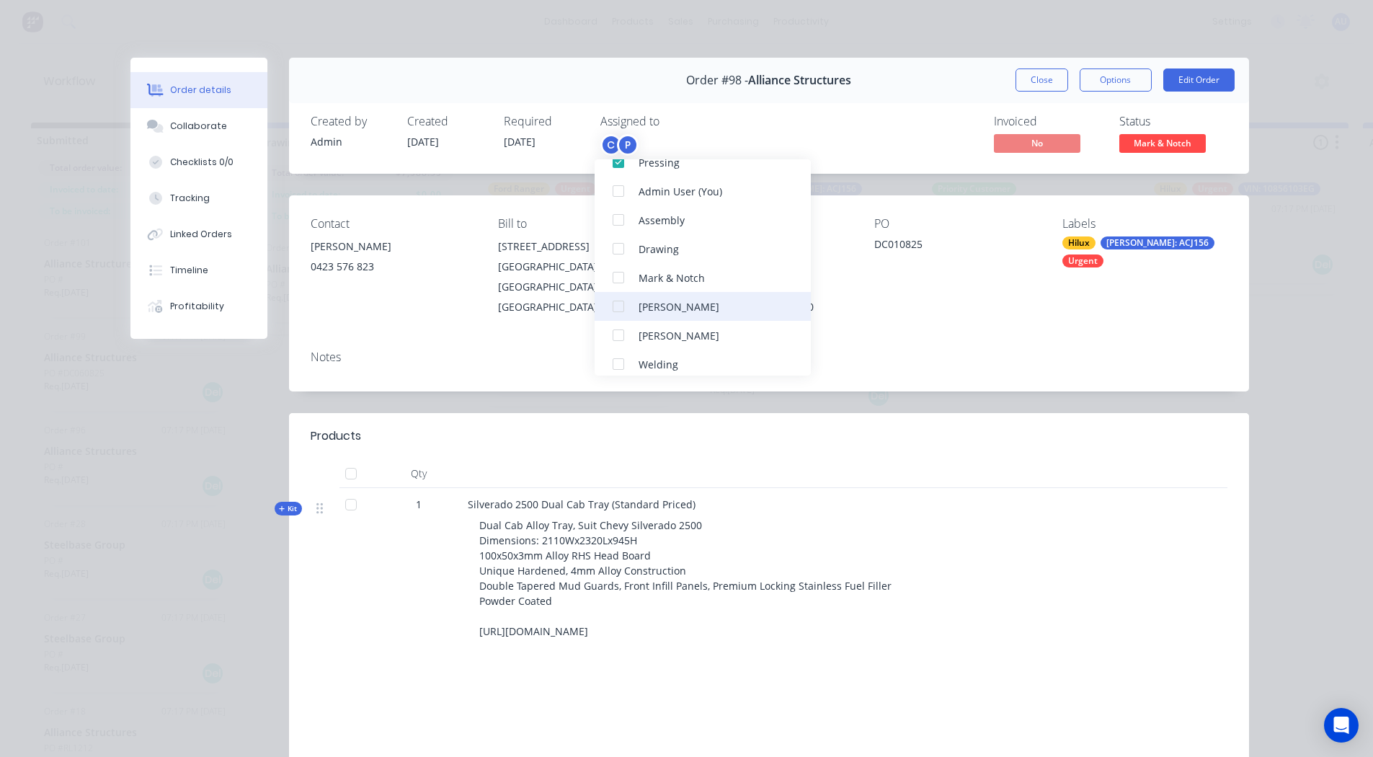
click at [616, 306] on div at bounding box center [618, 306] width 29 height 29
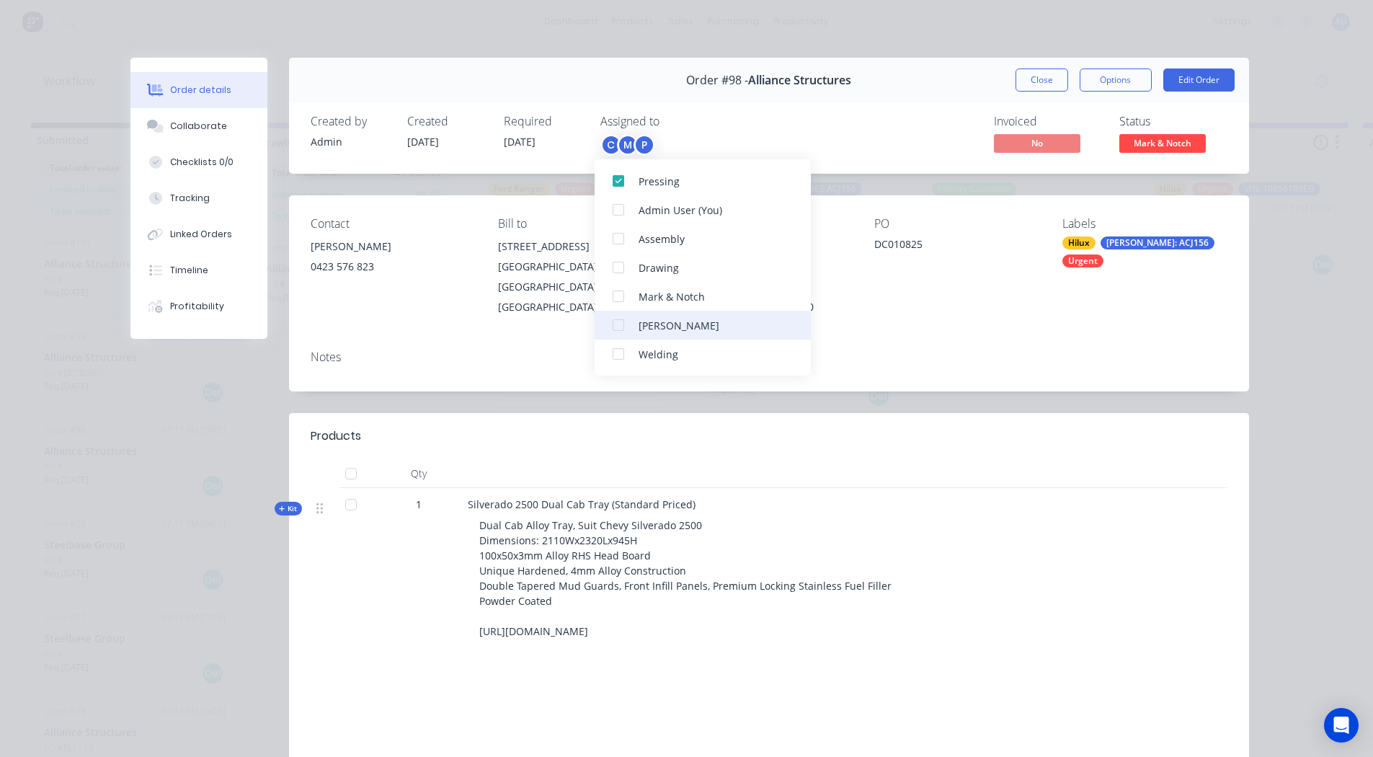
click at [616, 323] on div at bounding box center [618, 325] width 29 height 29
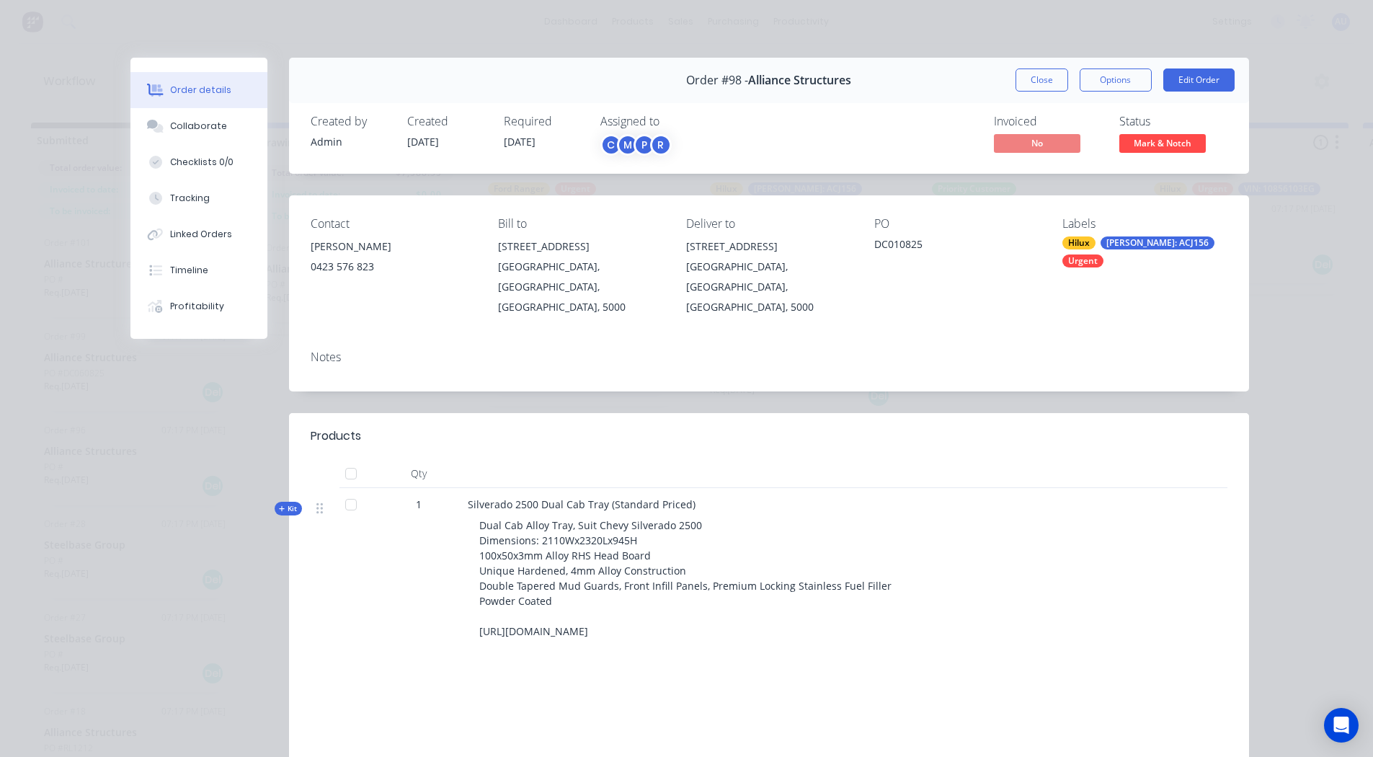
click at [959, 297] on div "Contact Bailey 0423 576 823 Bill to 678 Adelaide Road Adelaide, South Australia…" at bounding box center [769, 266] width 960 height 143
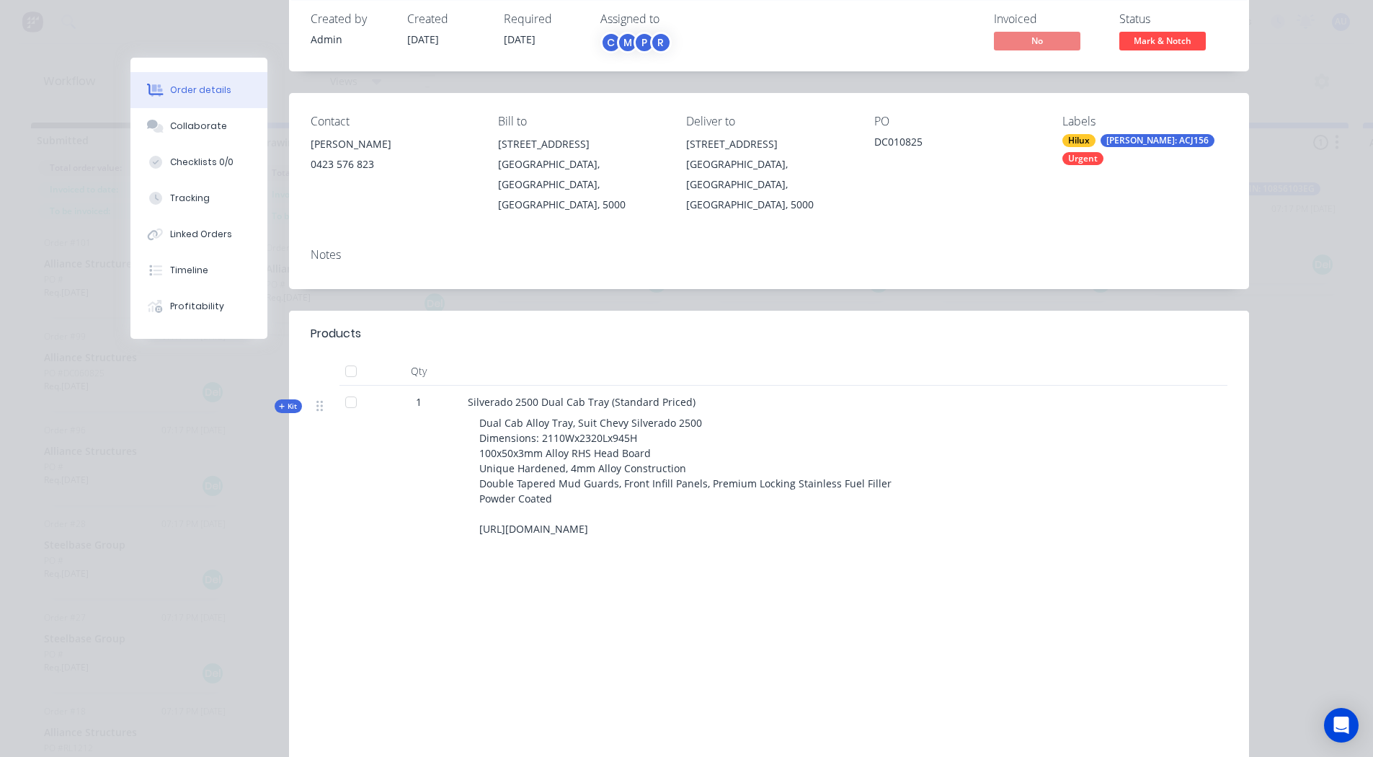
scroll to position [105, 0]
click at [279, 402] on icon at bounding box center [282, 405] width 6 height 6
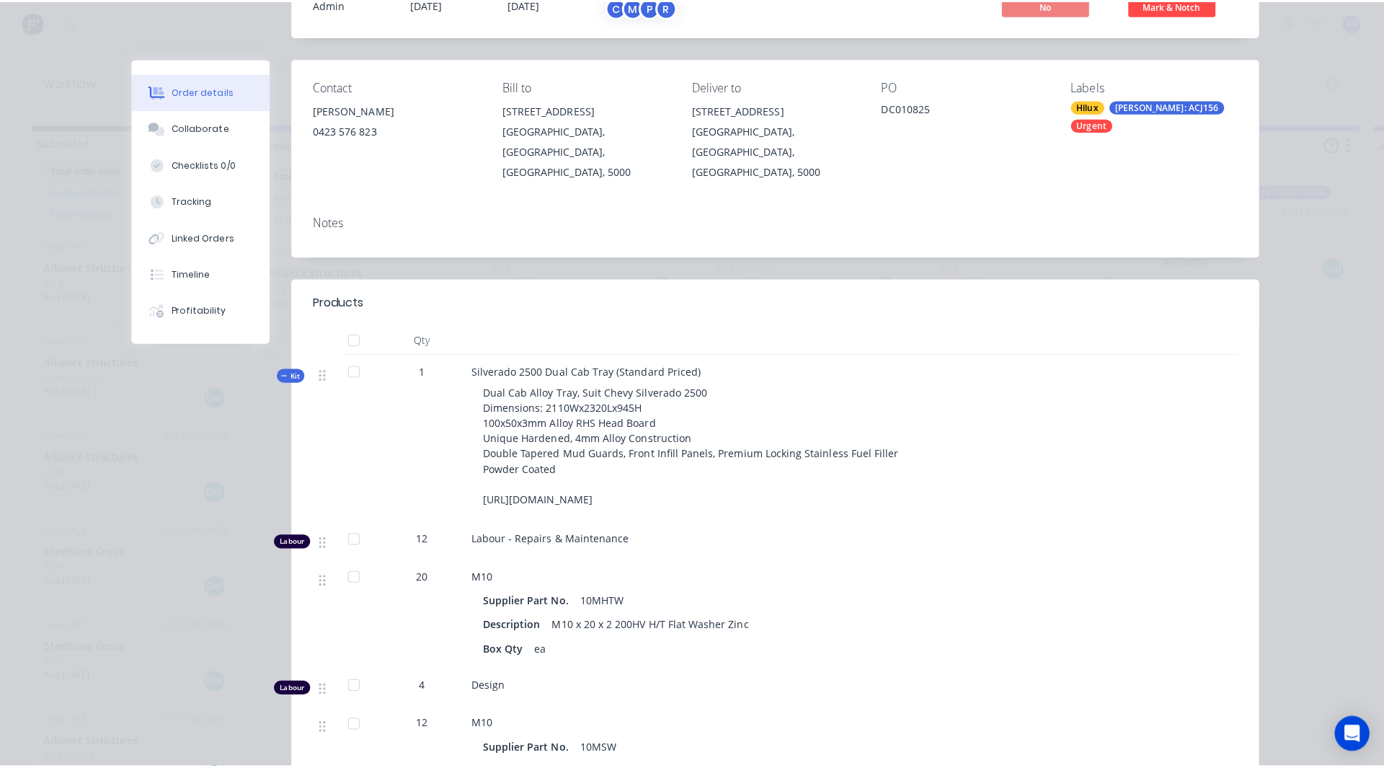
scroll to position [0, 0]
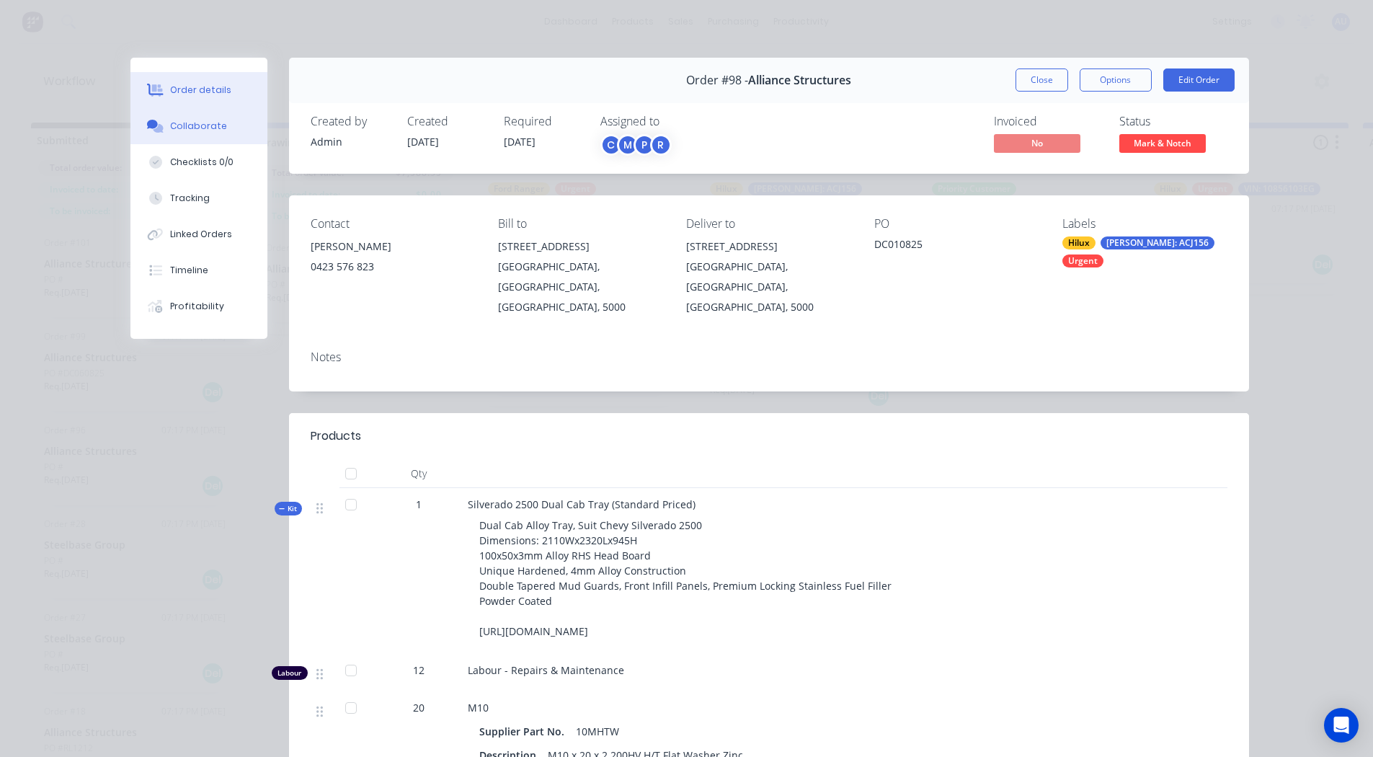
click at [184, 120] on div "Collaborate" at bounding box center [198, 126] width 57 height 13
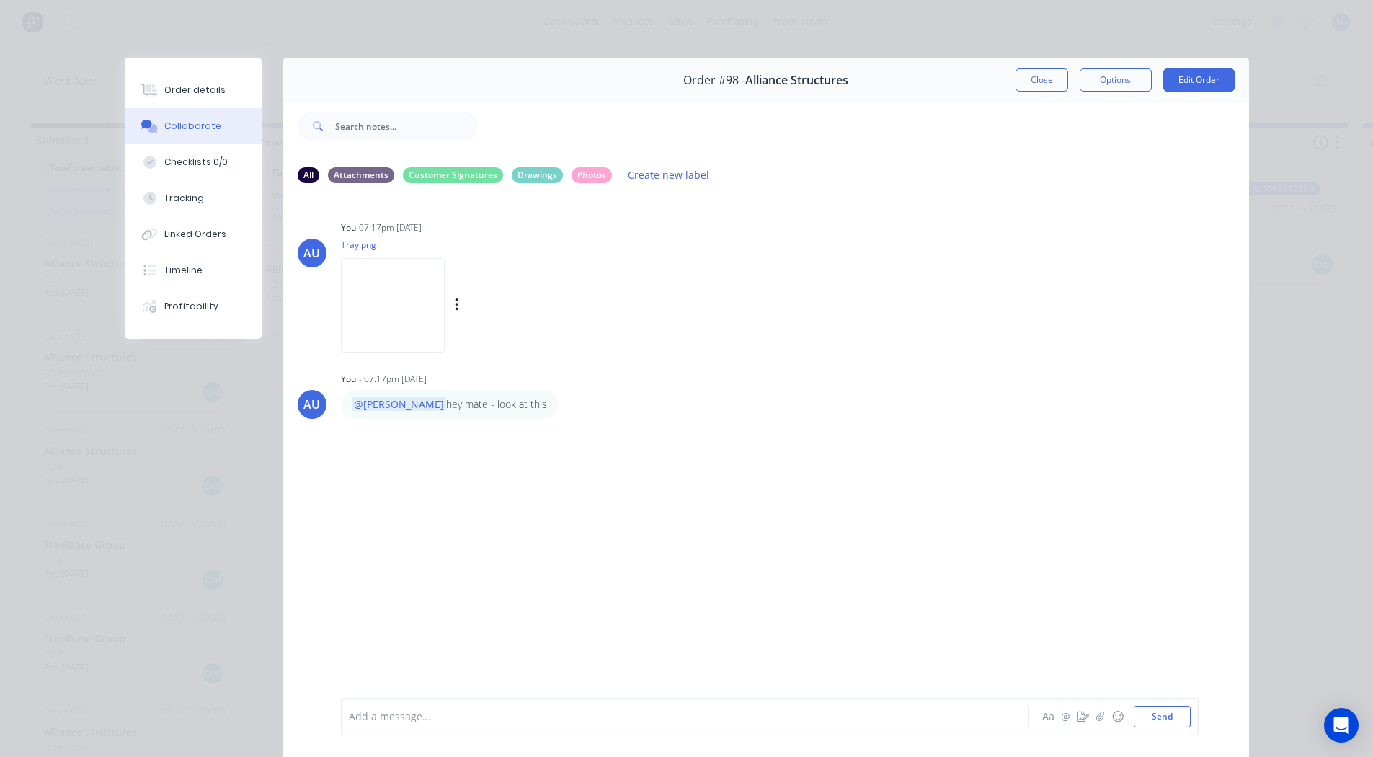
click at [377, 292] on img at bounding box center [393, 305] width 104 height 94
click at [182, 154] on button "Checklists 0/0" at bounding box center [193, 162] width 137 height 36
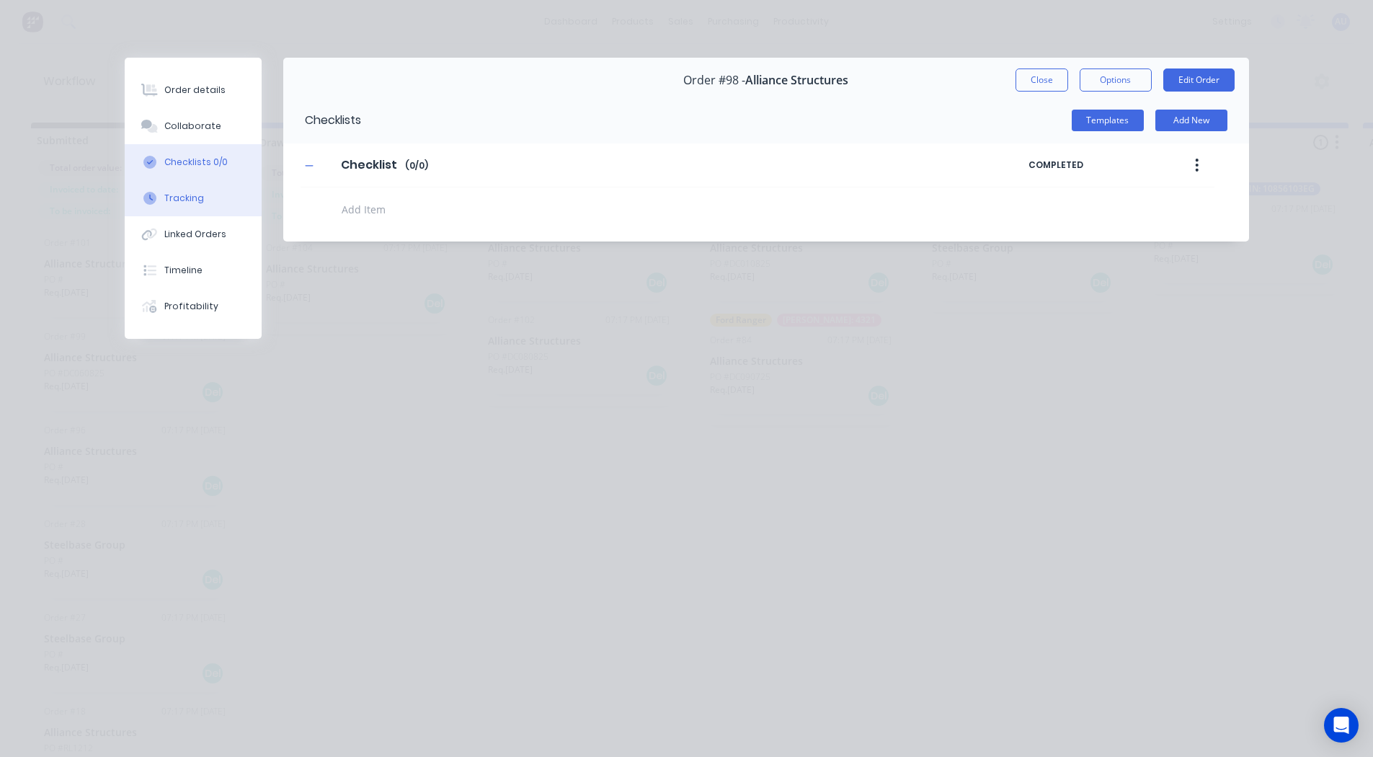
click at [182, 193] on div "Tracking" at bounding box center [184, 198] width 40 height 13
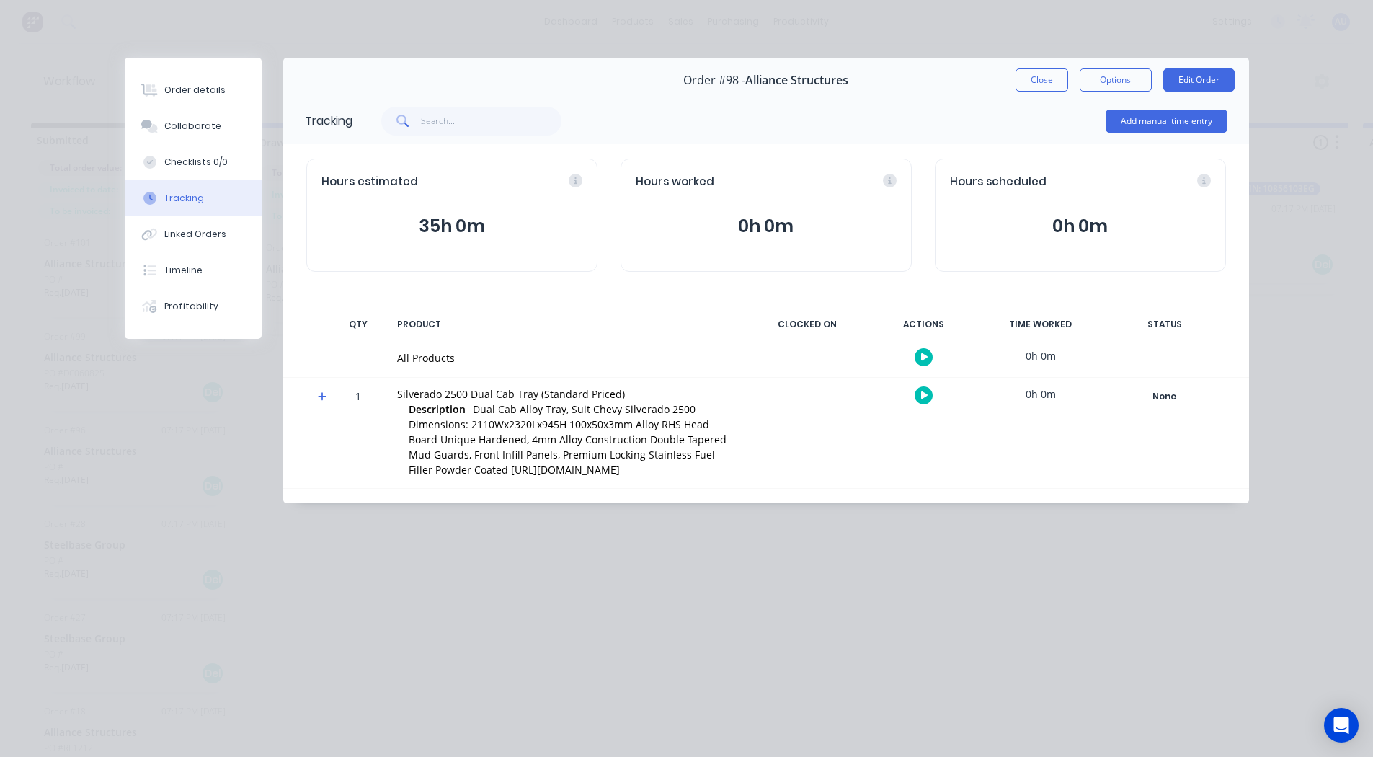
click at [933, 390] on button "button" at bounding box center [924, 395] width 18 height 18
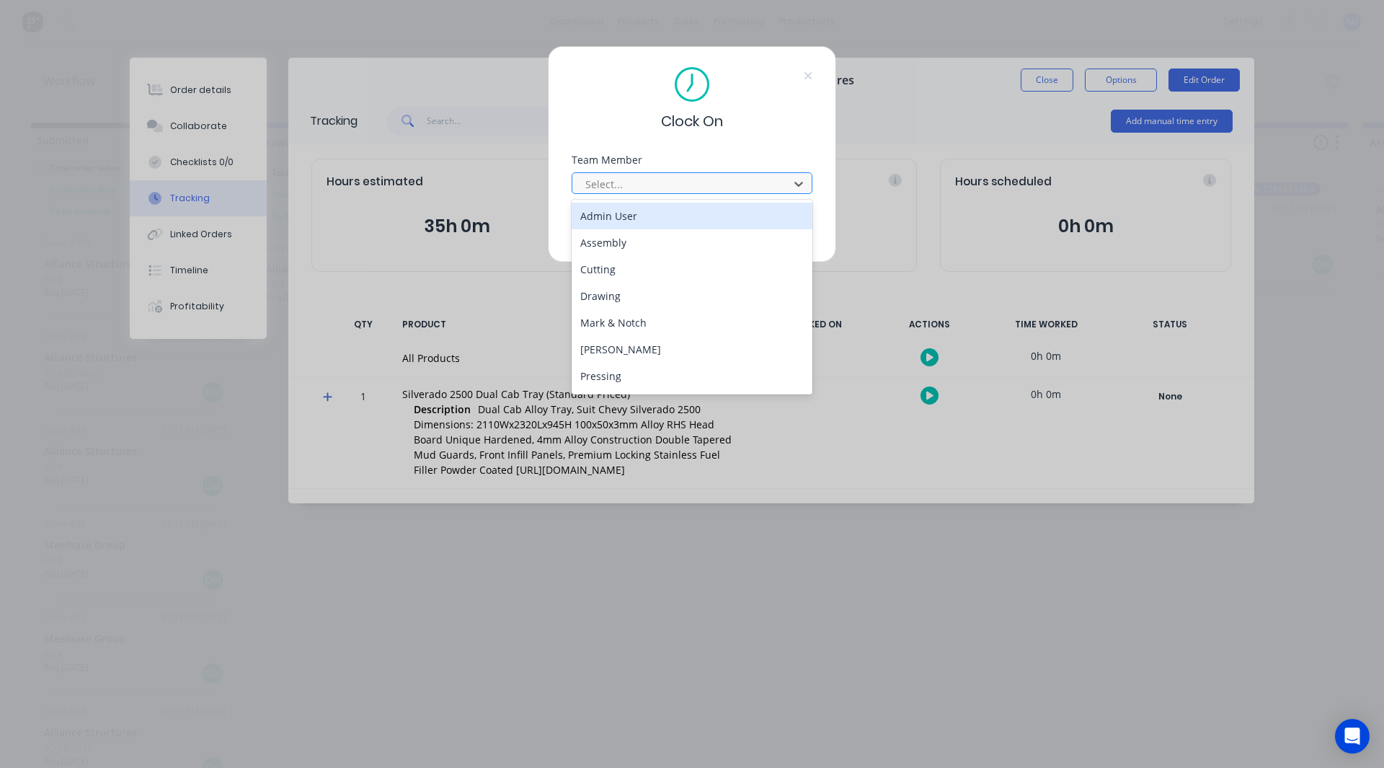
click at [614, 177] on div at bounding box center [683, 184] width 198 height 18
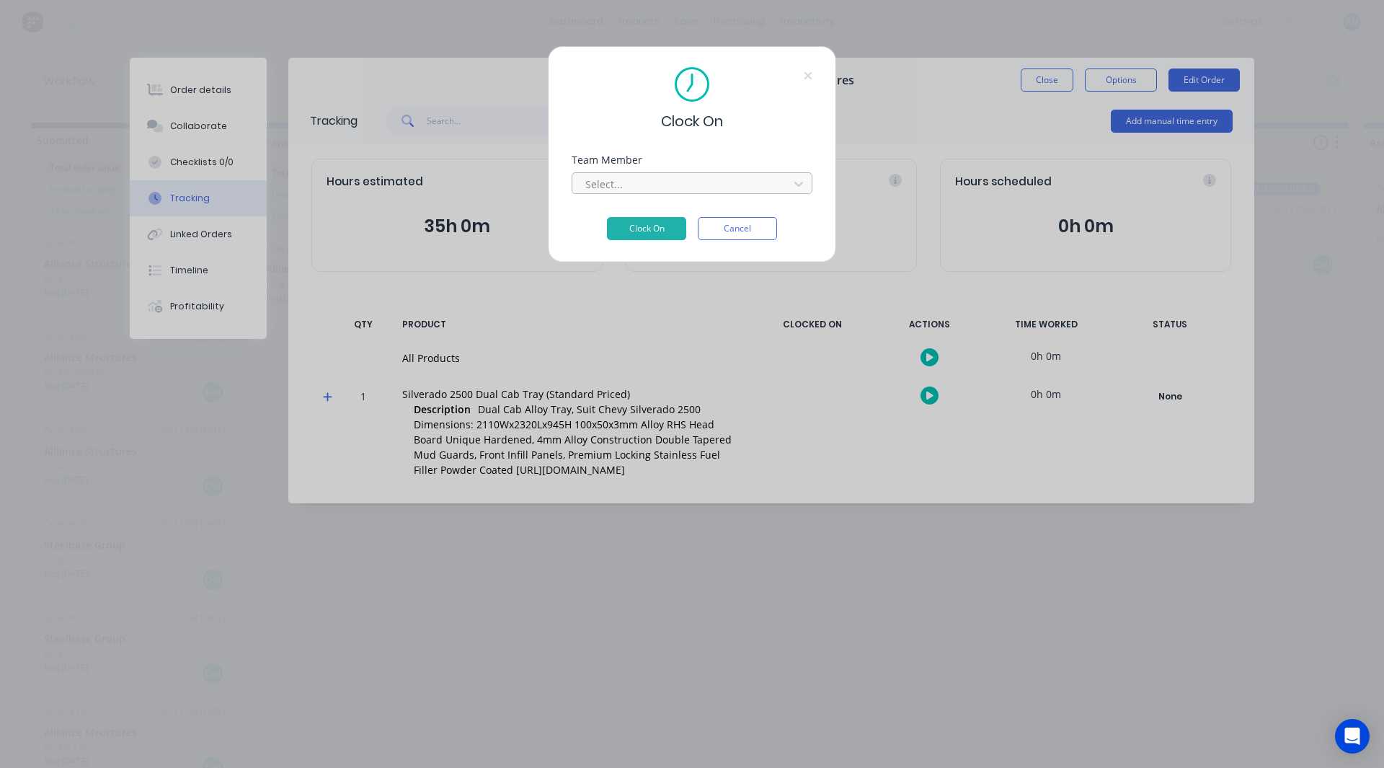
drag, startPoint x: 618, startPoint y: 345, endPoint x: 639, endPoint y: 182, distance: 165.0
click at [639, 182] on div at bounding box center [683, 184] width 198 height 18
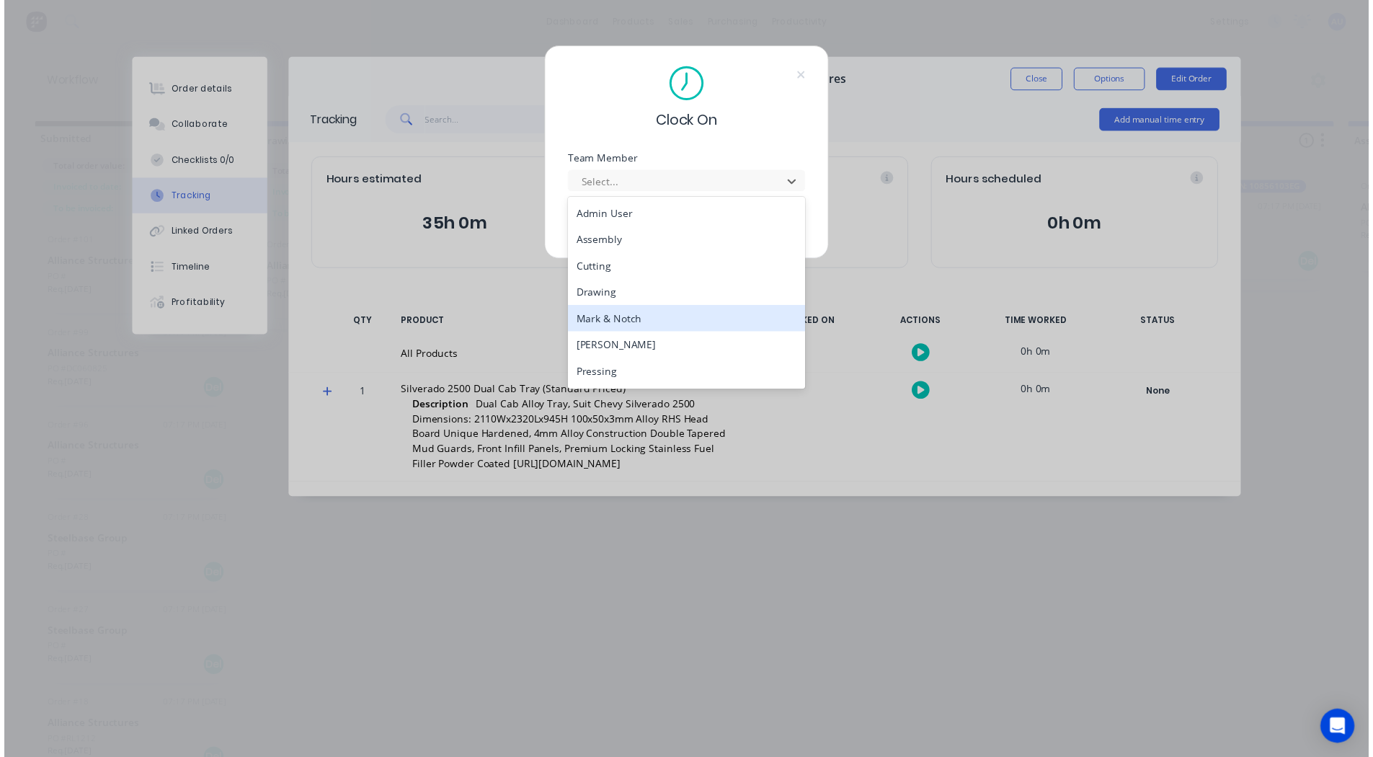
scroll to position [7, 0]
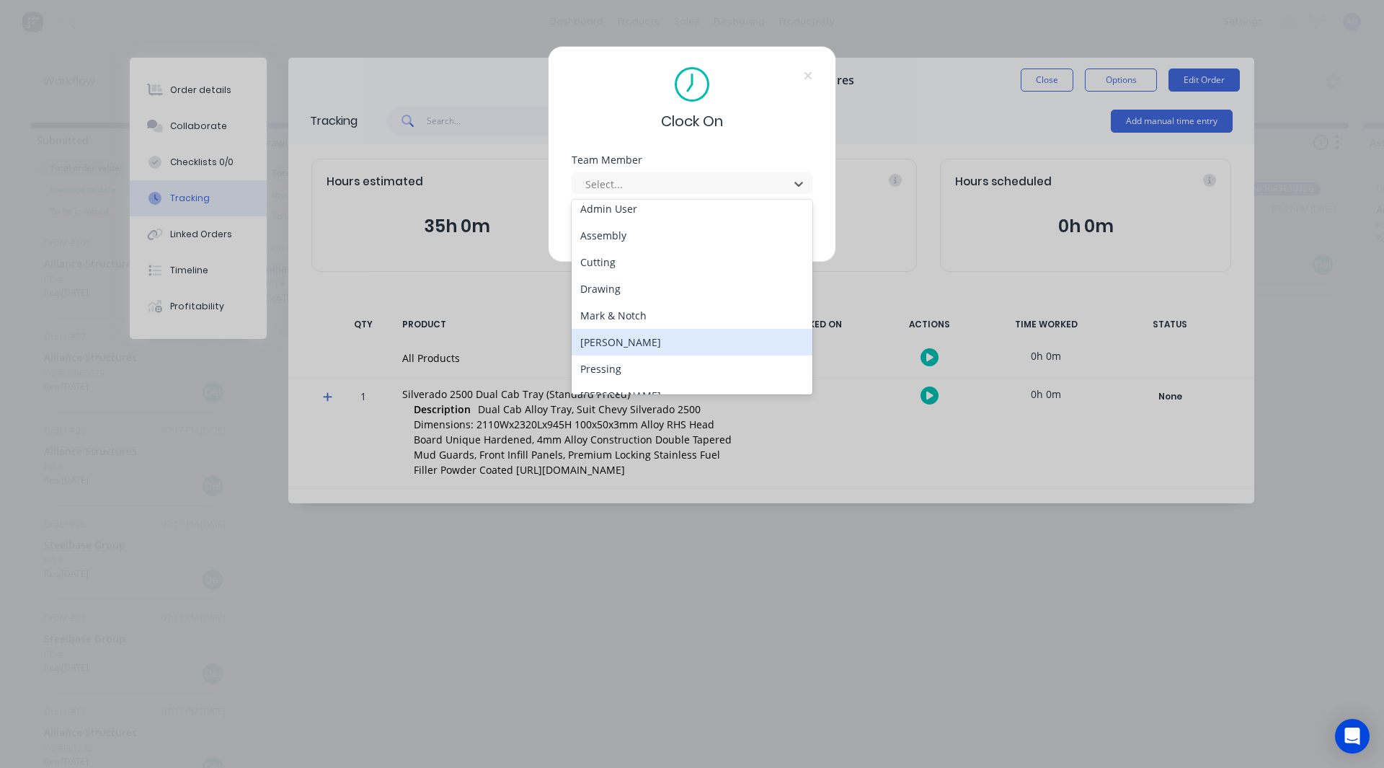
click at [650, 335] on div "Michael" at bounding box center [692, 342] width 241 height 27
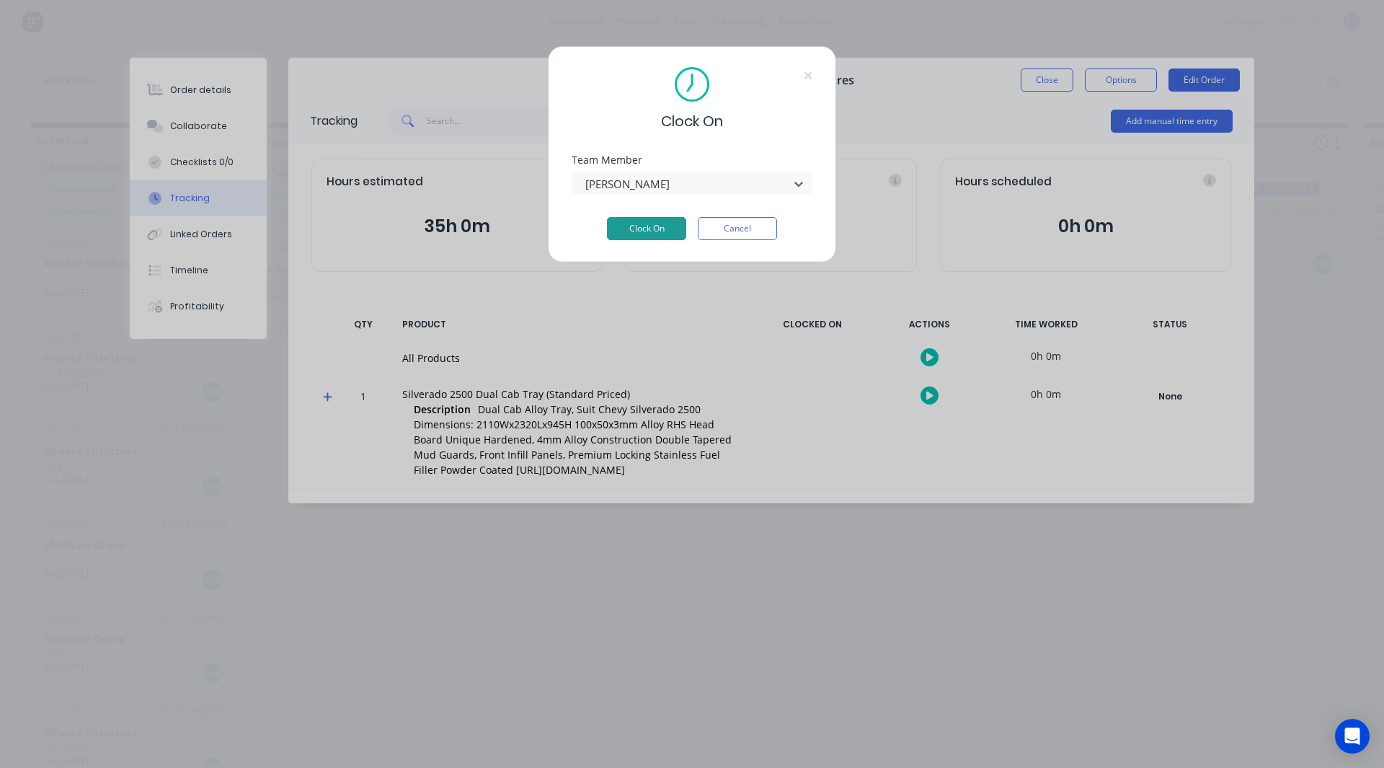
click at [638, 231] on button "Clock On" at bounding box center [646, 228] width 79 height 23
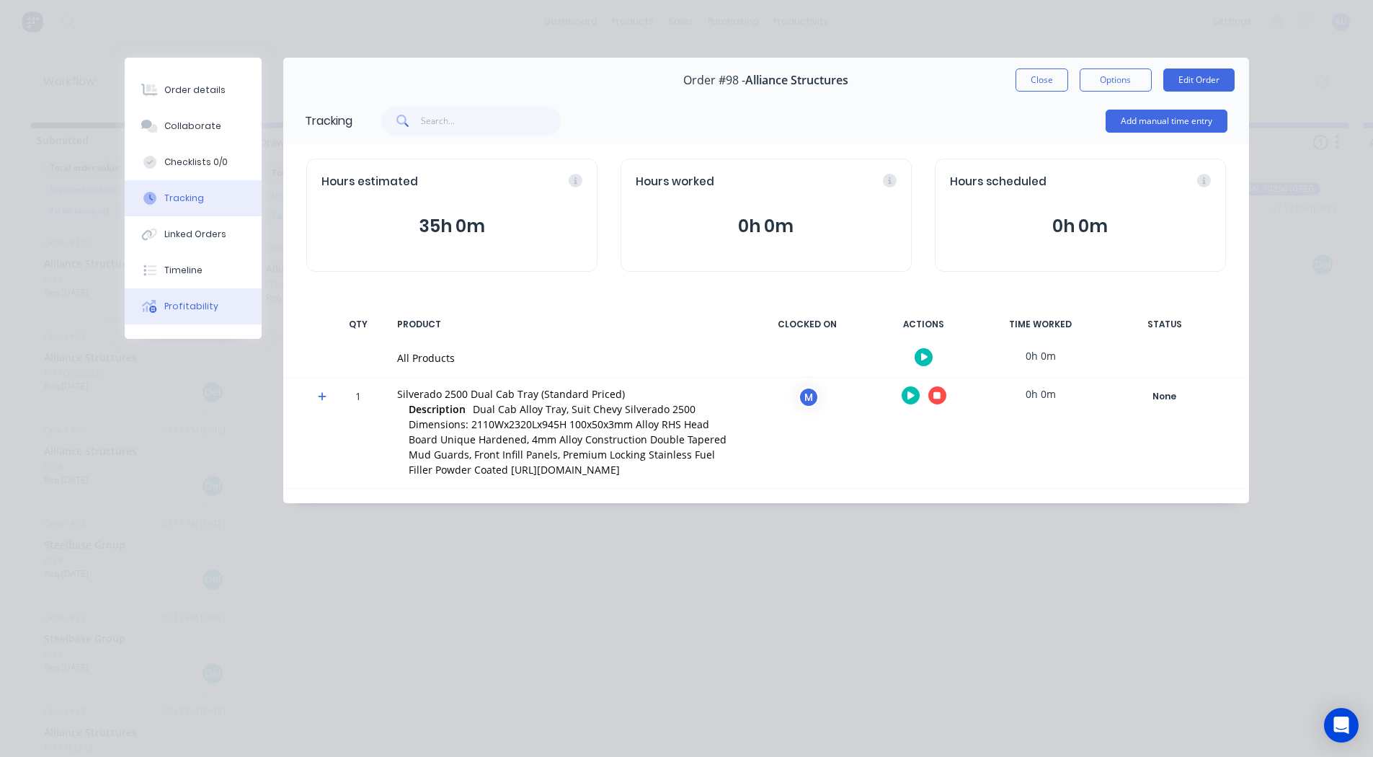
click at [215, 304] on button "Profitability" at bounding box center [193, 306] width 137 height 36
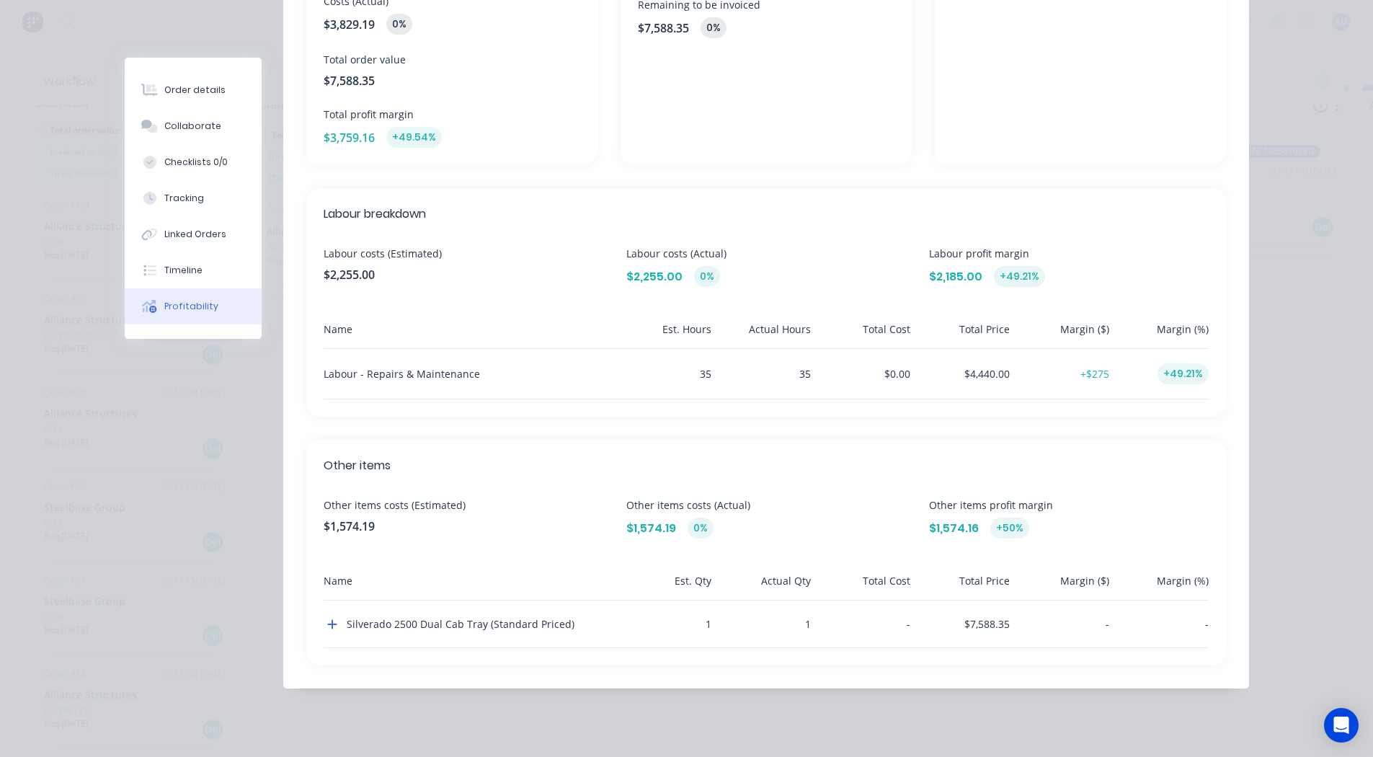
scroll to position [38, 0]
click at [327, 623] on icon "button" at bounding box center [332, 625] width 10 height 12
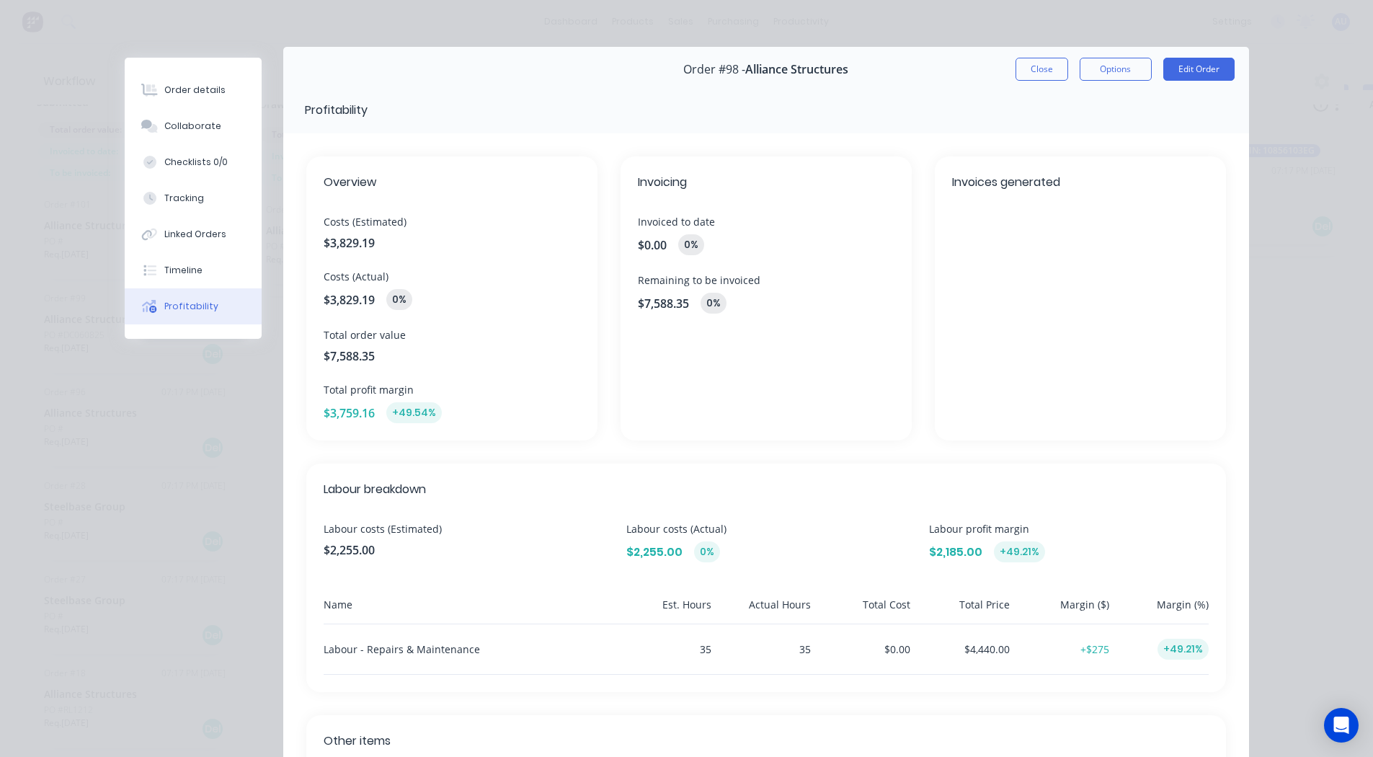
scroll to position [0, 0]
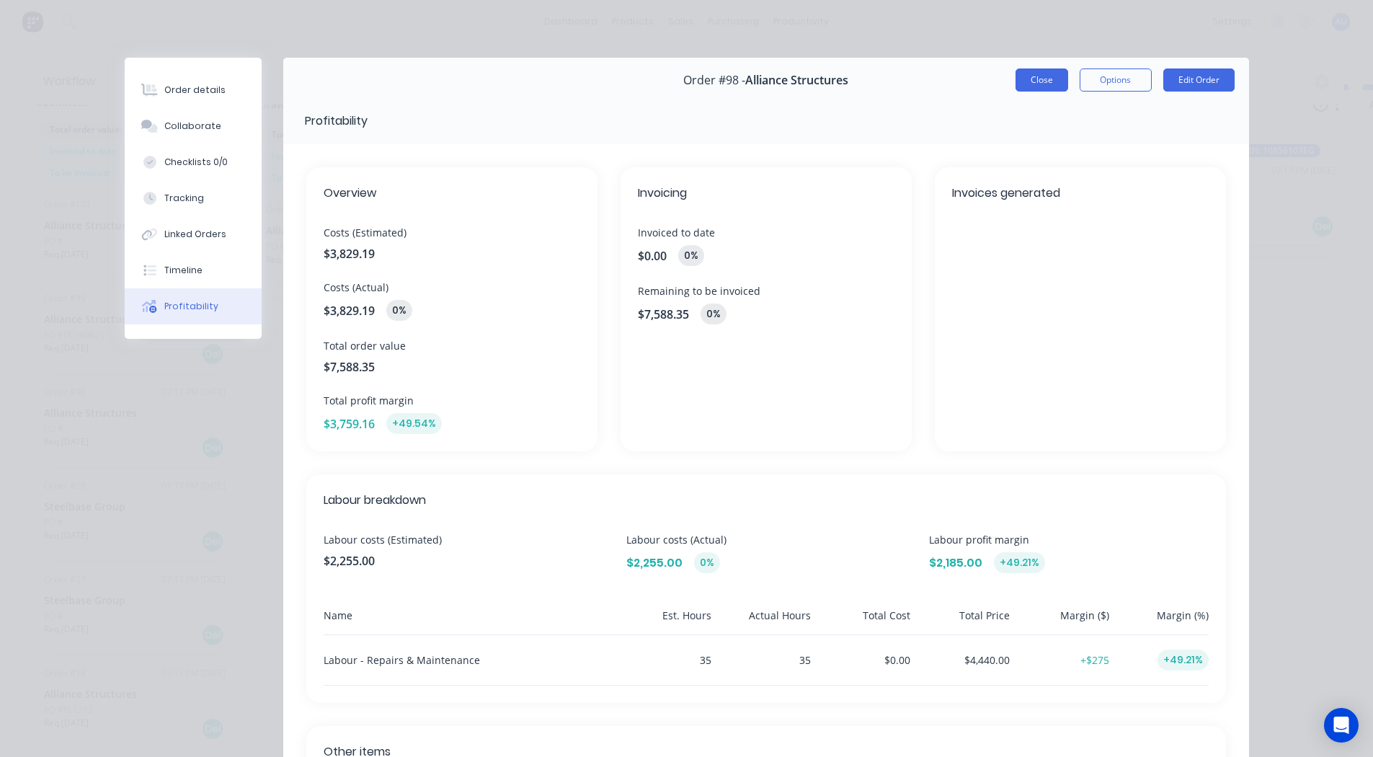
click at [1025, 75] on button "Close" at bounding box center [1042, 79] width 53 height 23
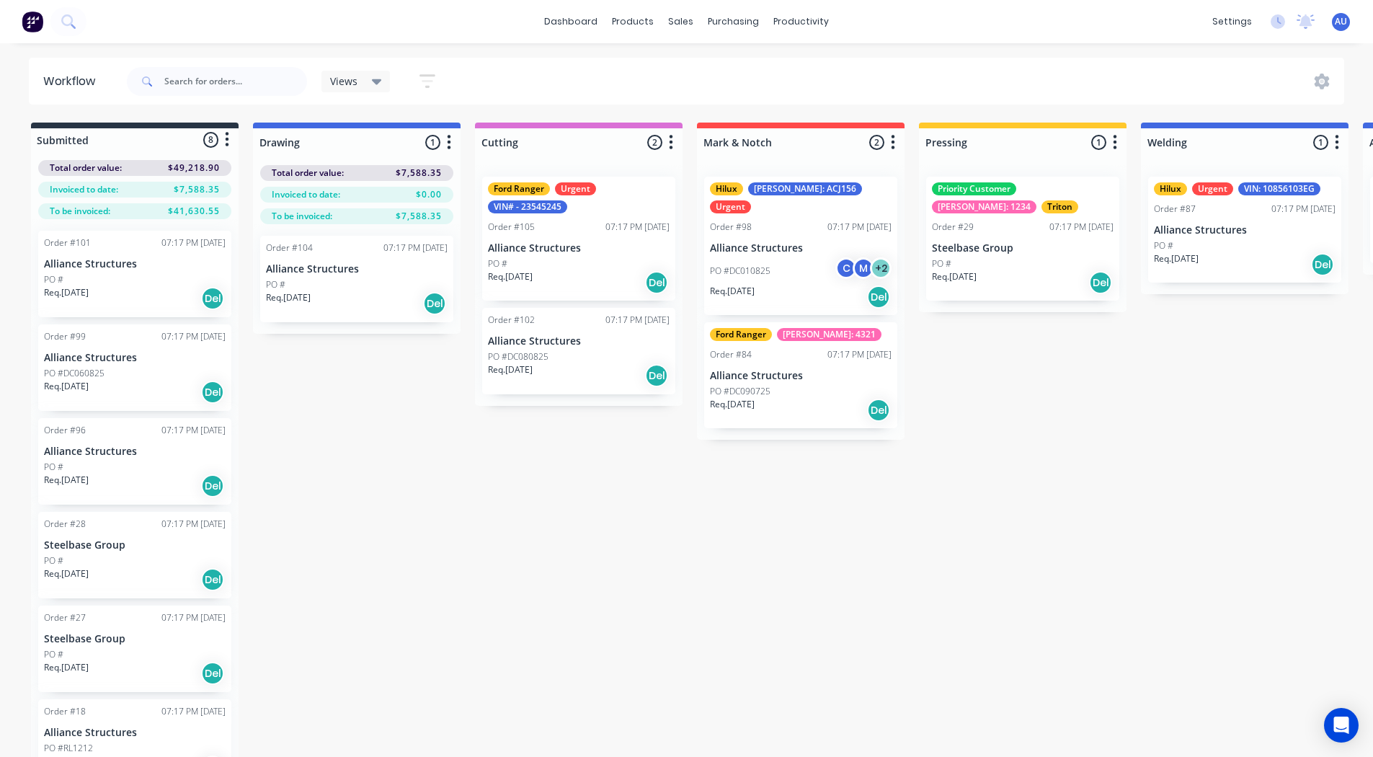
click at [671, 139] on icon "button" at bounding box center [671, 142] width 4 height 18
click at [613, 195] on button "Notifications" at bounding box center [608, 197] width 144 height 24
click at [732, 197] on label at bounding box center [732, 197] width 0 height 0
click at [709, 200] on input "checkbox" at bounding box center [704, 204] width 12 height 14
checkbox input "true"
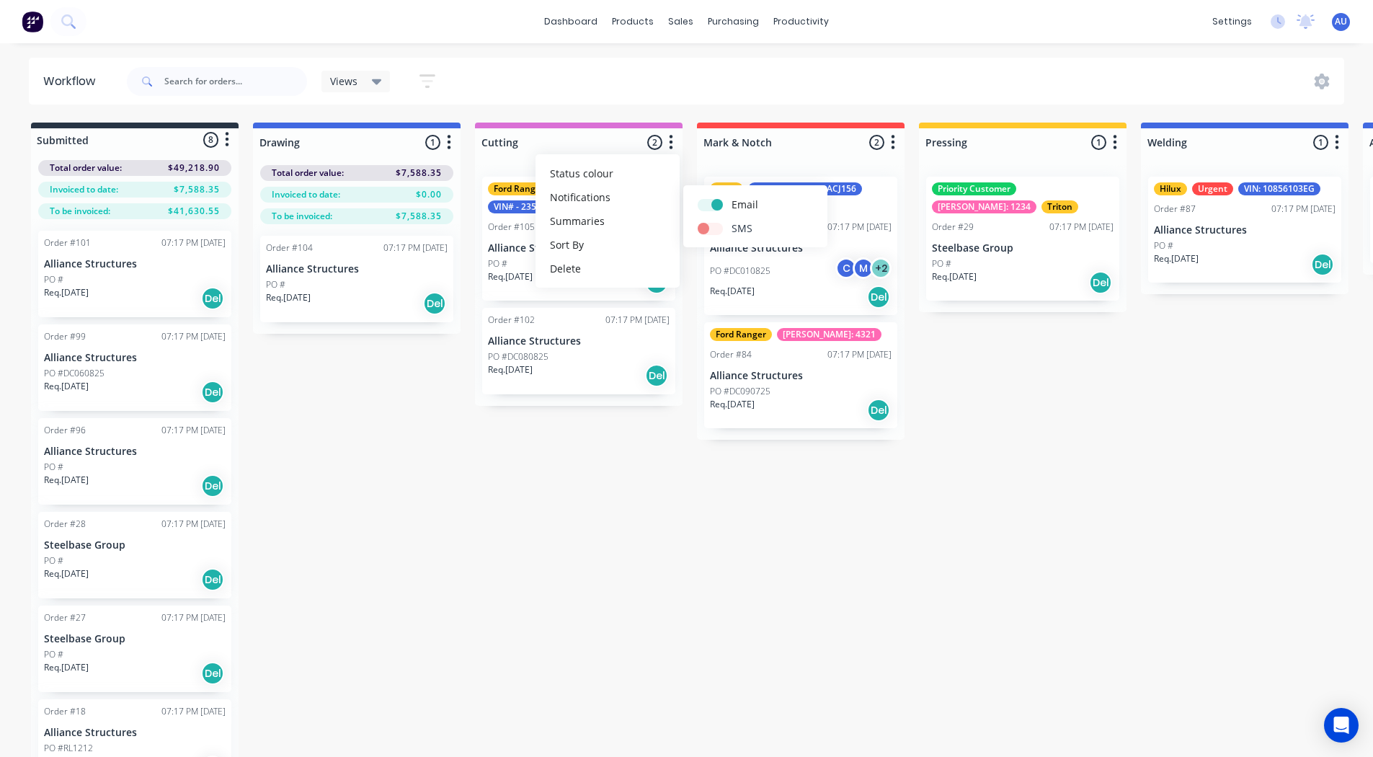
click at [732, 221] on label at bounding box center [732, 221] width 0 height 0
click at [709, 226] on input "checkbox" at bounding box center [704, 228] width 12 height 14
checkbox input "true"
click at [1064, 448] on div "Submitted 8 Status colour #273444 hex #273444 Save Cancel Summaries Total order…" at bounding box center [1086, 463] width 2195 height 681
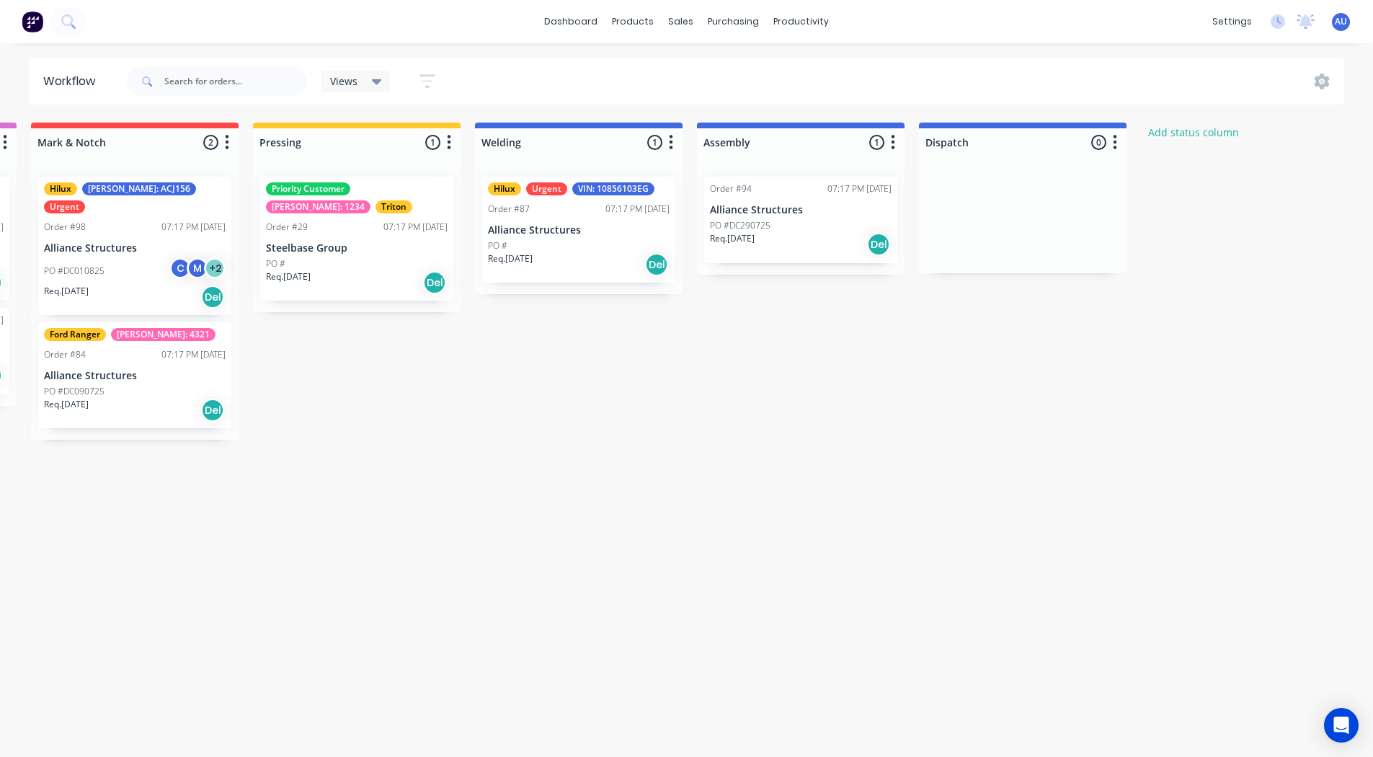
scroll to position [0, 669]
click at [1112, 143] on icon "button" at bounding box center [1113, 142] width 4 height 14
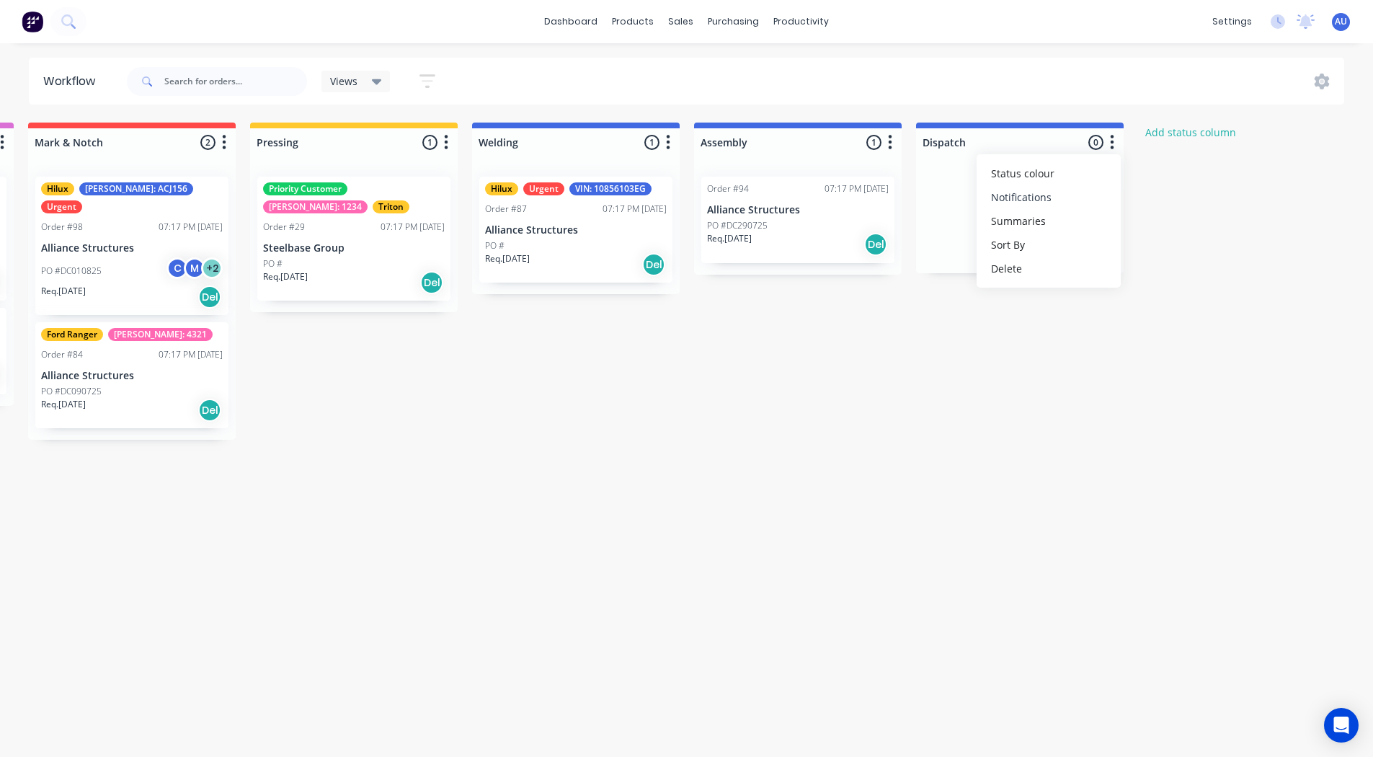
click at [1040, 192] on button "Notifications" at bounding box center [1049, 197] width 144 height 24
click at [1173, 197] on label at bounding box center [1173, 197] width 0 height 0
click at [1147, 205] on input "checkbox" at bounding box center [1145, 204] width 12 height 14
checkbox input "true"
click at [1173, 221] on label at bounding box center [1173, 221] width 0 height 0
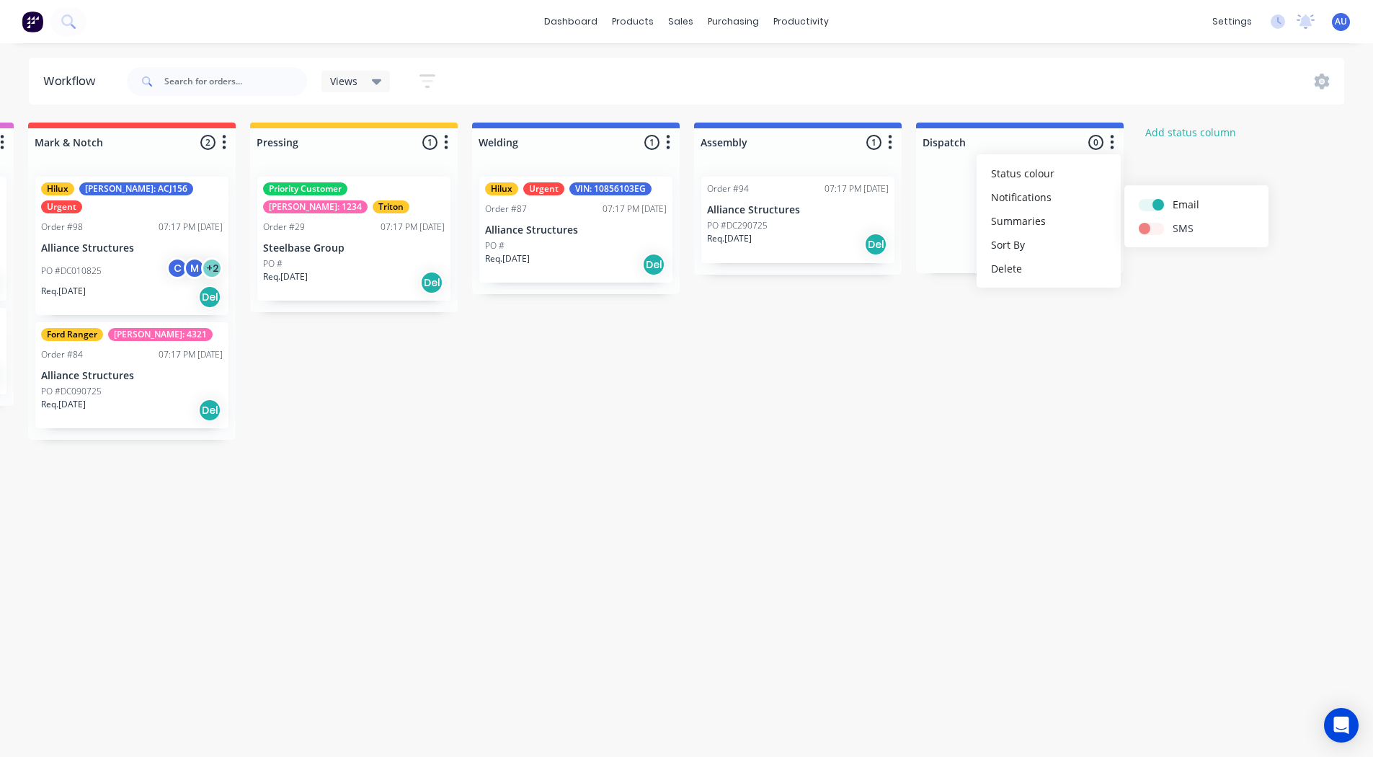
click at [1148, 229] on input "checkbox" at bounding box center [1145, 228] width 12 height 14
checkbox input "true"
click at [830, 409] on div "Submitted 8 Status colour #273444 hex #273444 Save Cancel Summaries Total order…" at bounding box center [417, 463] width 2195 height 681
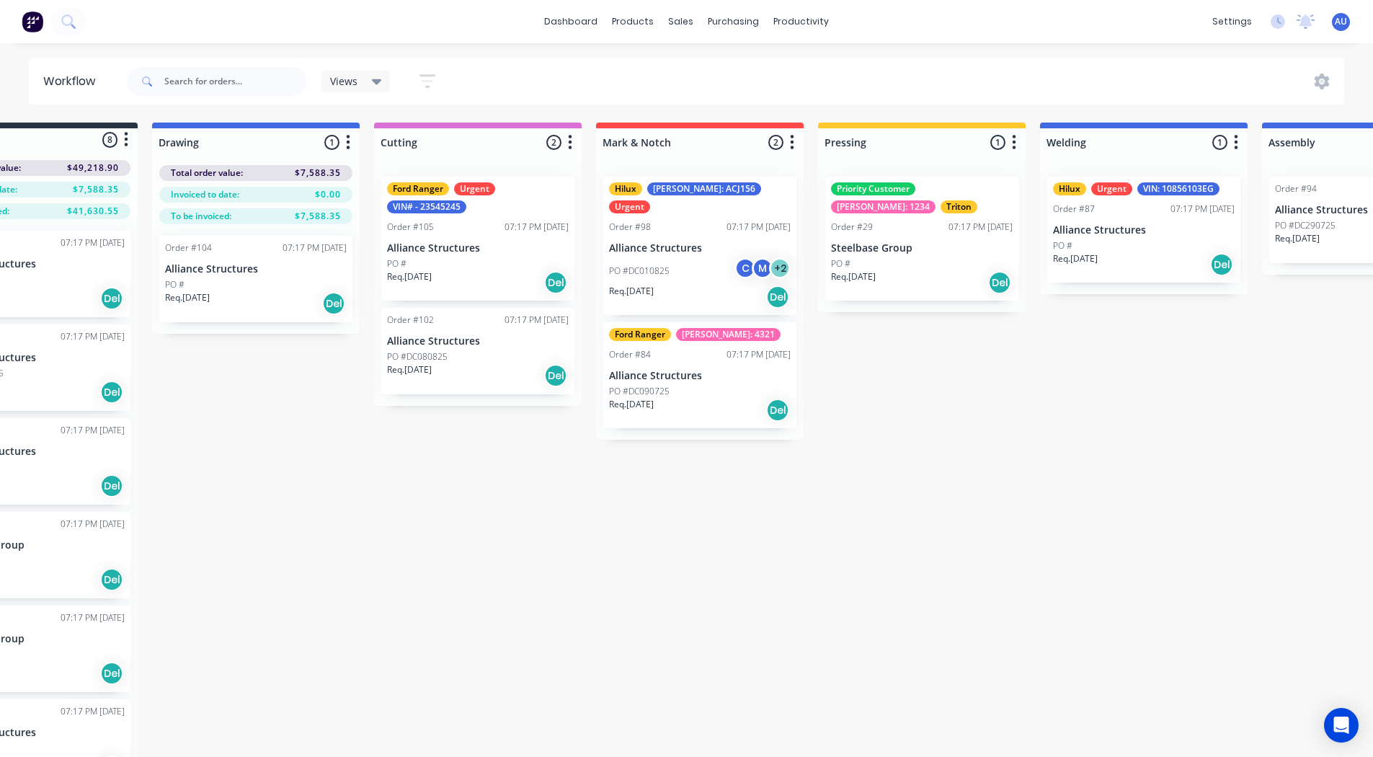
scroll to position [0, 95]
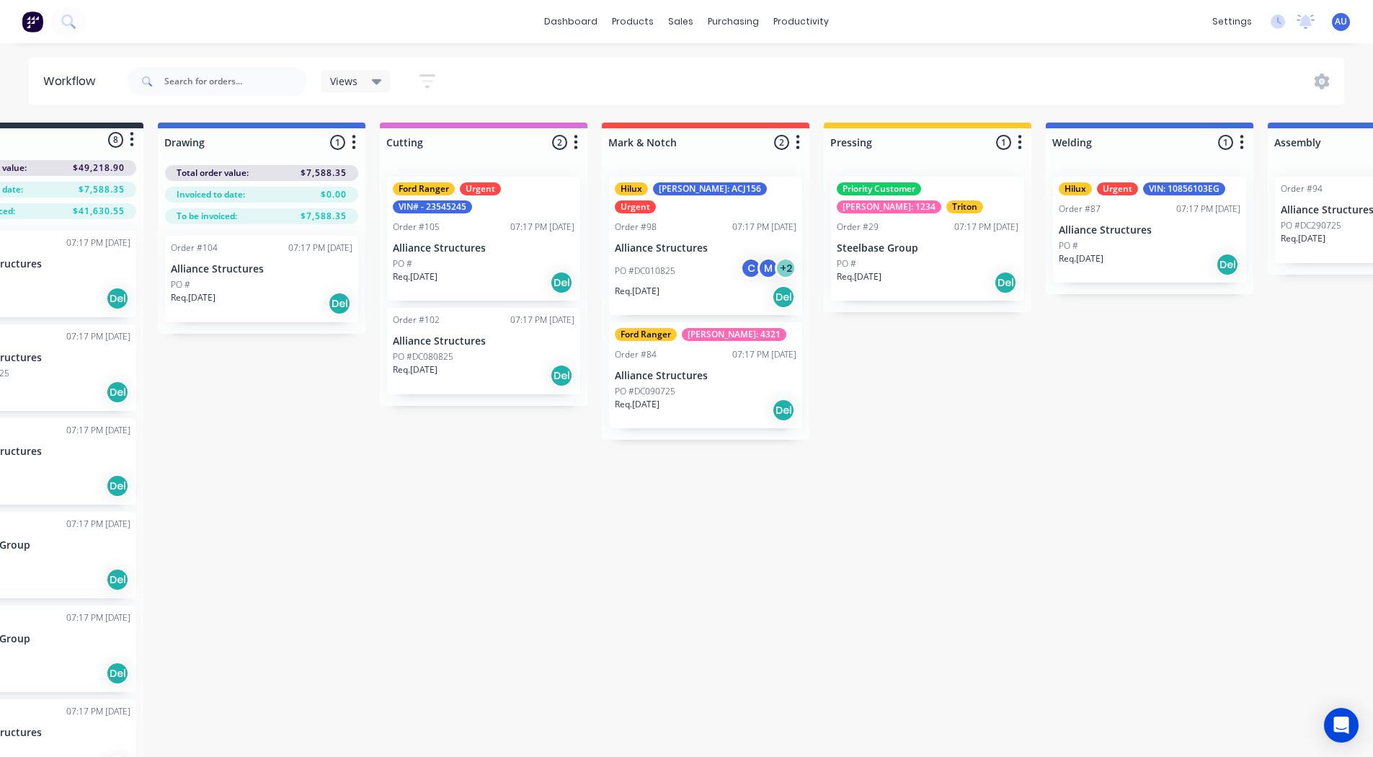
click at [799, 143] on icon "button" at bounding box center [799, 142] width 4 height 14
click at [748, 189] on button "Notifications" at bounding box center [735, 197] width 144 height 24
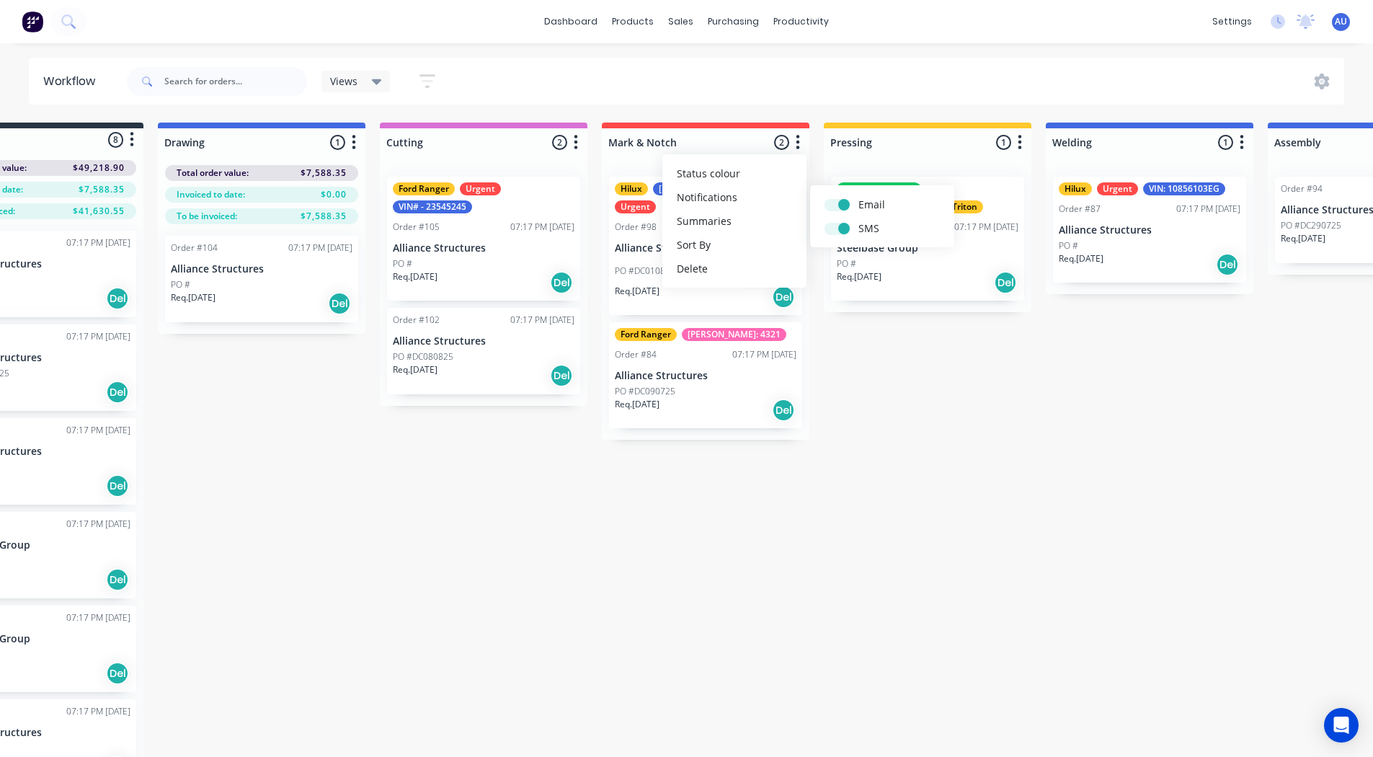
click at [955, 366] on div "Submitted 8 Status colour #273444 hex #273444 Save Cancel Summaries Total order…" at bounding box center [991, 463] width 2195 height 681
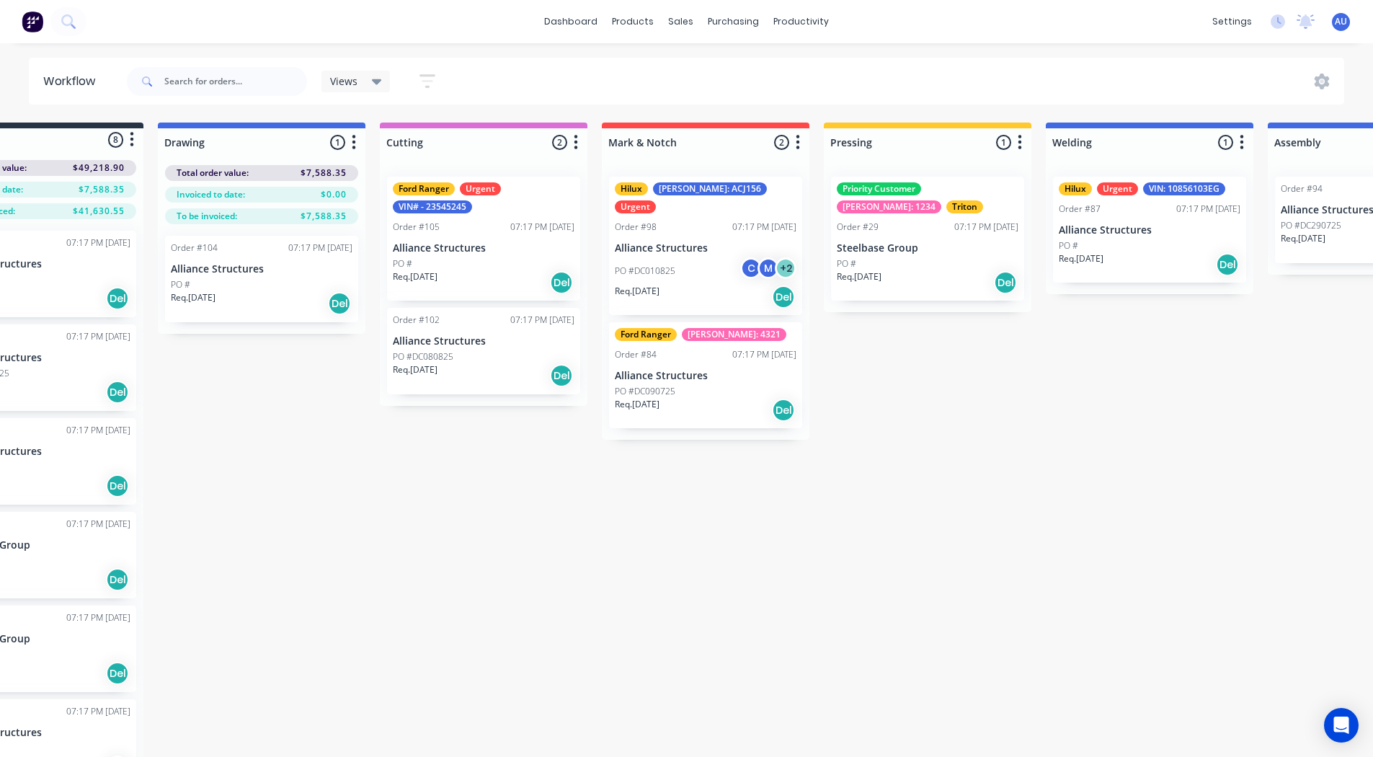
click at [1018, 143] on icon "button" at bounding box center [1020, 142] width 4 height 18
click at [953, 192] on button "Notifications" at bounding box center [957, 197] width 144 height 24
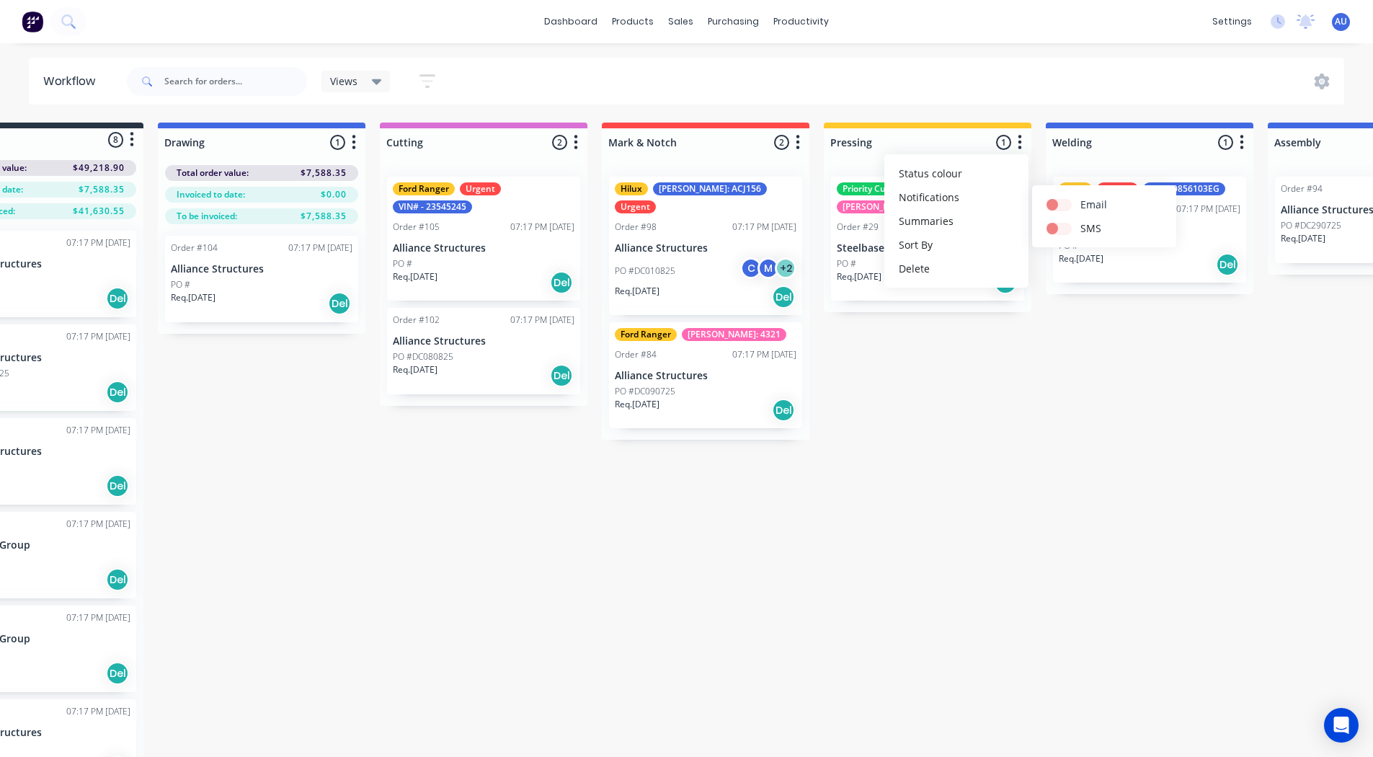
click at [1081, 197] on label at bounding box center [1081, 197] width 0 height 0
click at [1058, 203] on input "checkbox" at bounding box center [1053, 204] width 12 height 14
checkbox input "true"
click at [1081, 221] on label at bounding box center [1081, 221] width 0 height 0
click at [1057, 226] on input "checkbox" at bounding box center [1053, 228] width 12 height 14
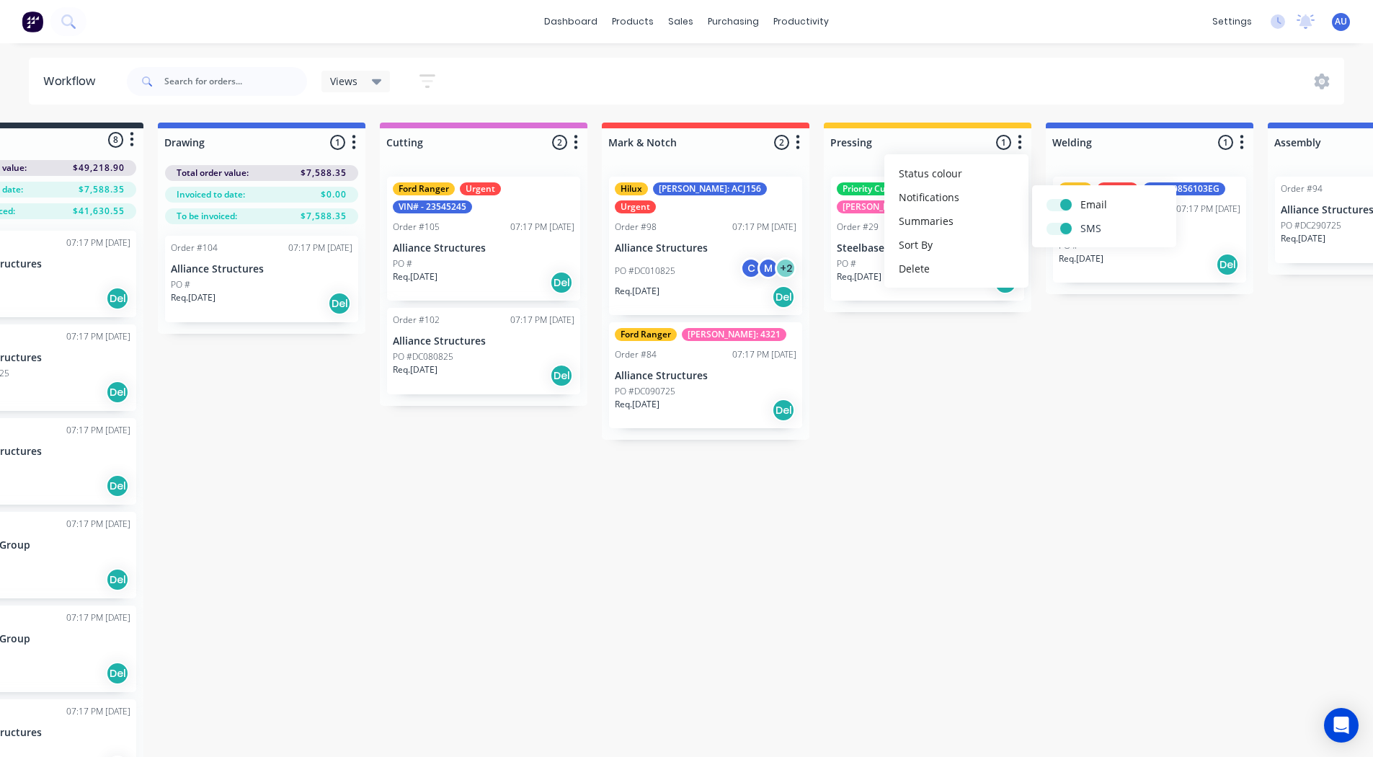
checkbox input "true"
click at [979, 364] on div "Submitted 8 Status colour #273444 hex #273444 Save Cancel Summaries Total order…" at bounding box center [991, 463] width 2195 height 681
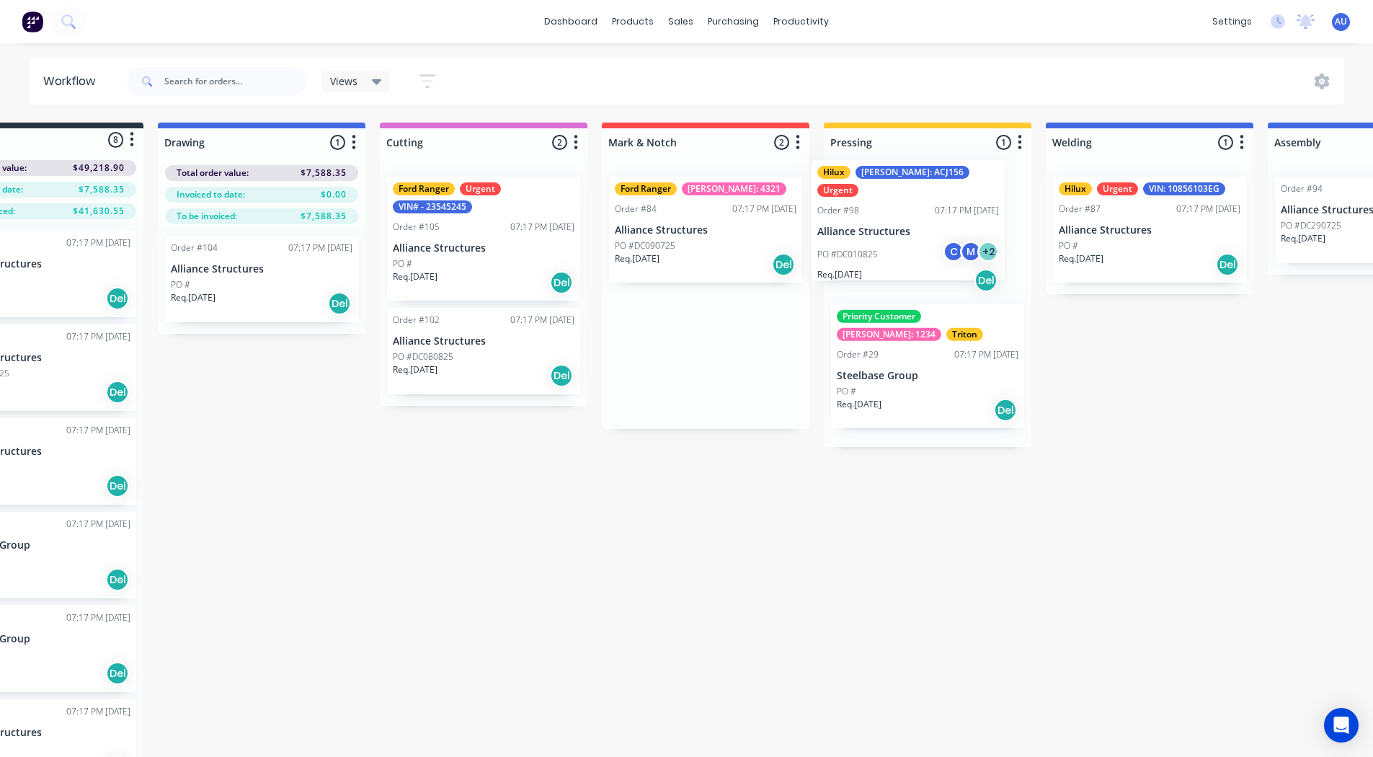
drag, startPoint x: 704, startPoint y: 225, endPoint x: 911, endPoint y: 205, distance: 207.8
click at [911, 205] on div "Submitted 8 Status colour #273444 hex #273444 Save Cancel Summaries Total order…" at bounding box center [991, 463] width 2195 height 681
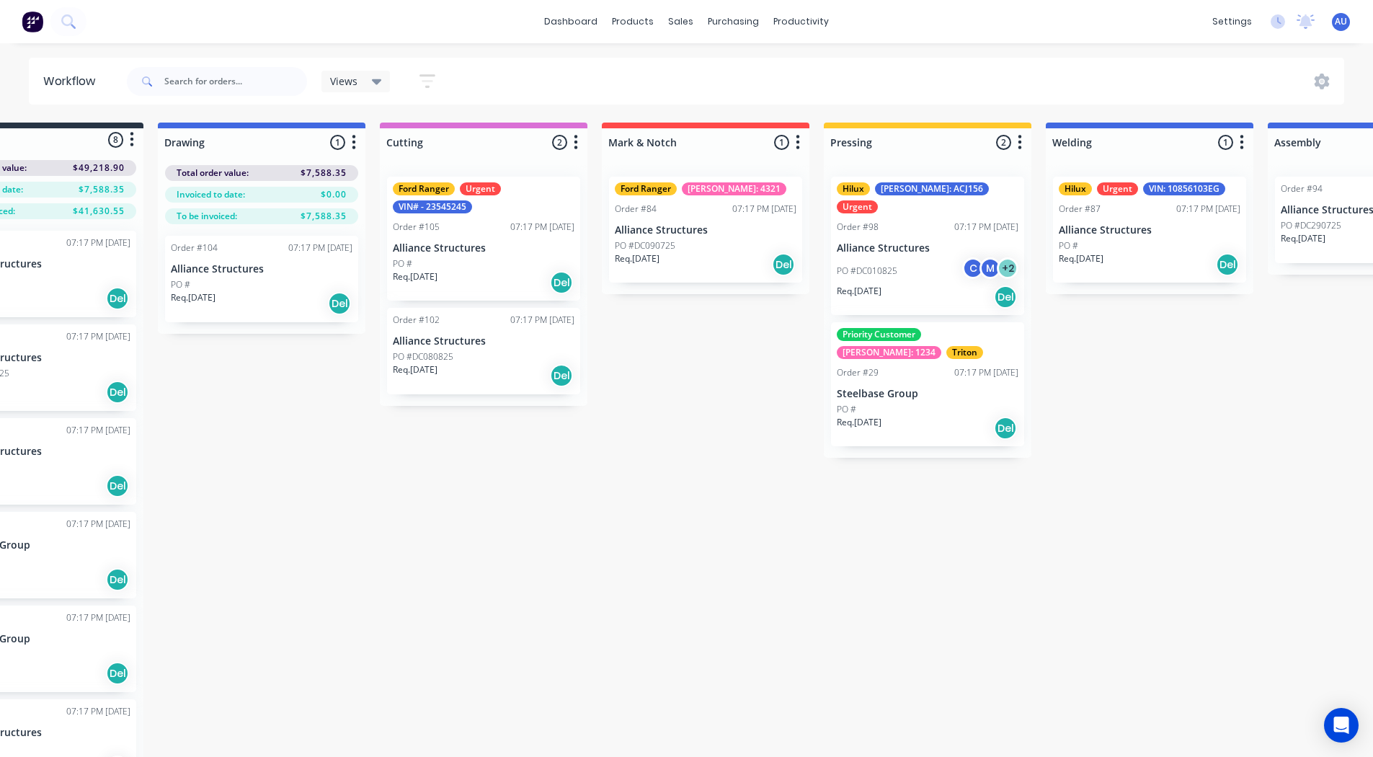
click at [773, 327] on div "Submitted 8 Status colour #273444 hex #273444 Save Cancel Summaries Total order…" at bounding box center [991, 463] width 2195 height 681
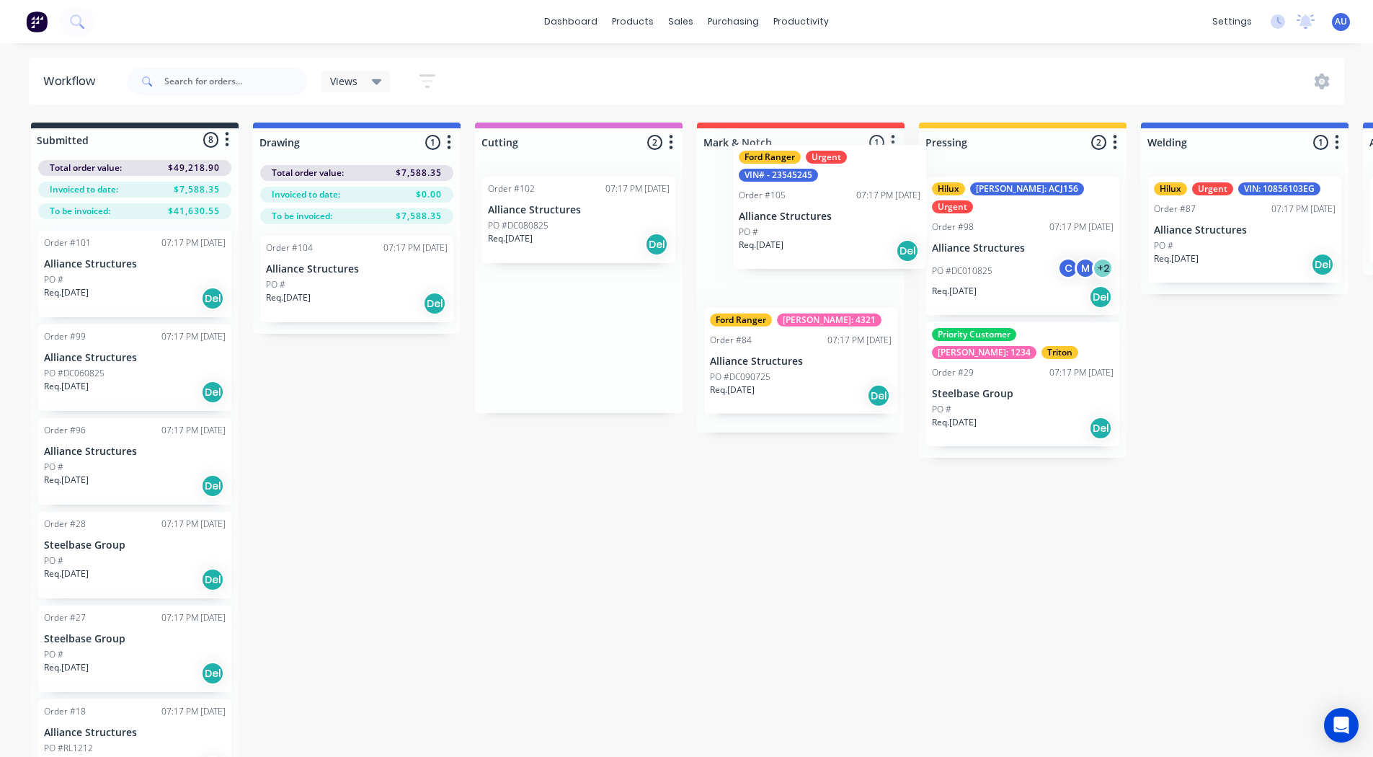
drag, startPoint x: 573, startPoint y: 245, endPoint x: 832, endPoint y: 211, distance: 261.1
click at [832, 211] on div "Submitted 8 Status colour #273444 hex #273444 Save Cancel Summaries Total order…" at bounding box center [1086, 463] width 2195 height 681
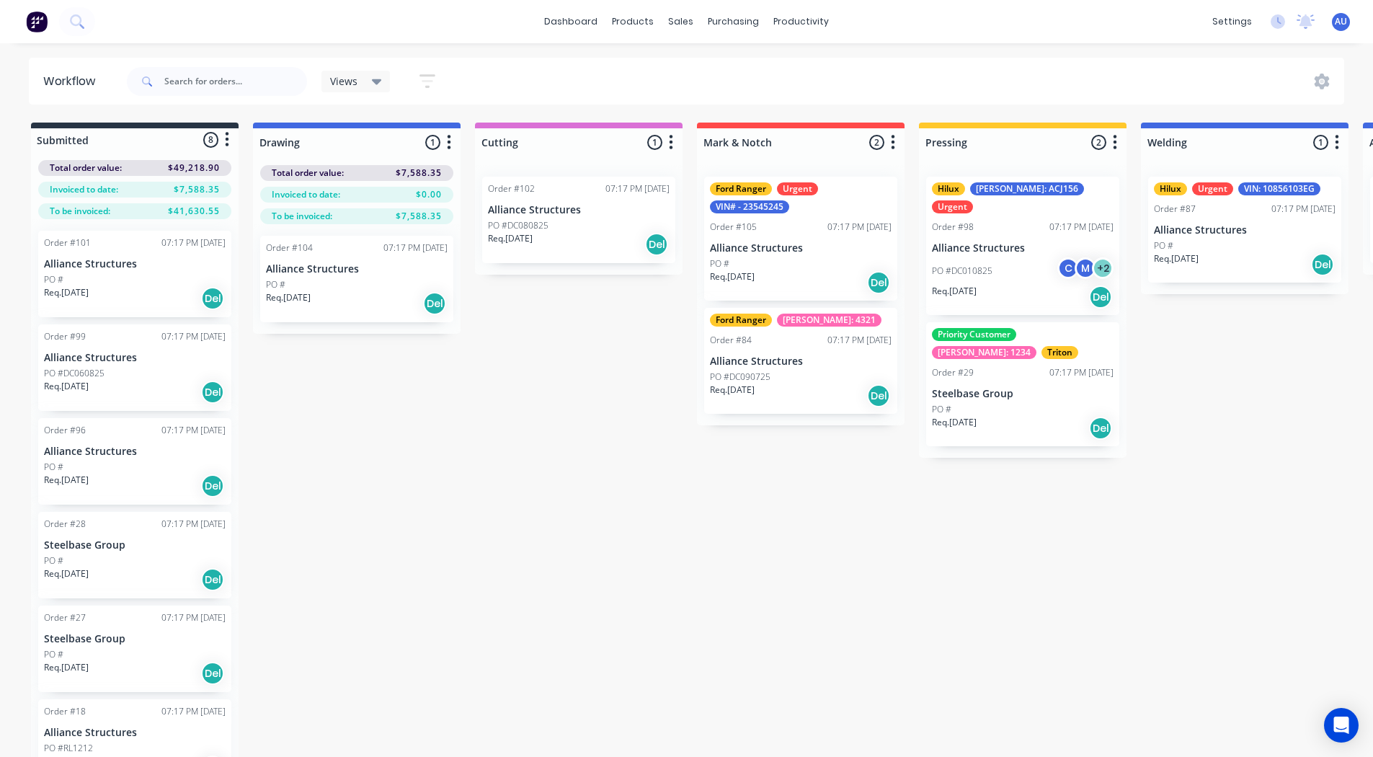
scroll to position [0, 1]
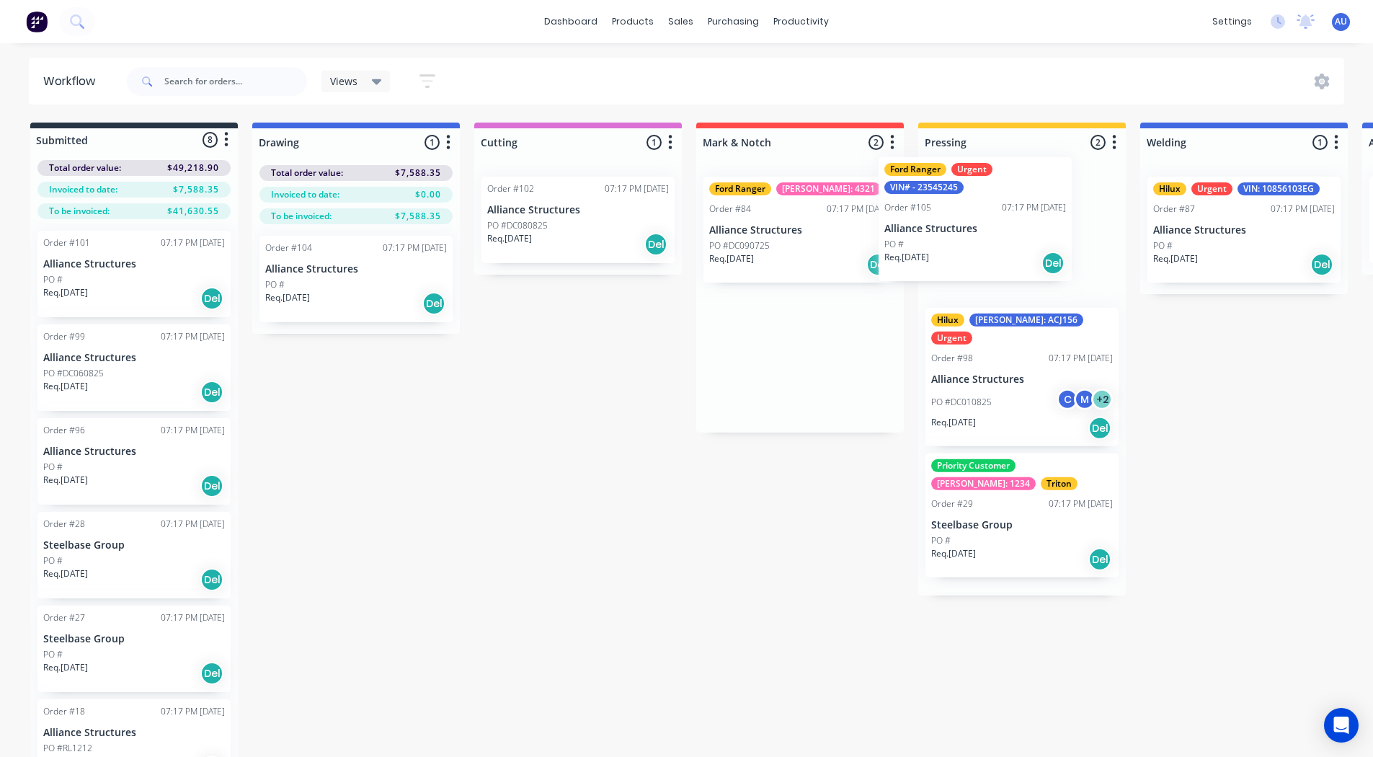
drag, startPoint x: 778, startPoint y: 255, endPoint x: 990, endPoint y: 230, distance: 213.5
click at [990, 230] on div "Submitted 8 Status colour #273444 hex #273444 Save Cancel Summaries Total order…" at bounding box center [1085, 463] width 2195 height 681
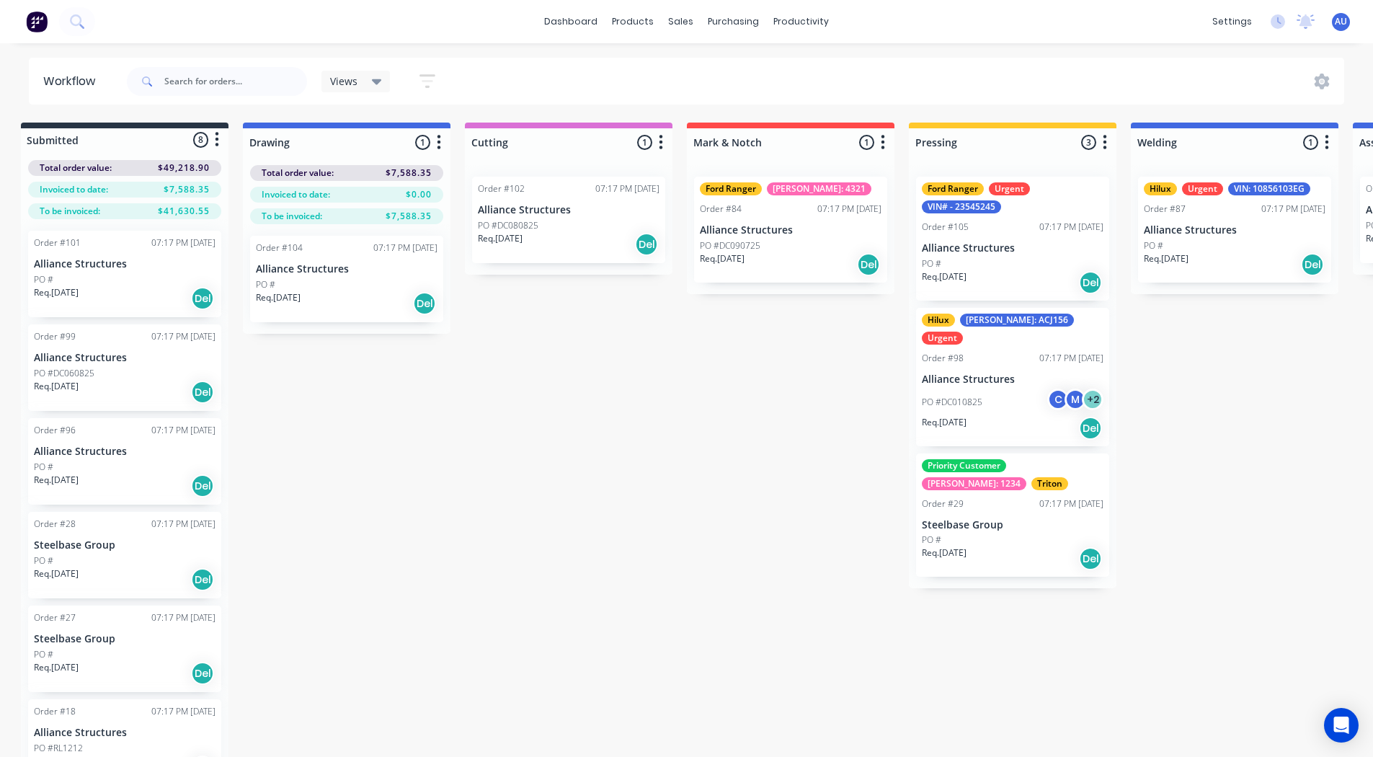
scroll to position [0, 9]
click at [430, 79] on icon "button" at bounding box center [428, 81] width 16 height 18
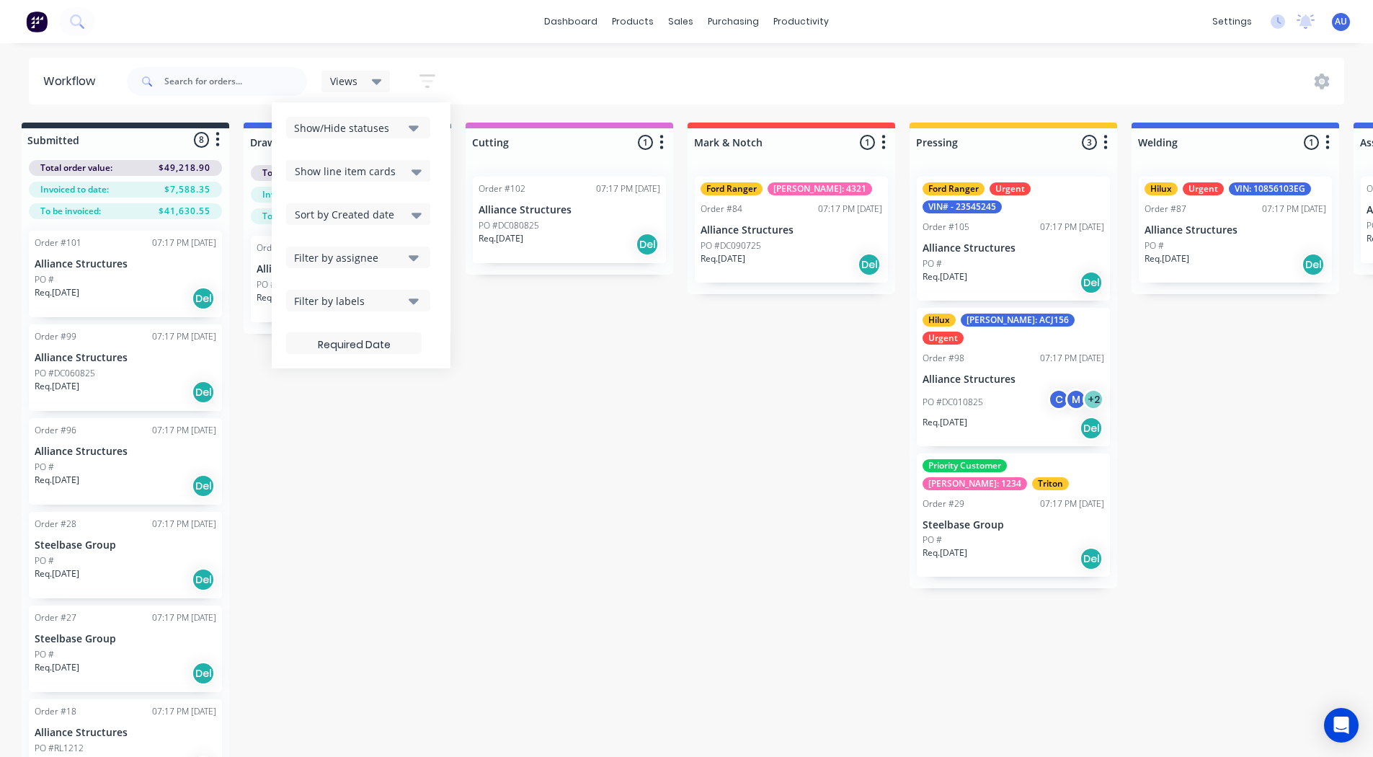
click at [357, 298] on div "Filter by labels" at bounding box center [348, 300] width 109 height 15
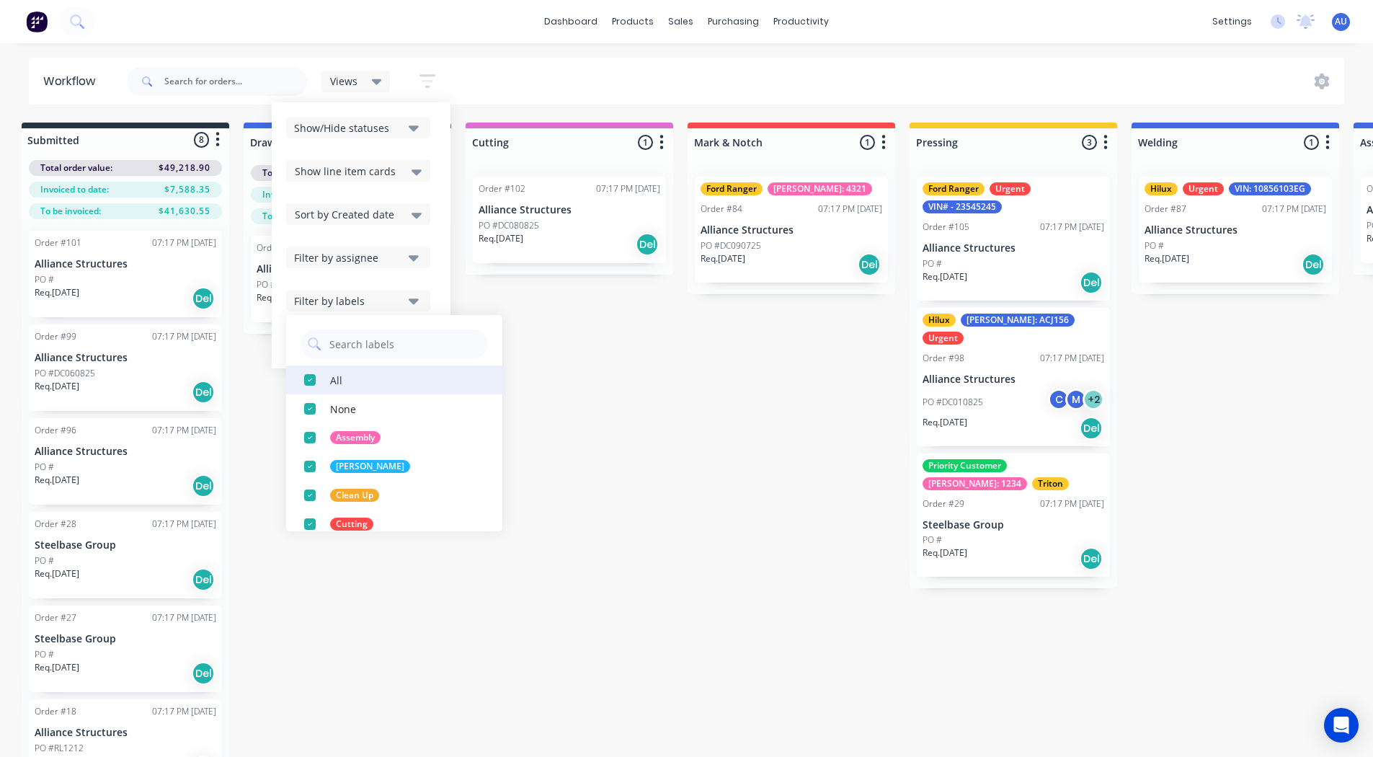
click at [309, 376] on div "button" at bounding box center [310, 380] width 29 height 29
click at [349, 345] on input "text" at bounding box center [404, 343] width 153 height 29
type input "urgent"
click at [310, 379] on div "button" at bounding box center [310, 380] width 29 height 29
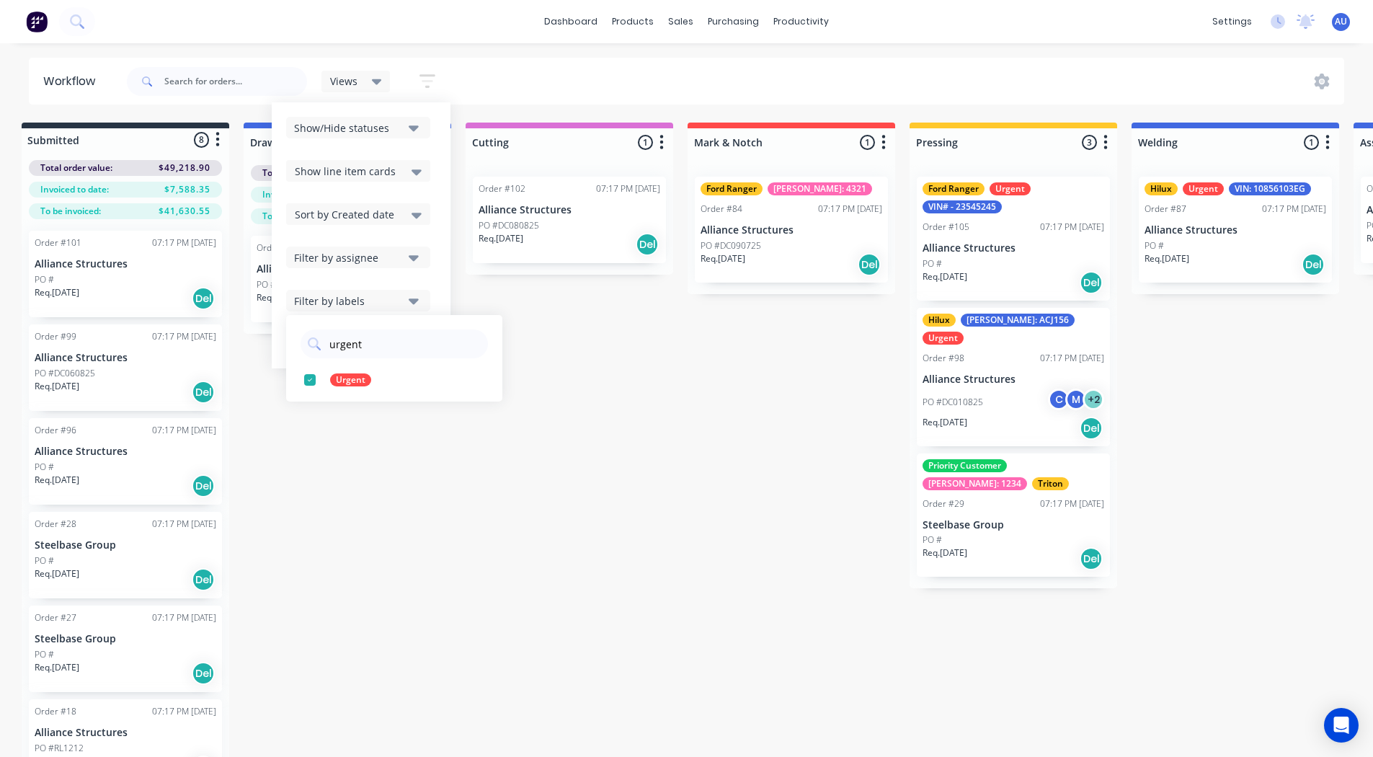
click at [440, 472] on div "Submitted 8 Status colour #273444 hex #273444 Save Cancel Summaries Total order…" at bounding box center [1077, 463] width 2195 height 681
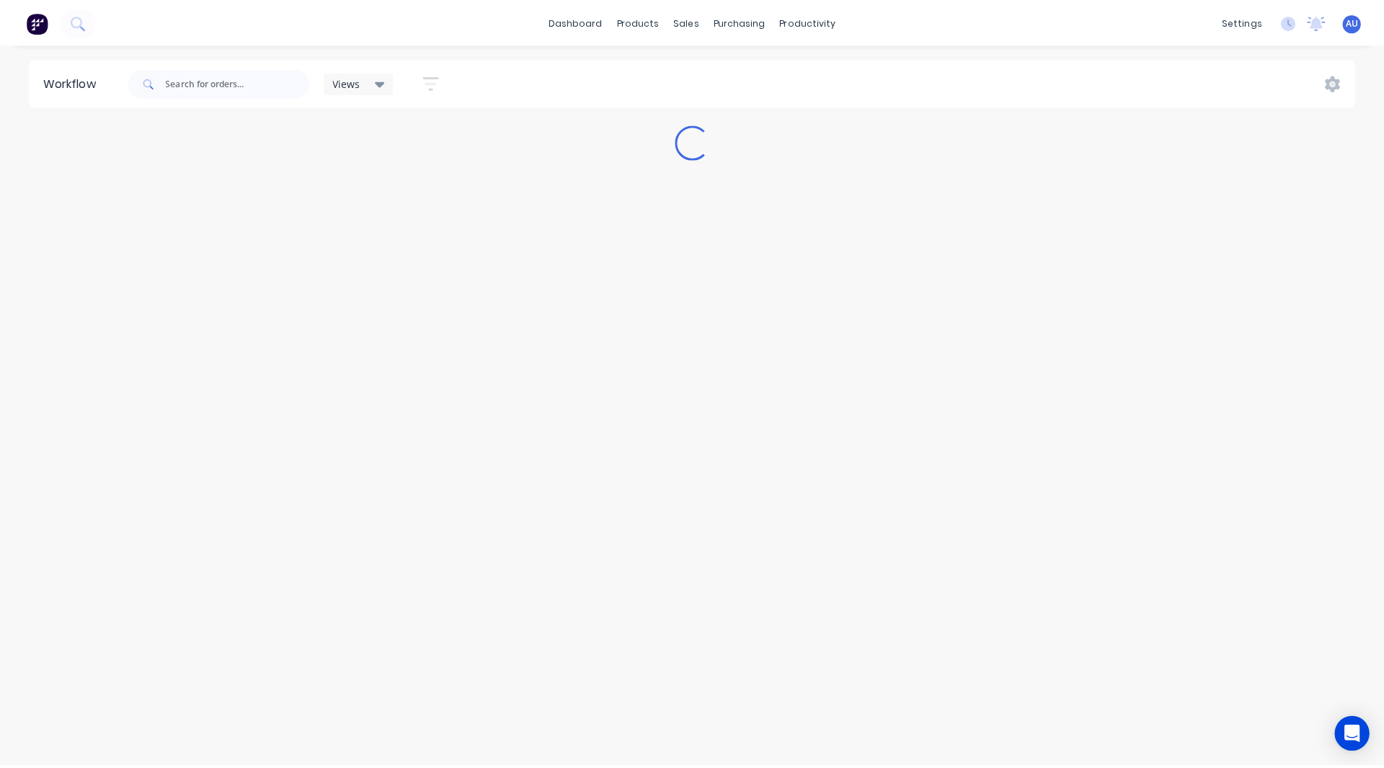
scroll to position [0, 0]
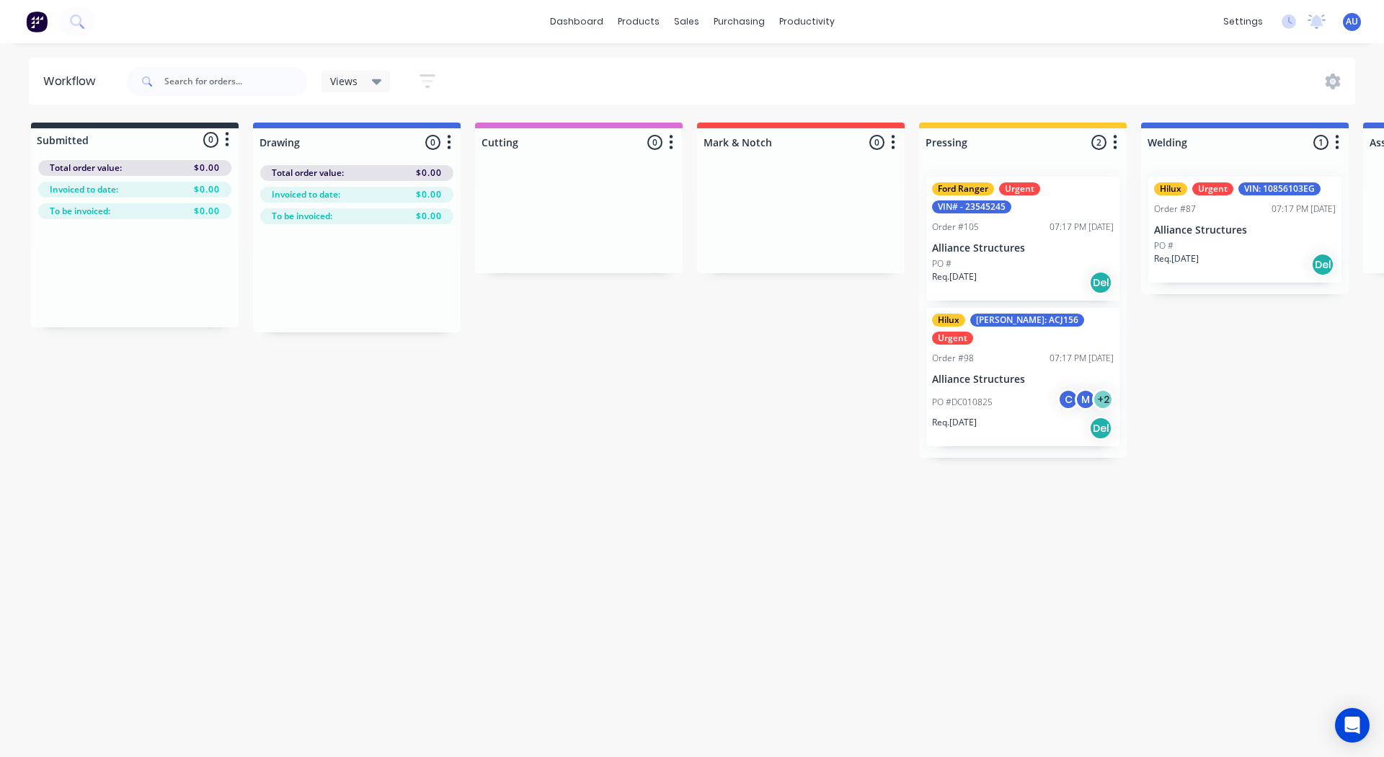
click at [381, 83] on icon at bounding box center [377, 82] width 10 height 16
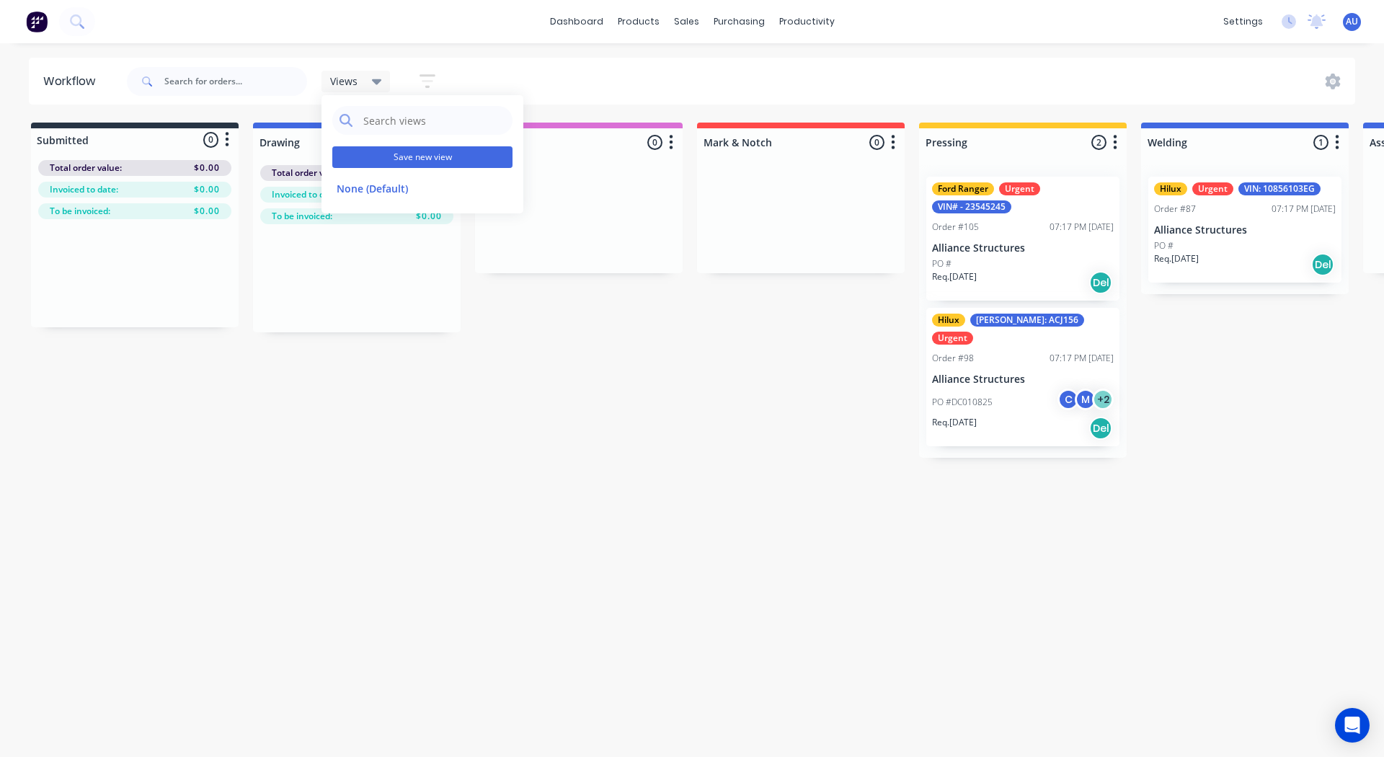
click at [401, 153] on button "Save new view" at bounding box center [422, 157] width 180 height 22
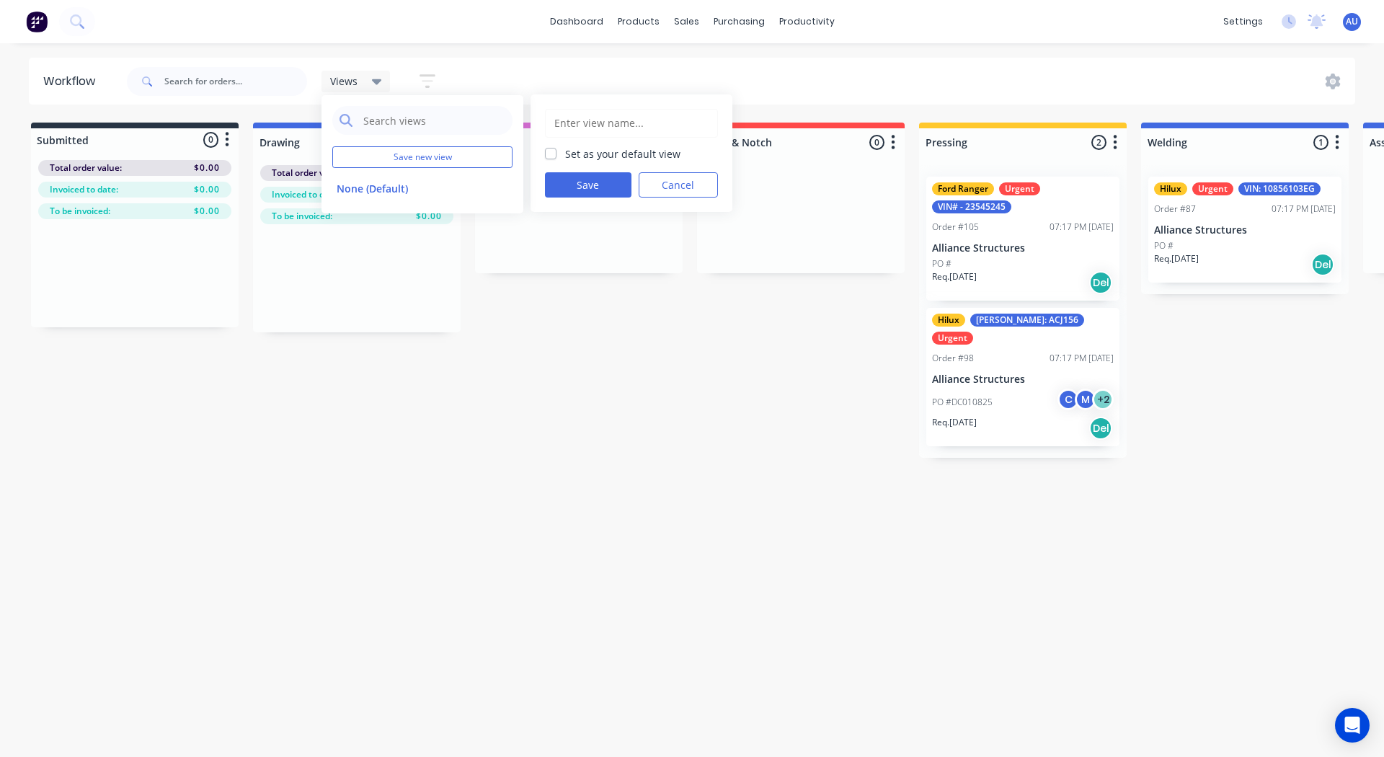
click at [588, 132] on input "text" at bounding box center [631, 123] width 157 height 27
type input "J"
type input "[PERSON_NAME]'s Urgent Jobs"
click at [575, 182] on button "Save" at bounding box center [588, 184] width 87 height 25
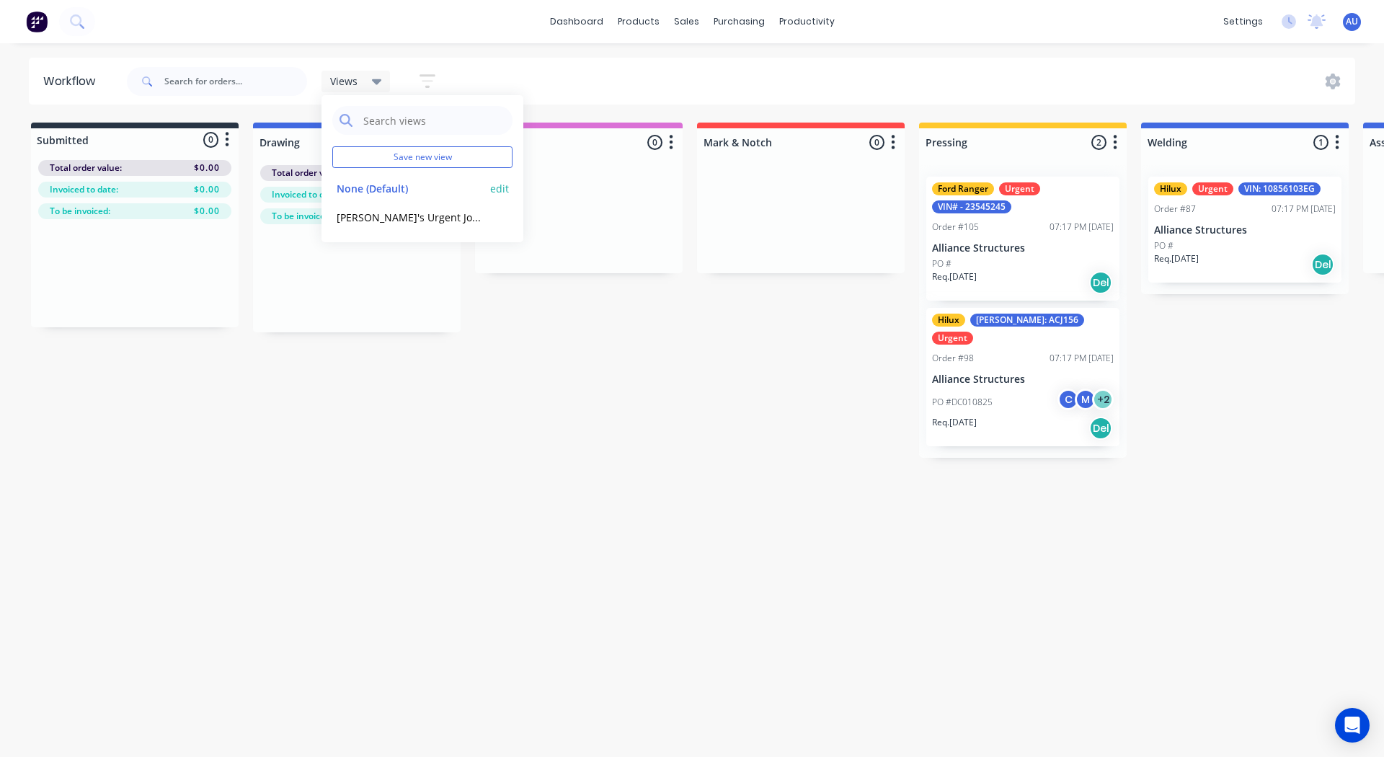
click at [399, 186] on button "None (Default)" at bounding box center [409, 188] width 154 height 17
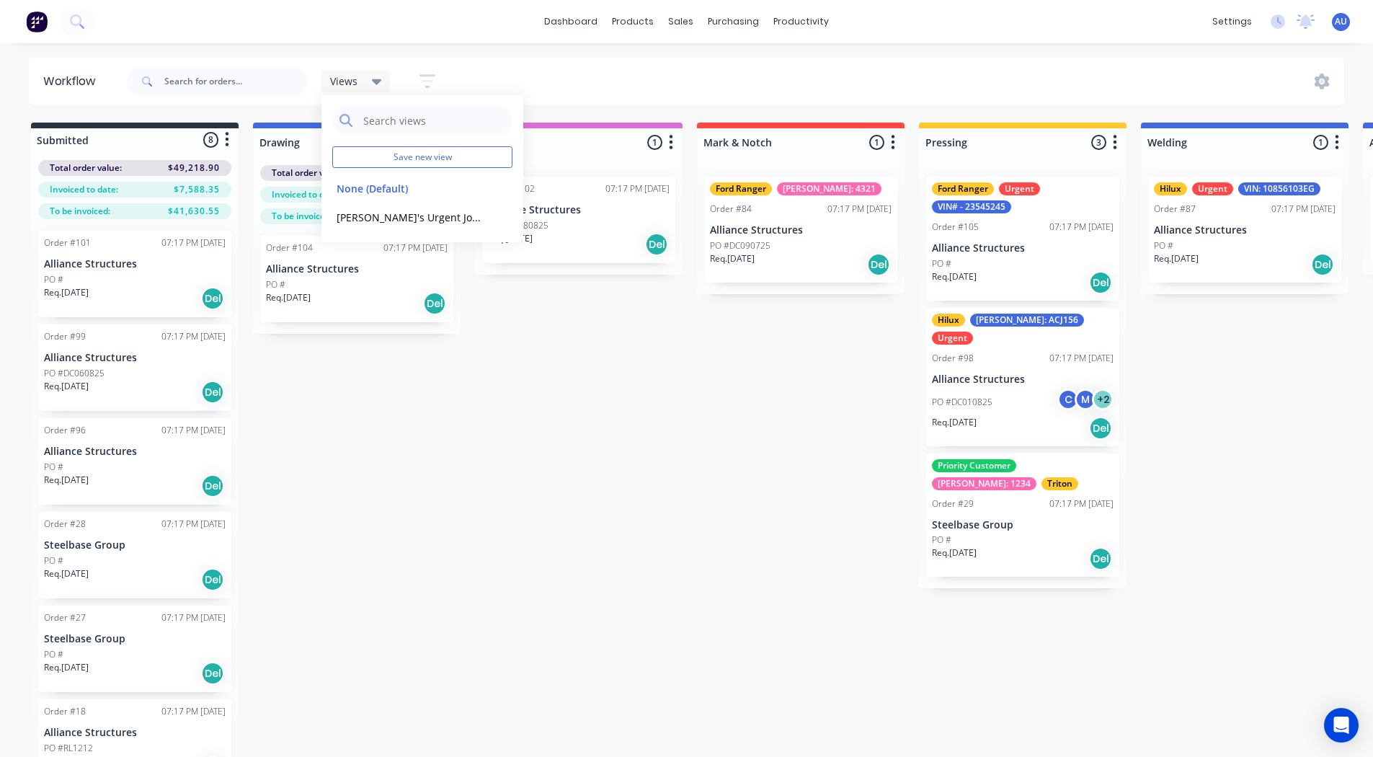
click at [436, 382] on div "Submitted 8 Status colour #273444 hex #273444 Save Cancel Summaries Total order…" at bounding box center [1086, 463] width 2195 height 681
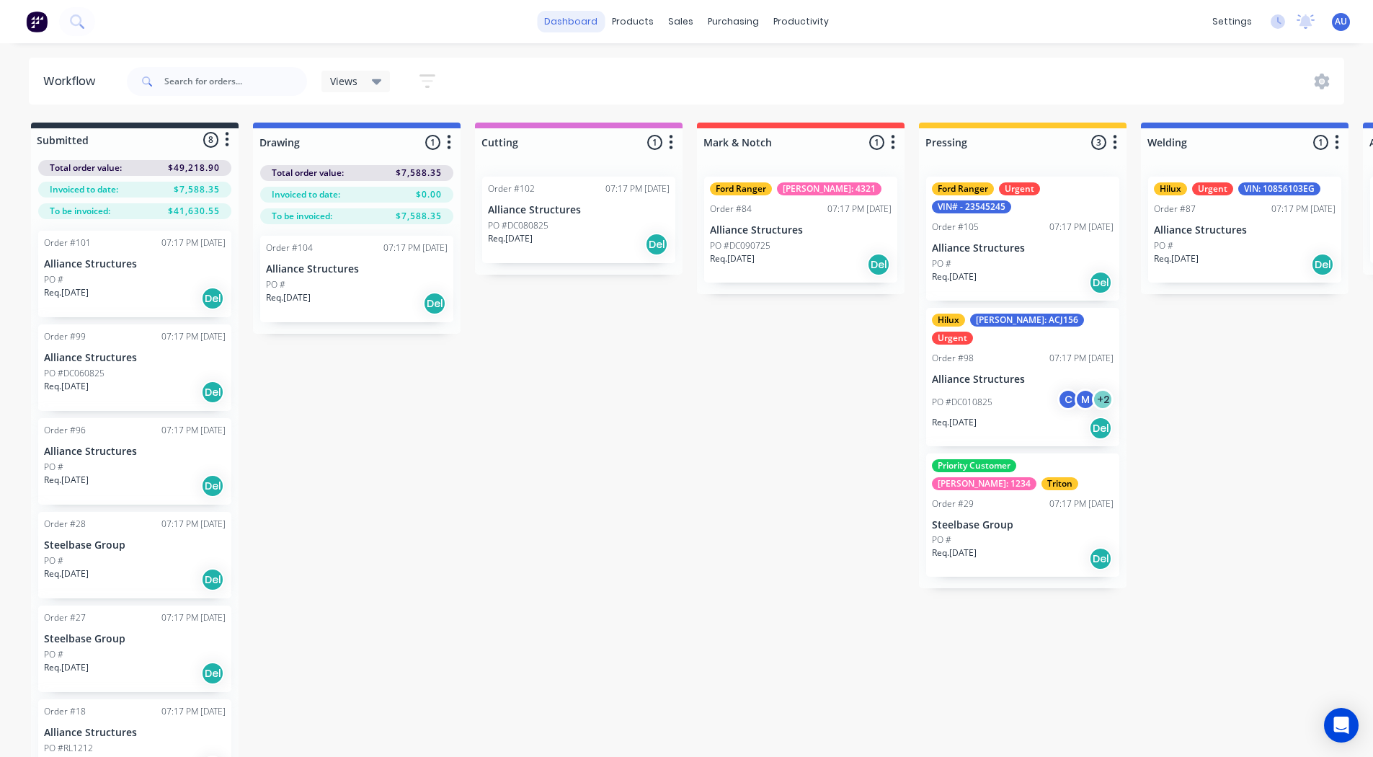
click at [583, 26] on link "dashboard" at bounding box center [571, 22] width 68 height 22
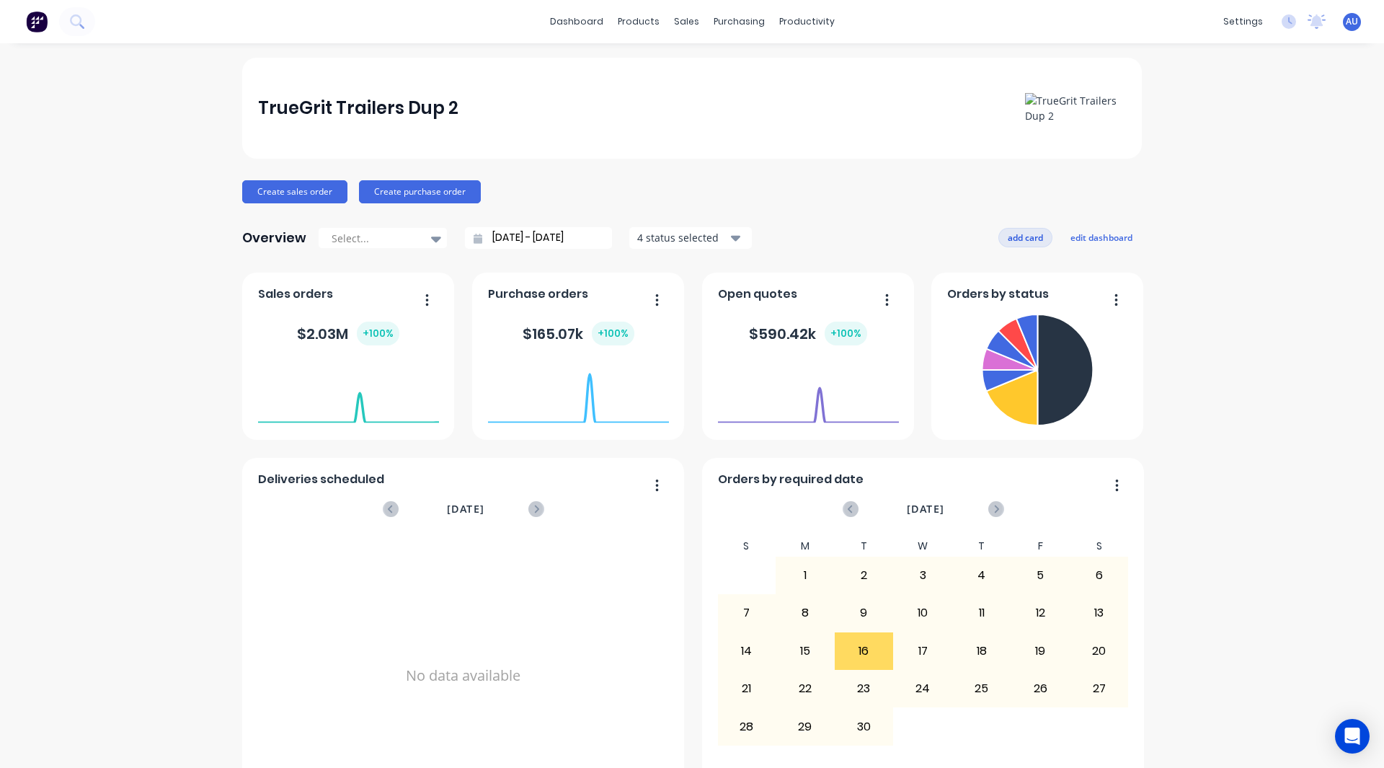
click at [1015, 234] on button "add card" at bounding box center [1026, 237] width 54 height 19
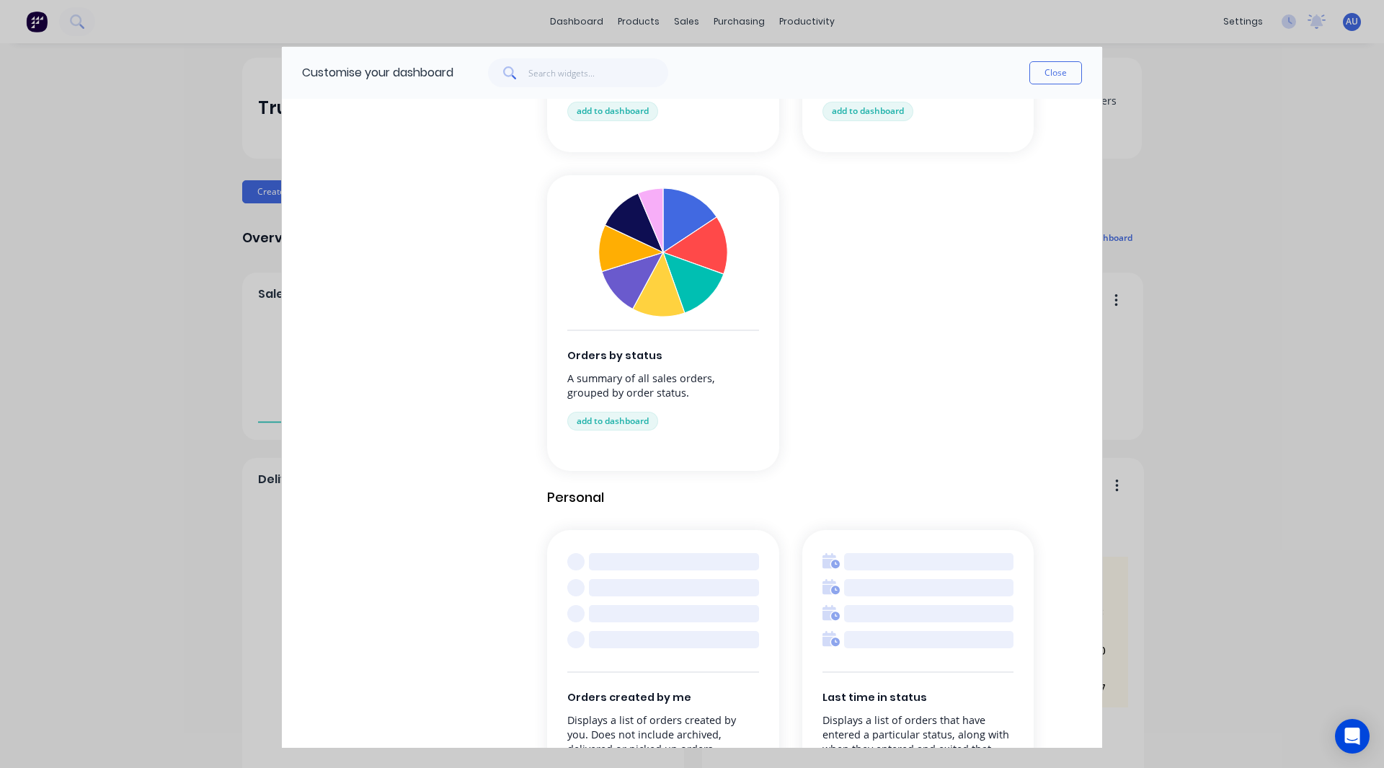
scroll to position [1418, 0]
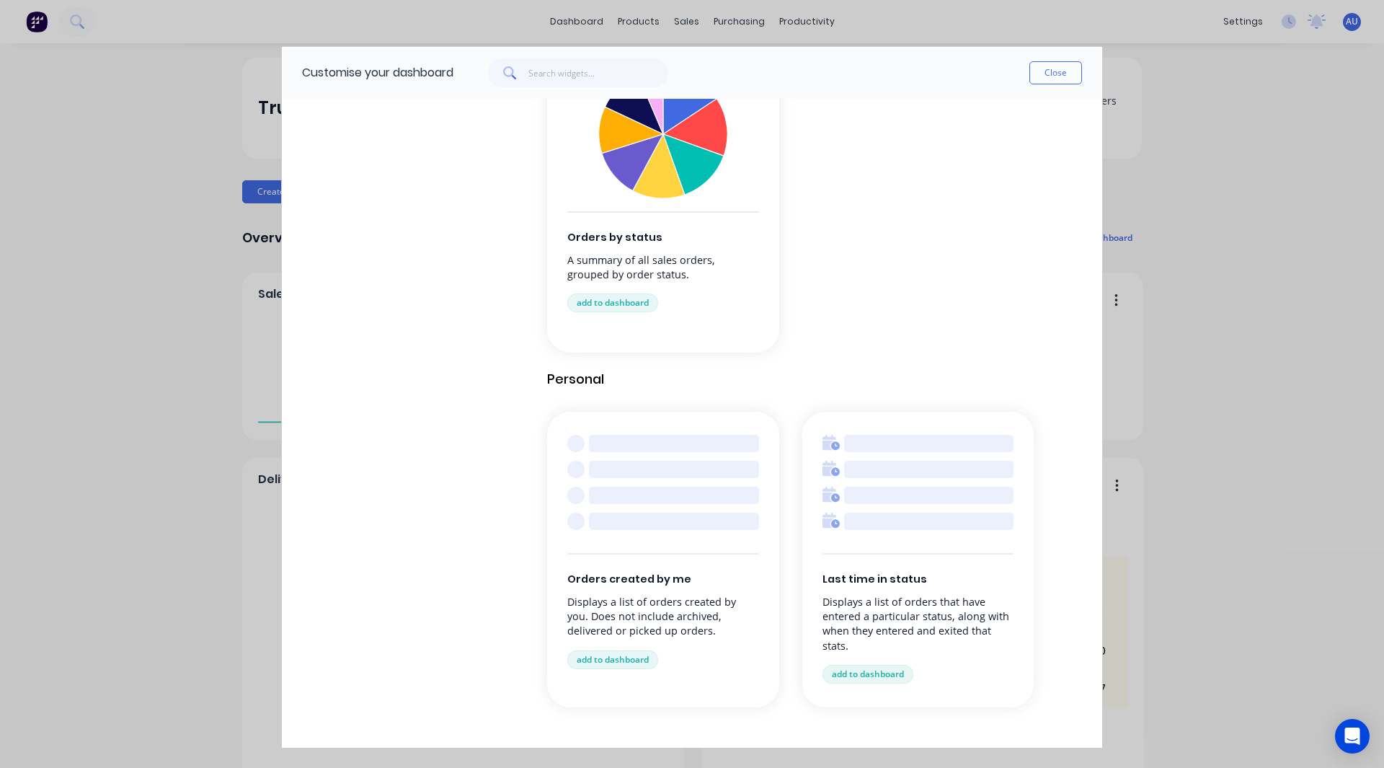
click at [908, 624] on p "Displays a list of orders that have entered a particular status, along with whe…" at bounding box center [919, 624] width 192 height 58
click at [875, 677] on button "add to dashboard" at bounding box center [868, 674] width 91 height 19
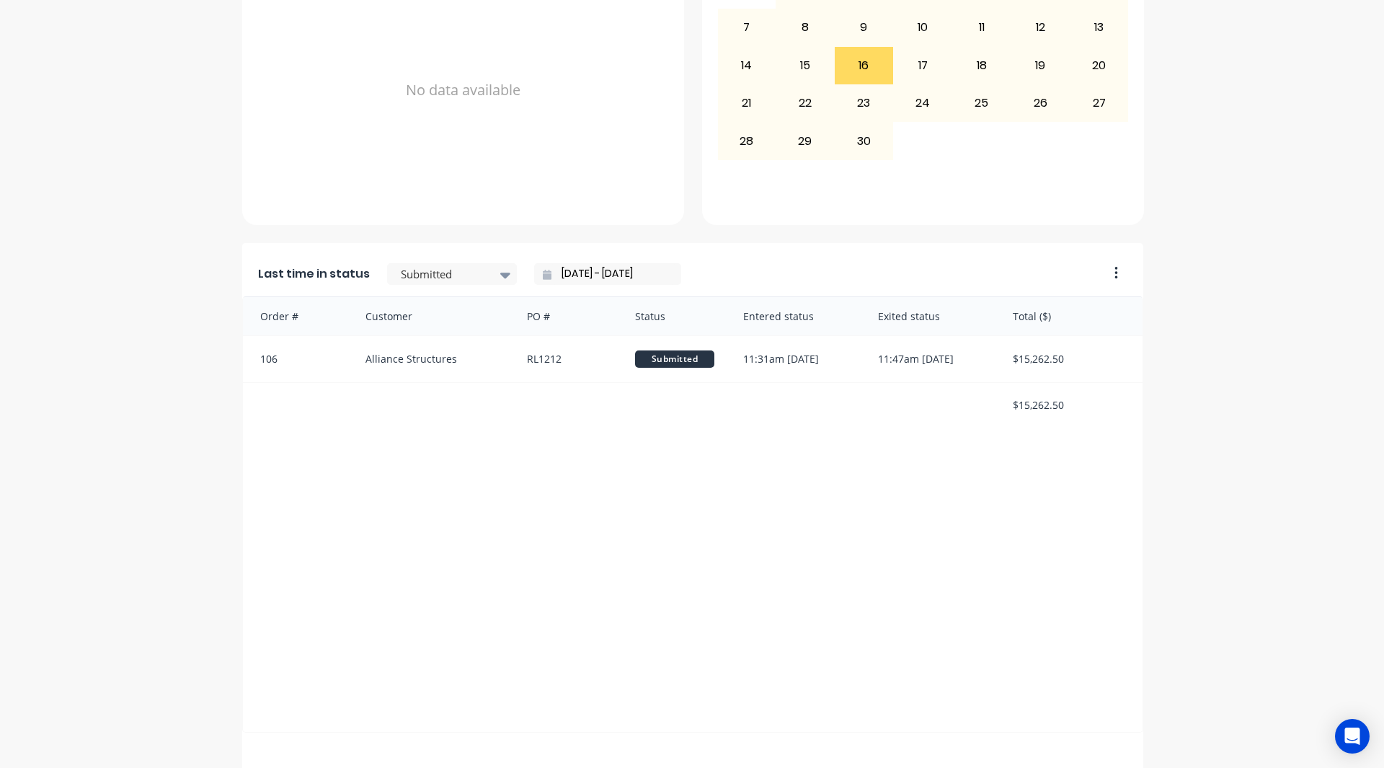
scroll to position [613, 0]
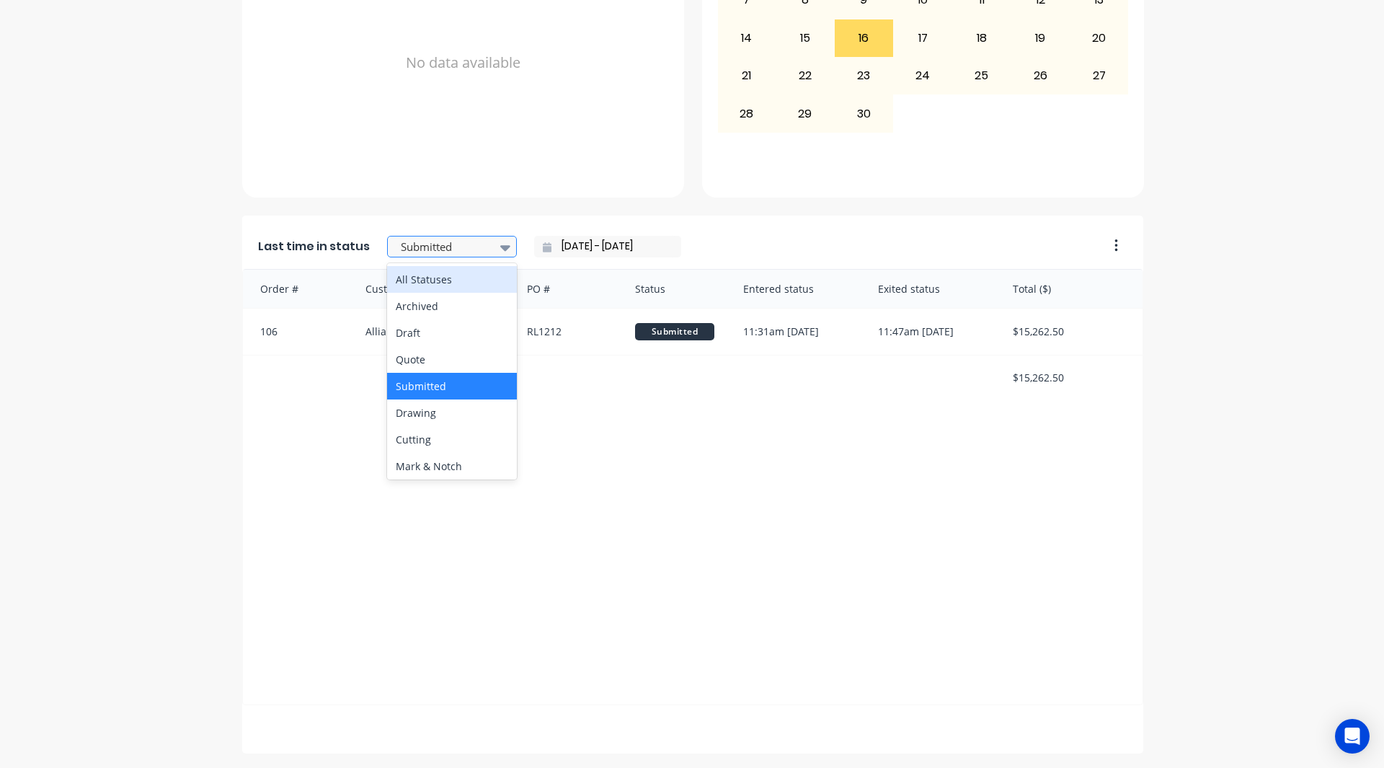
click at [458, 249] on div at bounding box center [444, 247] width 91 height 18
click at [93, 302] on div "TrueGrit Trailers Dup 2 Create sales order Create purchase order Overview Selec…" at bounding box center [692, 99] width 1384 height 1309
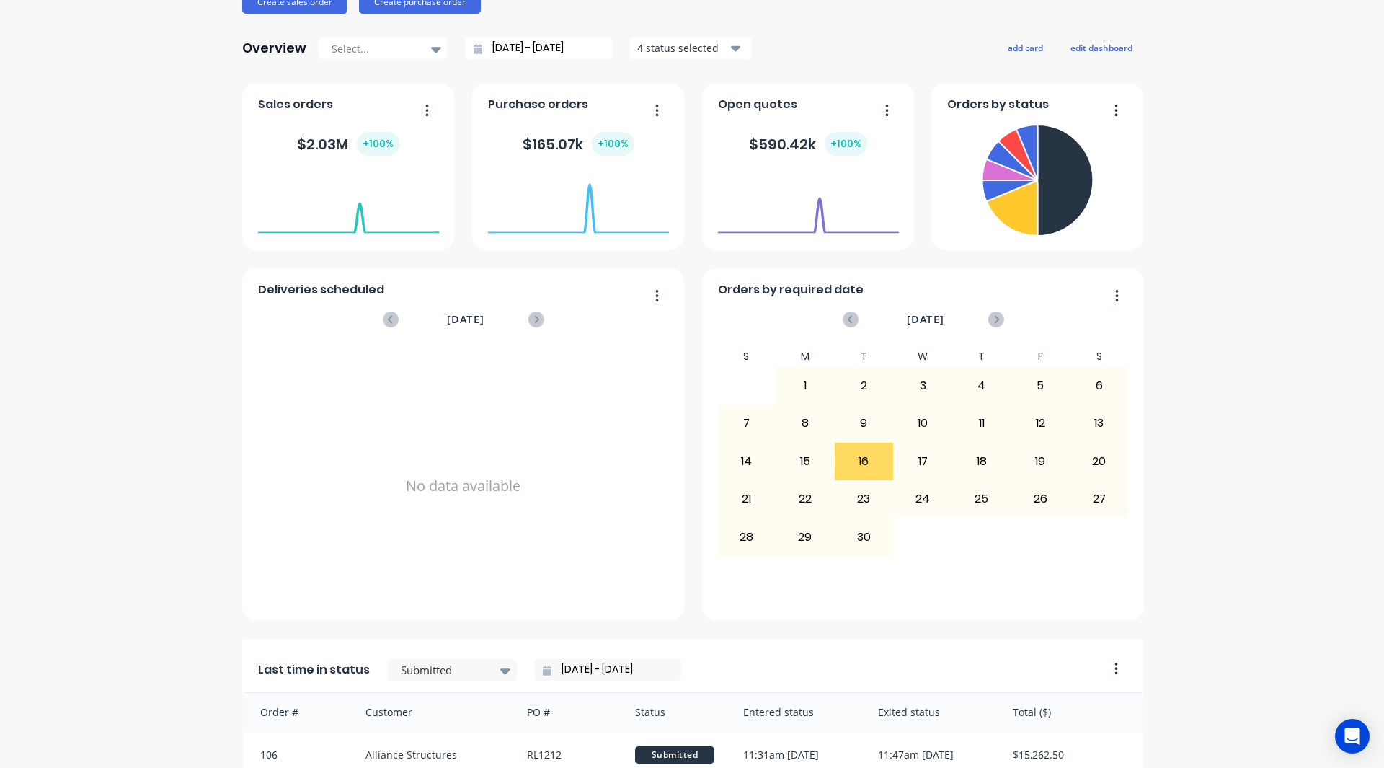
scroll to position [0, 0]
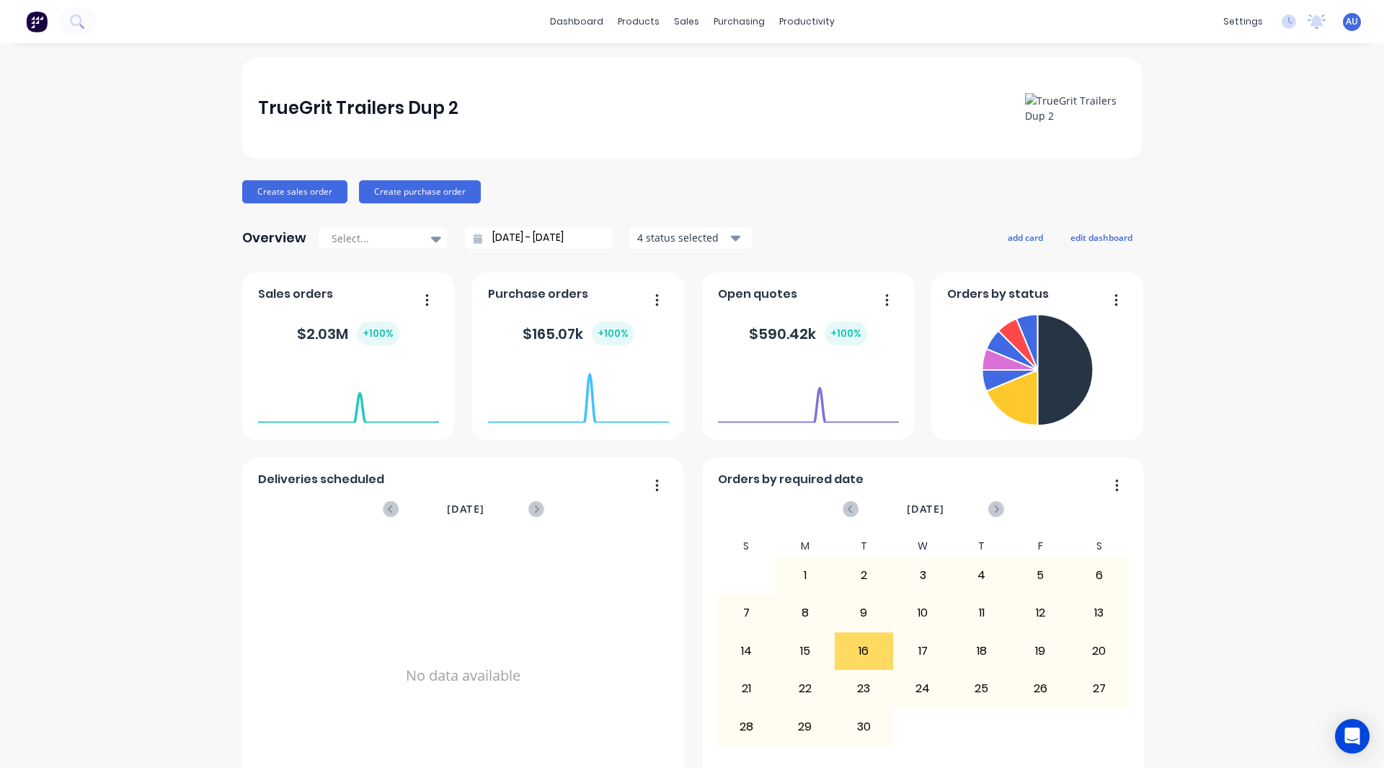
click at [196, 176] on div "TrueGrit Trailers Dup 2 Create sales order Create purchase order Overview Selec…" at bounding box center [692, 712] width 1384 height 1309
click at [110, 151] on div "TrueGrit Trailers Dup 2 Create sales order Create purchase order Overview Selec…" at bounding box center [692, 712] width 1384 height 1309
click at [87, 182] on div "TrueGrit Trailers Dup 2 Create sales order Create purchase order Overview Selec…" at bounding box center [692, 712] width 1384 height 1309
click at [40, 412] on div "TrueGrit Trailers Dup 2 Create sales order Create purchase order Overview Selec…" at bounding box center [692, 712] width 1384 height 1309
